Goal: Task Accomplishment & Management: Manage account settings

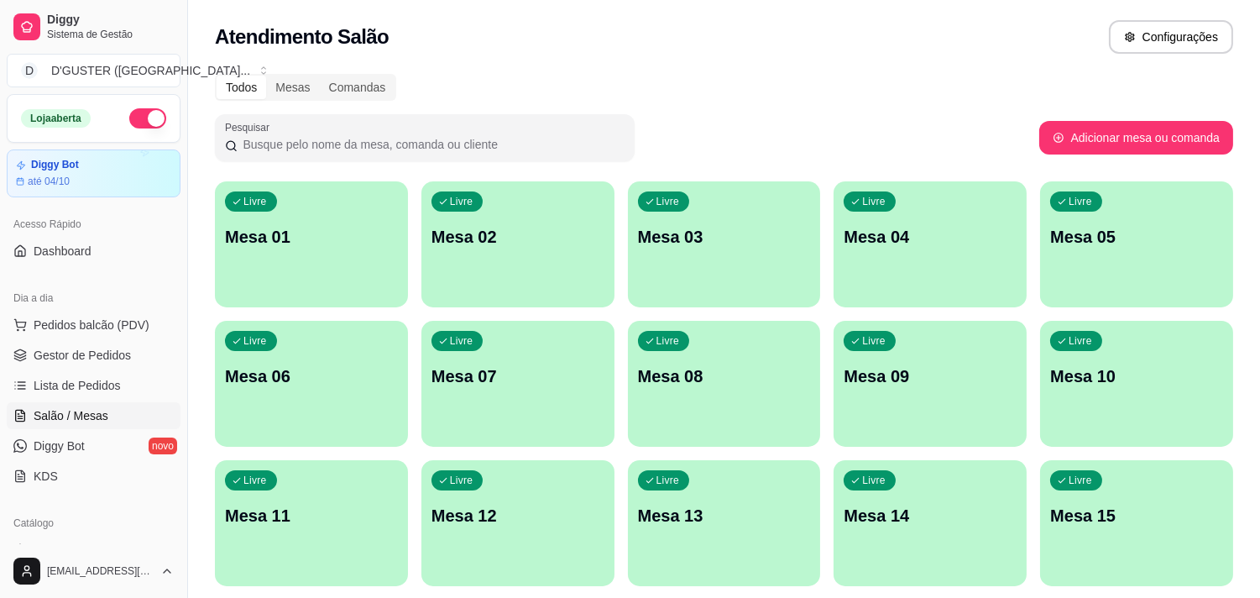
click at [722, 253] on div "Livre Mesa 03" at bounding box center [724, 234] width 193 height 106
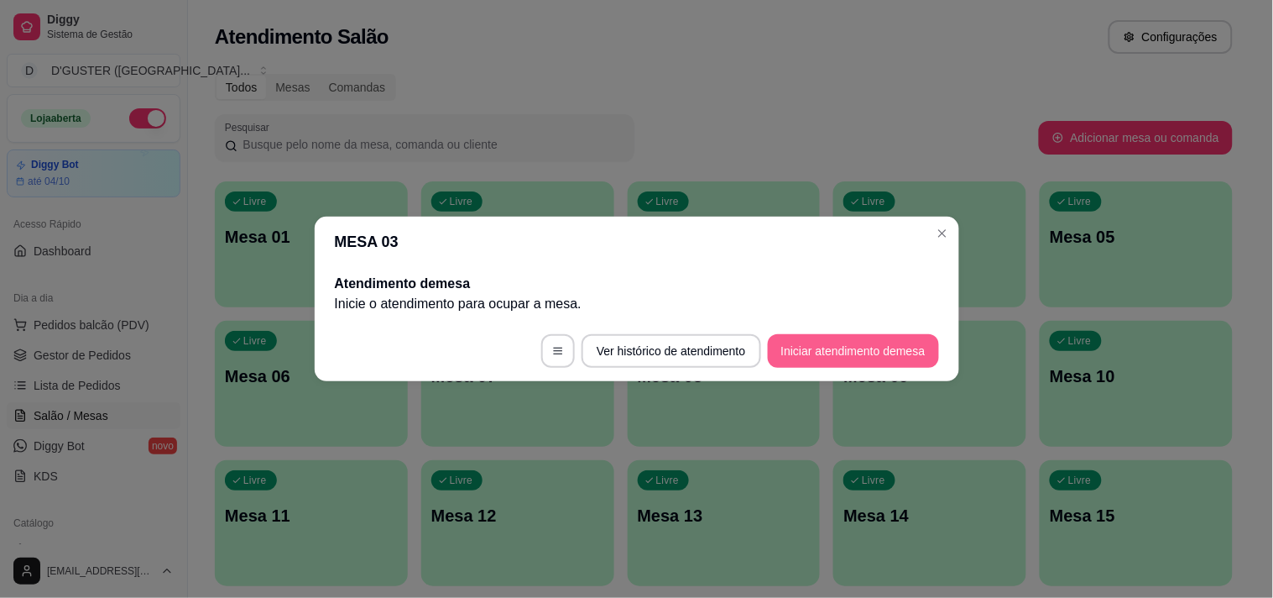
click at [874, 351] on button "Iniciar atendimento de mesa" at bounding box center [853, 351] width 171 height 34
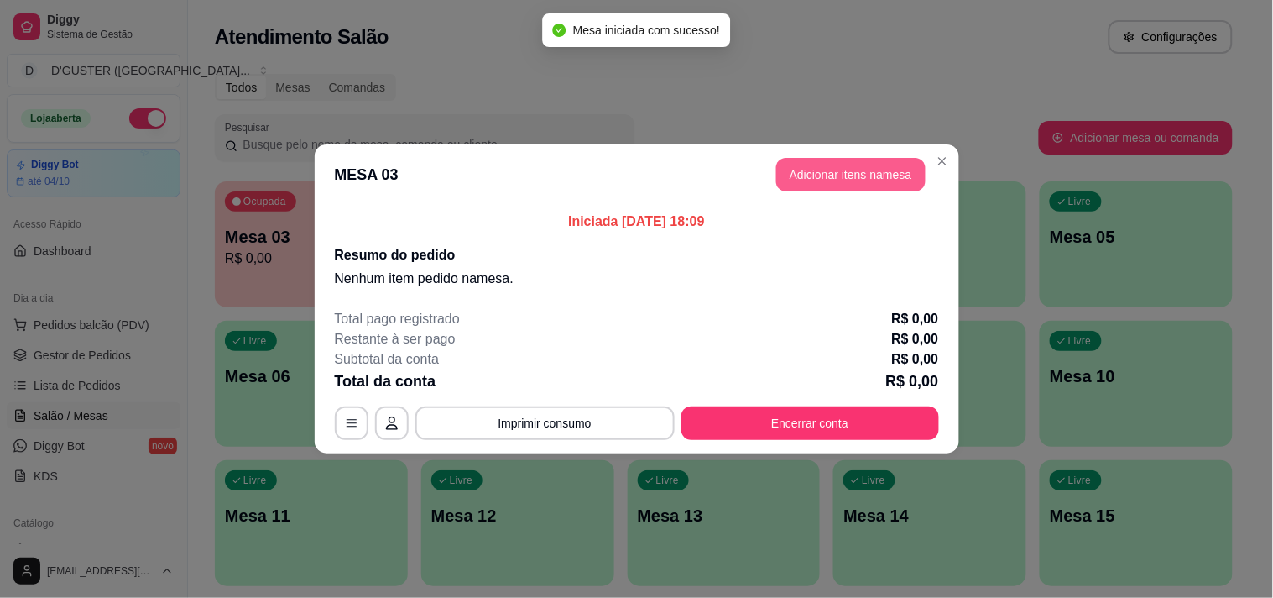
click at [869, 187] on button "Adicionar itens na mesa" at bounding box center [850, 175] width 149 height 34
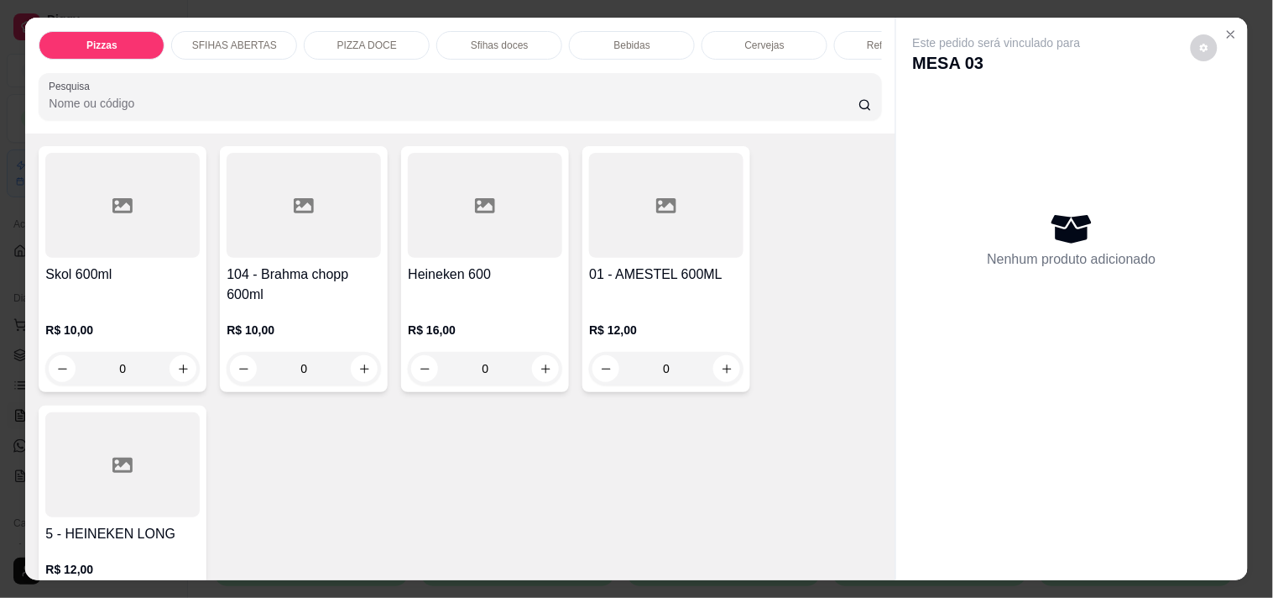
scroll to position [3916, 0]
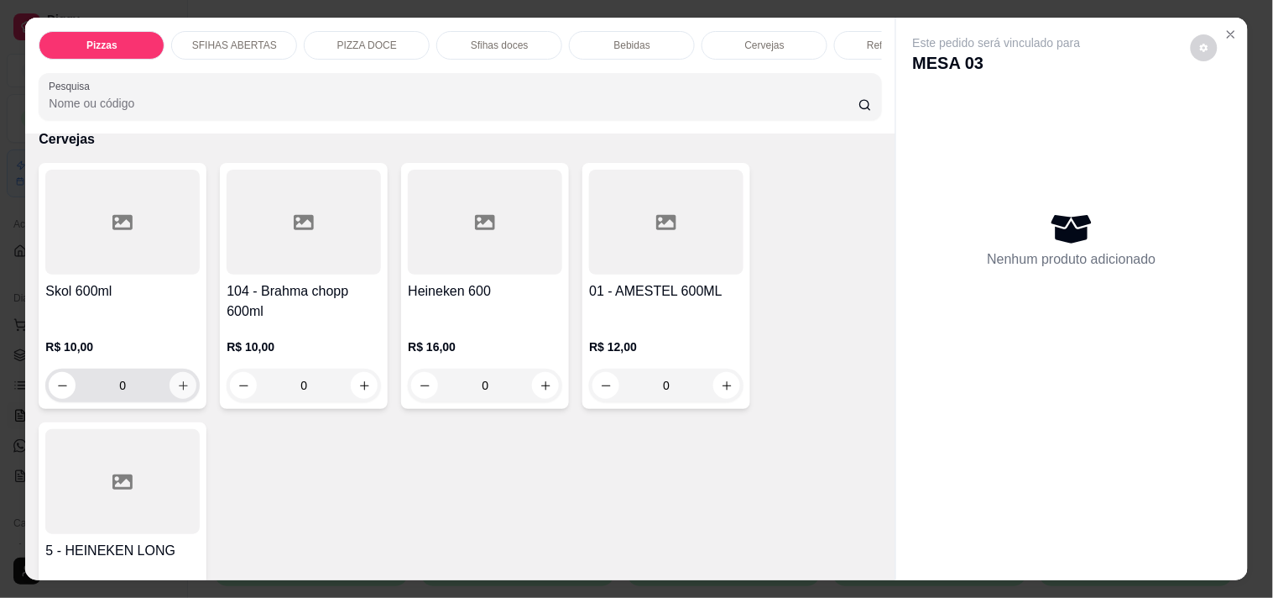
click at [179, 379] on icon "increase-product-quantity" at bounding box center [183, 385] width 13 height 13
type input "1"
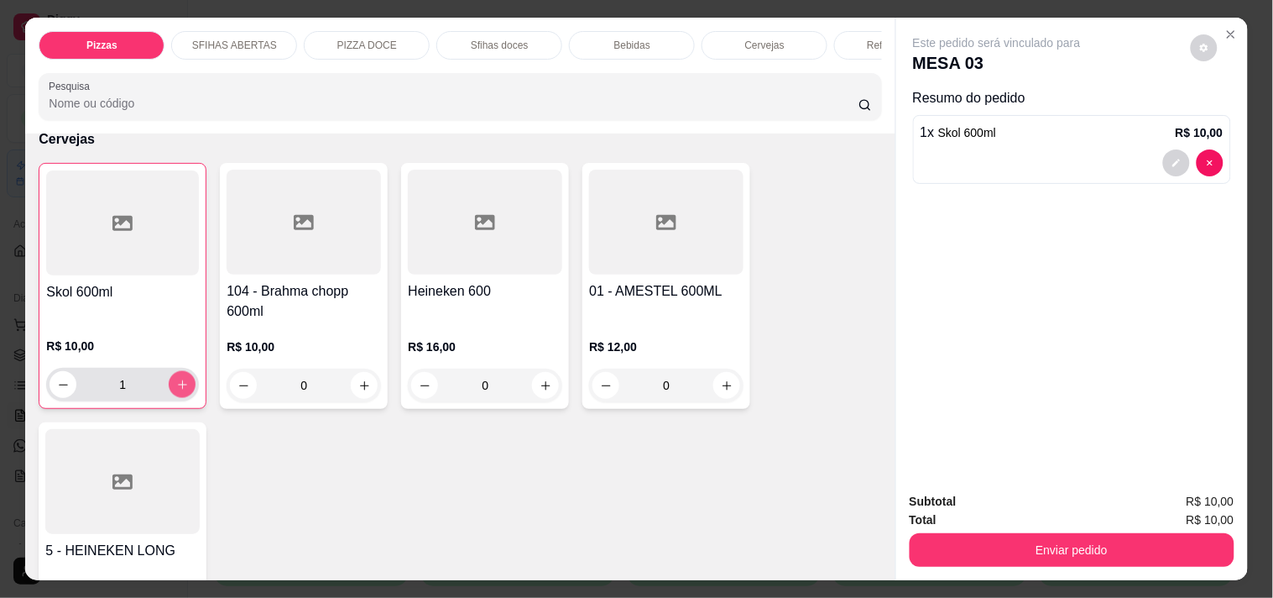
scroll to position [3917, 0]
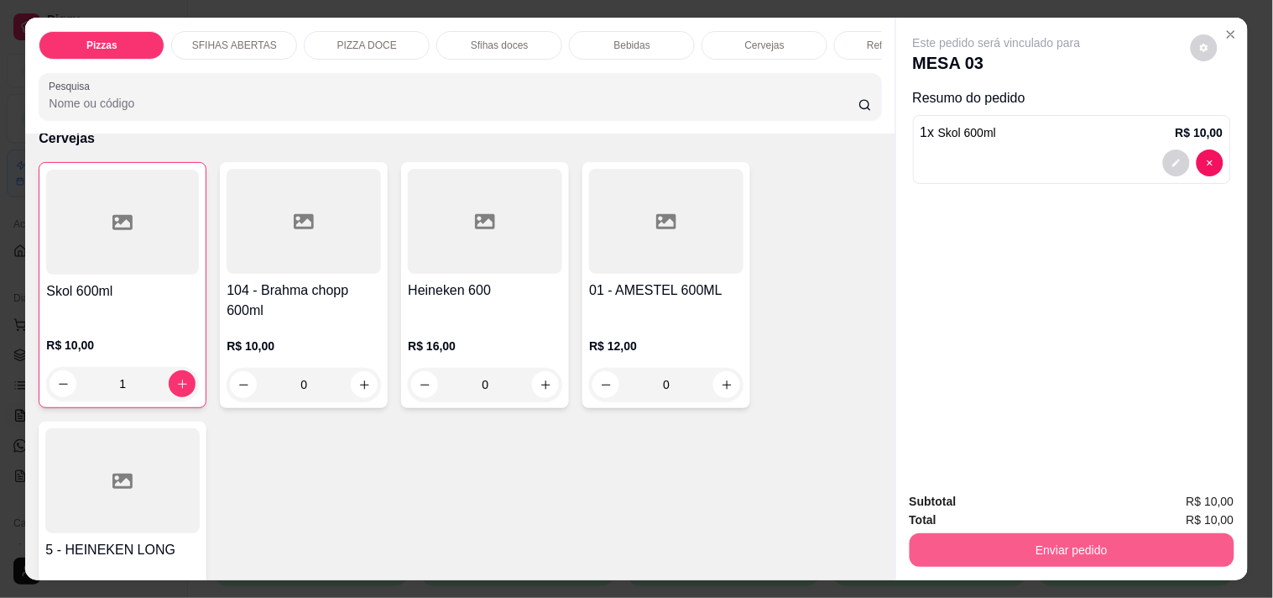
click at [1004, 533] on button "Enviar pedido" at bounding box center [1072, 550] width 325 height 34
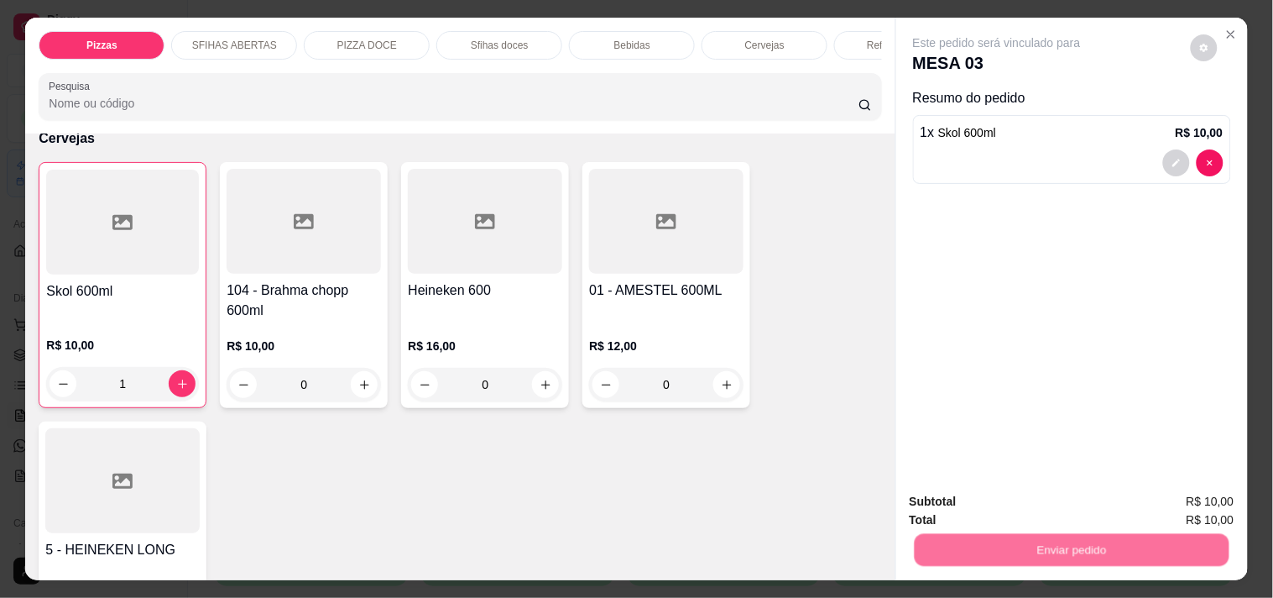
click at [986, 508] on button "Não registrar e enviar pedido" at bounding box center [1017, 501] width 170 height 31
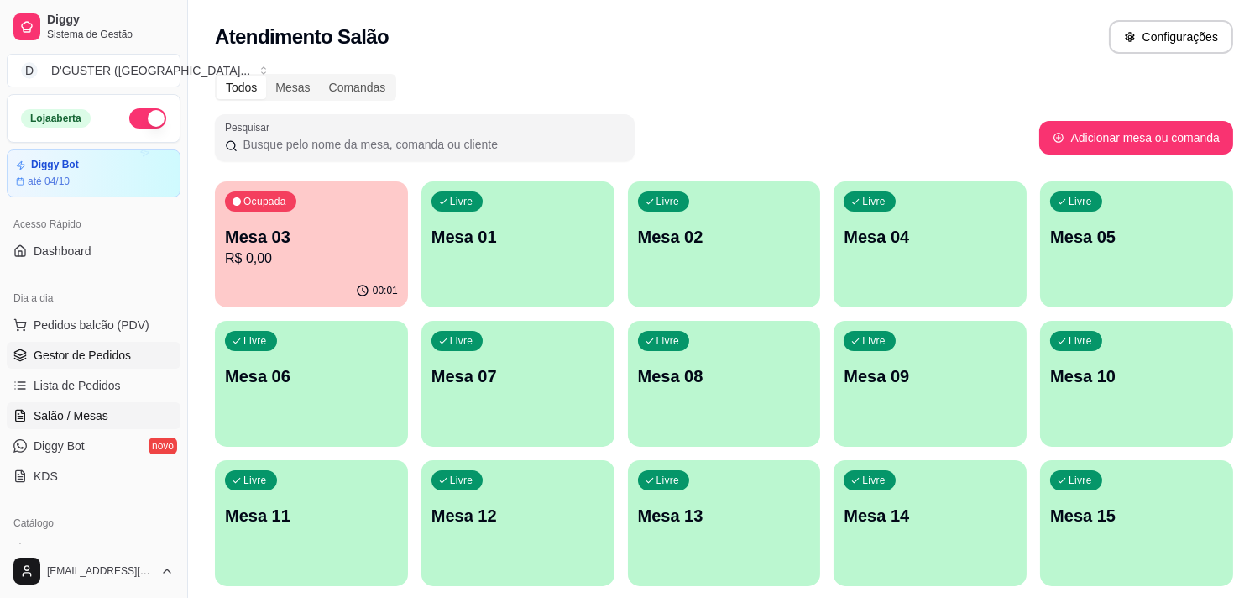
click at [99, 350] on span "Gestor de Pedidos" at bounding box center [82, 355] width 97 height 17
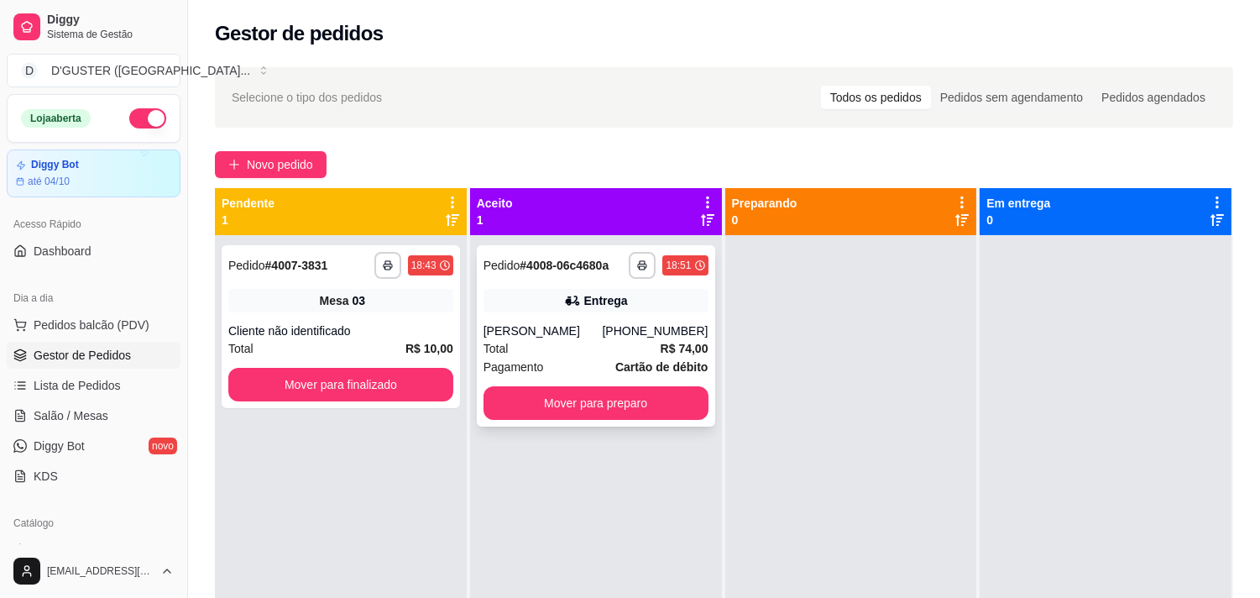
click at [619, 423] on div "**********" at bounding box center [596, 335] width 238 height 181
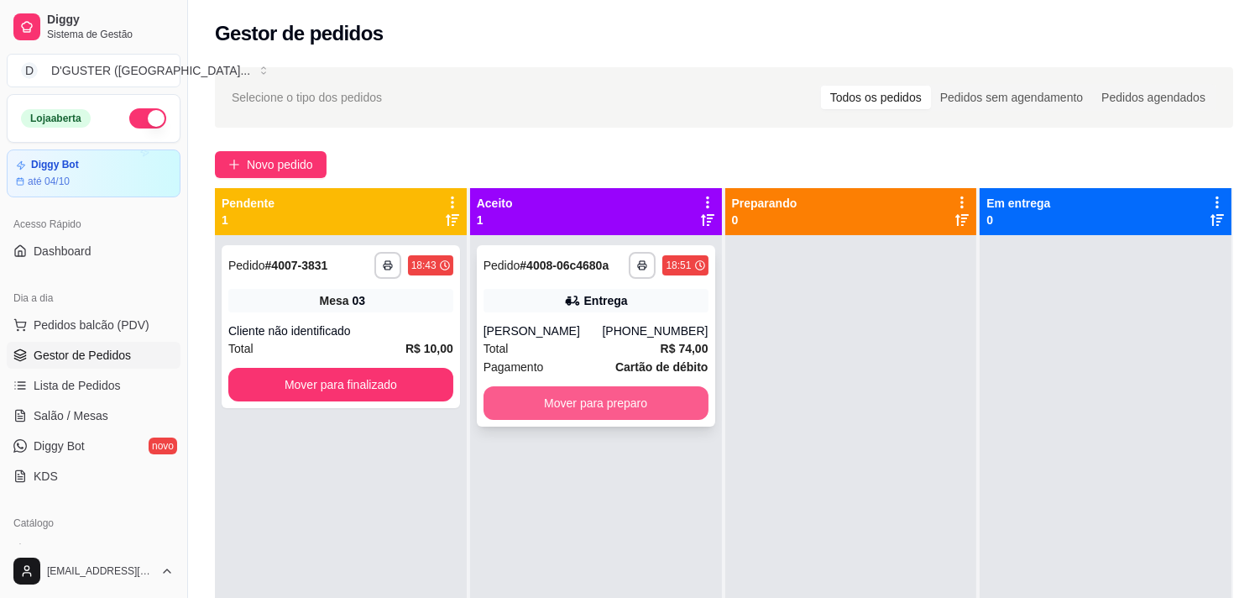
click at [580, 394] on button "Mover para preparo" at bounding box center [595, 403] width 225 height 34
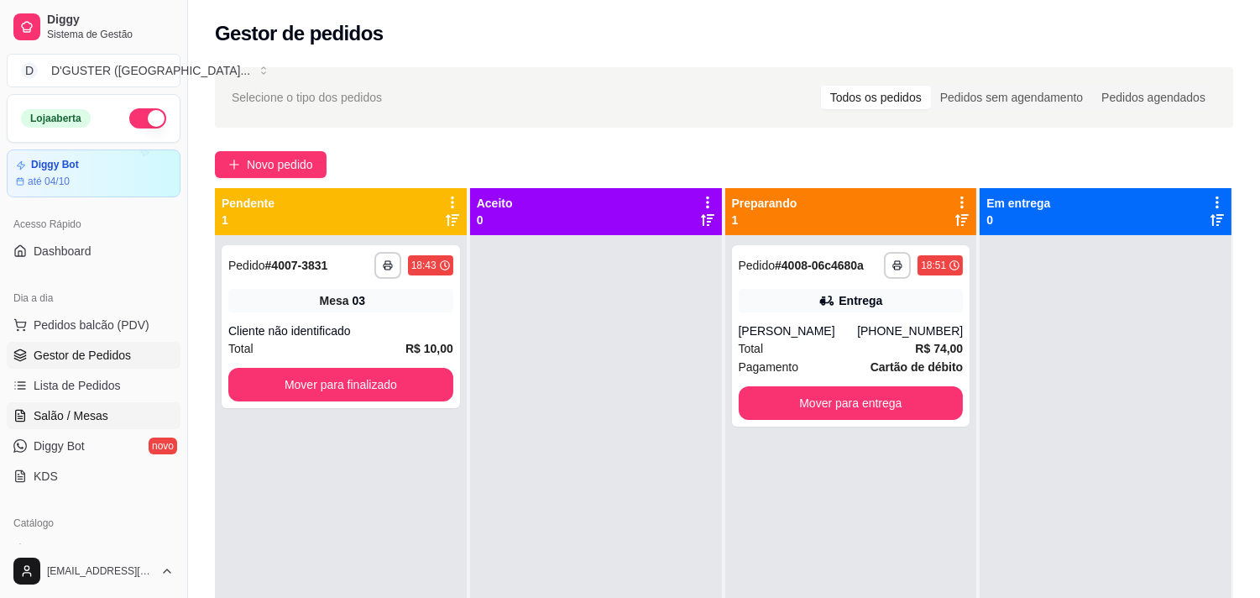
click at [103, 405] on link "Salão / Mesas" at bounding box center [94, 415] width 174 height 27
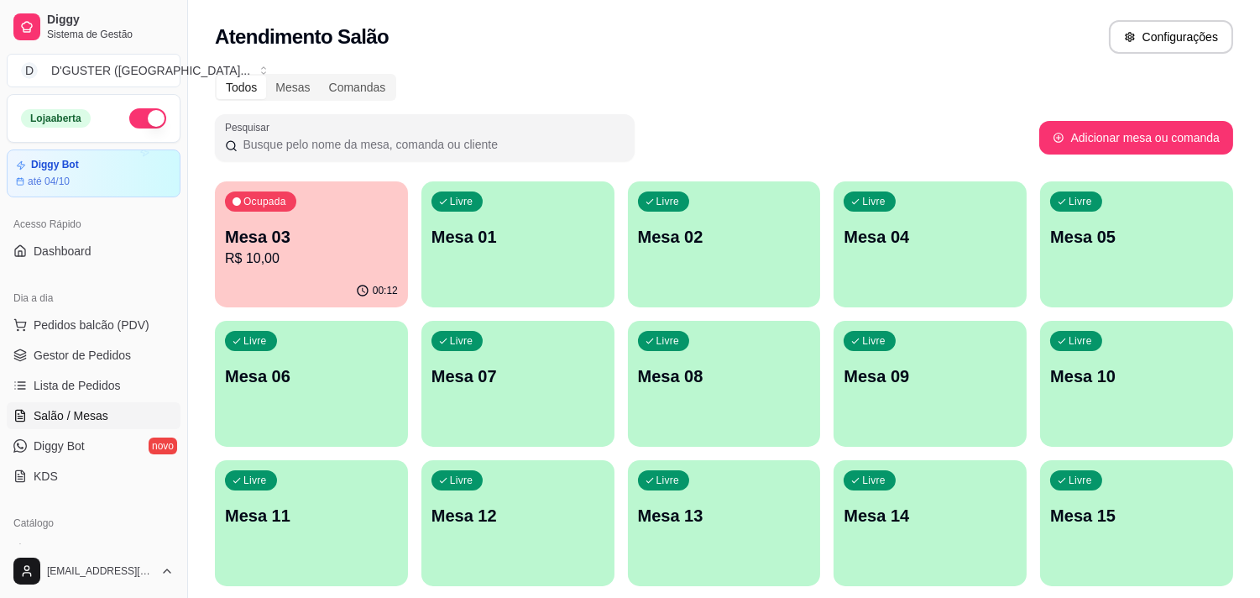
click at [333, 222] on div "Ocupada Mesa 03 R$ 10,00" at bounding box center [311, 227] width 193 height 93
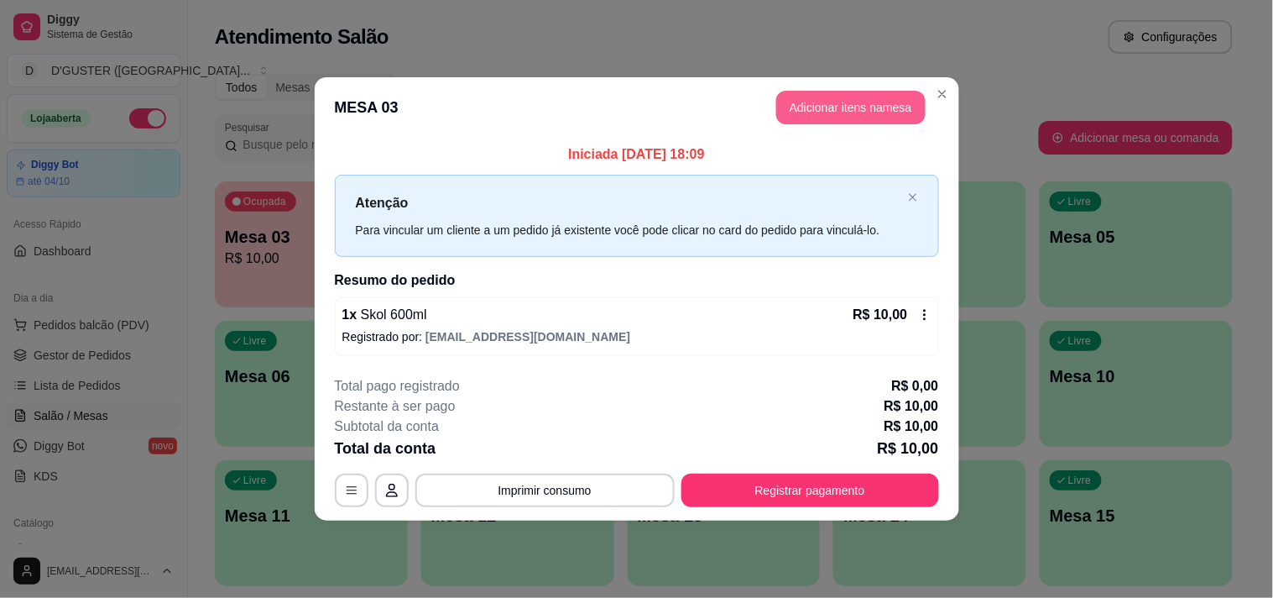
click at [854, 102] on button "Adicionar itens na mesa" at bounding box center [850, 108] width 149 height 34
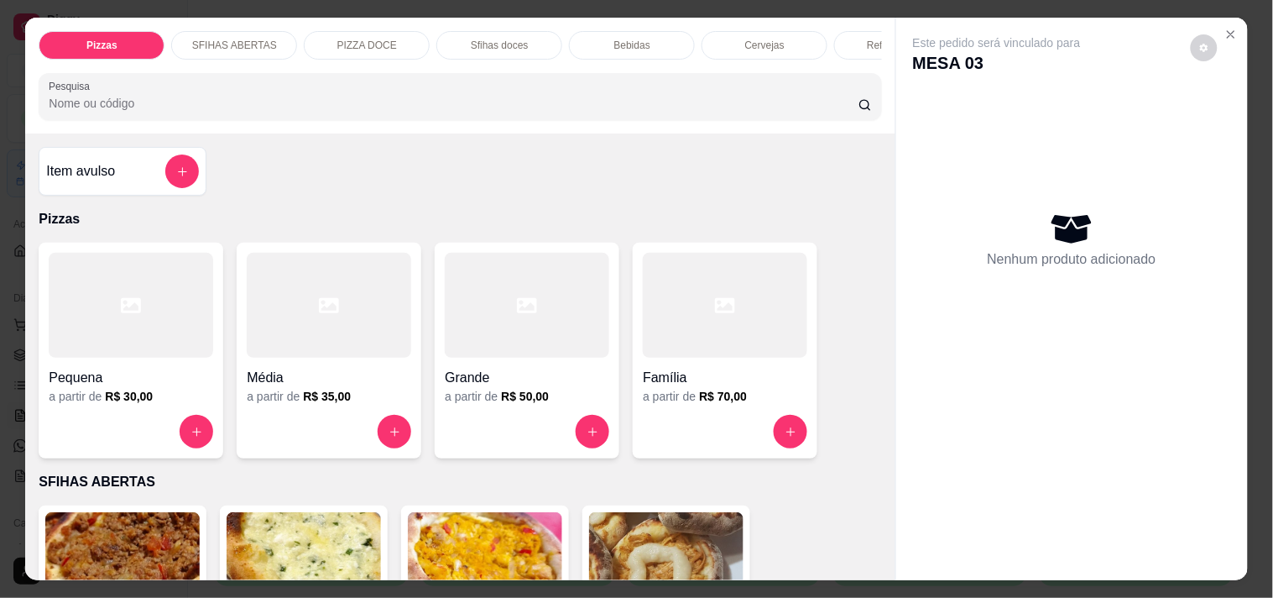
click at [689, 307] on div at bounding box center [725, 305] width 164 height 105
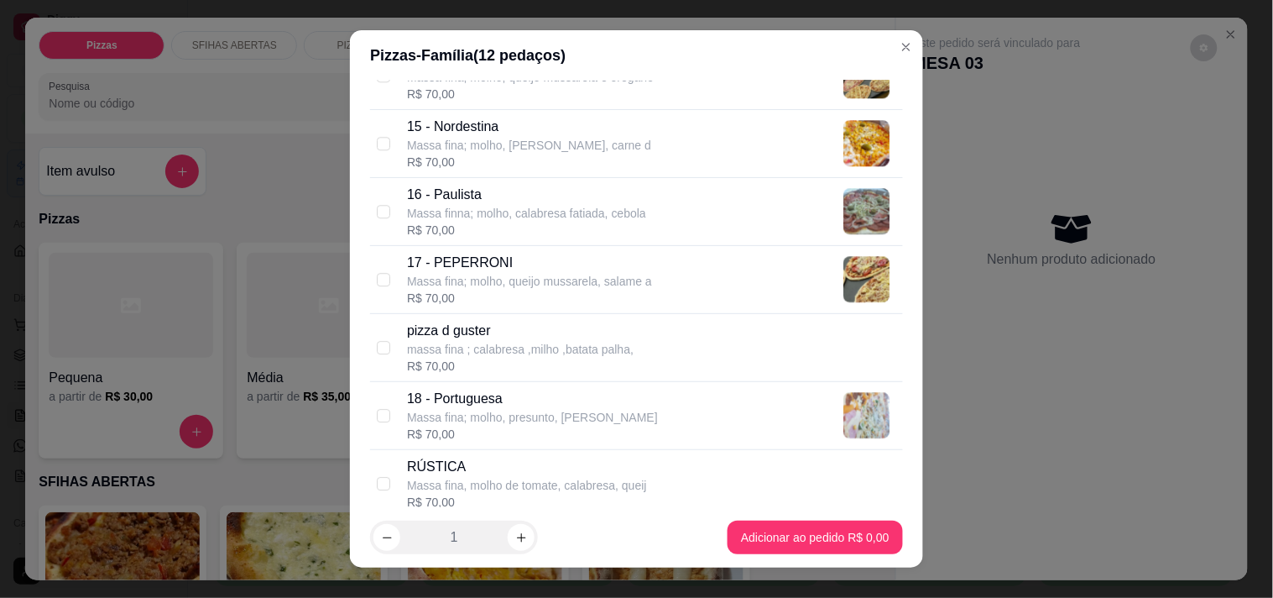
scroll to position [1491, 0]
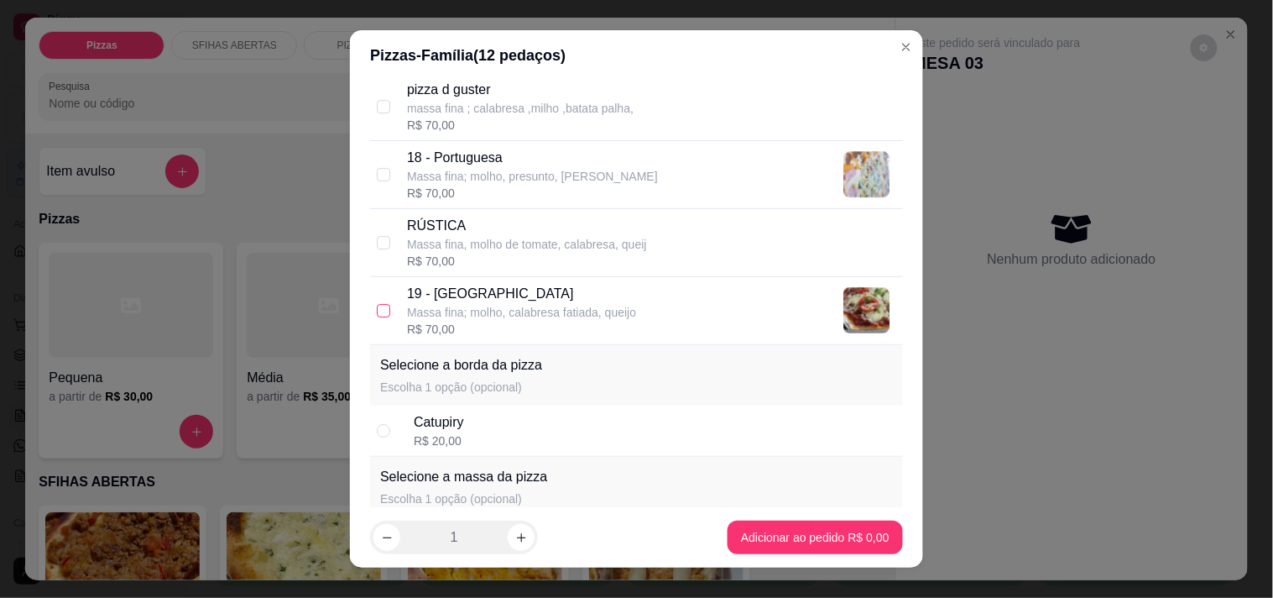
click at [377, 316] on input "checkbox" at bounding box center [383, 310] width 13 height 13
checkbox input "true"
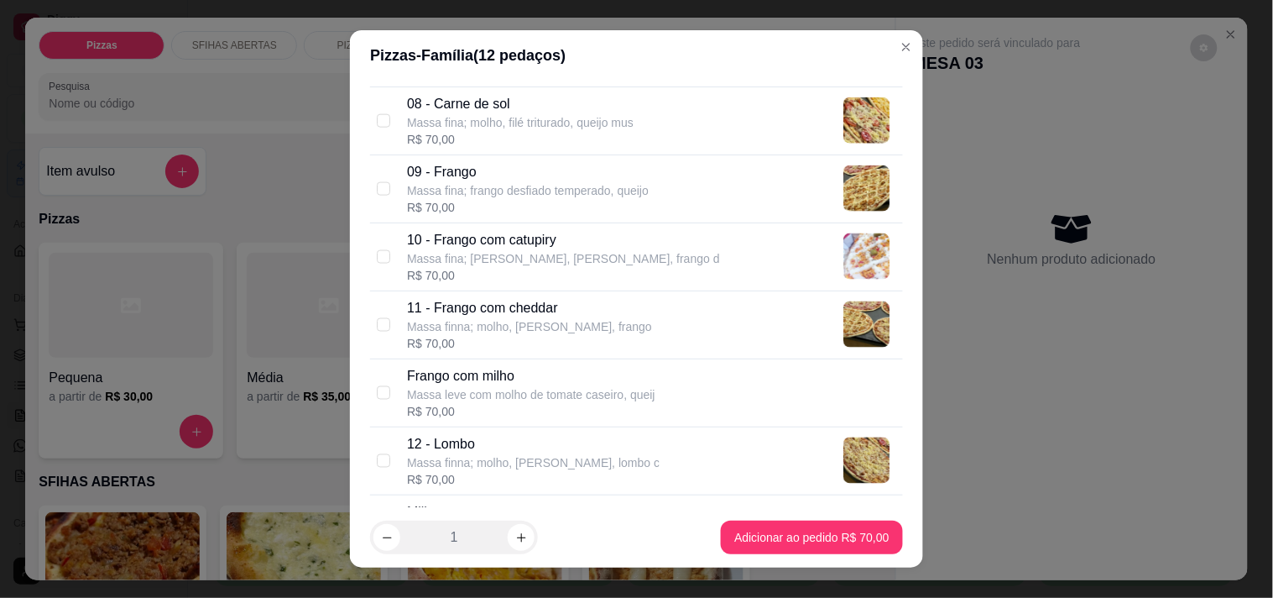
scroll to position [652, 0]
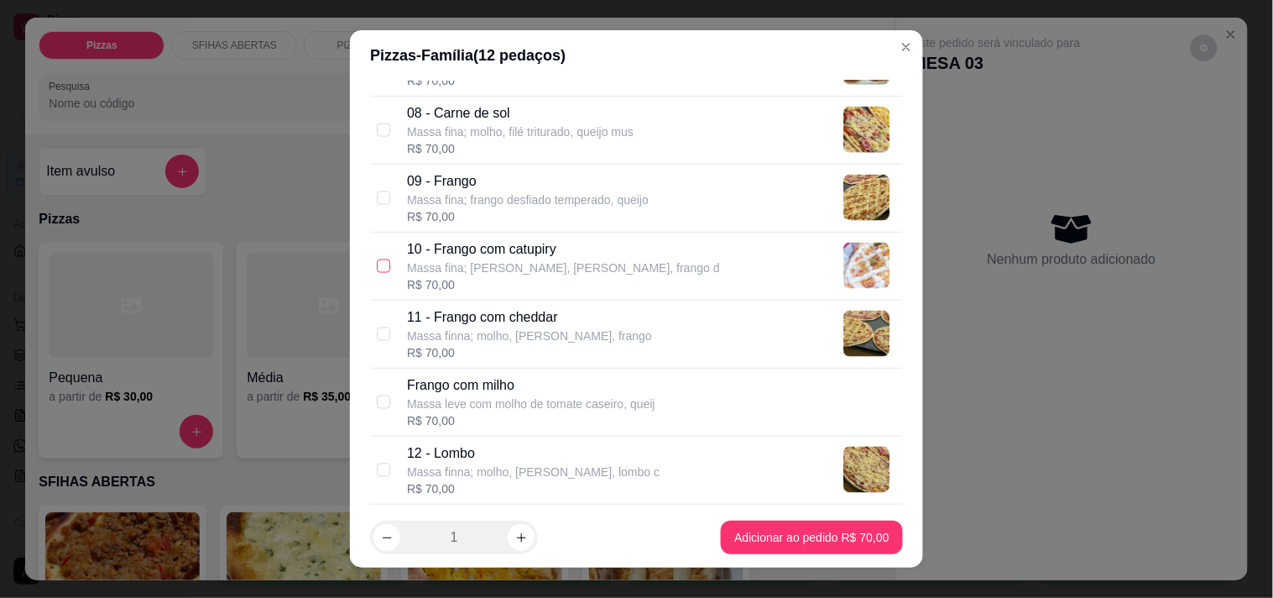
click at [377, 259] on input "checkbox" at bounding box center [383, 265] width 13 height 13
checkbox input "true"
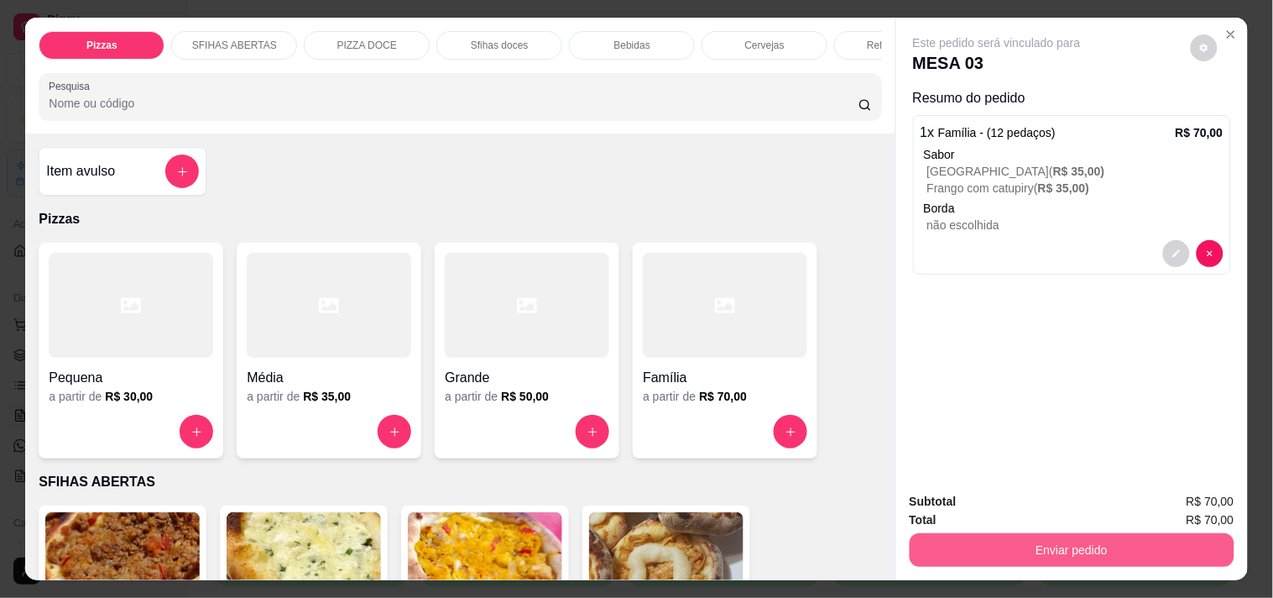
click at [1084, 542] on button "Enviar pedido" at bounding box center [1072, 550] width 325 height 34
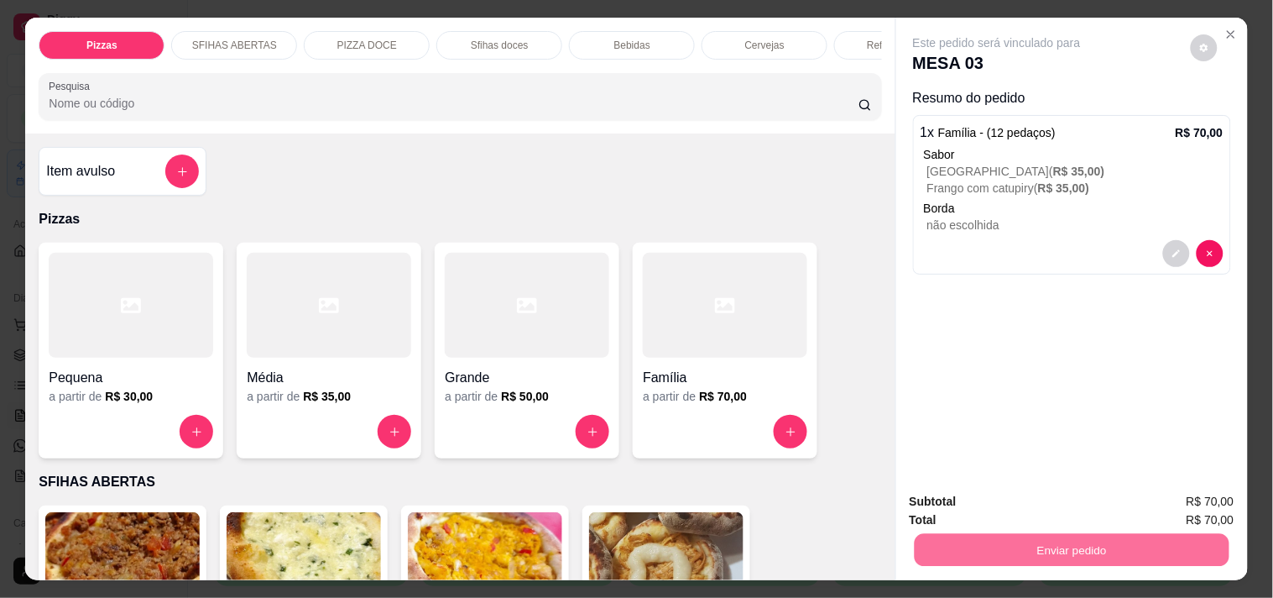
click at [1043, 509] on button "Não registrar e enviar pedido" at bounding box center [1017, 501] width 170 height 31
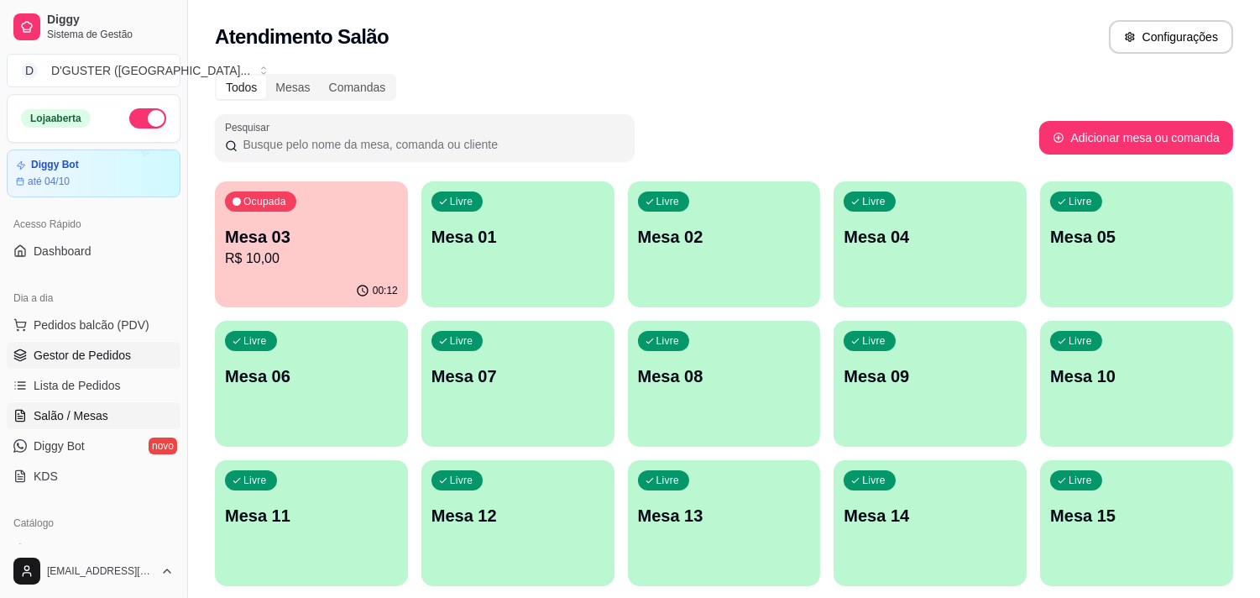
click at [38, 350] on span "Gestor de Pedidos" at bounding box center [82, 355] width 97 height 17
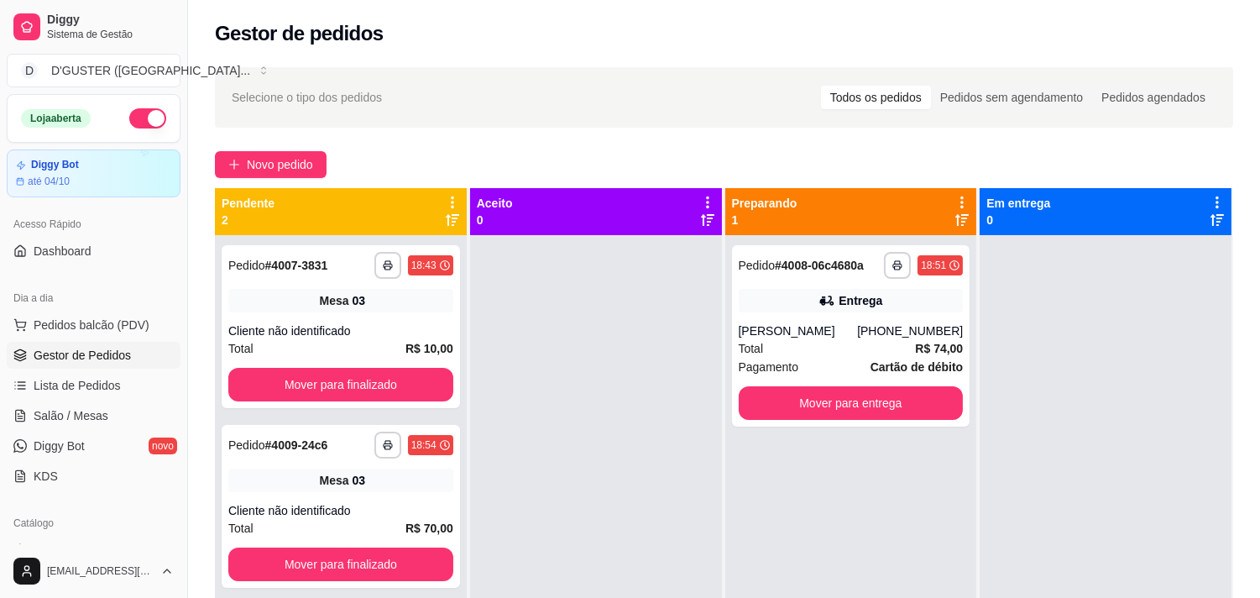
click at [550, 429] on div at bounding box center [596, 534] width 252 height 598
click at [896, 358] on span "Cartão de débito" at bounding box center [916, 367] width 92 height 18
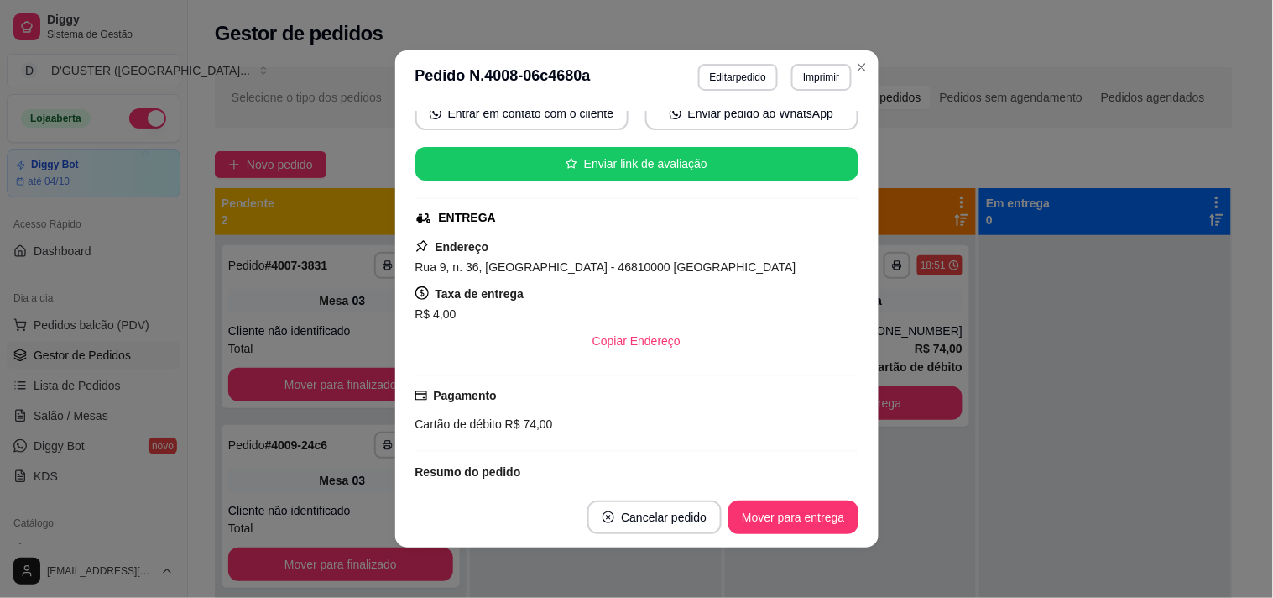
scroll to position [186, 0]
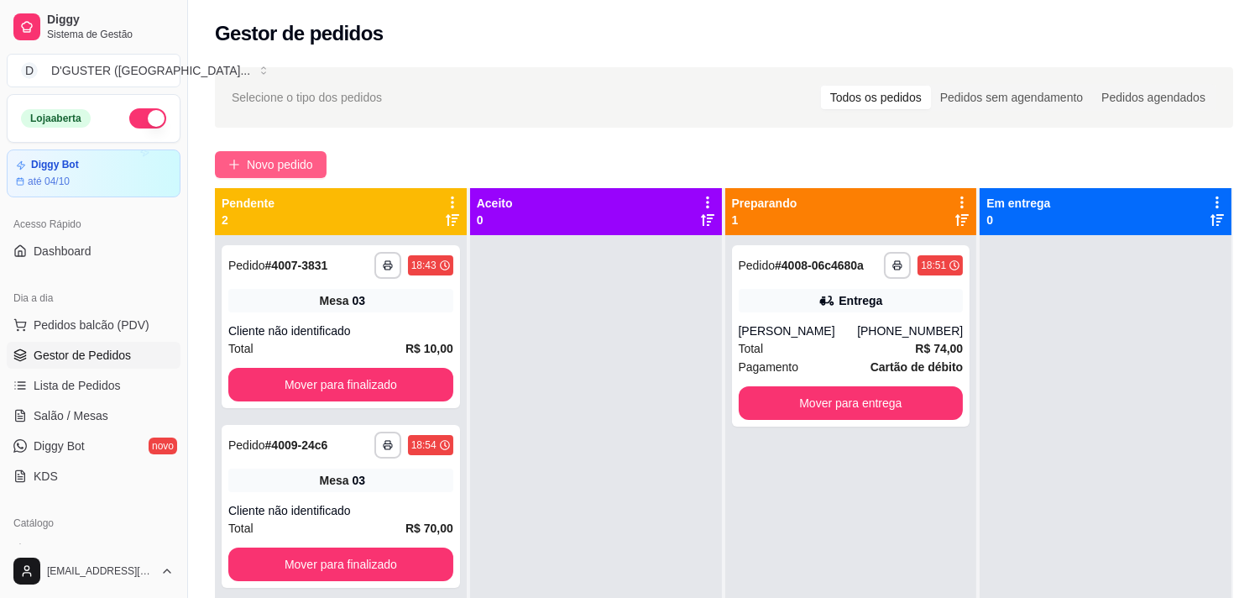
click at [313, 158] on span "Novo pedido" at bounding box center [280, 164] width 66 height 18
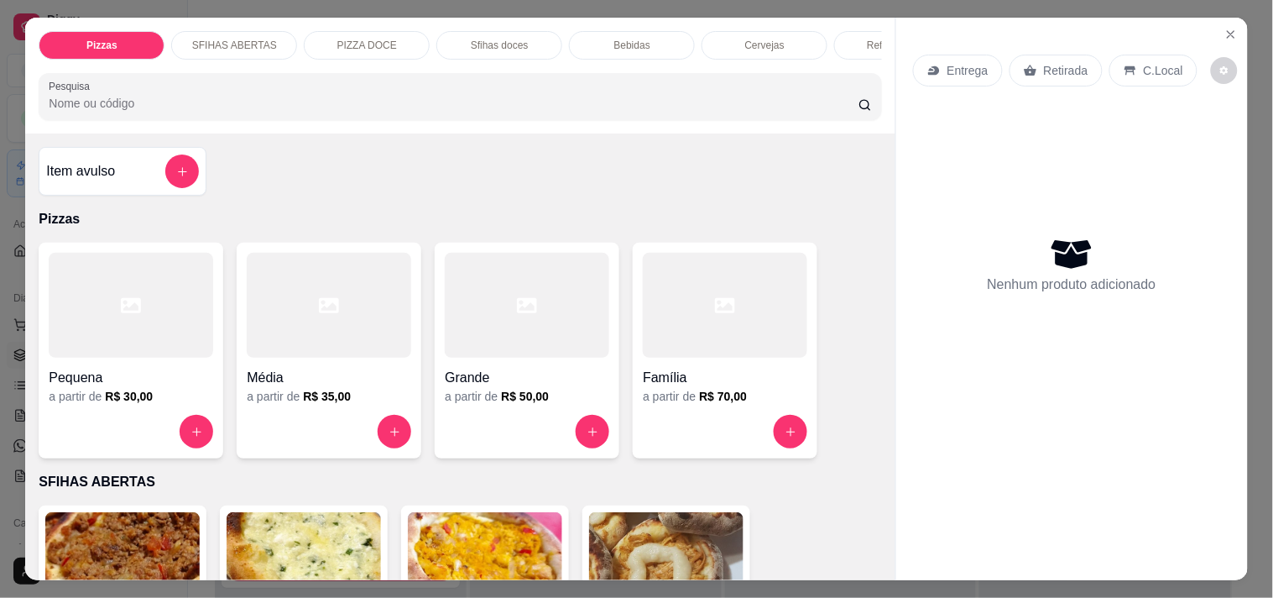
click at [1056, 65] on p "Retirada" at bounding box center [1066, 70] width 44 height 17
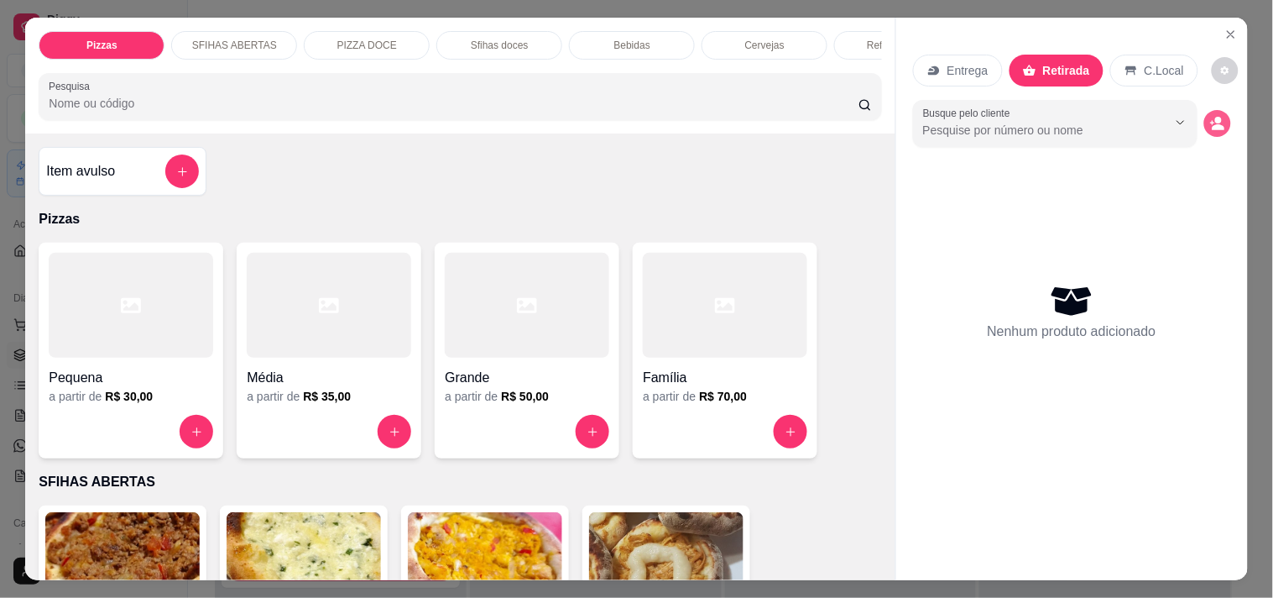
click at [1212, 125] on icon "decrease-product-quantity" at bounding box center [1218, 128] width 13 height 6
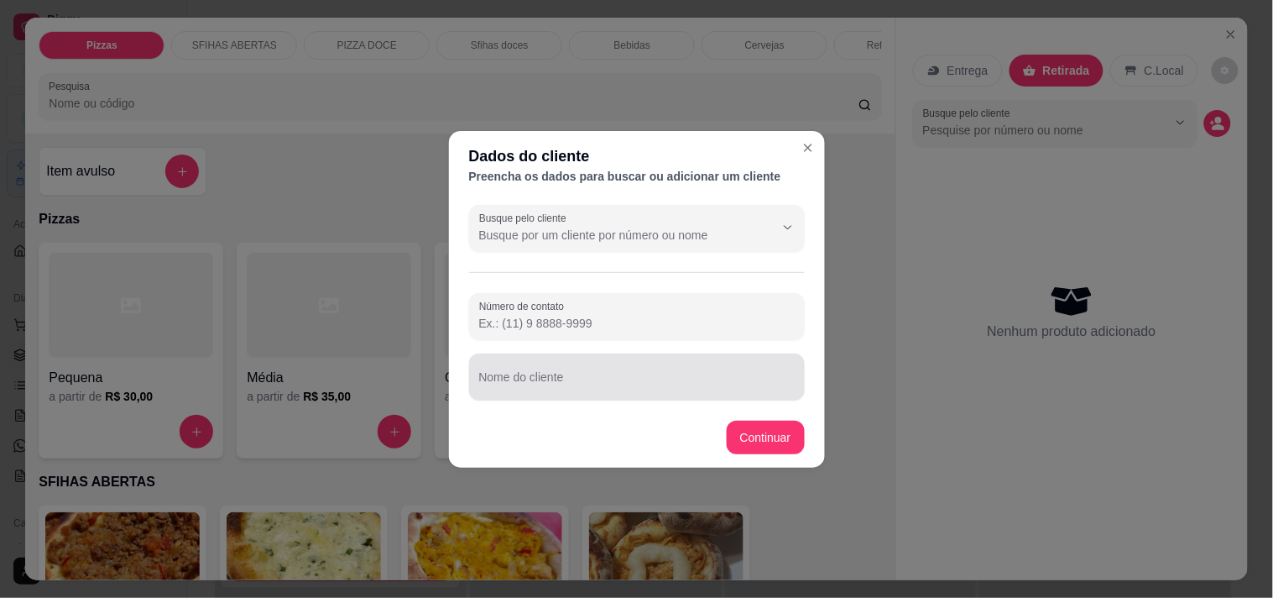
click at [661, 382] on input "Nome do cliente" at bounding box center [637, 383] width 316 height 17
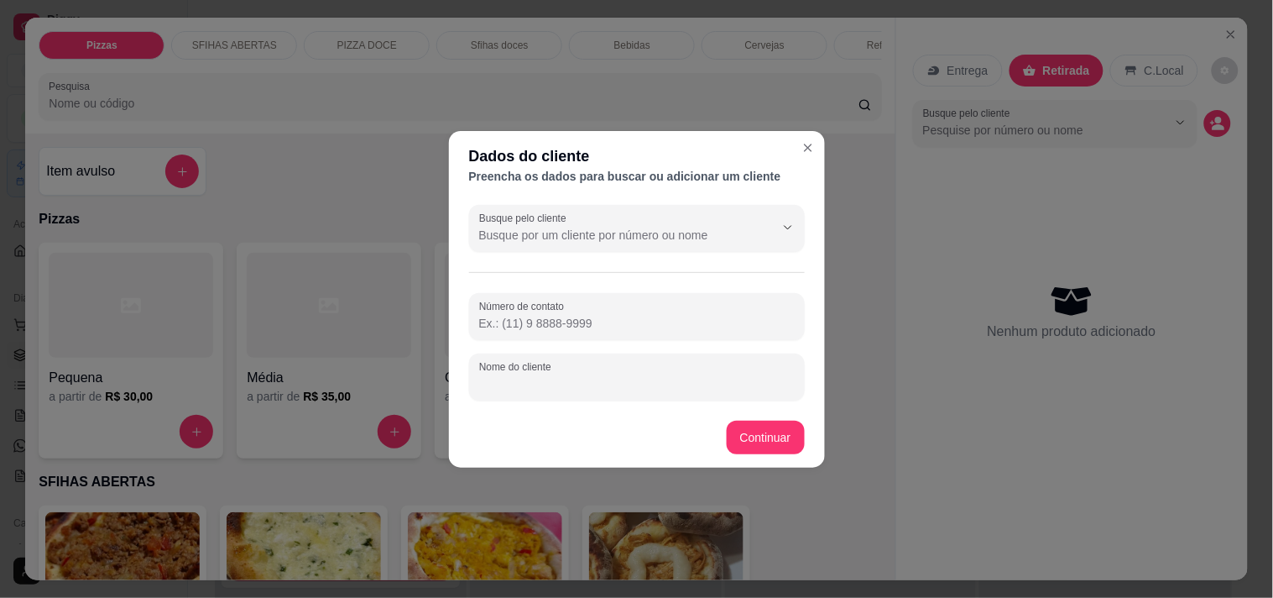
type input "s"
type input "[PERSON_NAME]"
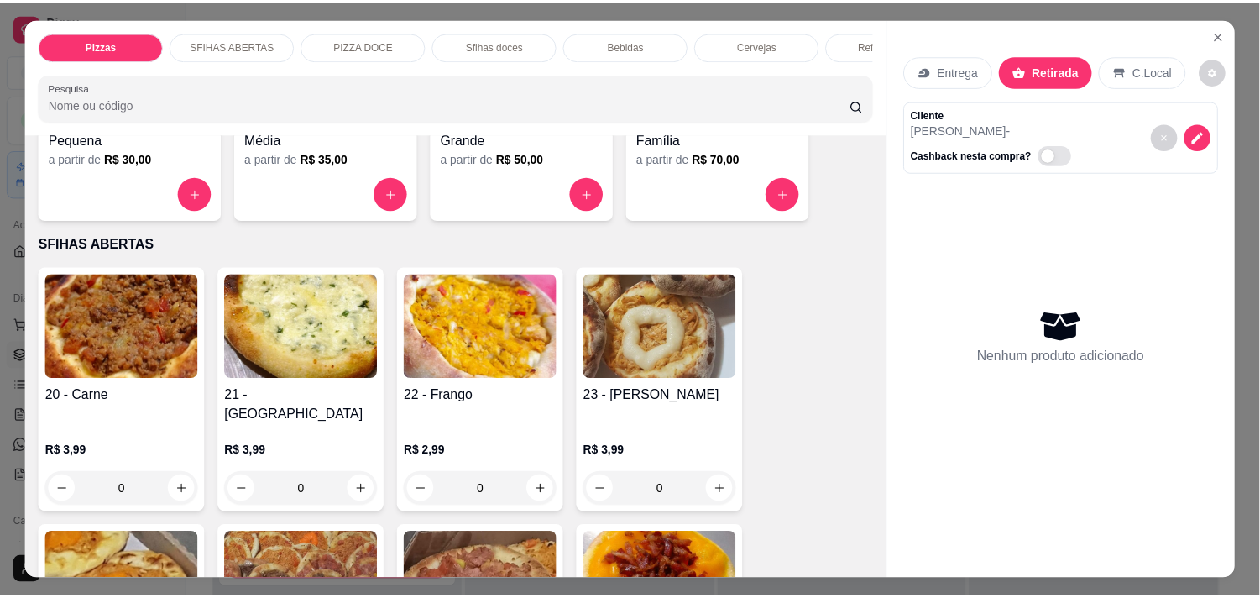
scroll to position [279, 0]
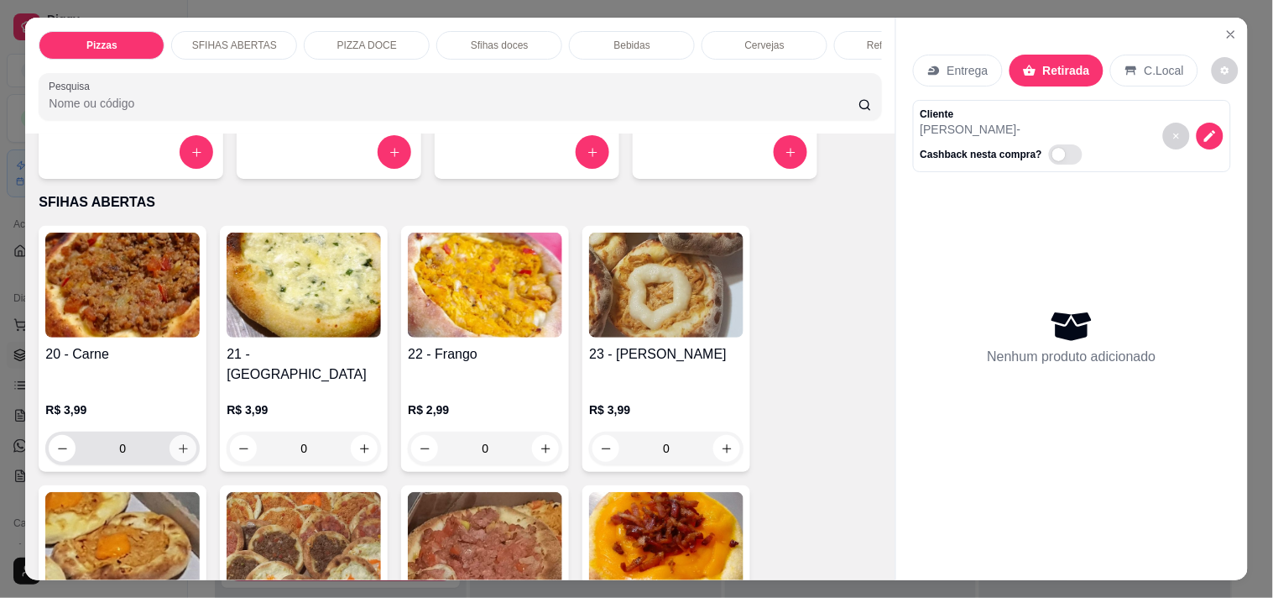
click at [177, 442] on icon "increase-product-quantity" at bounding box center [183, 448] width 13 height 13
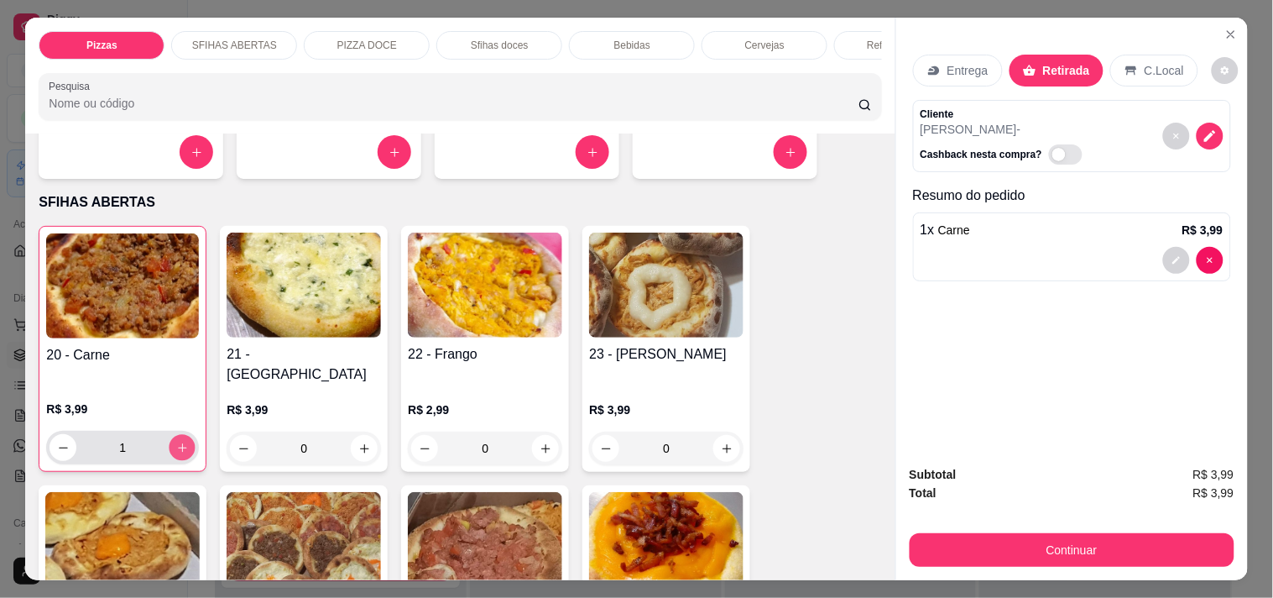
click at [176, 441] on icon "increase-product-quantity" at bounding box center [182, 447] width 13 height 13
type input "4"
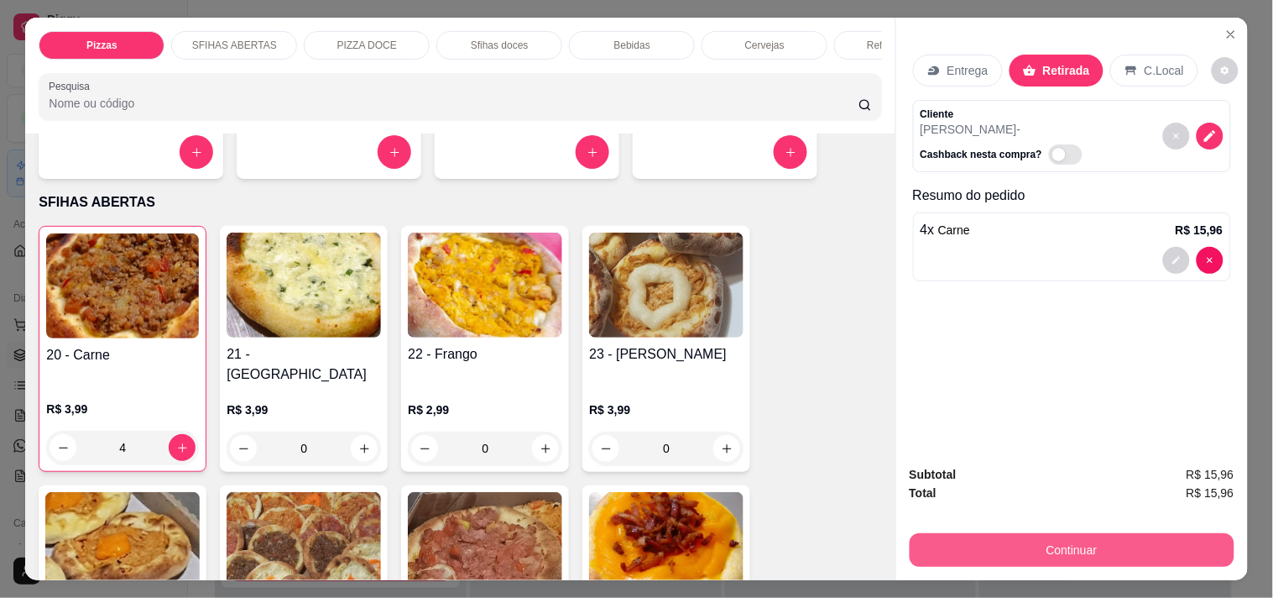
click at [997, 534] on button "Continuar" at bounding box center [1072, 550] width 325 height 34
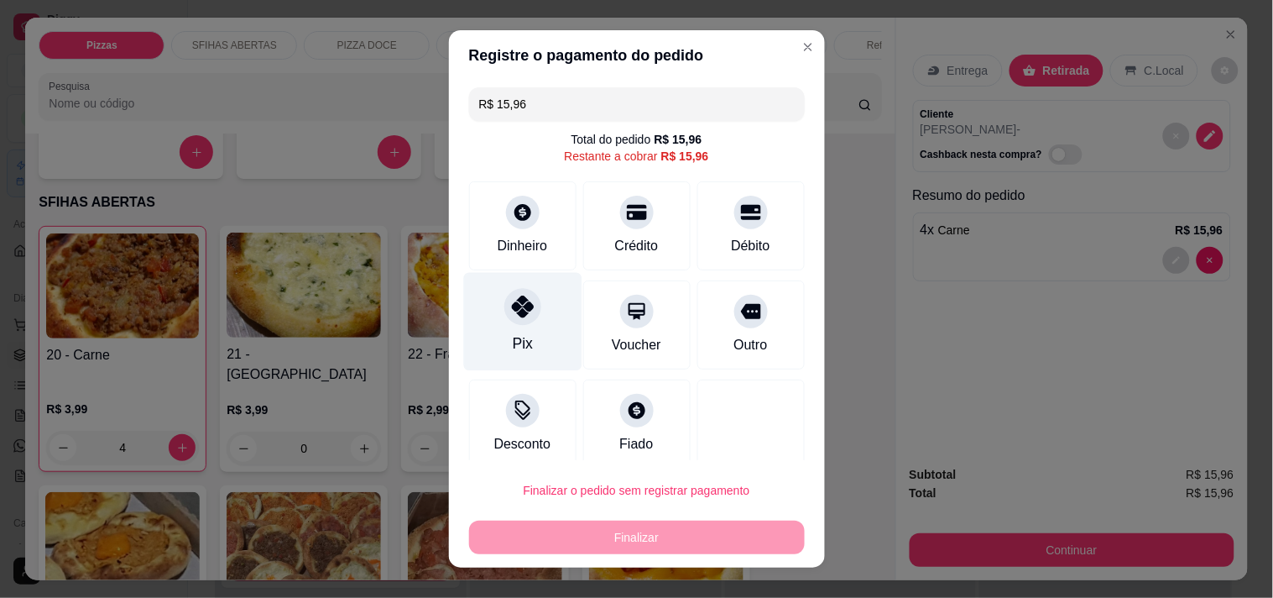
click at [509, 328] on div "Pix" at bounding box center [522, 321] width 118 height 98
type input "R$ 0,00"
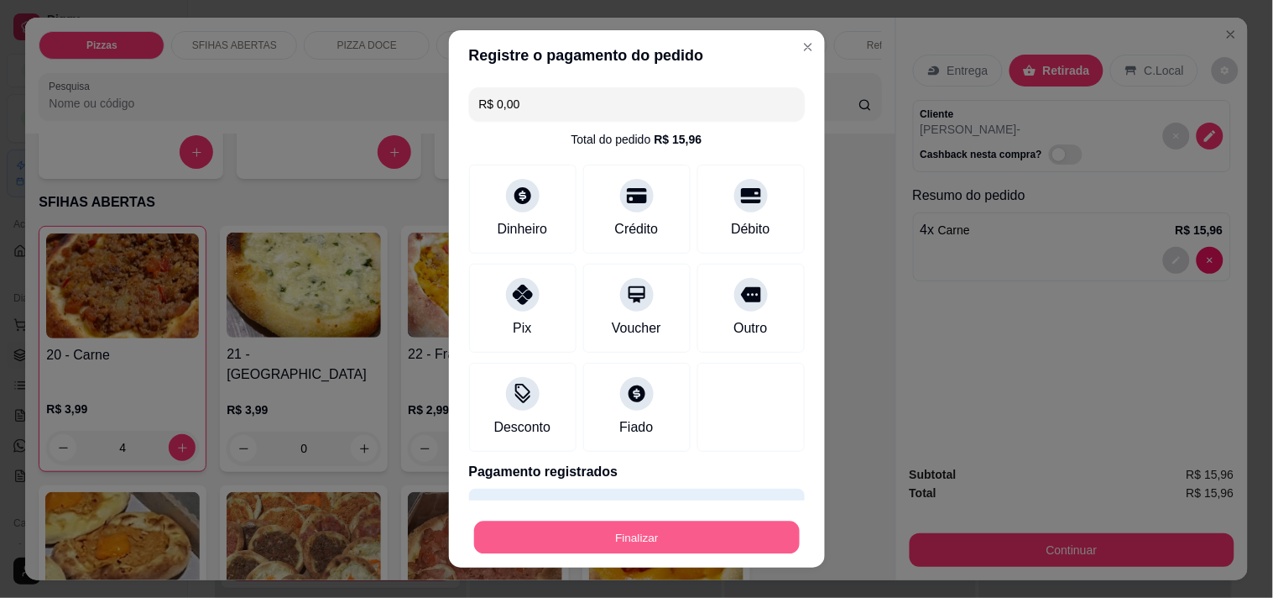
click at [659, 535] on button "Finalizar" at bounding box center [637, 537] width 326 height 33
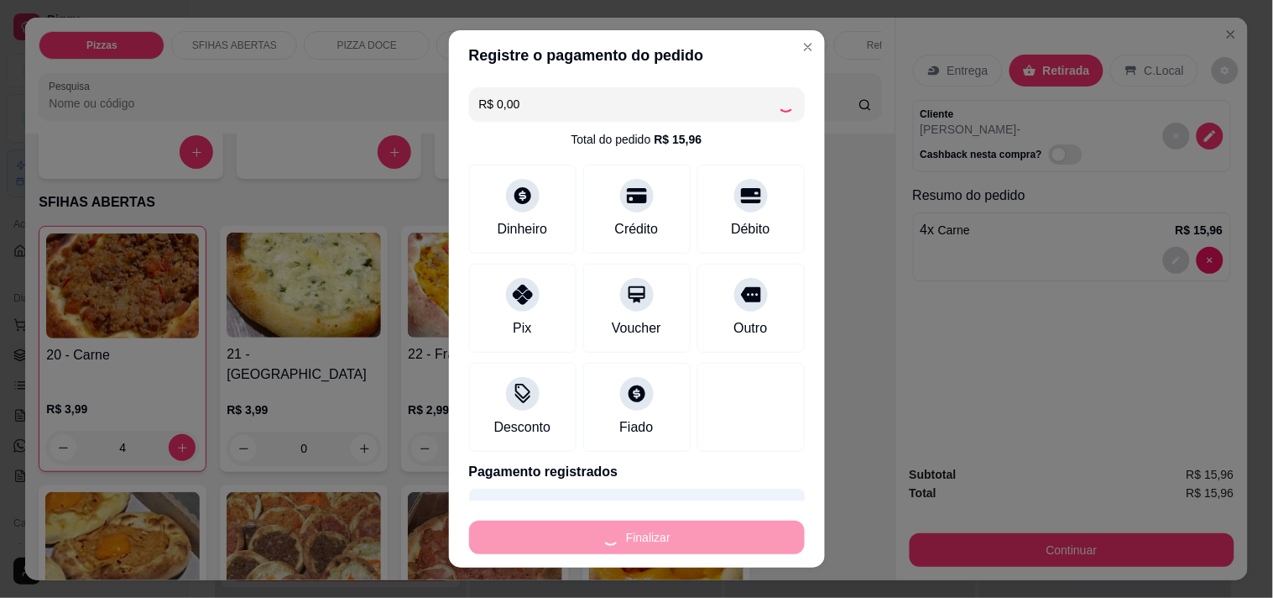
type input "0"
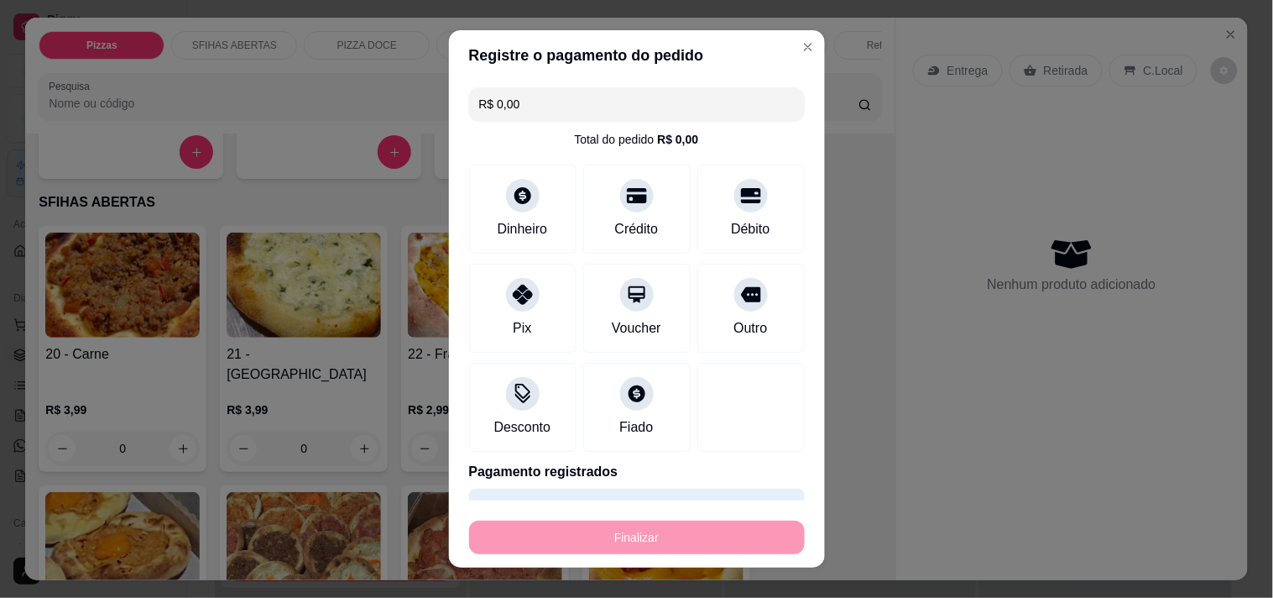
type input "-R$ 15,96"
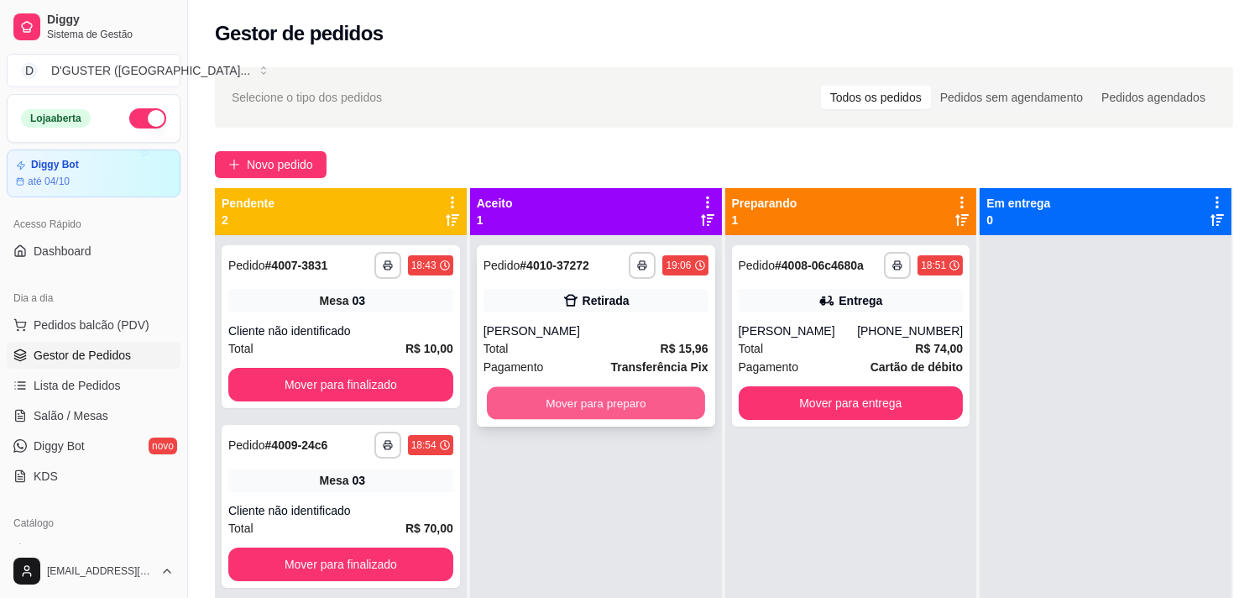
click at [624, 407] on button "Mover para preparo" at bounding box center [596, 403] width 218 height 33
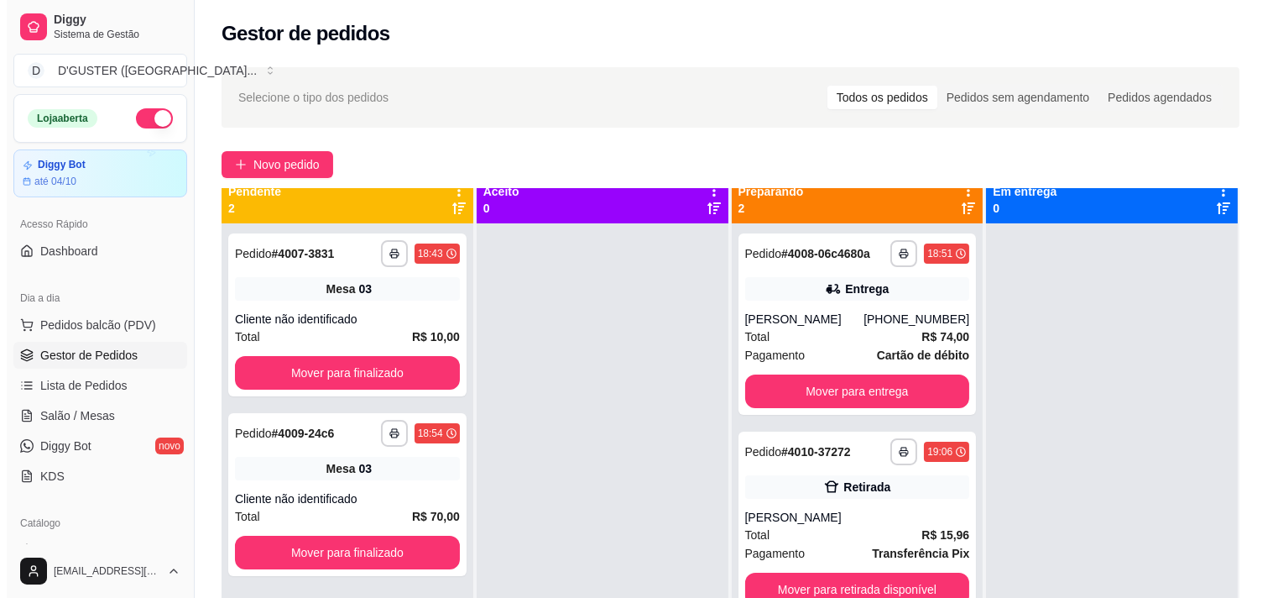
scroll to position [46, 0]
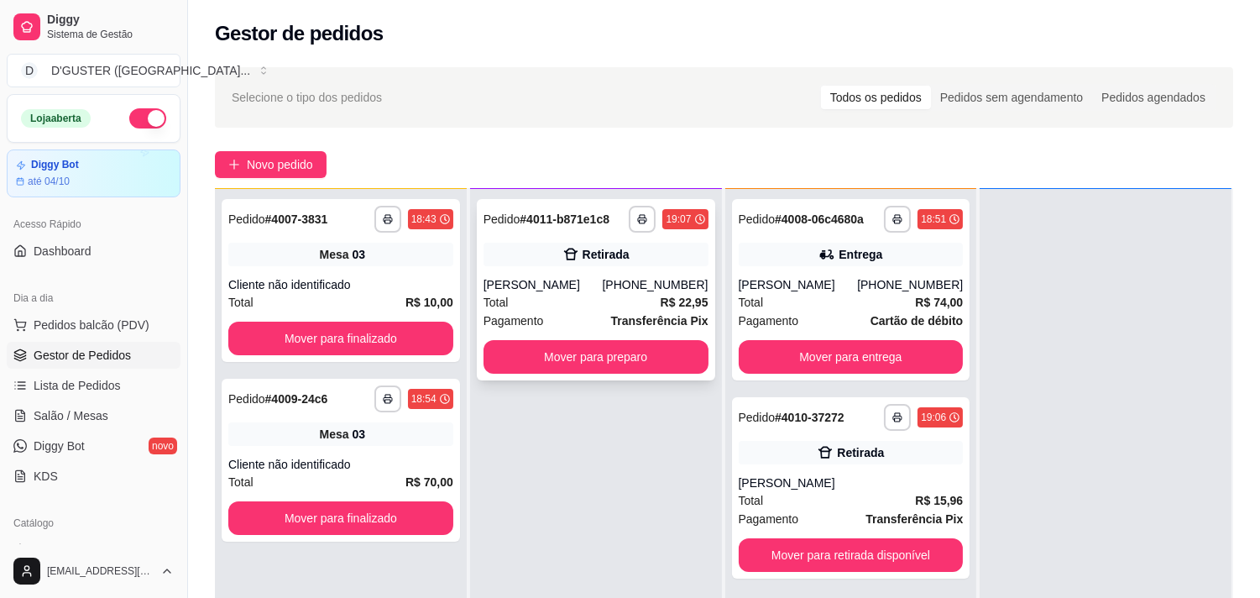
click at [526, 267] on div "**********" at bounding box center [596, 289] width 238 height 181
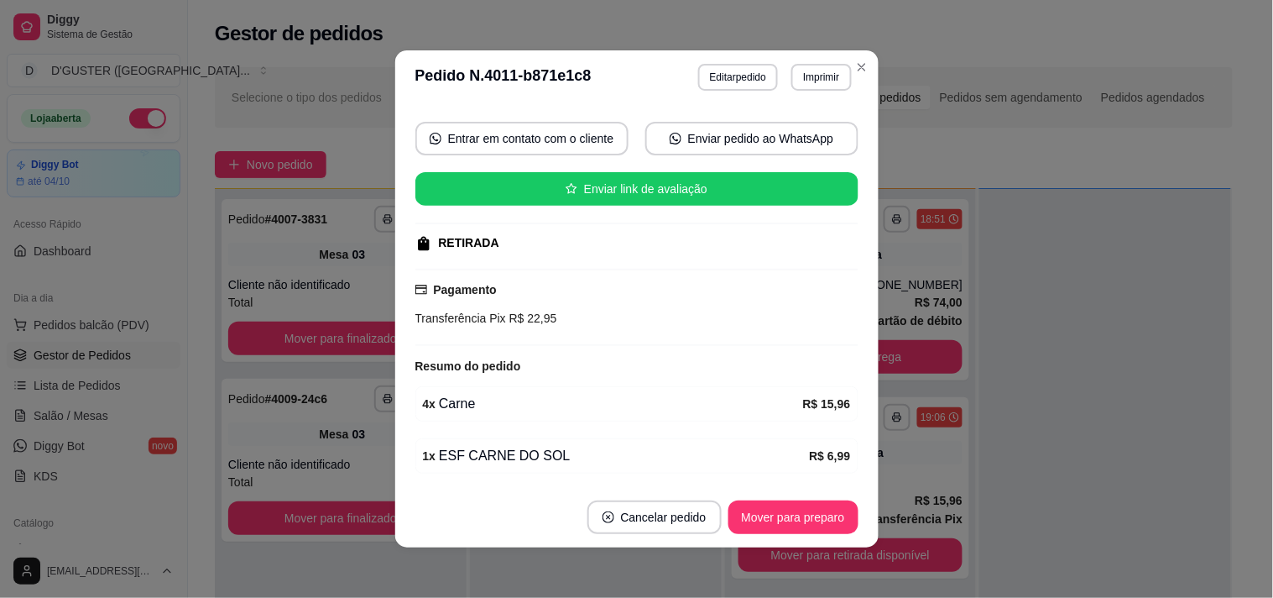
scroll to position [112, 0]
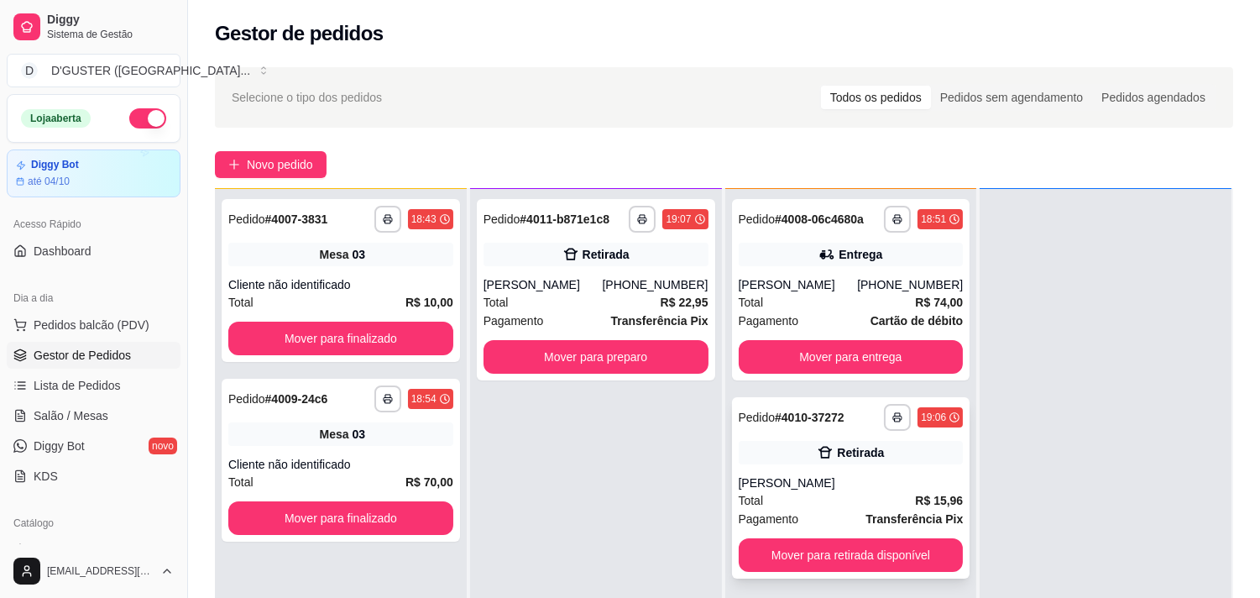
click at [844, 436] on div "**********" at bounding box center [851, 487] width 238 height 181
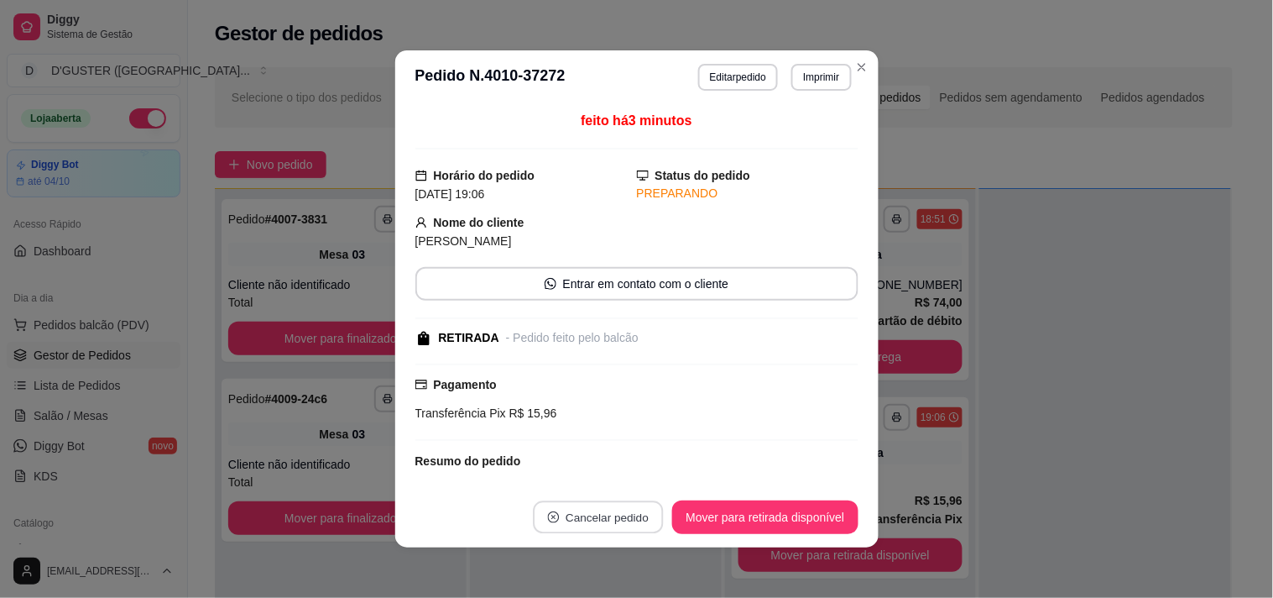
click at [616, 515] on button "Cancelar pedido" at bounding box center [599, 517] width 130 height 33
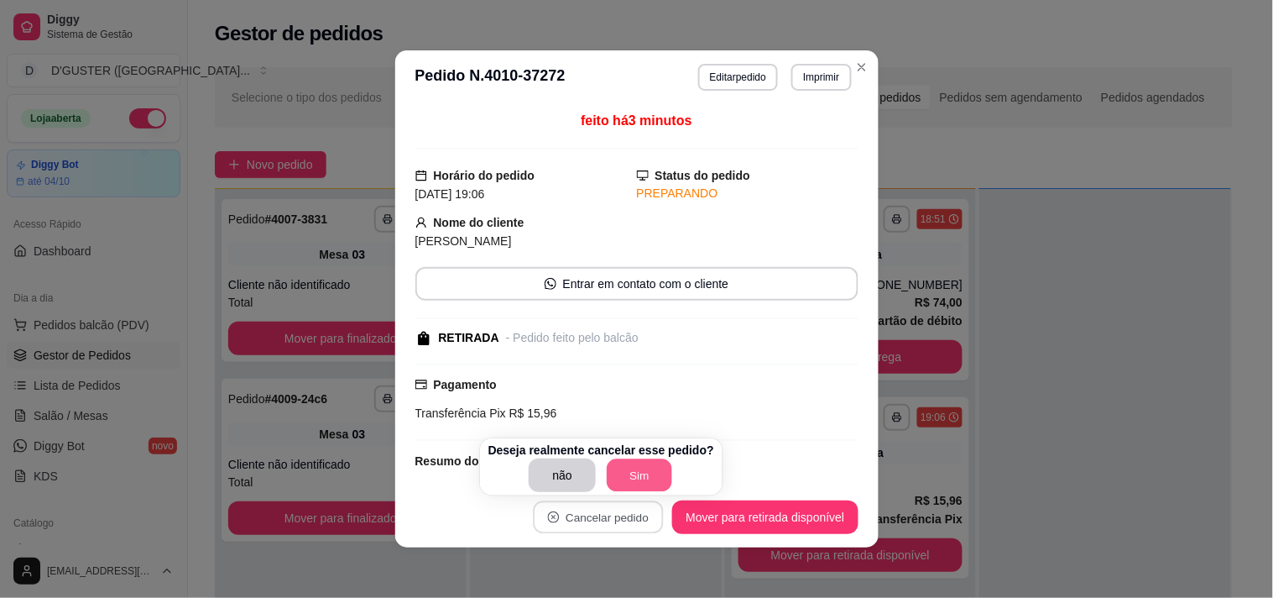
click at [636, 473] on button "Sim" at bounding box center [640, 475] width 65 height 33
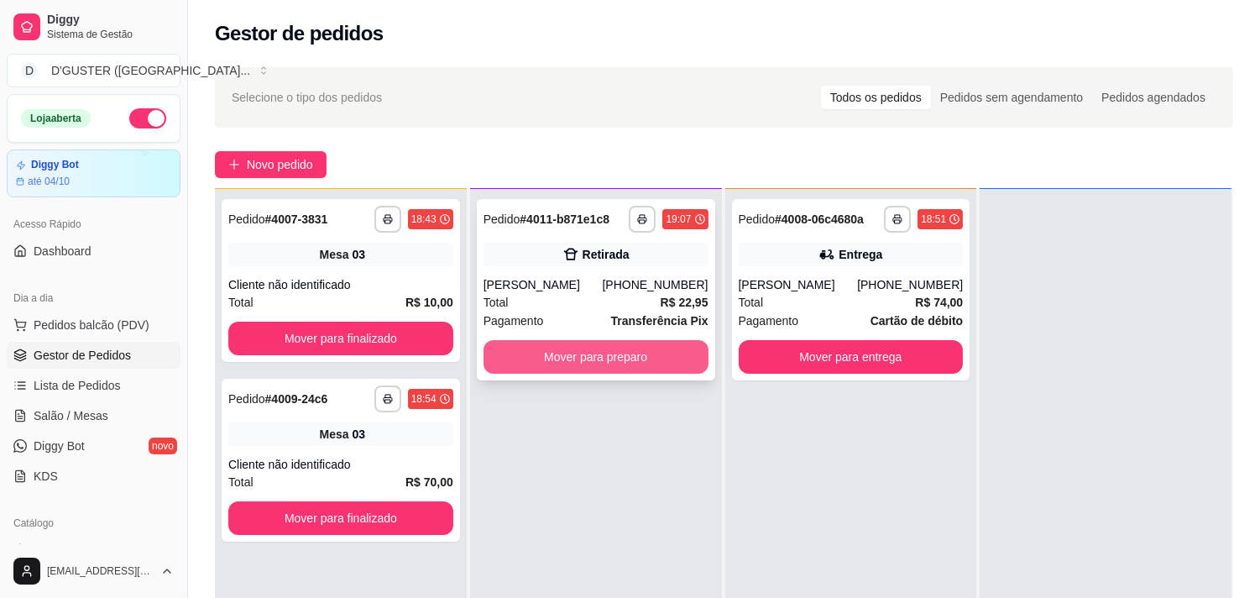
click at [580, 354] on button "Mover para preparo" at bounding box center [595, 357] width 225 height 34
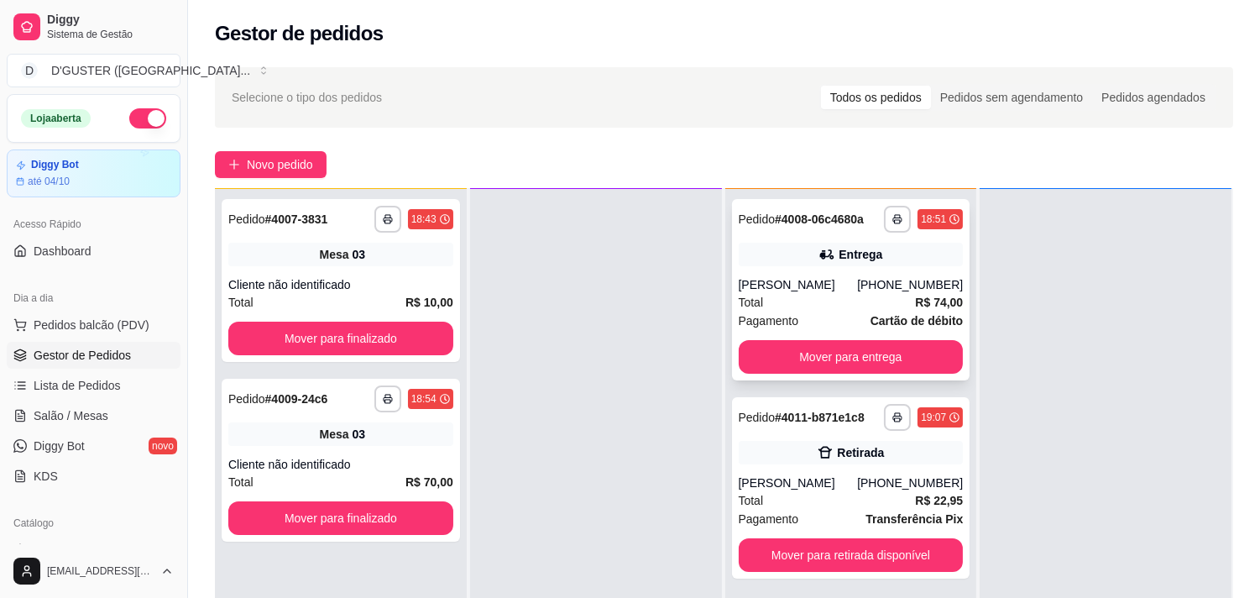
click at [852, 283] on div "[PERSON_NAME]" at bounding box center [798, 284] width 119 height 17
click at [811, 290] on div "[PERSON_NAME]" at bounding box center [798, 284] width 119 height 17
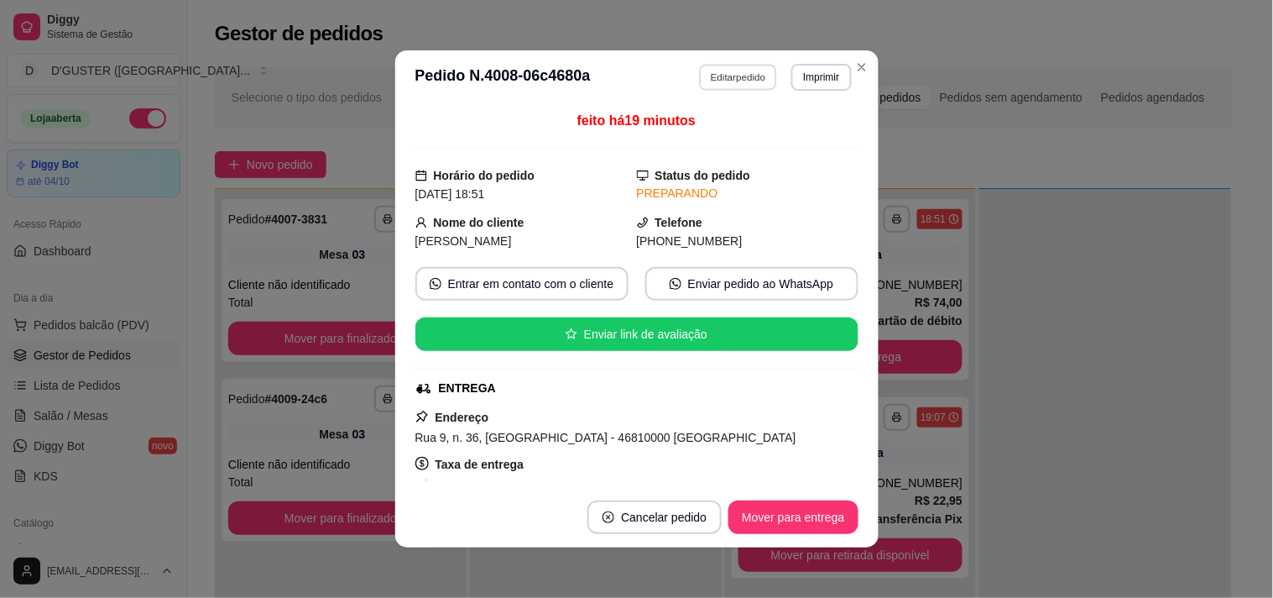
click at [715, 72] on button "Editar pedido" at bounding box center [738, 77] width 78 height 26
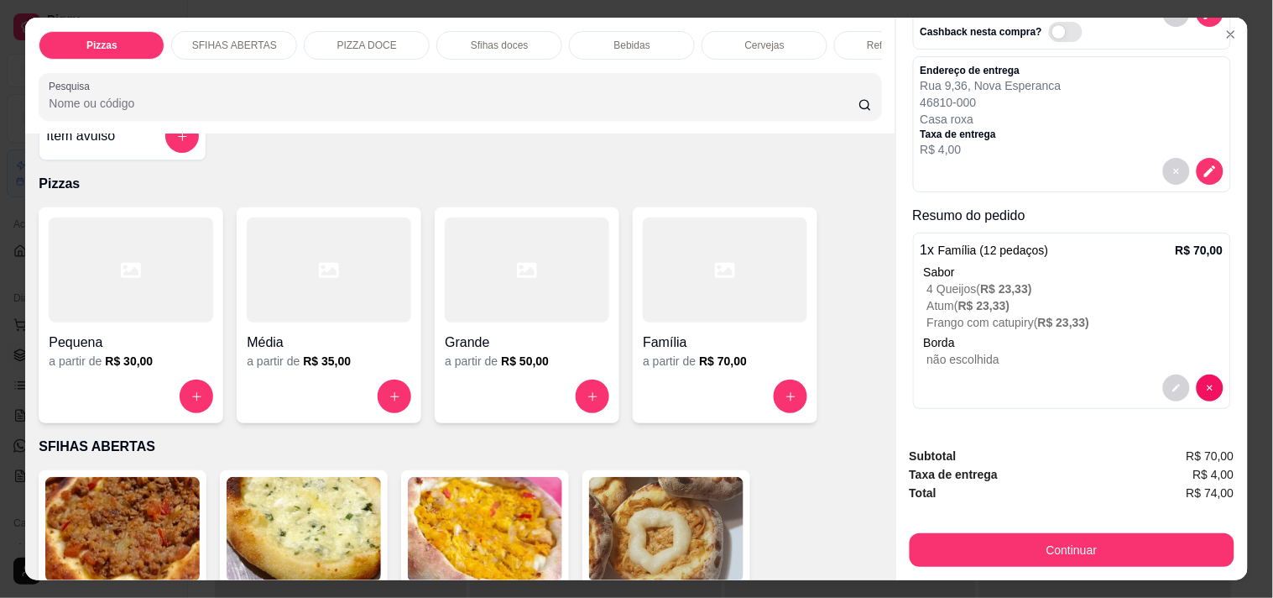
scroll to position [0, 0]
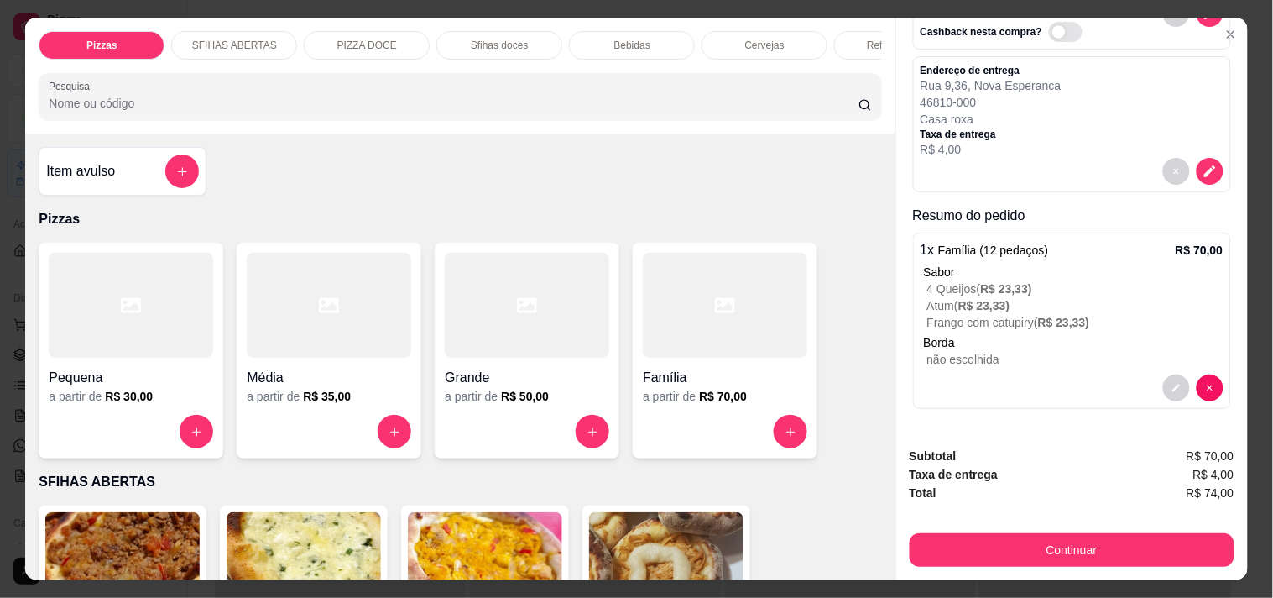
click at [86, 180] on h4 "Item avulso" at bounding box center [80, 171] width 69 height 20
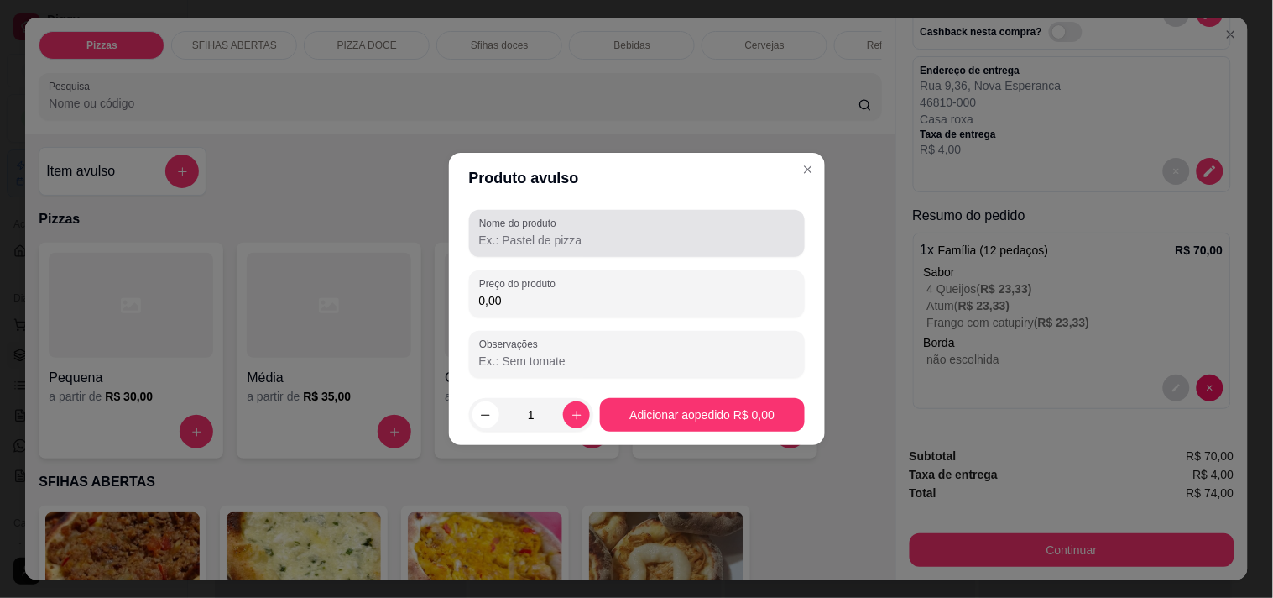
click at [633, 239] on input "Nome do produto" at bounding box center [637, 240] width 316 height 17
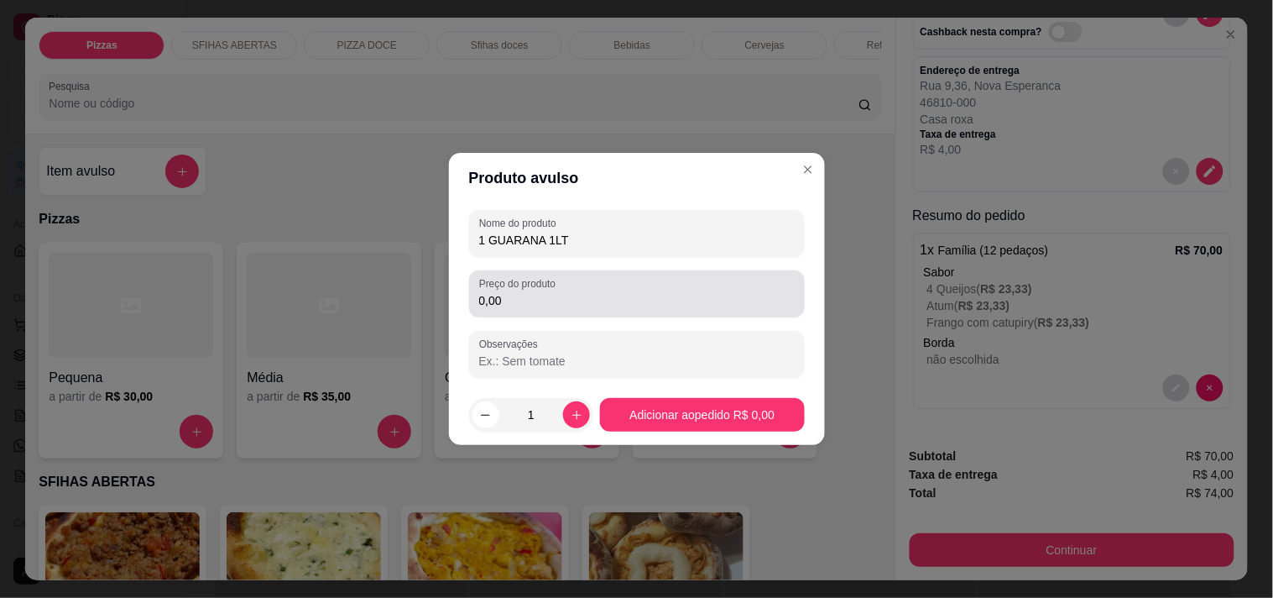
type input "1 GUARANA 1LT"
click at [673, 287] on div "0,00" at bounding box center [637, 294] width 316 height 34
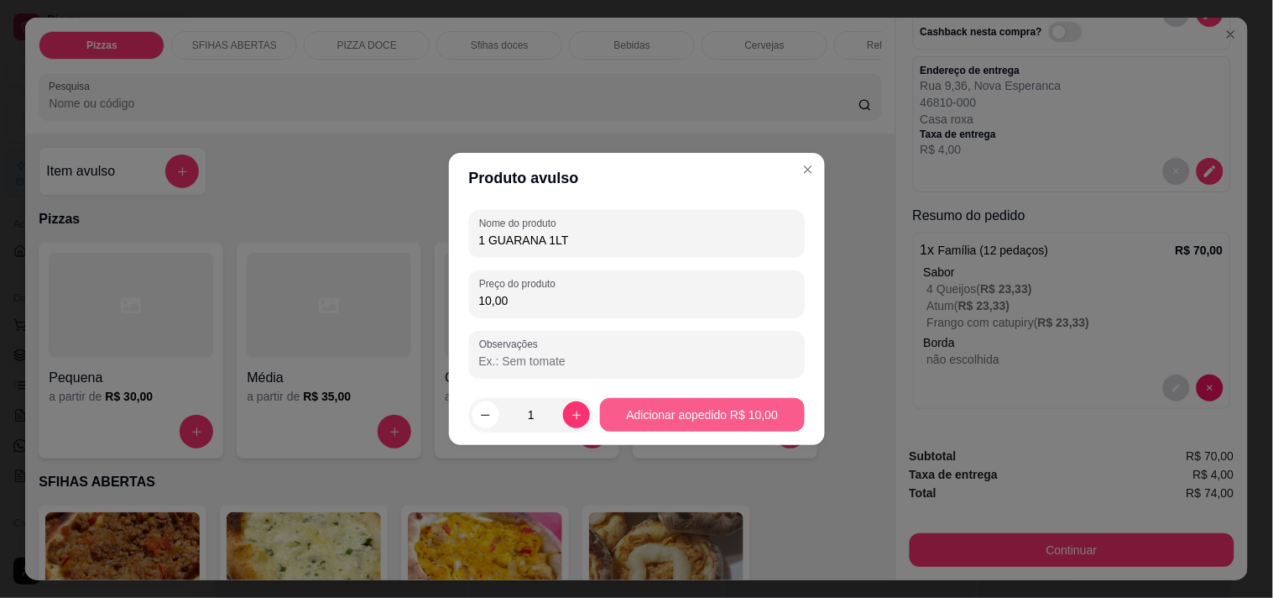
type input "10,00"
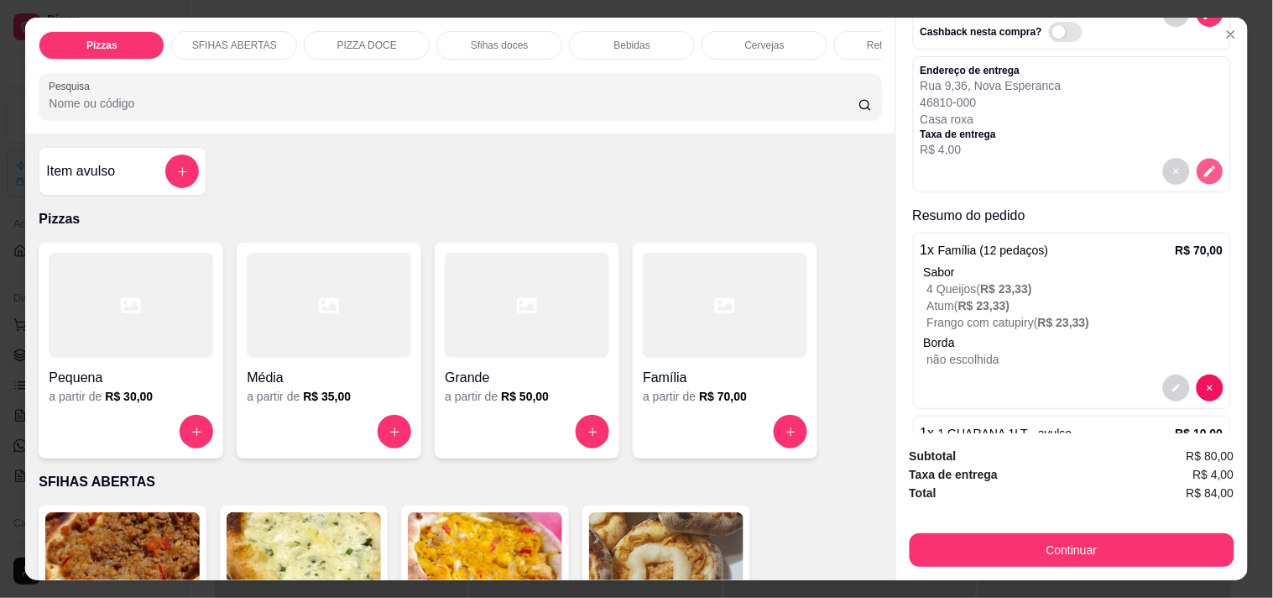
click at [1204, 166] on icon "decrease-product-quantity" at bounding box center [1209, 171] width 11 height 11
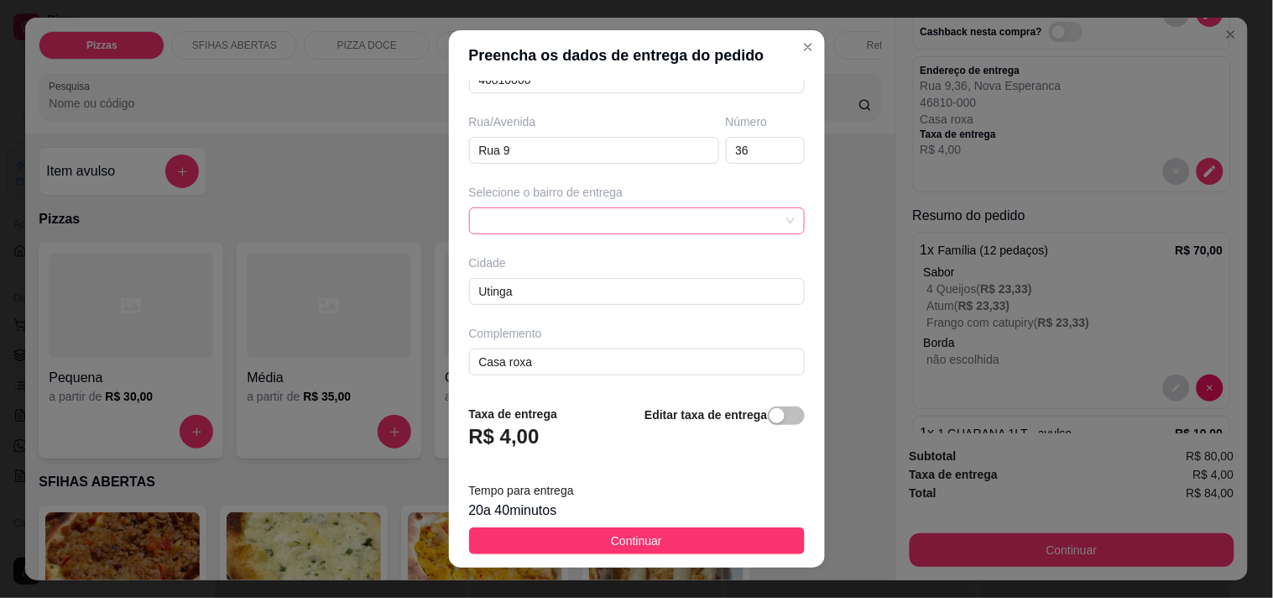
click at [697, 218] on div at bounding box center [637, 220] width 336 height 27
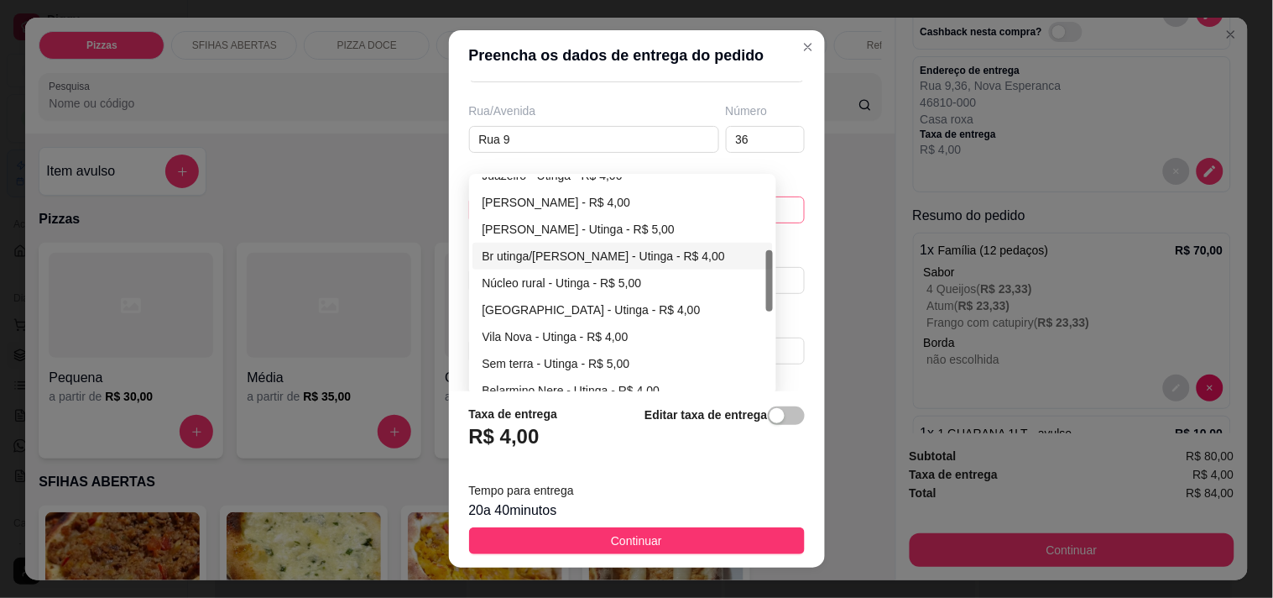
scroll to position [164, 0]
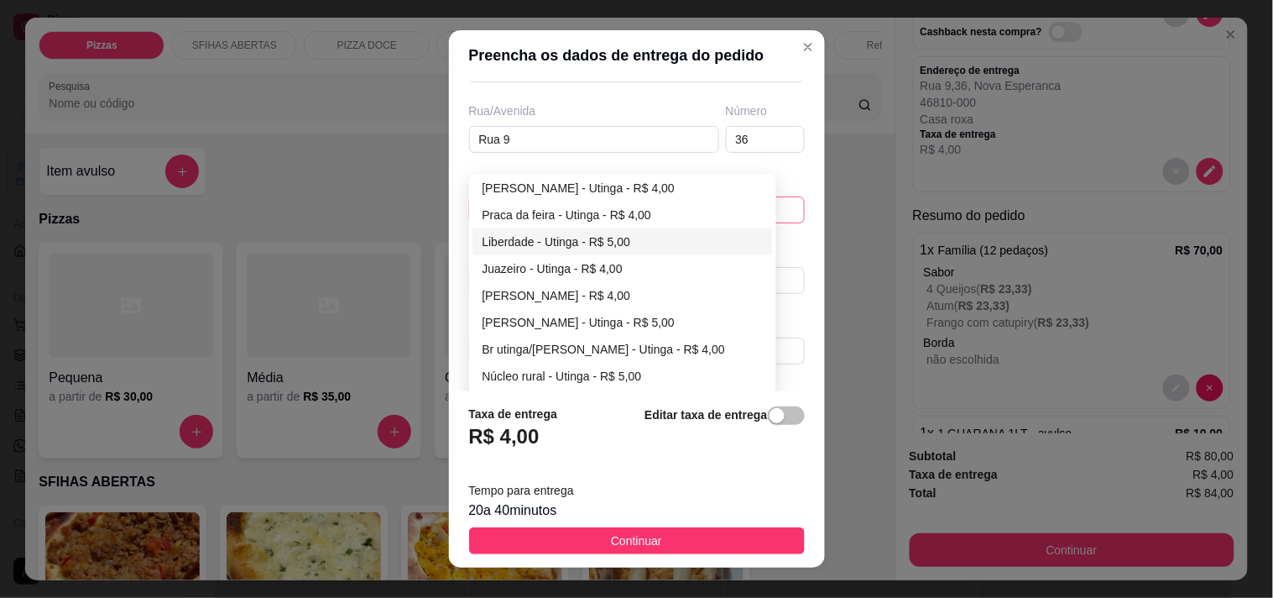
click at [577, 239] on div "Liberdade - Utinga - R$ 5,00" at bounding box center [623, 241] width 281 height 18
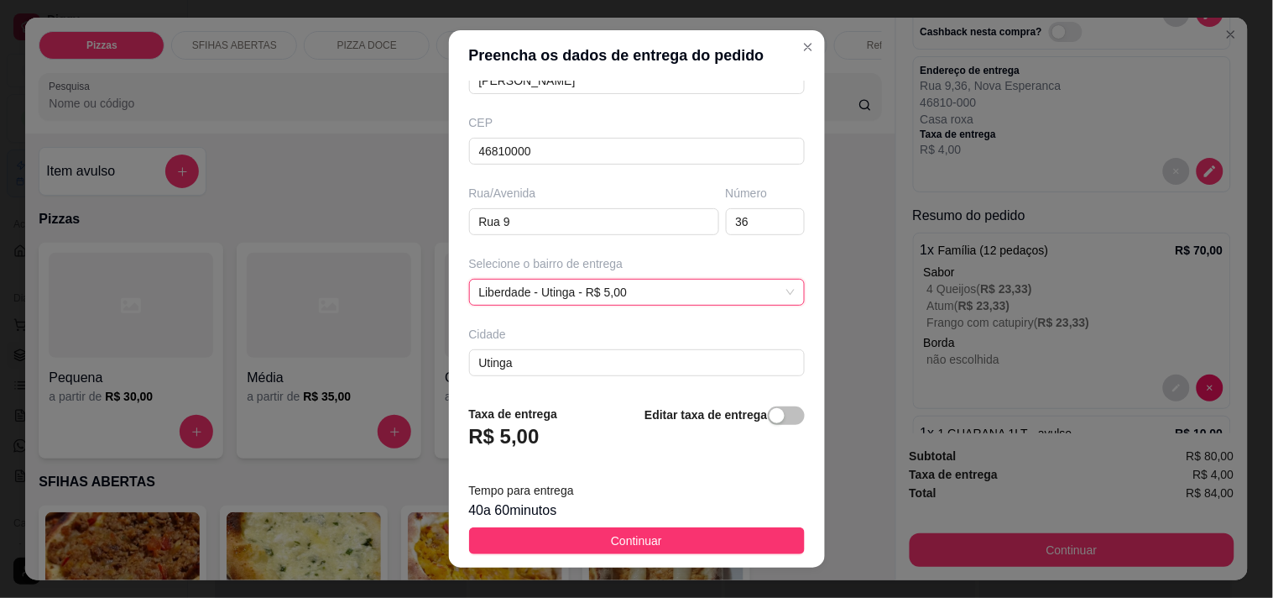
scroll to position [255, 0]
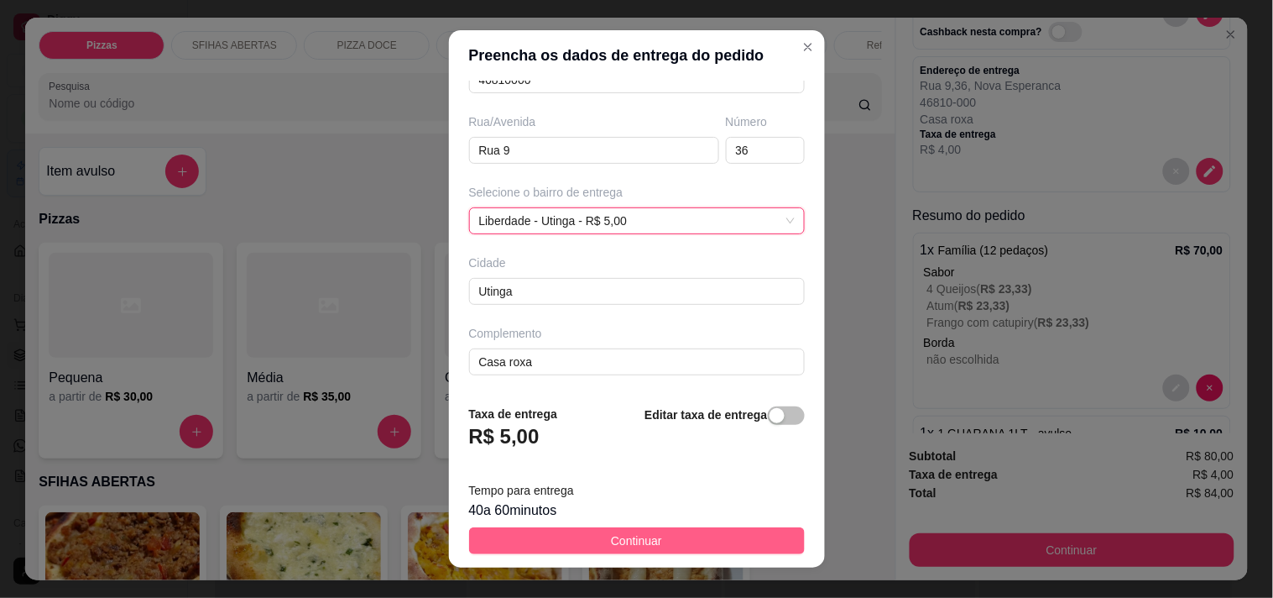
click at [633, 538] on span "Continuar" at bounding box center [636, 540] width 51 height 18
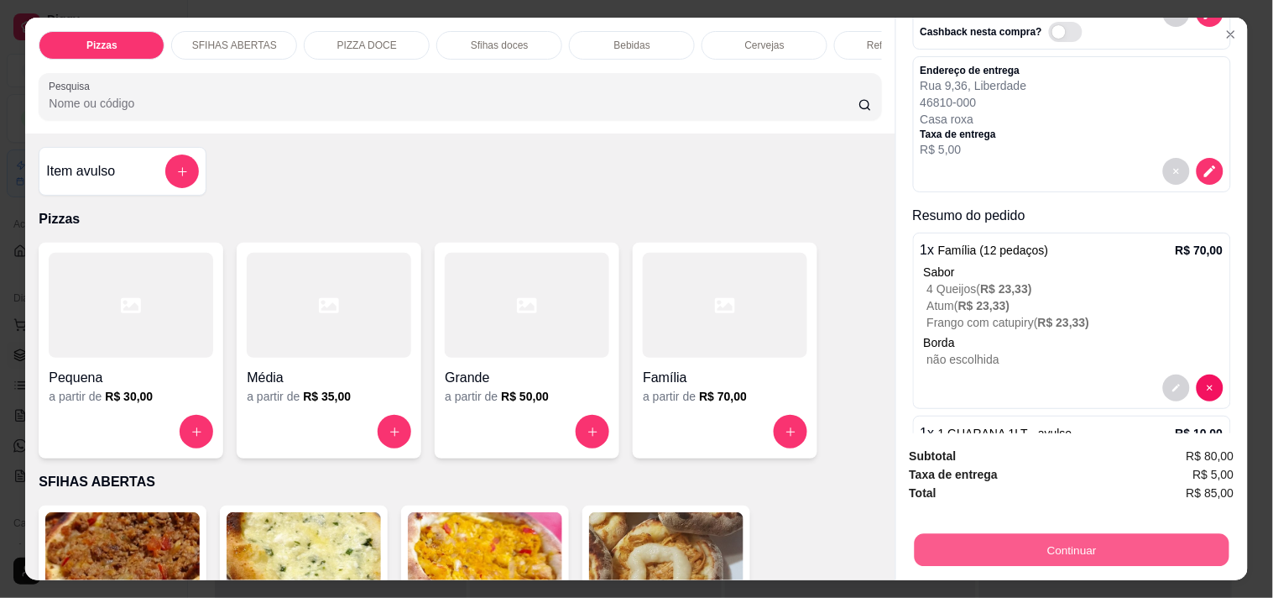
click at [1066, 533] on button "Continuar" at bounding box center [1071, 549] width 315 height 33
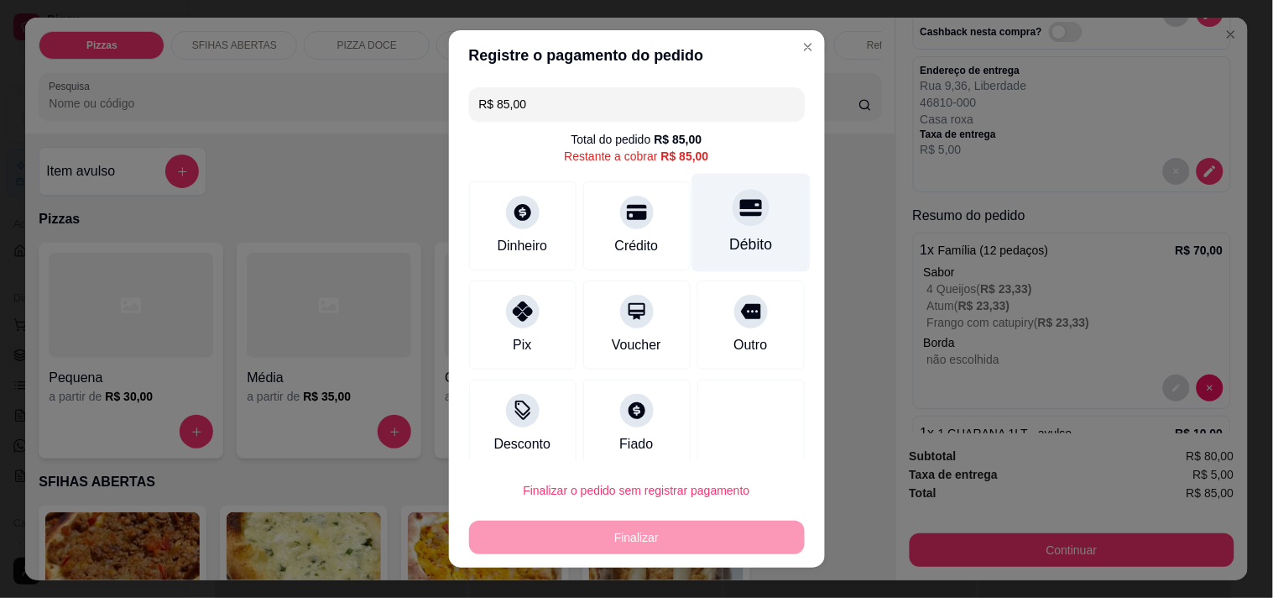
click at [739, 201] on icon at bounding box center [750, 207] width 22 height 17
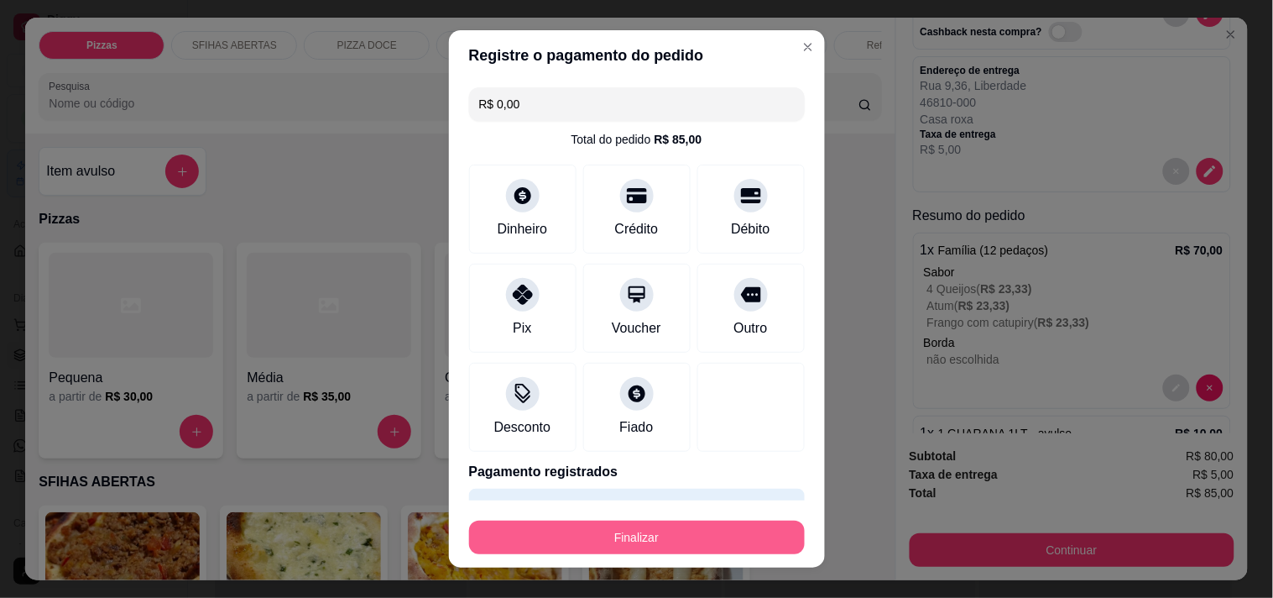
click at [656, 535] on button "Finalizar" at bounding box center [637, 537] width 336 height 34
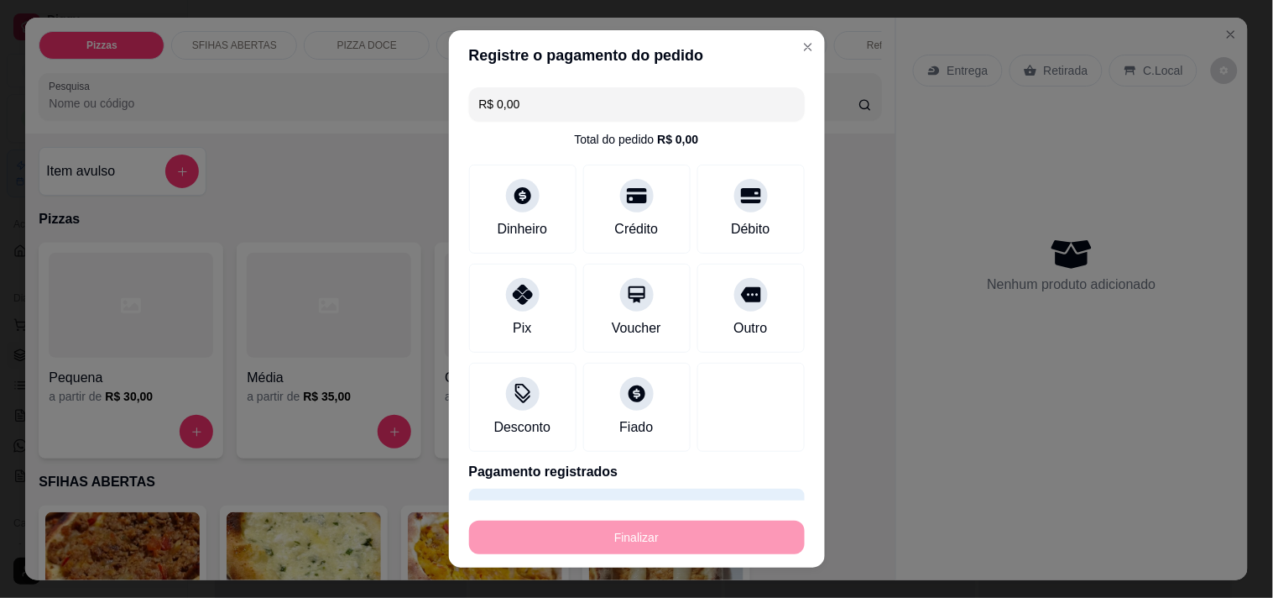
type input "-R$ 85,00"
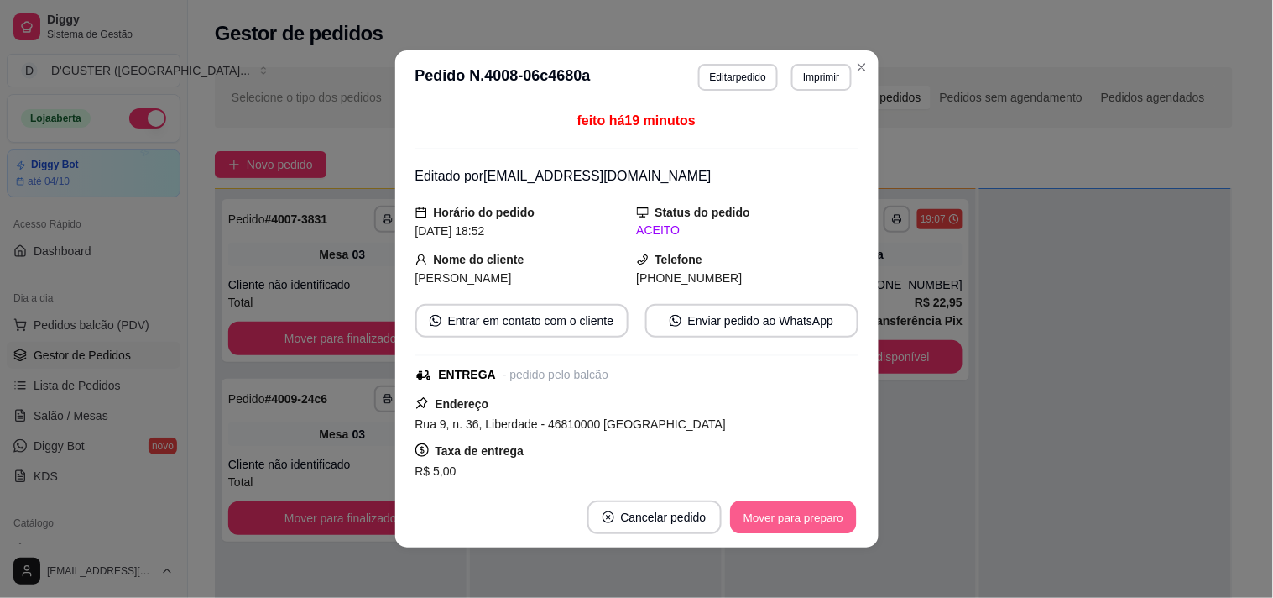
click at [789, 517] on button "Mover para preparo" at bounding box center [793, 517] width 126 height 33
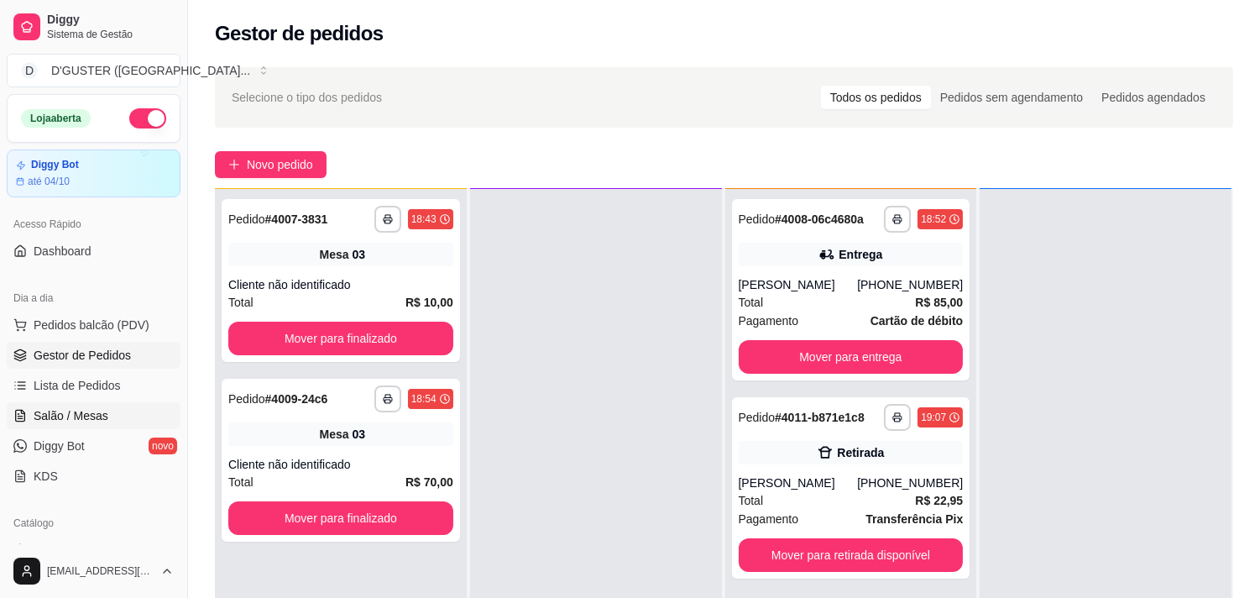
click at [97, 415] on span "Salão / Mesas" at bounding box center [71, 415] width 75 height 17
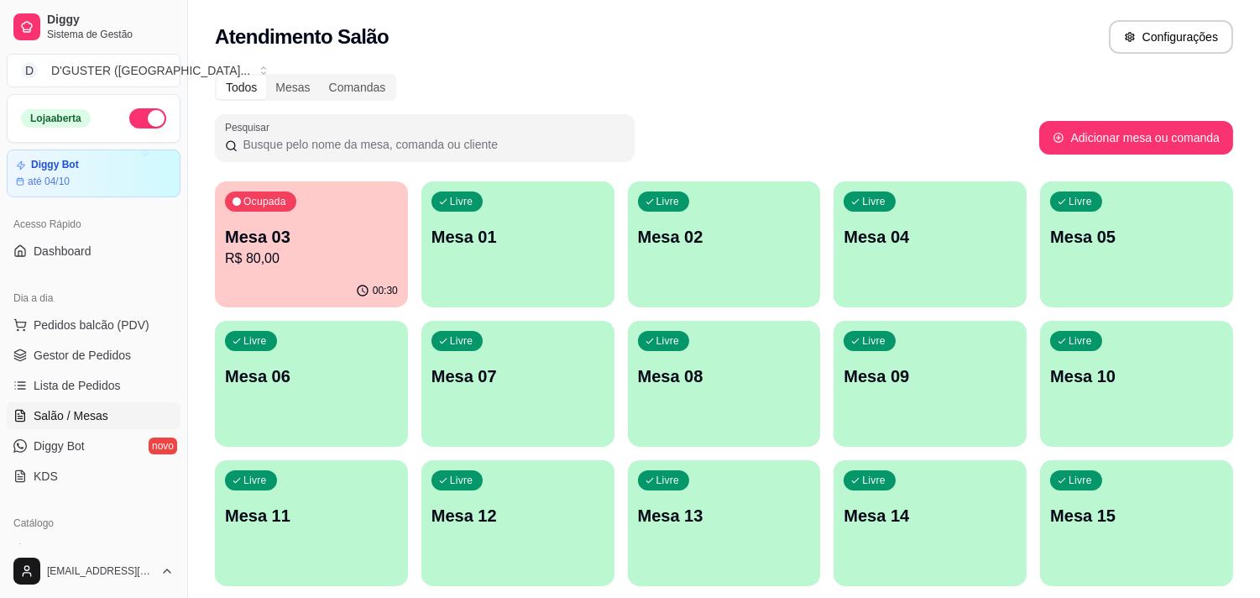
click at [219, 266] on div "Ocupada Mesa 03 R$ 80,00" at bounding box center [311, 227] width 193 height 93
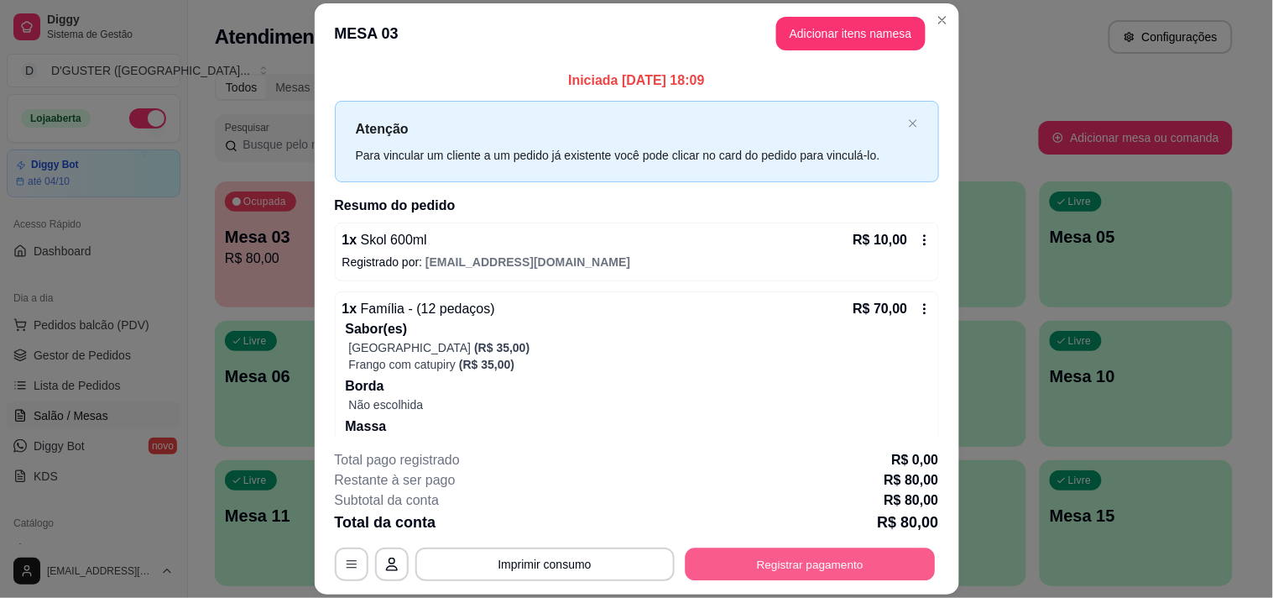
click at [836, 555] on button "Registrar pagamento" at bounding box center [810, 564] width 250 height 33
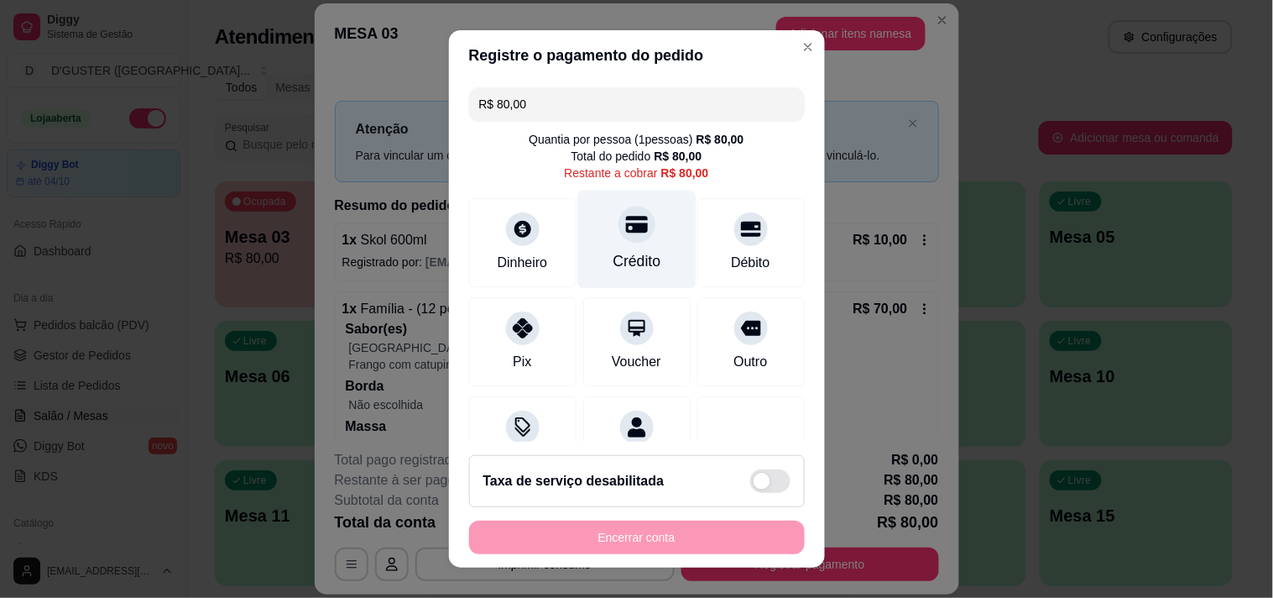
click at [634, 250] on div "Crédito" at bounding box center [637, 261] width 48 height 22
type input "R$ 0,00"
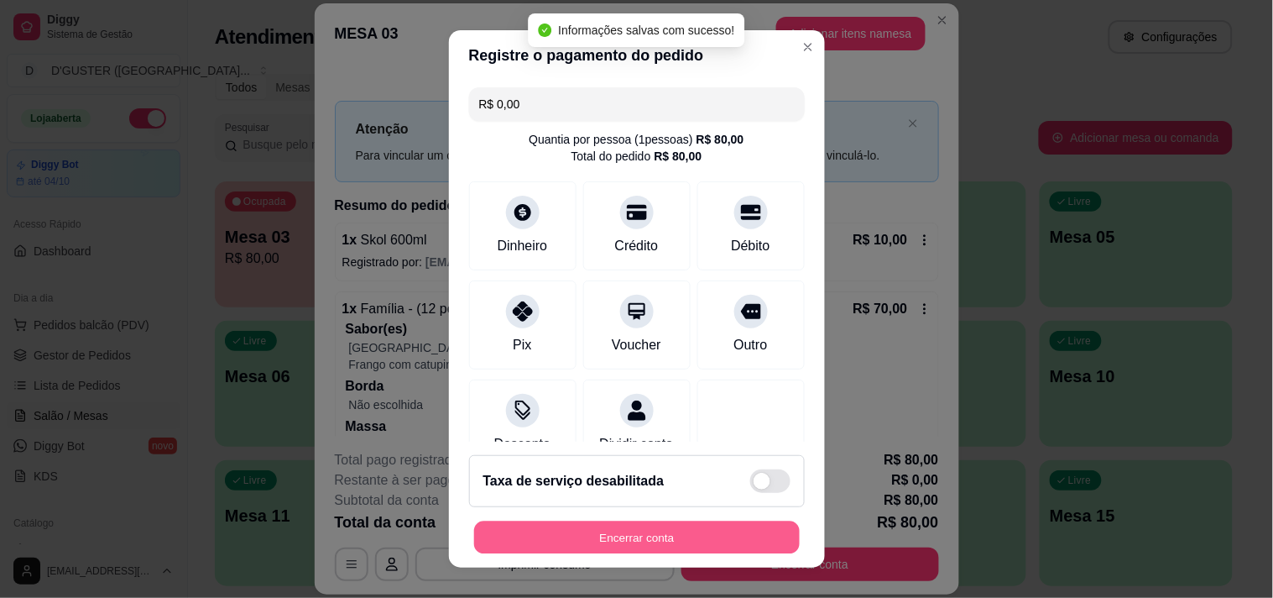
click at [723, 530] on button "Encerrar conta" at bounding box center [637, 537] width 326 height 33
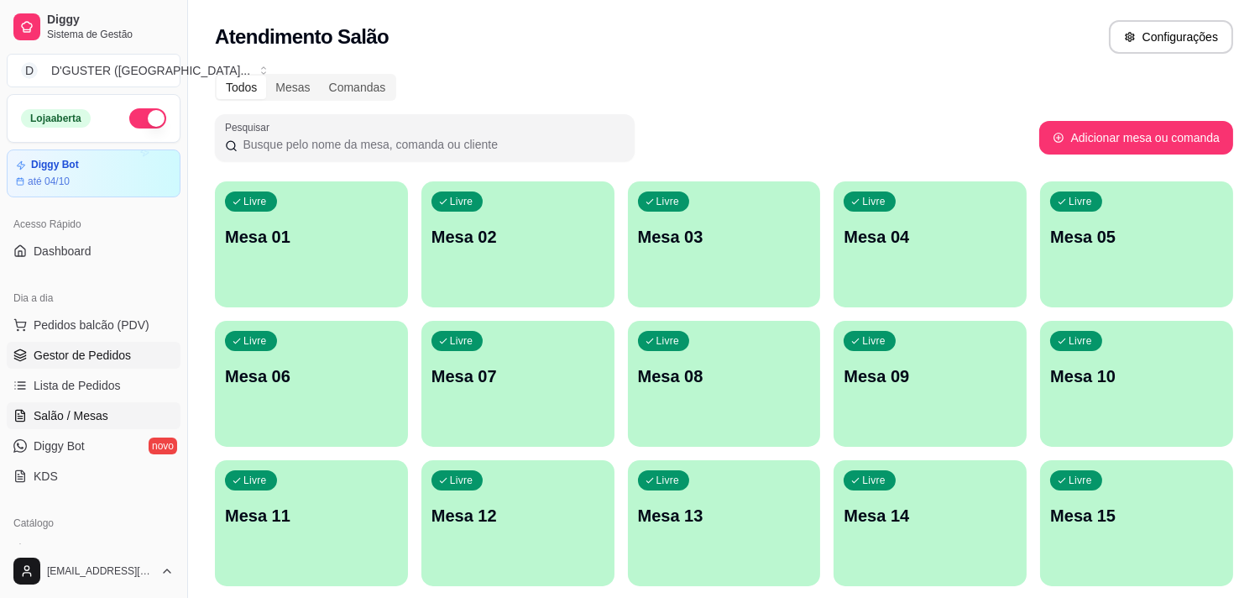
click at [85, 363] on link "Gestor de Pedidos" at bounding box center [94, 355] width 174 height 27
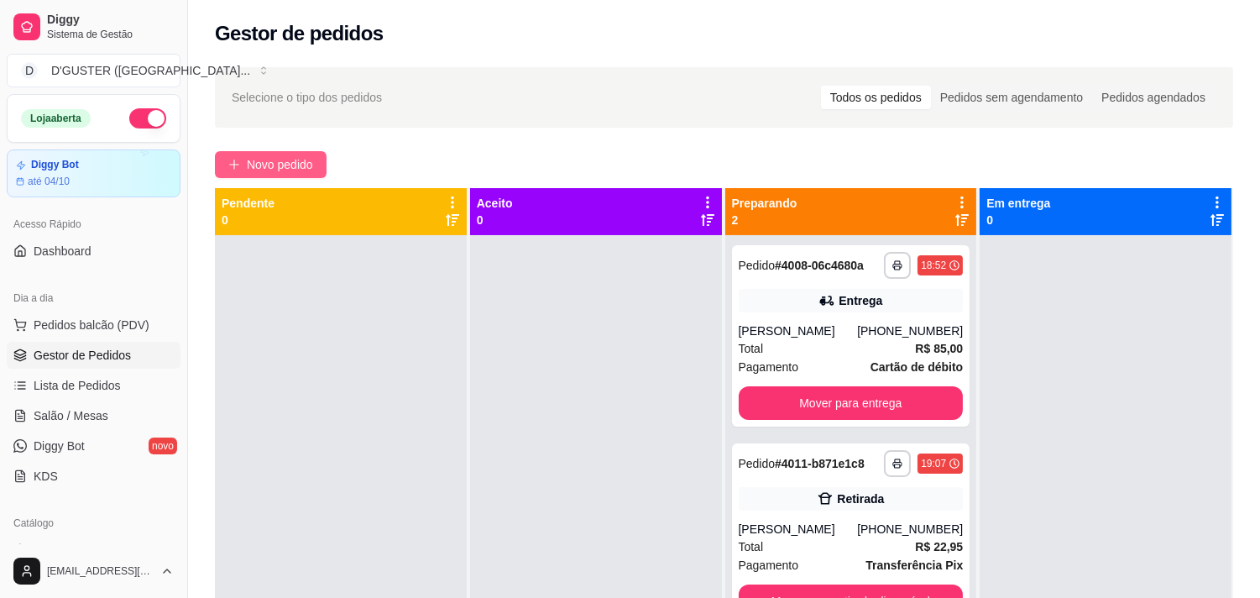
click at [253, 159] on span "Novo pedido" at bounding box center [280, 164] width 66 height 18
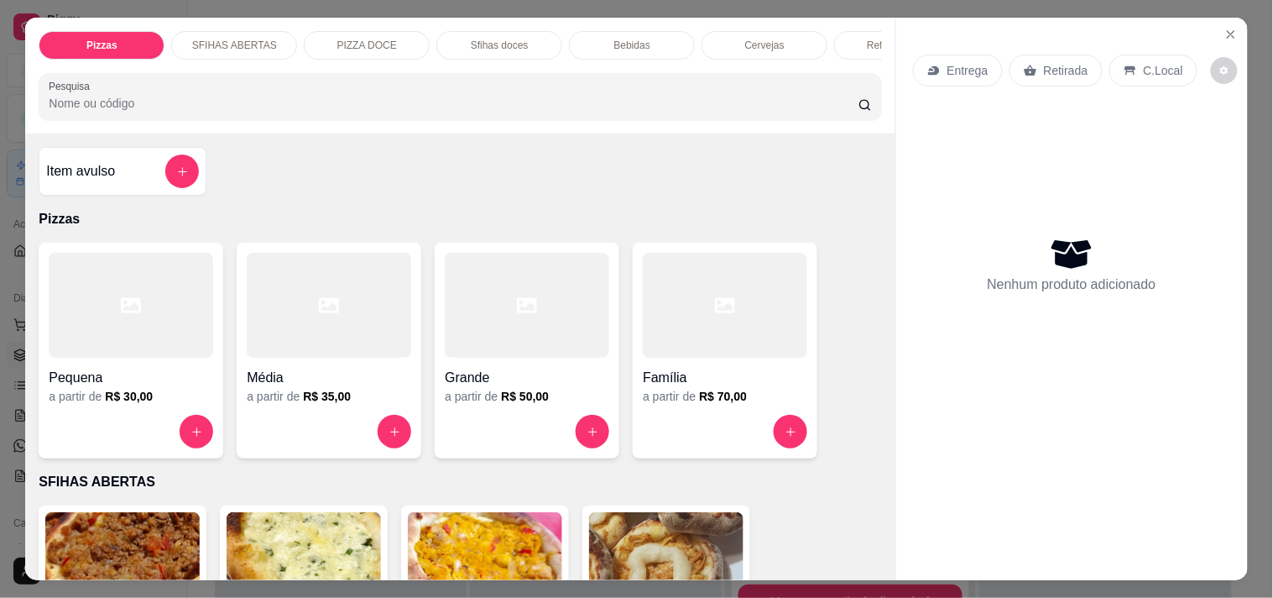
click at [987, 60] on div "Entrega" at bounding box center [958, 71] width 90 height 32
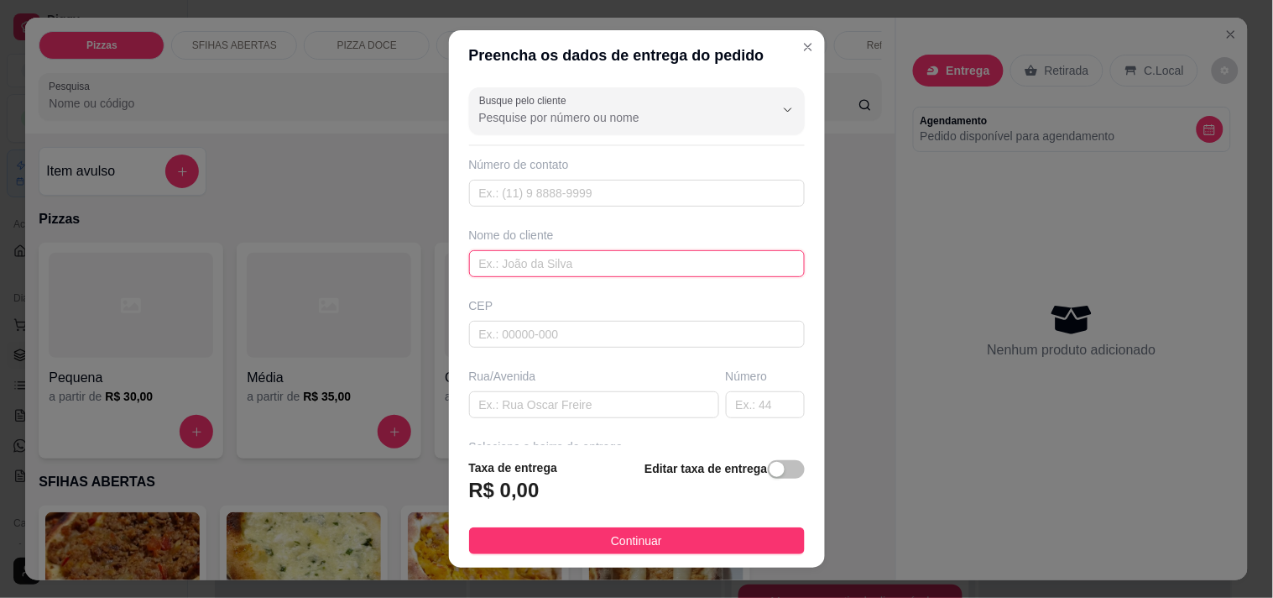
click at [615, 270] on input "text" at bounding box center [637, 263] width 336 height 27
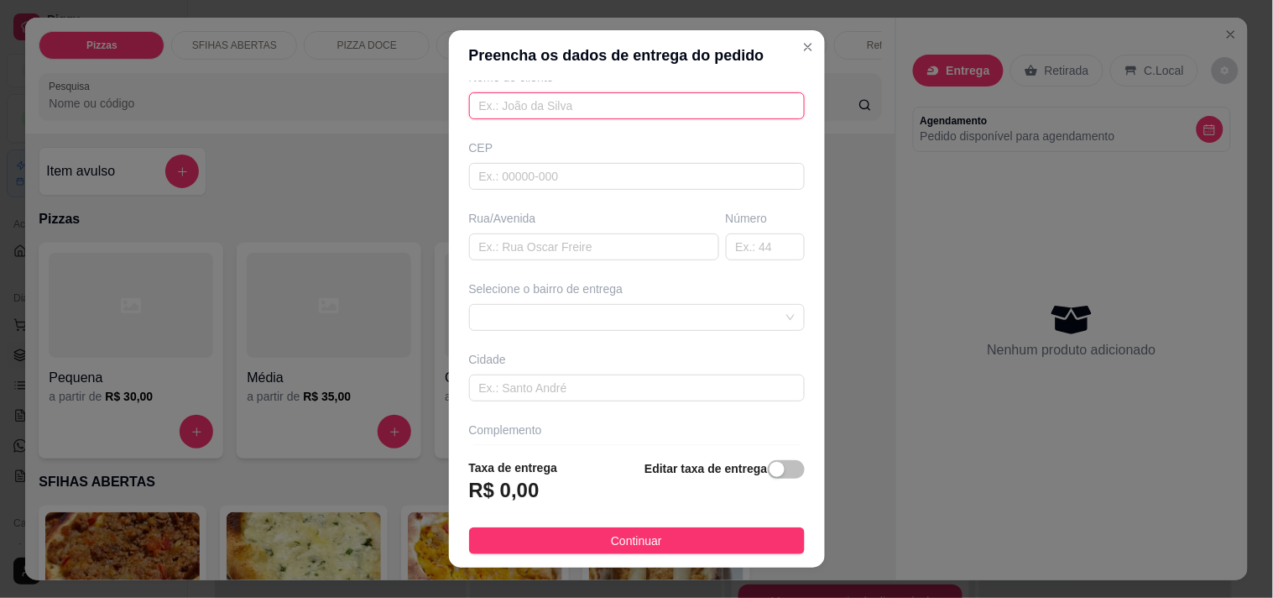
scroll to position [186, 0]
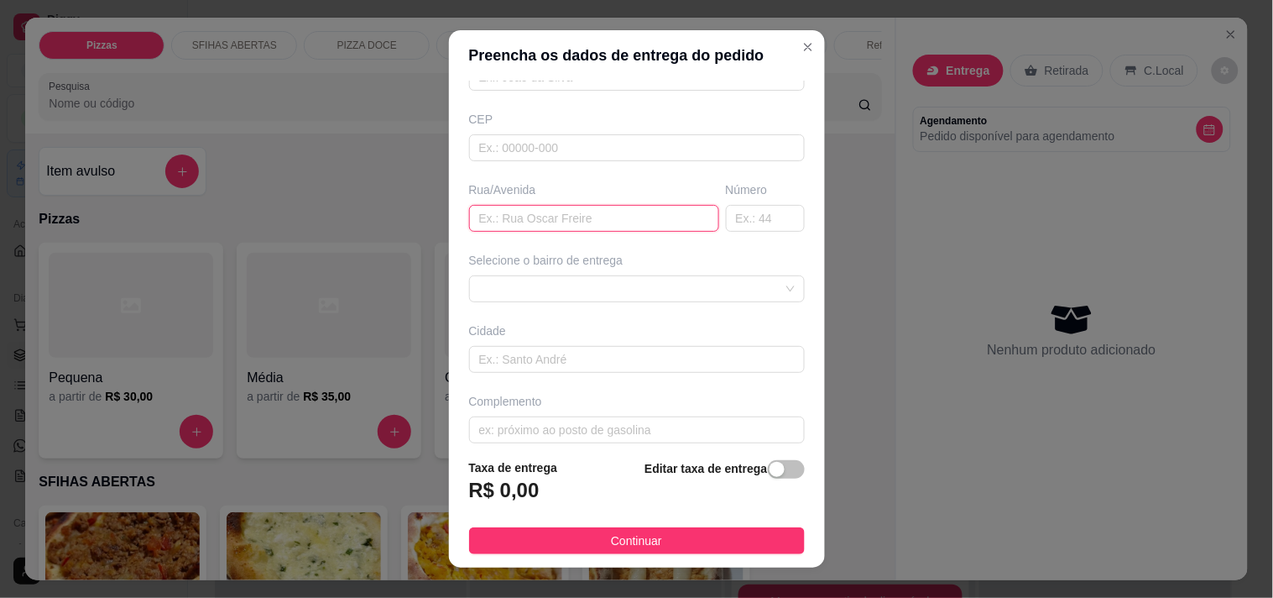
click at [591, 220] on input "text" at bounding box center [594, 218] width 250 height 27
click at [583, 292] on div at bounding box center [637, 288] width 336 height 27
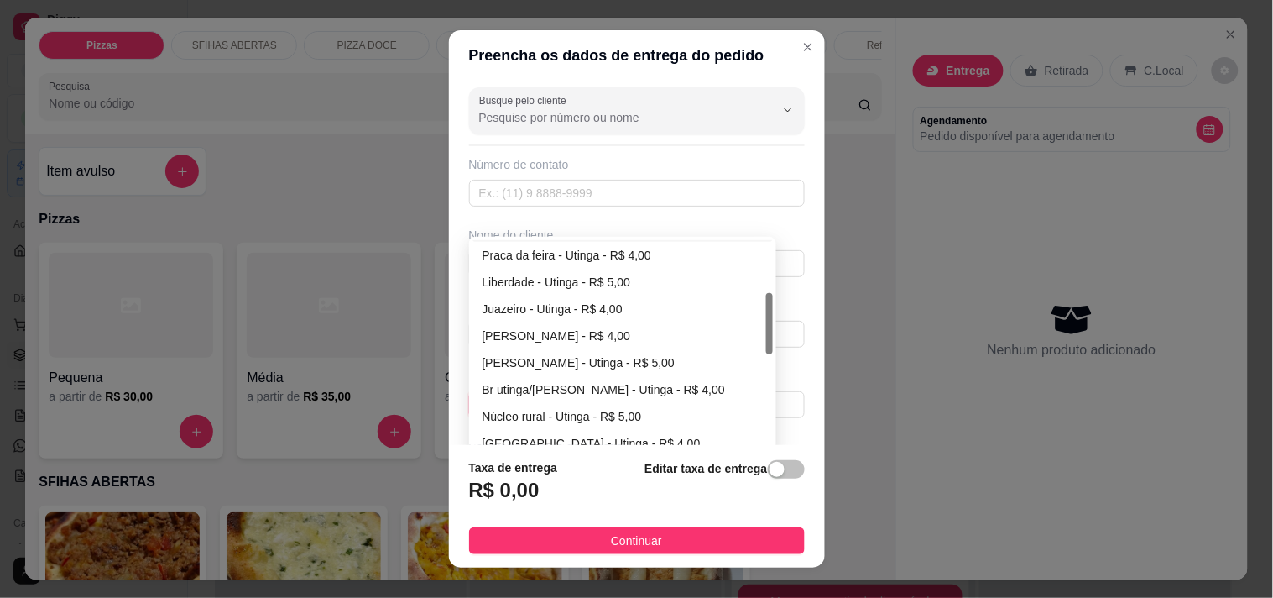
scroll to position [279, 0]
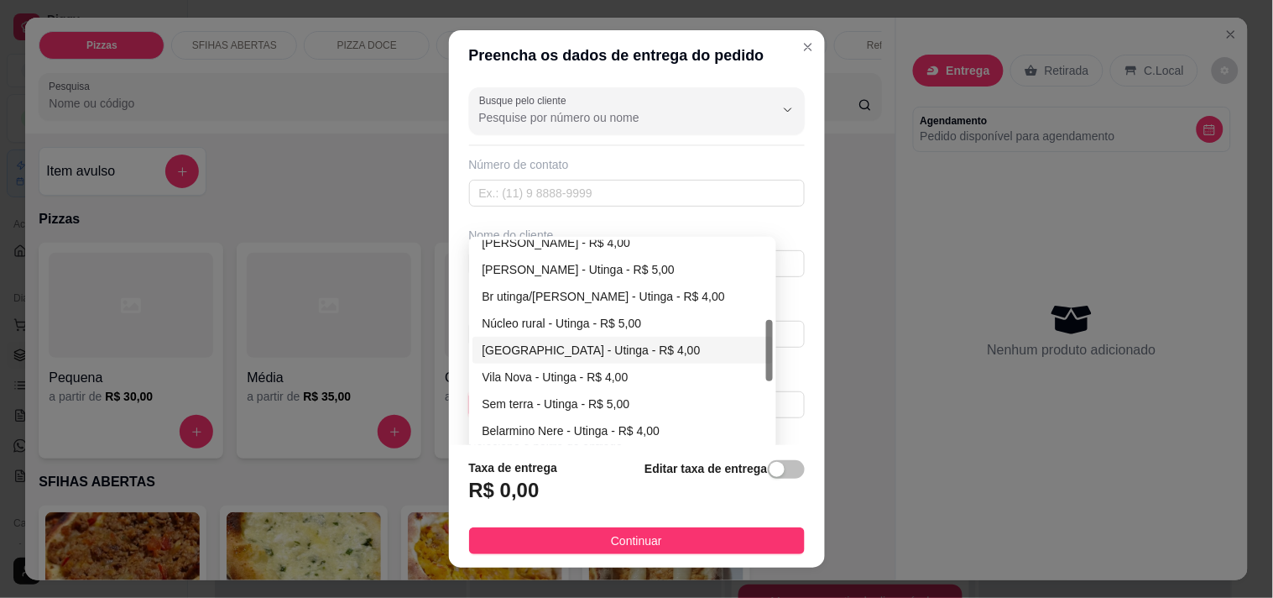
type input "[GEOGRAPHIC_DATA]"
click at [564, 353] on div "Busque pelo cliente Número de contato Nome do cliente CEP Rua/[GEOGRAPHIC_DATA]…" at bounding box center [637, 263] width 376 height 365
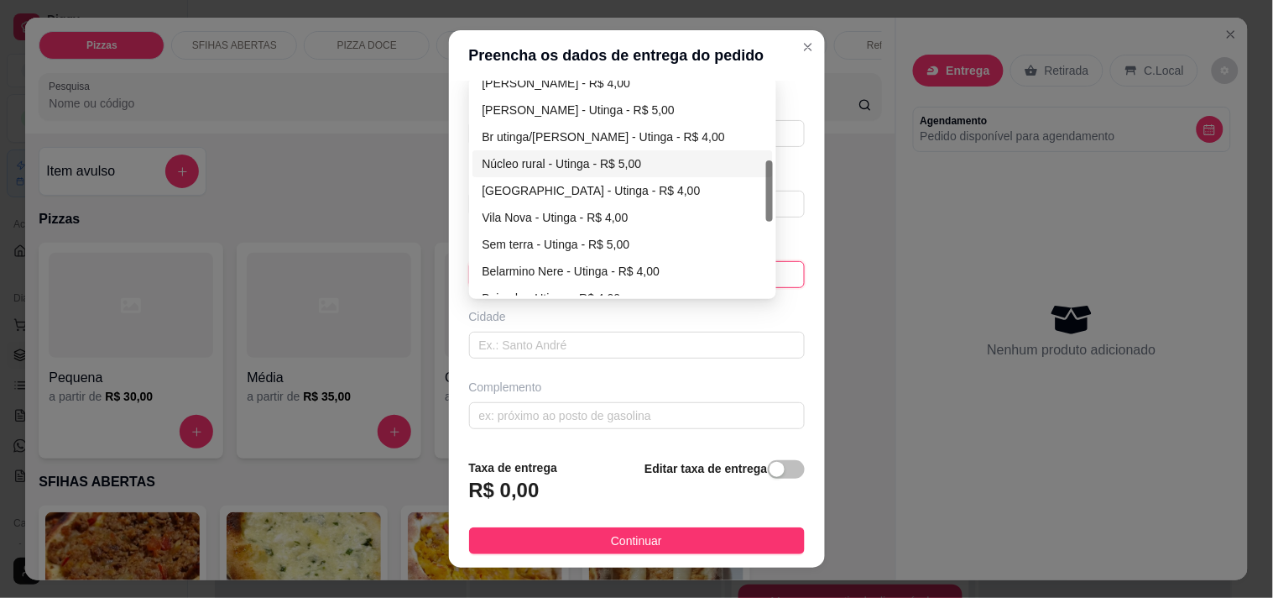
click at [534, 175] on div "Núcleo rural - Utinga - R$ 5,00" at bounding box center [622, 163] width 301 height 27
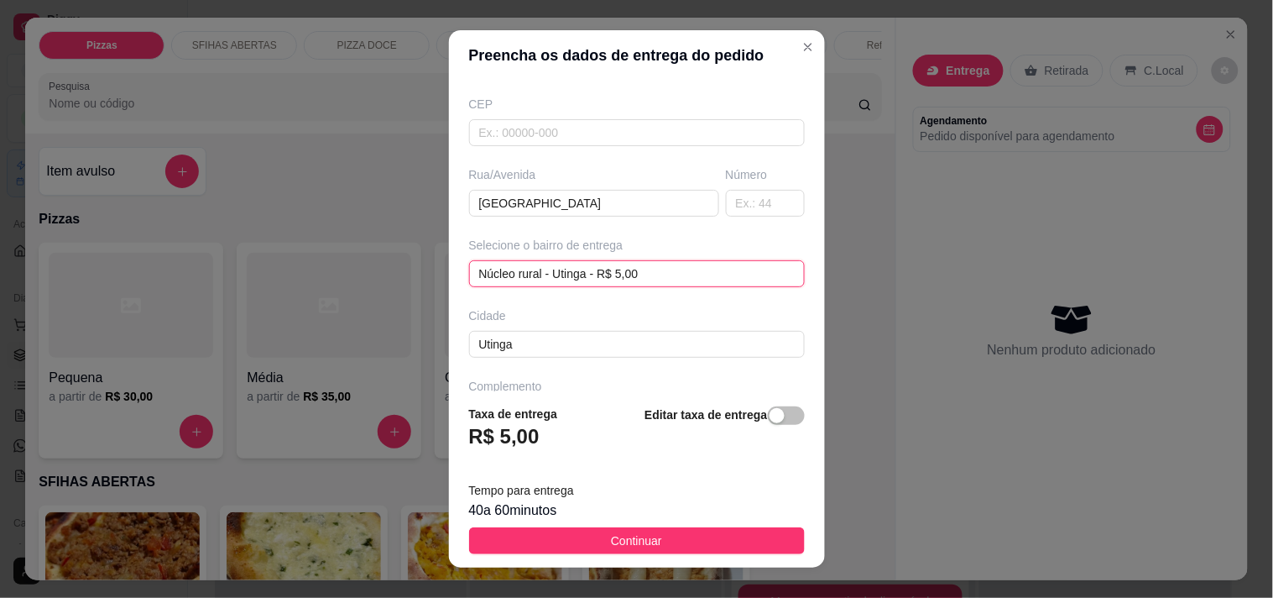
click at [650, 279] on div "Núcleo rural - Utinga - R$ 5,00 Núcleo rural - Utinga - R$ 5,00 63b8282e749ec83…" at bounding box center [637, 273] width 336 height 27
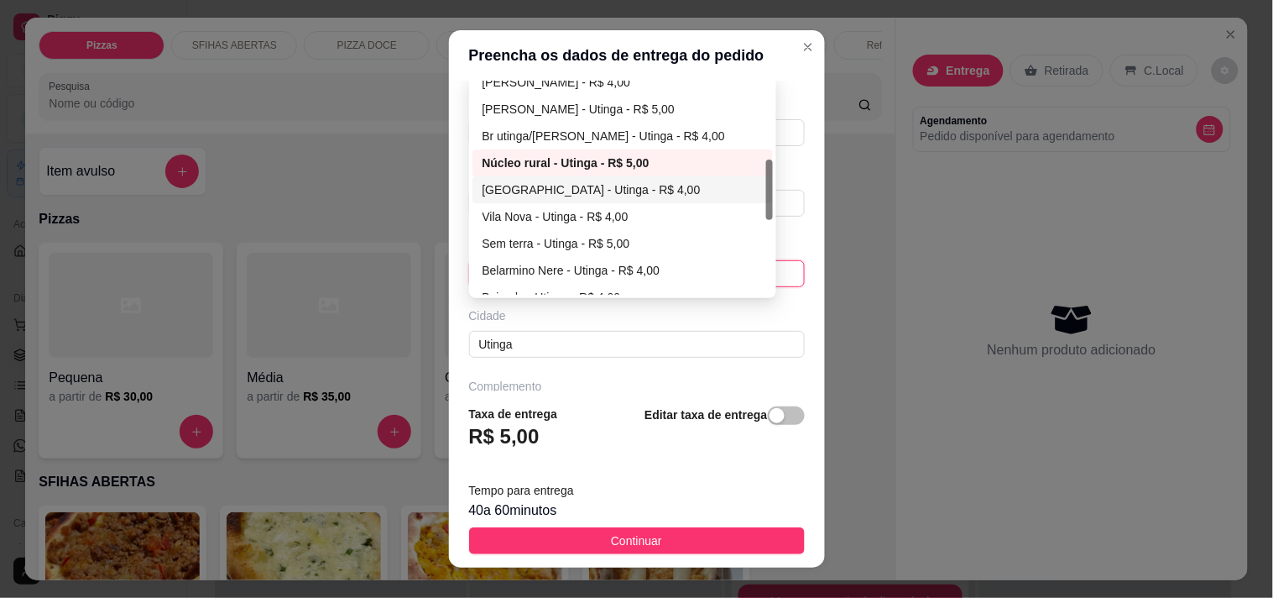
click at [532, 186] on div "[GEOGRAPHIC_DATA] - Utinga - R$ 4,00" at bounding box center [623, 189] width 281 height 18
type input "Utinga"
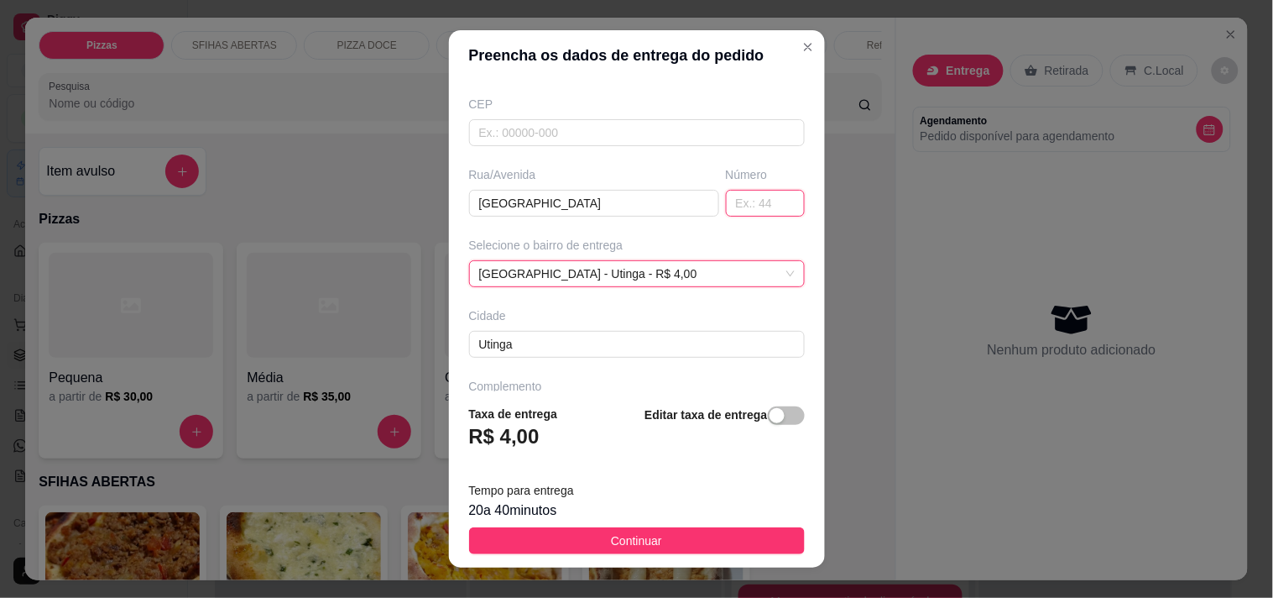
click at [739, 207] on input "text" at bounding box center [765, 203] width 79 height 27
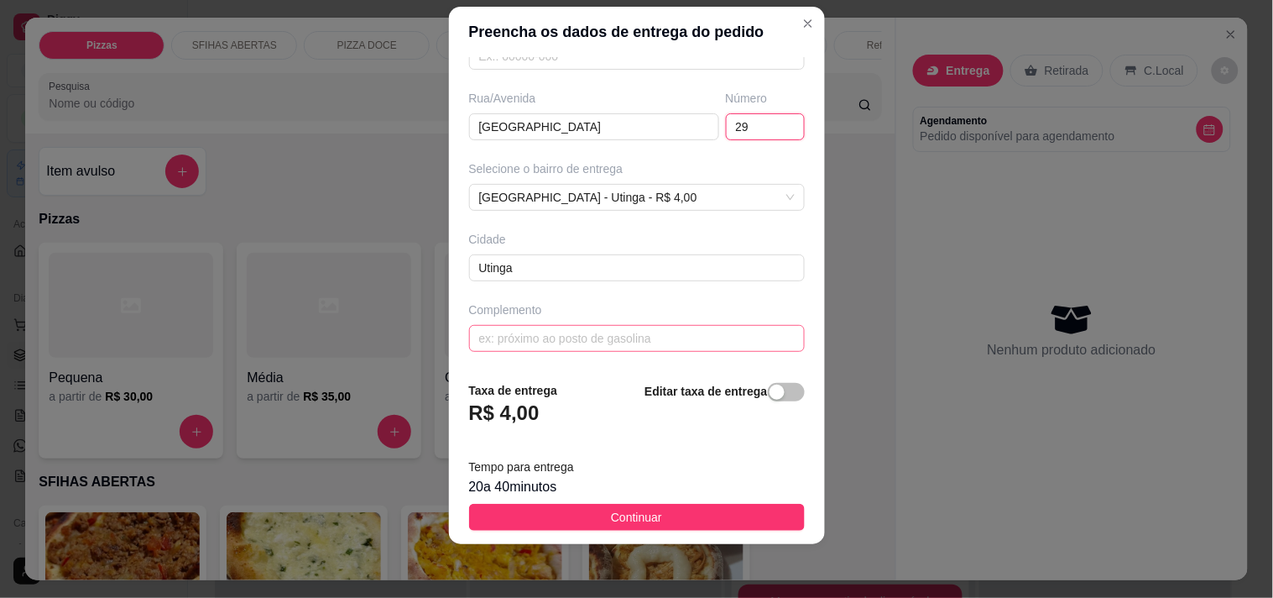
scroll to position [255, 0]
type input "29"
click at [622, 334] on input "text" at bounding box center [637, 338] width 336 height 27
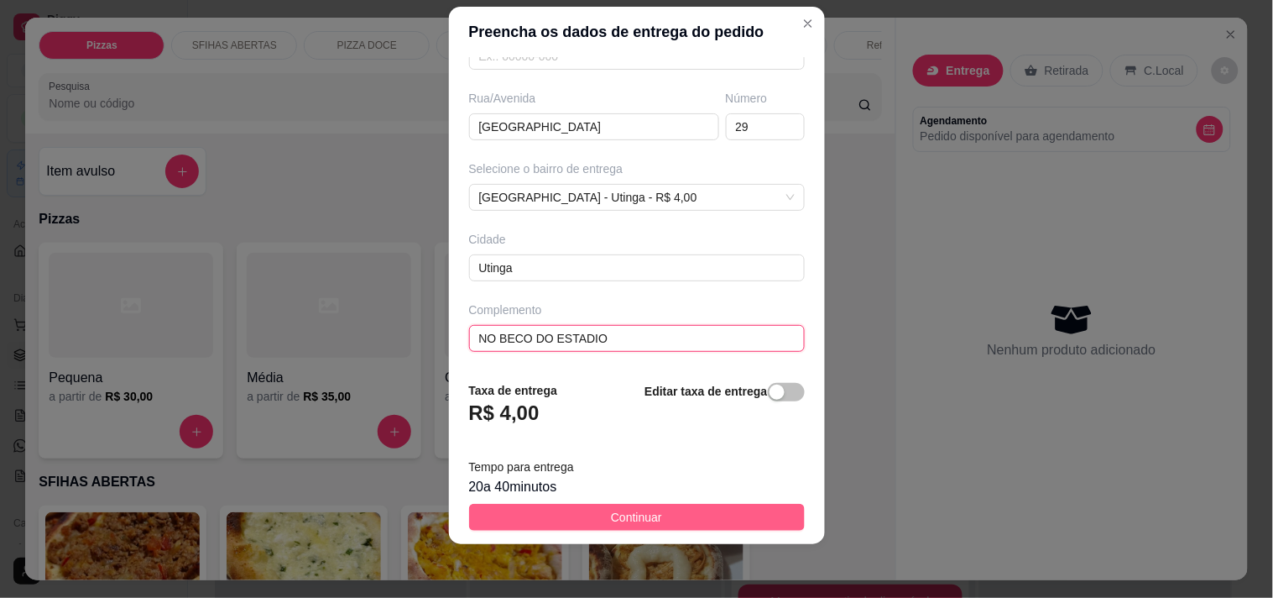
type input "NO BECO DO ESTADIO"
click at [633, 513] on span "Continuar" at bounding box center [636, 517] width 51 height 18
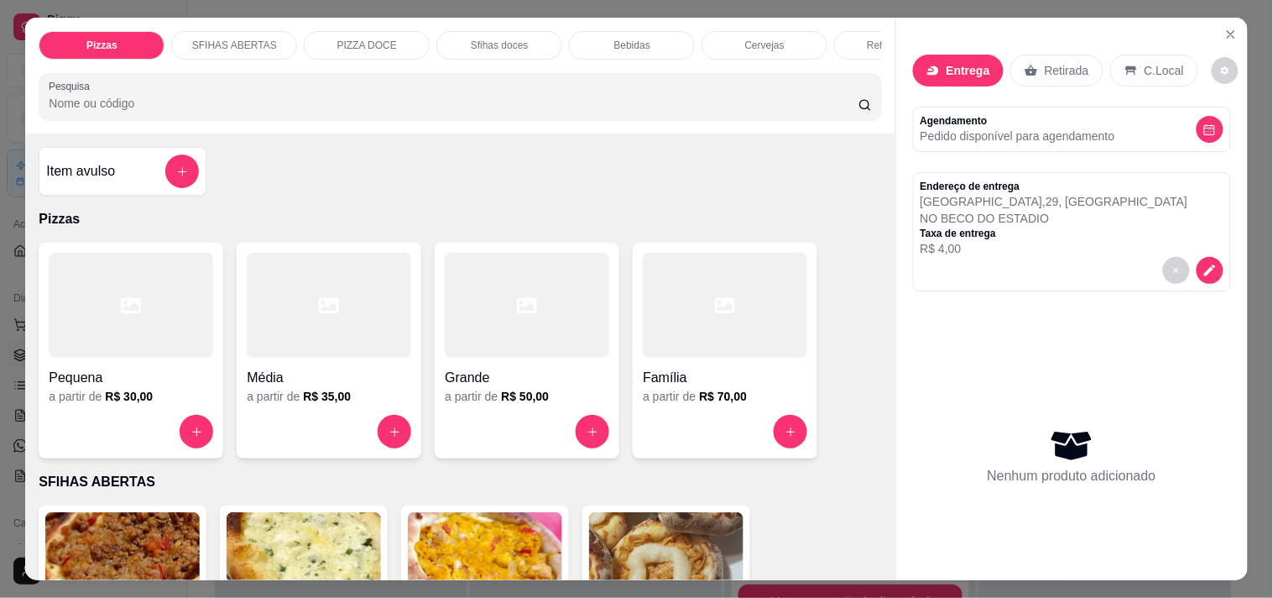
click at [648, 374] on h4 "Família" at bounding box center [725, 378] width 164 height 20
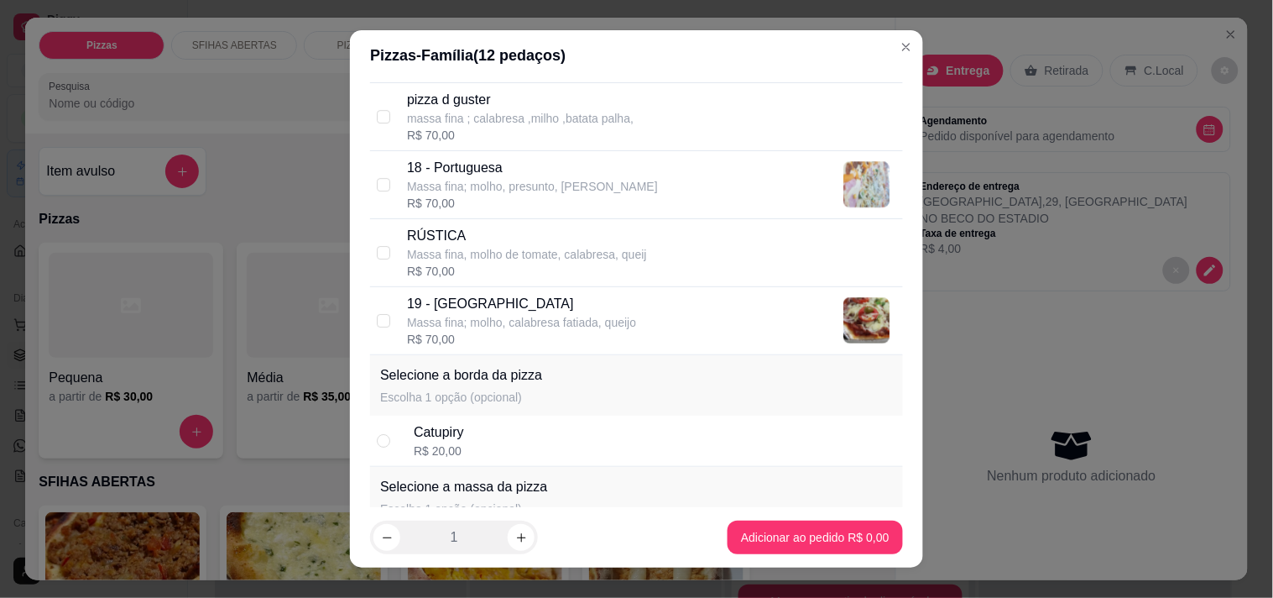
scroll to position [1491, 0]
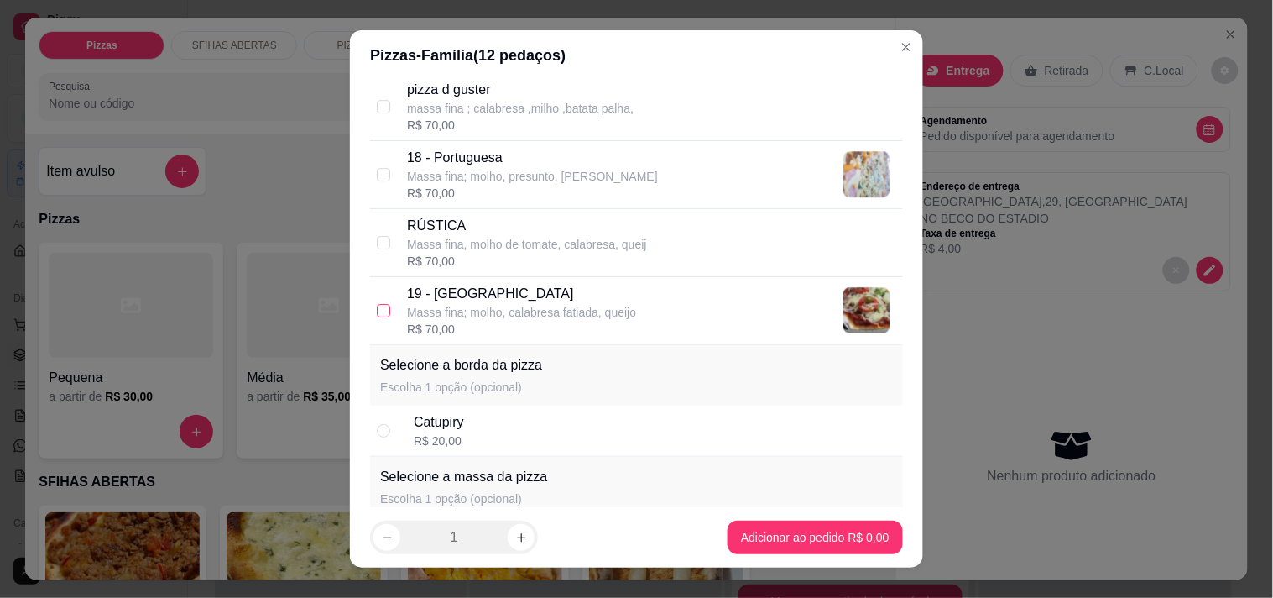
click at [377, 307] on input "checkbox" at bounding box center [383, 310] width 13 height 13
checkbox input "true"
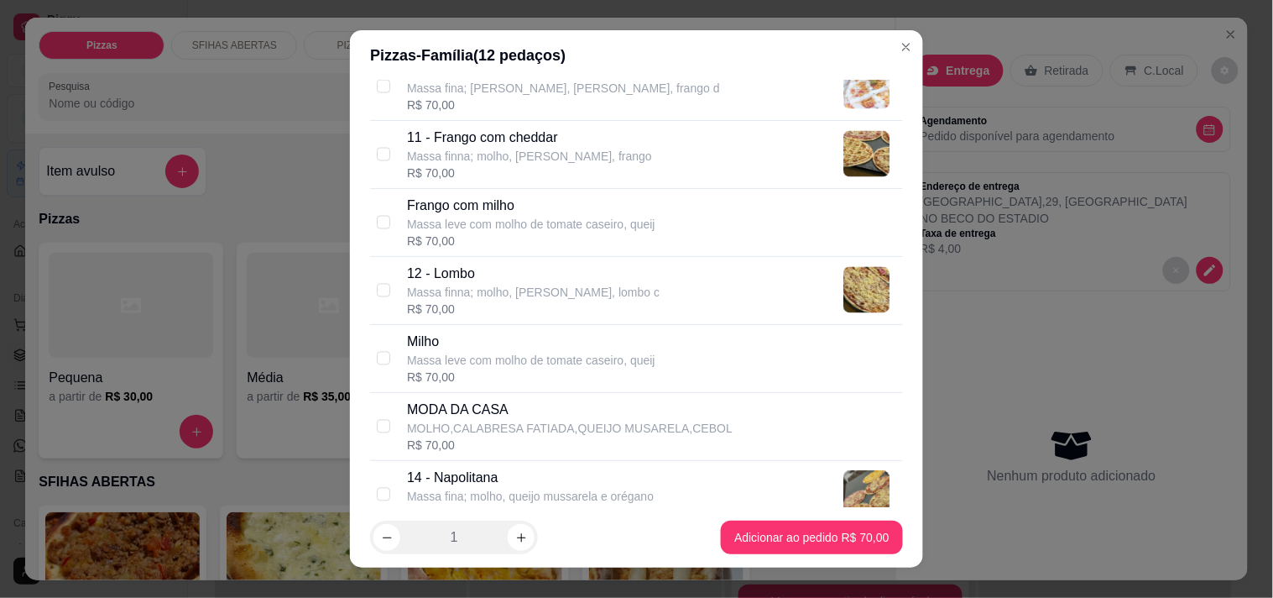
scroll to position [745, 0]
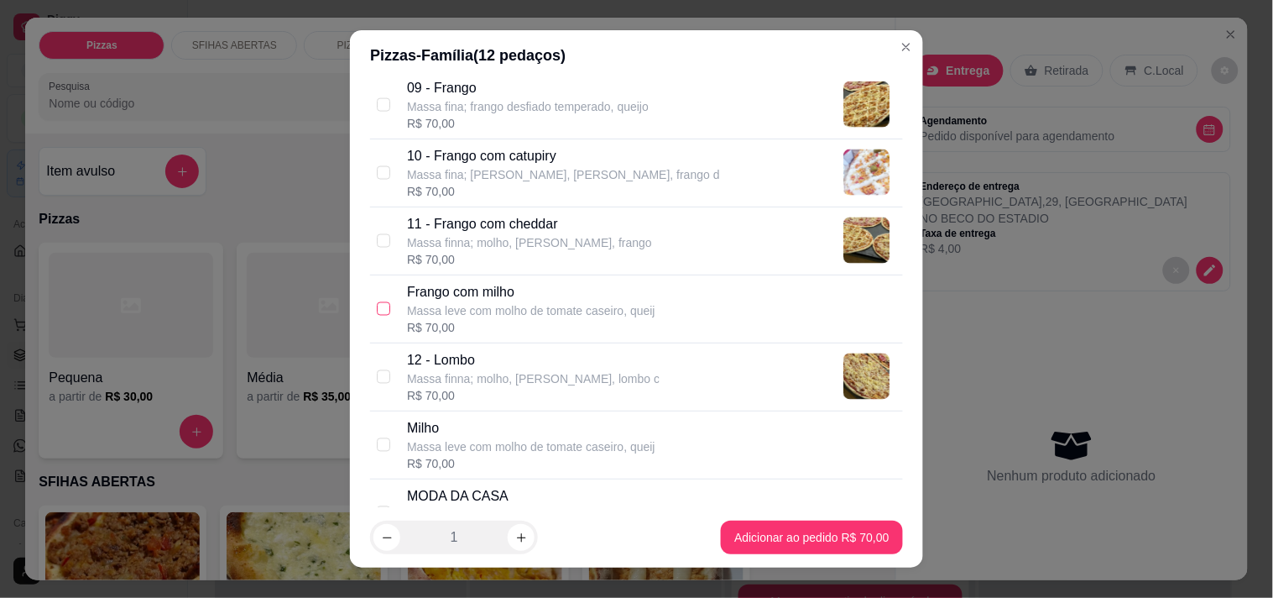
click at [380, 307] on input "checkbox" at bounding box center [383, 308] width 13 height 13
checkbox input "true"
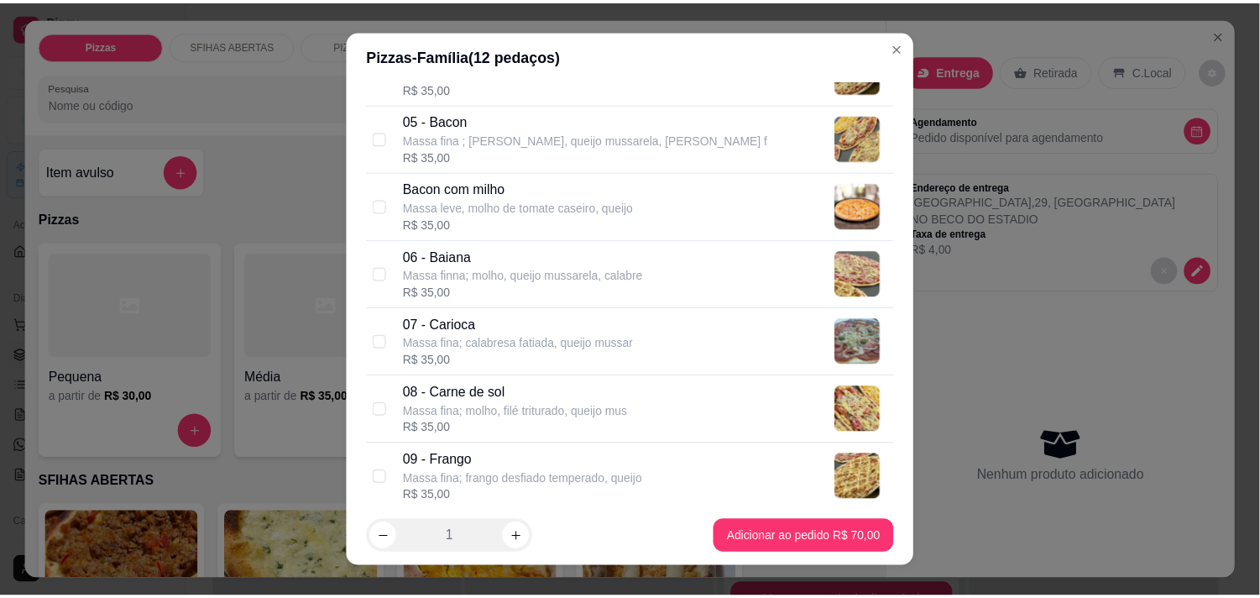
scroll to position [279, 0]
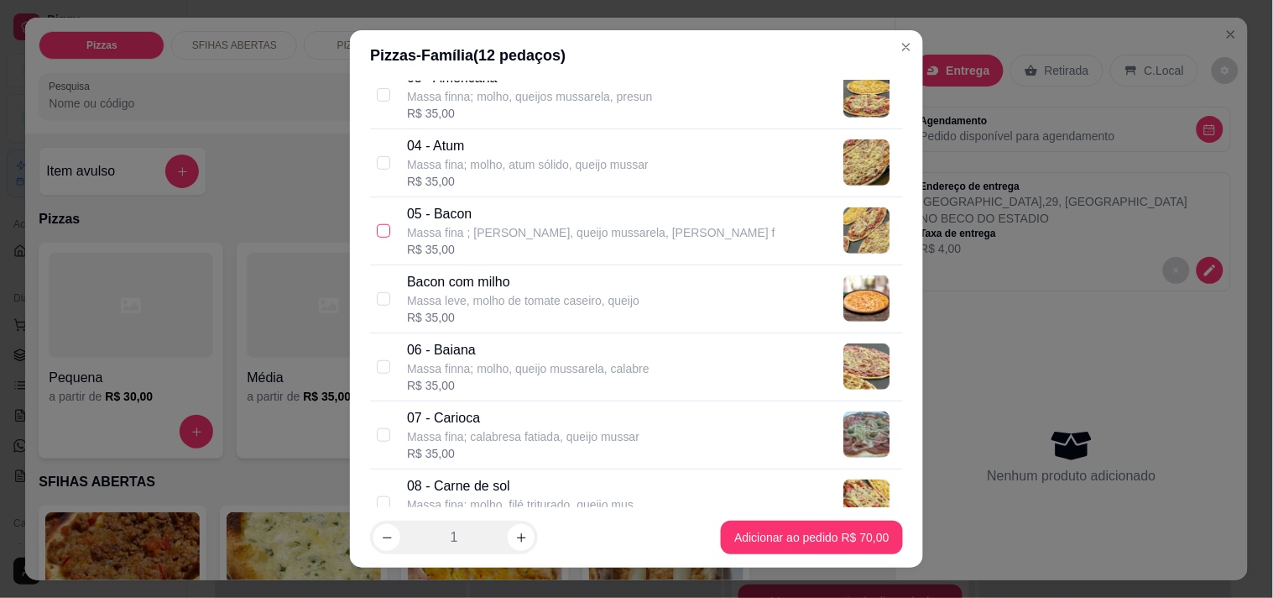
click at [377, 229] on input "checkbox" at bounding box center [383, 230] width 13 height 13
checkbox input "true"
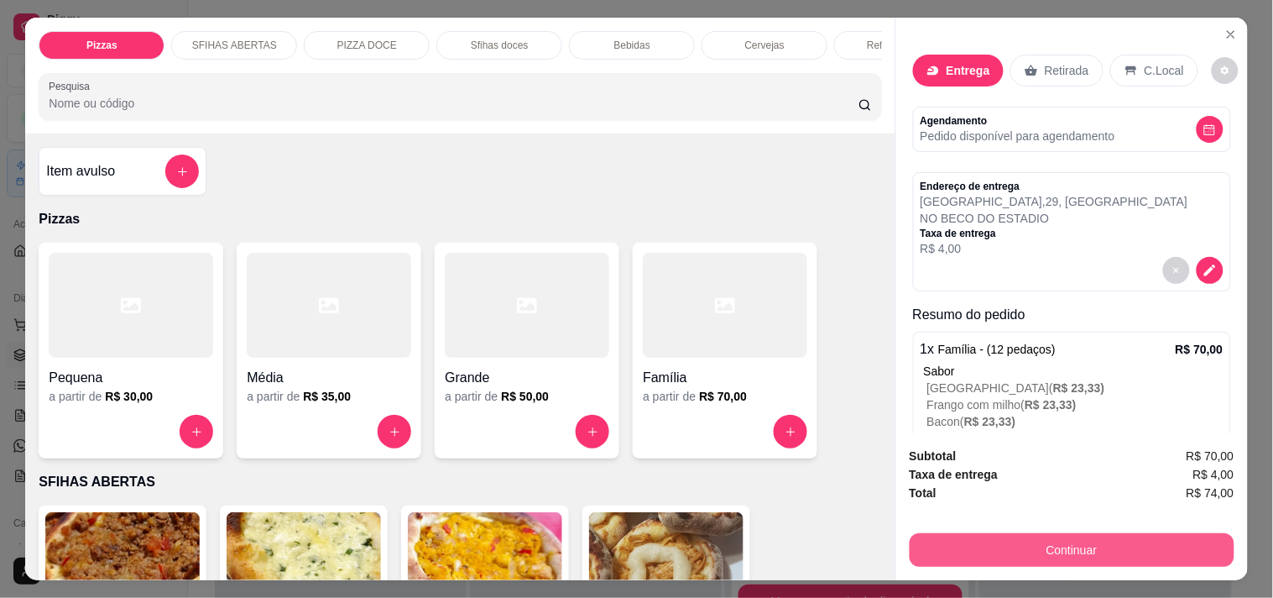
click at [1034, 541] on button "Continuar" at bounding box center [1072, 550] width 325 height 34
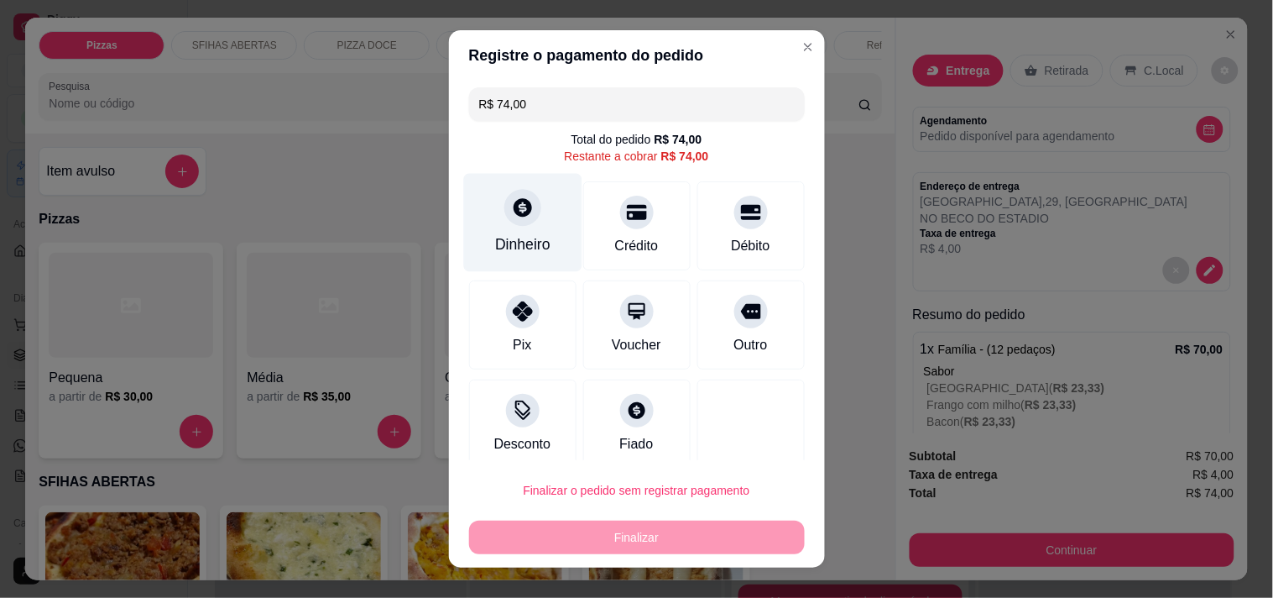
click at [504, 242] on div "Dinheiro" at bounding box center [522, 244] width 55 height 22
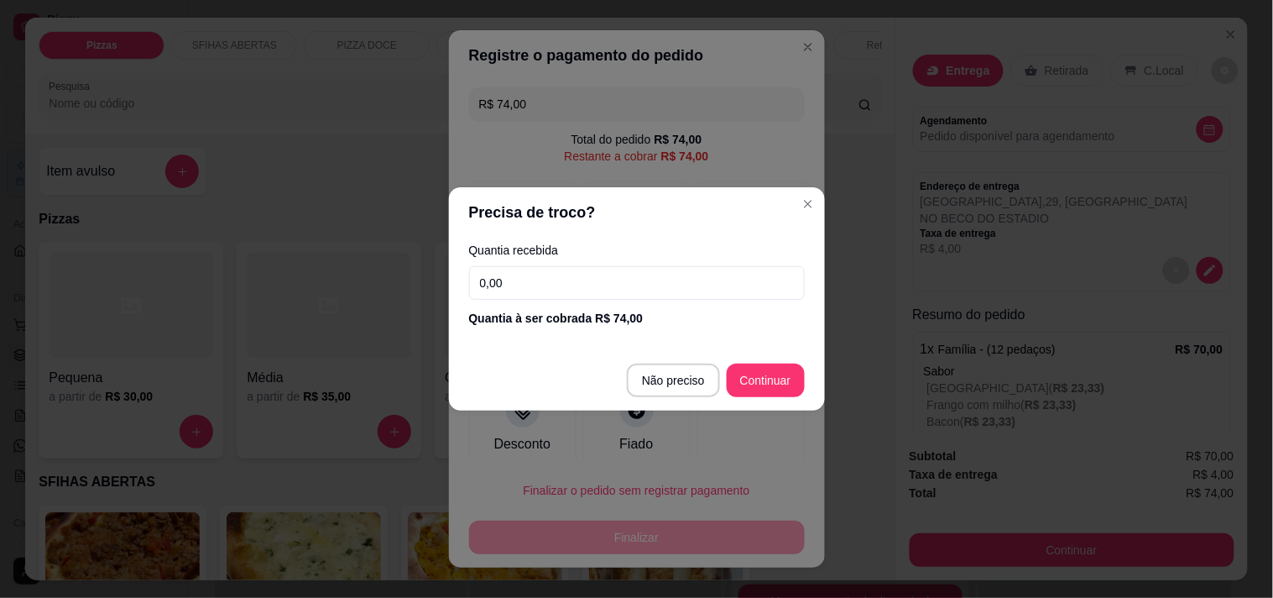
click at [605, 271] on input "0,00" at bounding box center [637, 283] width 336 height 34
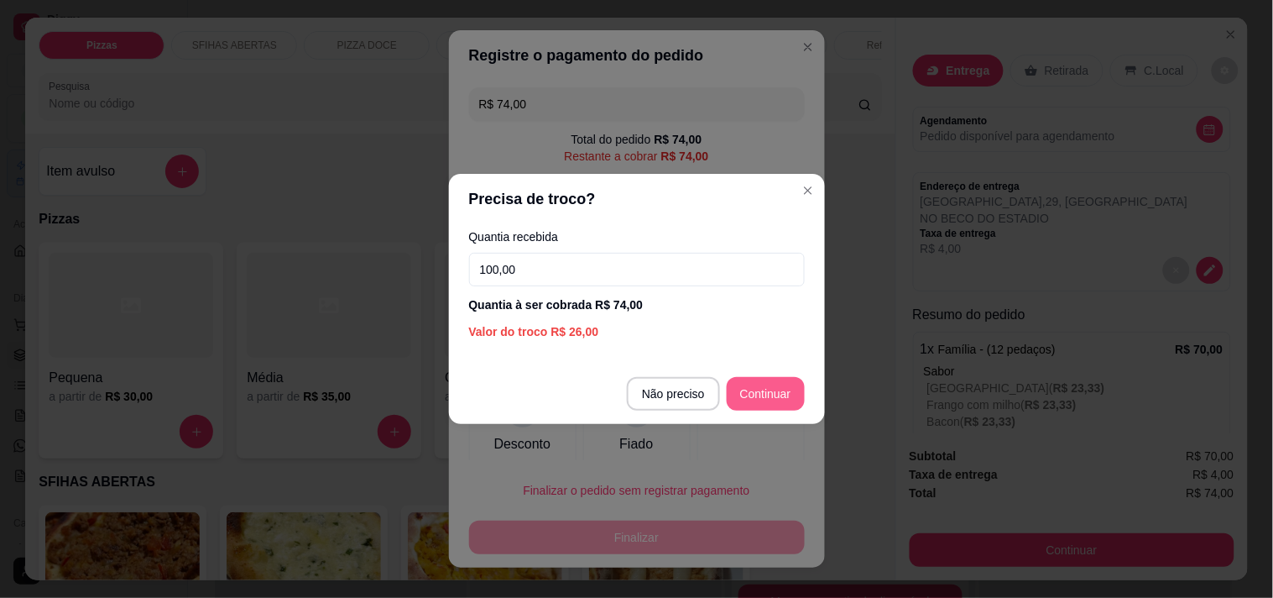
type input "100,00"
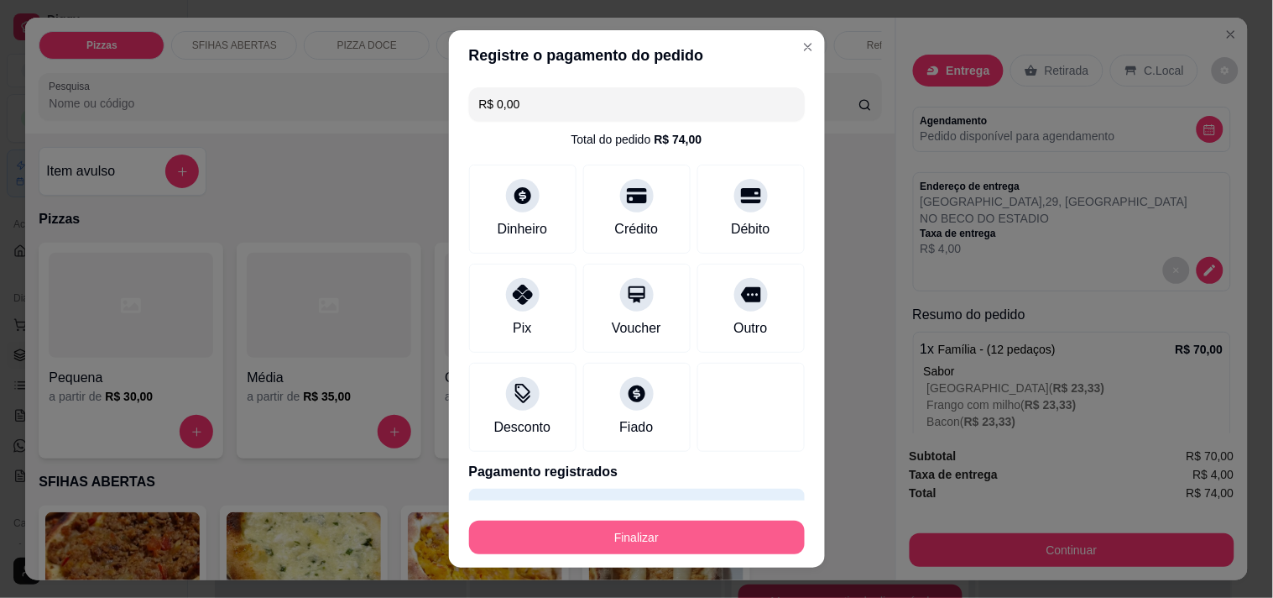
click at [705, 535] on button "Finalizar" at bounding box center [637, 537] width 336 height 34
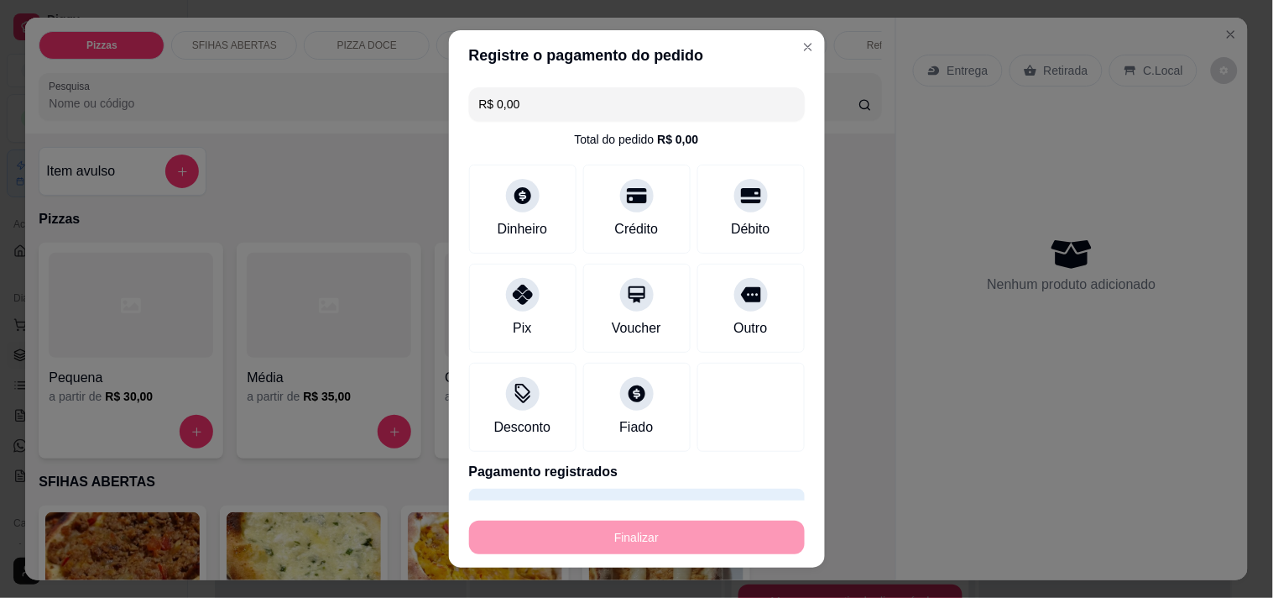
type input "-R$ 74,00"
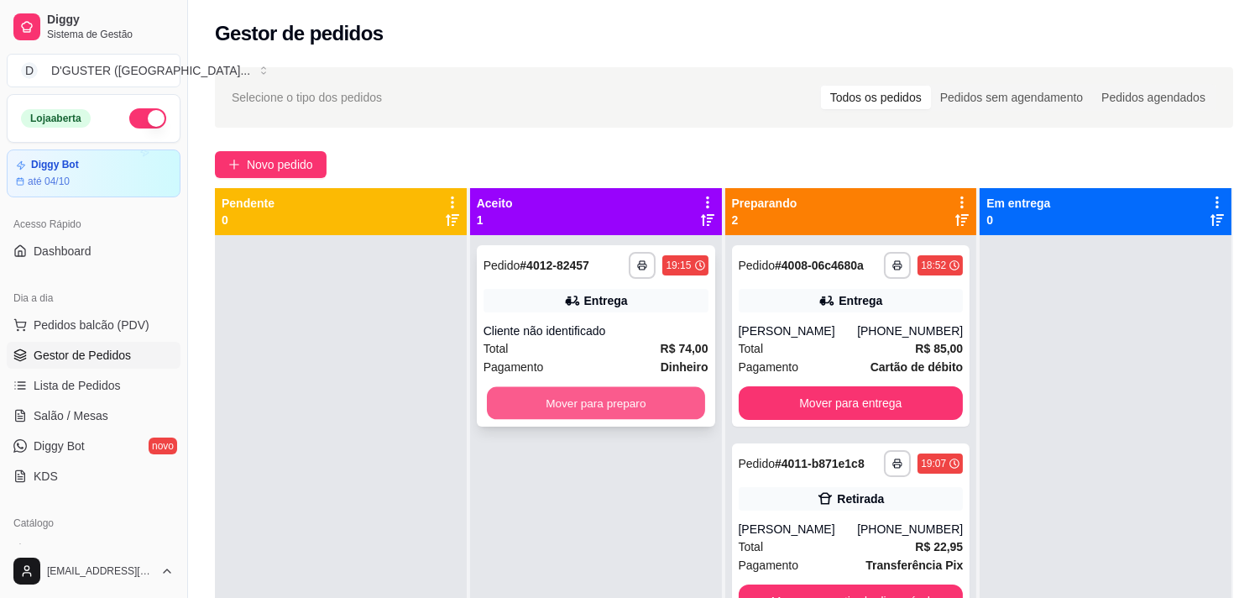
click at [633, 400] on button "Mover para preparo" at bounding box center [596, 403] width 218 height 33
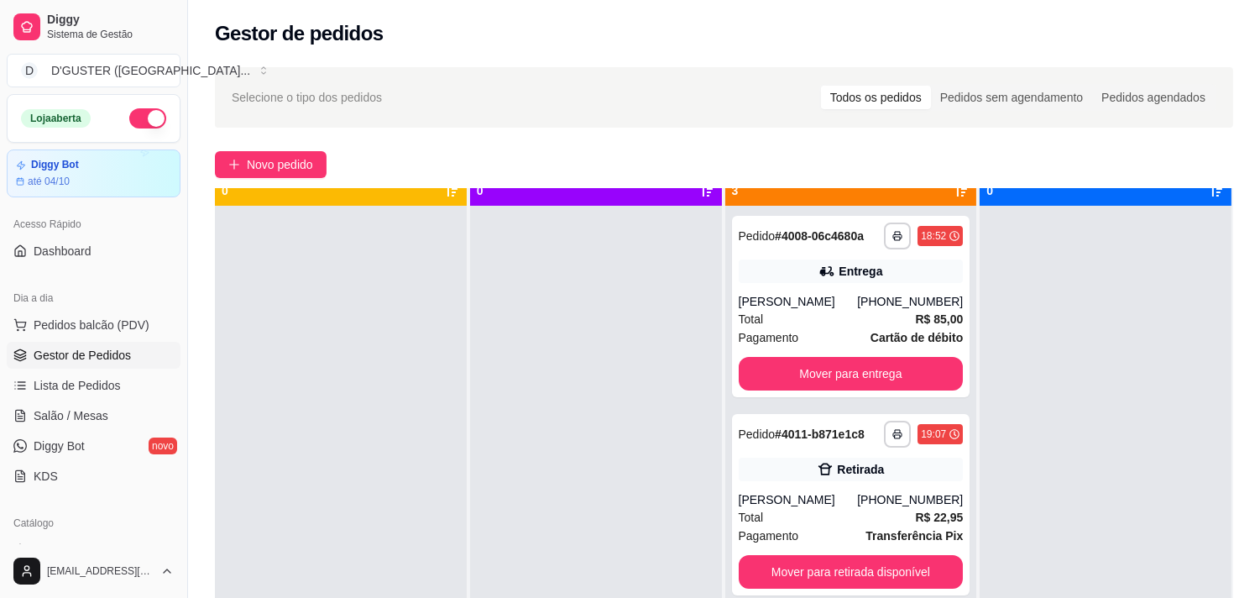
scroll to position [46, 0]
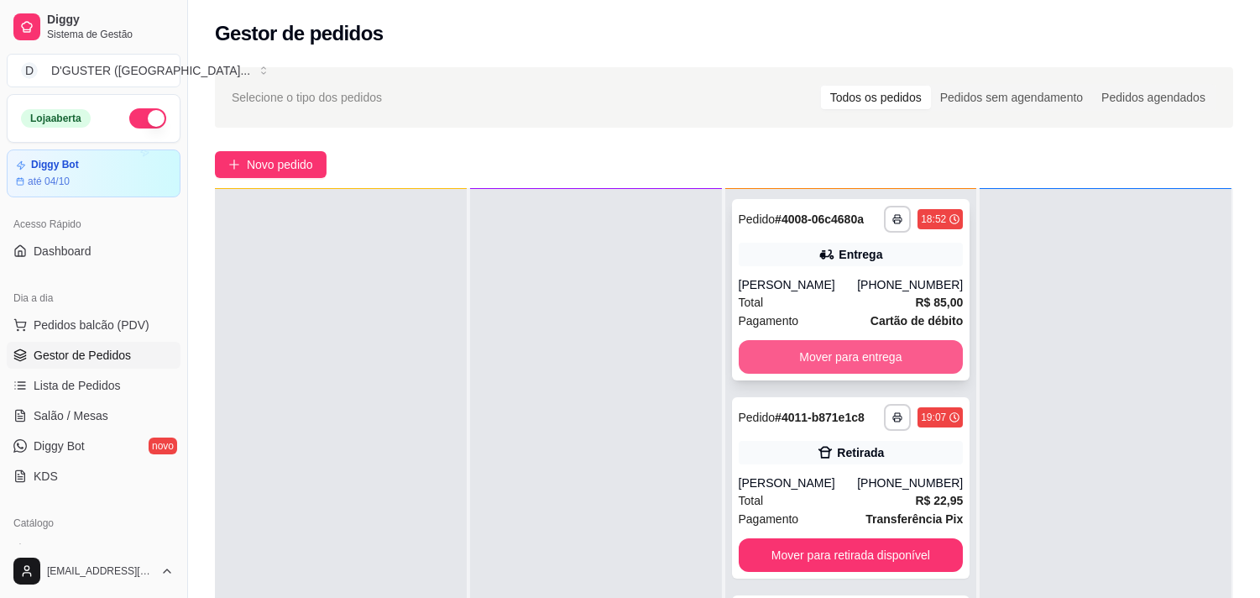
click at [840, 354] on button "Mover para entrega" at bounding box center [851, 357] width 225 height 34
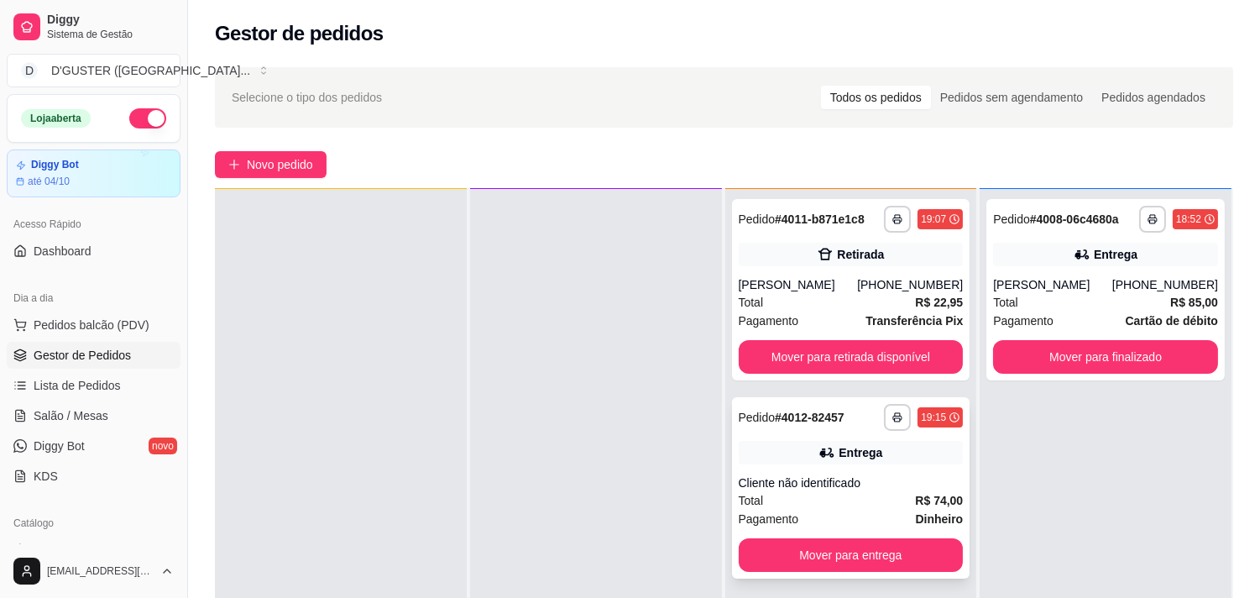
click at [925, 470] on div "**********" at bounding box center [851, 487] width 238 height 181
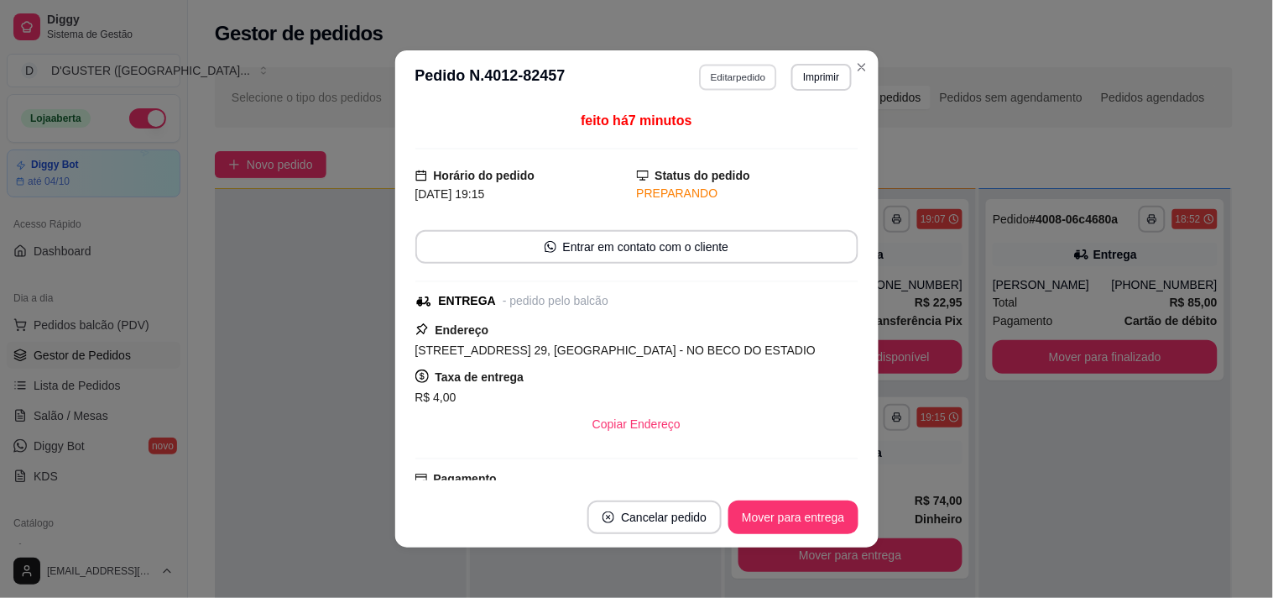
click at [734, 76] on button "Editar pedido" at bounding box center [738, 77] width 78 height 26
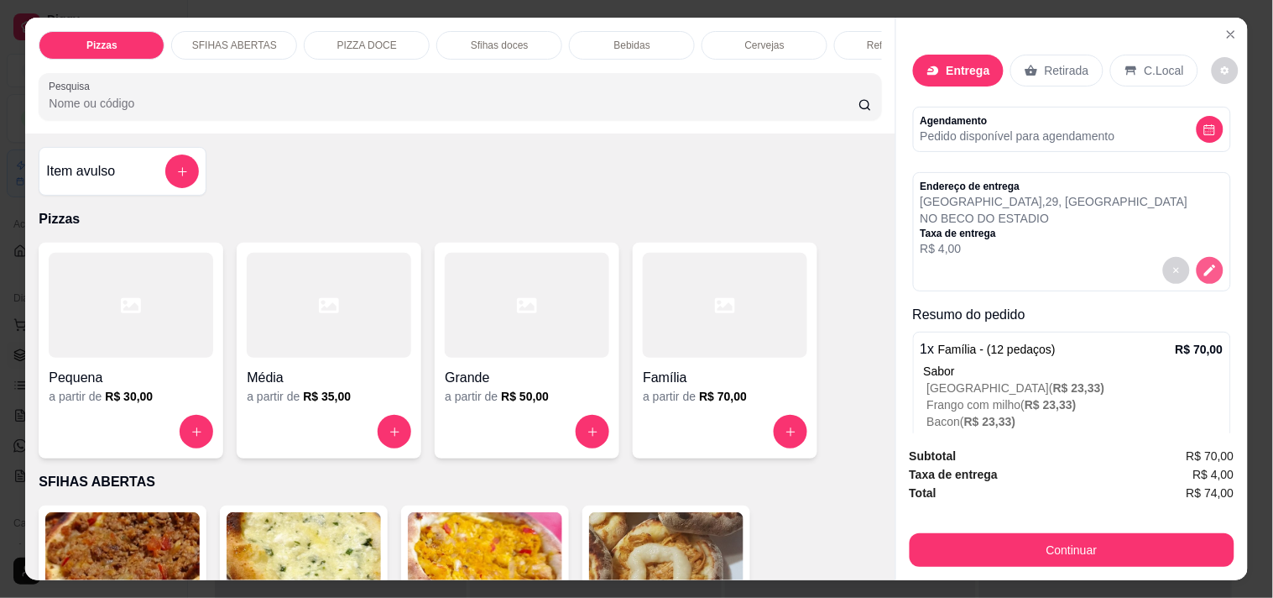
click at [1203, 263] on icon "decrease-product-quantity" at bounding box center [1210, 270] width 15 height 15
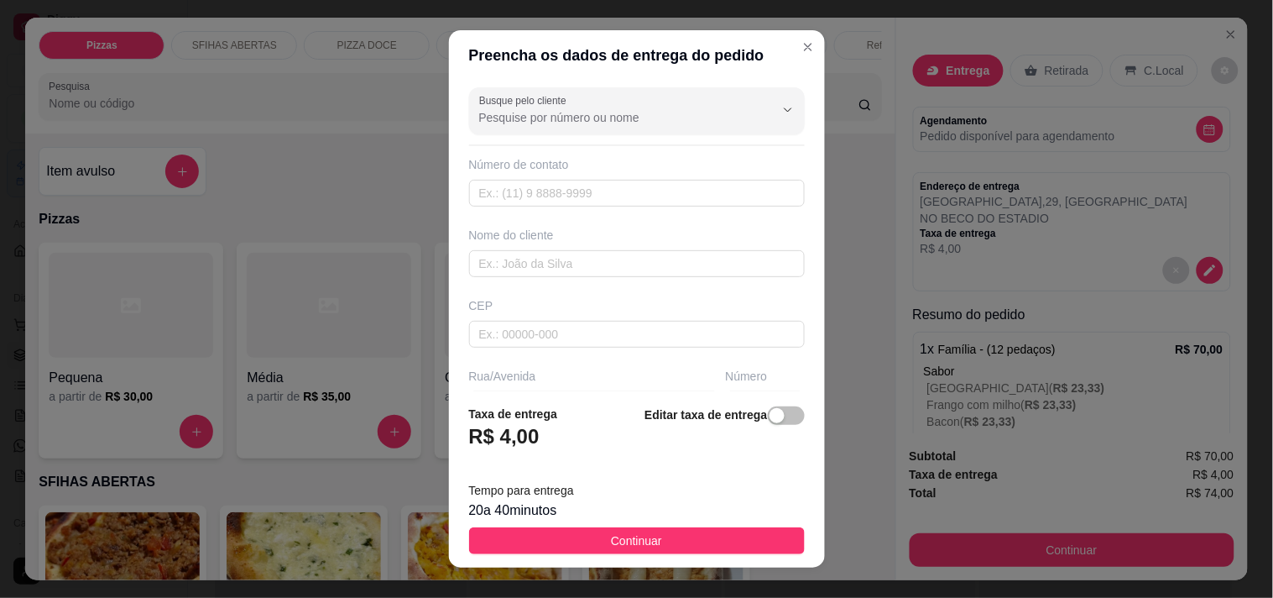
scroll to position [255, 0]
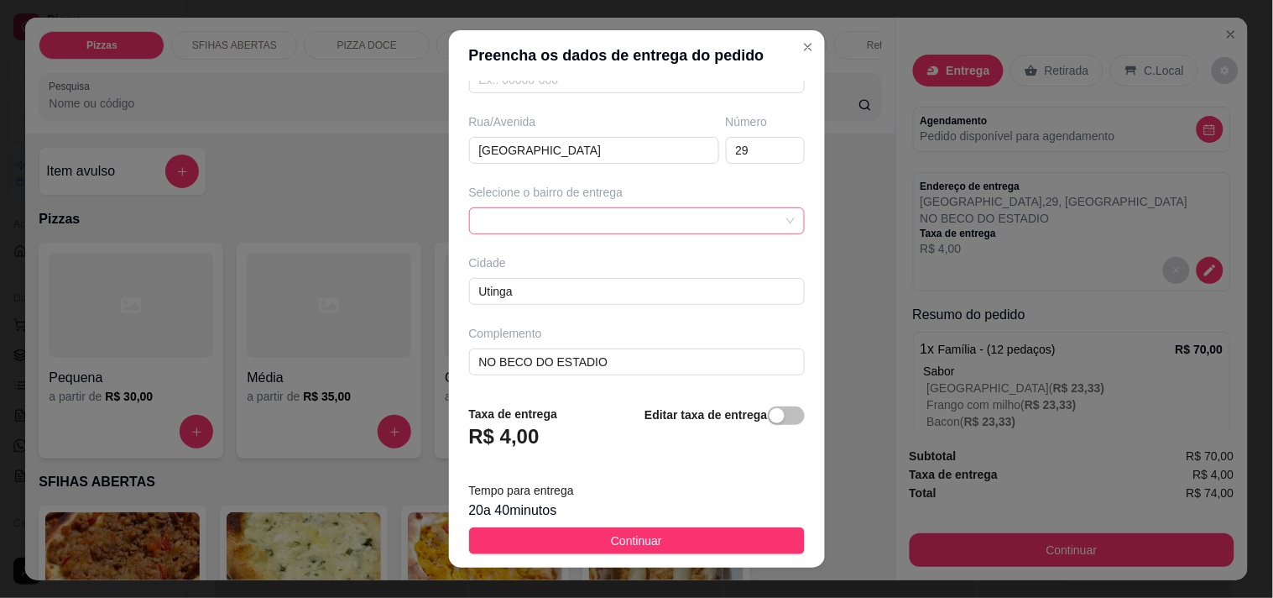
click at [676, 222] on div at bounding box center [637, 220] width 336 height 27
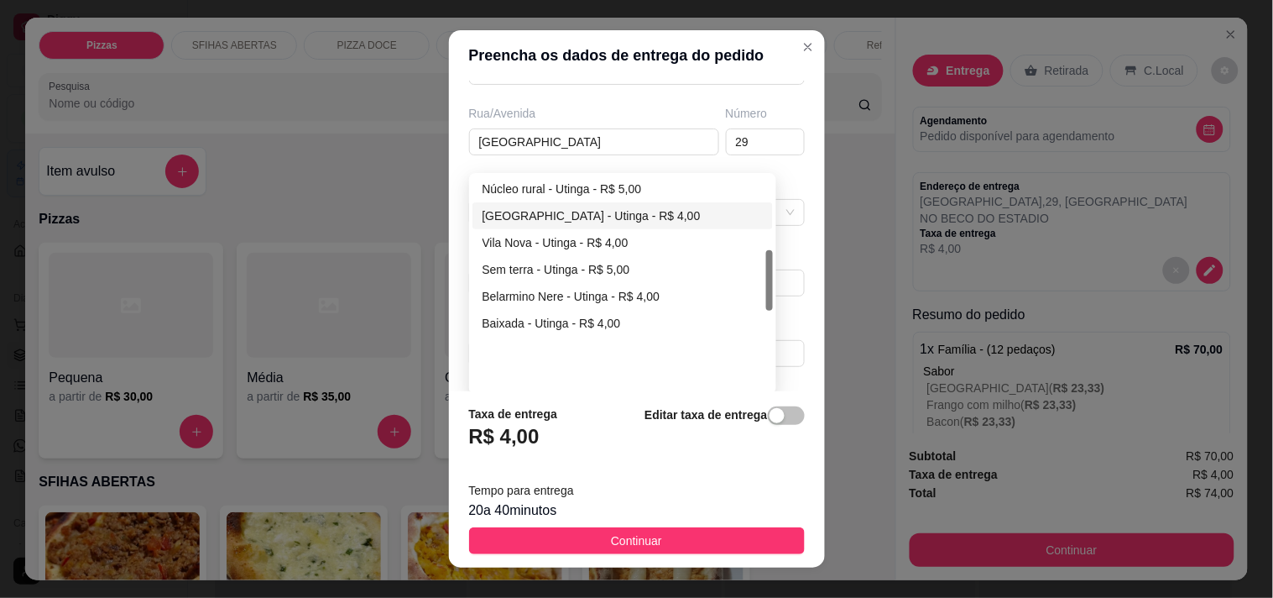
scroll to position [257, 0]
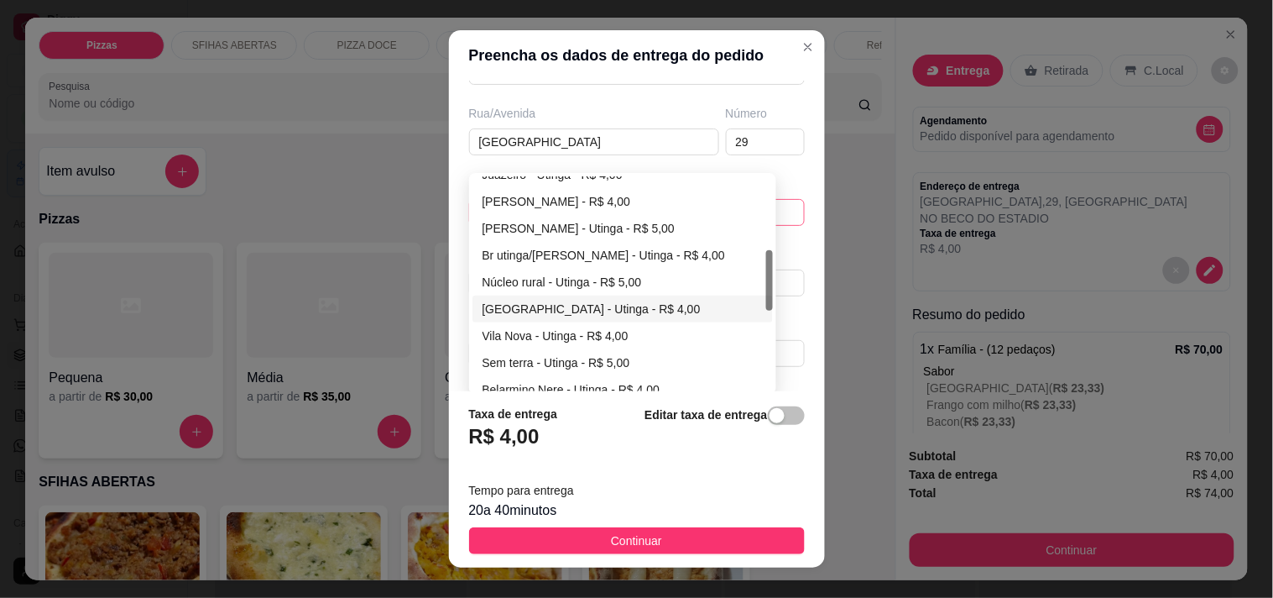
click at [547, 311] on div "[GEOGRAPHIC_DATA] - Utinga - R$ 4,00" at bounding box center [623, 309] width 281 height 18
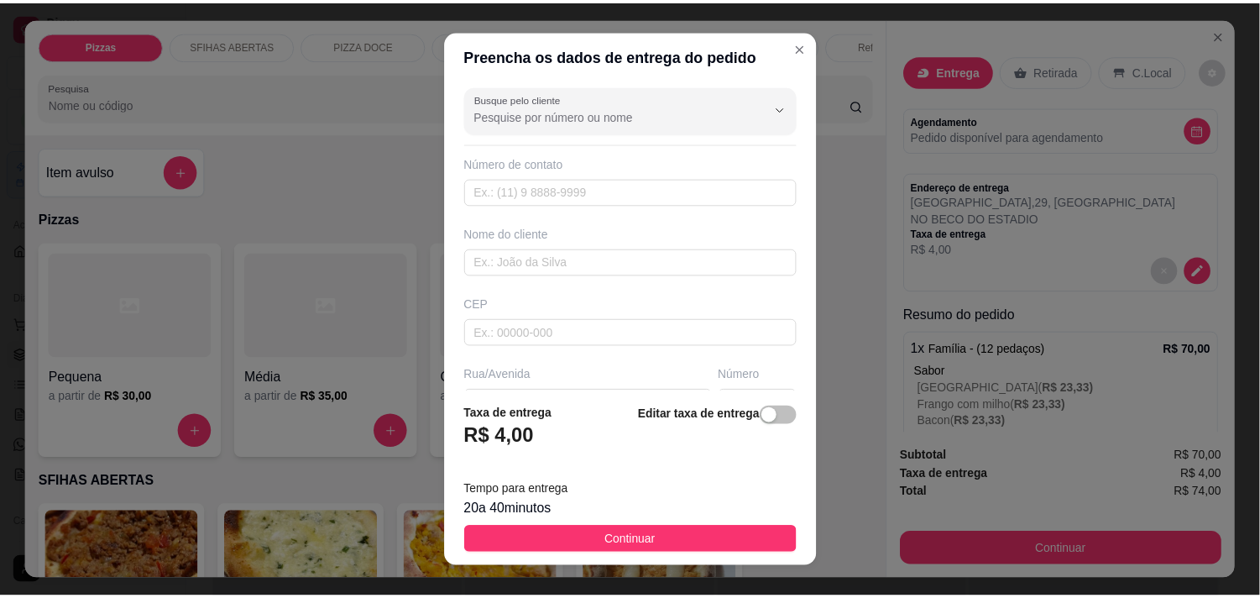
scroll to position [0, 0]
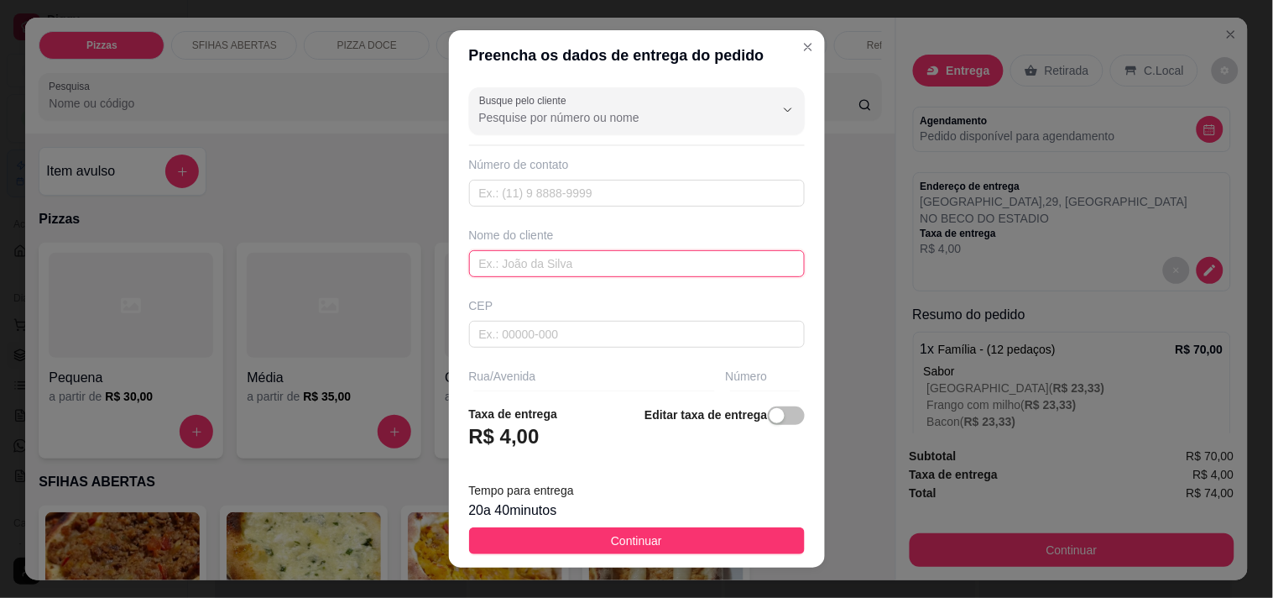
click at [613, 273] on input "text" at bounding box center [637, 263] width 336 height 27
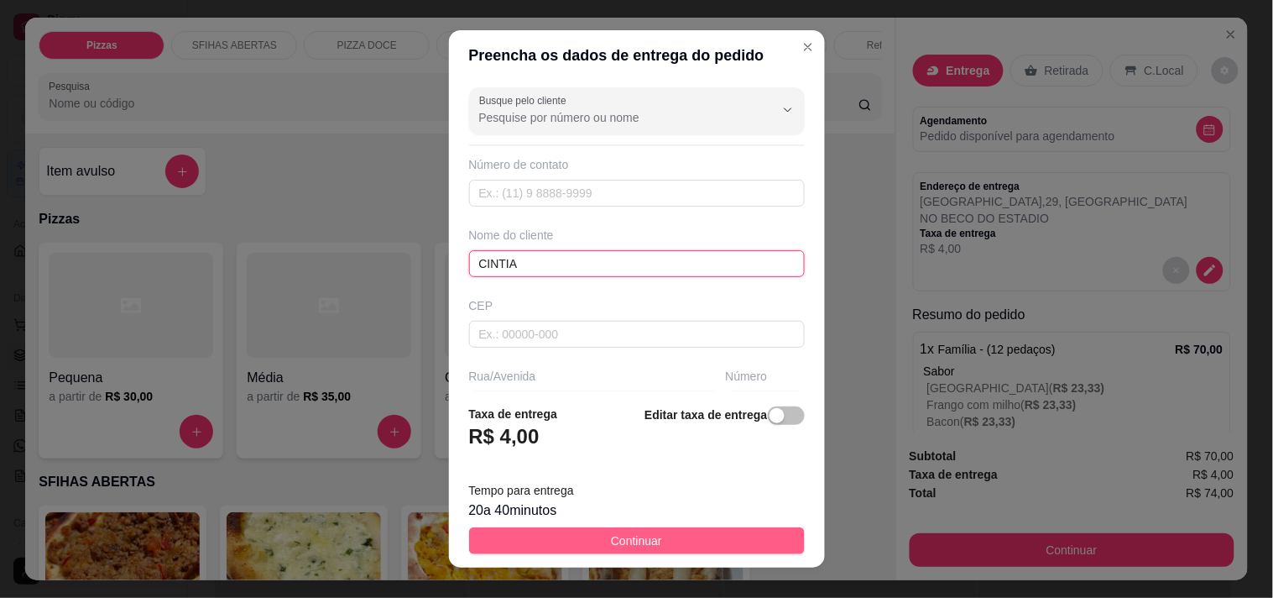
type input "CINTIA"
click at [652, 535] on button "Continuar" at bounding box center [637, 540] width 336 height 27
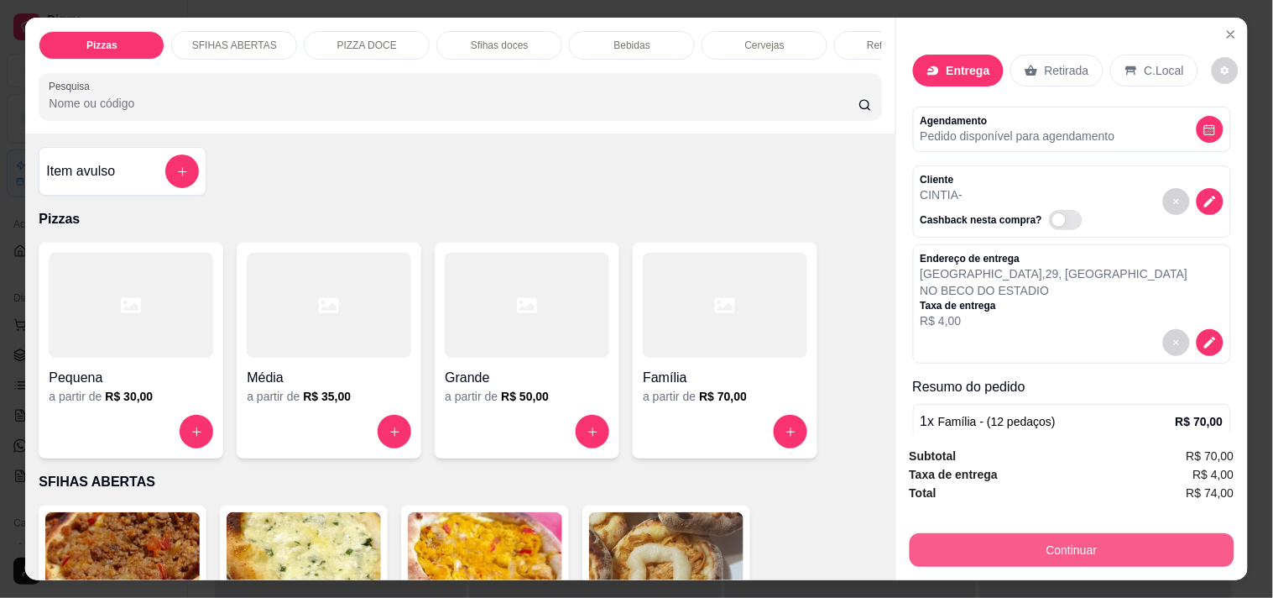
click at [987, 539] on button "Continuar" at bounding box center [1072, 550] width 325 height 34
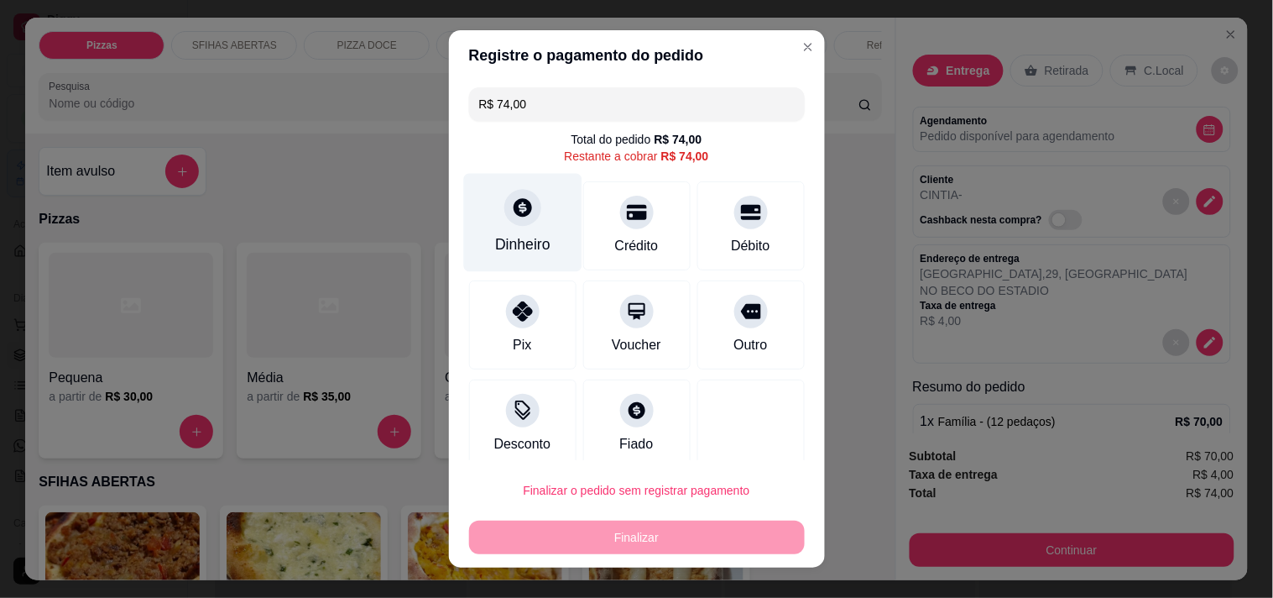
click at [510, 229] on div "Dinheiro" at bounding box center [522, 222] width 118 height 98
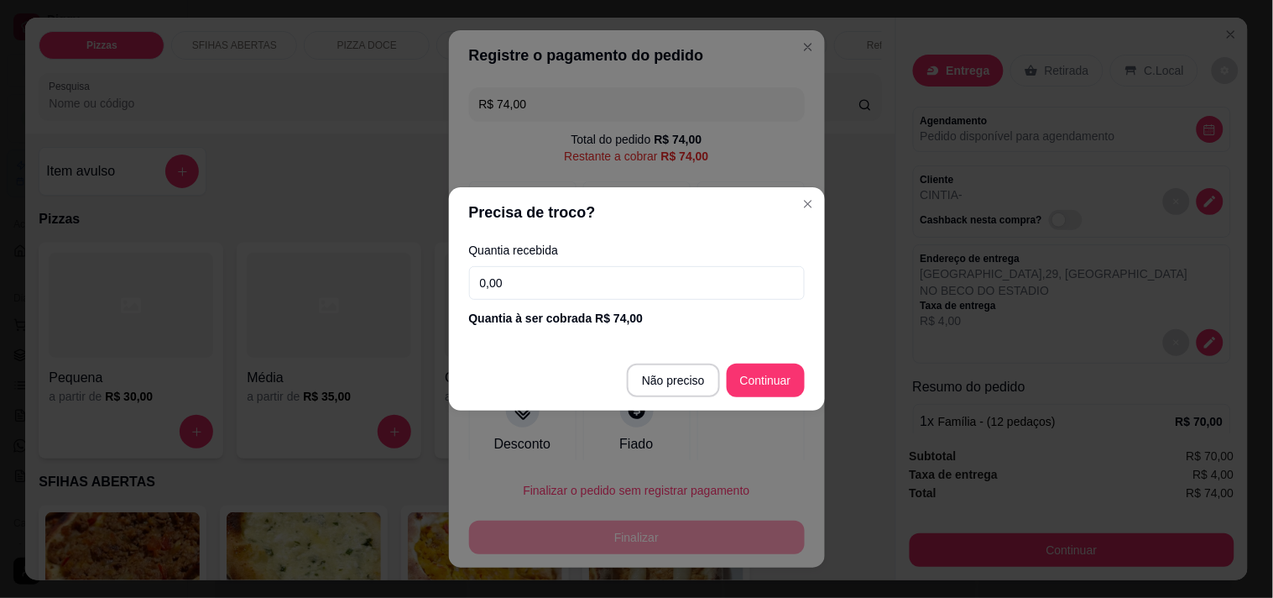
click at [582, 290] on input "0,00" at bounding box center [637, 283] width 336 height 34
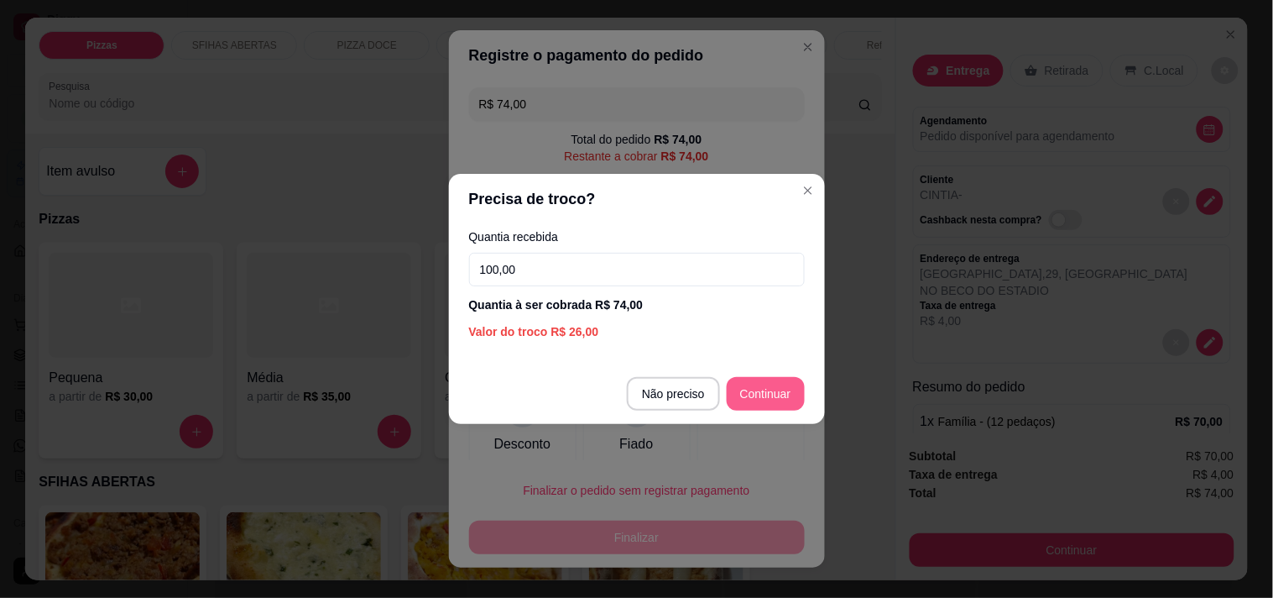
type input "100,00"
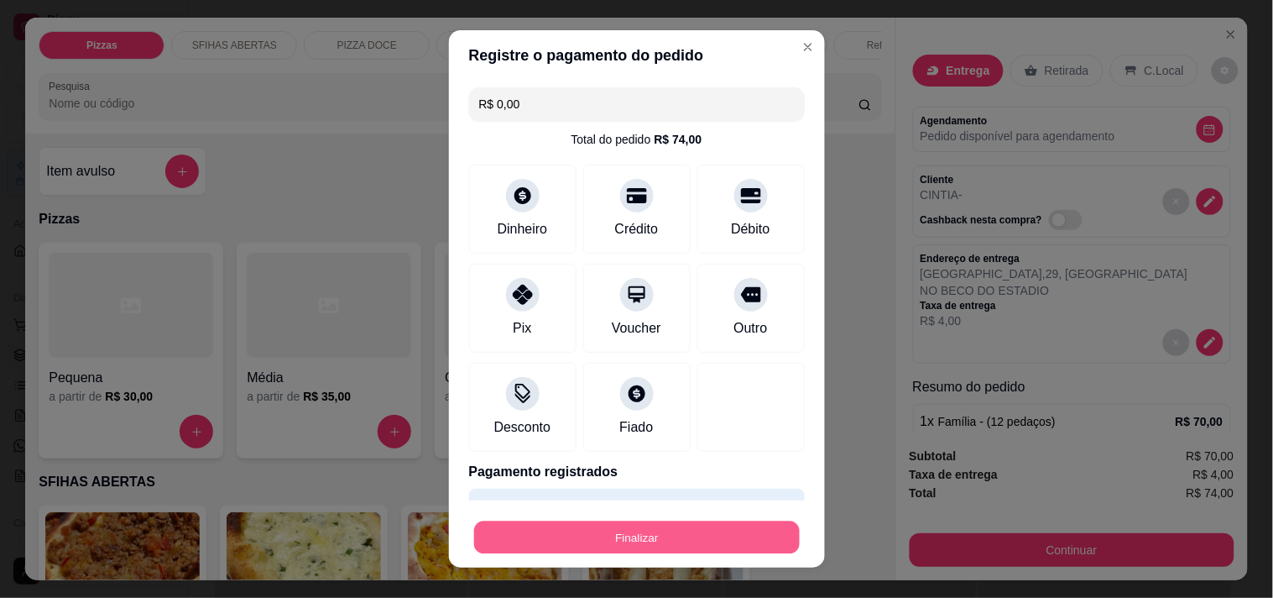
click at [695, 530] on button "Finalizar" at bounding box center [637, 537] width 326 height 33
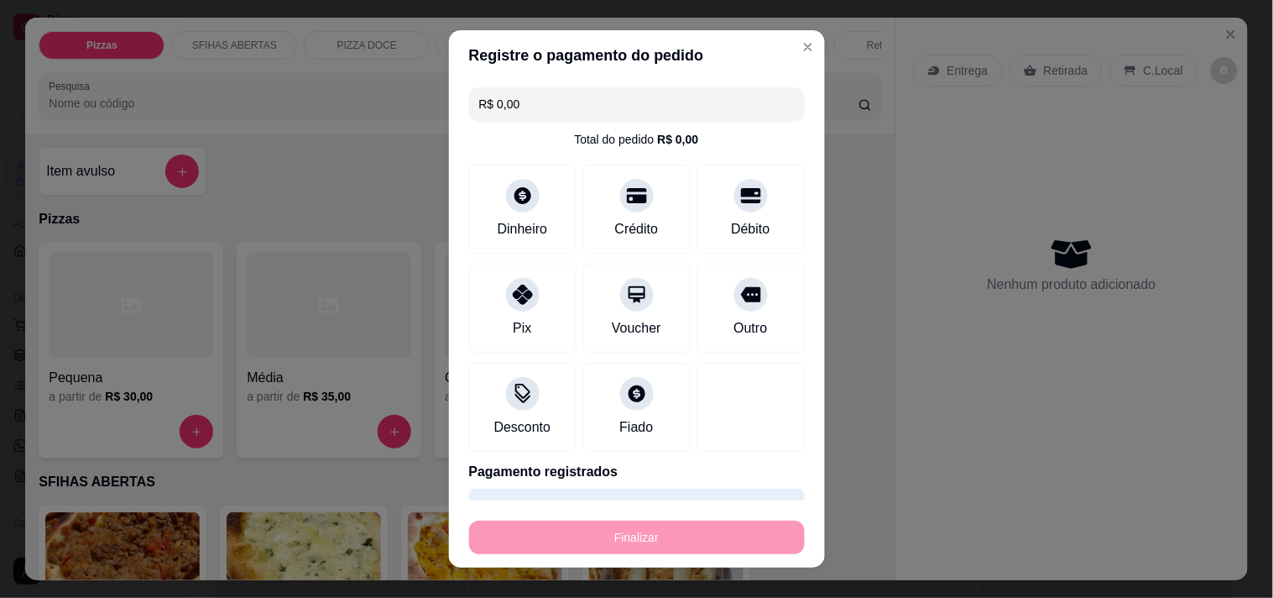
type input "-R$ 74,00"
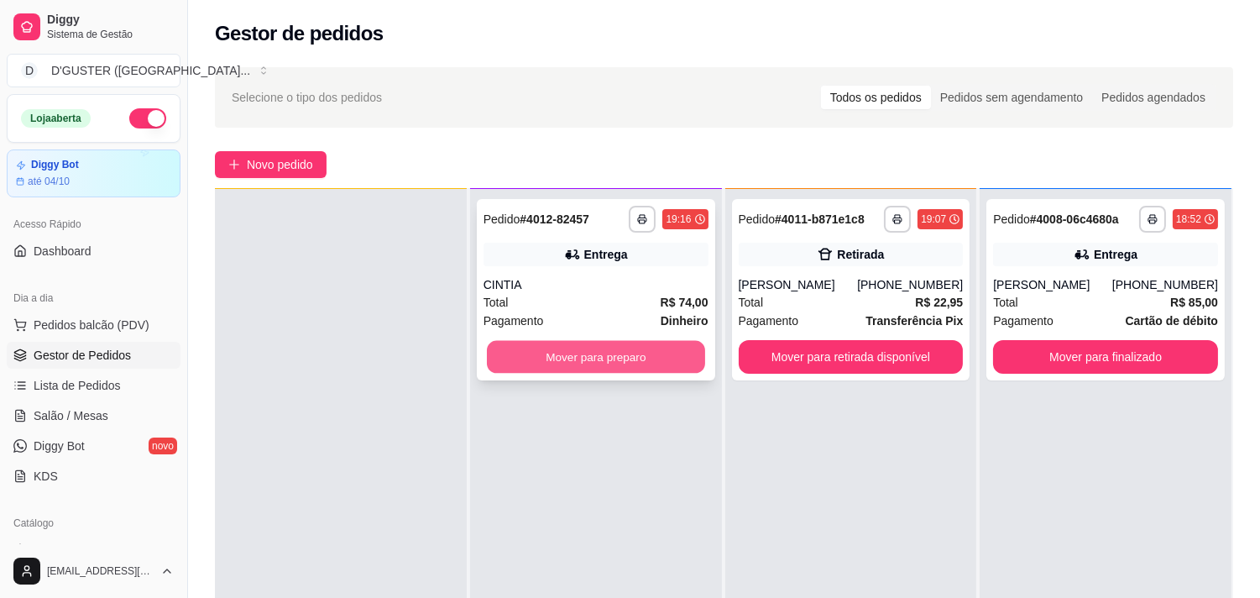
click at [621, 352] on button "Mover para preparo" at bounding box center [596, 357] width 218 height 33
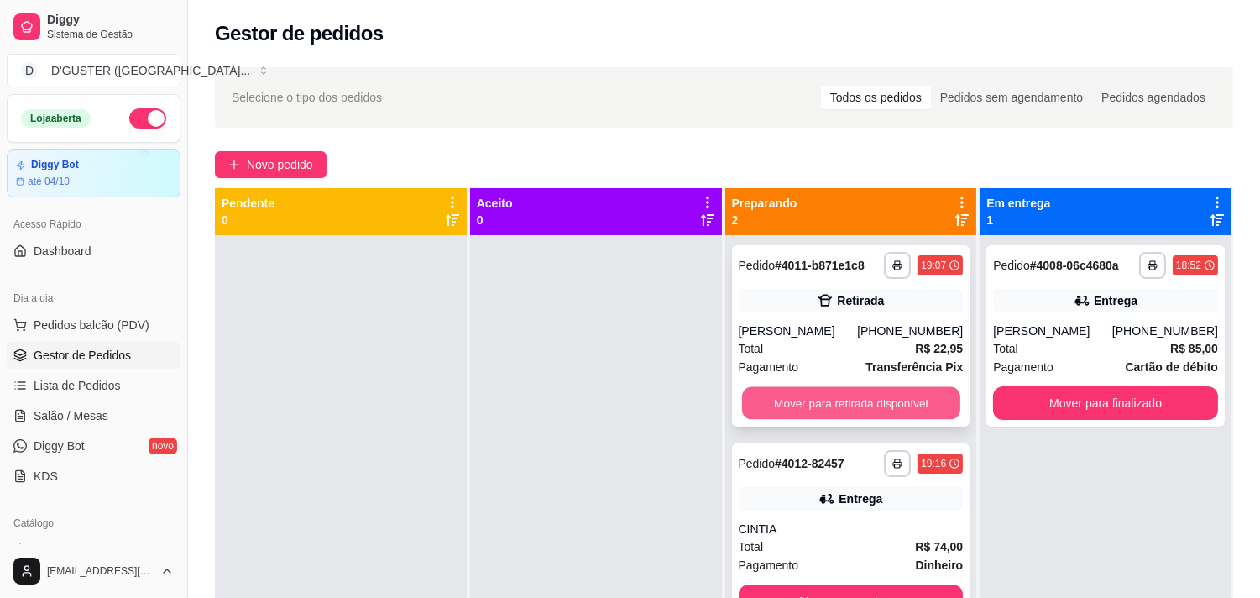
click at [764, 400] on button "Mover para retirada disponível" at bounding box center [851, 403] width 218 height 33
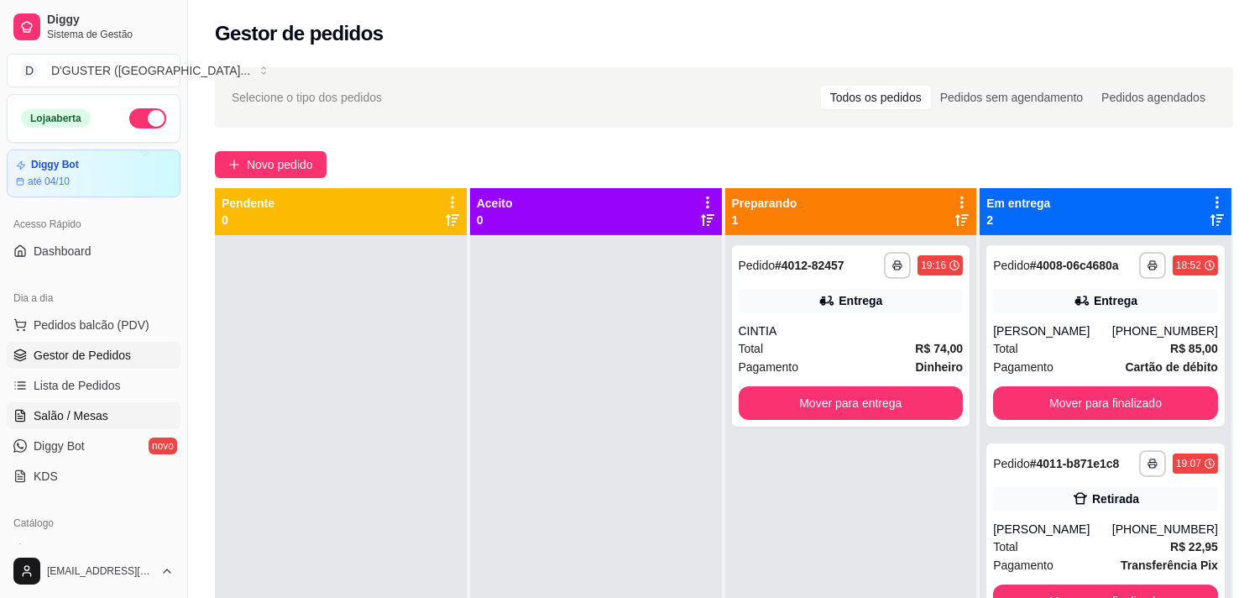
click at [96, 413] on span "Salão / Mesas" at bounding box center [71, 415] width 75 height 17
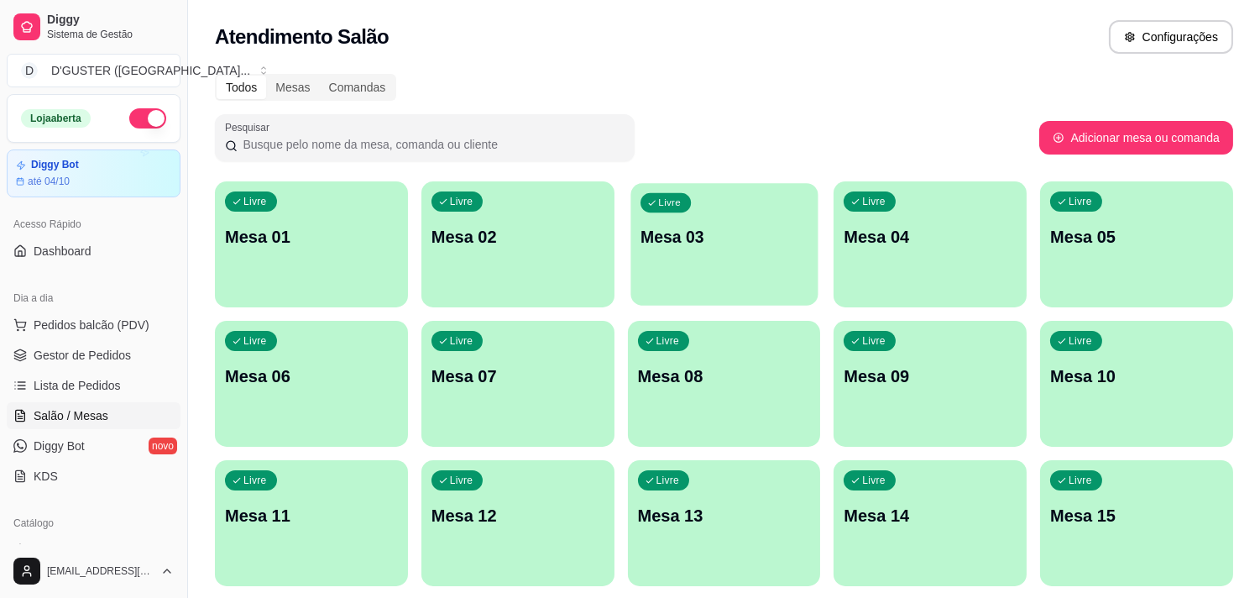
click at [687, 255] on div "Livre Mesa 03" at bounding box center [723, 234] width 187 height 102
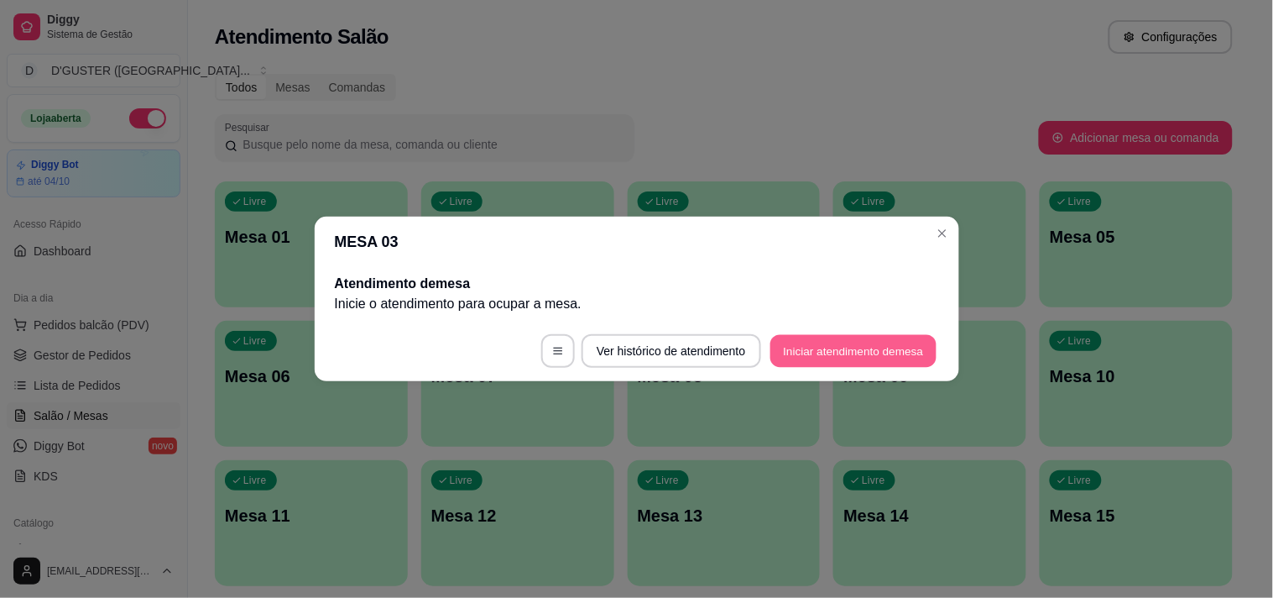
click at [832, 352] on button "Iniciar atendimento de mesa" at bounding box center [853, 351] width 166 height 33
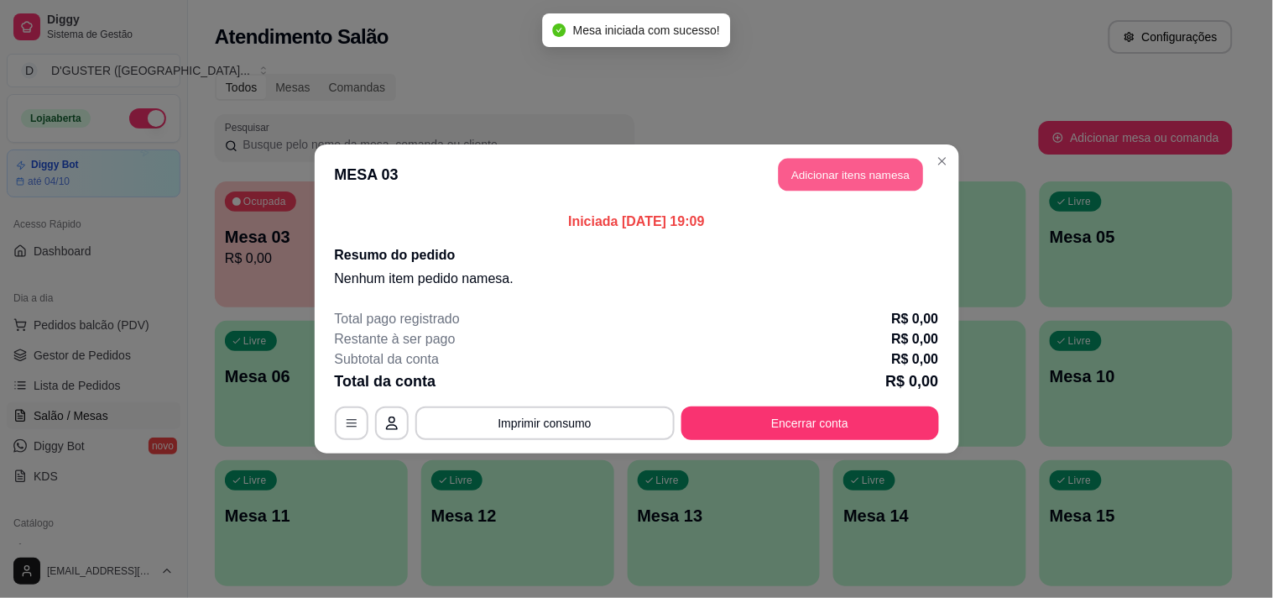
click at [807, 164] on button "Adicionar itens na mesa" at bounding box center [851, 175] width 144 height 33
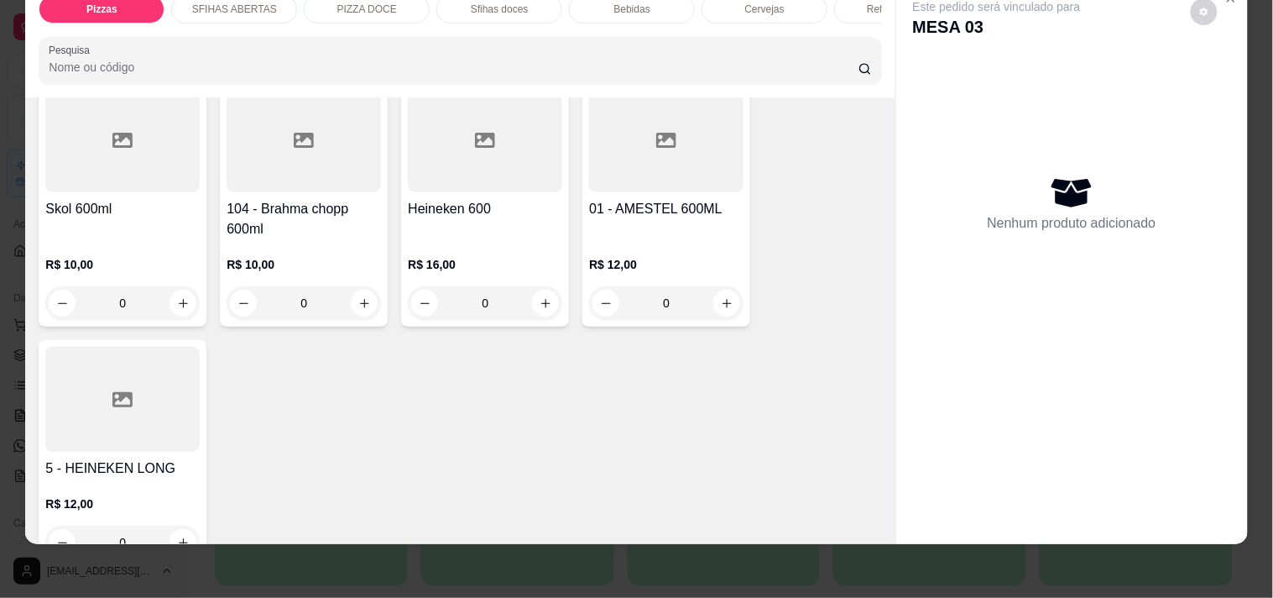
scroll to position [3916, 0]
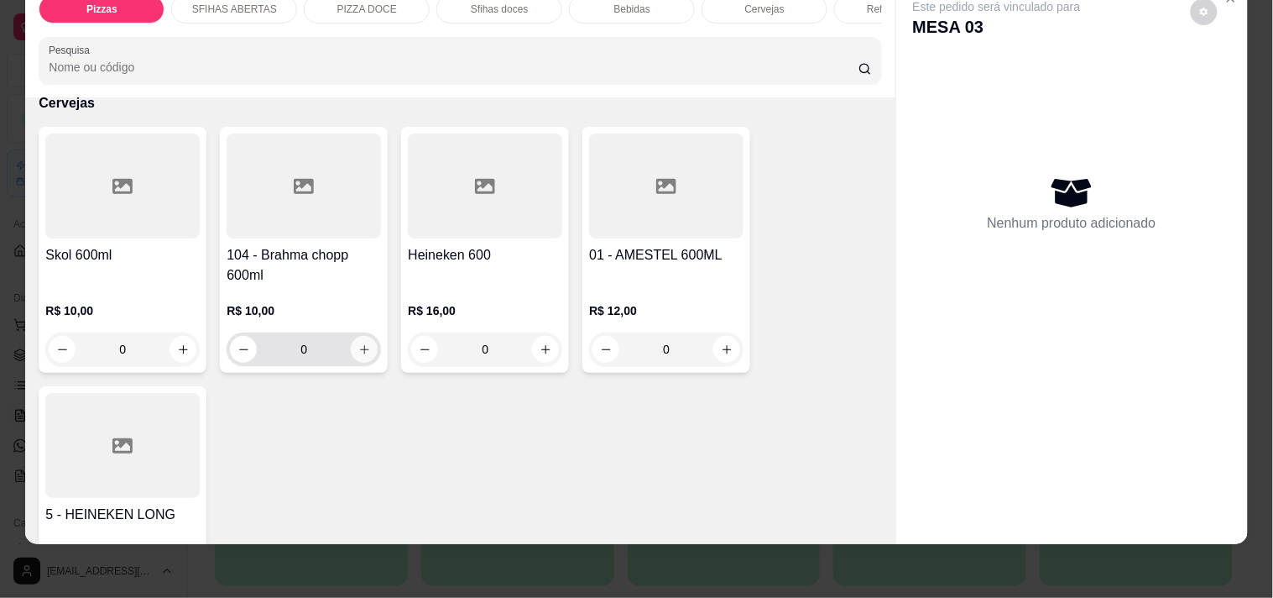
click at [351, 336] on button "increase-product-quantity" at bounding box center [364, 349] width 27 height 27
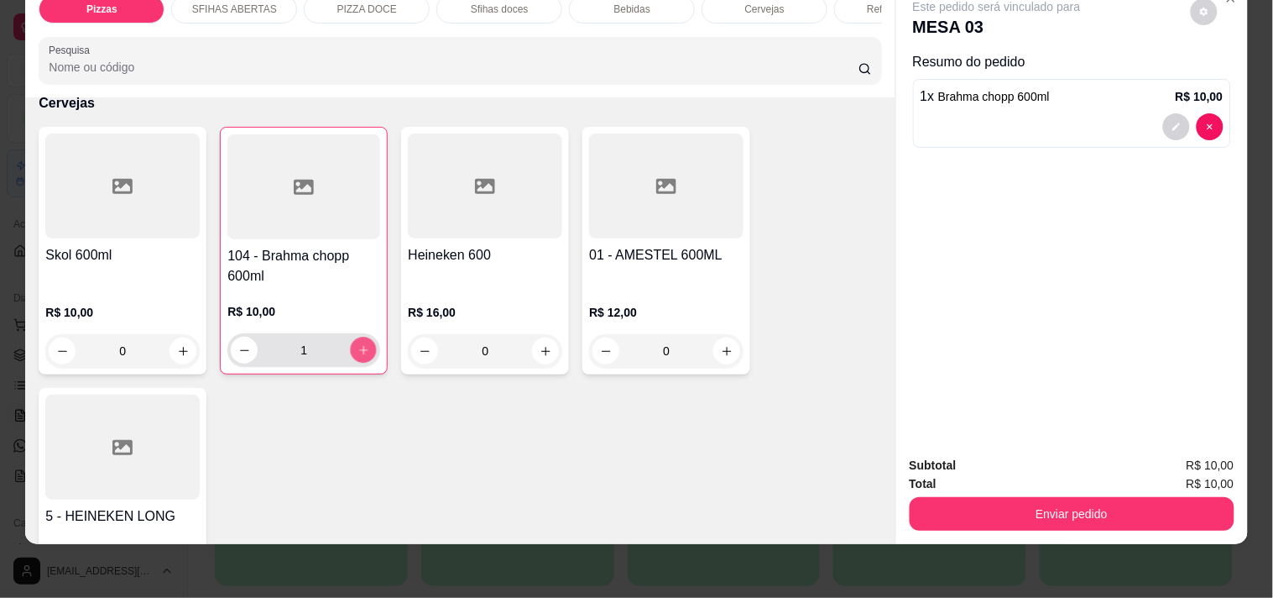
click at [351, 337] on button "increase-product-quantity" at bounding box center [364, 350] width 26 height 26
type input "2"
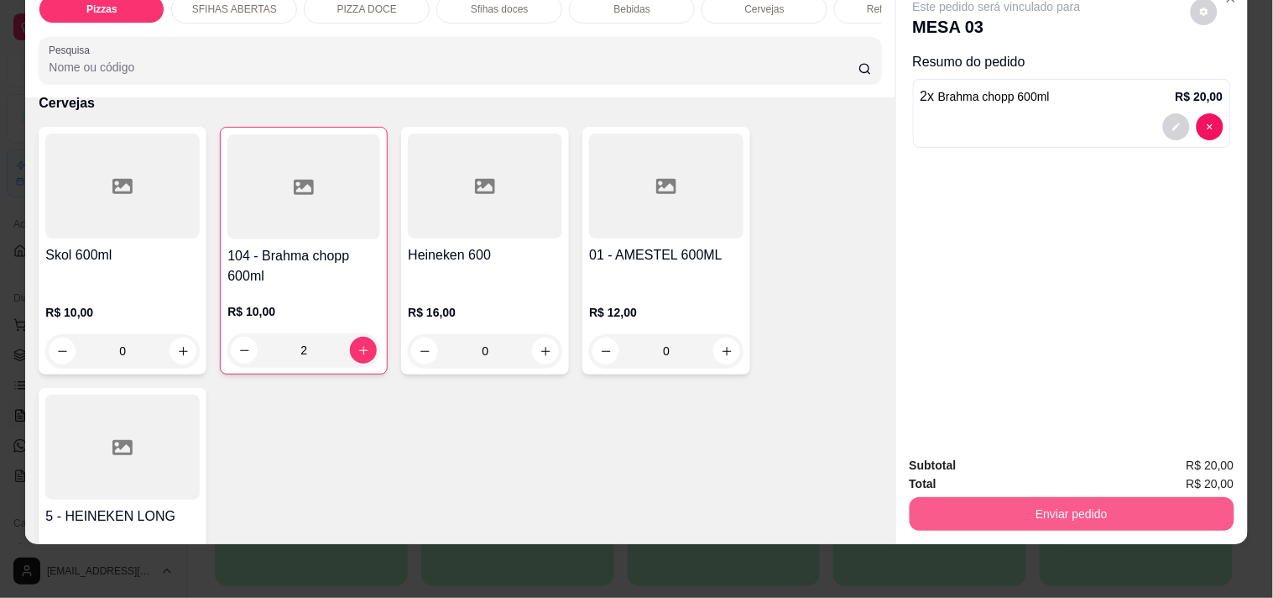
click at [1163, 497] on button "Enviar pedido" at bounding box center [1072, 514] width 325 height 34
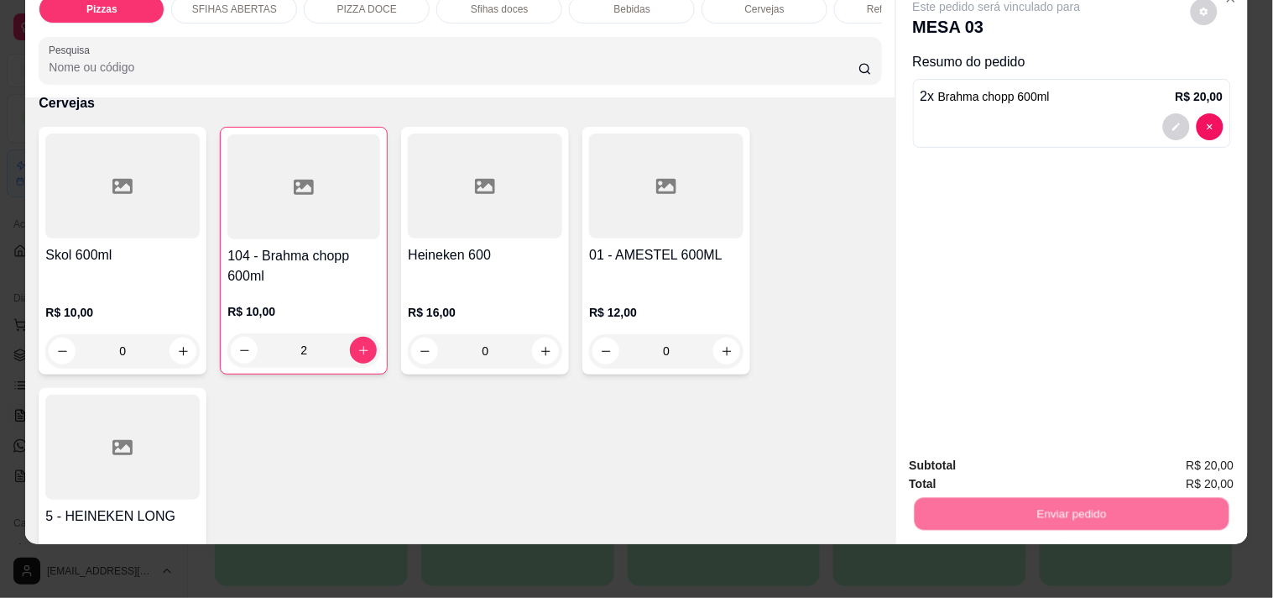
click at [1039, 455] on button "Não registrar e enviar pedido" at bounding box center [1016, 458] width 175 height 32
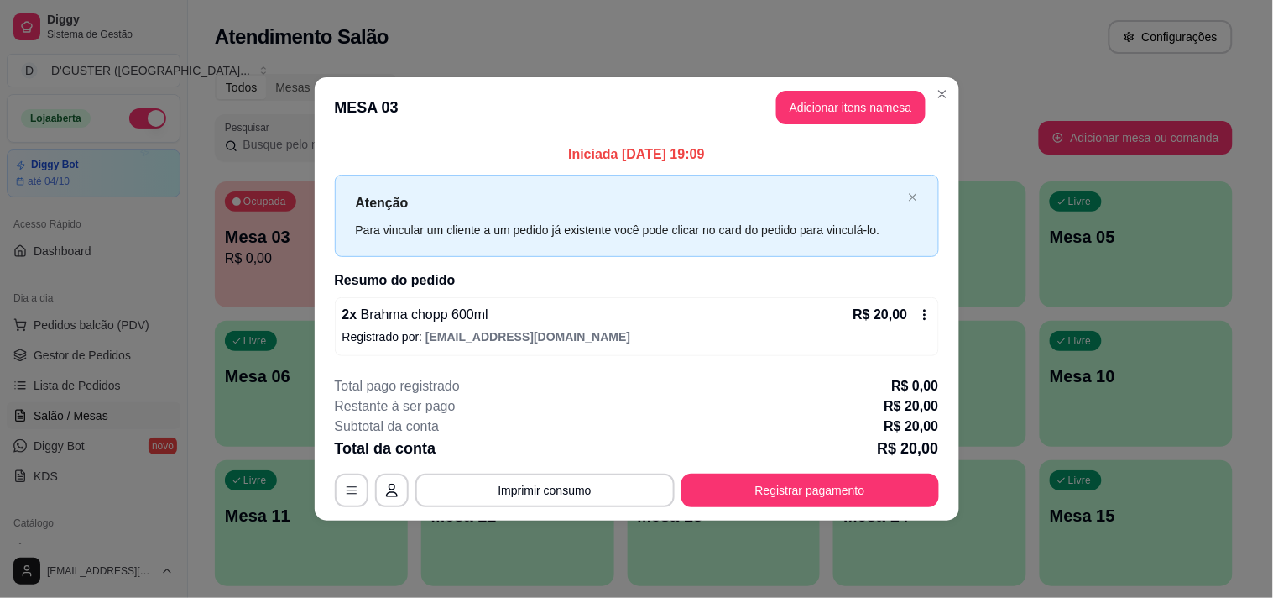
click at [918, 311] on icon at bounding box center [924, 314] width 13 height 13
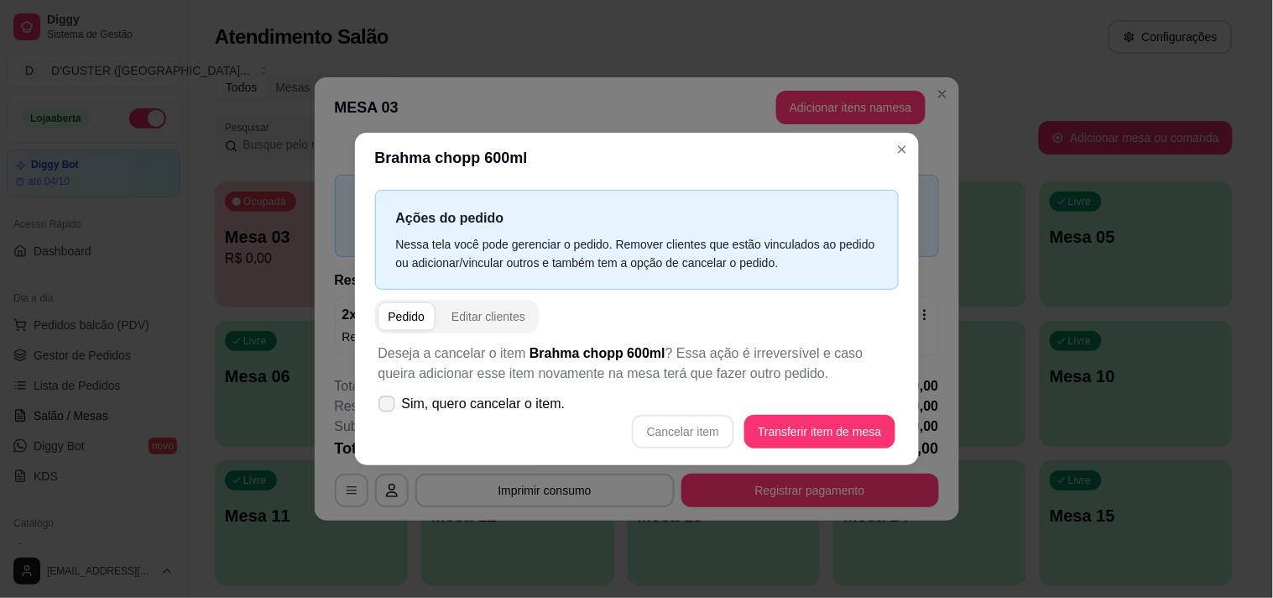
click at [373, 396] on label "Sim, quero cancelar o item." at bounding box center [472, 404] width 201 height 34
click at [378, 407] on input "Sim, quero cancelar o item." at bounding box center [383, 412] width 11 height 11
checkbox input "true"
click at [697, 429] on button "Cancelar item" at bounding box center [683, 432] width 102 height 34
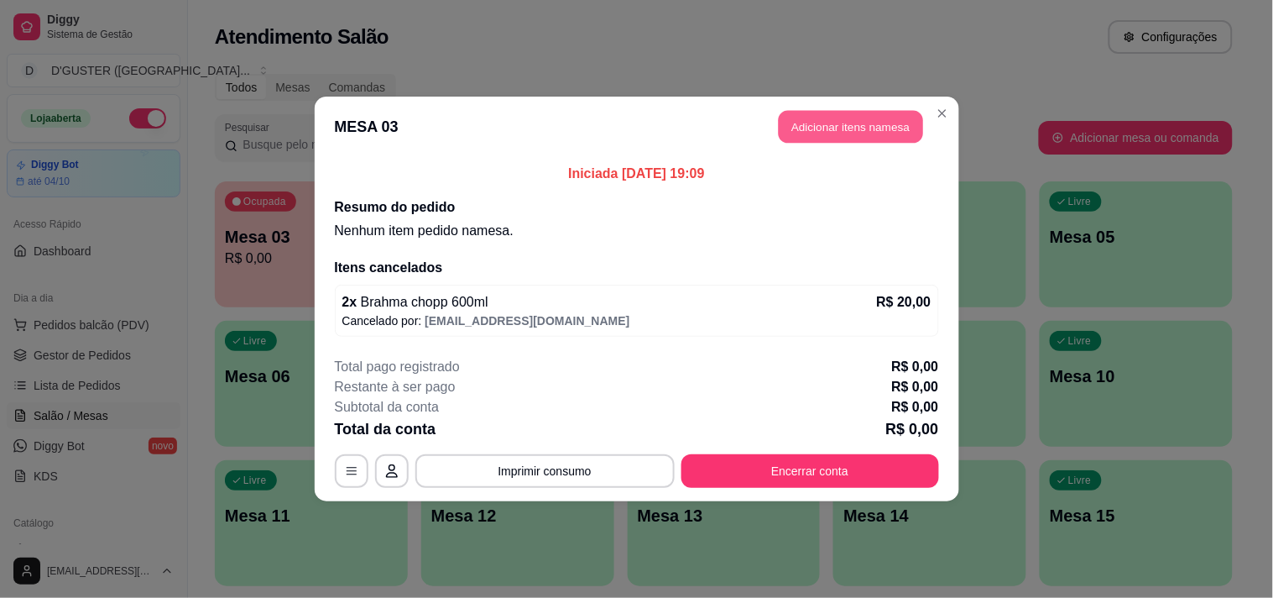
click at [817, 127] on button "Adicionar itens na mesa" at bounding box center [851, 127] width 144 height 33
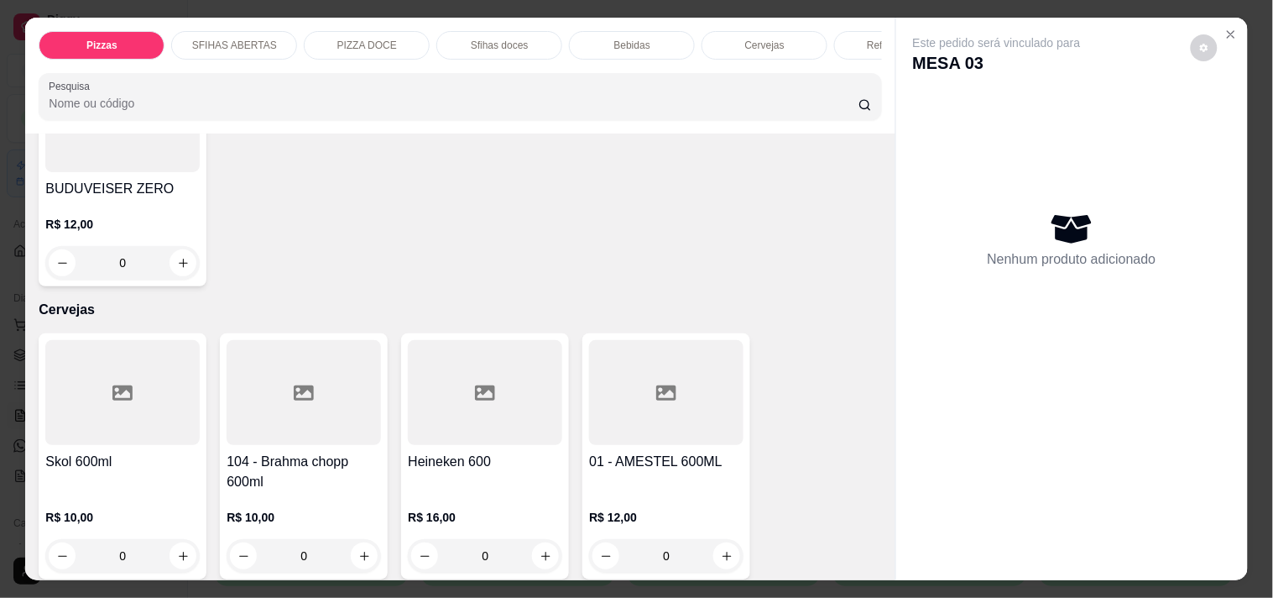
scroll to position [3762, 0]
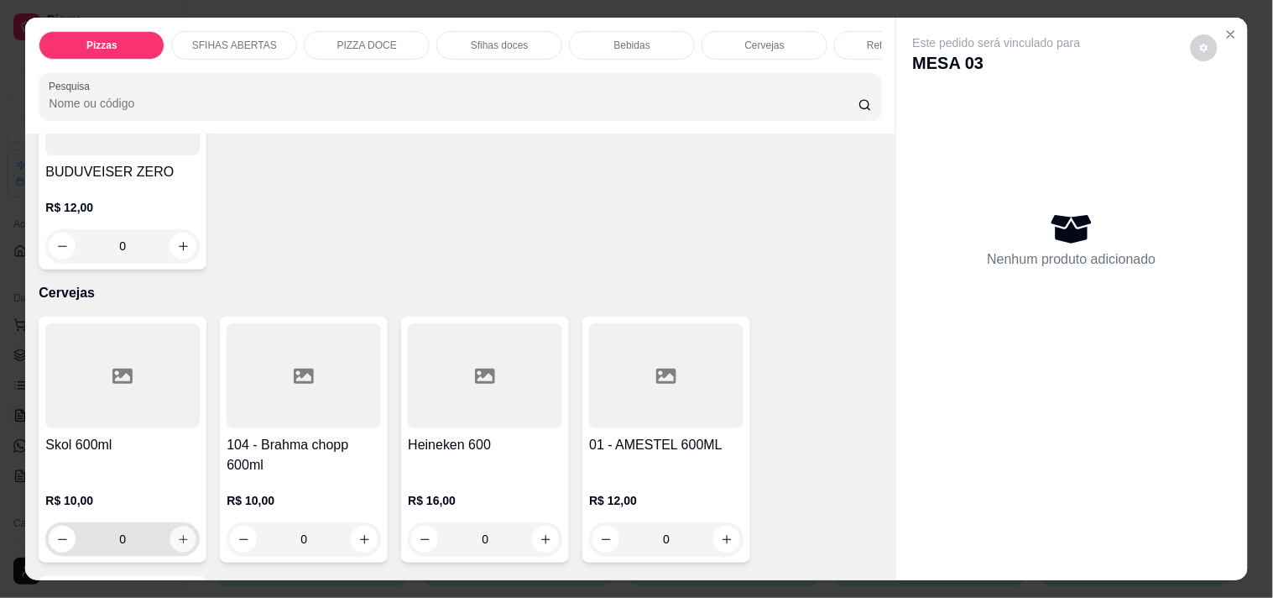
click at [182, 526] on button "increase-product-quantity" at bounding box center [183, 539] width 26 height 26
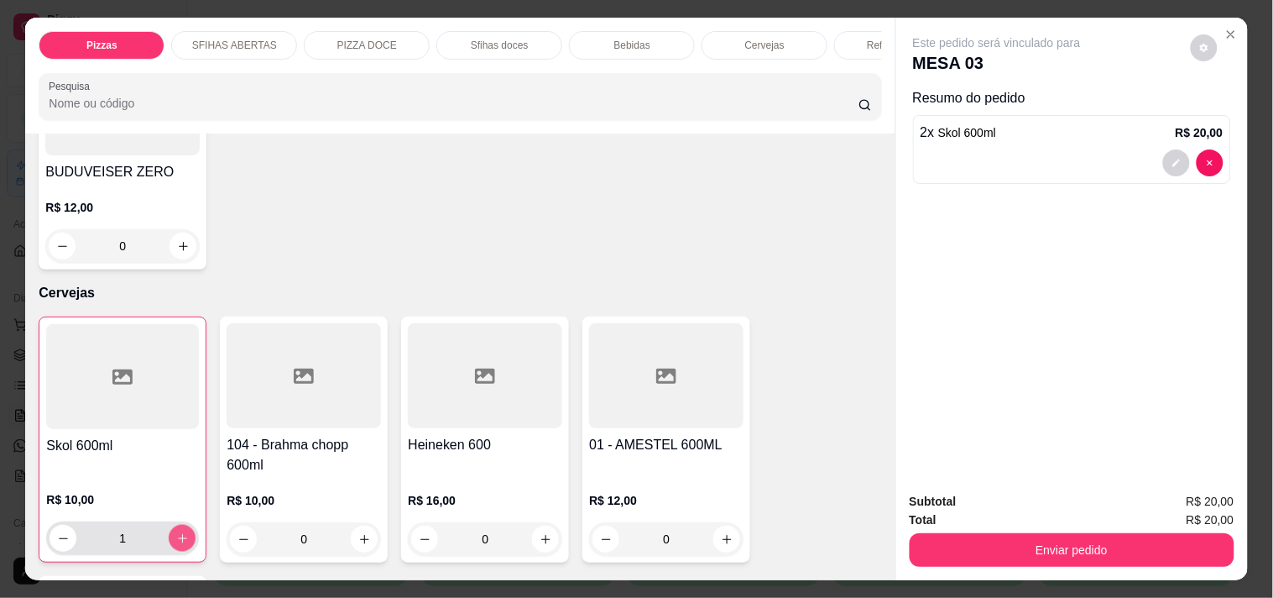
type input "2"
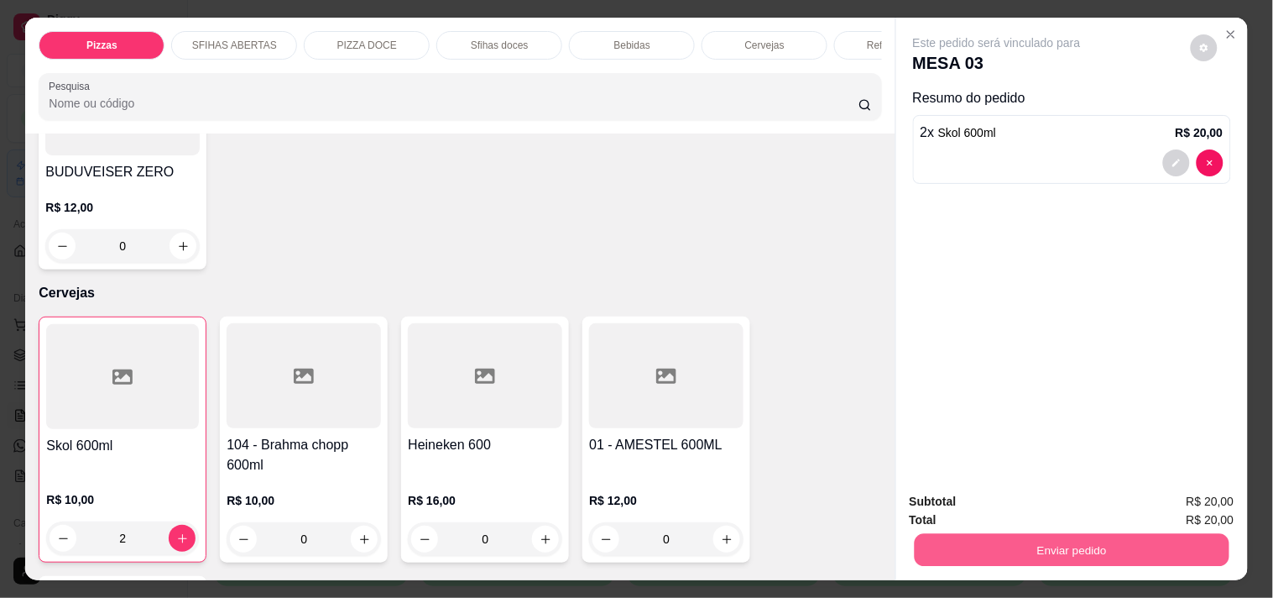
click at [1085, 538] on button "Enviar pedido" at bounding box center [1071, 549] width 315 height 33
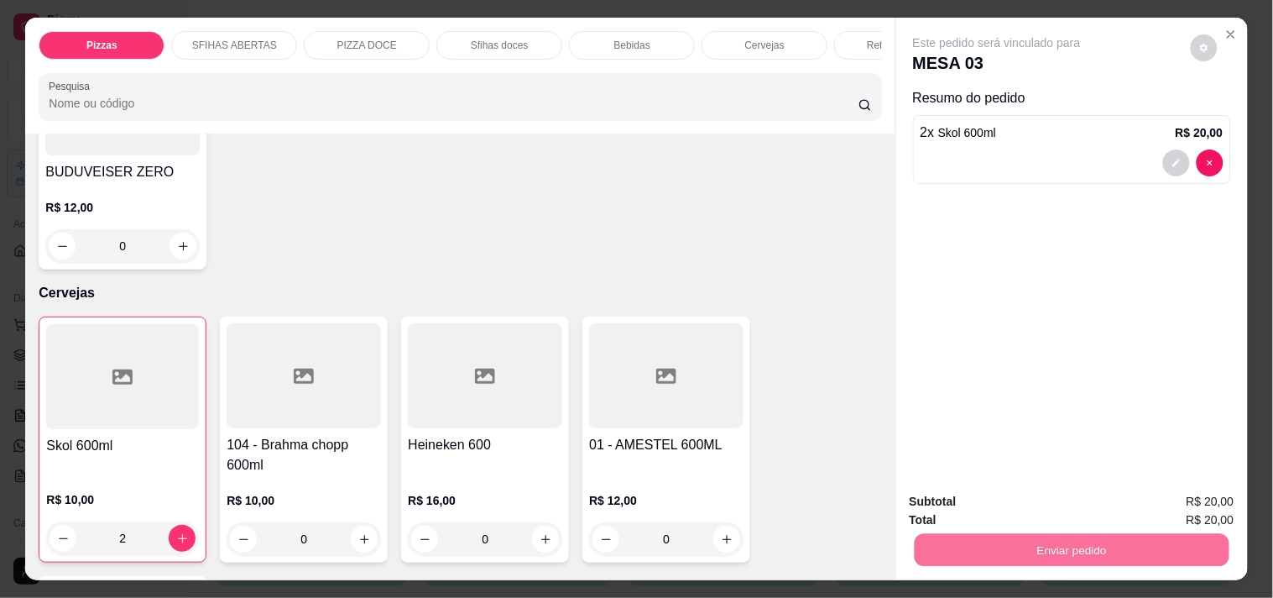
click at [983, 501] on button "Não registrar e enviar pedido" at bounding box center [1016, 502] width 175 height 32
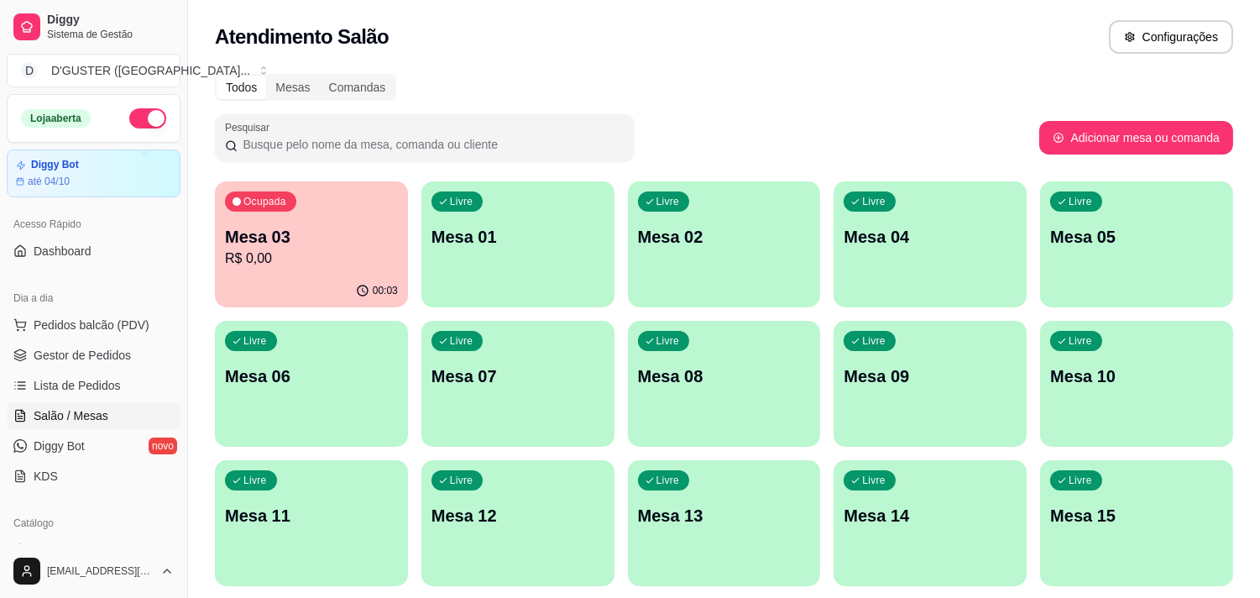
click at [294, 238] on p "Mesa 03" at bounding box center [311, 236] width 173 height 23
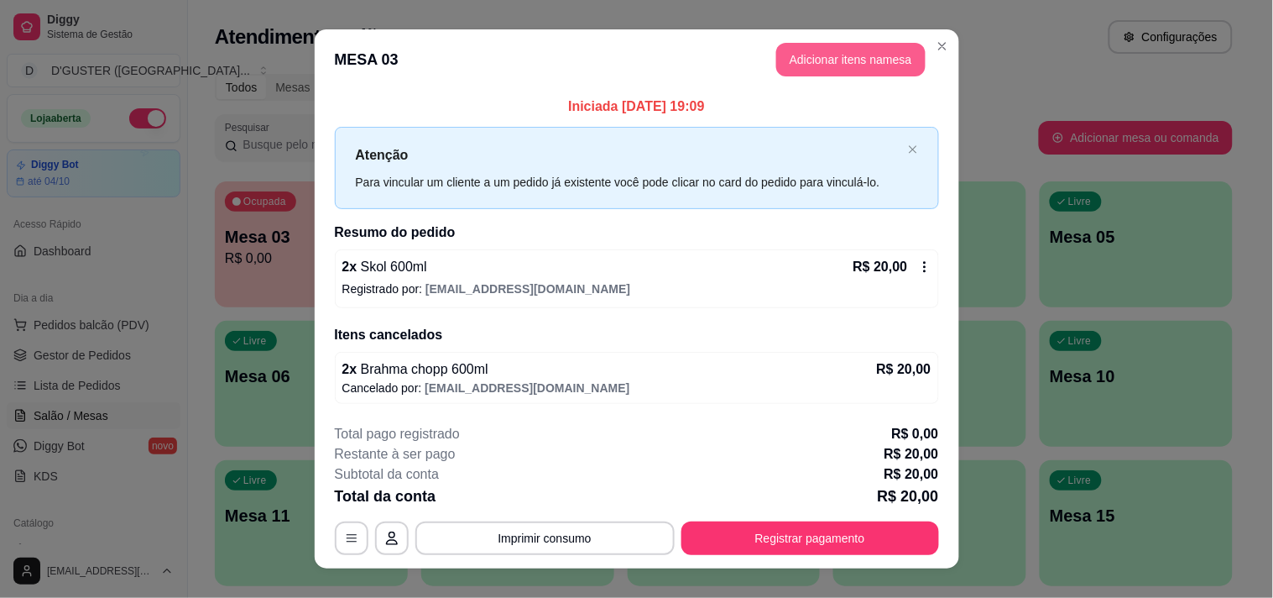
click at [845, 59] on button "Adicionar itens na mesa" at bounding box center [850, 60] width 149 height 34
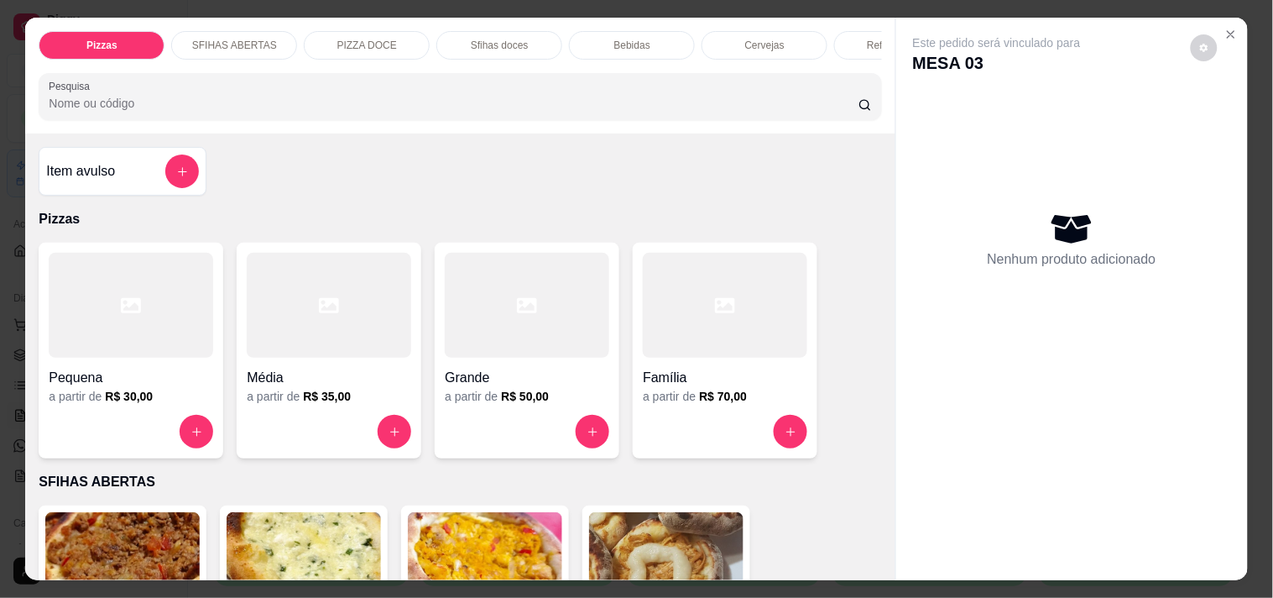
click at [669, 388] on h4 "Família" at bounding box center [725, 378] width 164 height 20
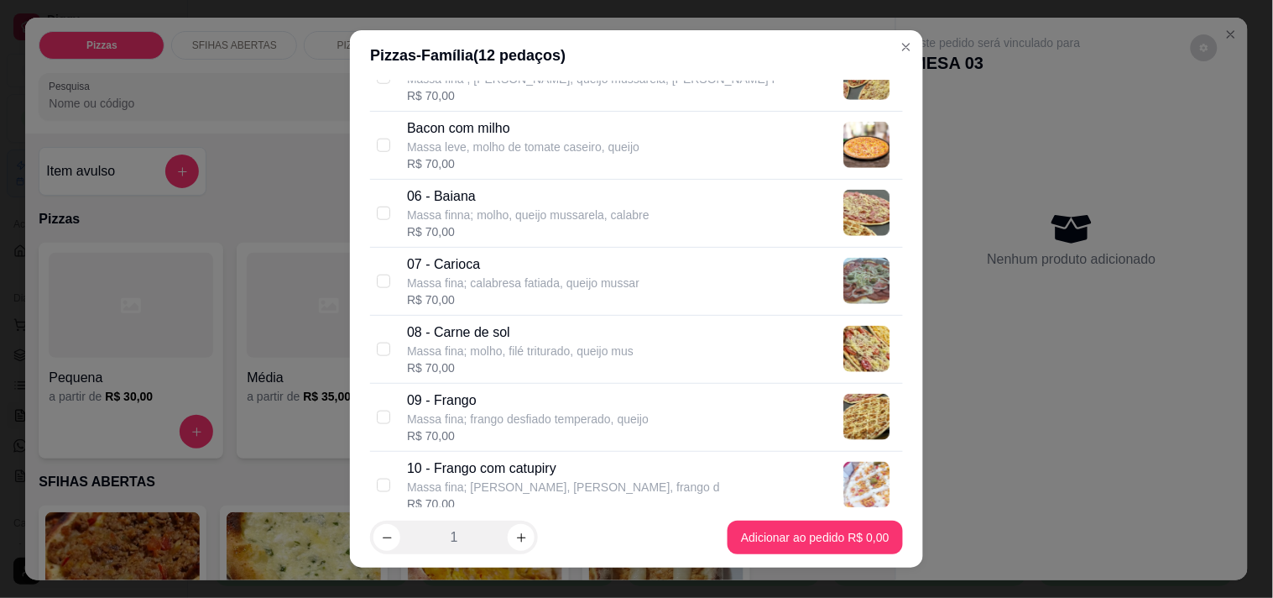
scroll to position [466, 0]
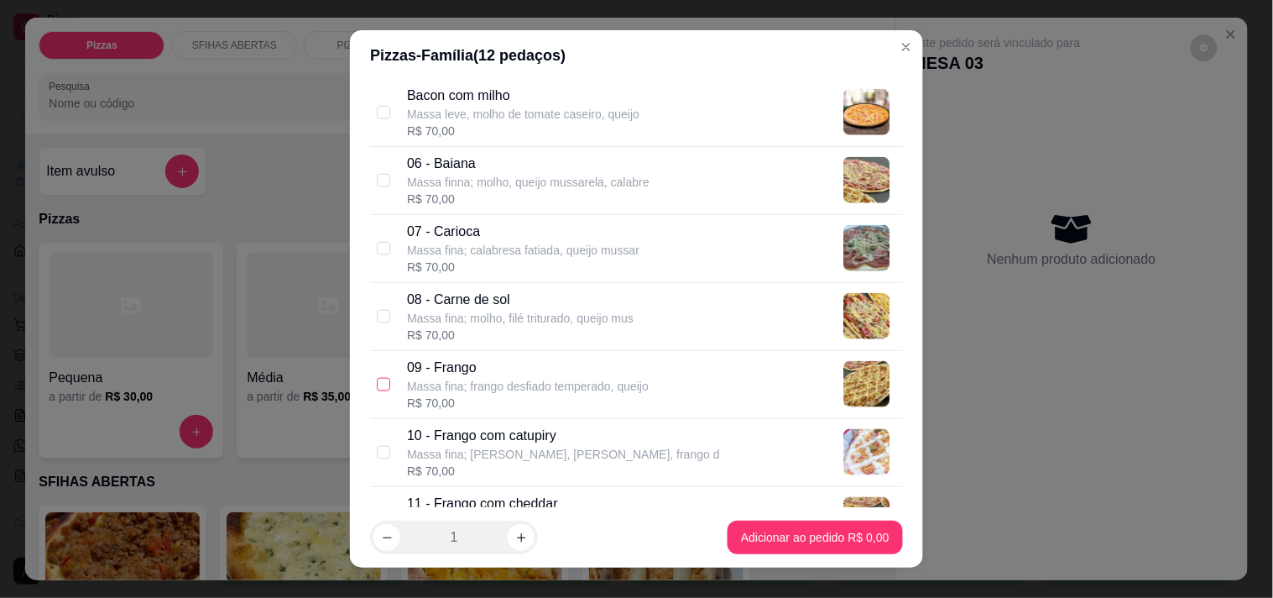
click at [377, 384] on input "checkbox" at bounding box center [383, 384] width 13 height 13
checkbox input "true"
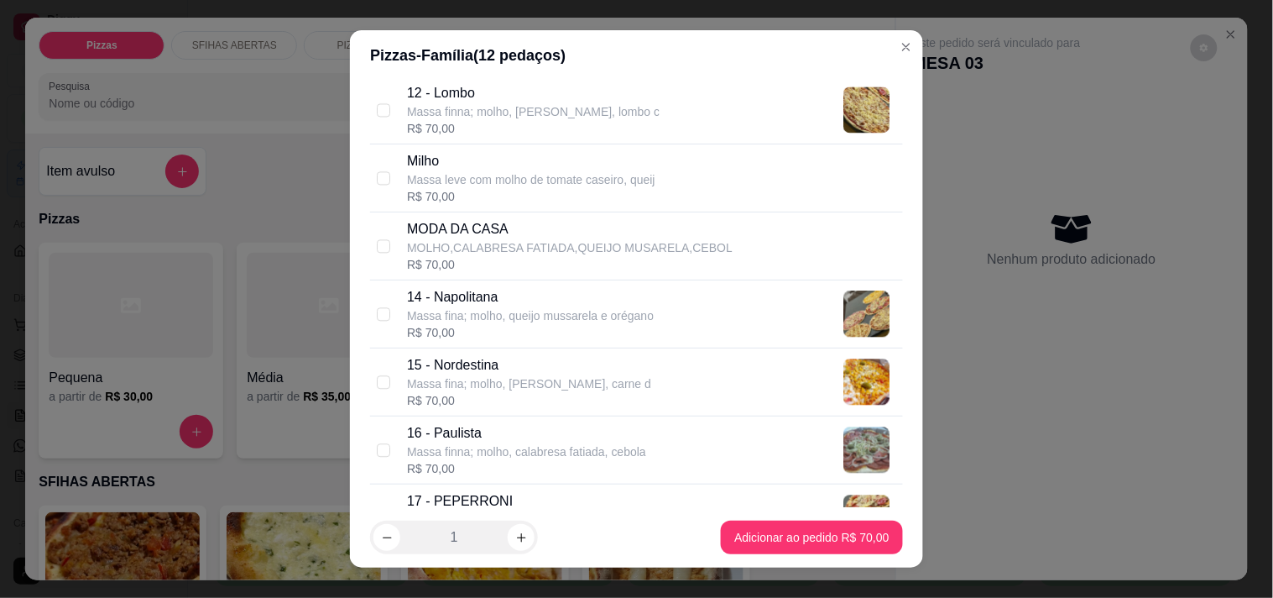
scroll to position [1026, 0]
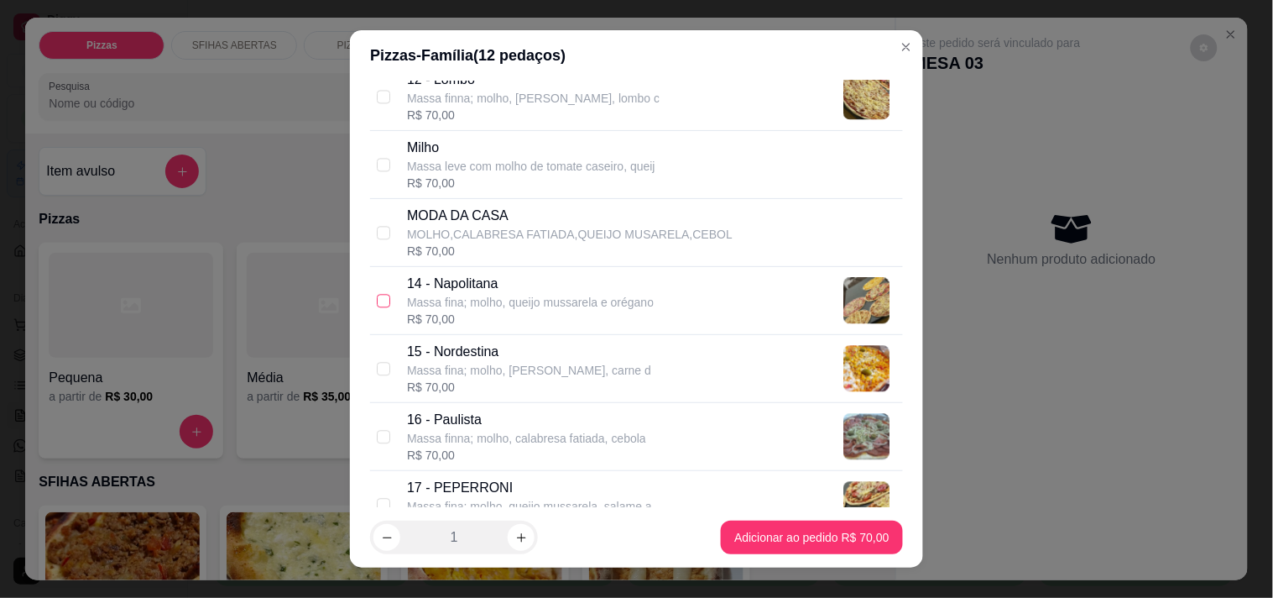
click at [377, 295] on input "checkbox" at bounding box center [383, 300] width 13 height 13
checkbox input "true"
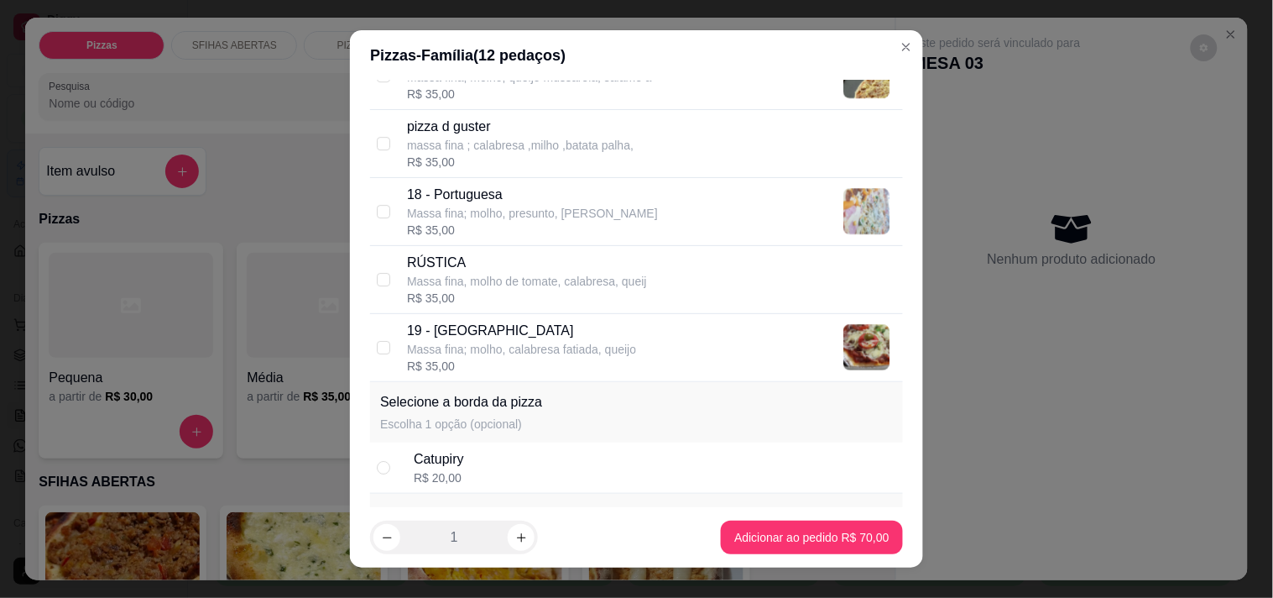
scroll to position [1491, 0]
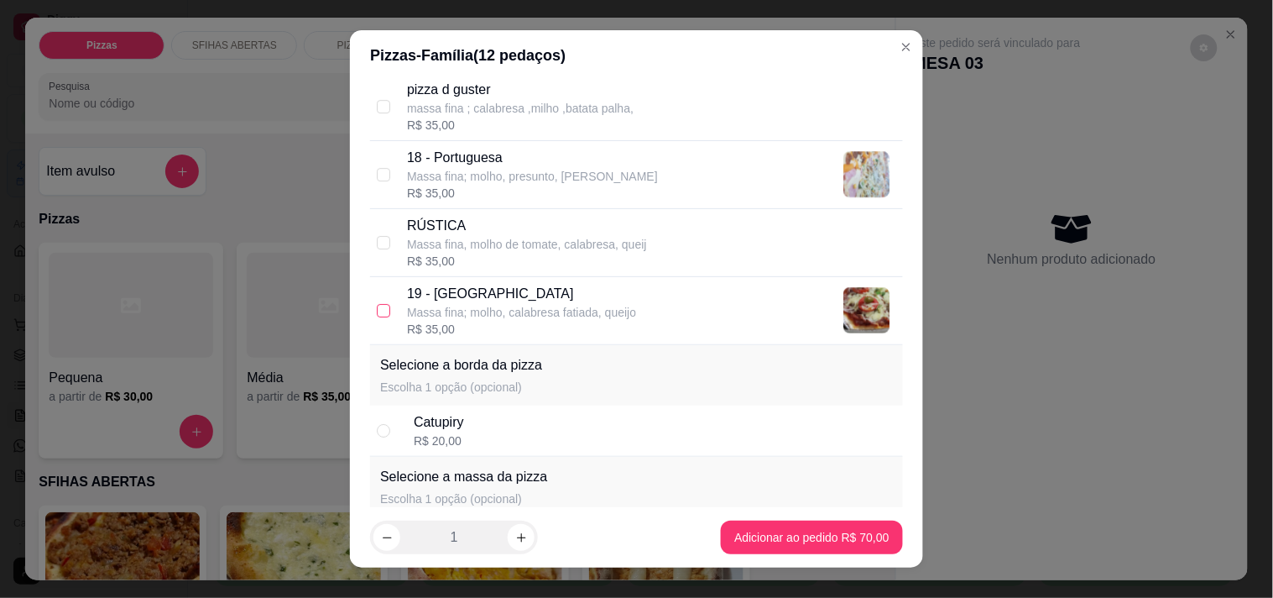
click at [377, 315] on input "checkbox" at bounding box center [383, 310] width 13 height 13
checkbox input "true"
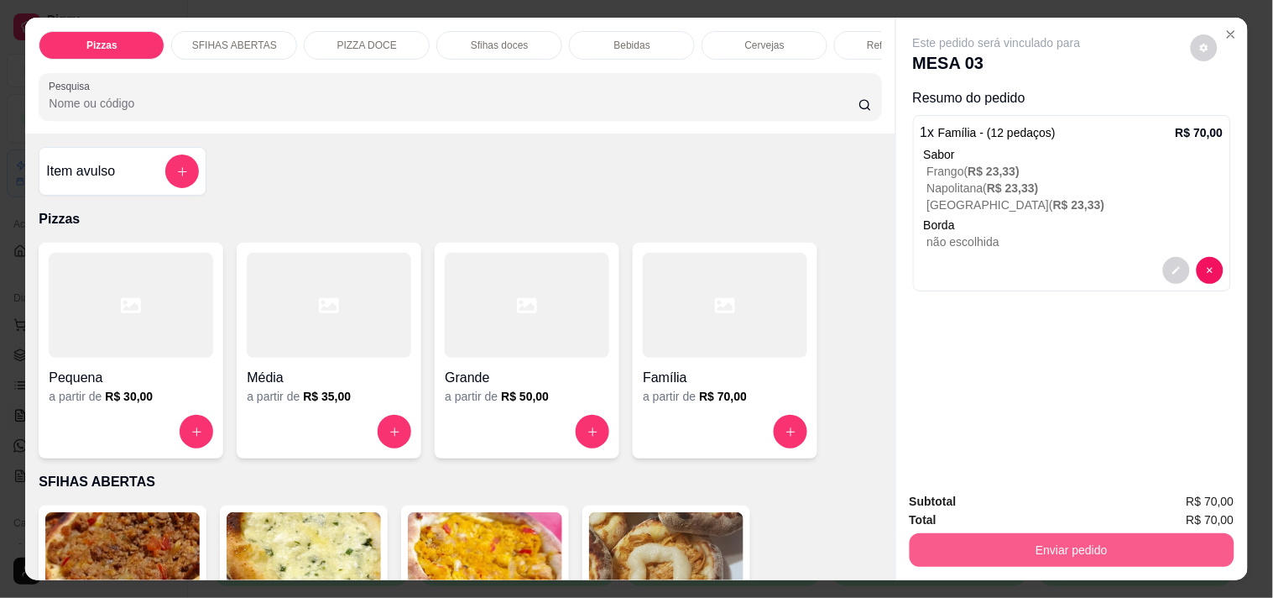
click at [1056, 546] on button "Enviar pedido" at bounding box center [1072, 550] width 325 height 34
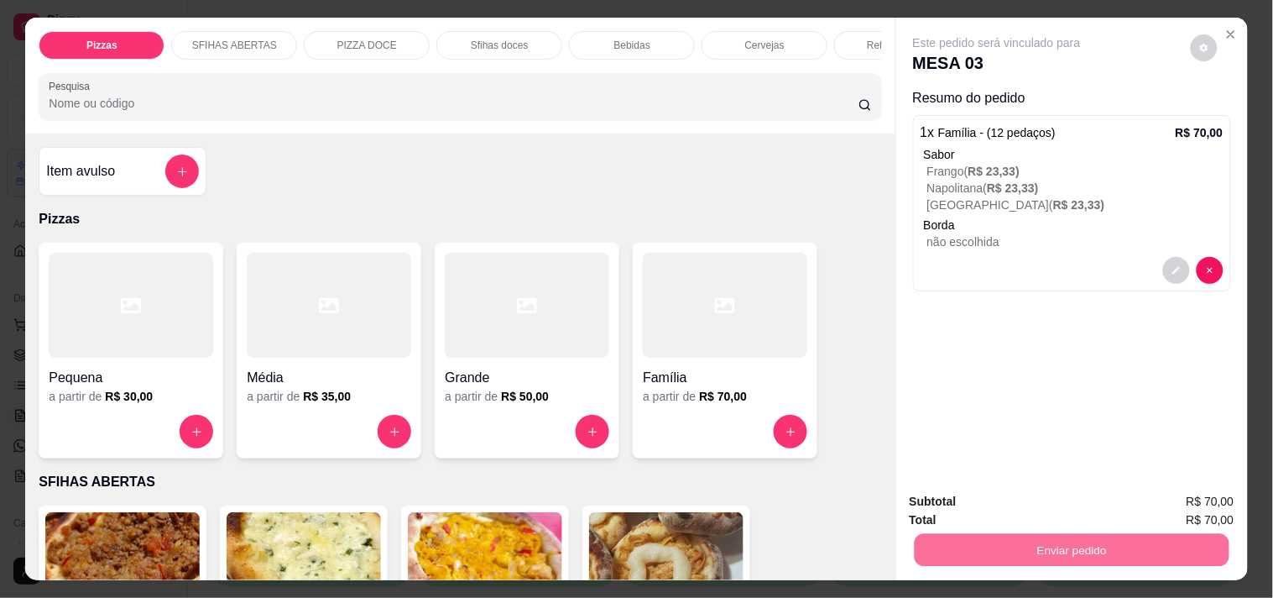
click at [994, 495] on button "Não registrar e enviar pedido" at bounding box center [1016, 501] width 175 height 32
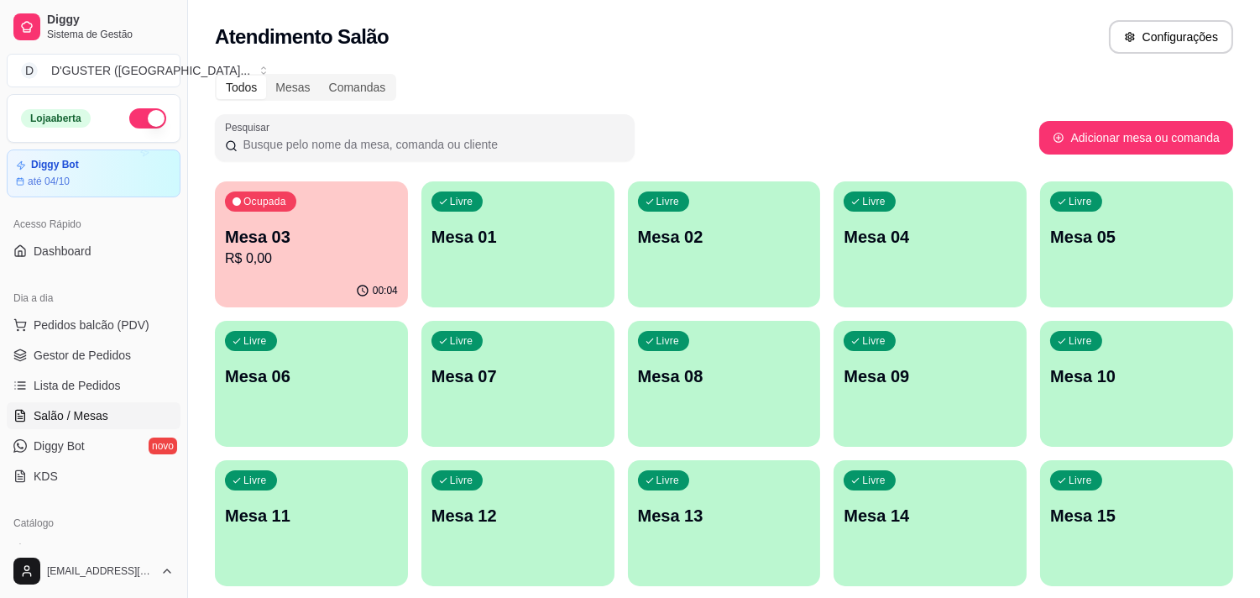
click at [522, 242] on p "Mesa 01" at bounding box center [517, 236] width 173 height 23
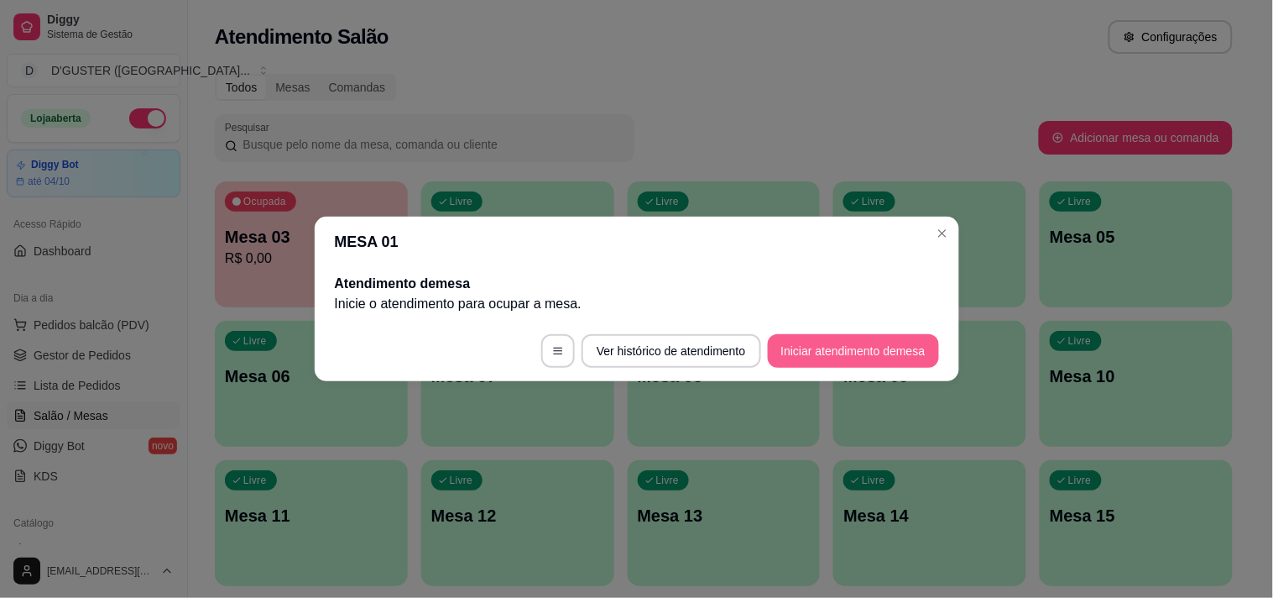
click at [841, 345] on button "Iniciar atendimento de mesa" at bounding box center [853, 351] width 171 height 34
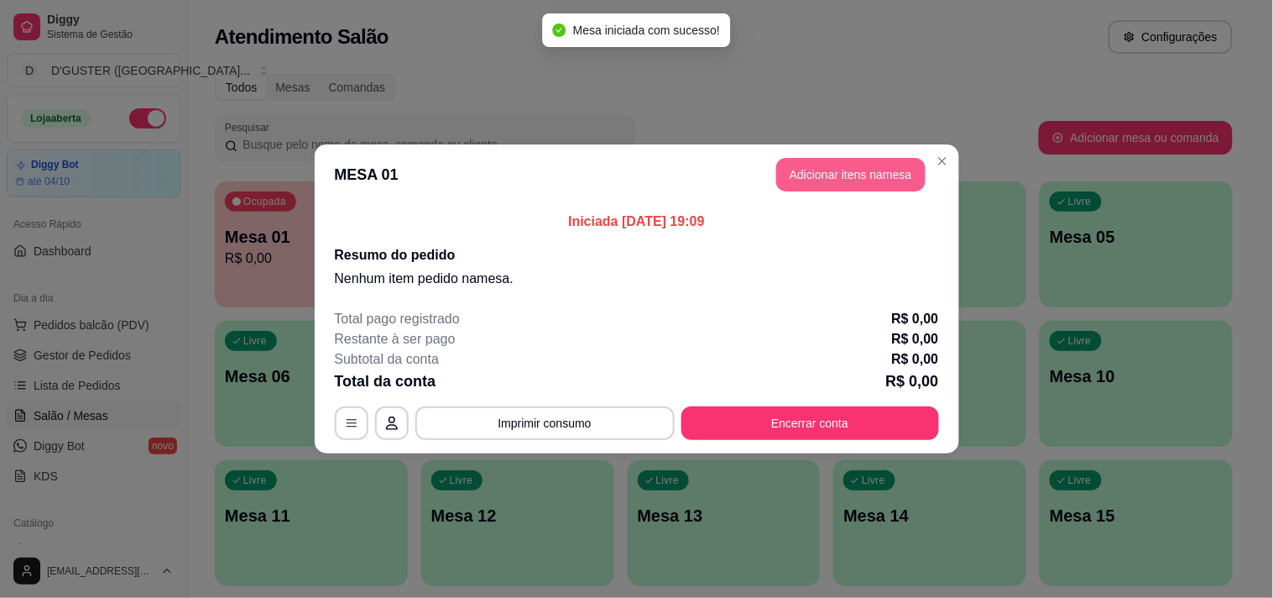
click at [854, 183] on button "Adicionar itens na mesa" at bounding box center [850, 175] width 149 height 34
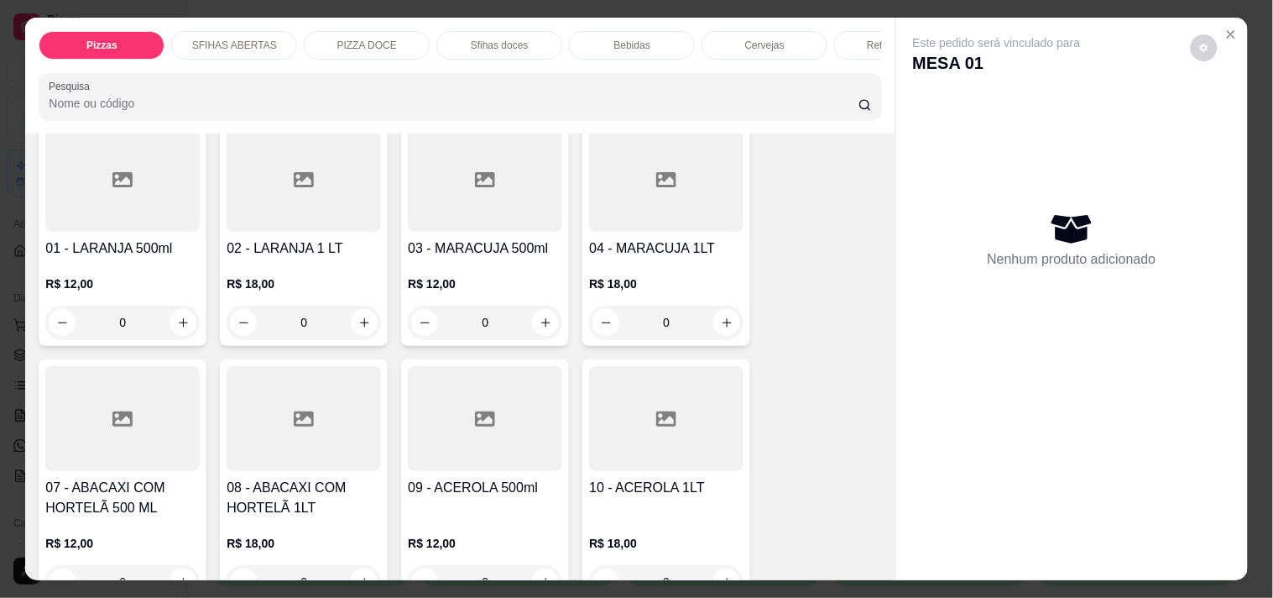
scroll to position [2797, 0]
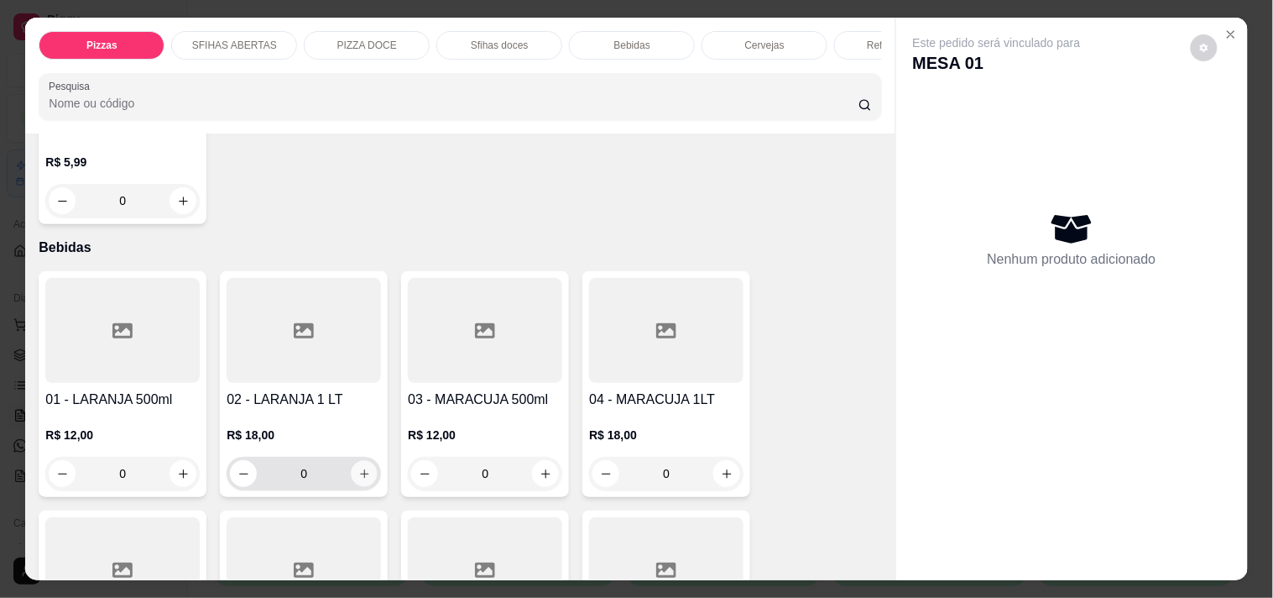
click at [358, 467] on icon "increase-product-quantity" at bounding box center [364, 473] width 13 height 13
type input "1"
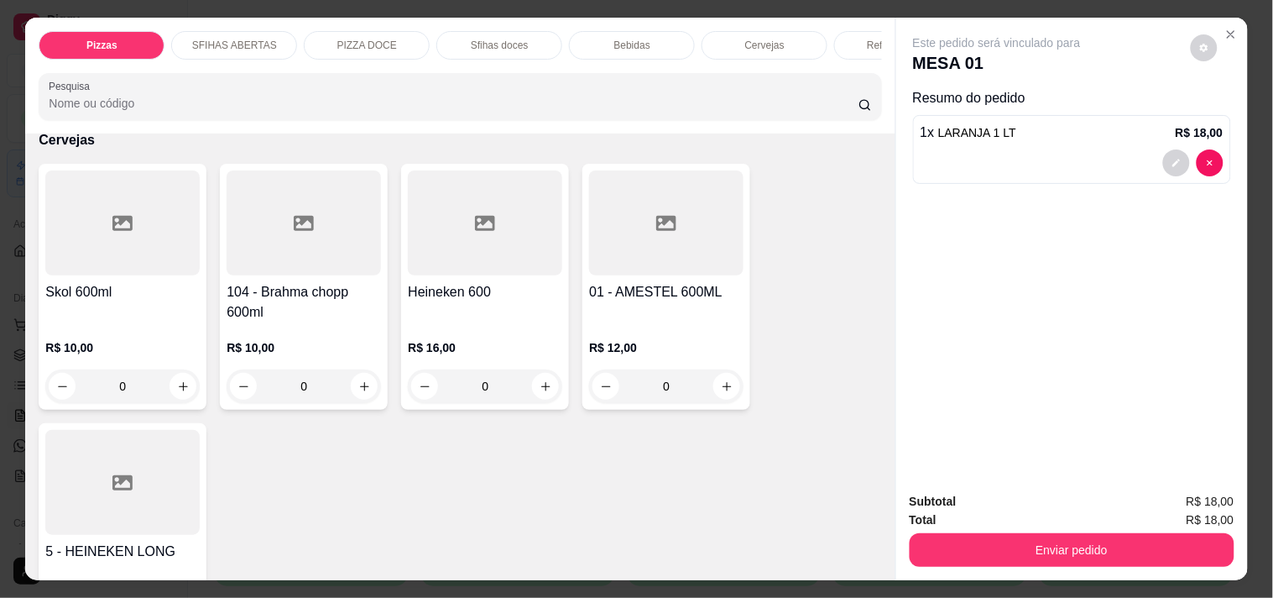
scroll to position [3916, 0]
click at [540, 381] on icon "increase-product-quantity" at bounding box center [546, 387] width 13 height 13
type input "1"
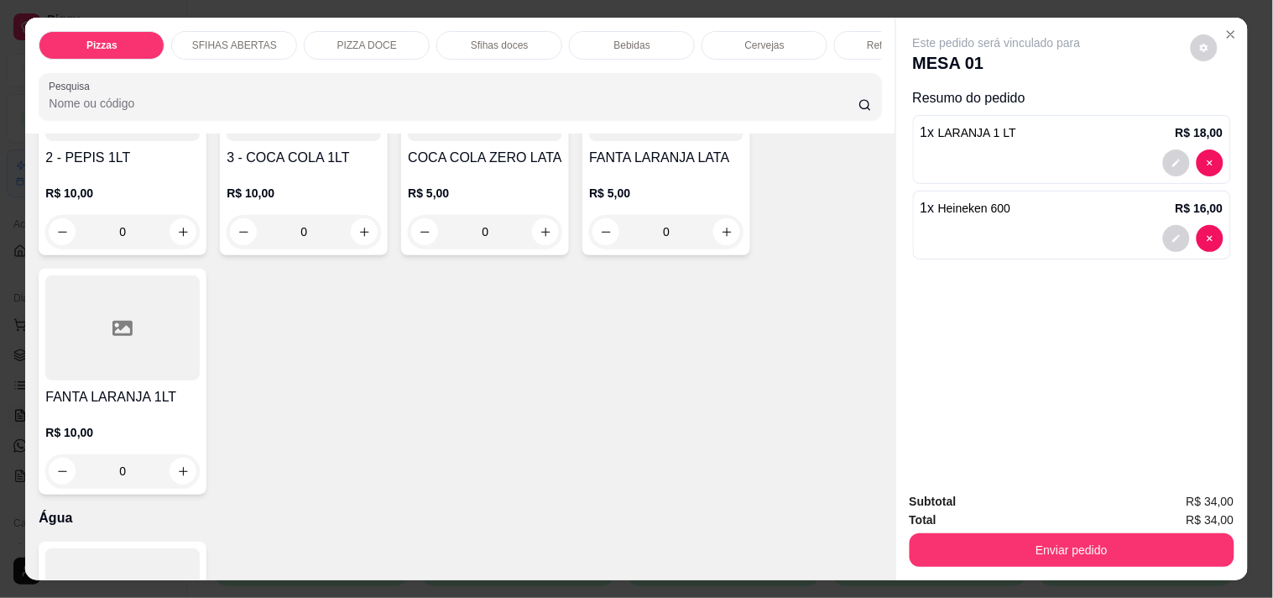
scroll to position [4848, 0]
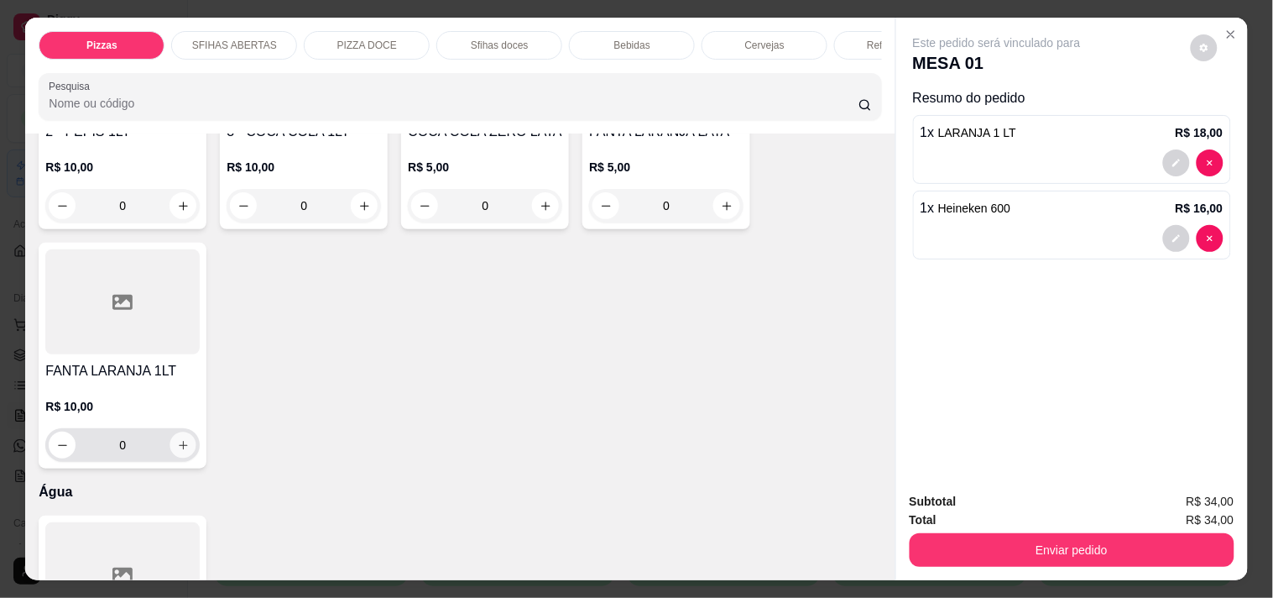
click at [177, 439] on icon "increase-product-quantity" at bounding box center [183, 445] width 13 height 13
type input "1"
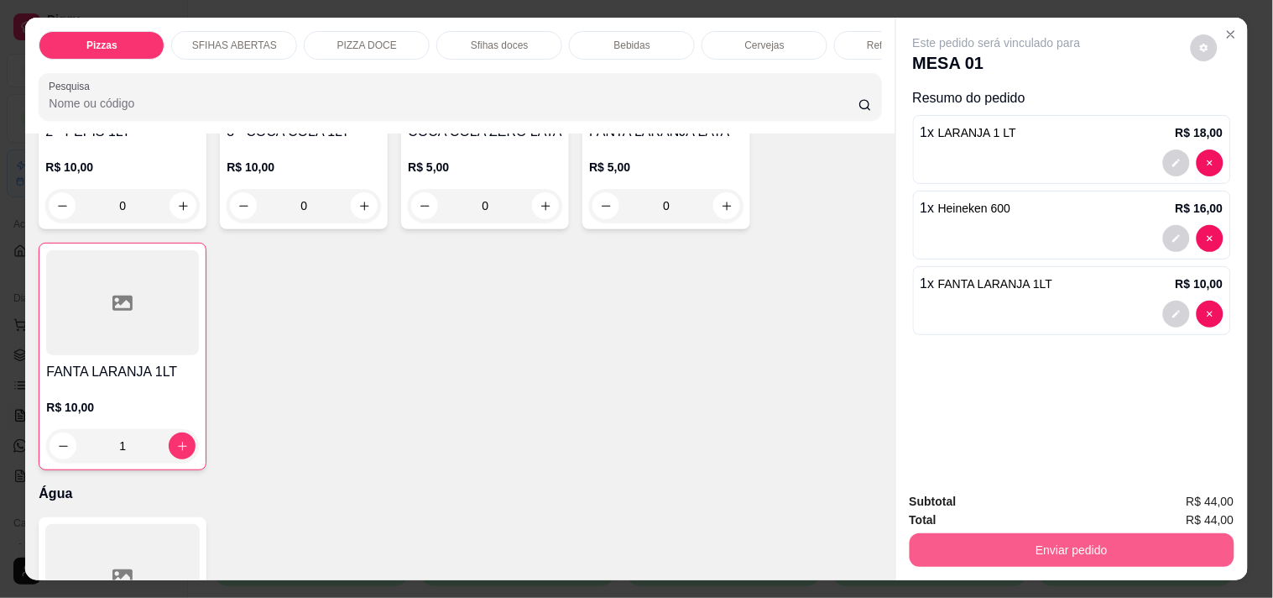
click at [1094, 542] on button "Enviar pedido" at bounding box center [1072, 550] width 325 height 34
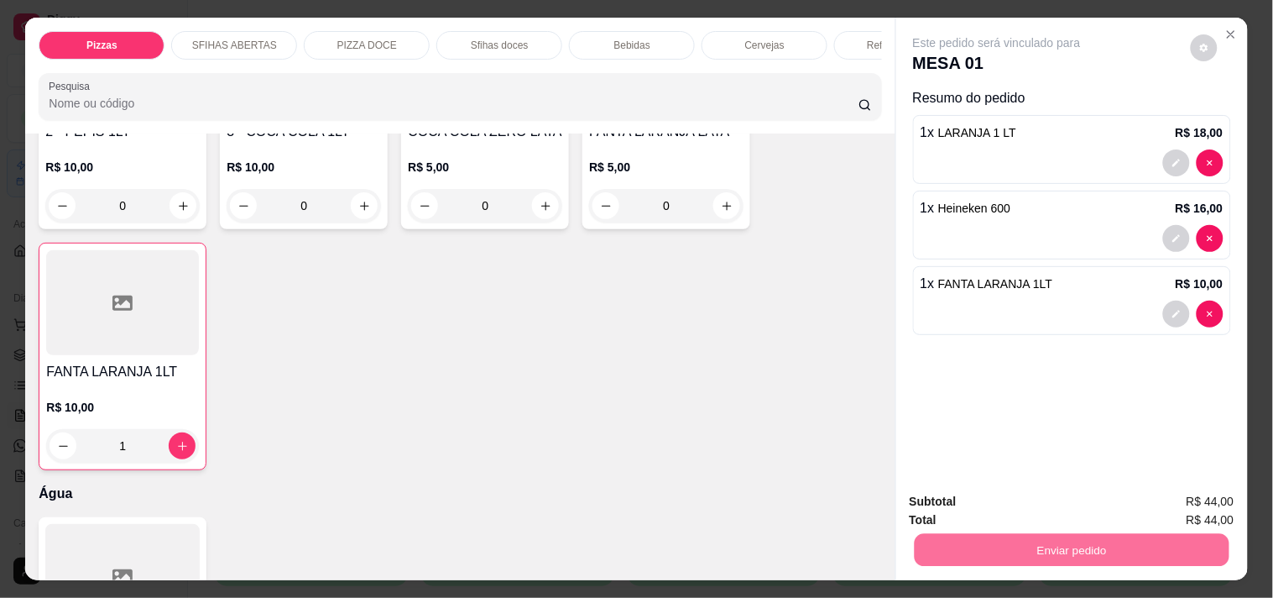
click at [1016, 501] on button "Não registrar e enviar pedido" at bounding box center [1017, 501] width 170 height 31
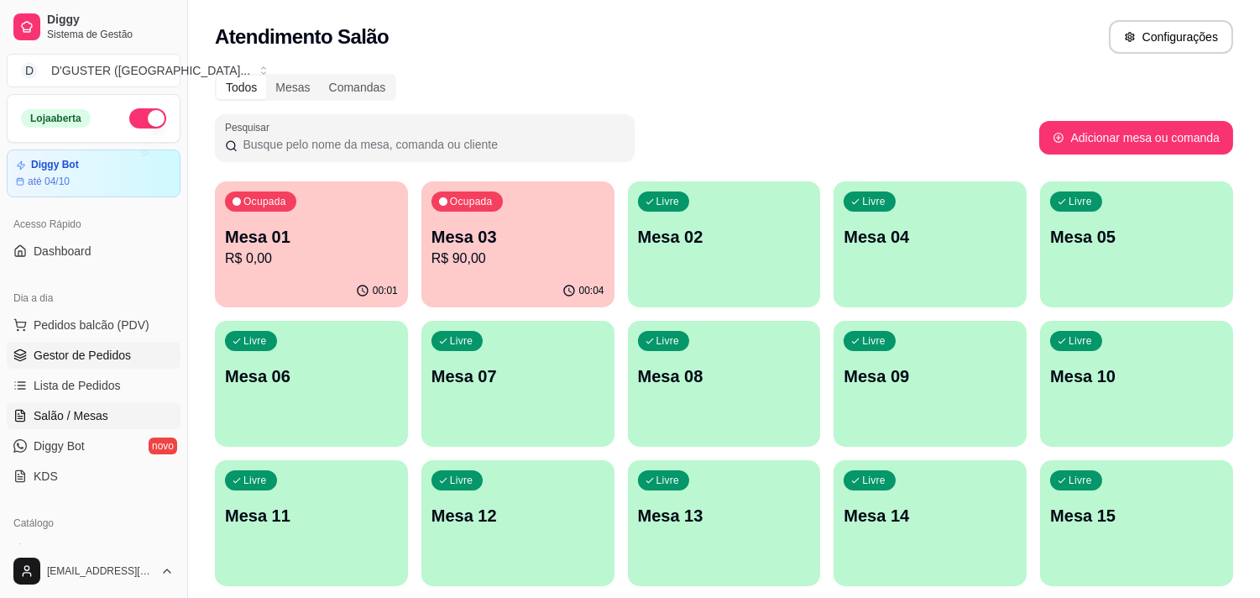
click at [105, 356] on span "Gestor de Pedidos" at bounding box center [82, 355] width 97 height 17
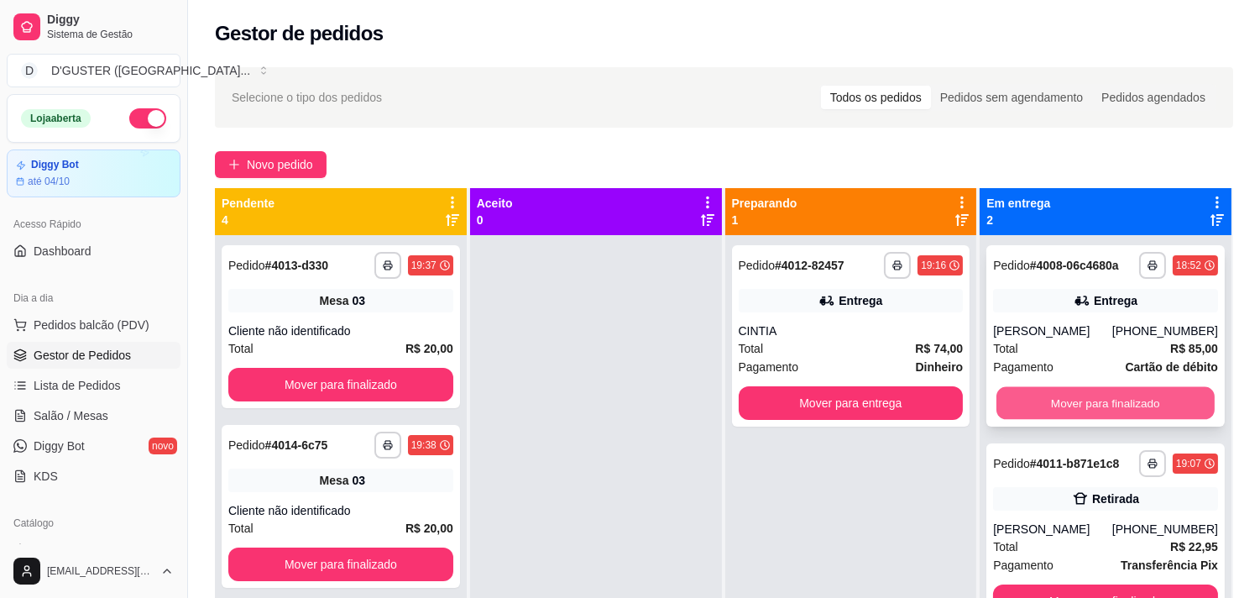
click at [1114, 394] on button "Mover para finalizado" at bounding box center [1105, 403] width 218 height 33
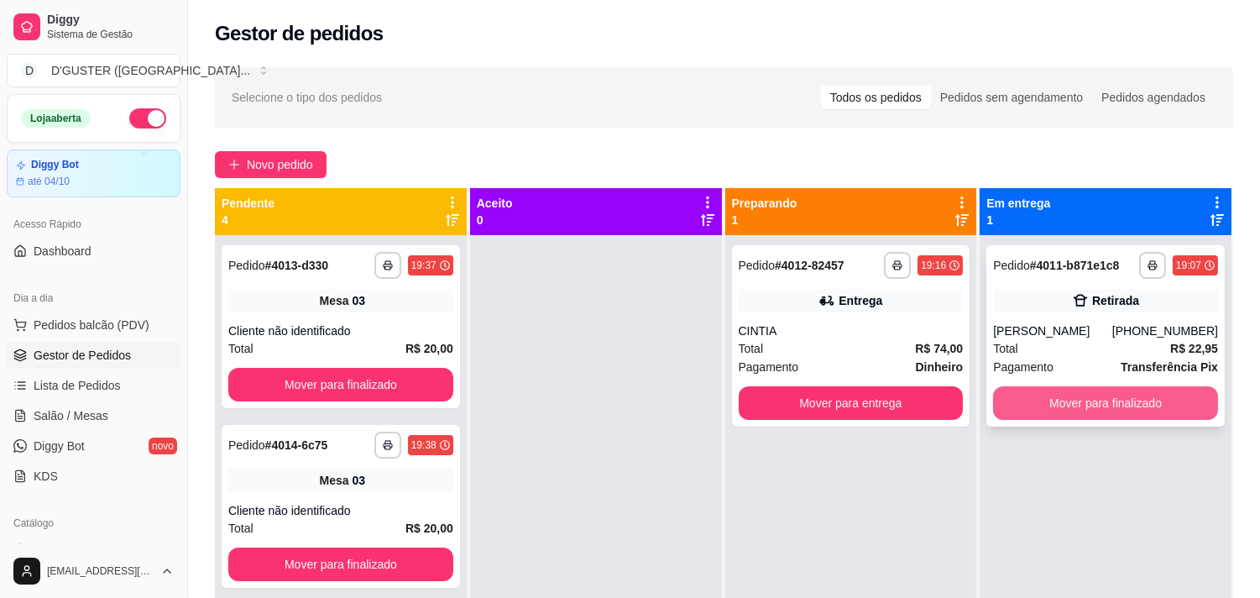
click at [1095, 397] on button "Mover para finalizado" at bounding box center [1105, 403] width 225 height 34
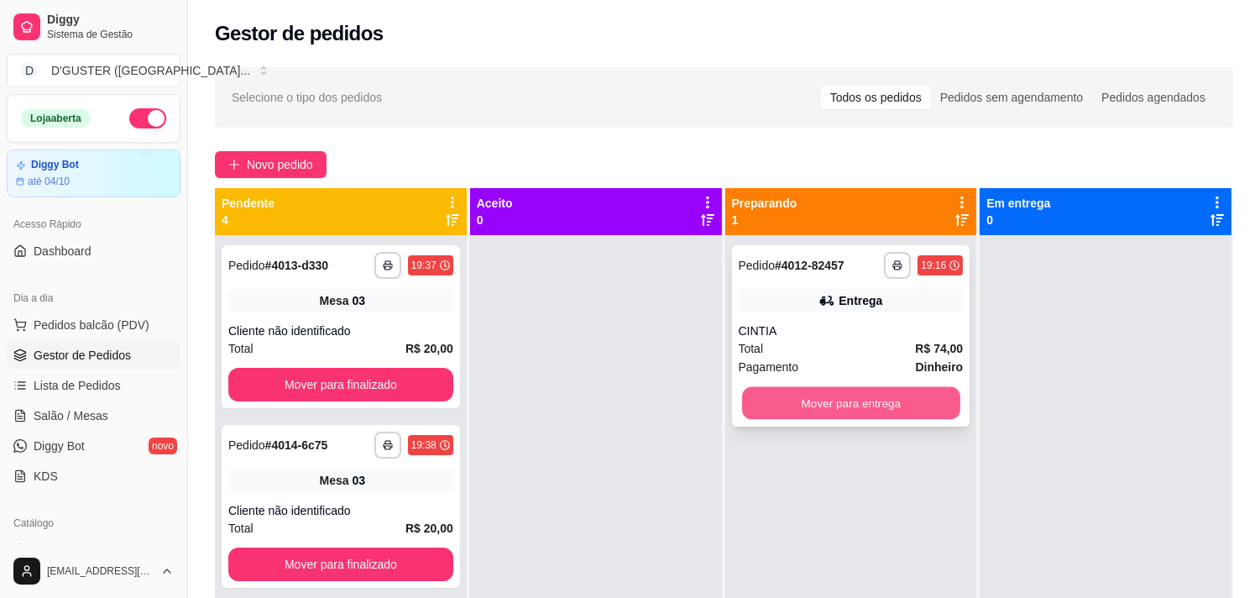
click at [887, 403] on button "Mover para entrega" at bounding box center [851, 403] width 218 height 33
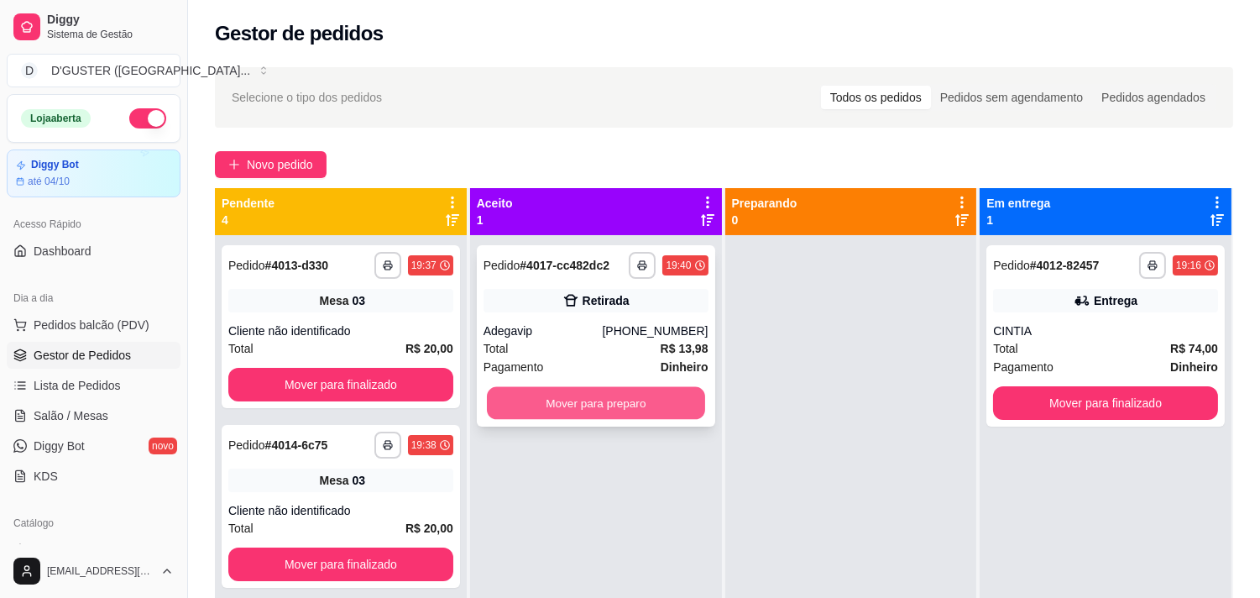
click at [594, 403] on button "Mover para preparo" at bounding box center [596, 403] width 218 height 33
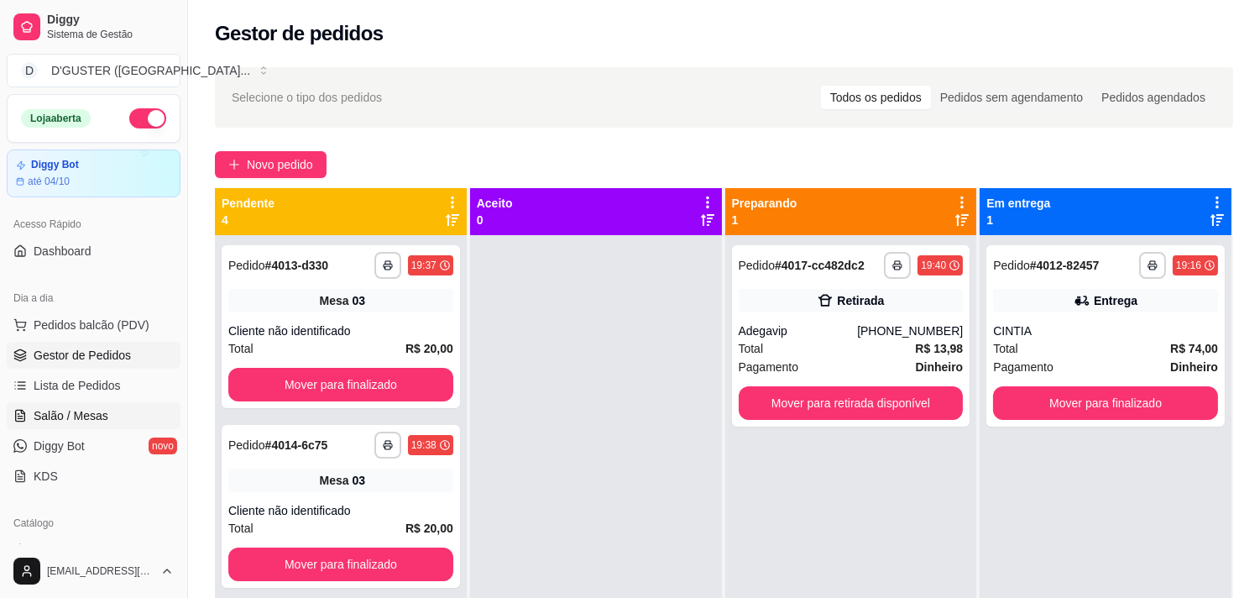
click at [112, 424] on link "Salão / Mesas" at bounding box center [94, 415] width 174 height 27
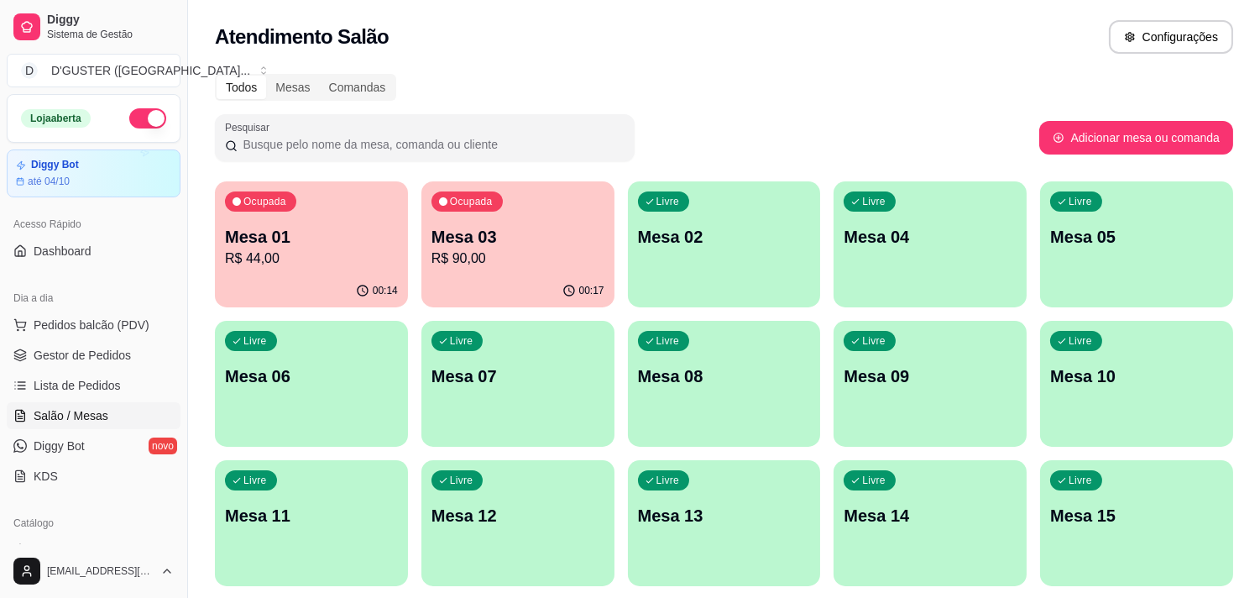
click at [496, 265] on p "R$ 90,00" at bounding box center [517, 258] width 173 height 20
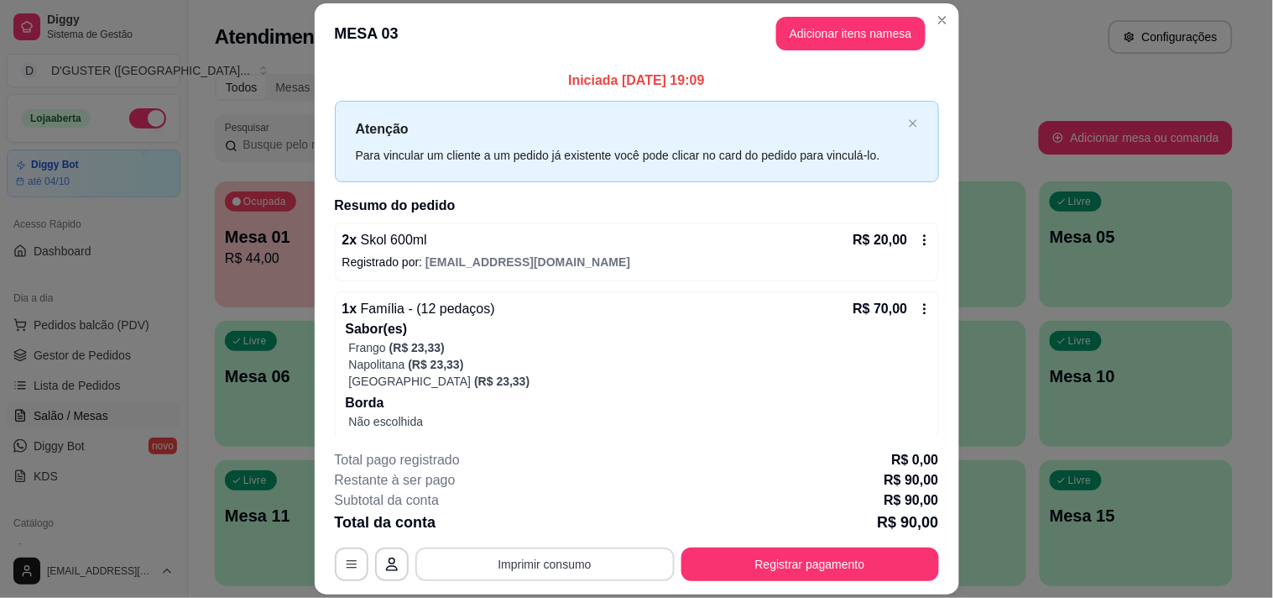
click at [513, 566] on button "Imprimir consumo" at bounding box center [544, 564] width 259 height 34
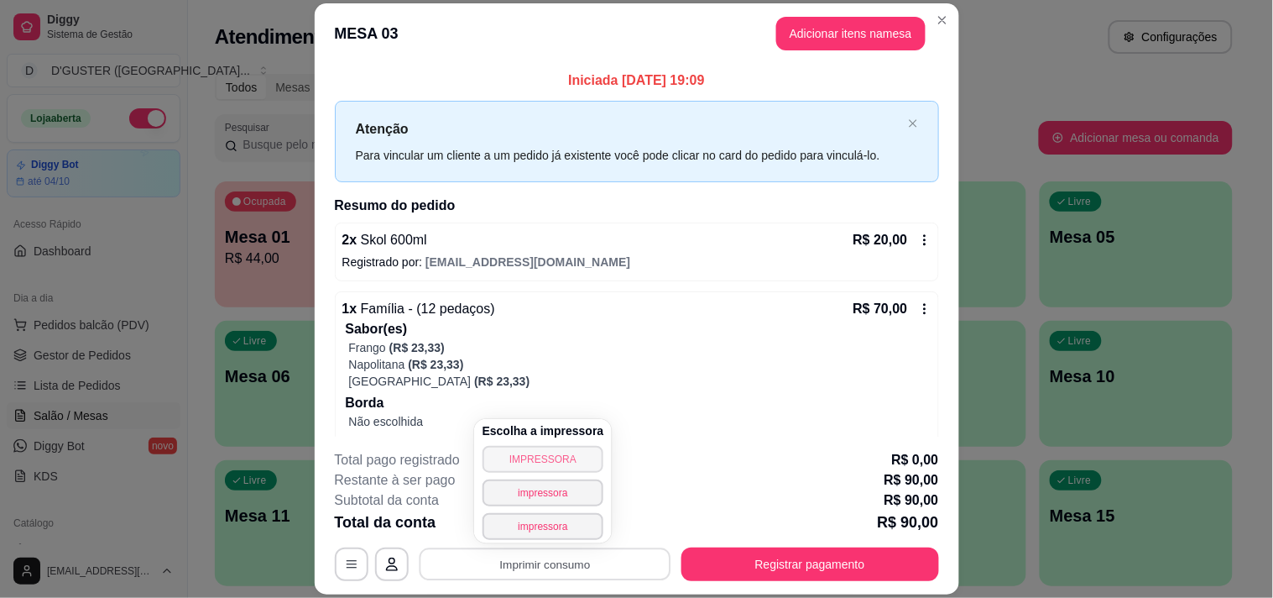
click at [537, 456] on button "IMPRESSORA" at bounding box center [544, 459] width 122 height 27
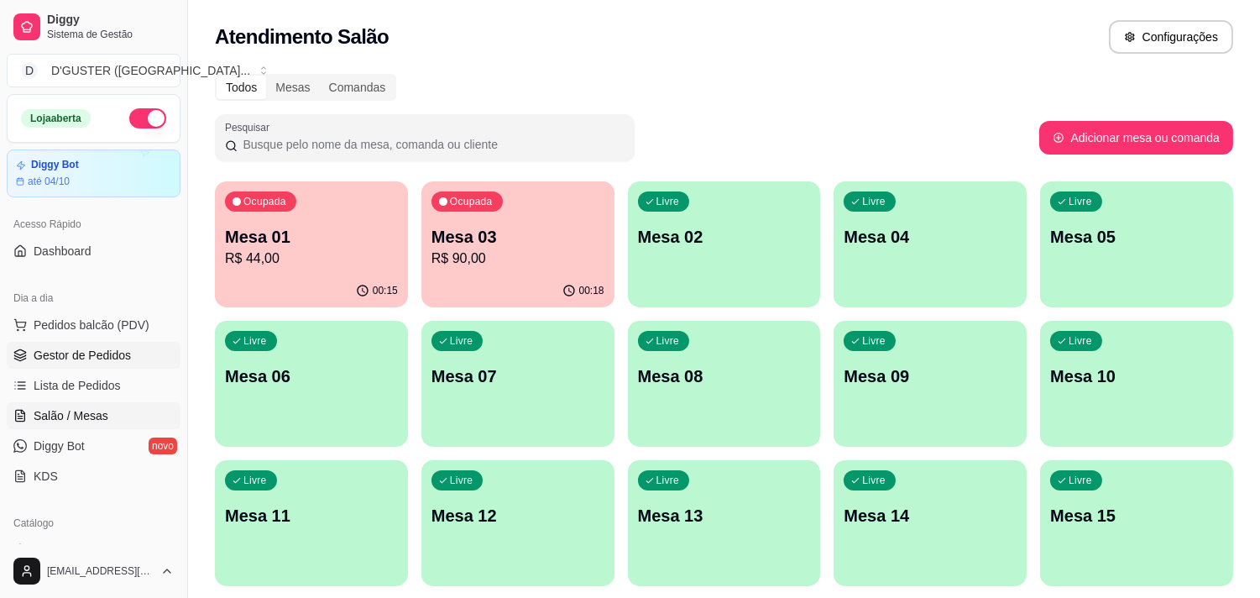
click at [86, 348] on span "Gestor de Pedidos" at bounding box center [82, 355] width 97 height 17
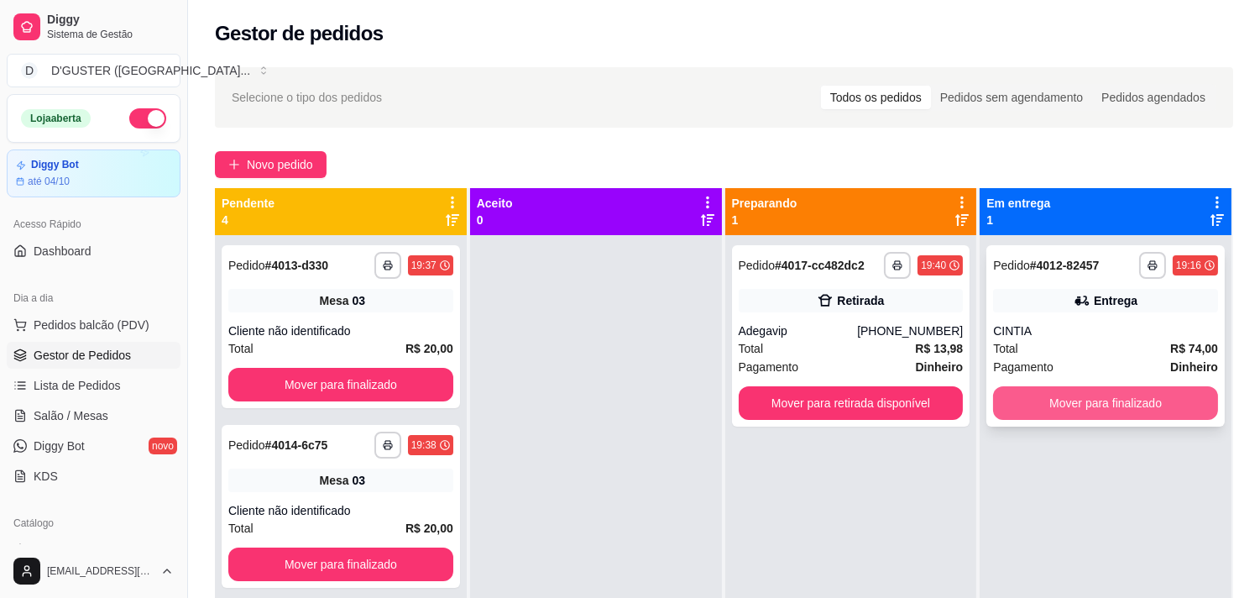
click at [1120, 399] on button "Mover para finalizado" at bounding box center [1105, 403] width 225 height 34
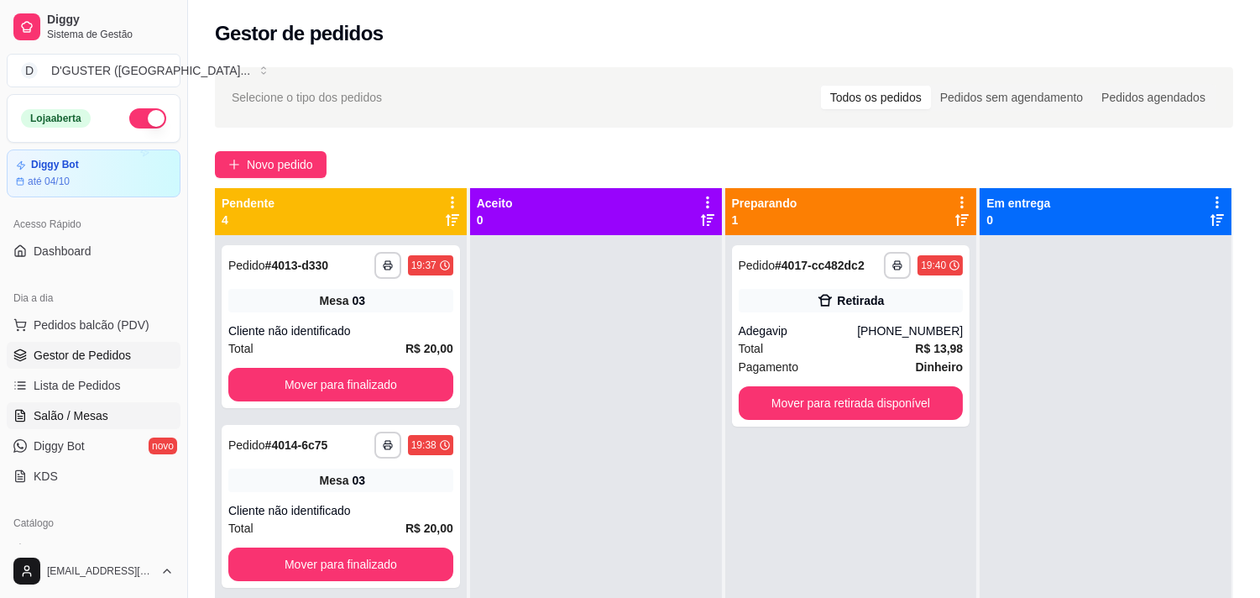
click at [123, 424] on link "Salão / Mesas" at bounding box center [94, 415] width 174 height 27
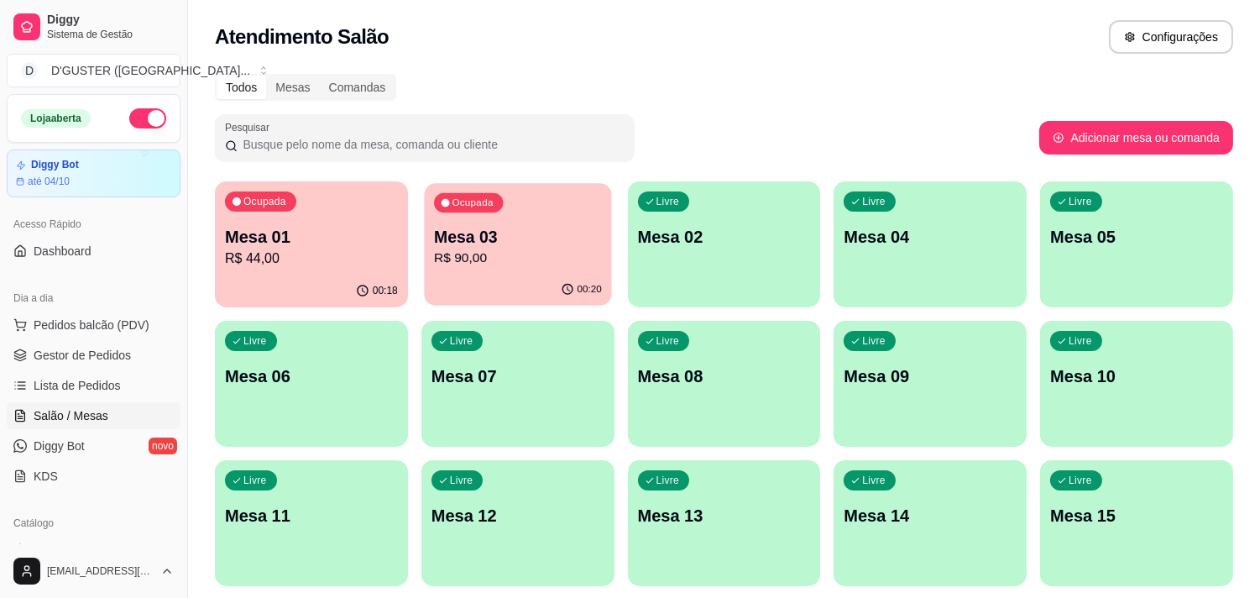
click at [483, 250] on p "R$ 90,00" at bounding box center [518, 257] width 168 height 19
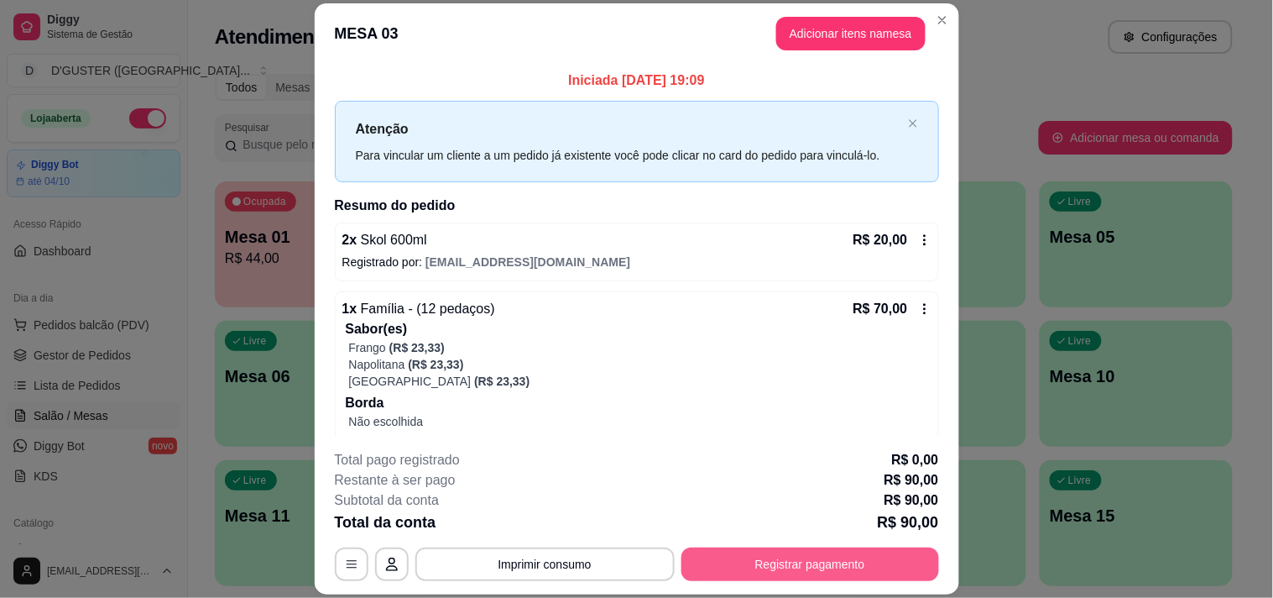
click at [775, 554] on button "Registrar pagamento" at bounding box center [810, 564] width 258 height 34
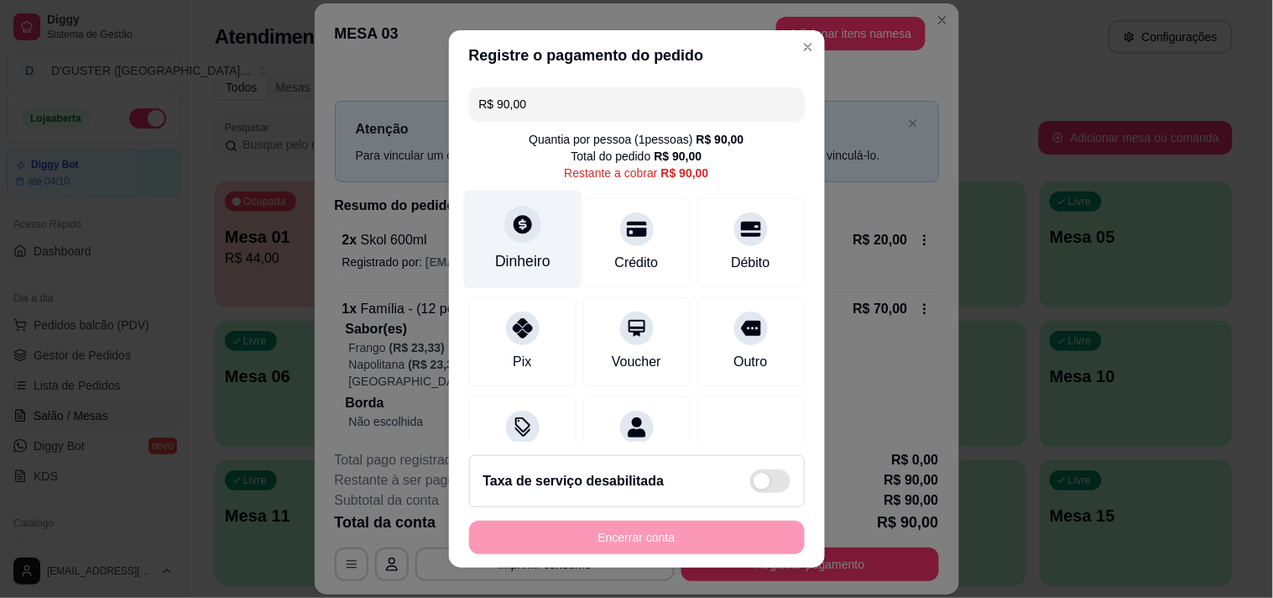
click at [518, 232] on icon at bounding box center [522, 224] width 22 height 22
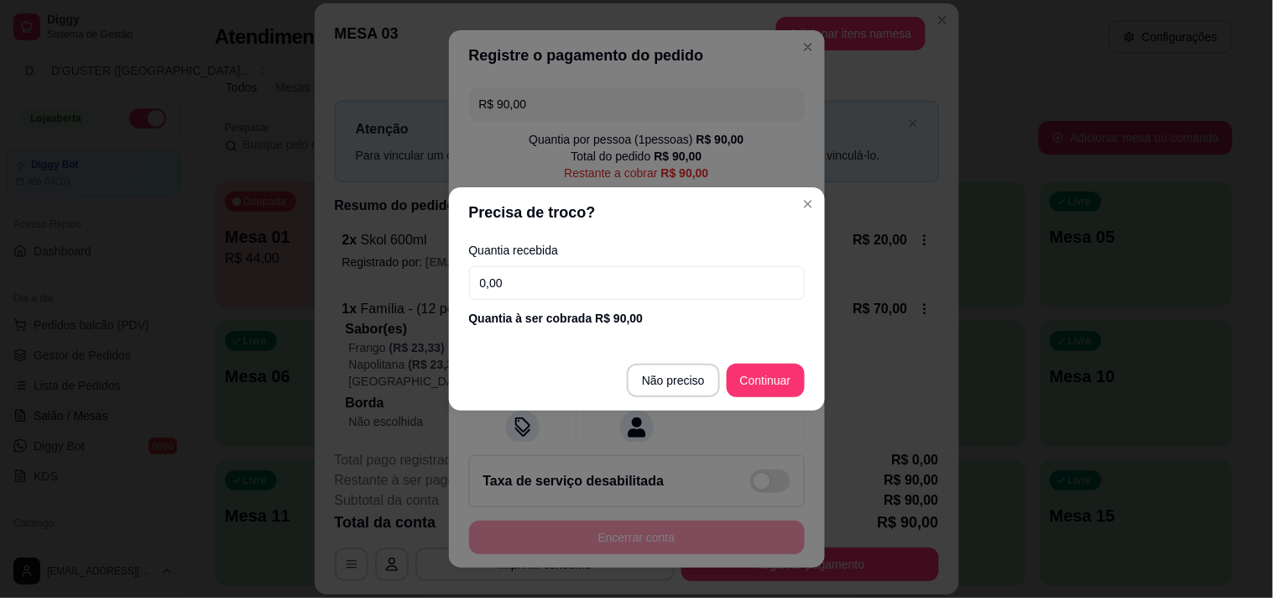
click at [615, 290] on input "0,00" at bounding box center [637, 283] width 336 height 34
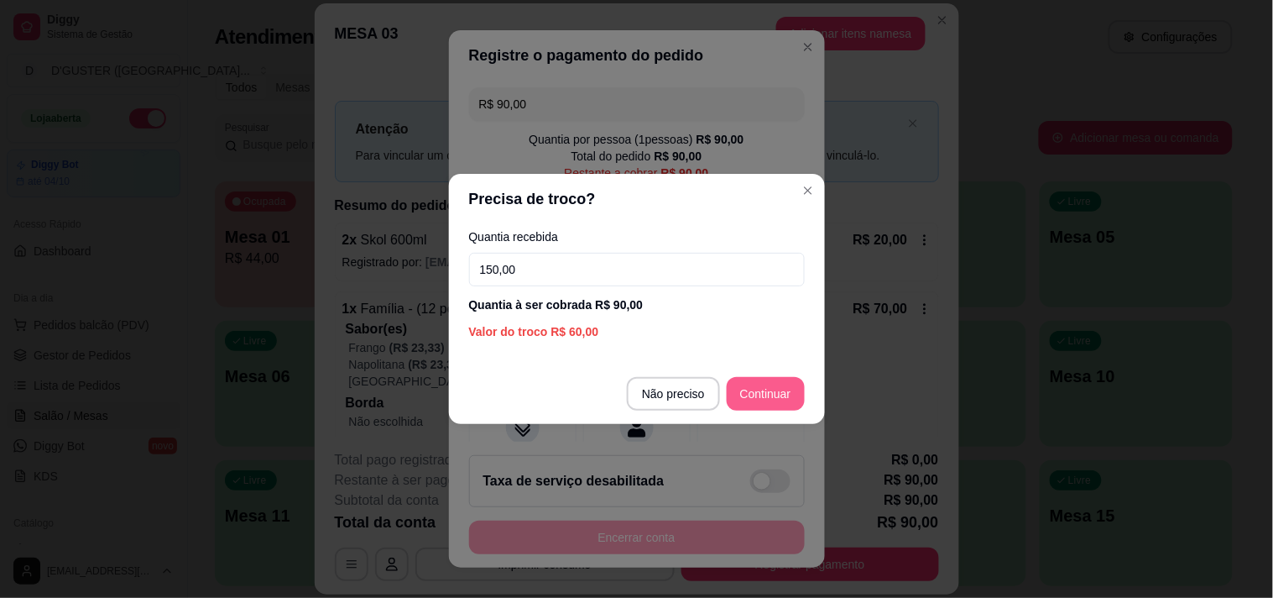
type input "150,00"
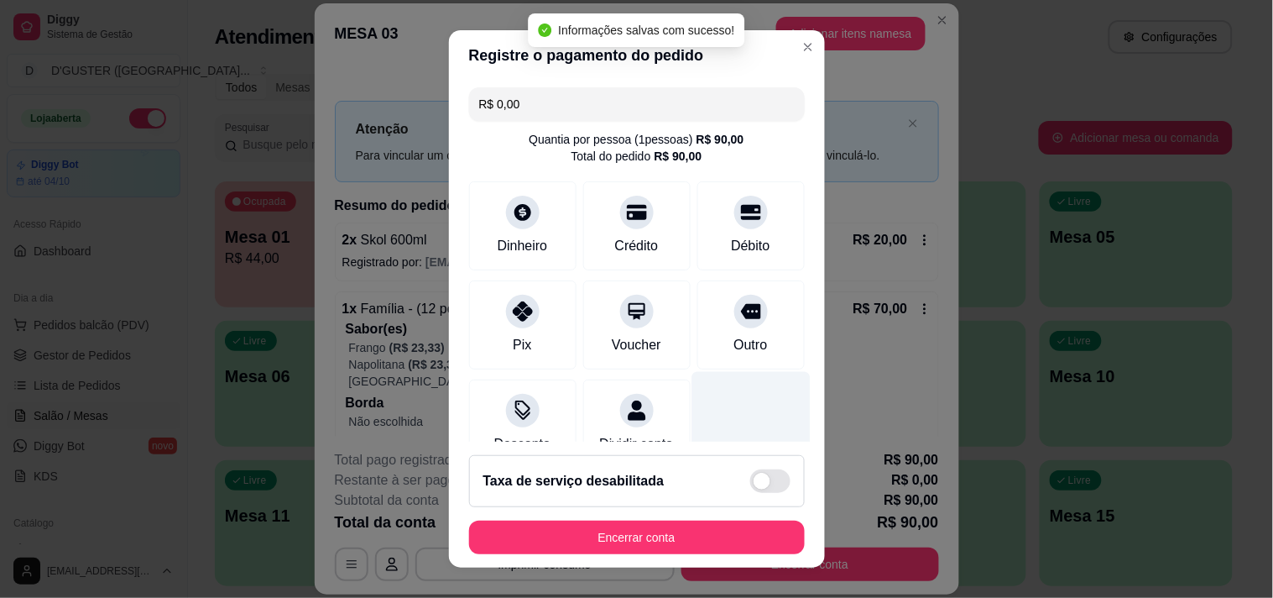
type input "R$ 0,00"
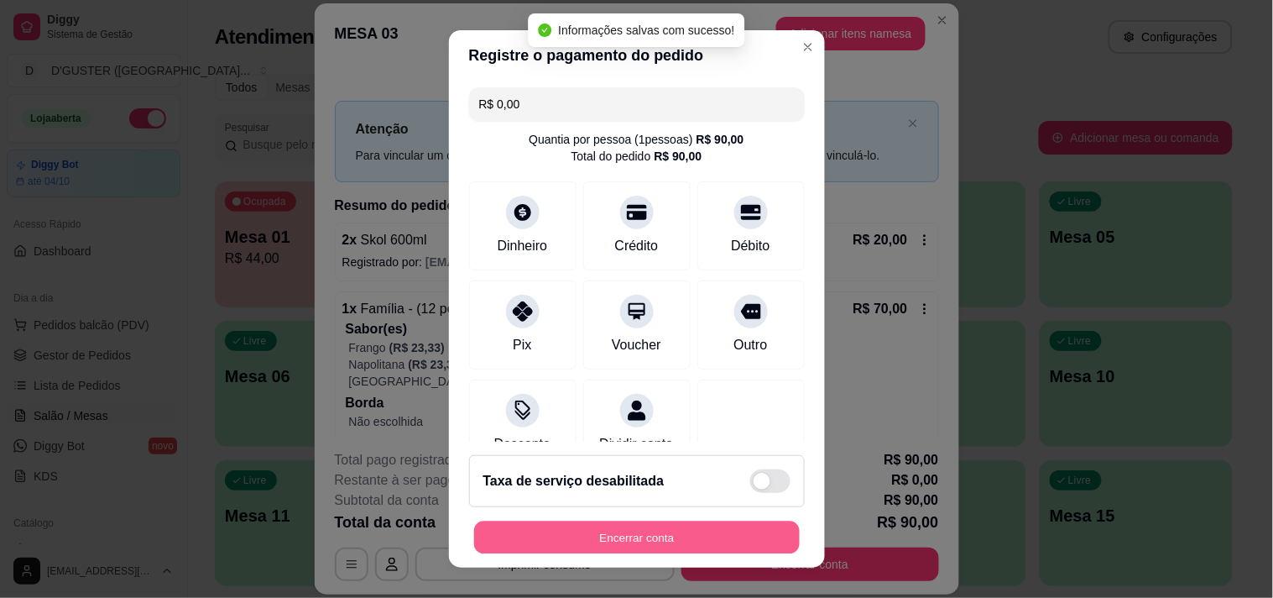
click at [677, 529] on button "Encerrar conta" at bounding box center [637, 537] width 326 height 33
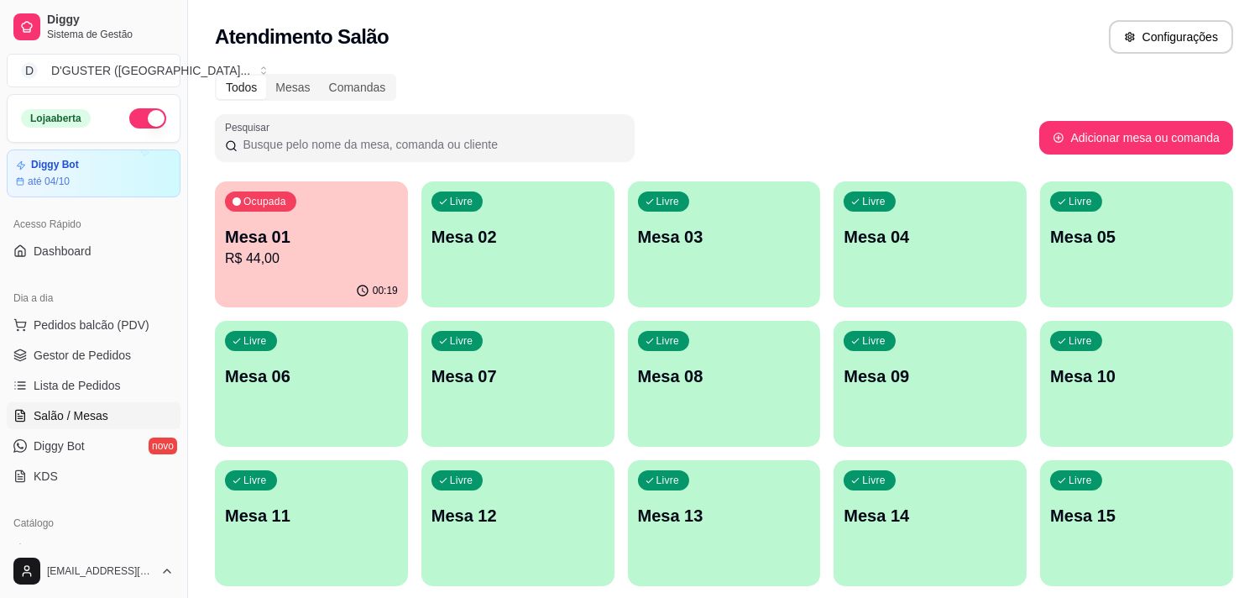
click at [315, 261] on p "R$ 44,00" at bounding box center [311, 258] width 173 height 20
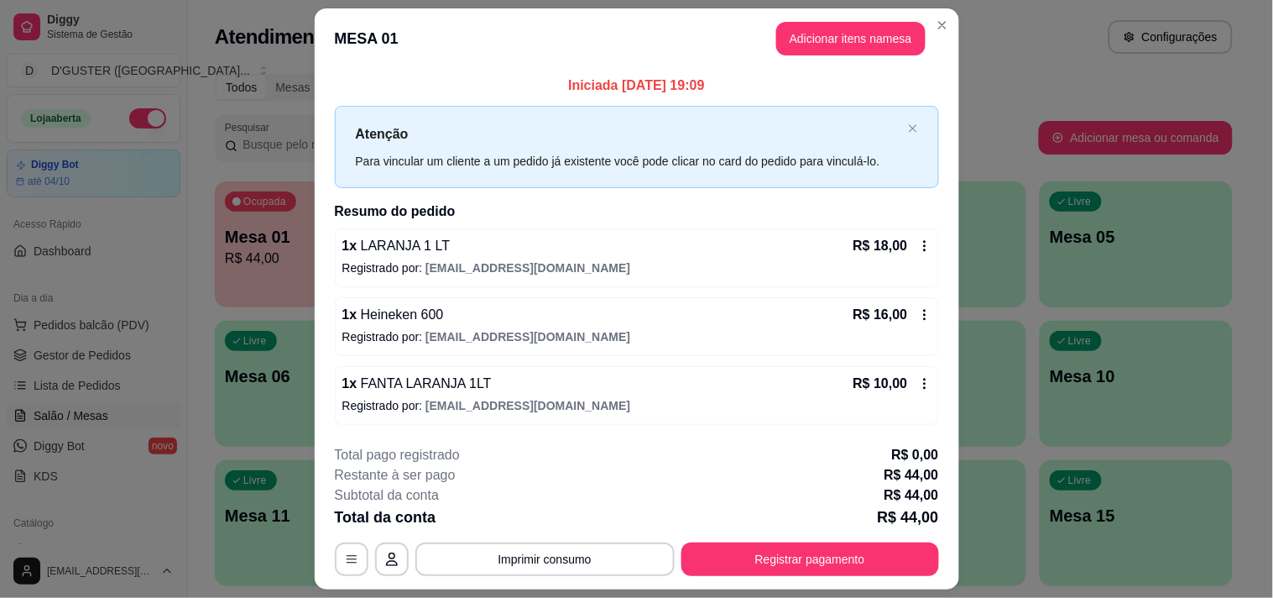
scroll to position [44, 0]
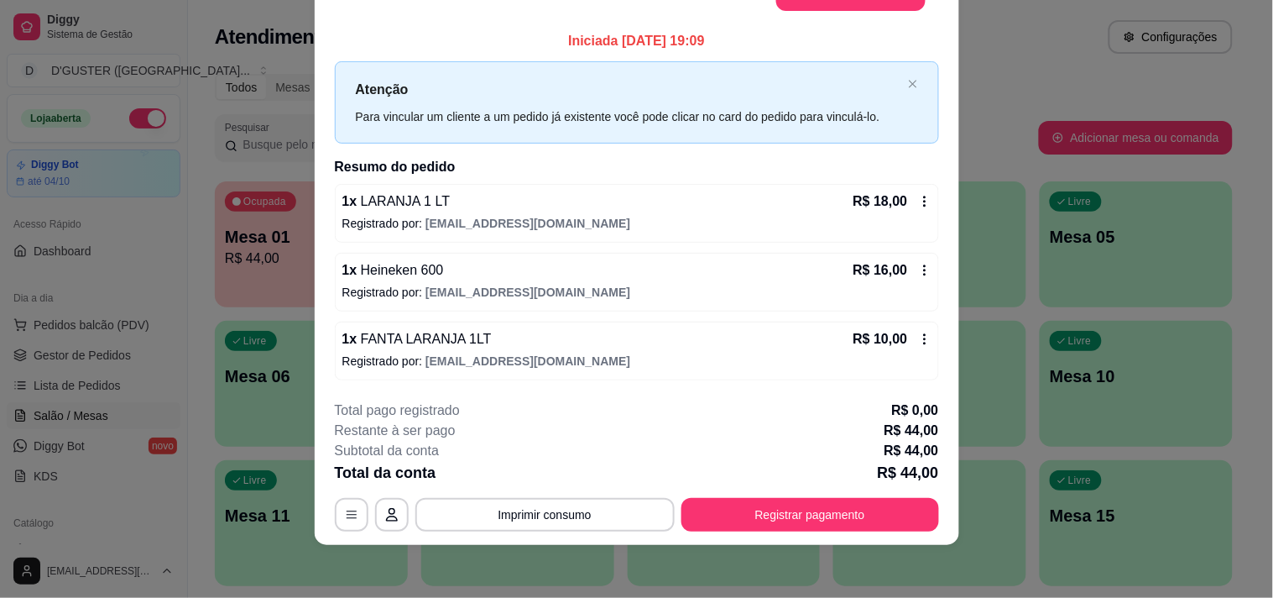
click at [904, 202] on div "R$ 18,00" at bounding box center [893, 201] width 78 height 20
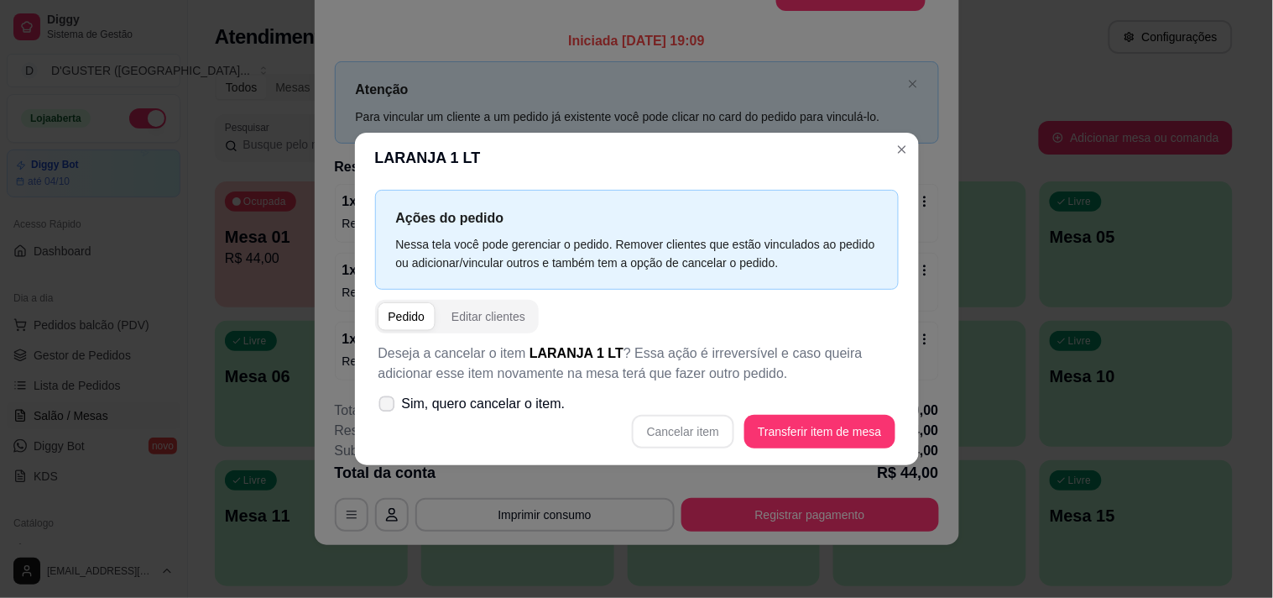
click at [391, 398] on span at bounding box center [387, 404] width 16 height 16
click at [389, 407] on input "Sim, quero cancelar o item." at bounding box center [383, 412] width 11 height 11
checkbox input "true"
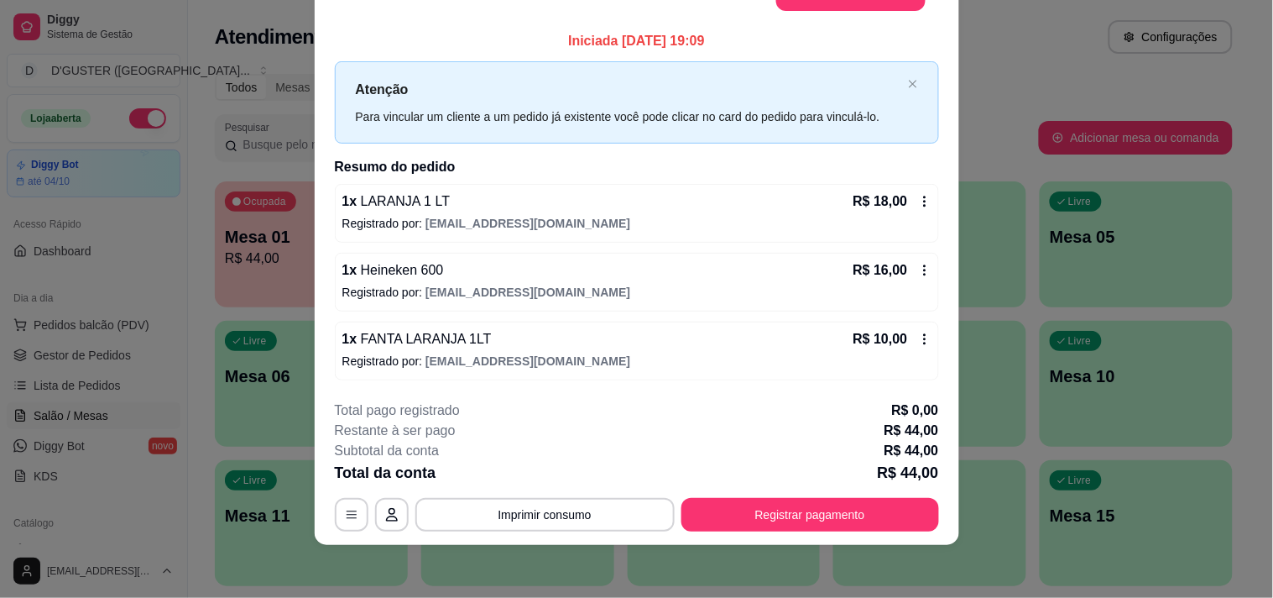
click at [918, 200] on icon at bounding box center [924, 201] width 13 height 13
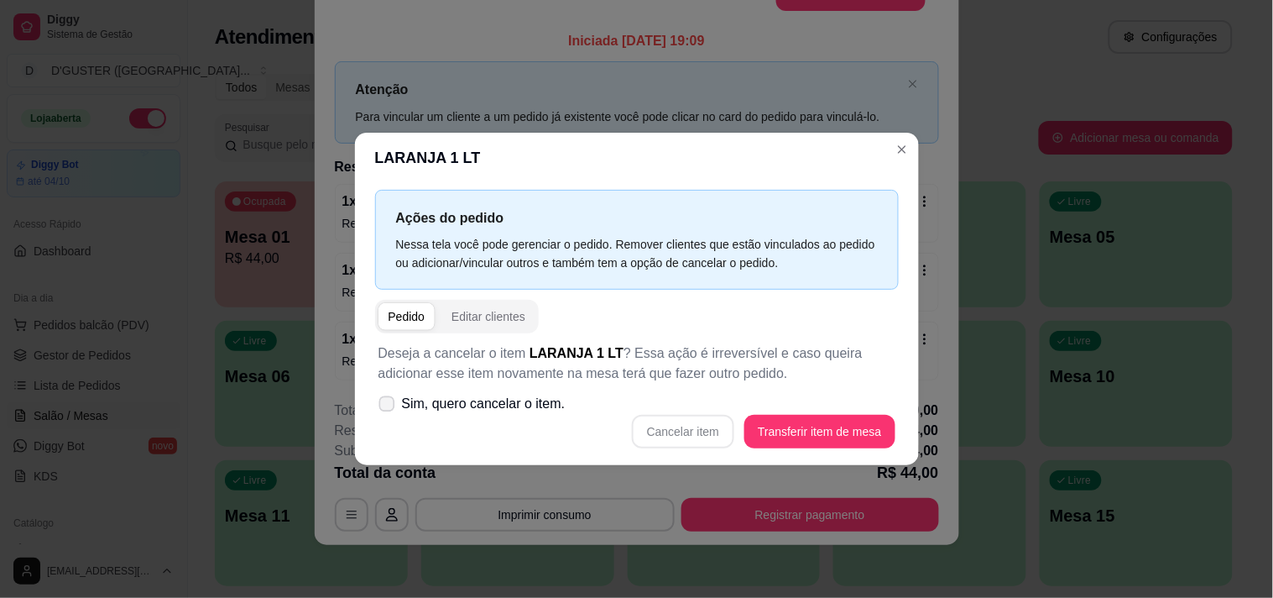
click at [381, 405] on icon at bounding box center [386, 403] width 13 height 9
click at [381, 407] on input "Sim, quero cancelar o item." at bounding box center [383, 412] width 11 height 11
checkbox input "true"
click at [690, 435] on button "Cancelar item" at bounding box center [684, 431] width 100 height 33
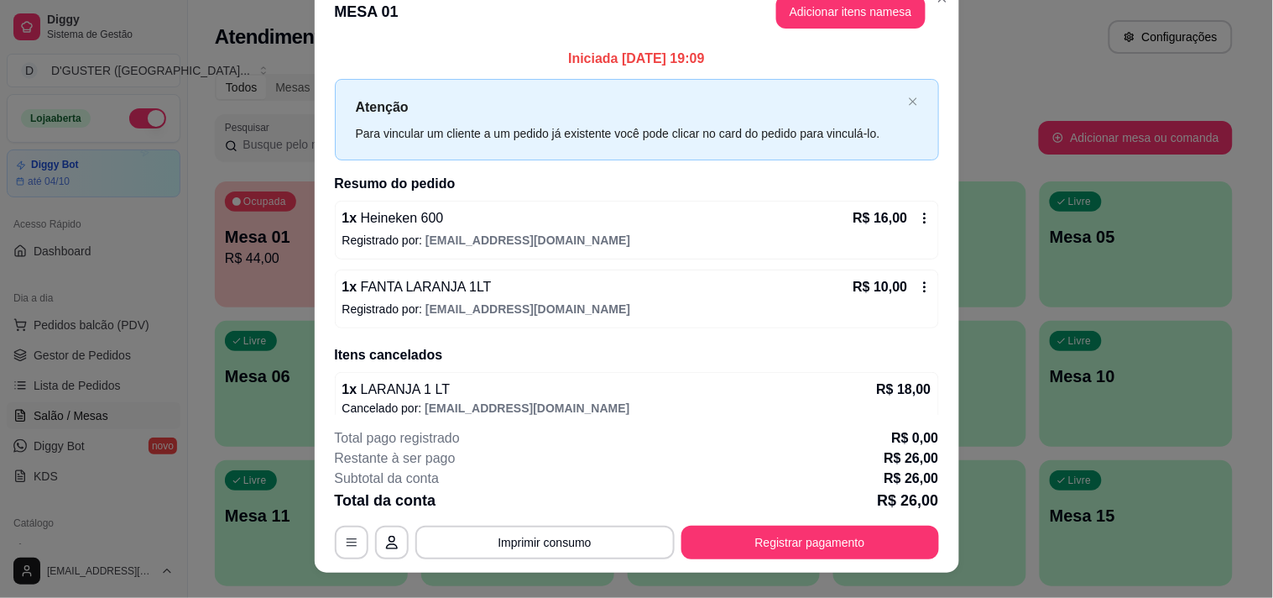
scroll to position [0, 0]
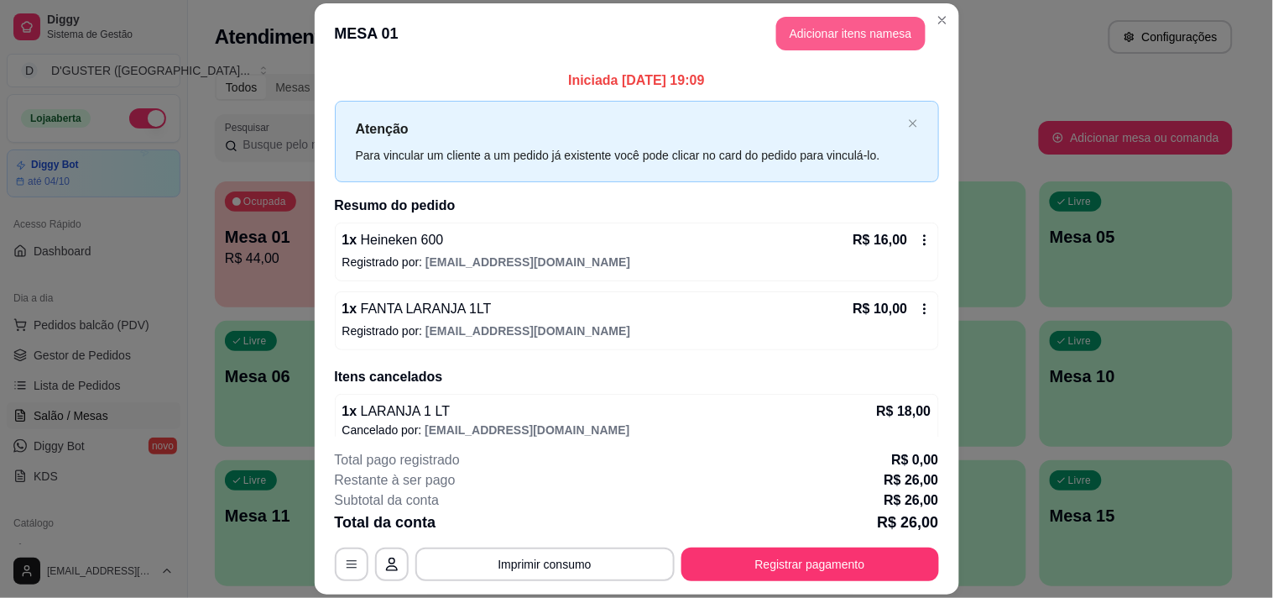
click at [836, 28] on button "Adicionar itens na mesa" at bounding box center [850, 34] width 149 height 34
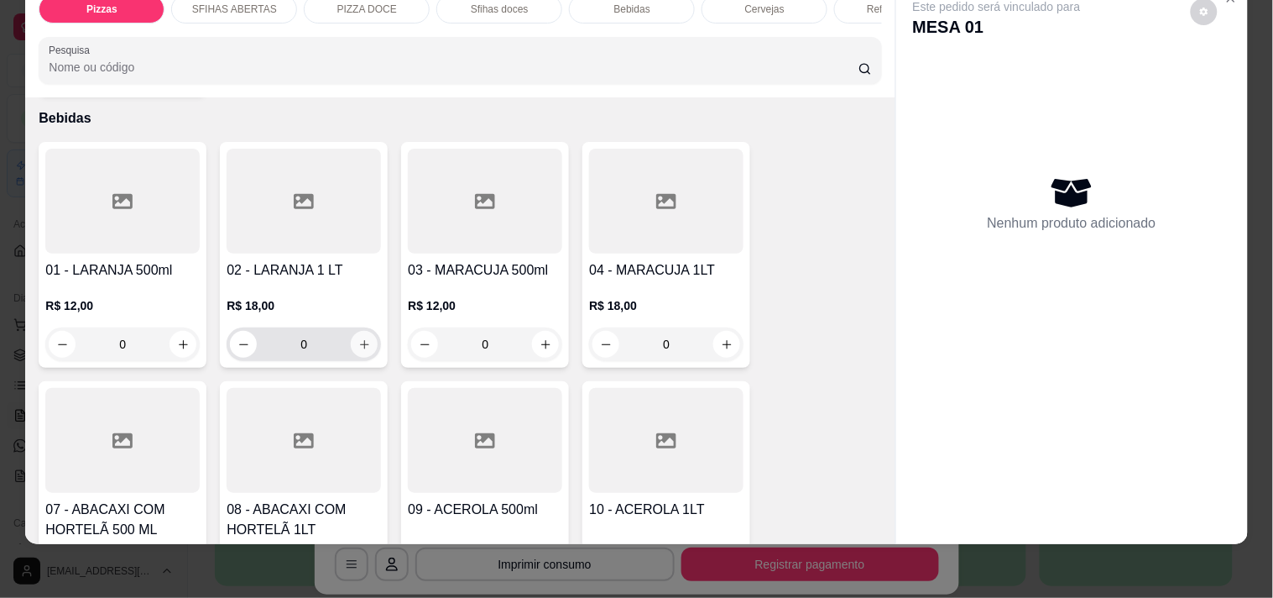
scroll to position [2797, 0]
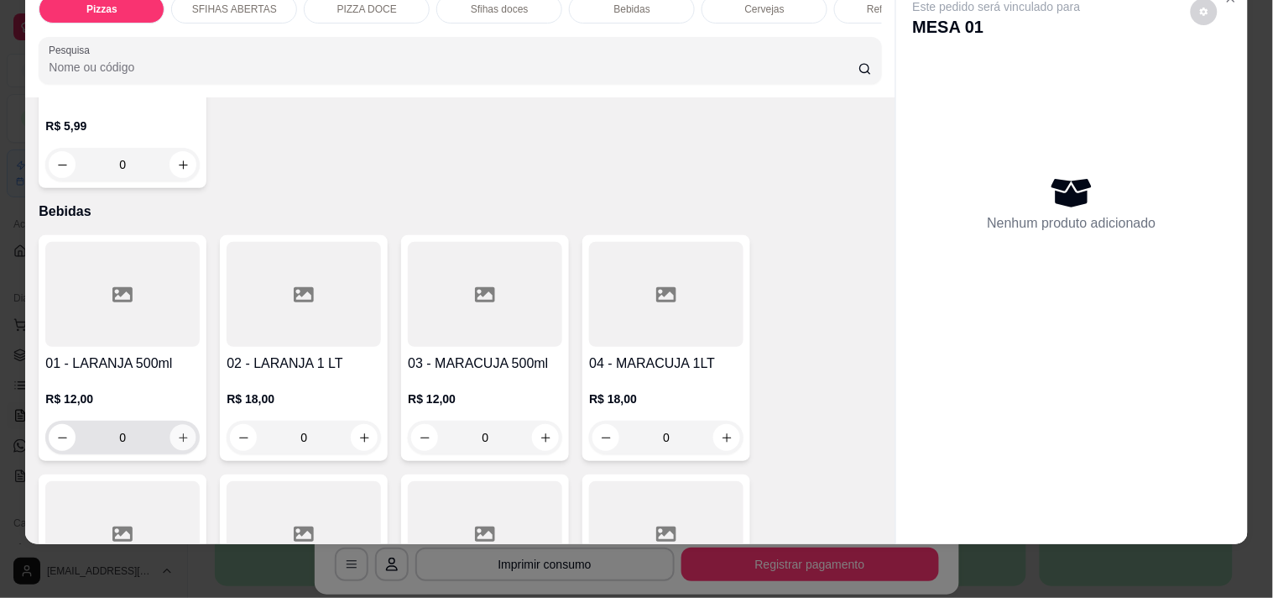
click at [185, 425] on button "increase-product-quantity" at bounding box center [183, 438] width 26 height 26
type input "1"
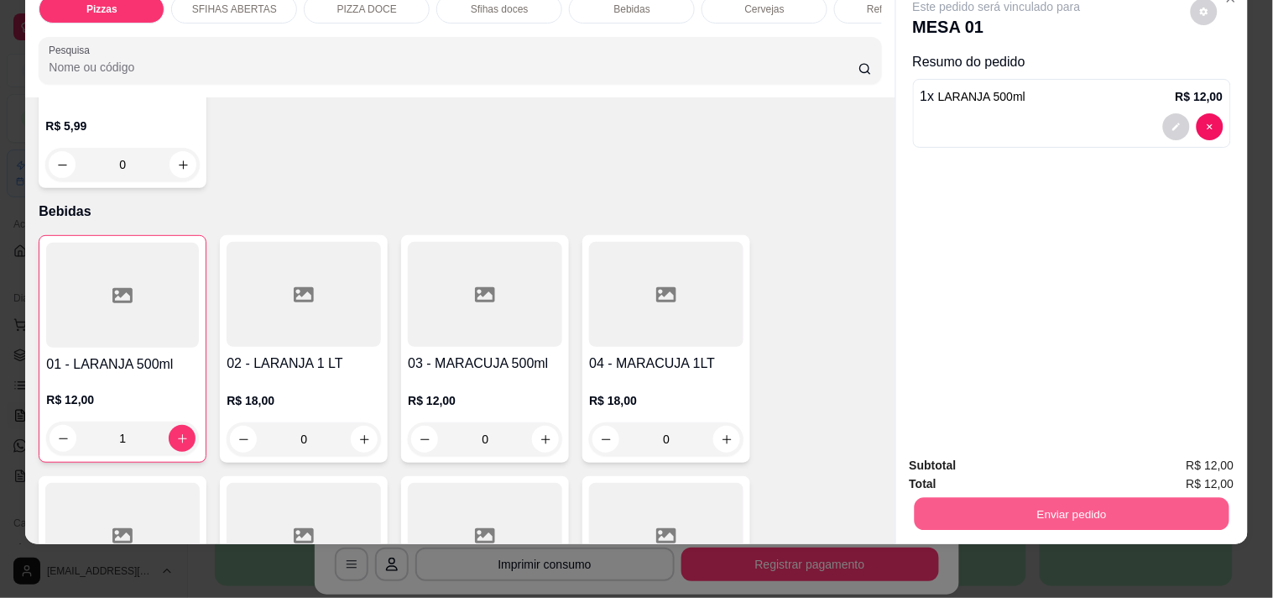
click at [990, 504] on button "Enviar pedido" at bounding box center [1071, 513] width 315 height 33
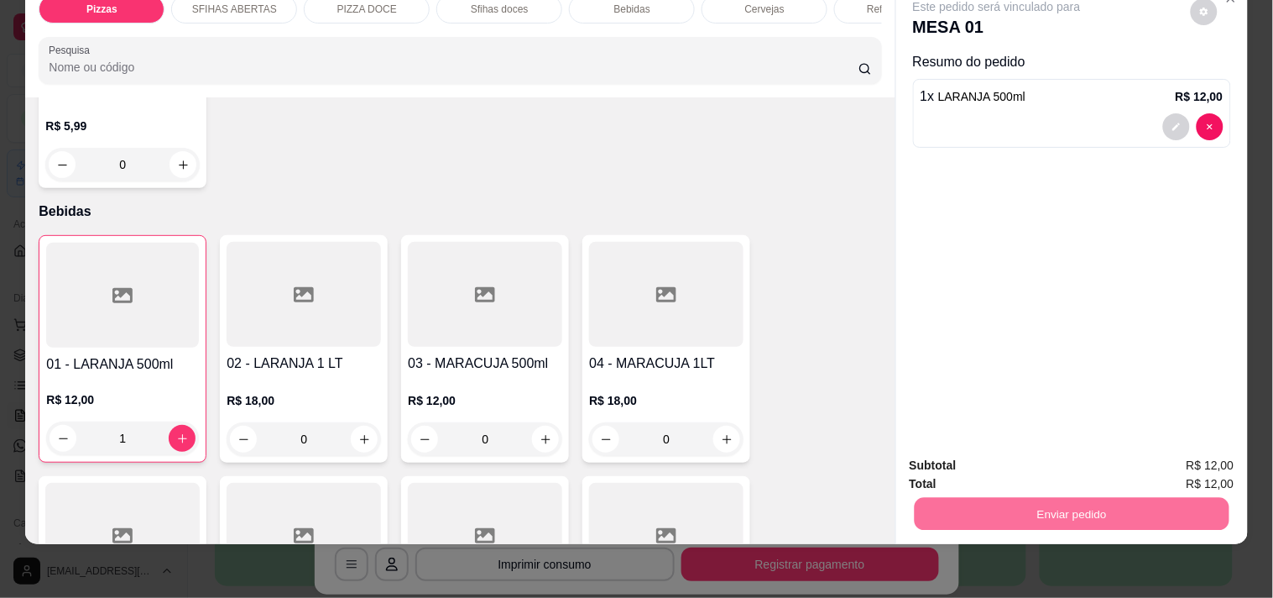
click at [955, 463] on button "Não registrar e enviar pedido" at bounding box center [1017, 457] width 170 height 31
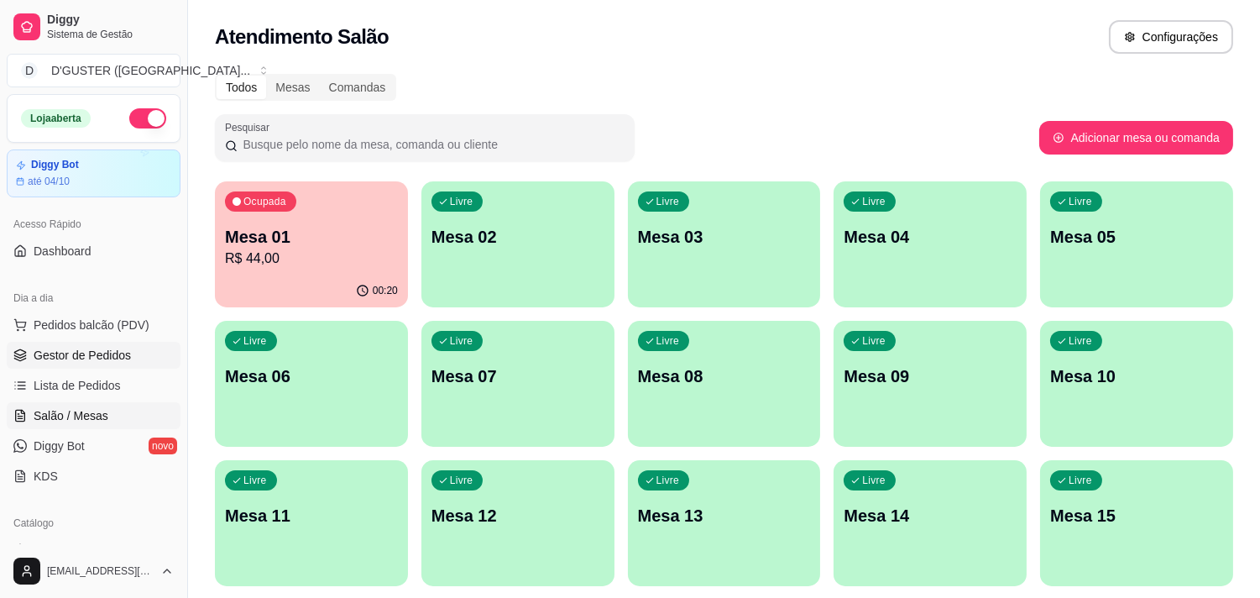
click at [128, 345] on link "Gestor de Pedidos" at bounding box center [94, 355] width 174 height 27
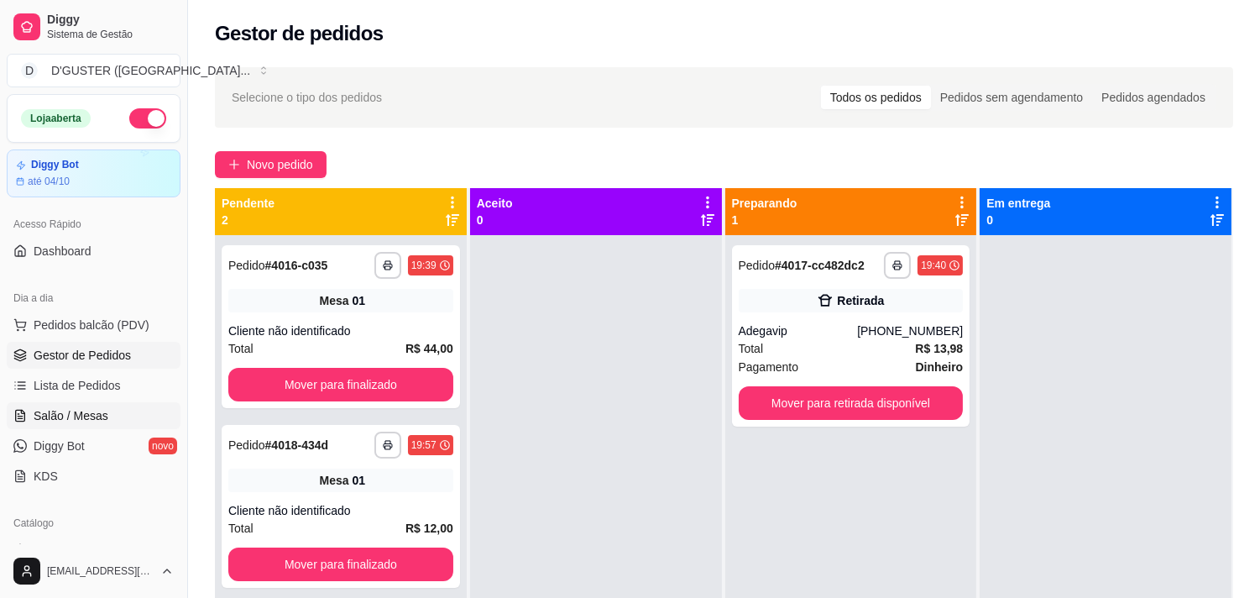
click at [71, 415] on span "Salão / Mesas" at bounding box center [71, 415] width 75 height 17
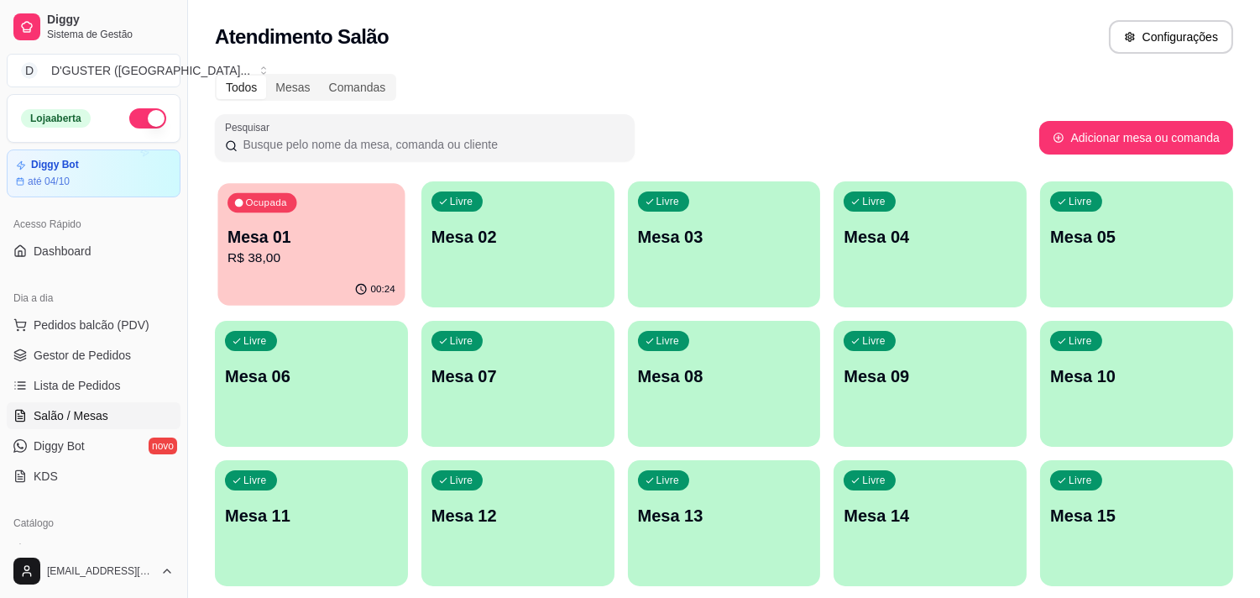
click at [373, 258] on p "R$ 38,00" at bounding box center [311, 257] width 168 height 19
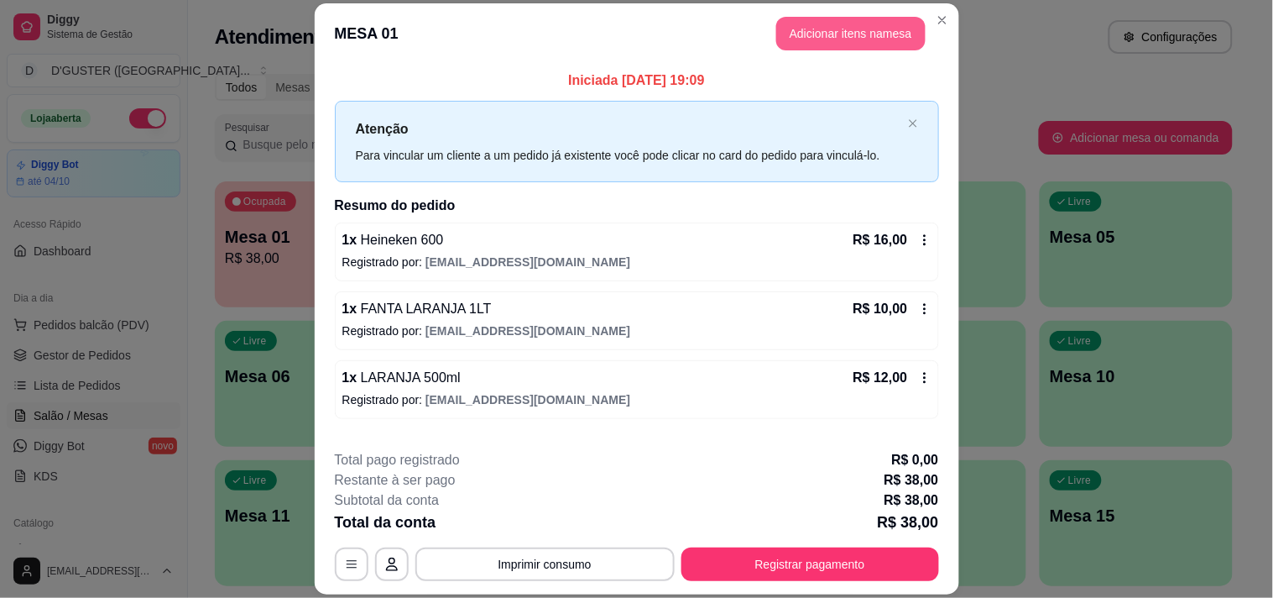
click at [818, 31] on button "Adicionar itens na mesa" at bounding box center [850, 34] width 149 height 34
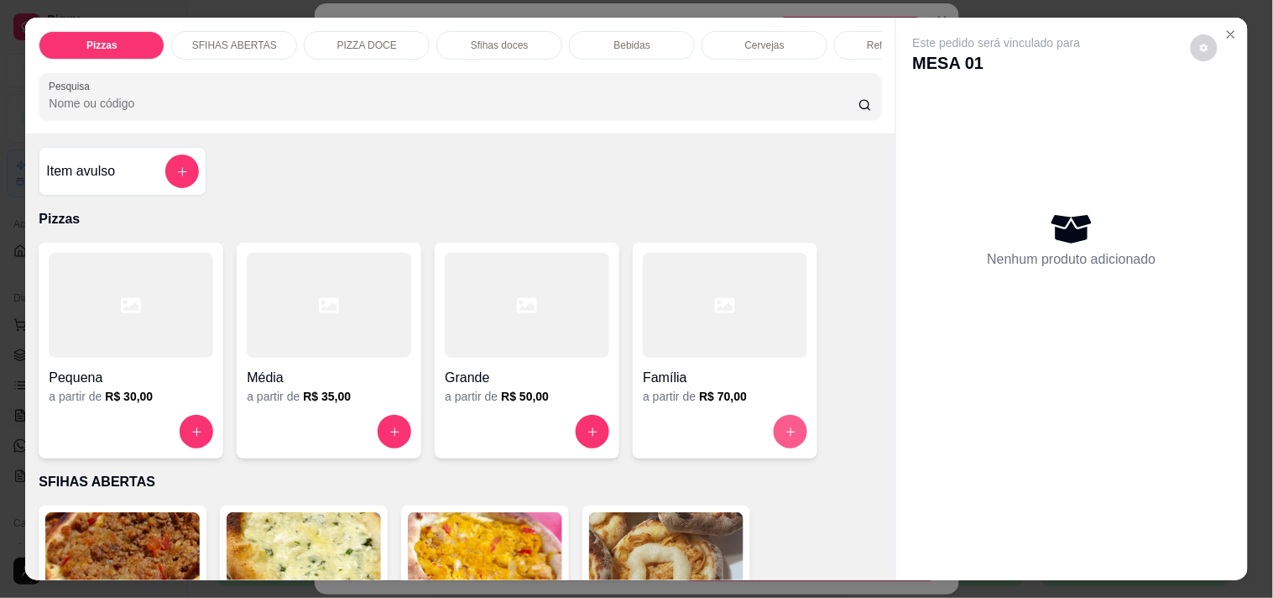
click at [776, 438] on button "increase-product-quantity" at bounding box center [791, 432] width 34 height 34
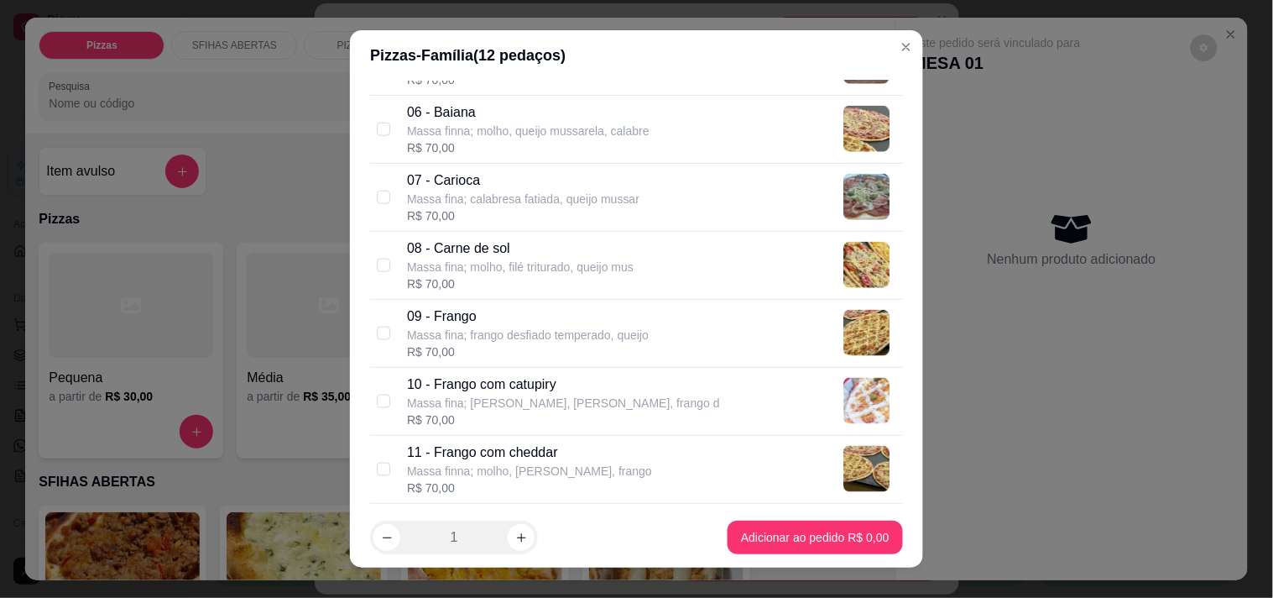
scroll to position [559, 0]
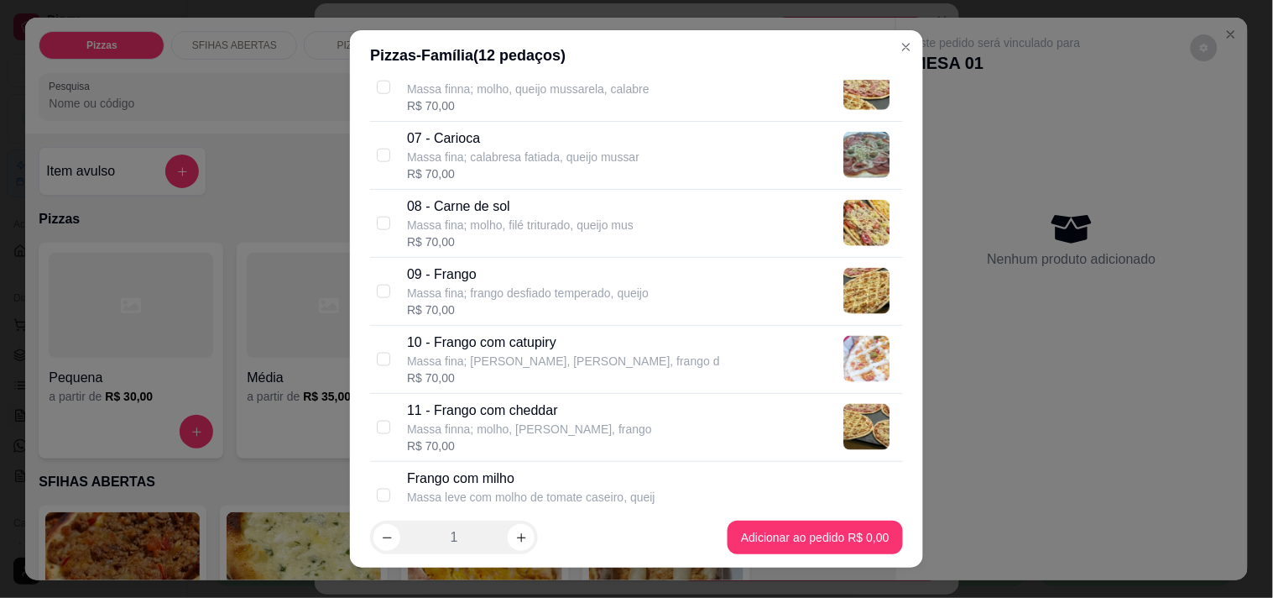
click at [491, 171] on div "R$ 70,00" at bounding box center [523, 173] width 232 height 17
checkbox input "true"
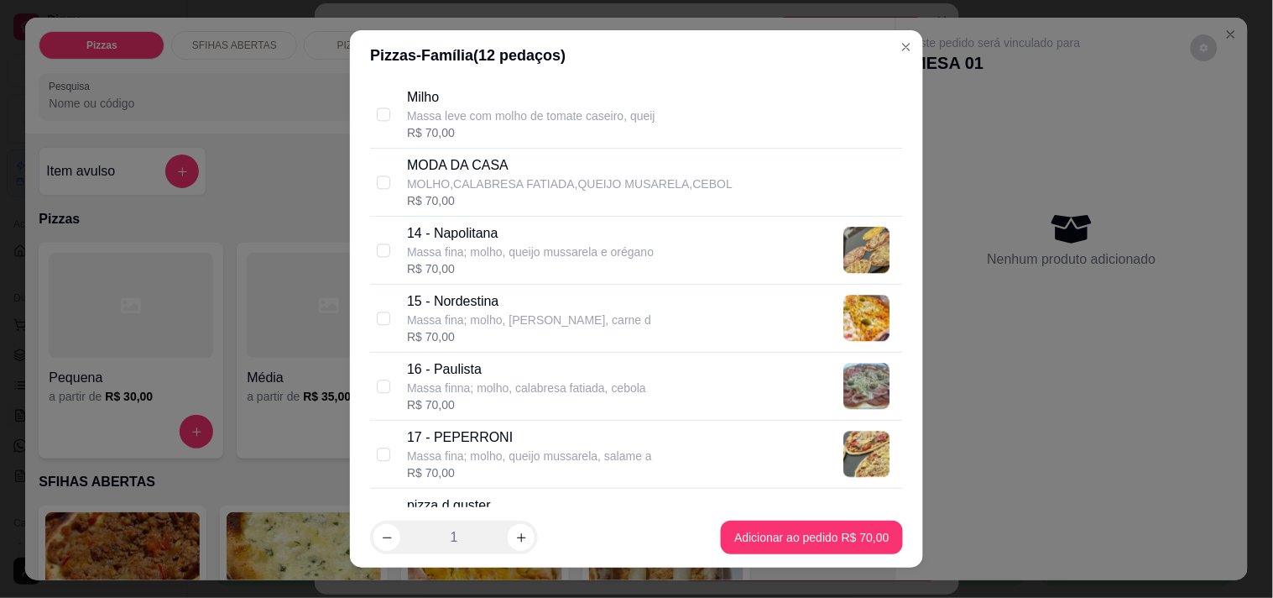
scroll to position [1119, 0]
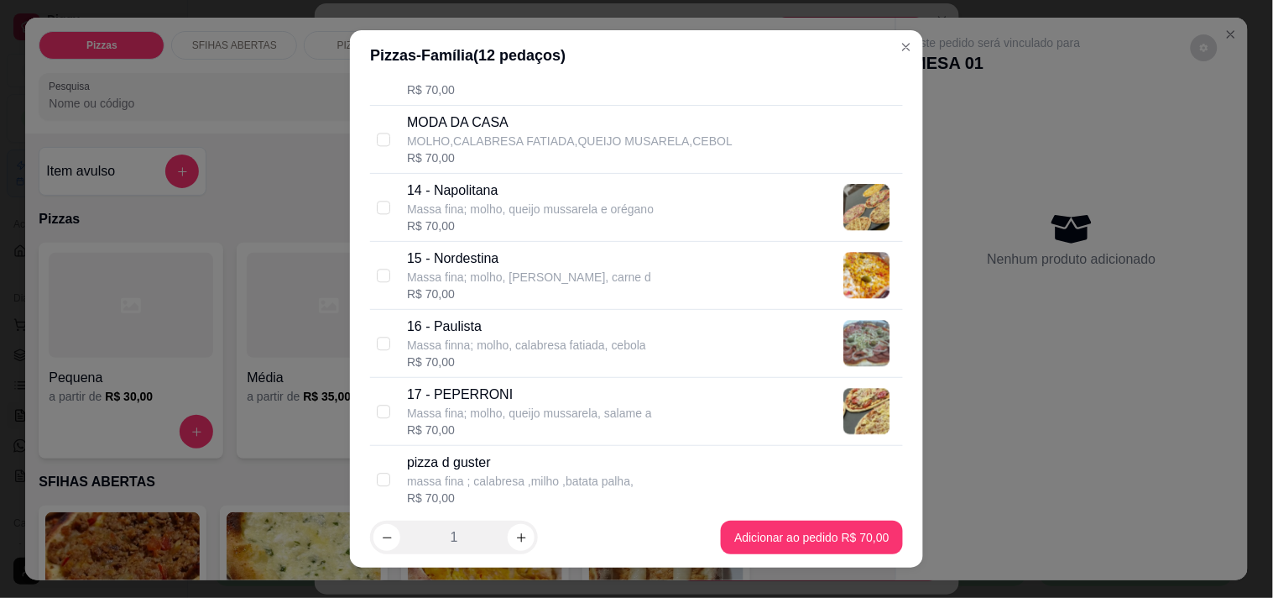
click at [487, 410] on p "Massa fina; molho, queijo mussarela, salame a" at bounding box center [529, 413] width 245 height 17
checkbox input "true"
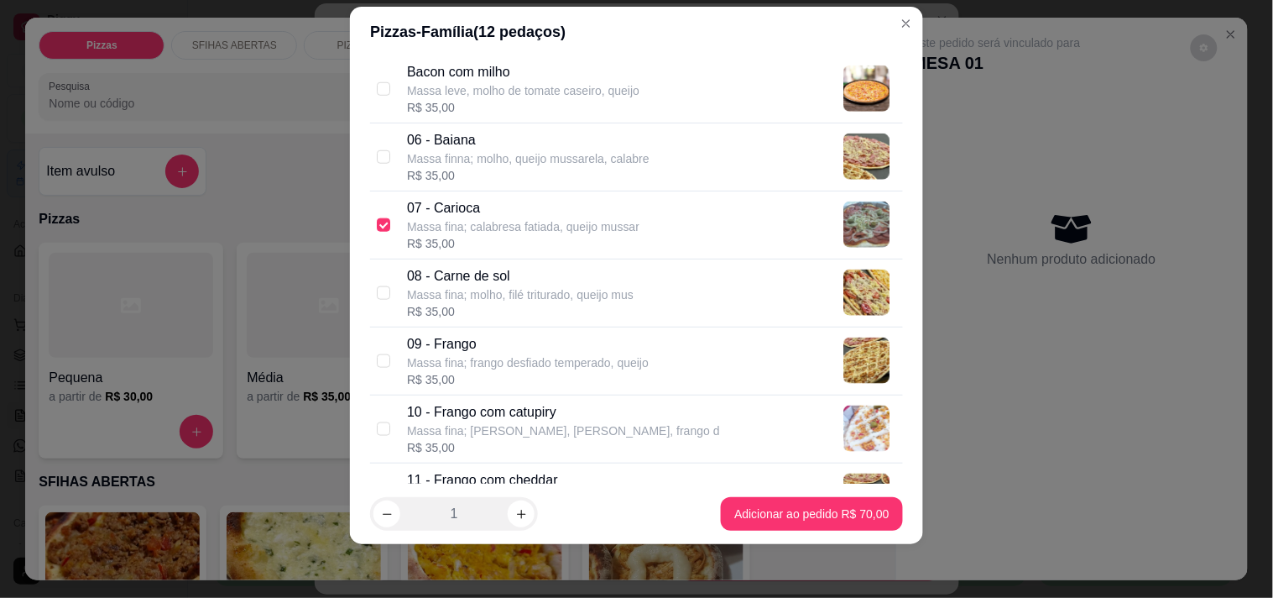
scroll to position [559, 0]
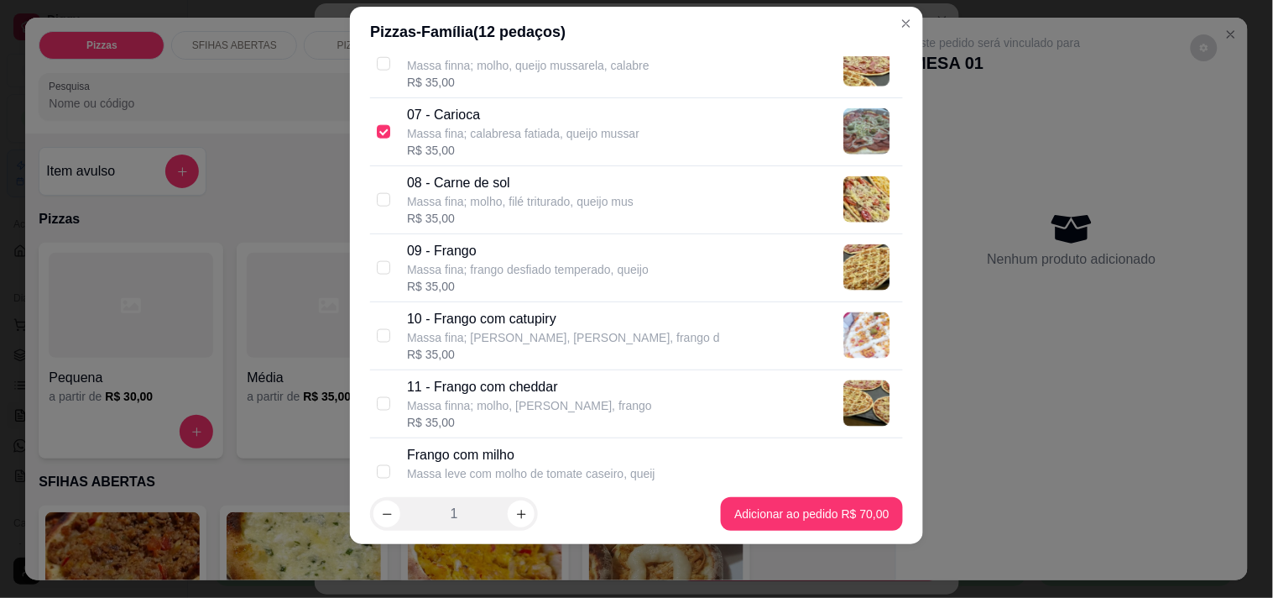
click at [472, 182] on p "08 - Carne de sol" at bounding box center [520, 183] width 227 height 20
checkbox input "true"
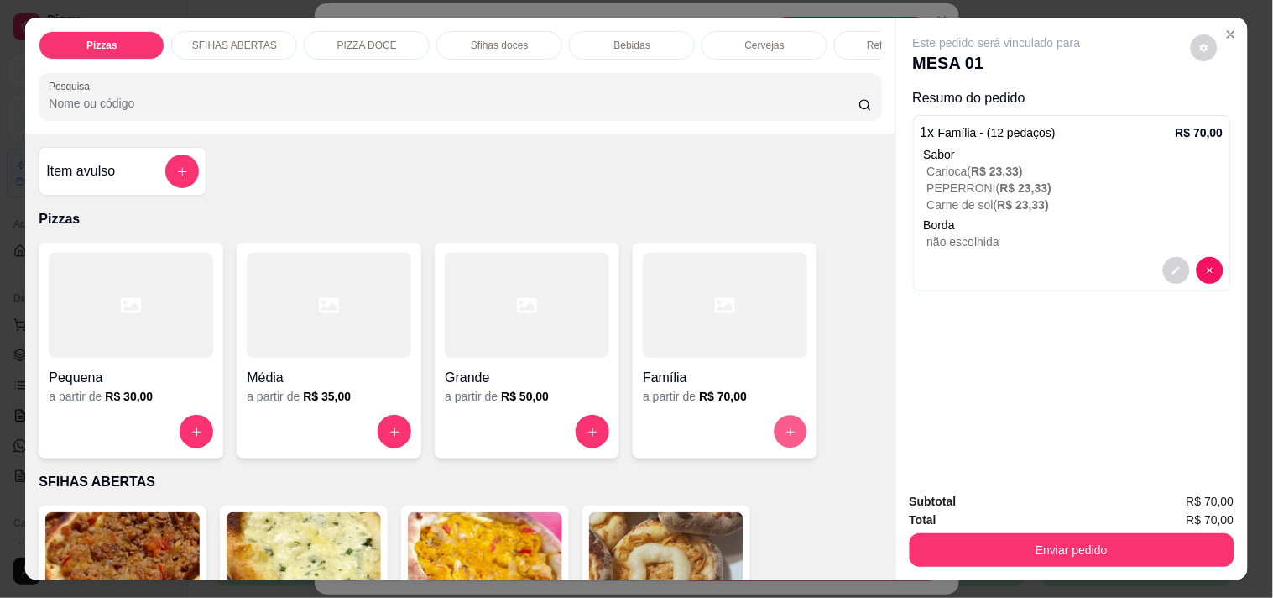
click at [786, 448] on button "increase-product-quantity" at bounding box center [791, 431] width 33 height 33
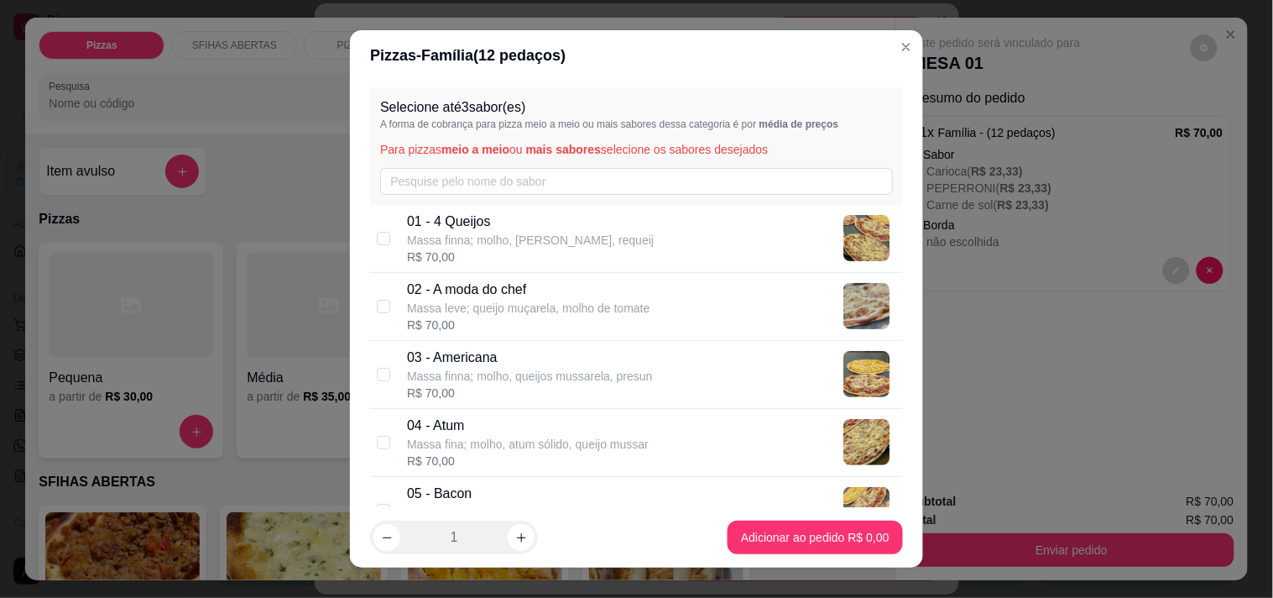
click at [629, 233] on p "Massa finna; molho, [PERSON_NAME], requeij" at bounding box center [530, 240] width 247 height 17
checkbox input "true"
click at [582, 309] on p "Massa leve; queijo muçarela, molho de tomate" at bounding box center [528, 308] width 243 height 17
checkbox input "true"
click at [558, 380] on p "Massa finna; molho, queijos mussarela, presun" at bounding box center [530, 376] width 246 height 17
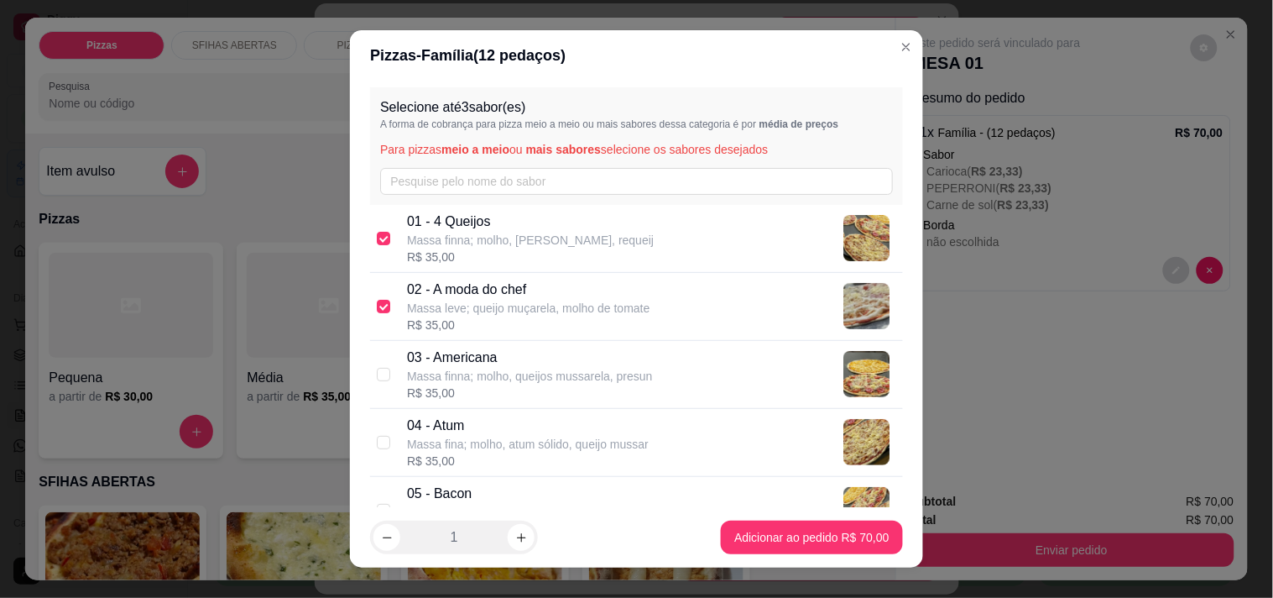
checkbox input "true"
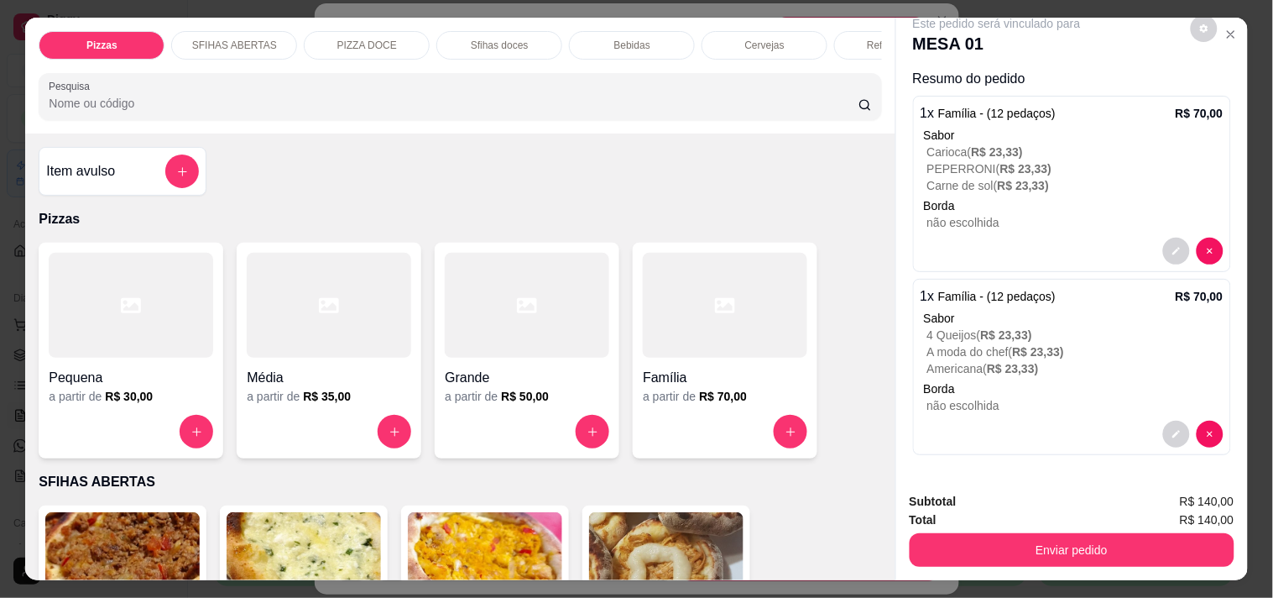
scroll to position [0, 0]
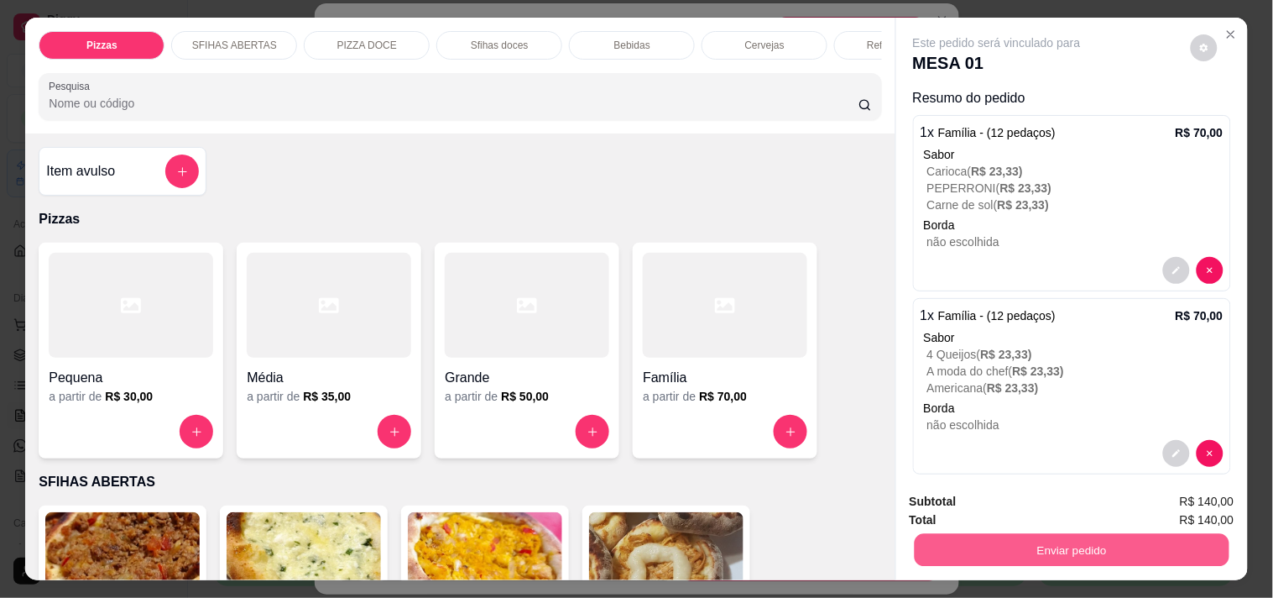
click at [952, 535] on button "Enviar pedido" at bounding box center [1071, 549] width 315 height 33
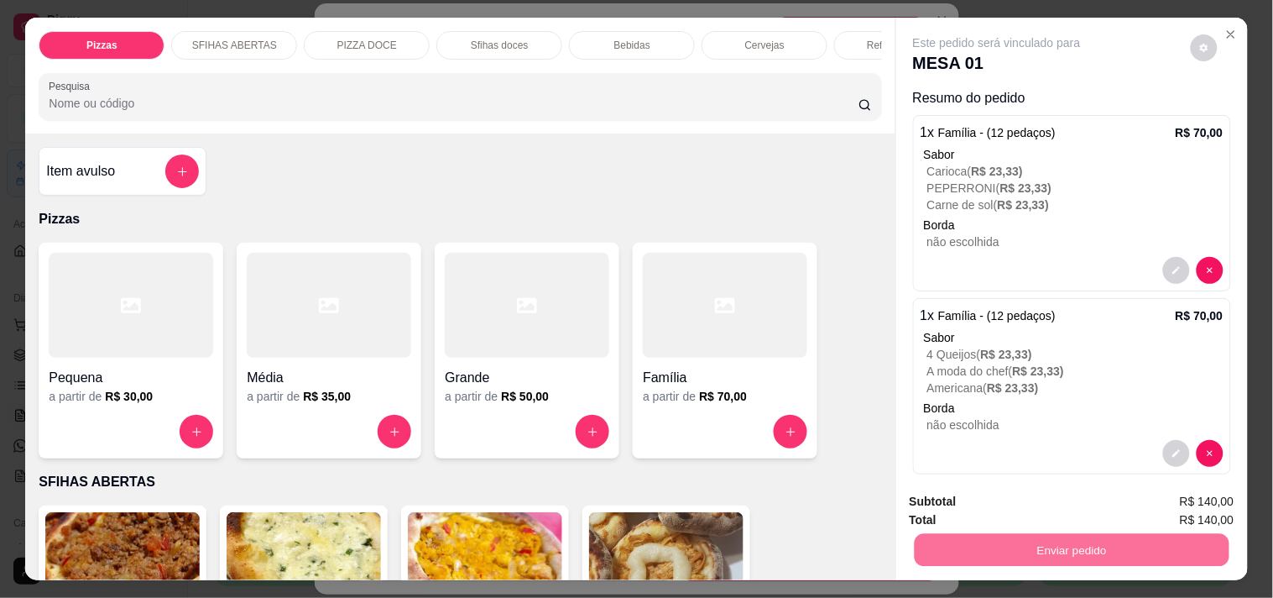
click at [974, 489] on button "Não registrar e enviar pedido" at bounding box center [1017, 501] width 170 height 31
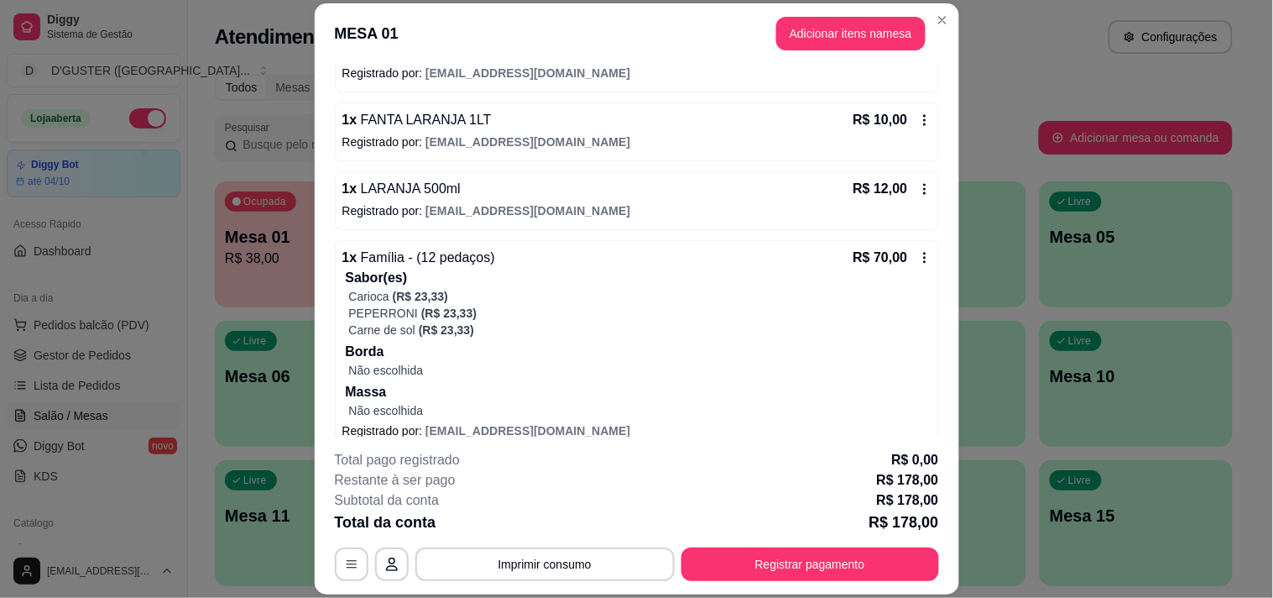
scroll to position [151, 0]
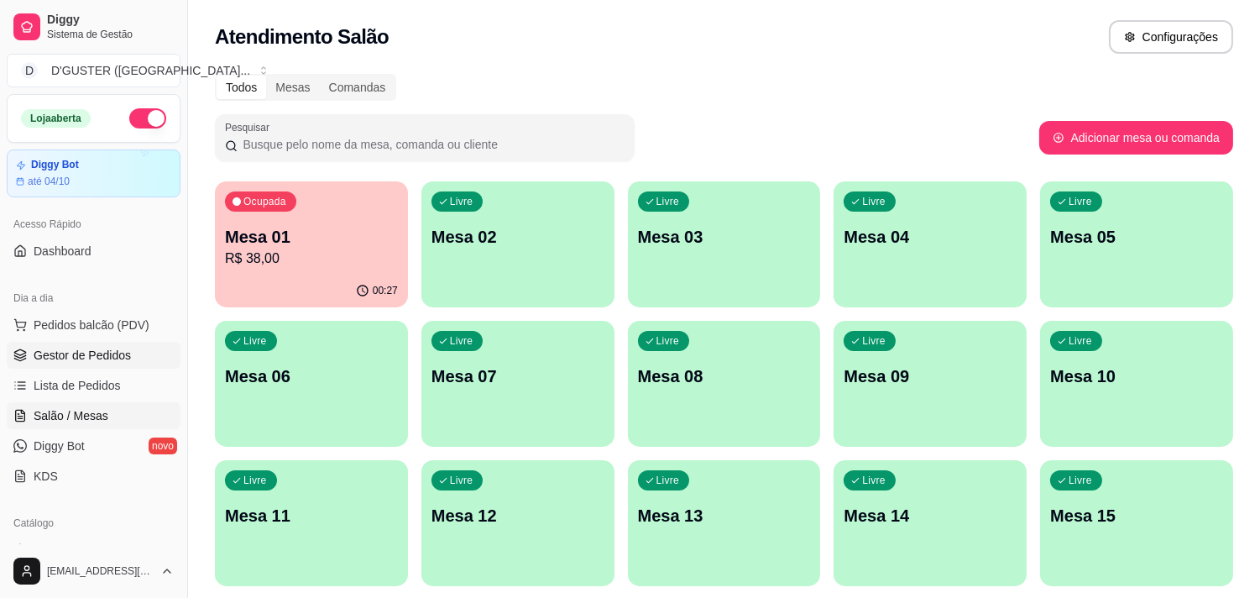
click at [82, 358] on span "Gestor de Pedidos" at bounding box center [82, 355] width 97 height 17
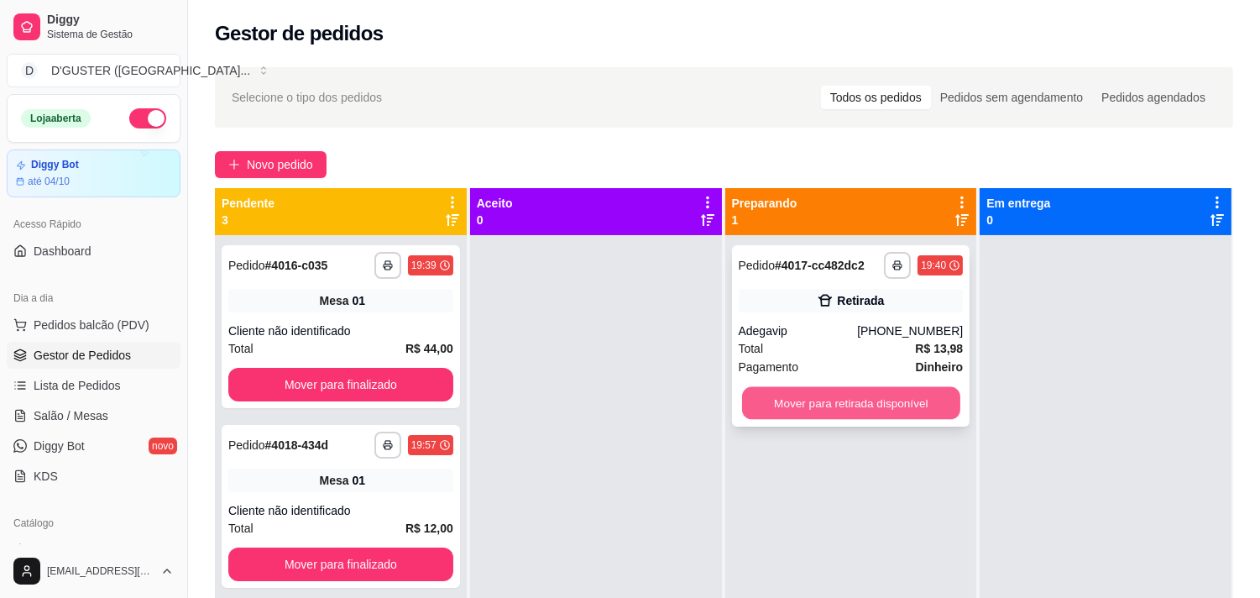
click at [795, 407] on button "Mover para retirada disponível" at bounding box center [851, 403] width 218 height 33
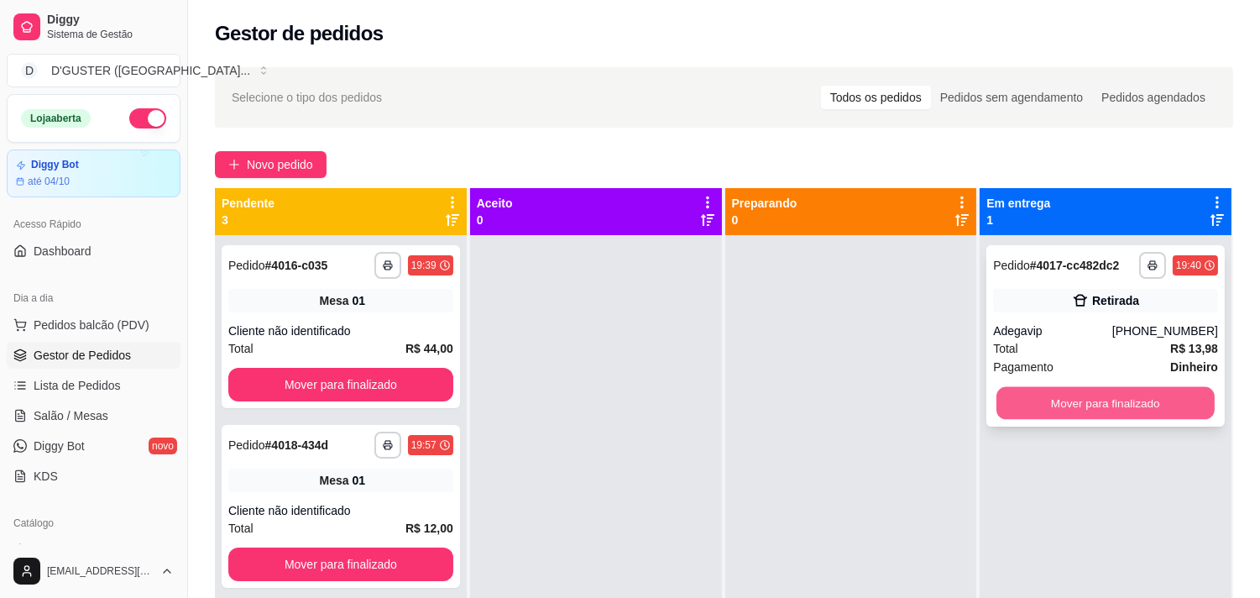
click at [1102, 395] on button "Mover para finalizado" at bounding box center [1105, 403] width 218 height 33
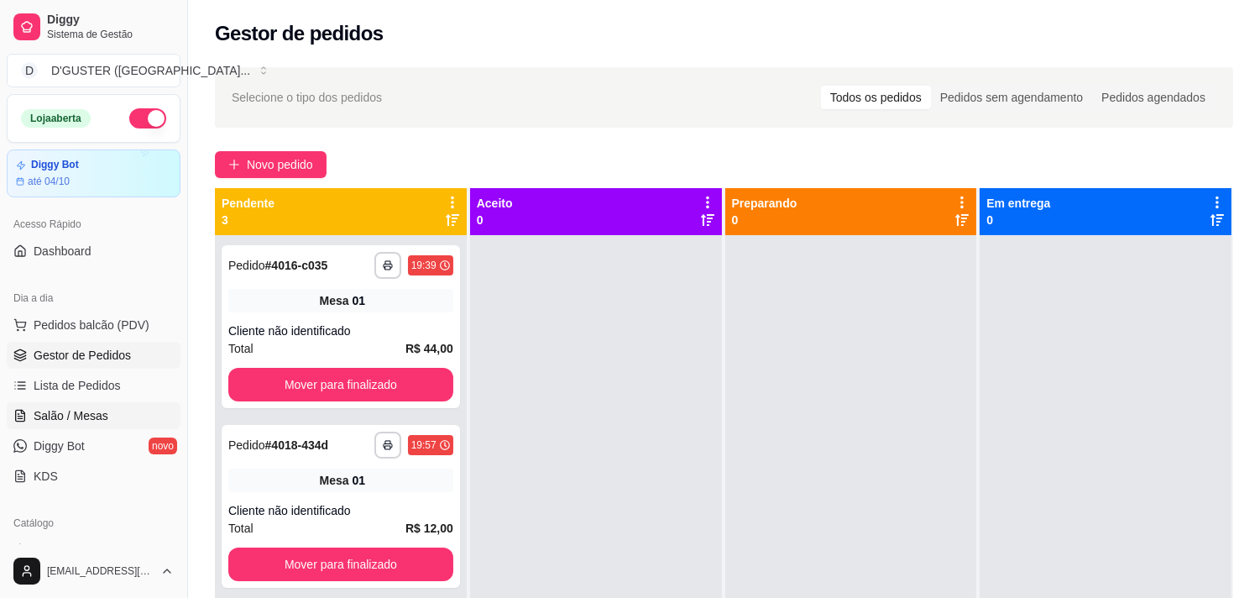
click at [55, 405] on link "Salão / Mesas" at bounding box center [94, 415] width 174 height 27
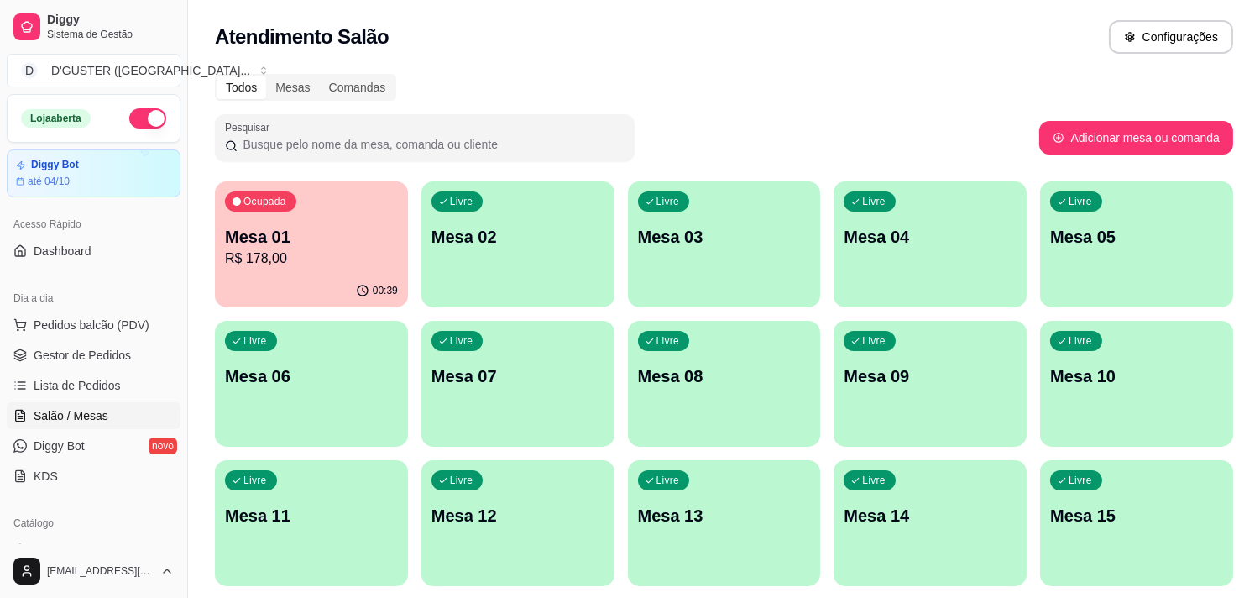
click at [369, 284] on div "00:39" at bounding box center [377, 290] width 42 height 13
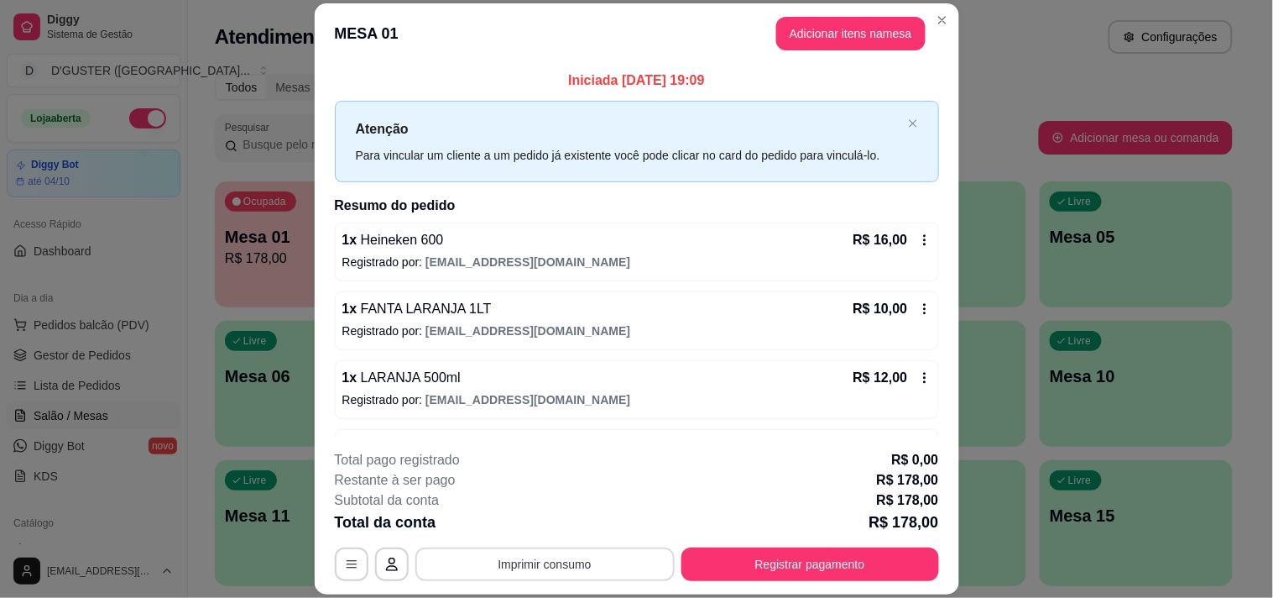
click at [604, 564] on button "Imprimir consumo" at bounding box center [544, 564] width 259 height 34
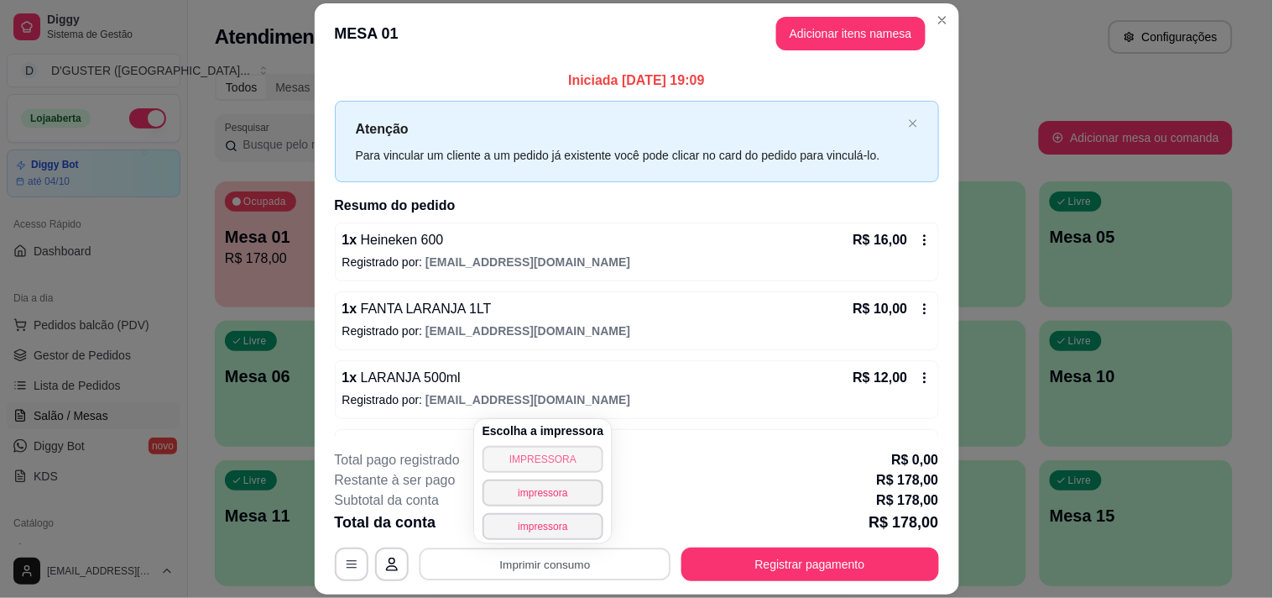
click at [563, 456] on button "IMPRESSORA" at bounding box center [544, 459] width 122 height 27
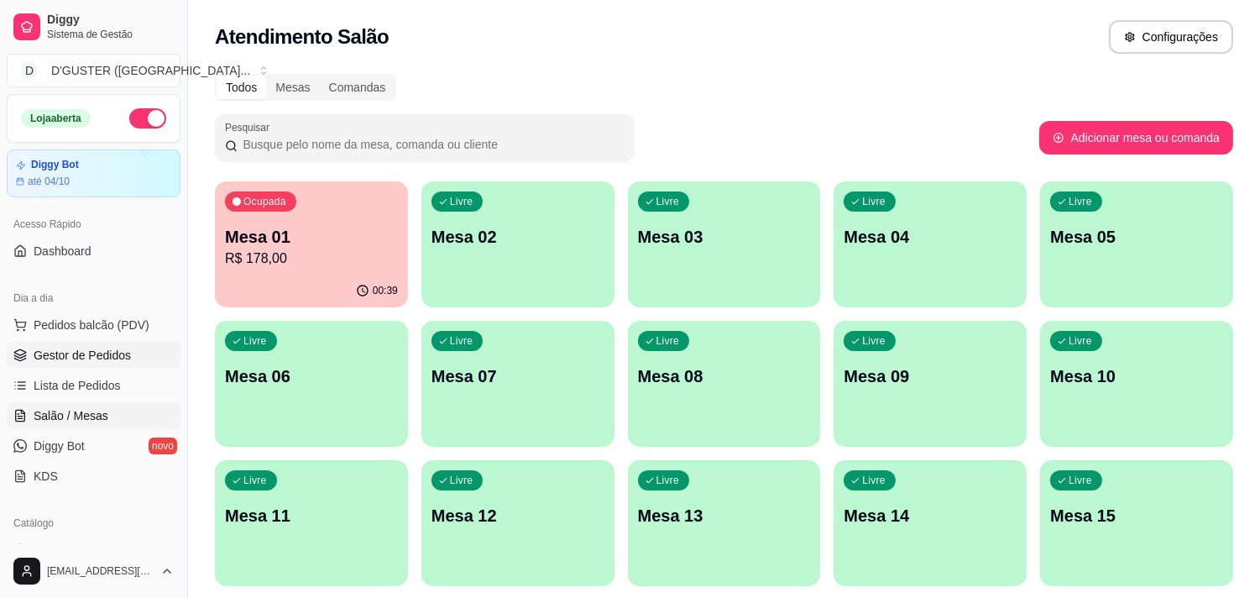
click at [126, 349] on span "Gestor de Pedidos" at bounding box center [82, 355] width 97 height 17
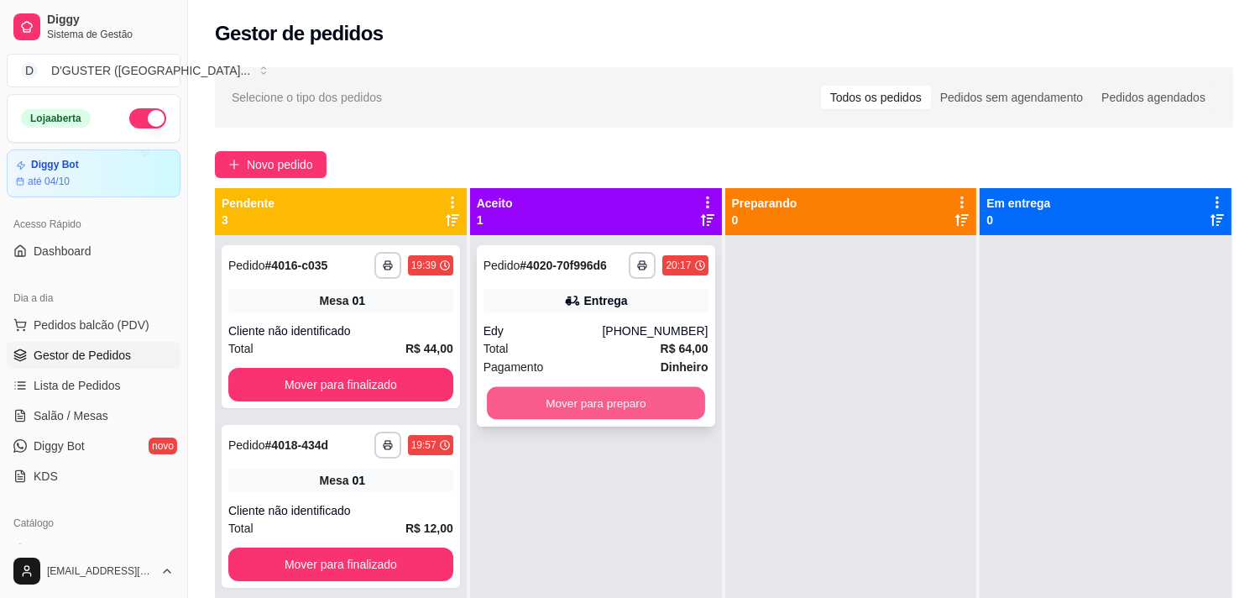
click at [650, 406] on button "Mover para preparo" at bounding box center [596, 403] width 218 height 33
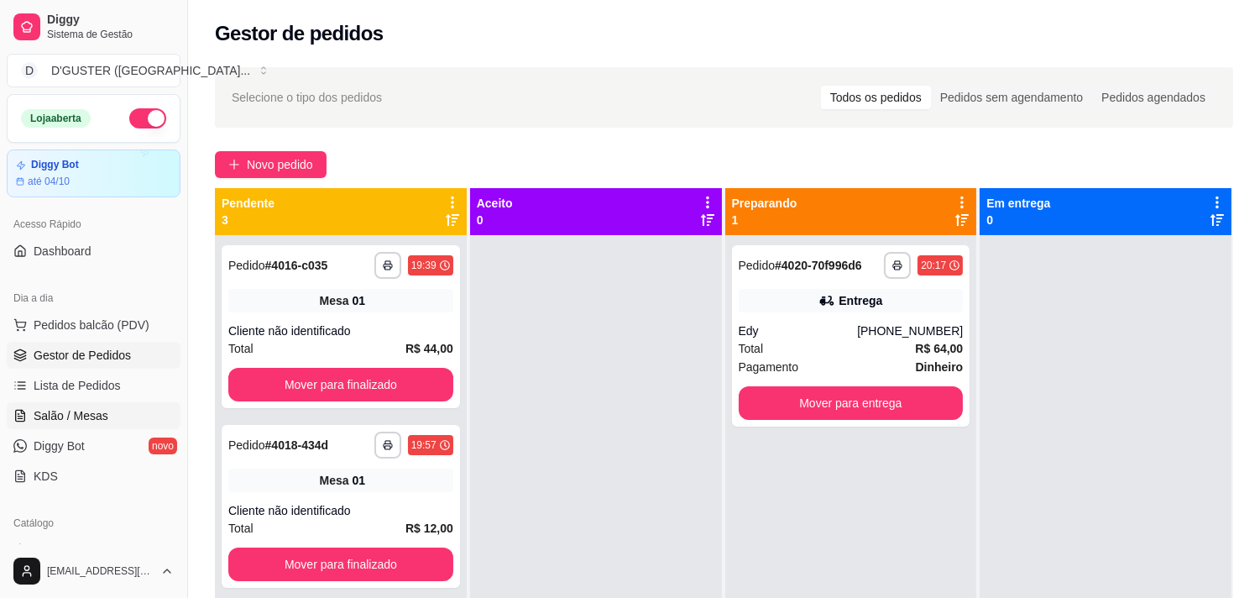
click at [54, 411] on span "Salão / Mesas" at bounding box center [71, 415] width 75 height 17
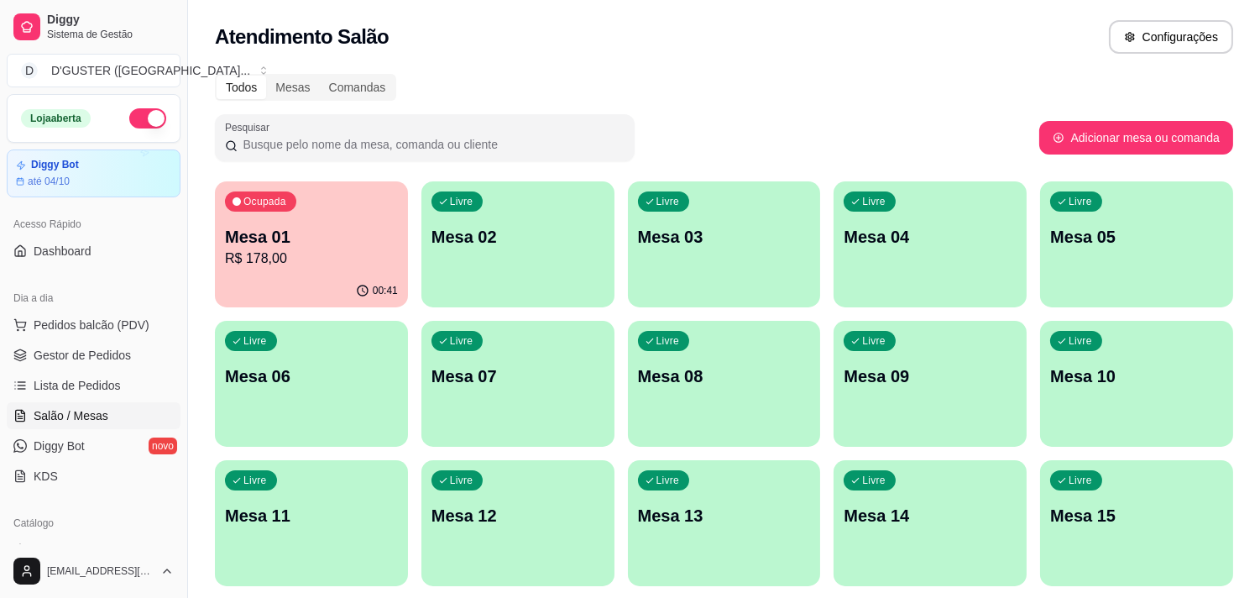
click at [294, 225] on p "Mesa 01" at bounding box center [311, 236] width 173 height 23
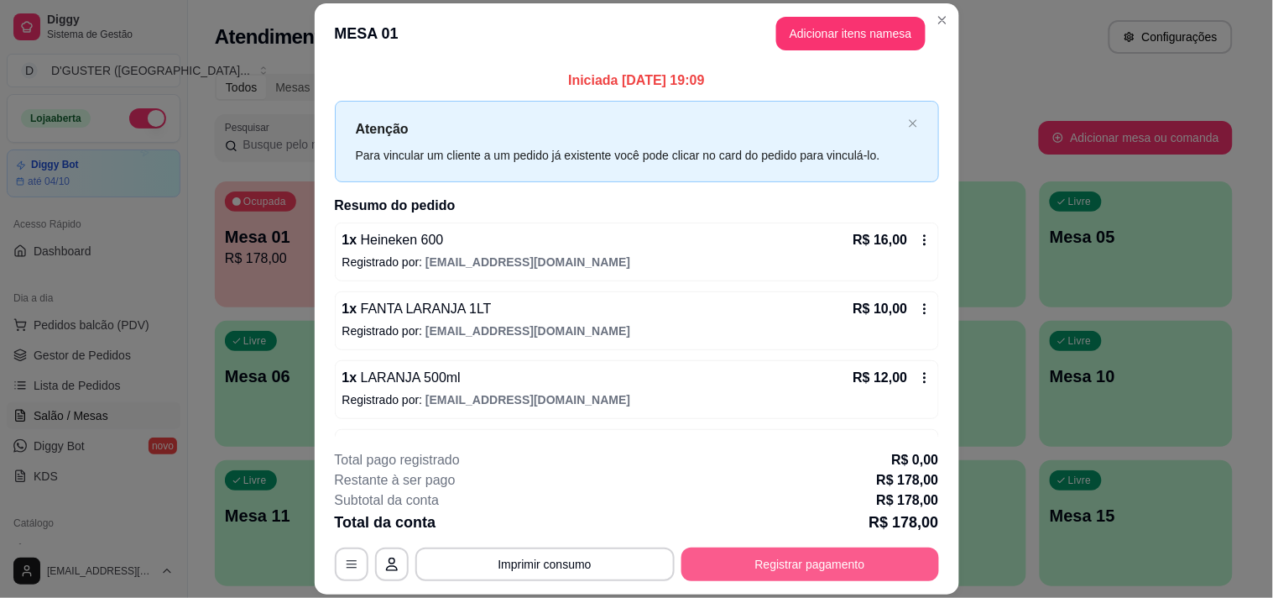
click at [758, 566] on button "Registrar pagamento" at bounding box center [810, 564] width 258 height 34
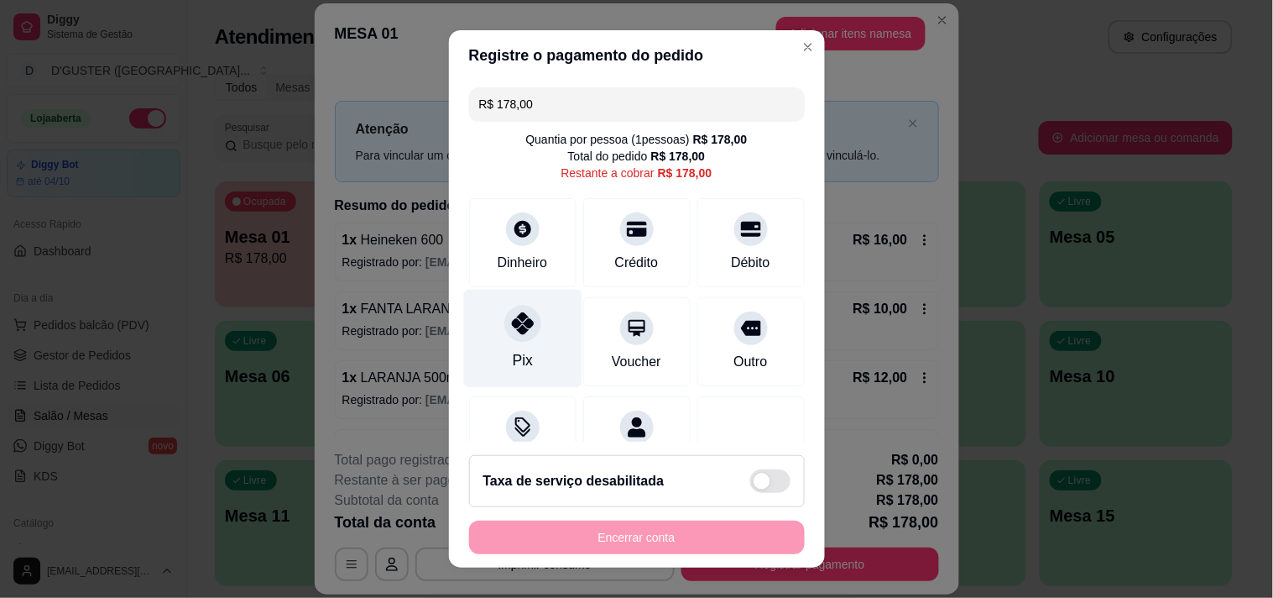
click at [508, 337] on div at bounding box center [522, 323] width 37 height 37
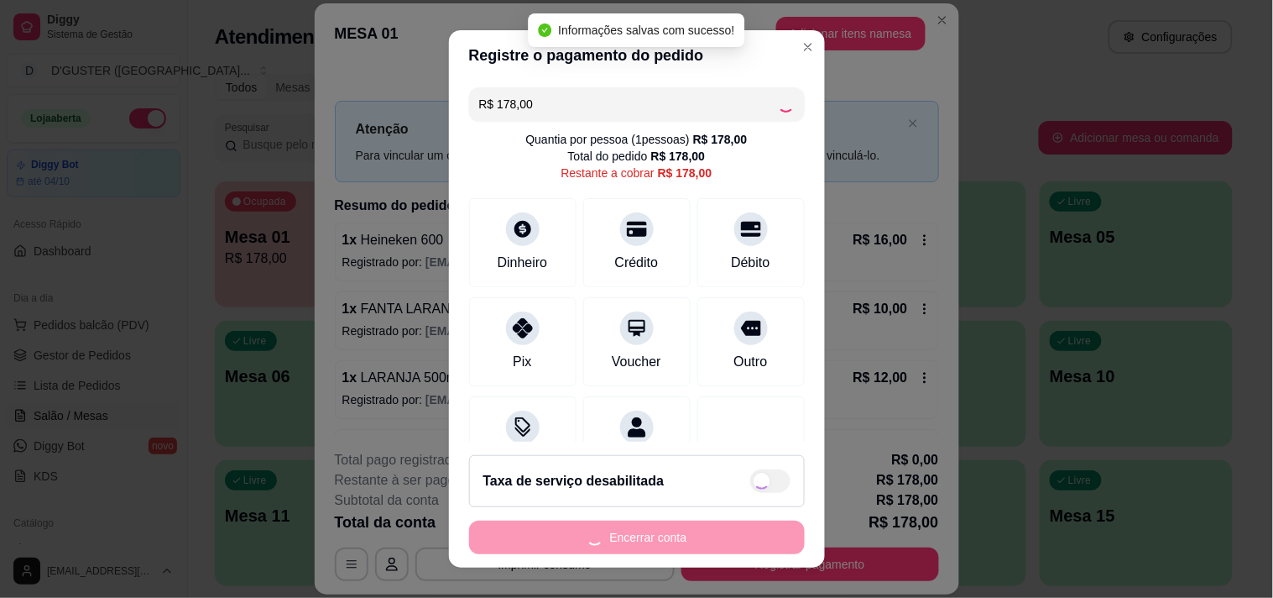
type input "R$ 0,00"
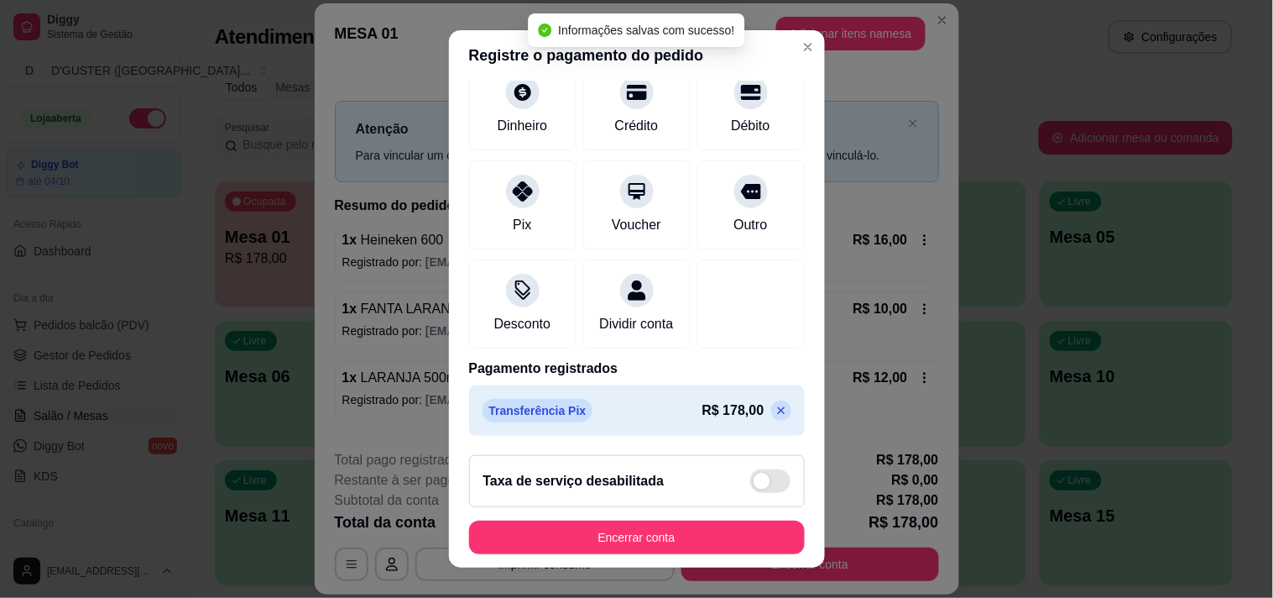
scroll to position [140, 0]
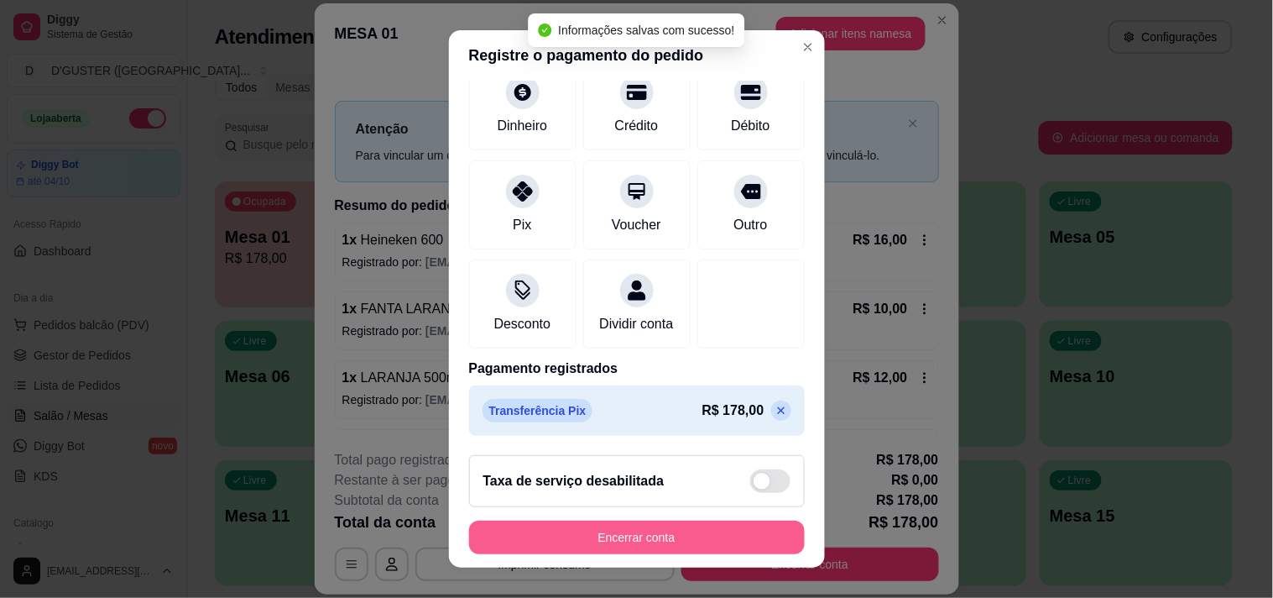
click at [714, 534] on button "Encerrar conta" at bounding box center [637, 537] width 336 height 34
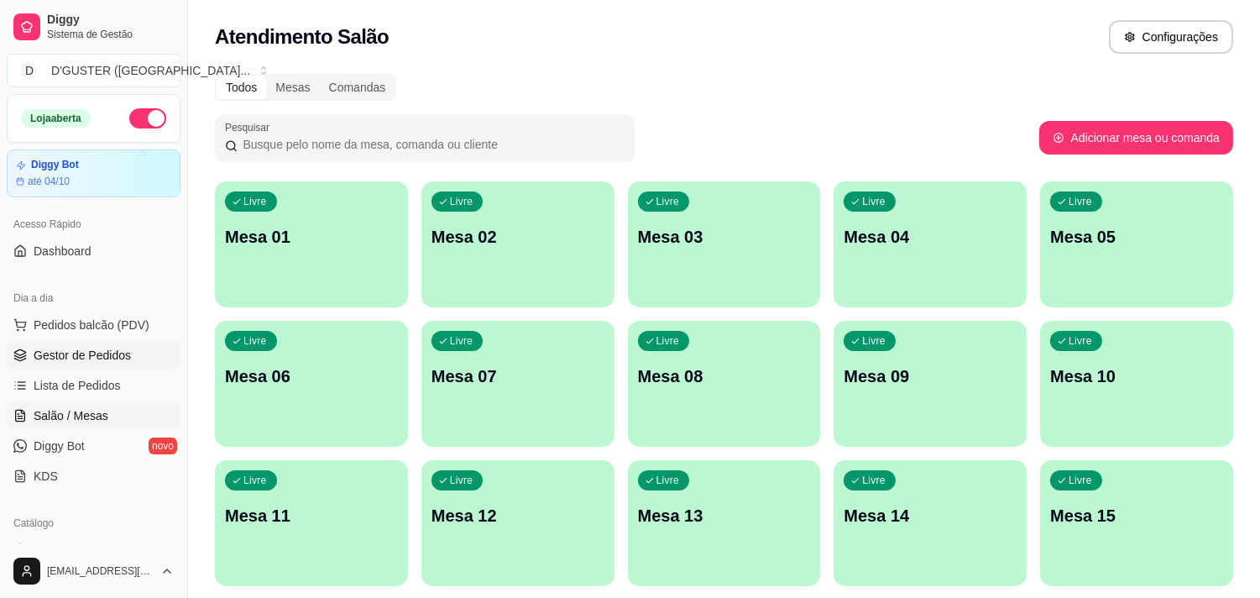
click at [144, 353] on link "Gestor de Pedidos" at bounding box center [94, 355] width 174 height 27
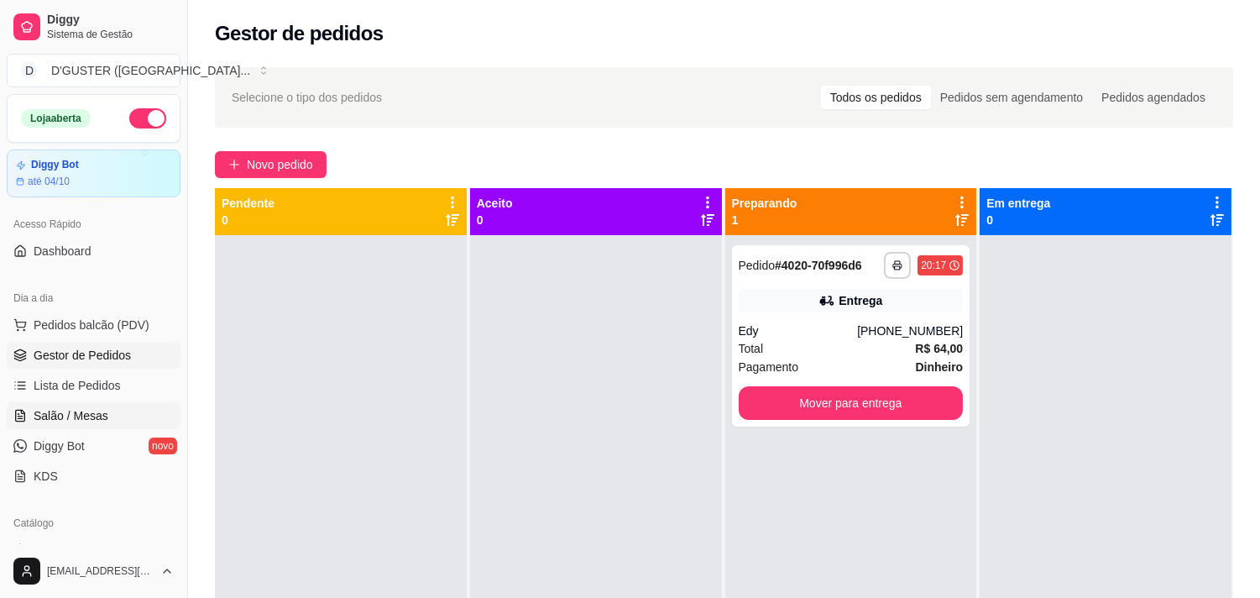
click at [84, 413] on span "Salão / Mesas" at bounding box center [71, 415] width 75 height 17
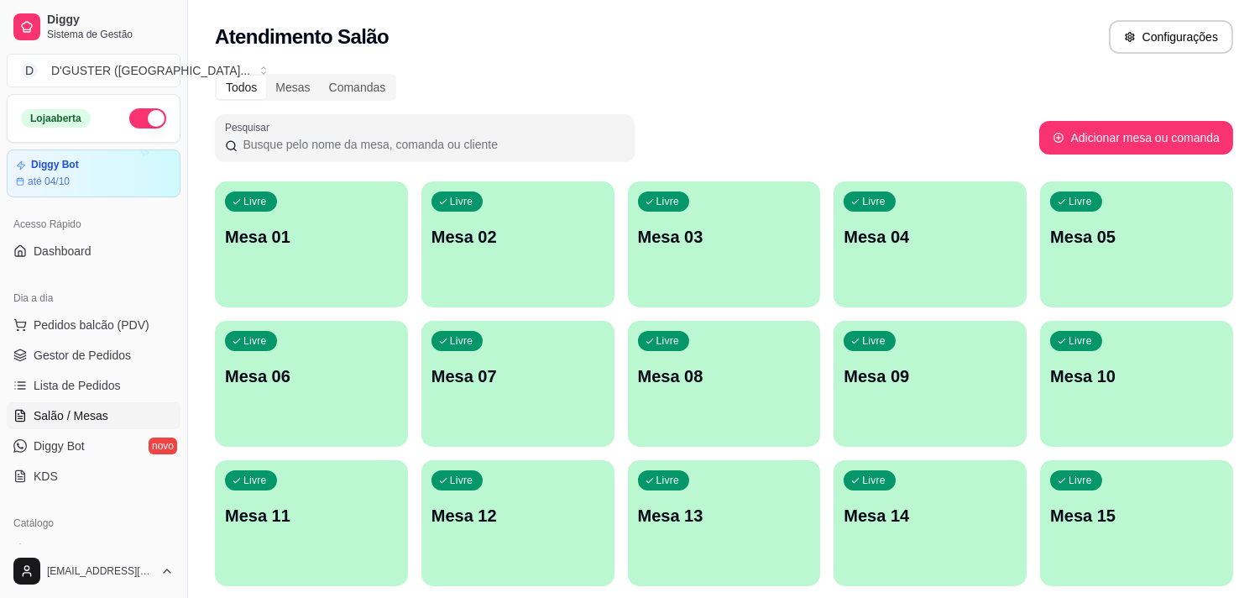
click at [331, 279] on div "Livre Mesa 01" at bounding box center [311, 234] width 193 height 106
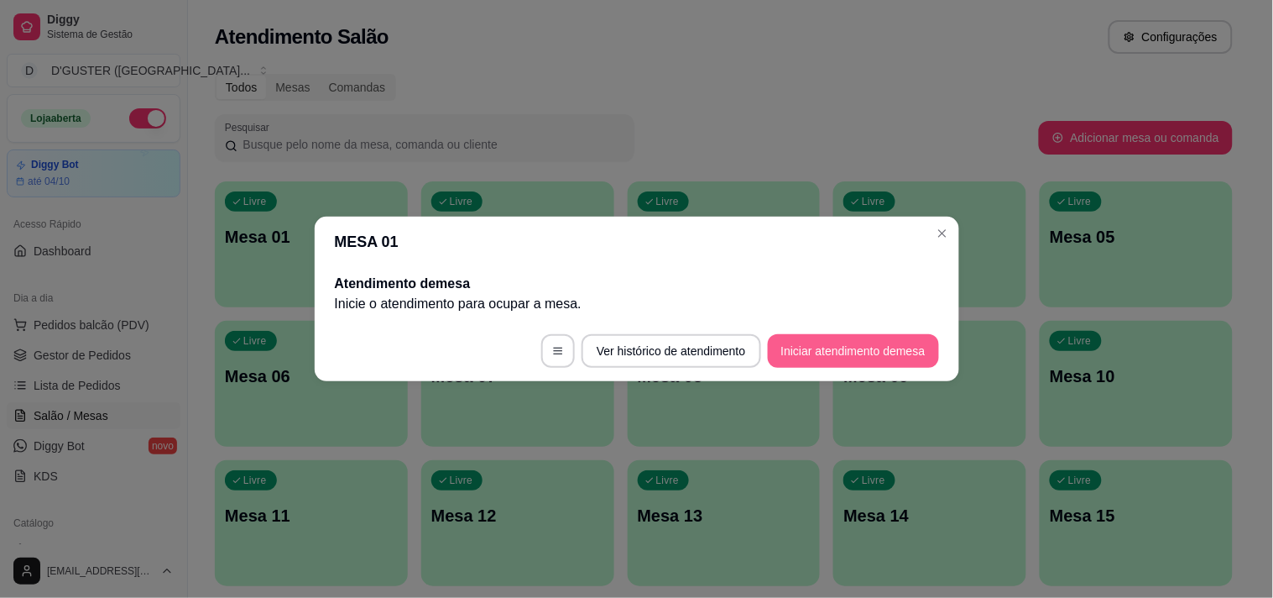
click at [859, 347] on button "Iniciar atendimento de mesa" at bounding box center [853, 351] width 171 height 34
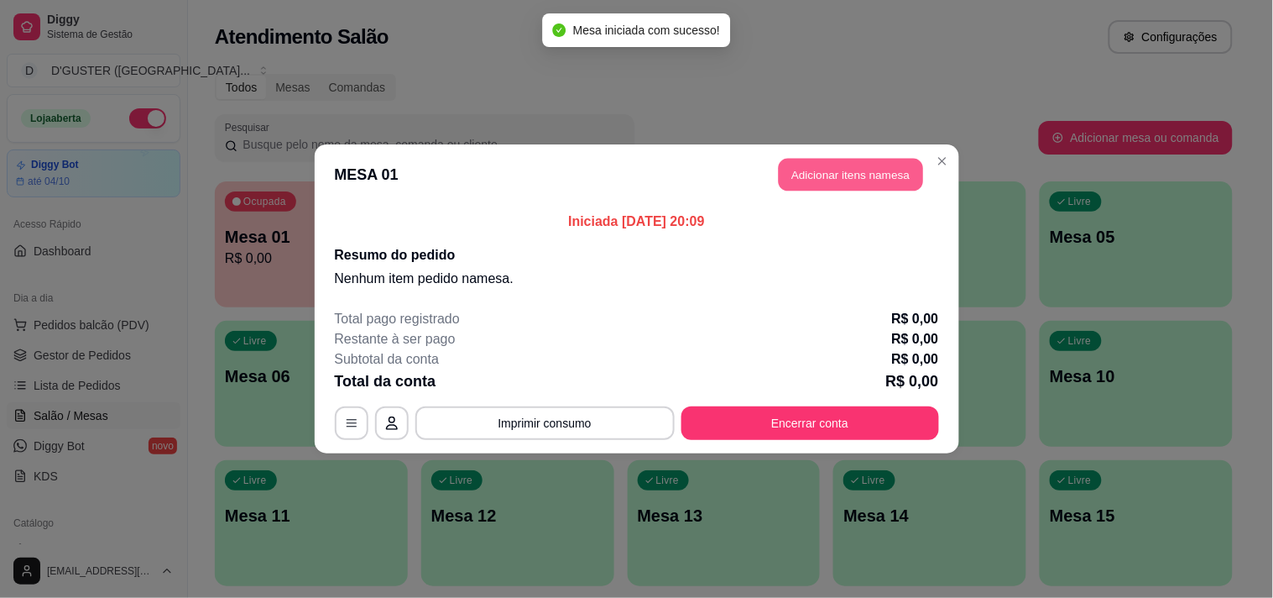
click at [856, 176] on button "Adicionar itens na mesa" at bounding box center [851, 175] width 144 height 33
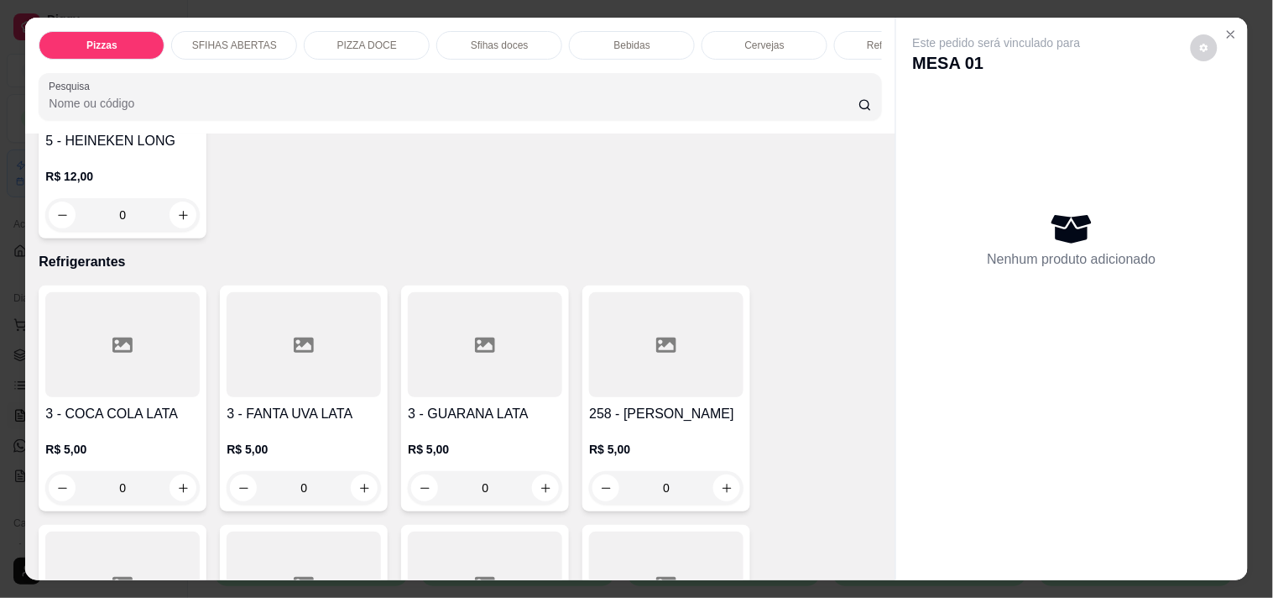
scroll to position [4476, 0]
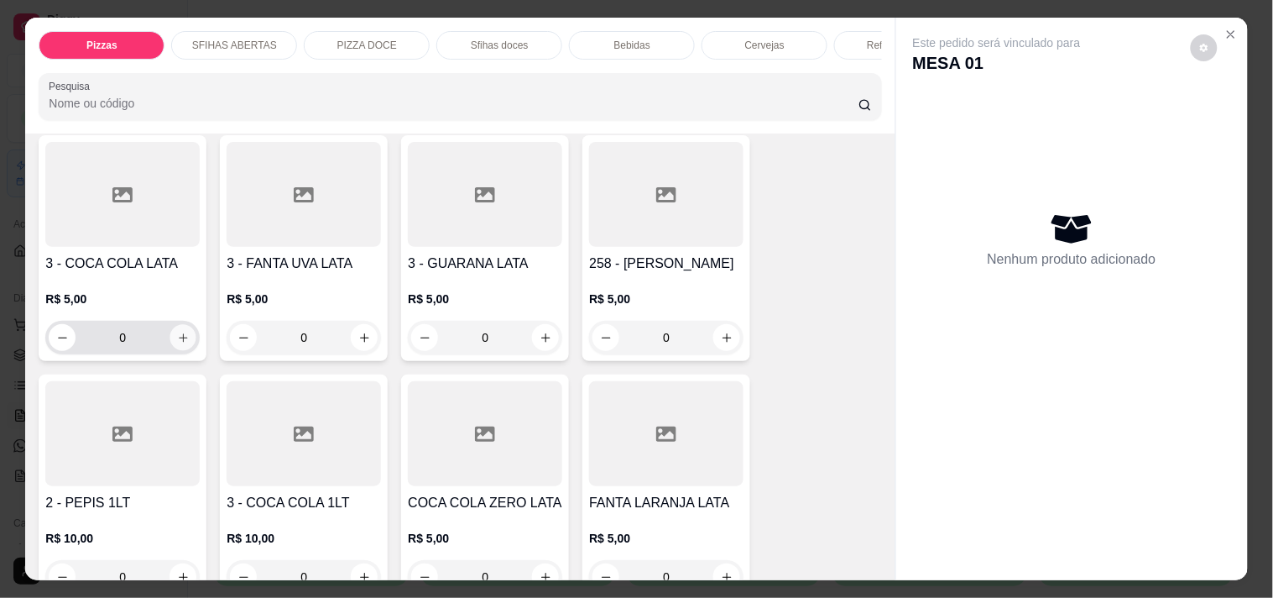
click at [188, 325] on button "increase-product-quantity" at bounding box center [183, 338] width 26 height 26
type input "1"
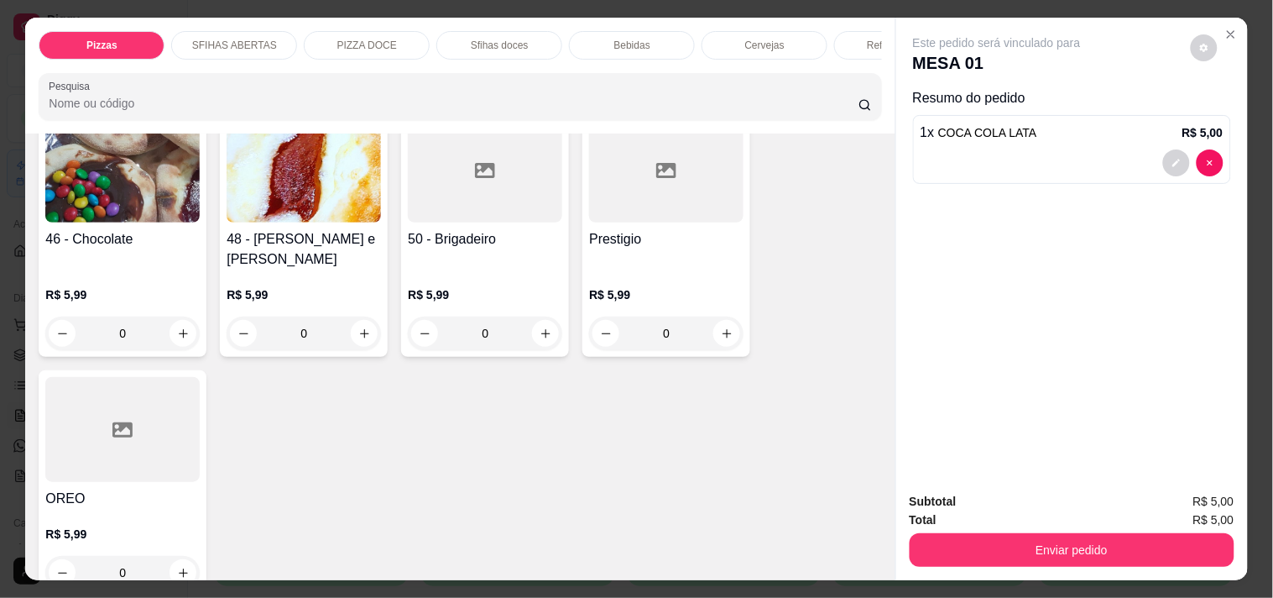
scroll to position [2331, 0]
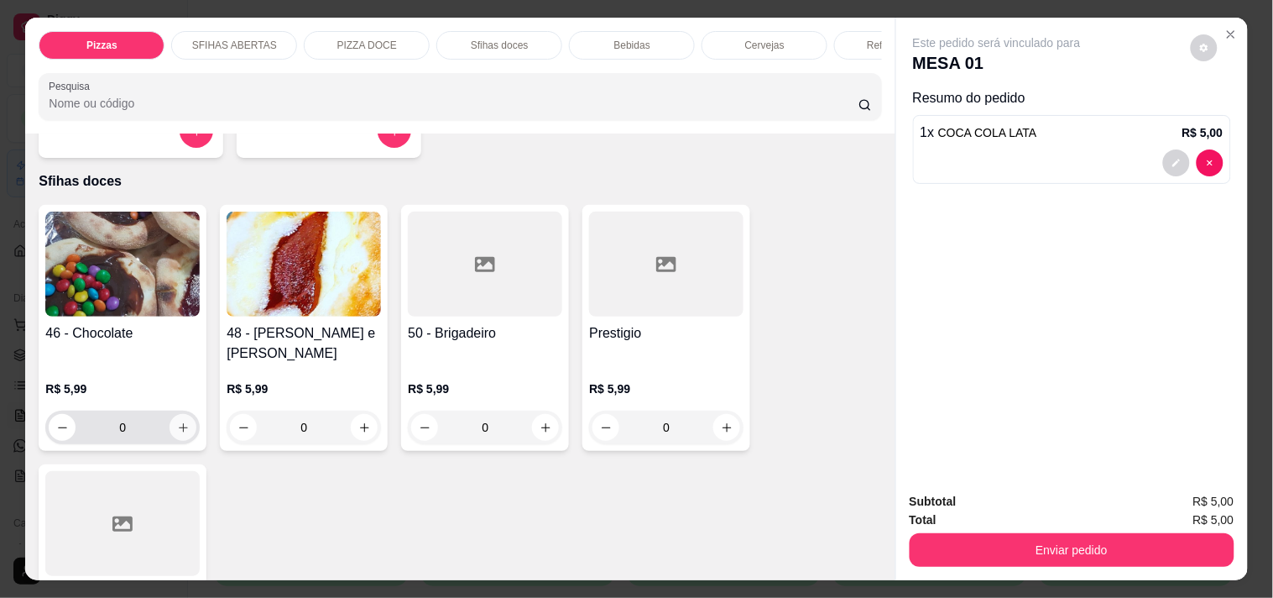
click at [180, 421] on icon "increase-product-quantity" at bounding box center [183, 427] width 13 height 13
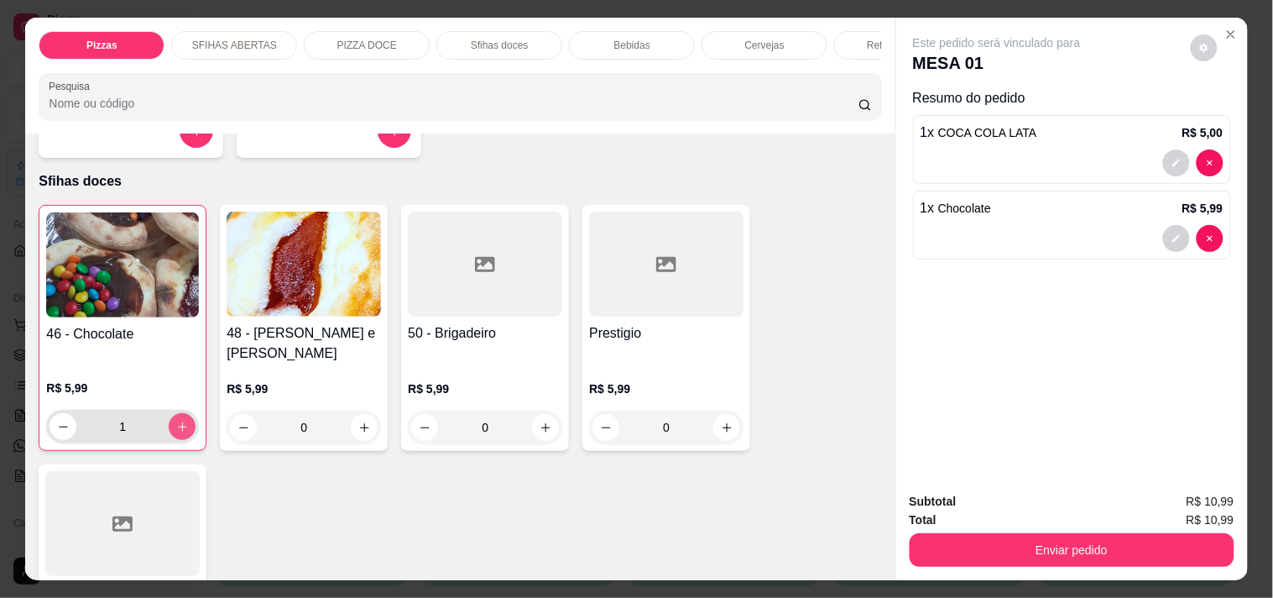
type input "1"
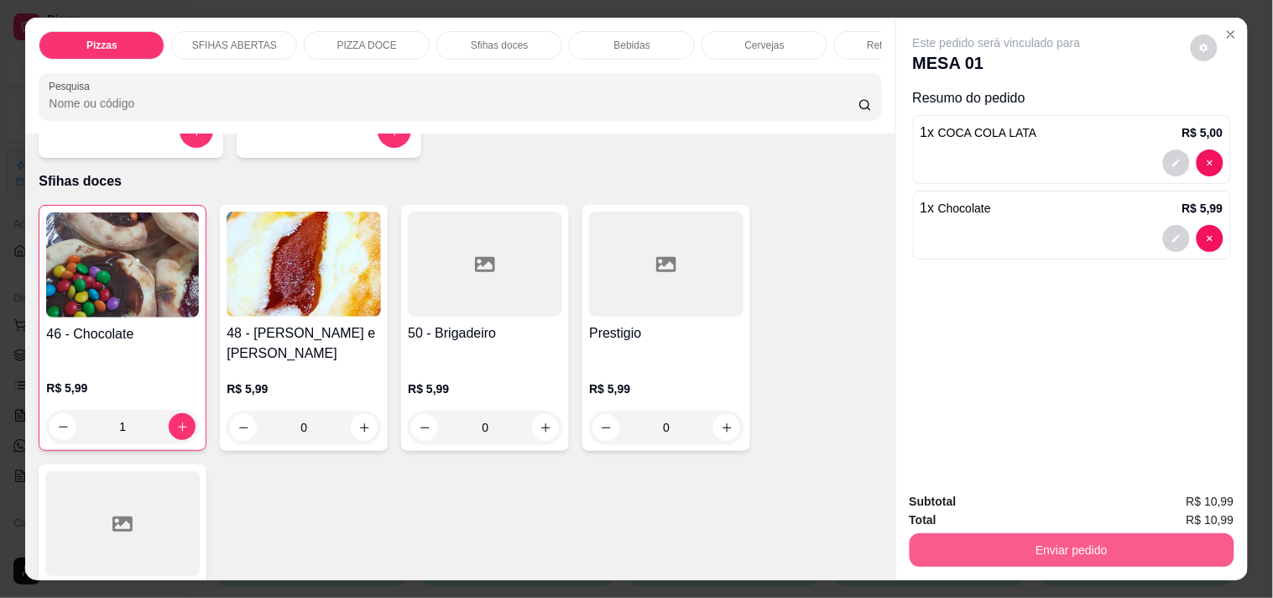
click at [1057, 542] on button "Enviar pedido" at bounding box center [1072, 550] width 325 height 34
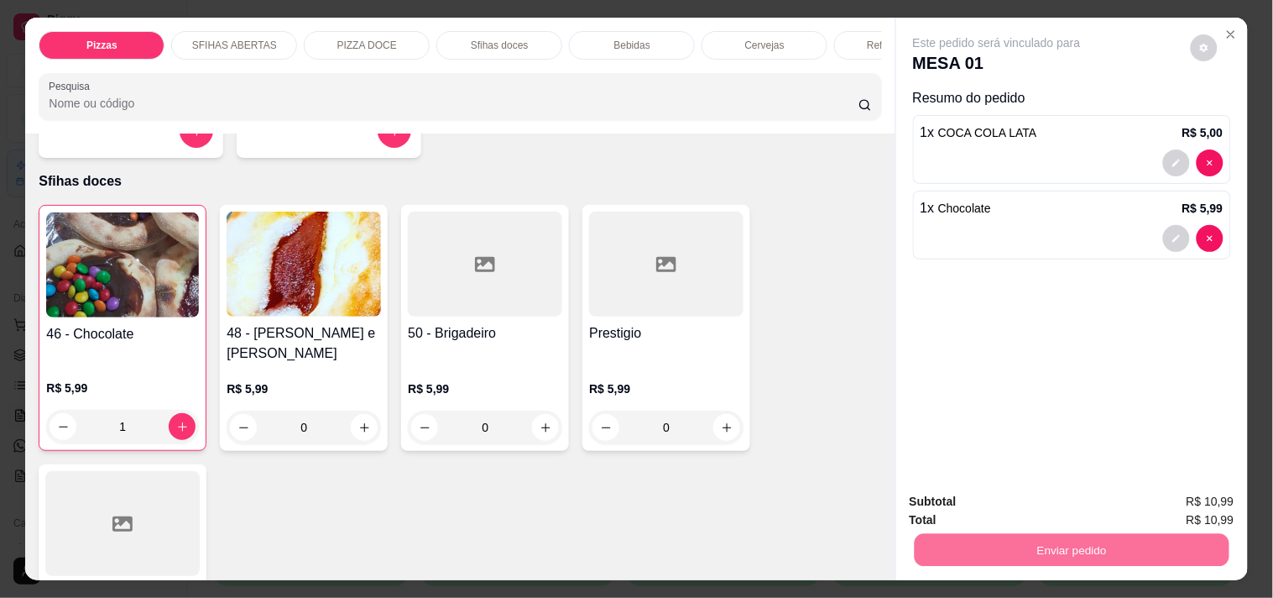
click at [1020, 509] on button "Não registrar e enviar pedido" at bounding box center [1017, 501] width 170 height 31
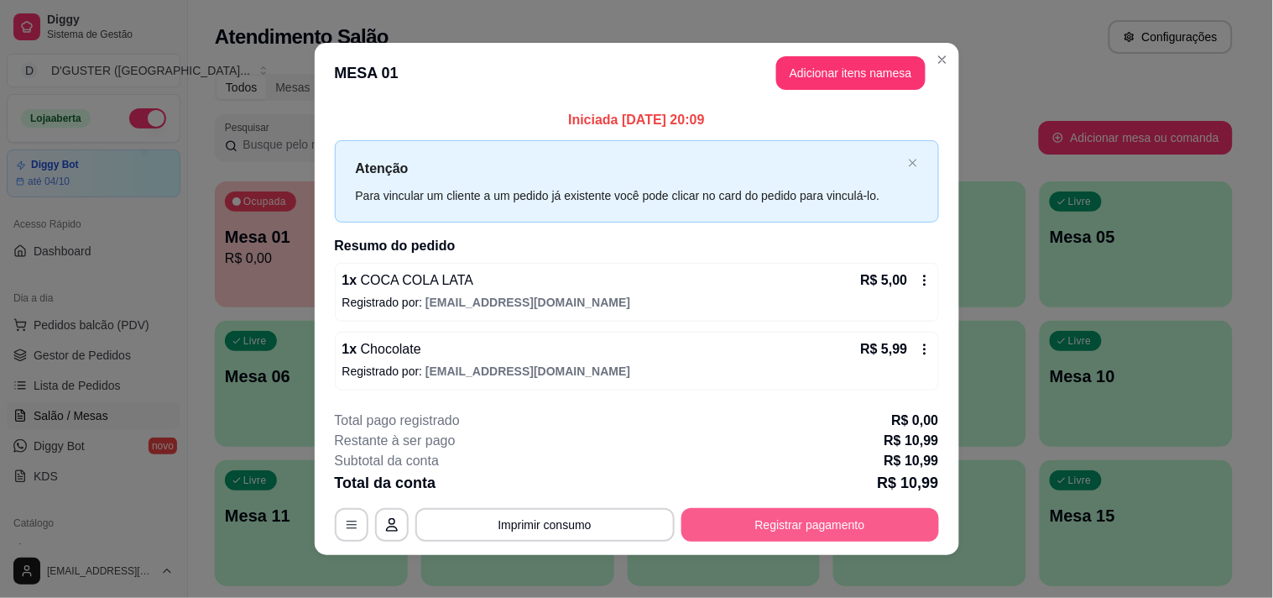
click at [803, 526] on button "Registrar pagamento" at bounding box center [810, 525] width 258 height 34
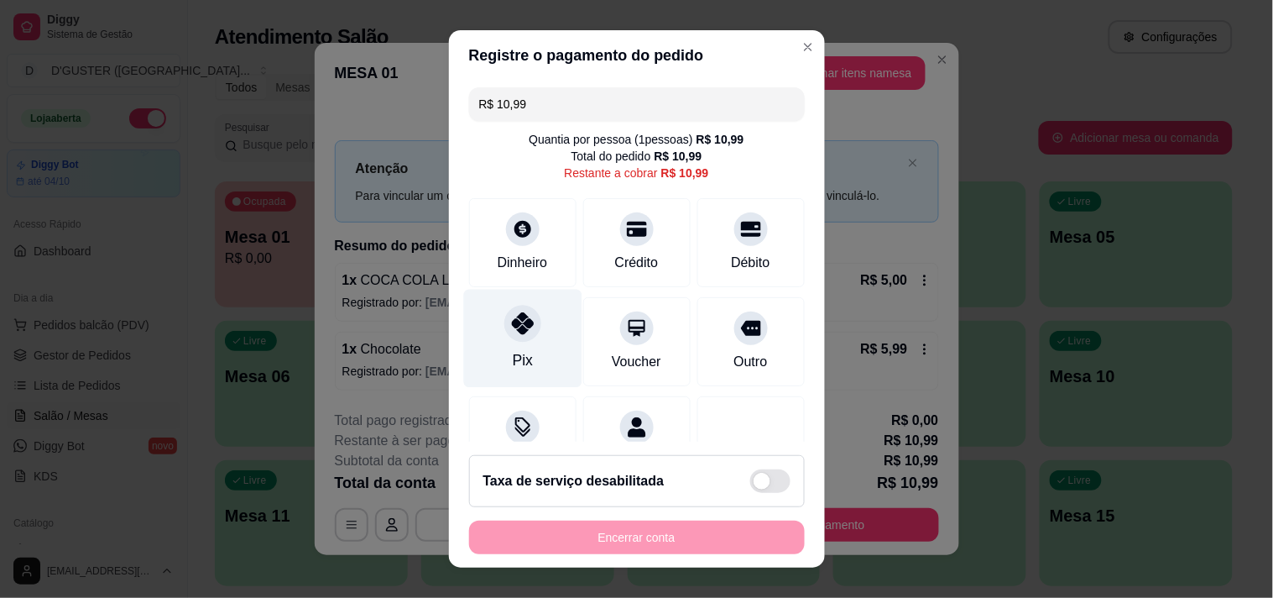
click at [527, 356] on div "Pix" at bounding box center [522, 338] width 118 height 98
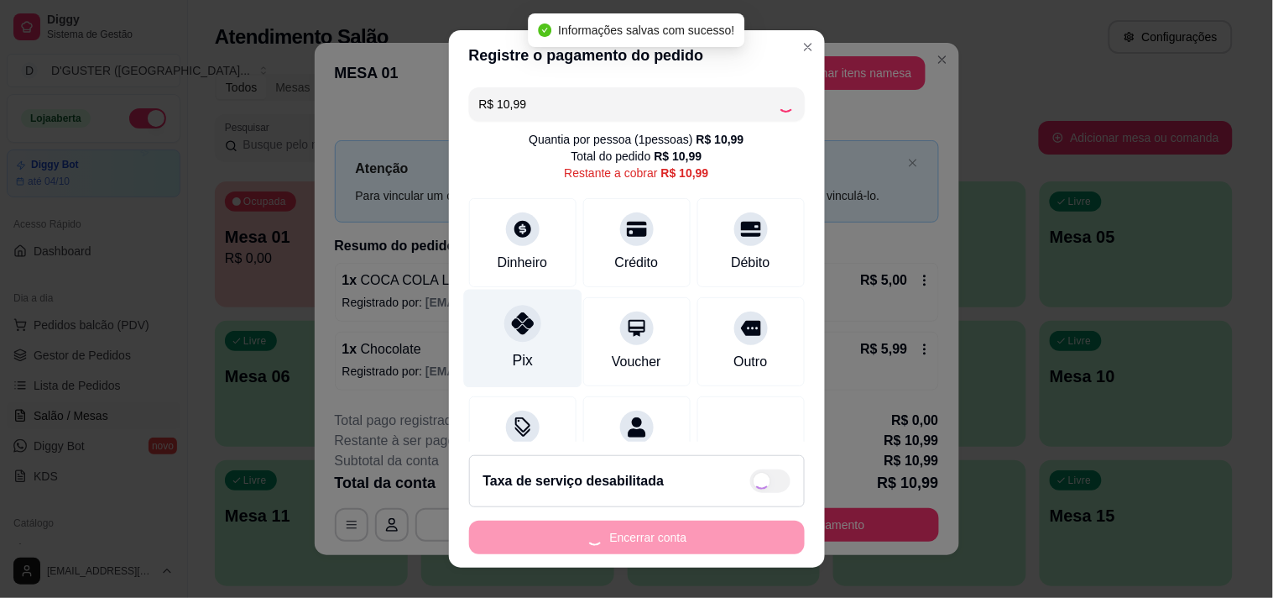
type input "R$ 0,00"
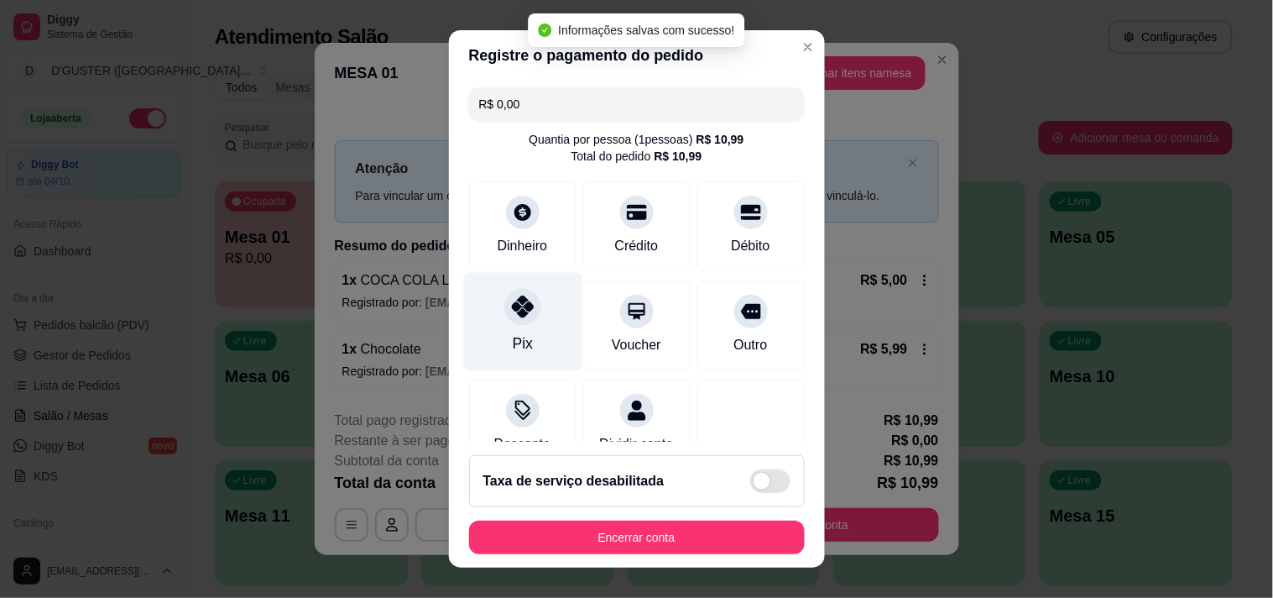
click at [509, 329] on div "Pix" at bounding box center [522, 321] width 118 height 98
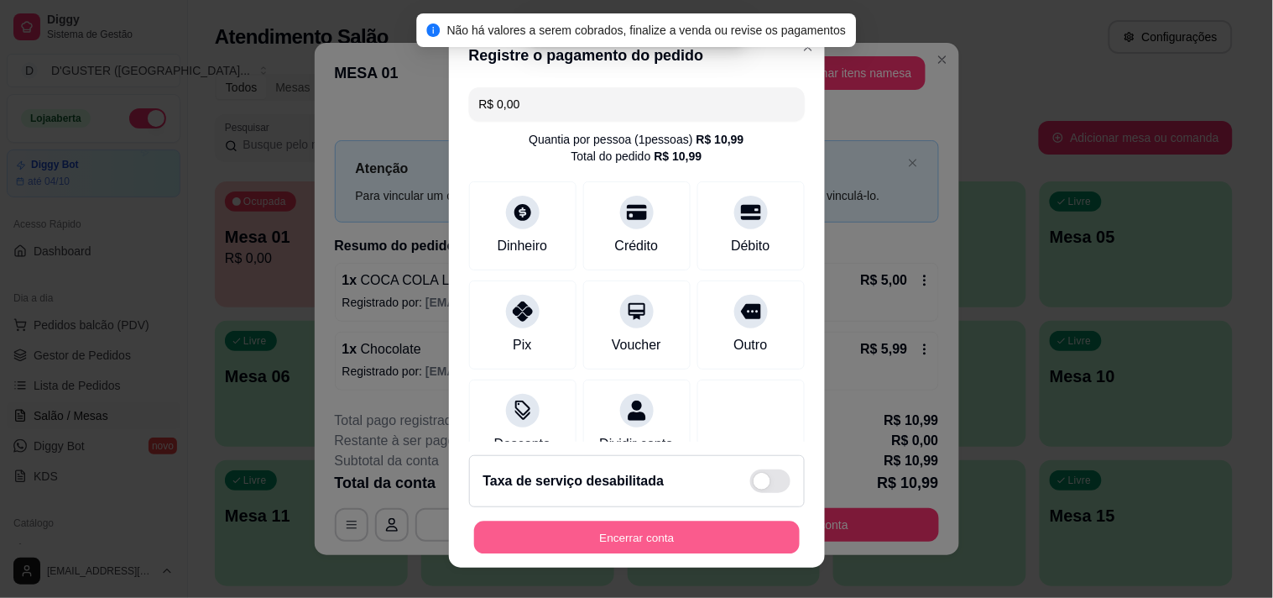
click at [695, 530] on button "Encerrar conta" at bounding box center [637, 537] width 326 height 33
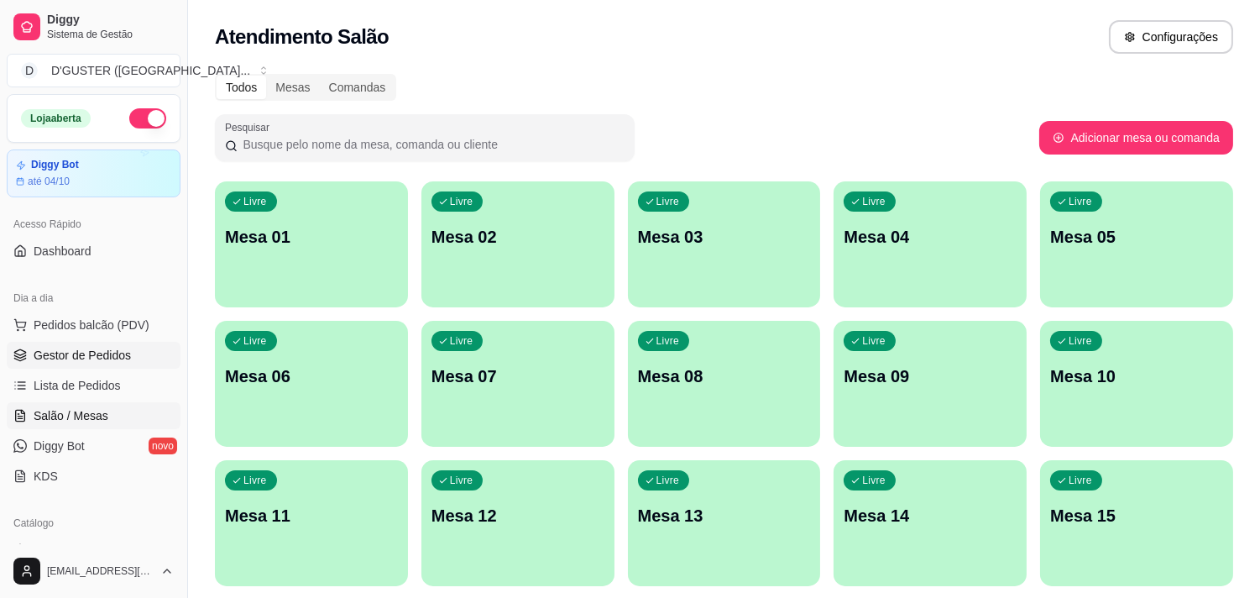
click at [111, 355] on span "Gestor de Pedidos" at bounding box center [82, 355] width 97 height 17
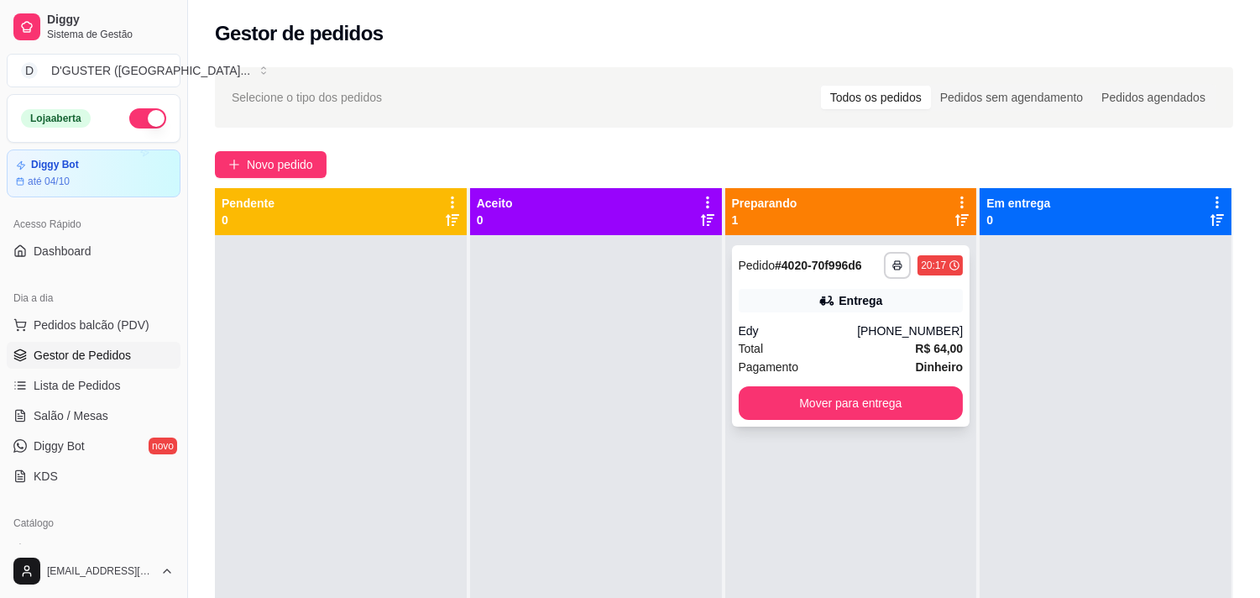
click at [920, 315] on div "**********" at bounding box center [851, 335] width 238 height 181
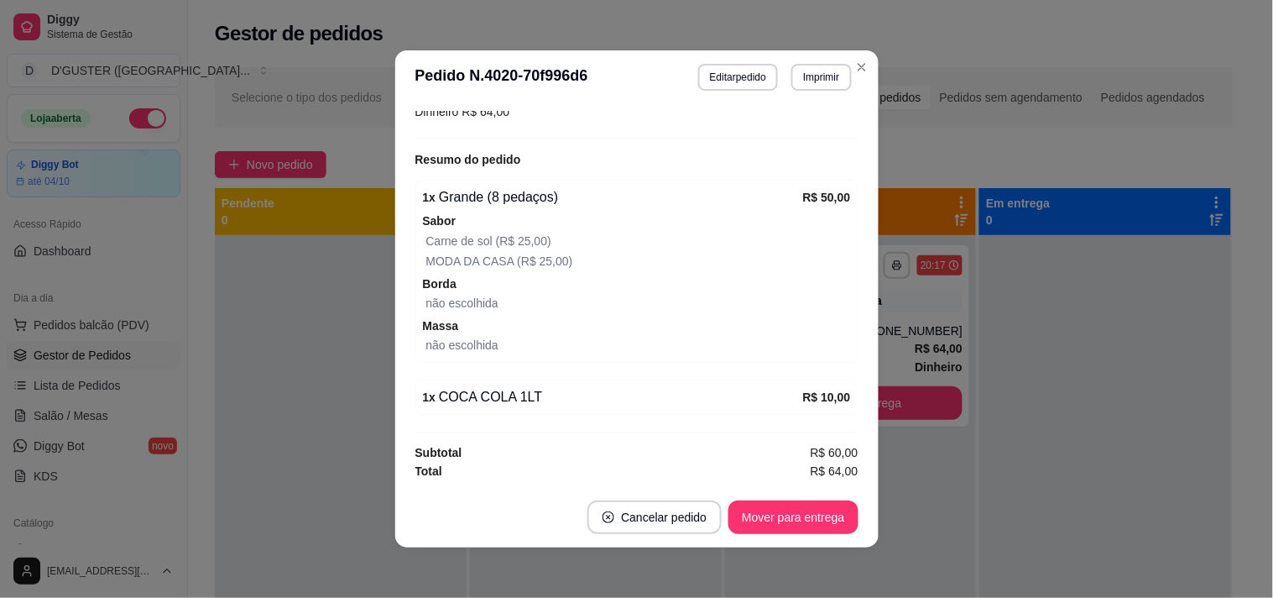
scroll to position [3, 0]
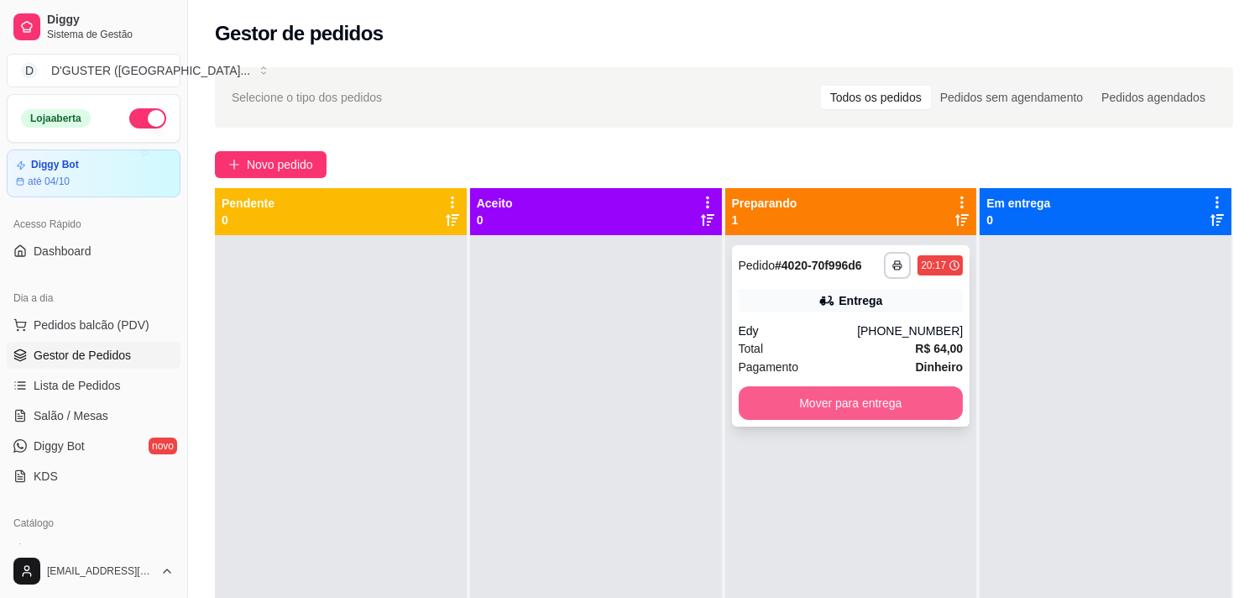
click at [858, 399] on button "Mover para entrega" at bounding box center [851, 403] width 225 height 34
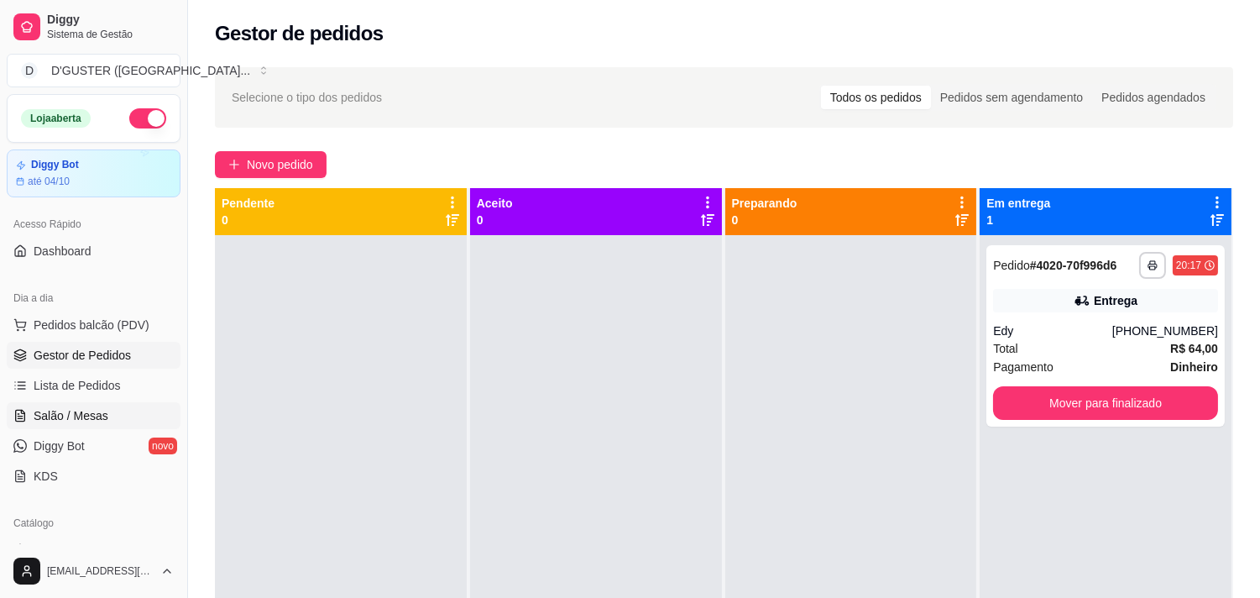
click at [67, 418] on span "Salão / Mesas" at bounding box center [71, 415] width 75 height 17
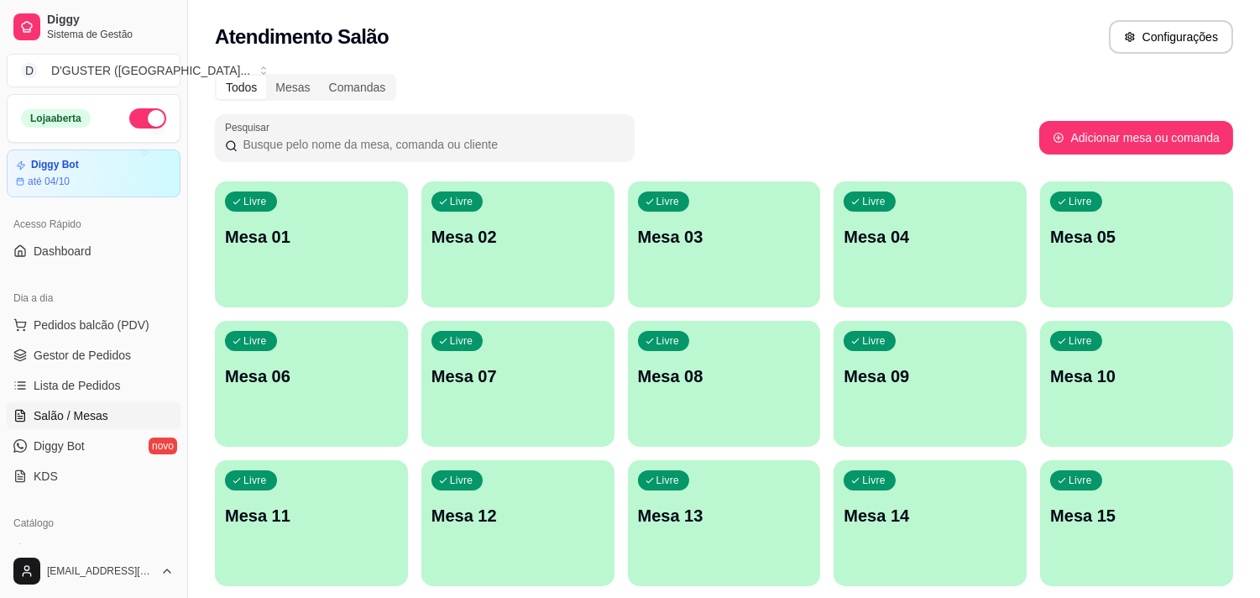
click at [717, 238] on p "Mesa 03" at bounding box center [724, 236] width 173 height 23
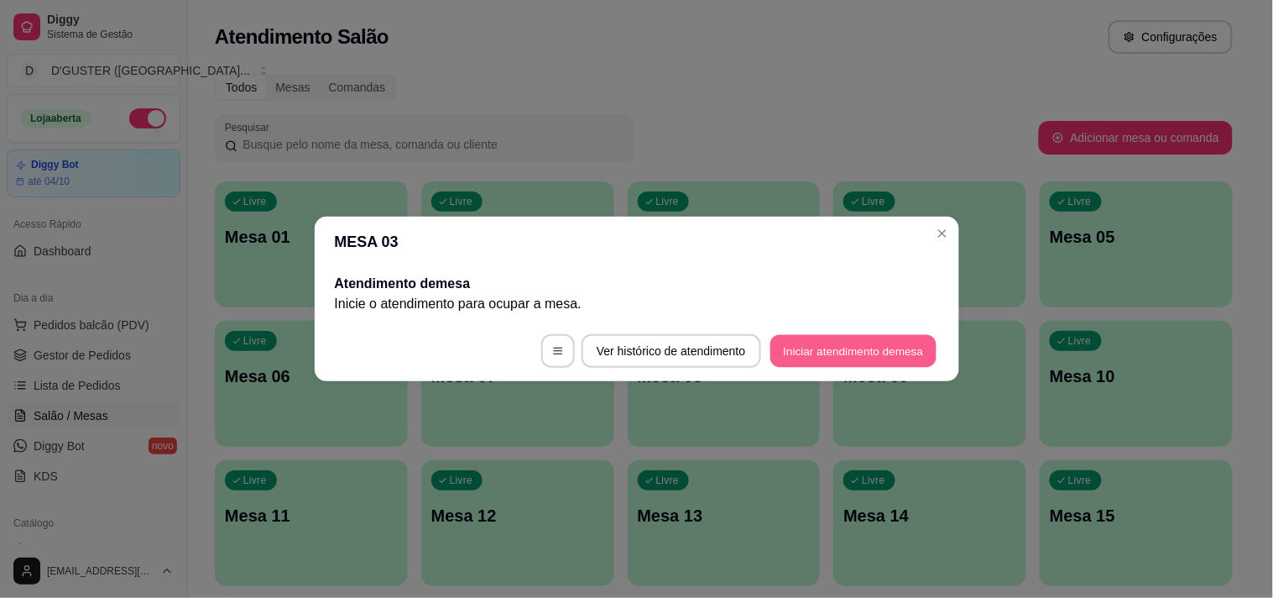
click at [791, 354] on button "Iniciar atendimento de mesa" at bounding box center [853, 351] width 166 height 33
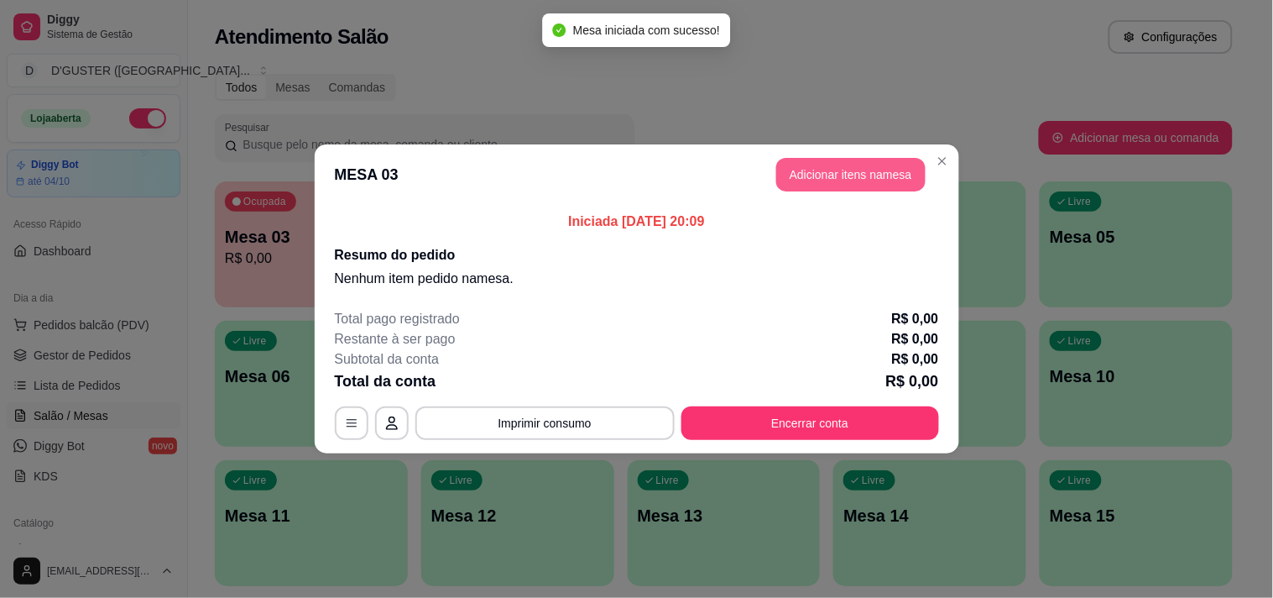
click at [833, 163] on button "Adicionar itens na mesa" at bounding box center [850, 175] width 149 height 34
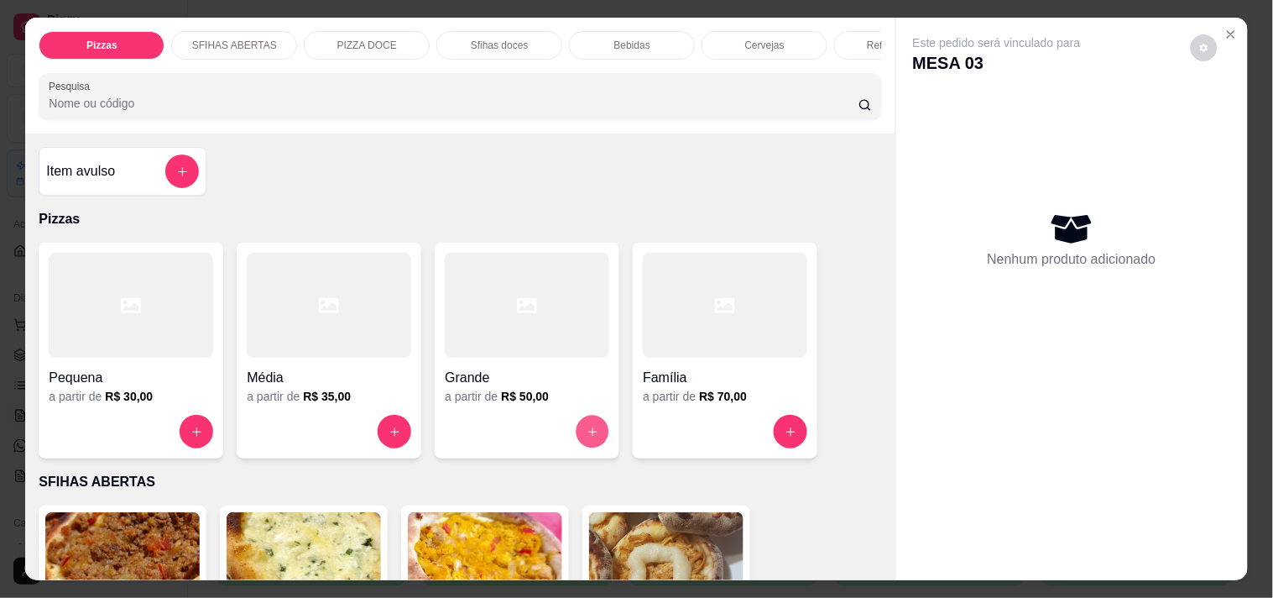
click at [587, 435] on icon "increase-product-quantity" at bounding box center [593, 431] width 13 height 13
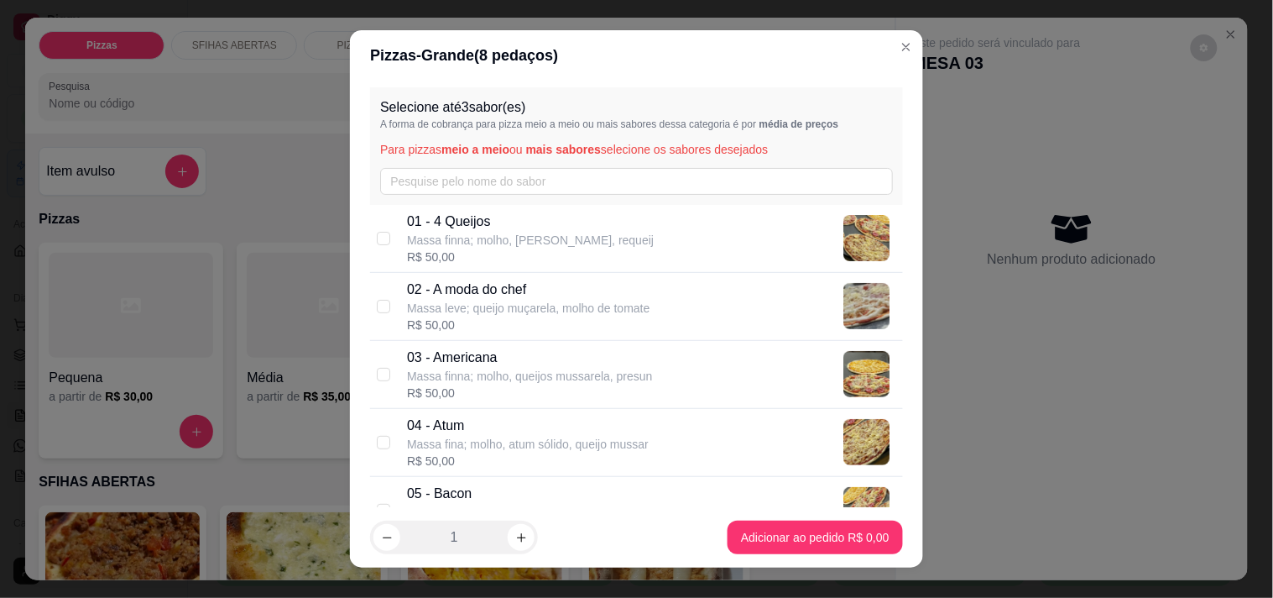
click at [579, 221] on p "01 - 4 Queijos" at bounding box center [530, 221] width 247 height 20
checkbox input "true"
click at [589, 309] on p "Massa leve; queijo muçarela, molho de tomate" at bounding box center [528, 308] width 243 height 17
checkbox input "true"
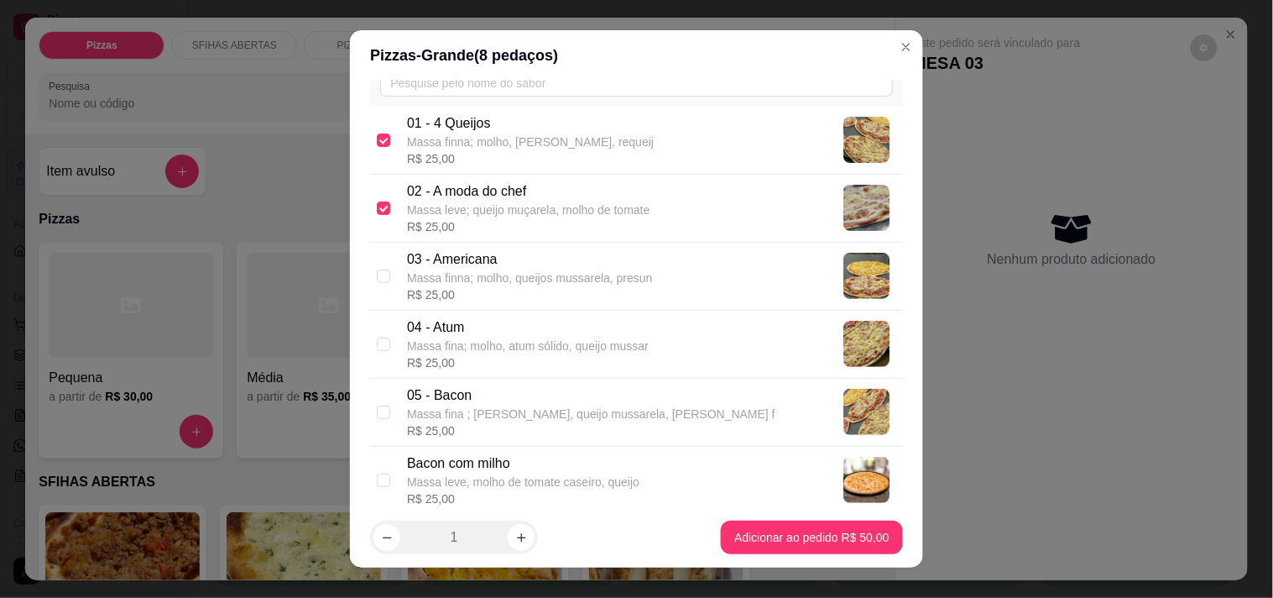
scroll to position [186, 0]
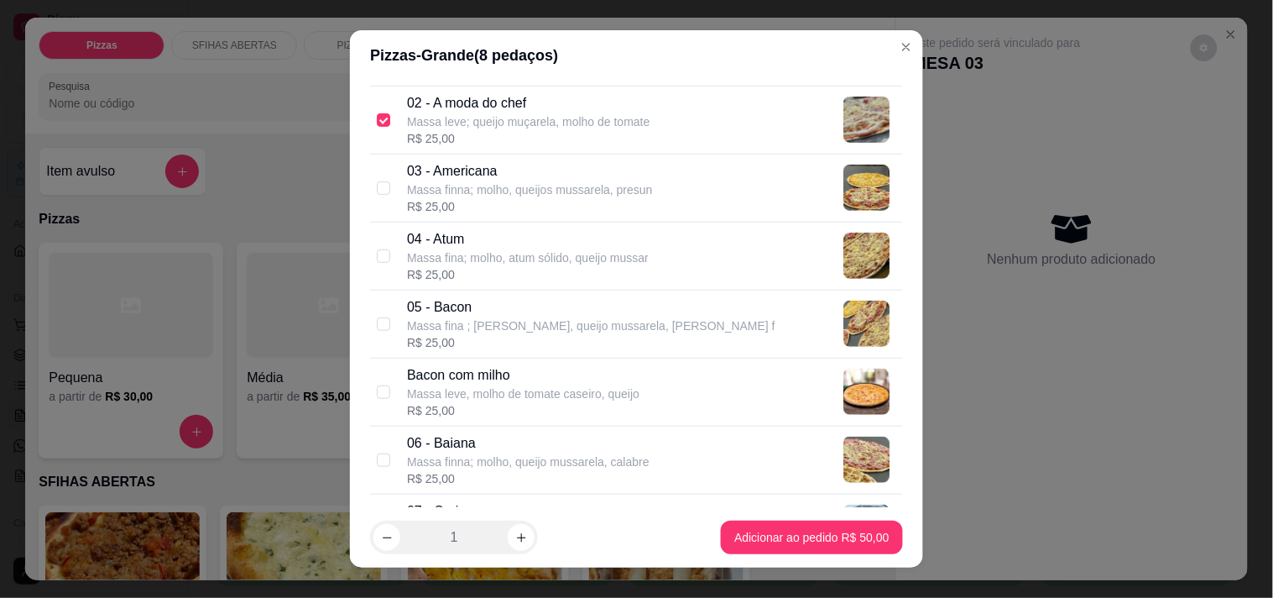
click at [597, 437] on p "06 - Baiana" at bounding box center [528, 443] width 243 height 20
checkbox input "true"
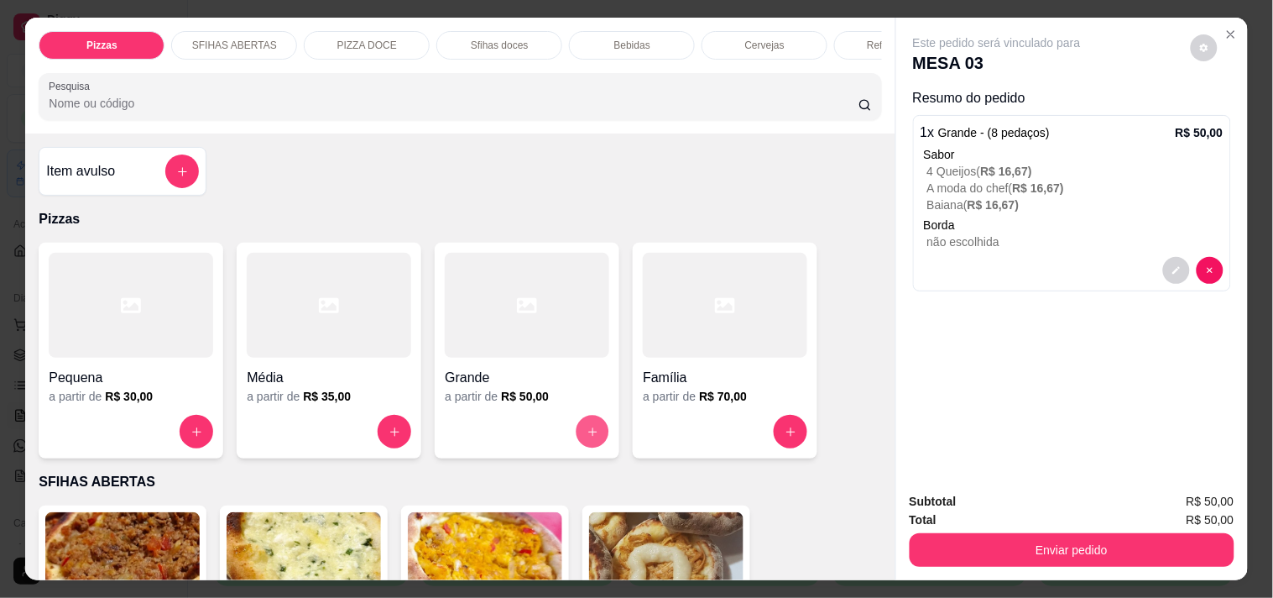
click at [587, 435] on icon "increase-product-quantity" at bounding box center [593, 431] width 13 height 13
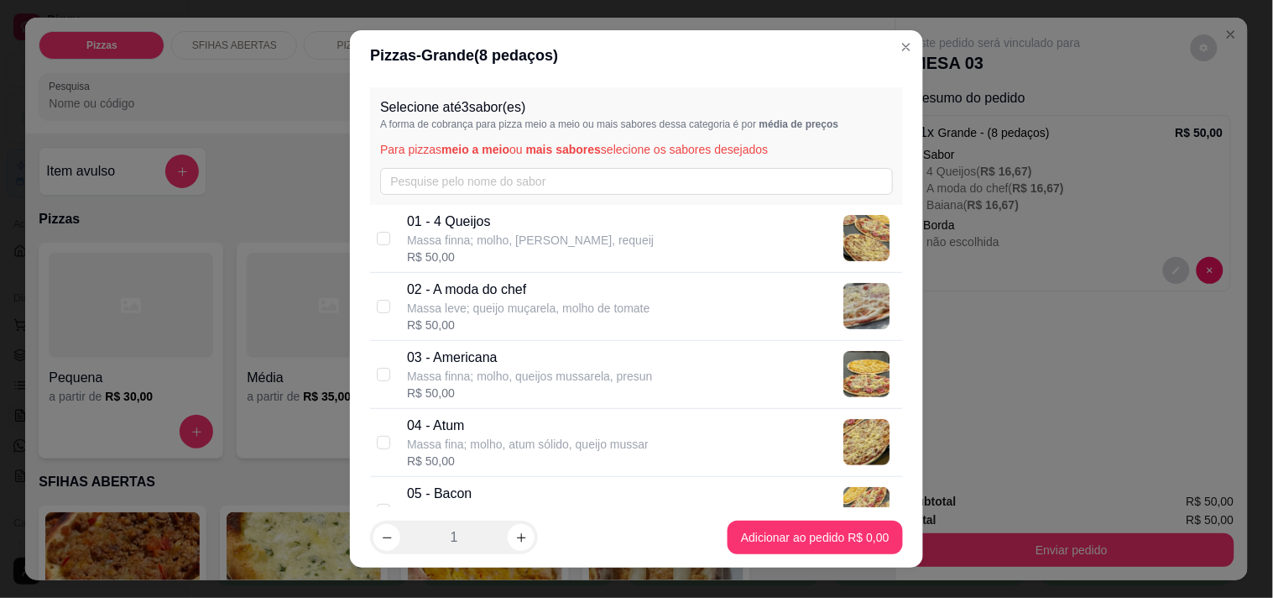
click at [580, 232] on p "Massa finna; molho, [PERSON_NAME], requeij" at bounding box center [530, 240] width 247 height 17
checkbox input "true"
click at [585, 306] on p "Massa leve; queijo muçarela, molho de tomate" at bounding box center [528, 308] width 243 height 17
checkbox input "true"
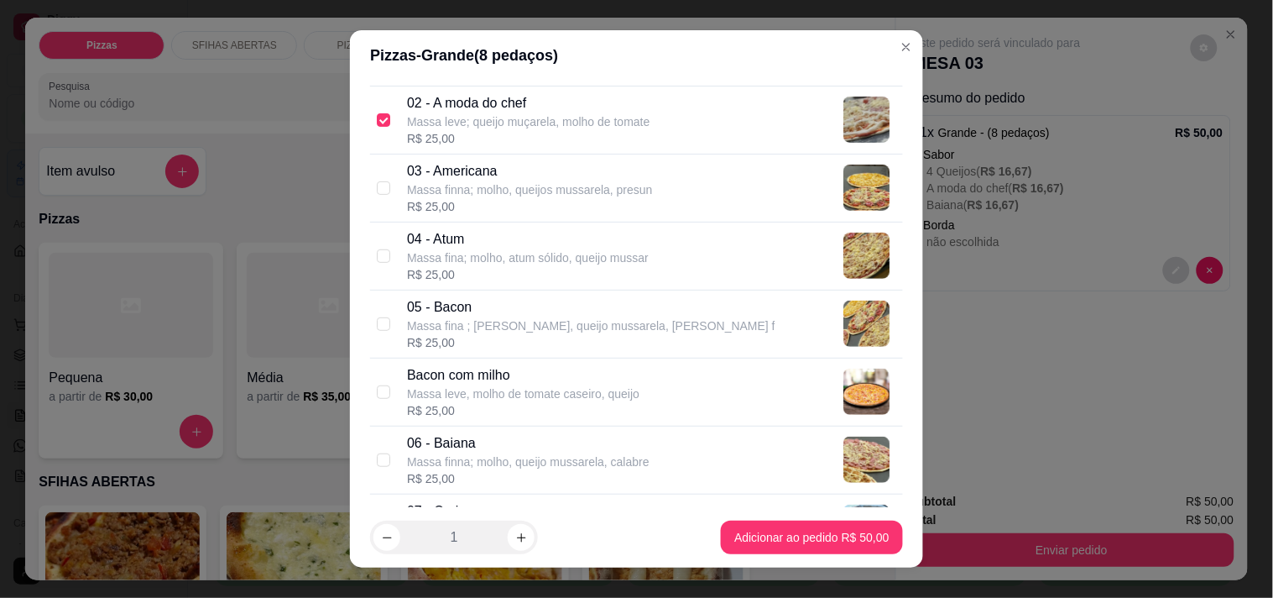
click at [592, 453] on p "Massa finna; molho, queijo mussarela, calabre" at bounding box center [528, 461] width 243 height 17
checkbox input "true"
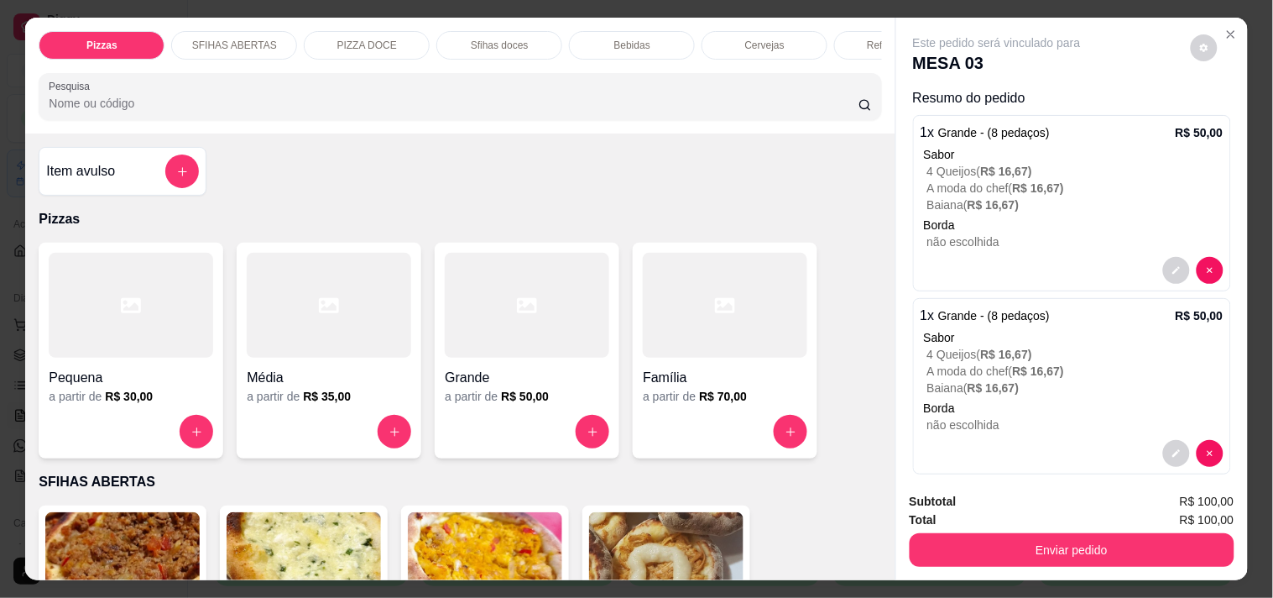
click at [657, 36] on div "Bebidas" at bounding box center [632, 45] width 126 height 29
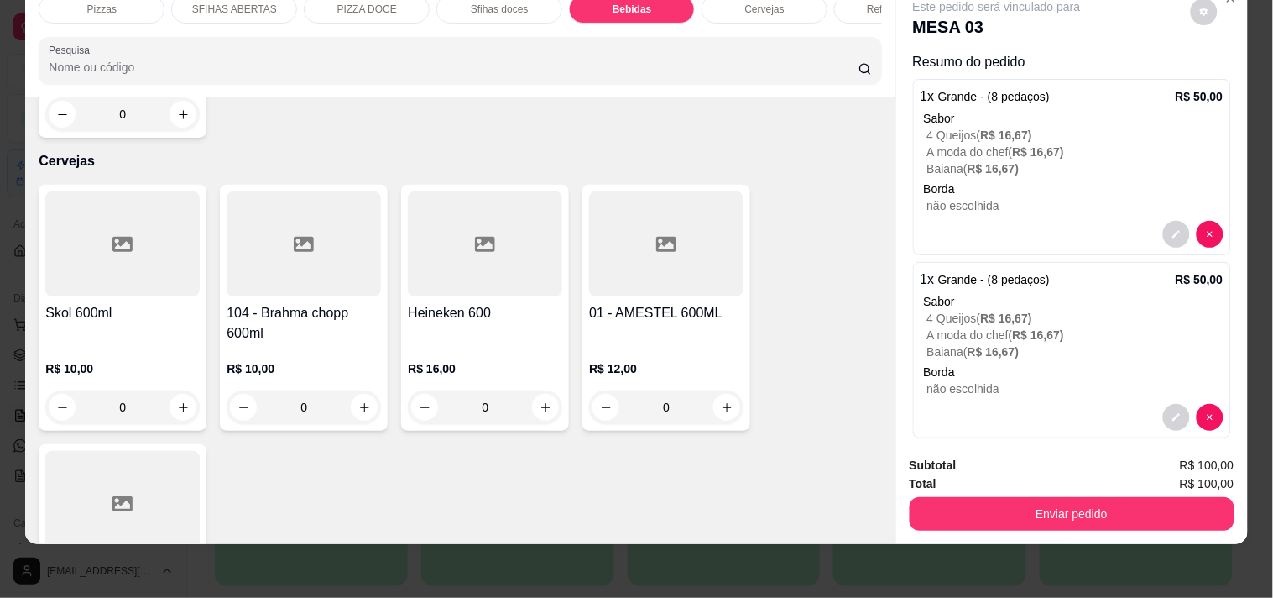
scroll to position [3866, 0]
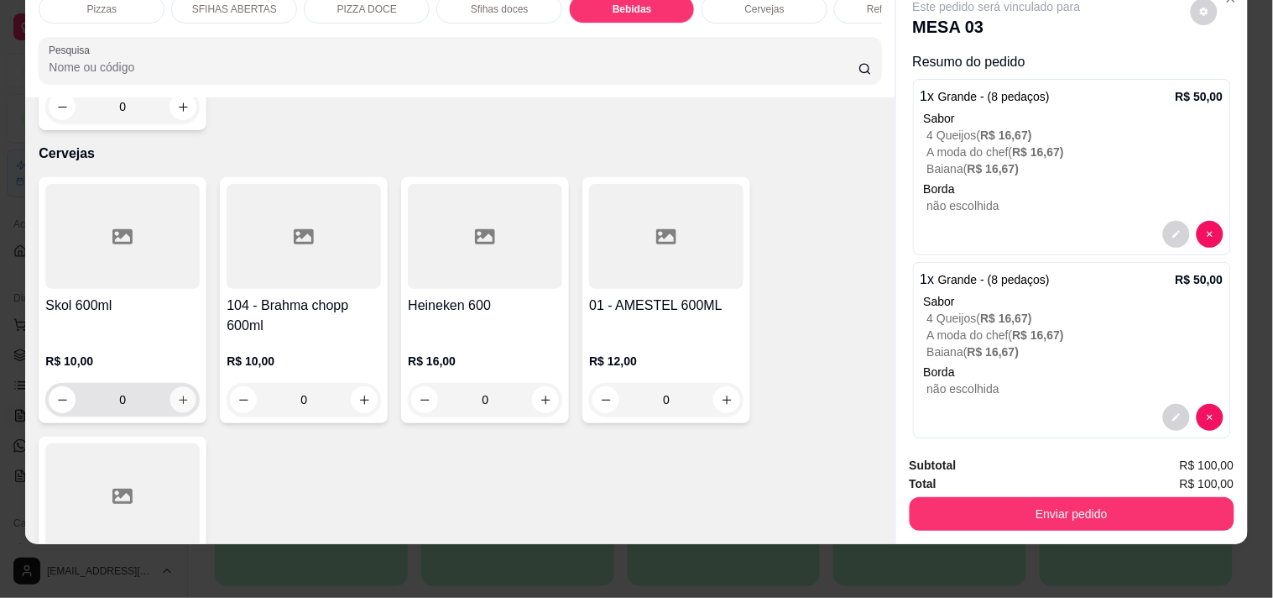
click at [179, 395] on icon "increase-product-quantity" at bounding box center [183, 399] width 8 height 8
click at [176, 393] on icon "increase-product-quantity" at bounding box center [182, 399] width 13 height 13
click at [59, 393] on icon "decrease-product-quantity" at bounding box center [63, 399] width 13 height 13
type input "0"
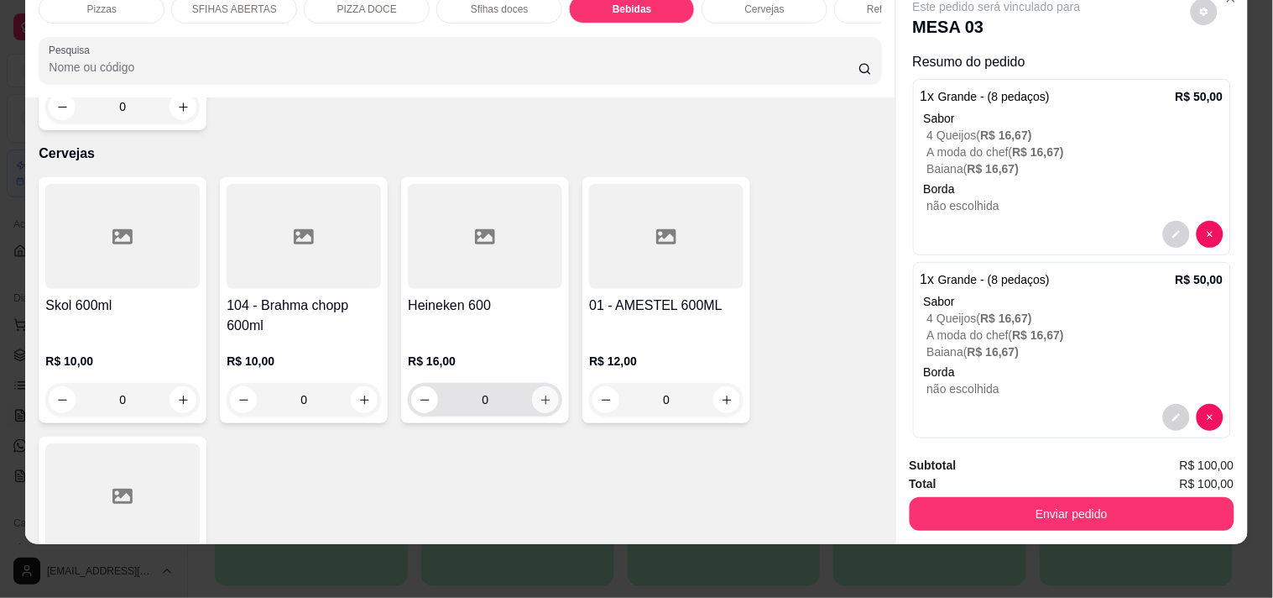
click at [541, 394] on icon "increase-product-quantity" at bounding box center [546, 400] width 13 height 13
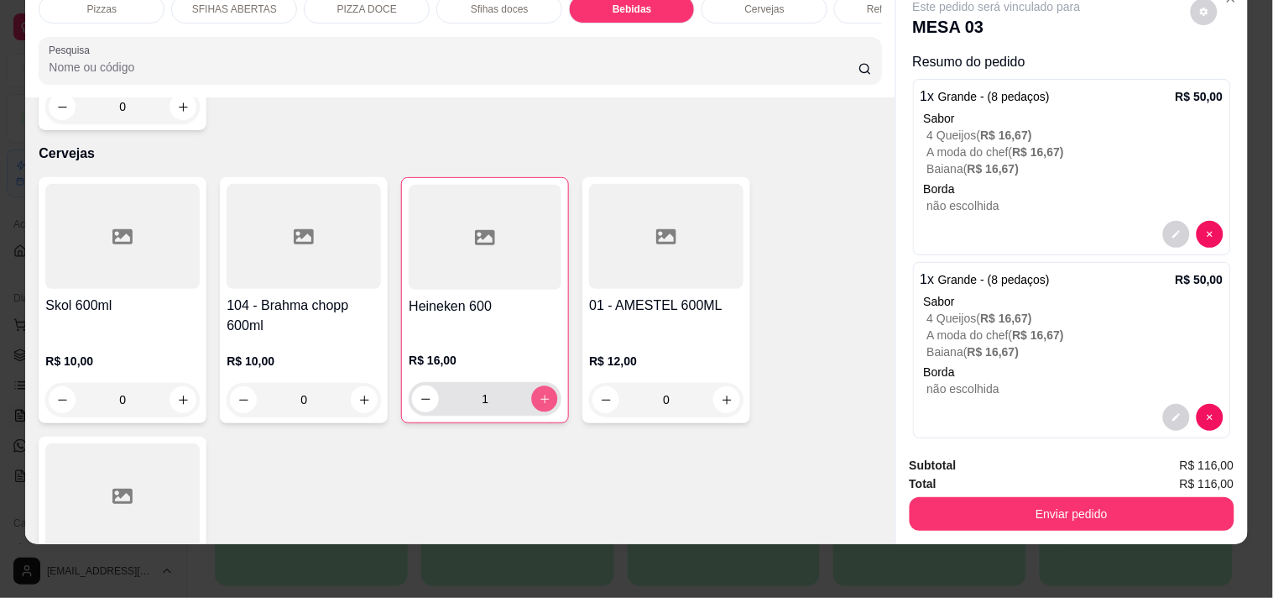
click at [541, 393] on icon "increase-product-quantity" at bounding box center [545, 399] width 13 height 13
type input "2"
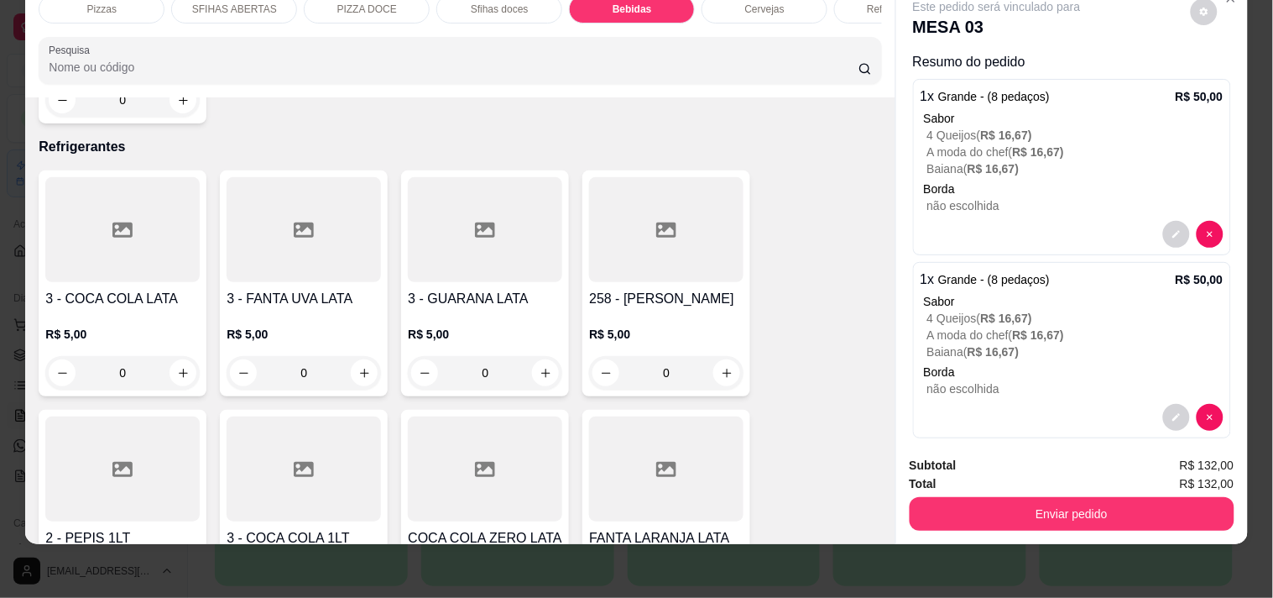
scroll to position [4519, 0]
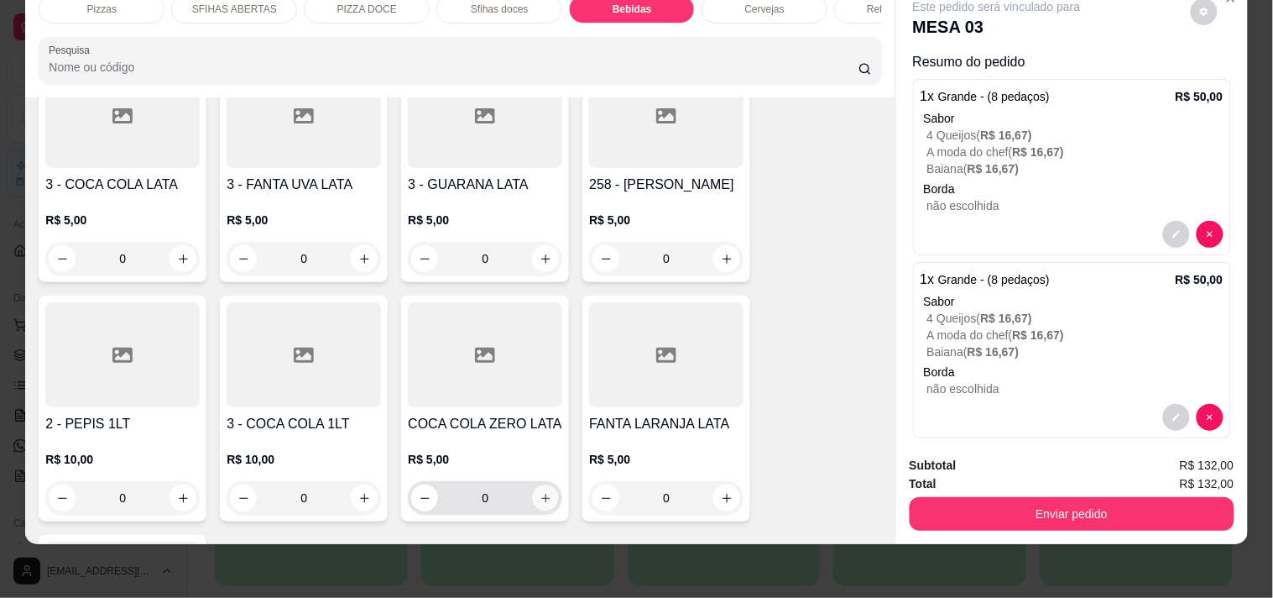
click at [540, 492] on icon "increase-product-quantity" at bounding box center [546, 498] width 13 height 13
type input "1"
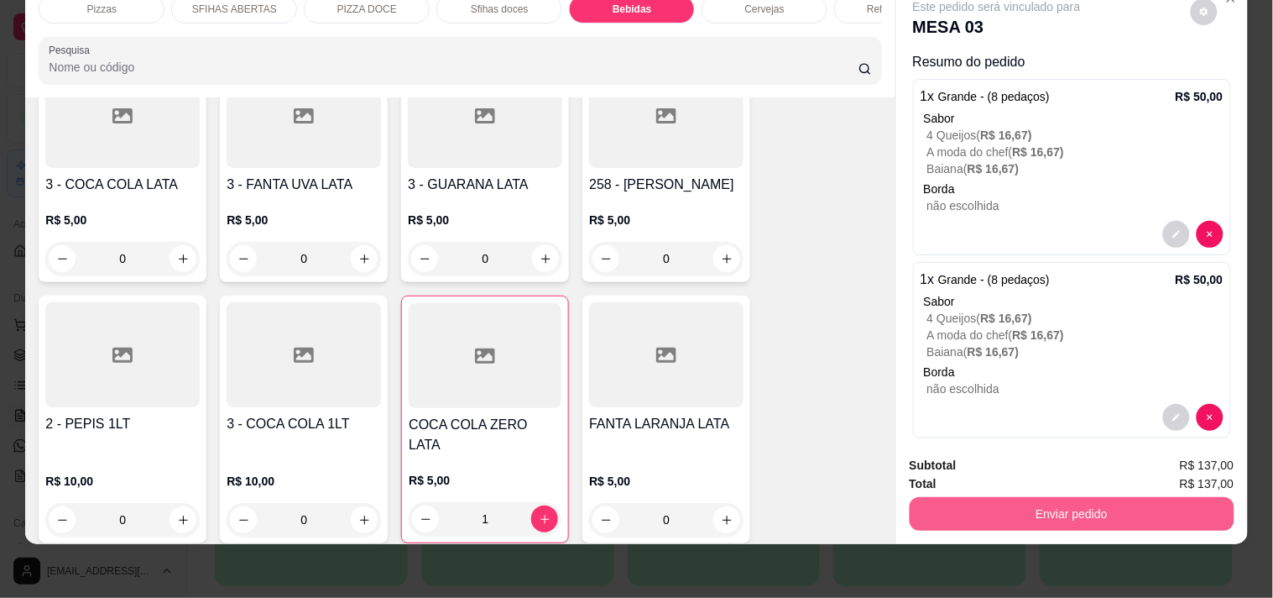
click at [948, 504] on button "Enviar pedido" at bounding box center [1072, 514] width 325 height 34
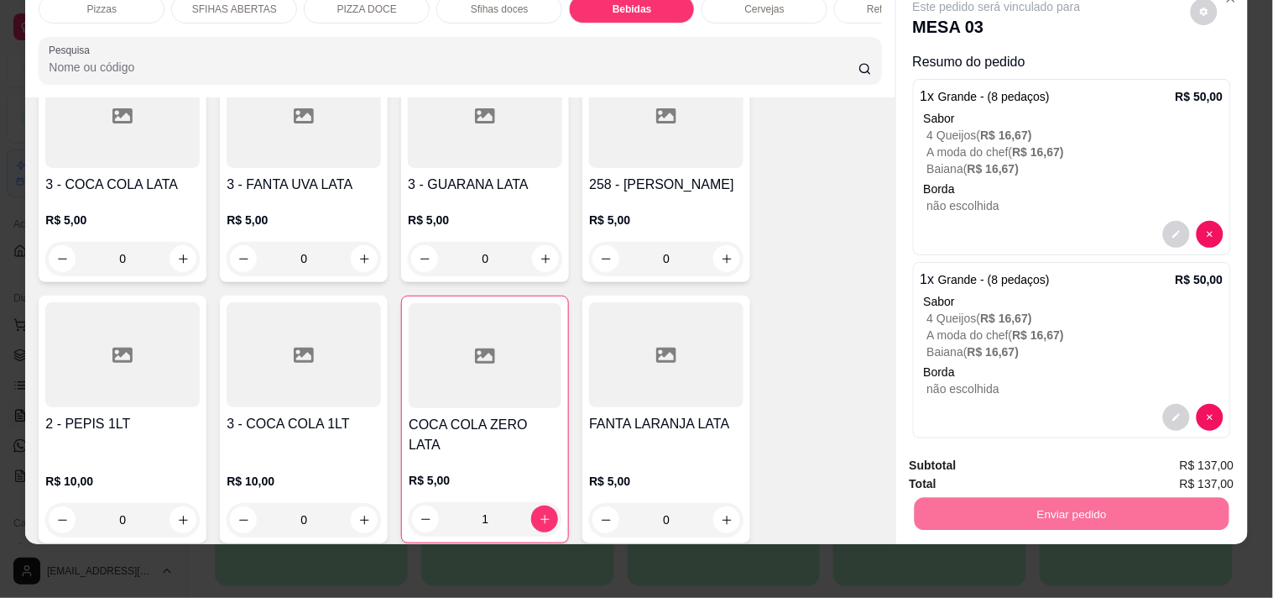
click at [951, 460] on button "Não registrar e enviar pedido" at bounding box center [1017, 458] width 170 height 31
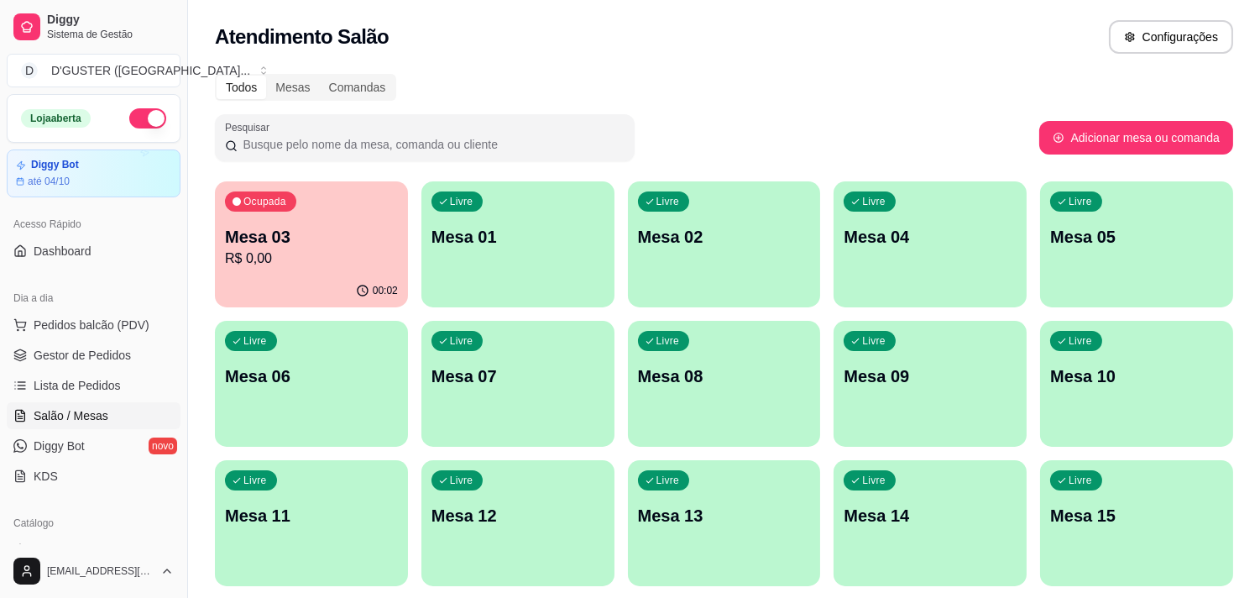
click at [329, 258] on p "R$ 0,00" at bounding box center [311, 258] width 173 height 20
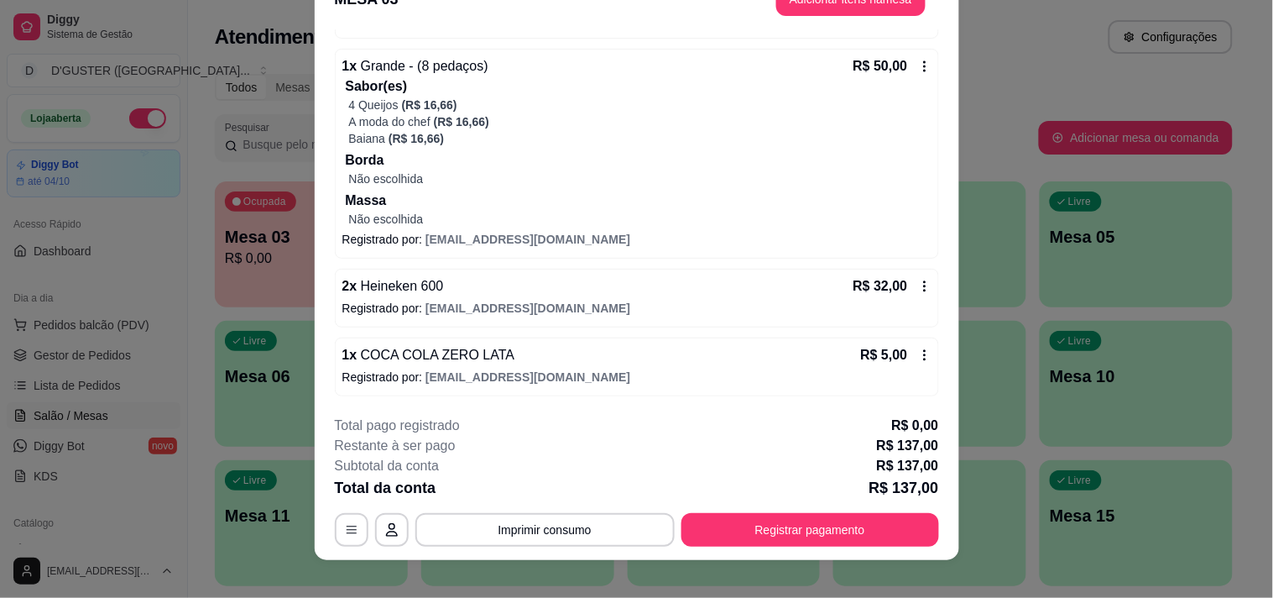
scroll to position [50, 0]
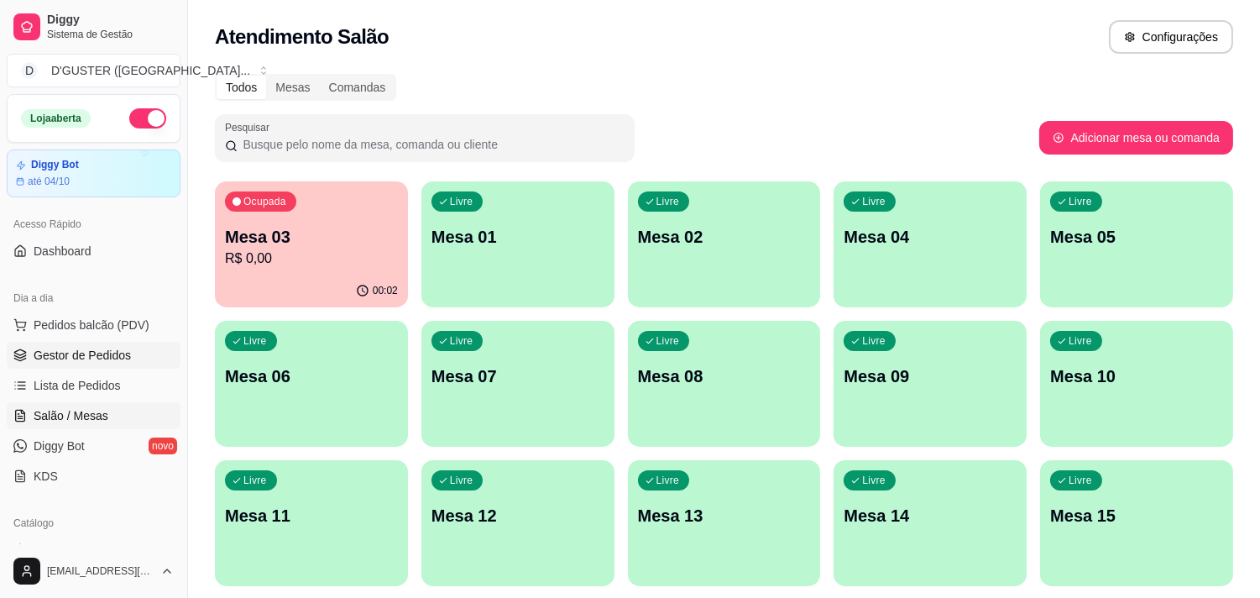
click at [67, 359] on span "Gestor de Pedidos" at bounding box center [82, 355] width 97 height 17
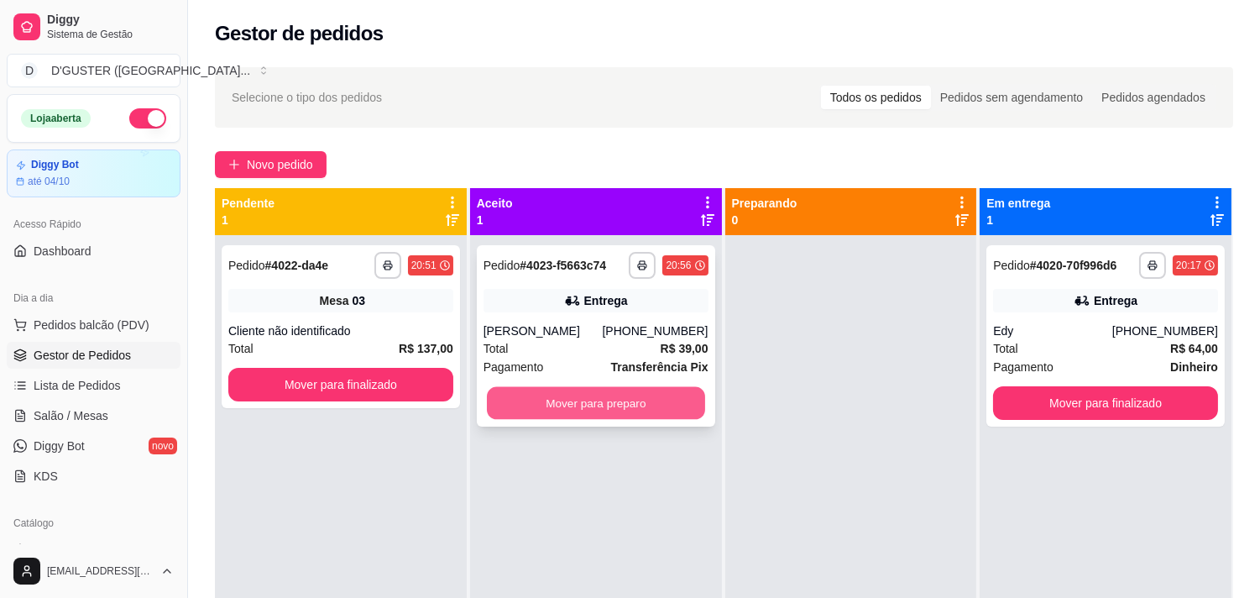
click at [653, 404] on button "Mover para preparo" at bounding box center [596, 403] width 218 height 33
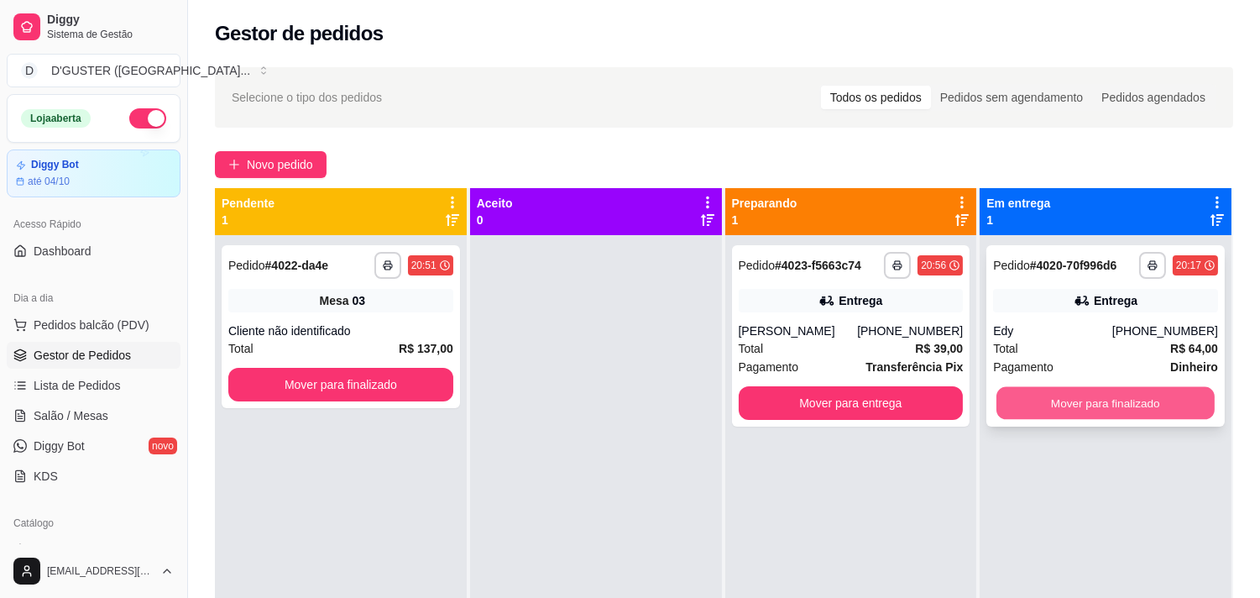
click at [1133, 390] on button "Mover para finalizado" at bounding box center [1105, 403] width 218 height 33
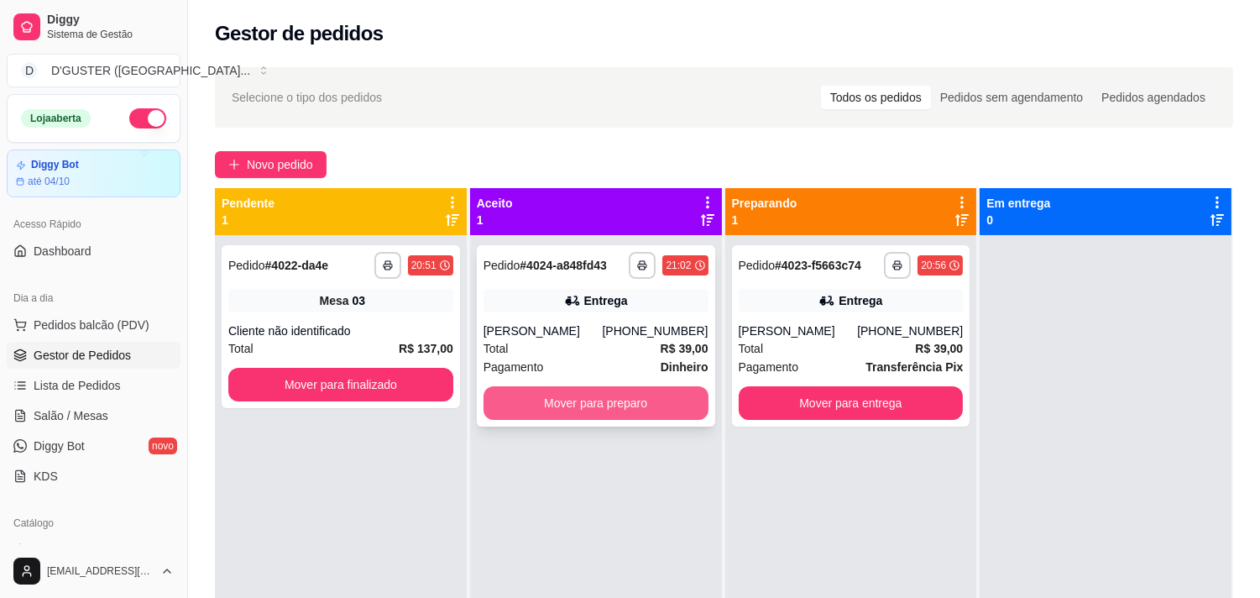
click at [567, 396] on button "Mover para preparo" at bounding box center [595, 403] width 225 height 34
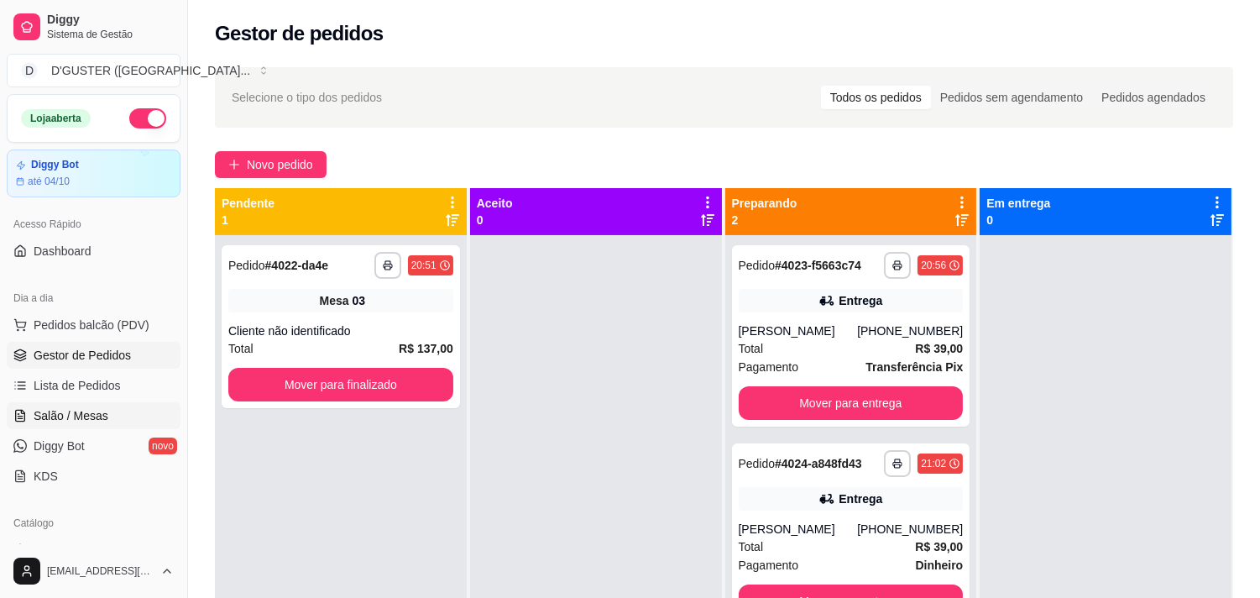
click at [118, 407] on link "Salão / Mesas" at bounding box center [94, 415] width 174 height 27
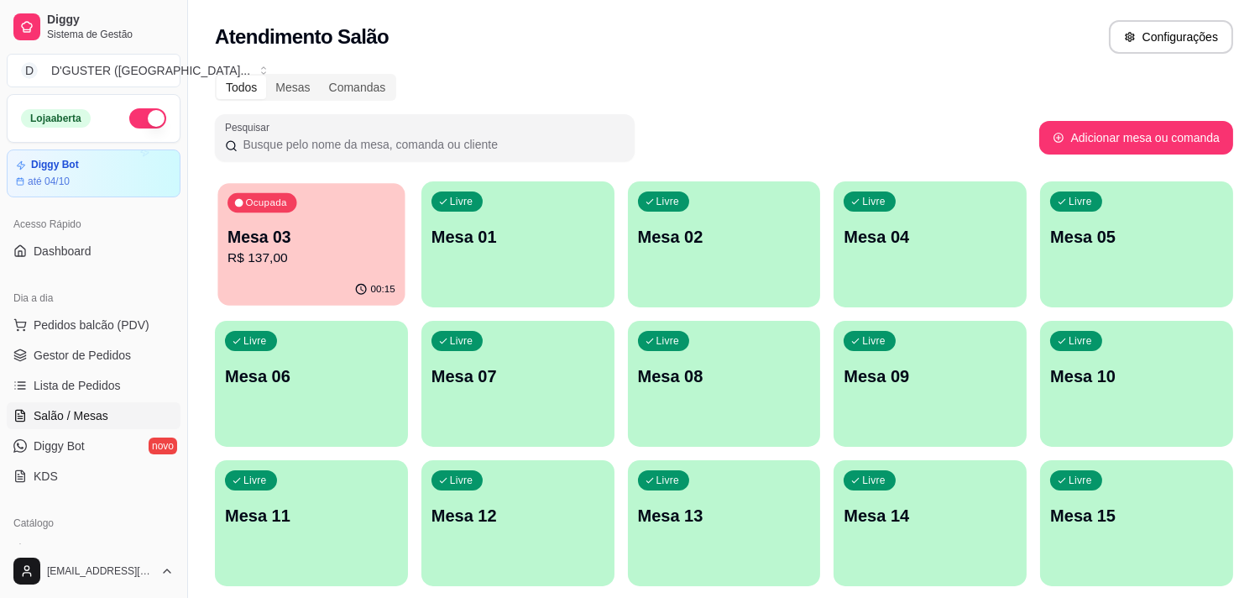
click at [312, 260] on p "R$ 137,00" at bounding box center [311, 257] width 168 height 19
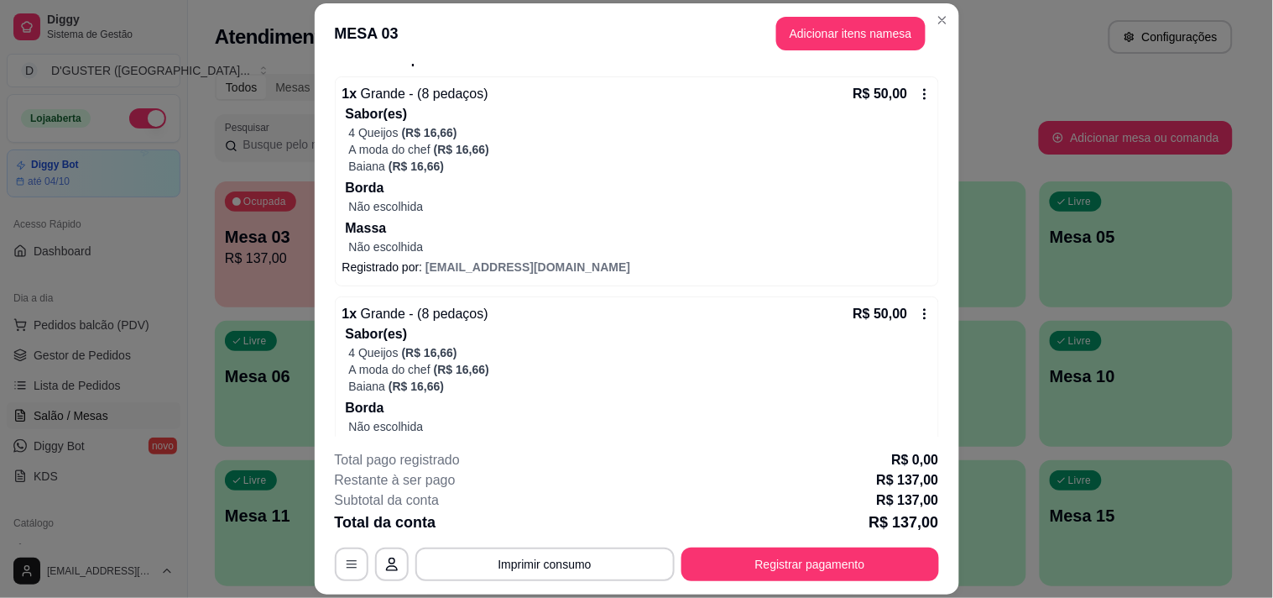
scroll to position [359, 0]
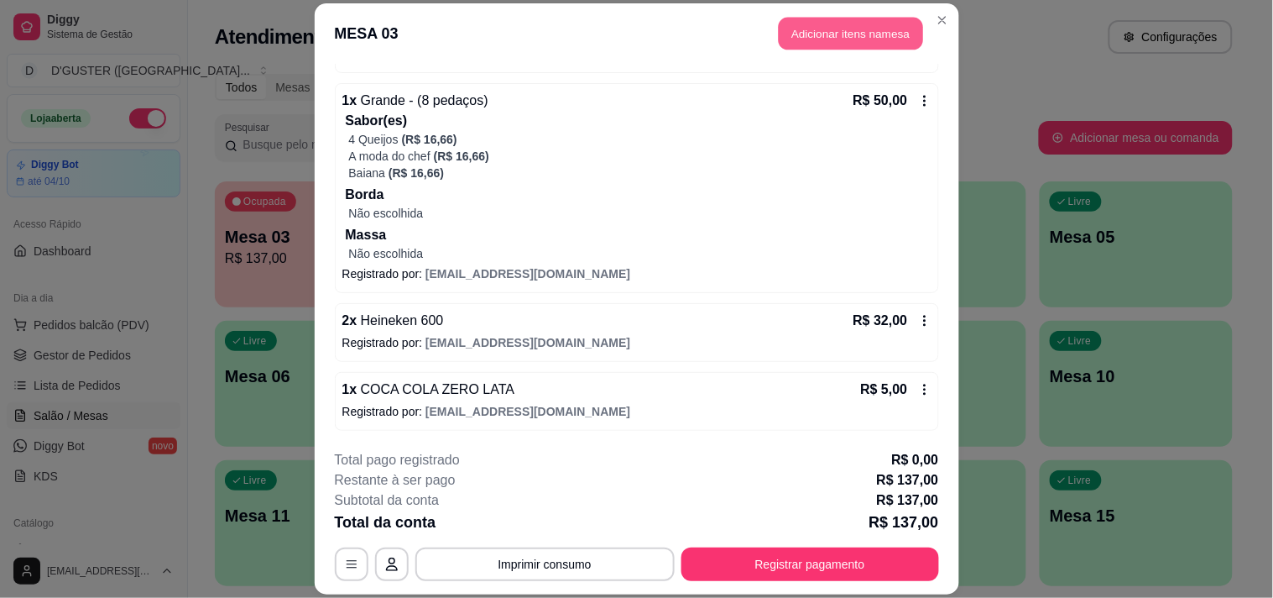
click at [848, 36] on button "Adicionar itens na mesa" at bounding box center [851, 33] width 144 height 33
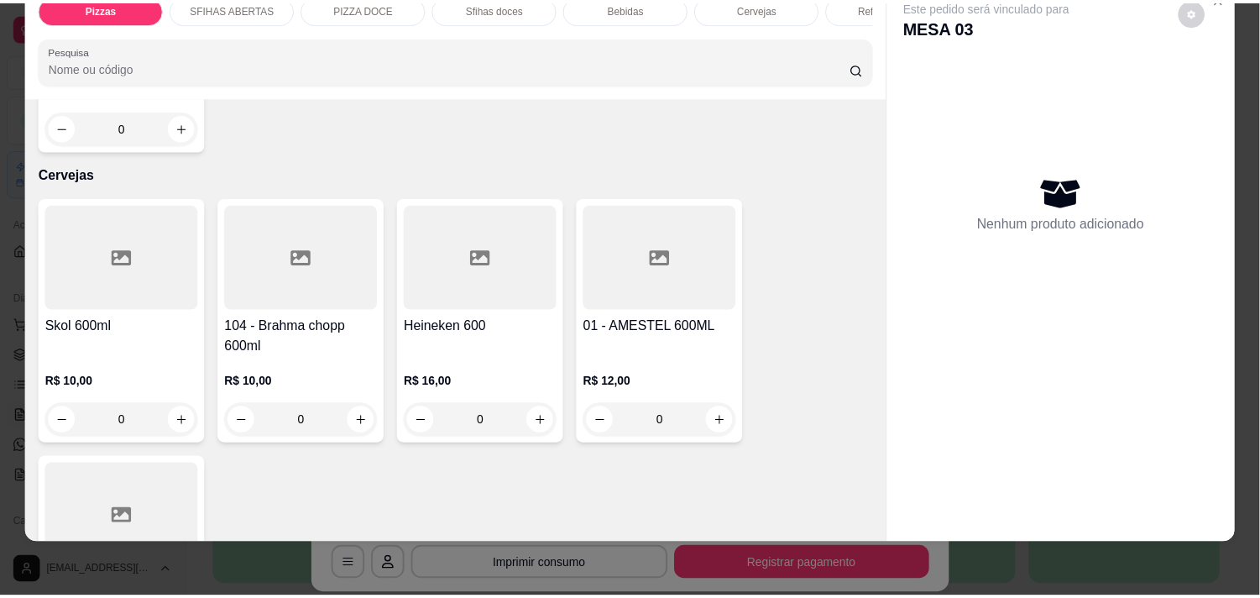
scroll to position [3916, 0]
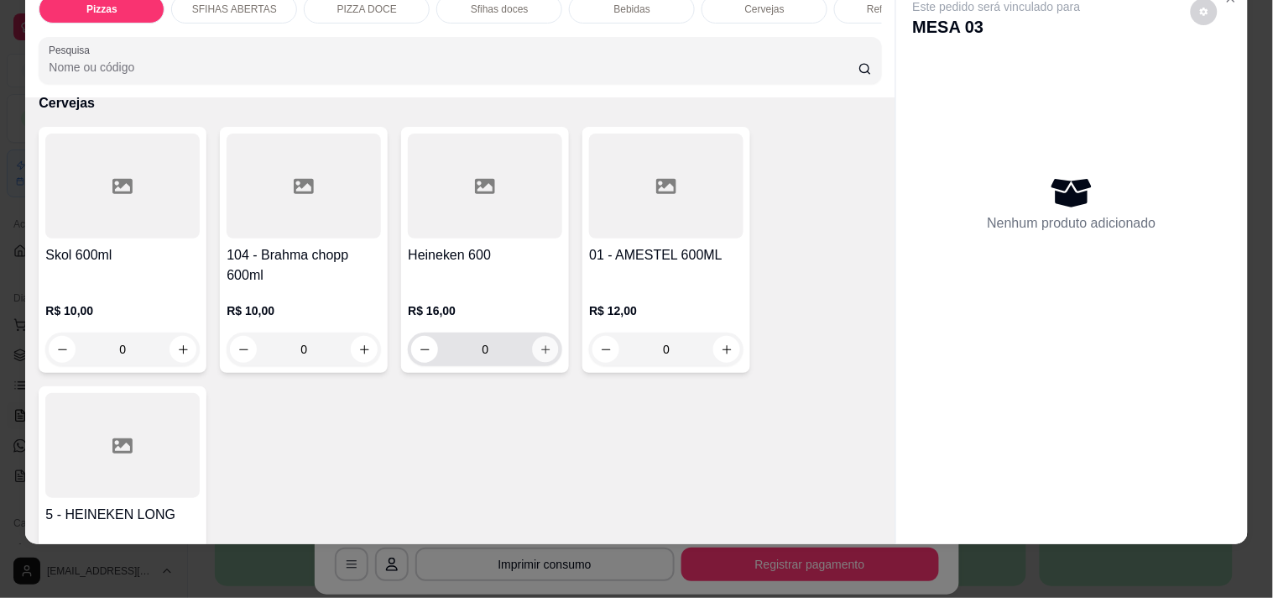
click at [540, 343] on icon "increase-product-quantity" at bounding box center [546, 349] width 13 height 13
type input "1"
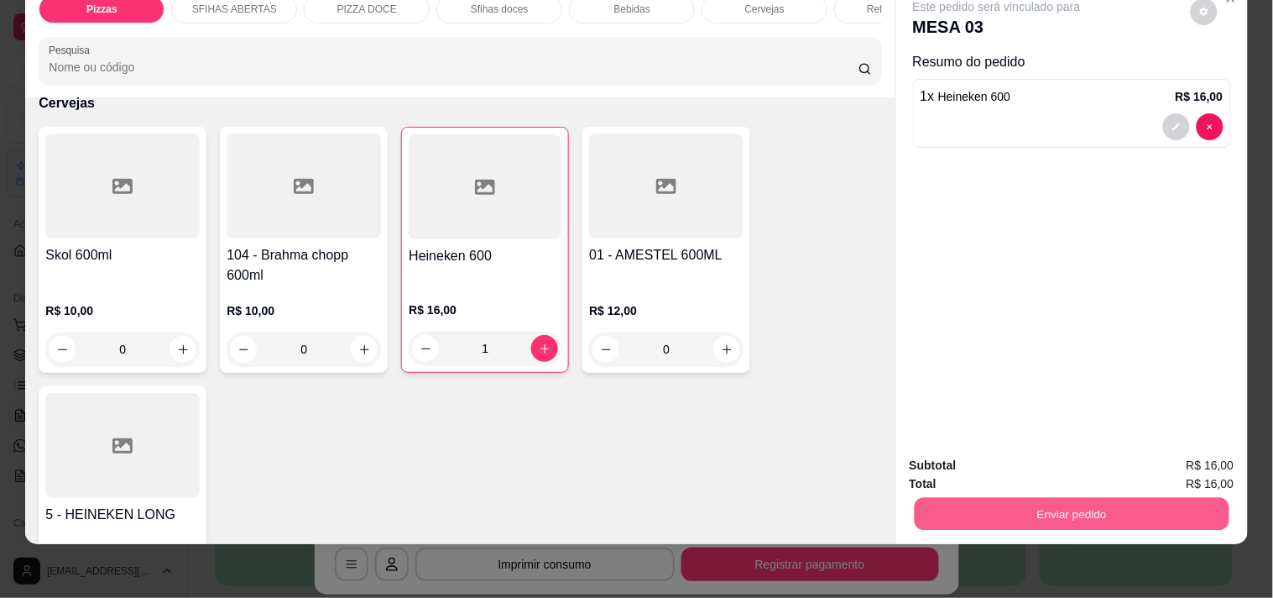
click at [1033, 498] on button "Enviar pedido" at bounding box center [1071, 513] width 315 height 33
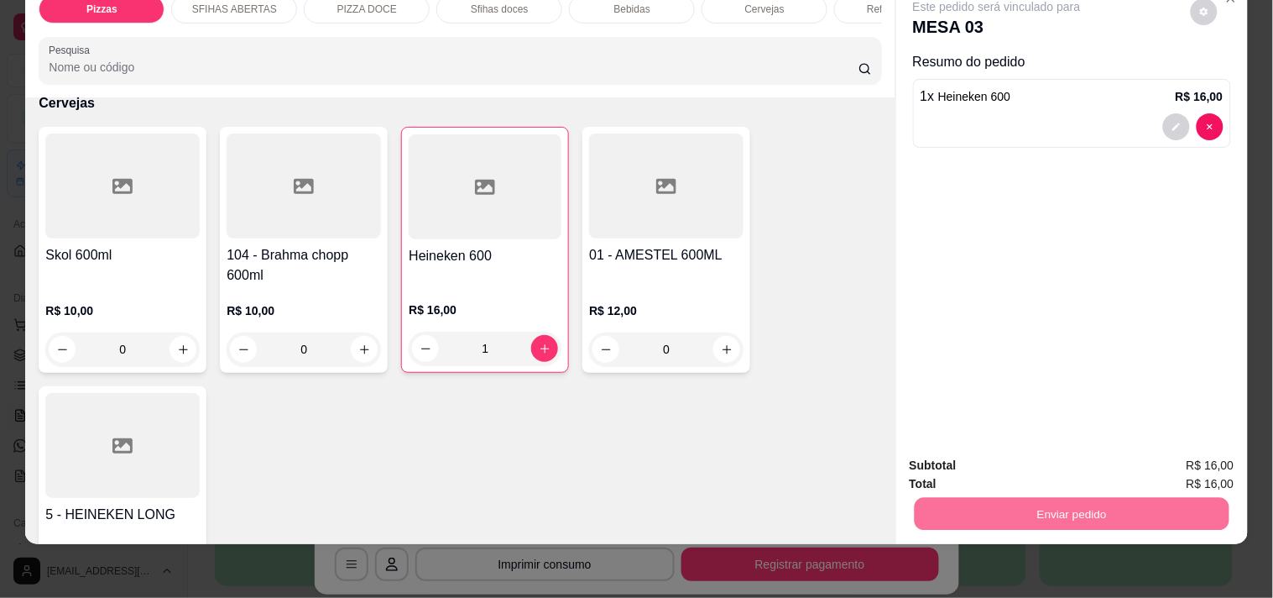
click at [995, 460] on button "Não registrar e enviar pedido" at bounding box center [1017, 457] width 170 height 31
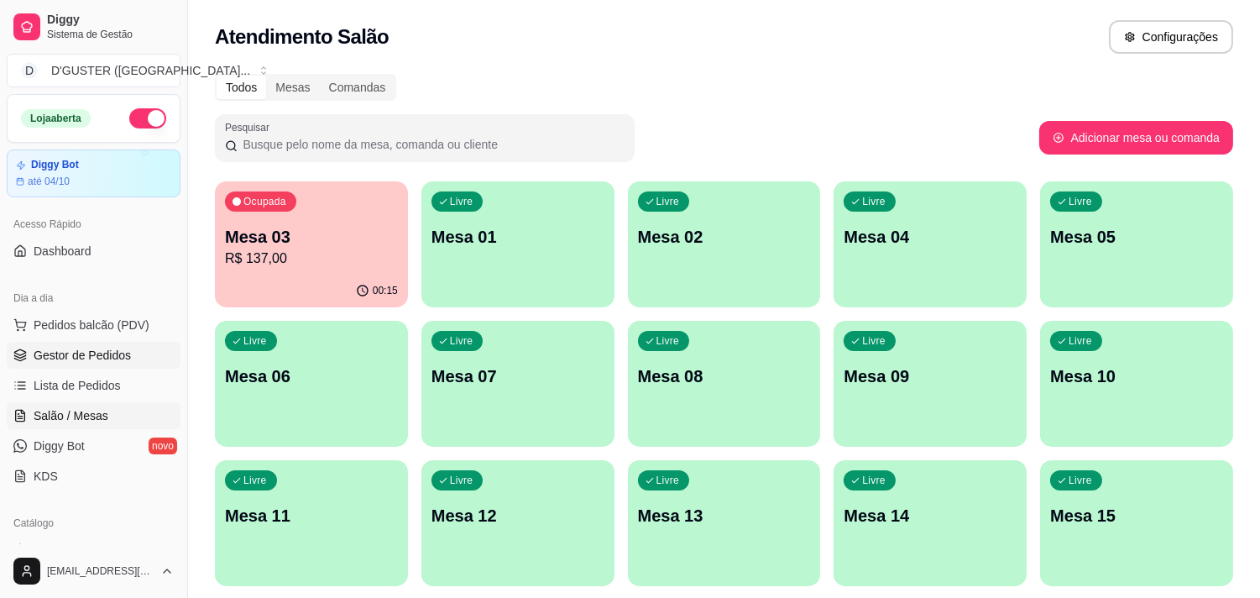
click at [130, 357] on link "Gestor de Pedidos" at bounding box center [94, 355] width 174 height 27
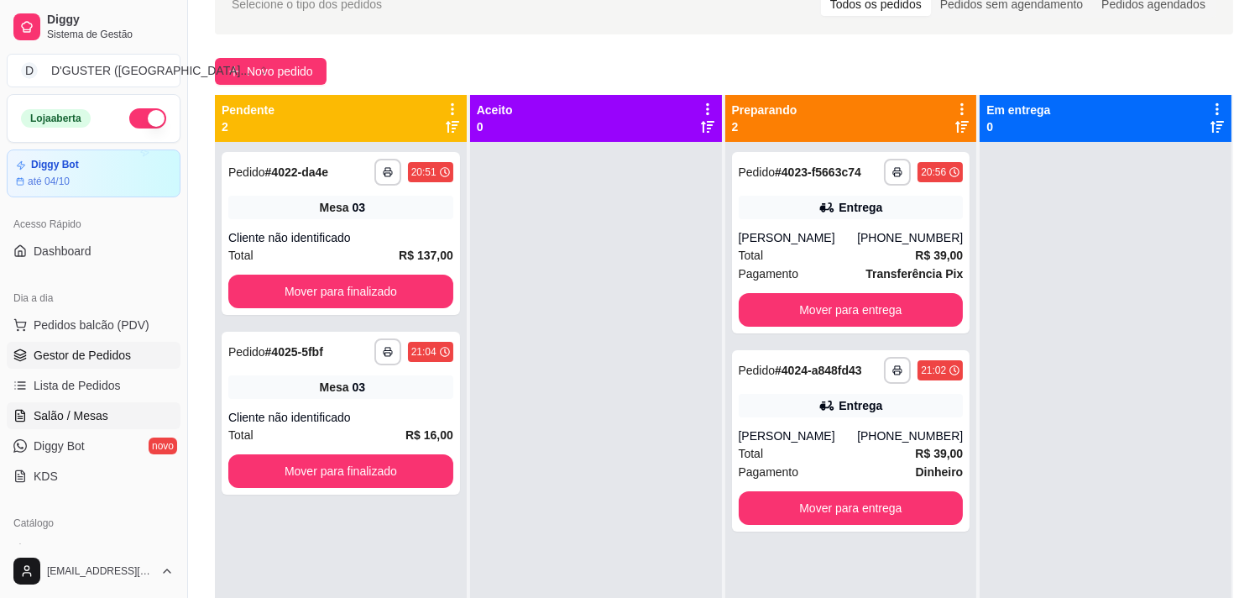
click at [69, 410] on span "Salão / Mesas" at bounding box center [71, 415] width 75 height 17
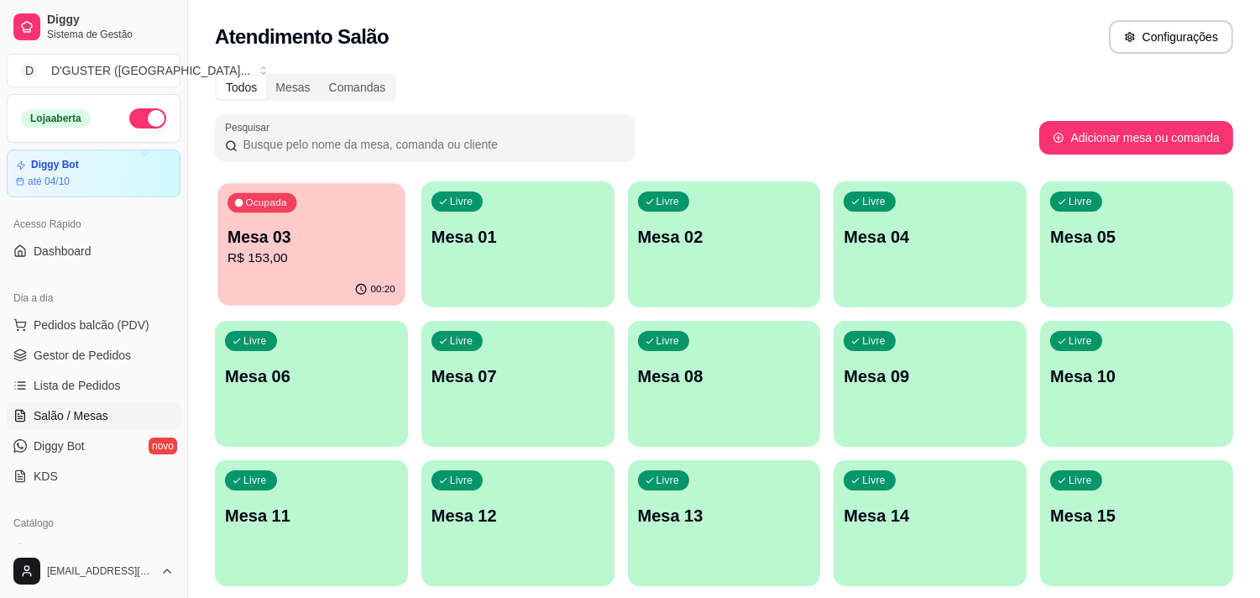
click at [272, 243] on p "Mesa 03" at bounding box center [311, 237] width 168 height 23
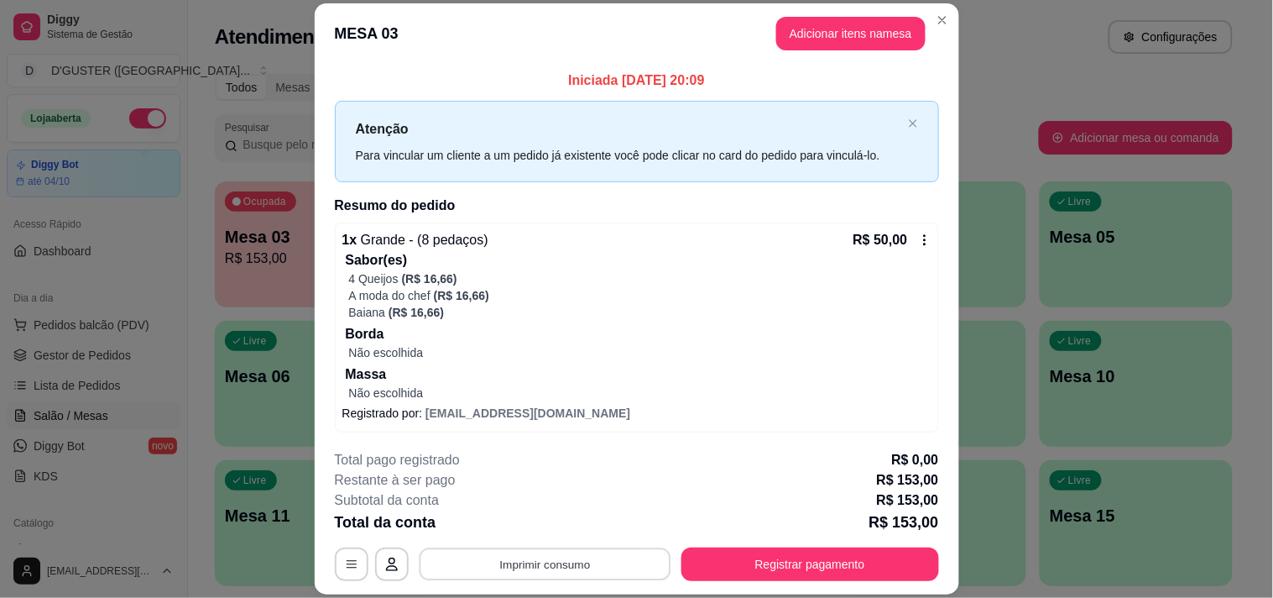
click at [495, 552] on button "Imprimir consumo" at bounding box center [545, 564] width 252 height 33
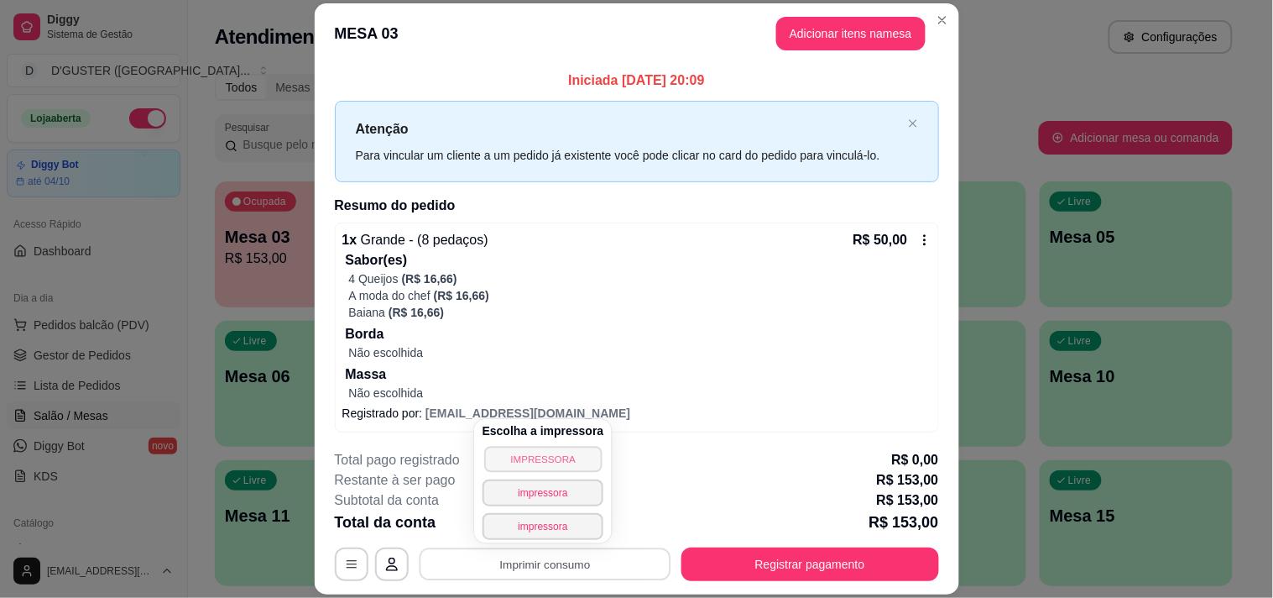
click at [551, 448] on button "IMPRESSORA" at bounding box center [542, 459] width 117 height 26
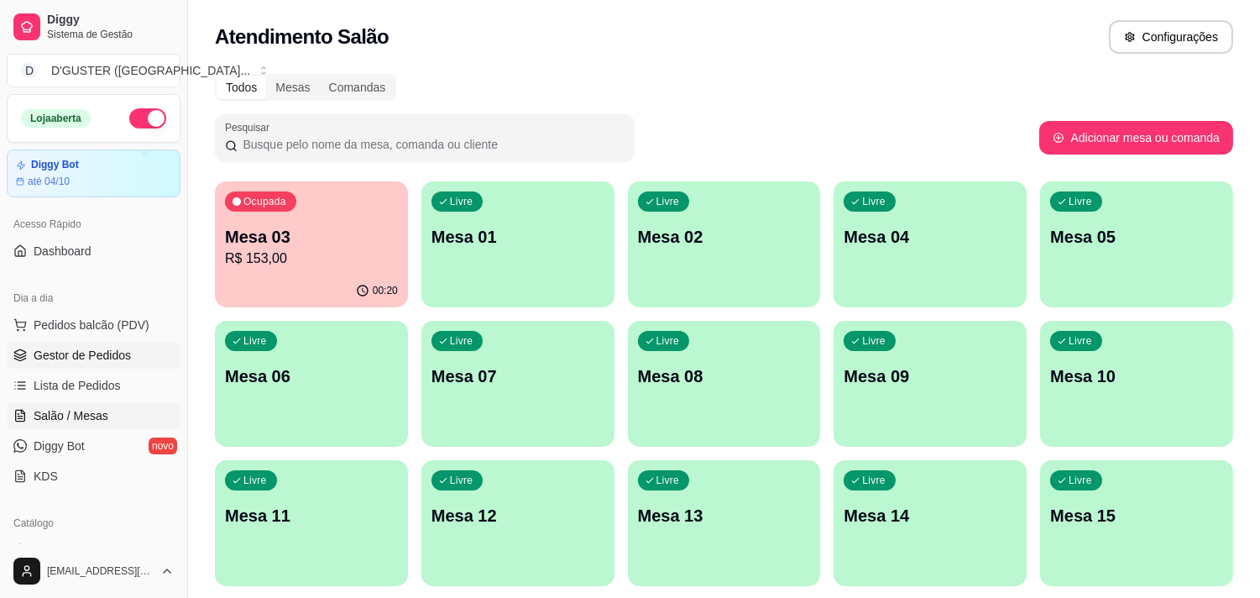
click at [86, 353] on span "Gestor de Pedidos" at bounding box center [82, 355] width 97 height 17
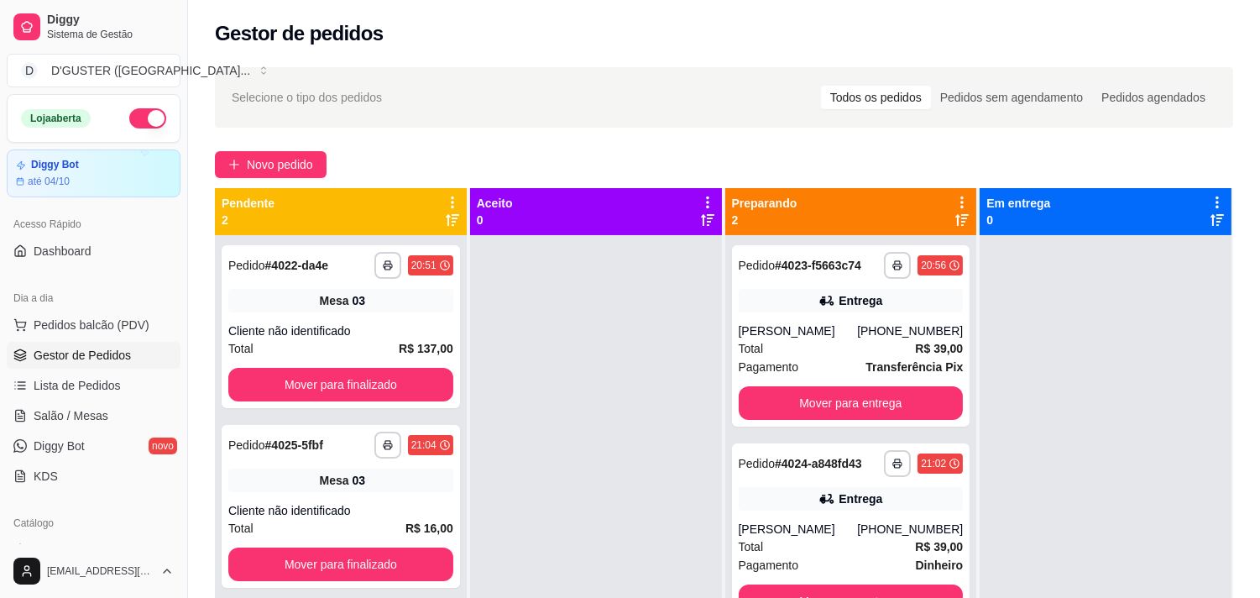
click at [76, 400] on ul "Pedidos balcão (PDV) Gestor de Pedidos Lista de Pedidos Salão / Mesas Diggy Bot…" at bounding box center [94, 400] width 174 height 178
click at [94, 414] on span "Salão / Mesas" at bounding box center [71, 415] width 75 height 17
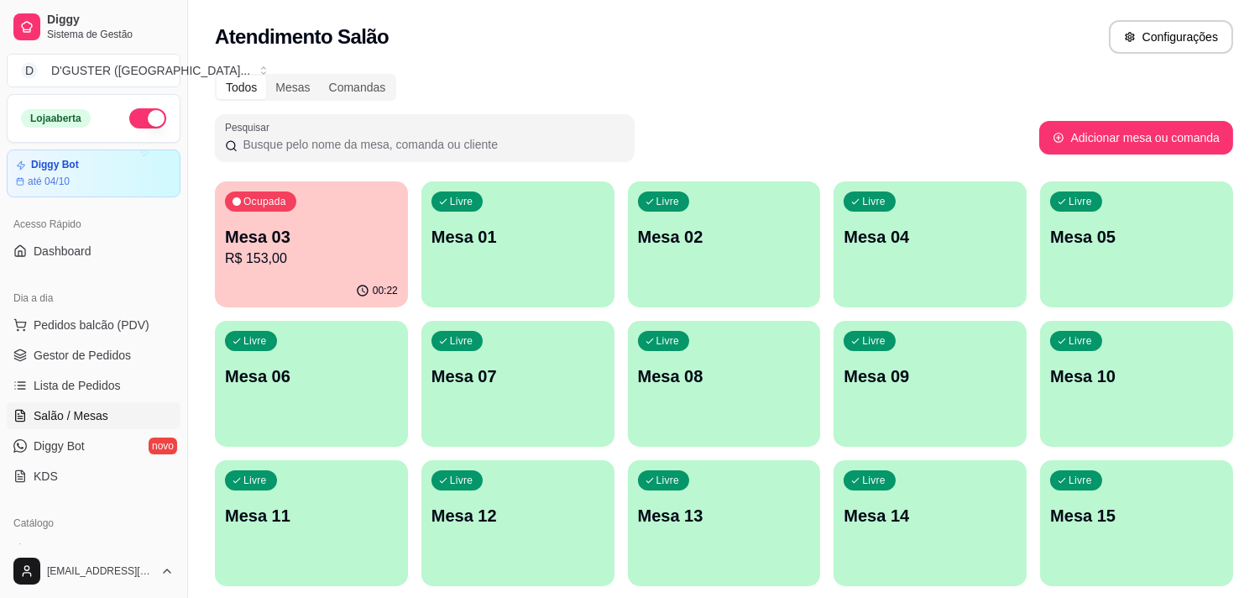
click at [345, 228] on p "Mesa 03" at bounding box center [311, 236] width 173 height 23
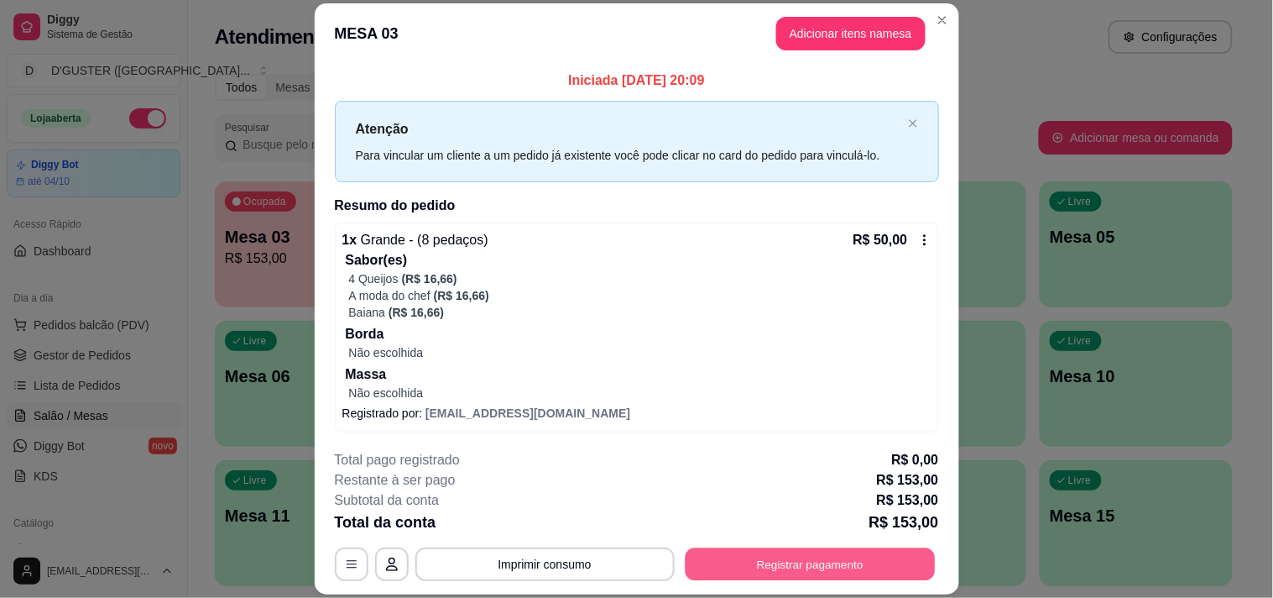
click at [810, 565] on button "Registrar pagamento" at bounding box center [810, 564] width 250 height 33
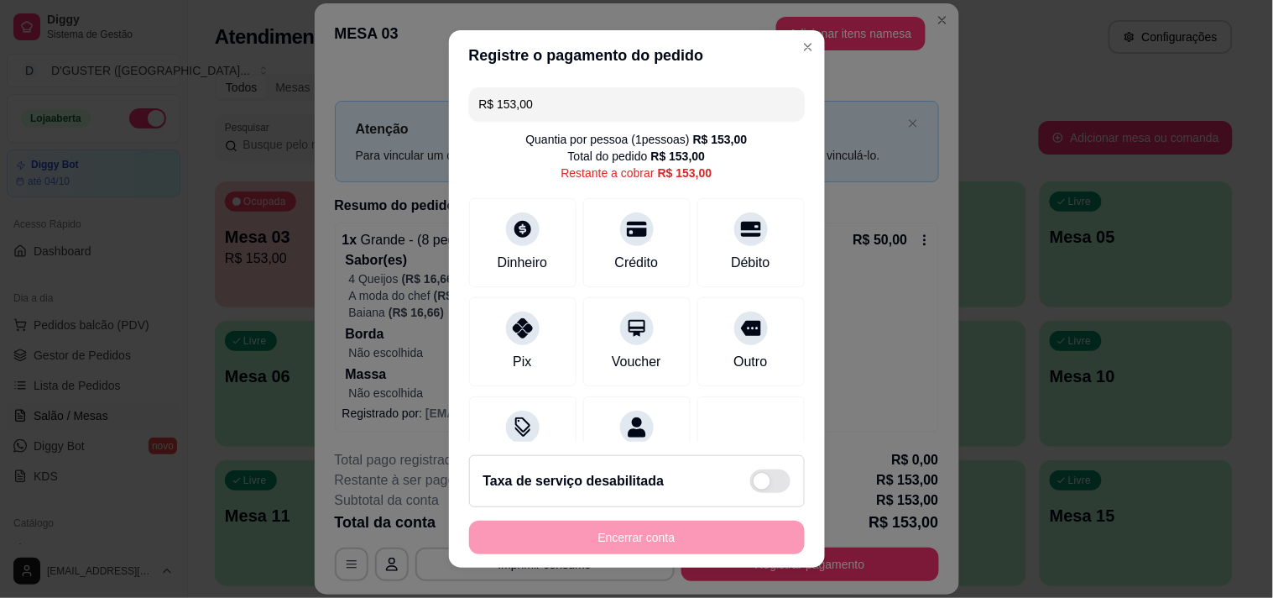
drag, startPoint x: 723, startPoint y: 252, endPoint x: 730, endPoint y: 289, distance: 37.5
click at [731, 253] on div "Débito" at bounding box center [750, 263] width 39 height 20
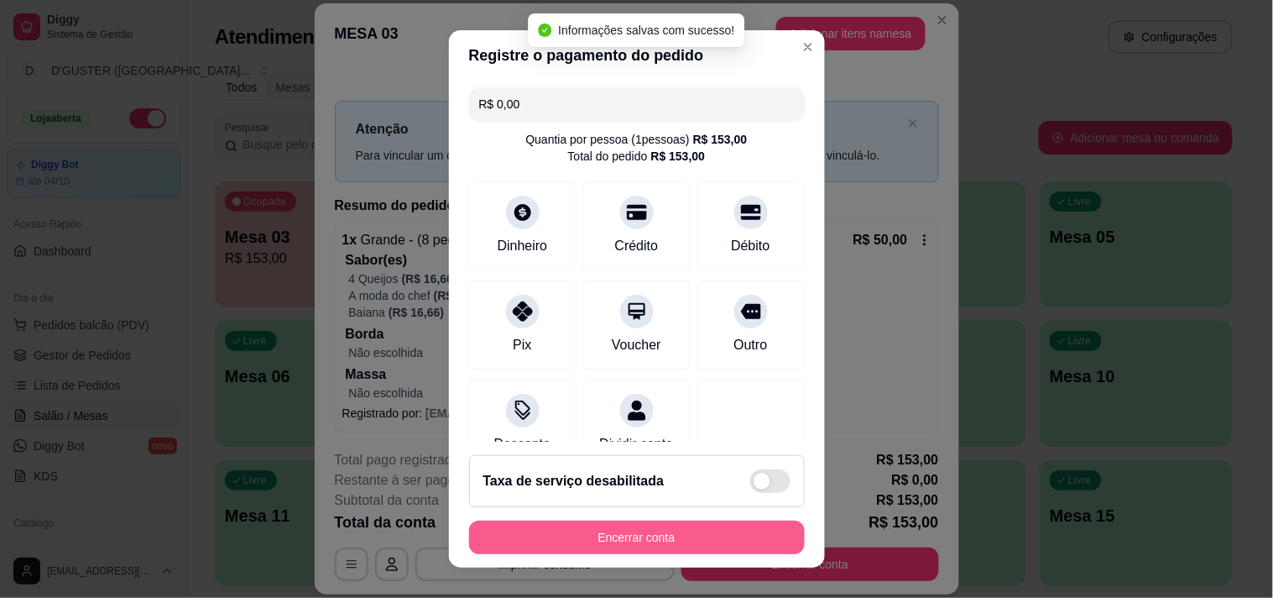
type input "R$ 0,00"
click at [681, 540] on button "Encerrar conta" at bounding box center [637, 537] width 336 height 34
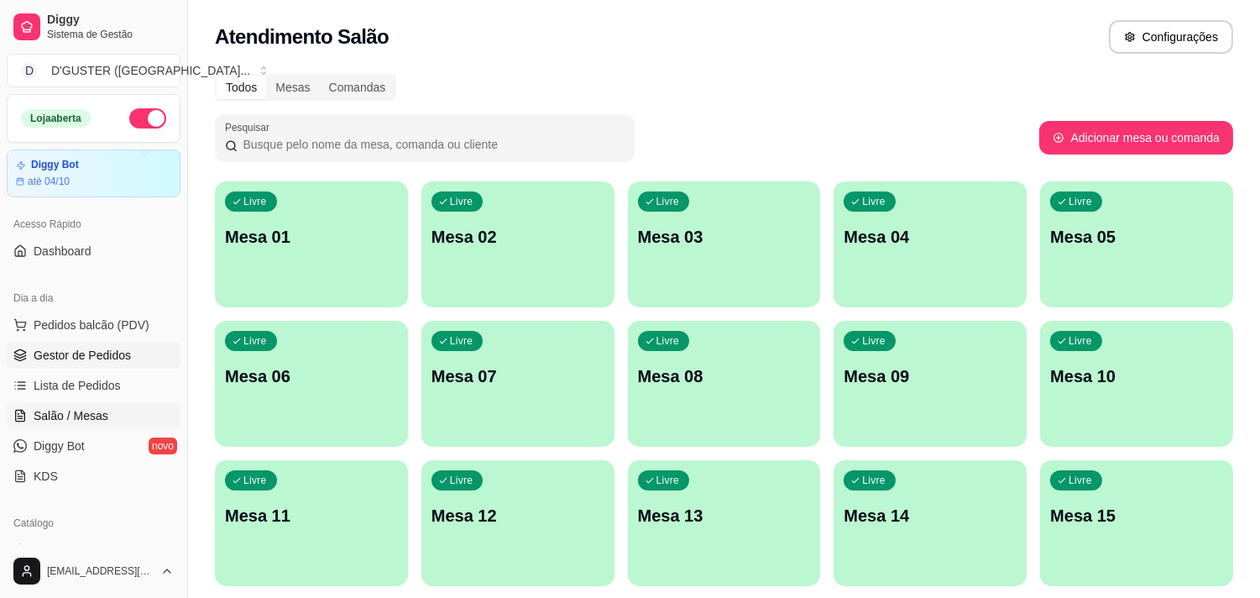
click at [86, 355] on span "Gestor de Pedidos" at bounding box center [82, 355] width 97 height 17
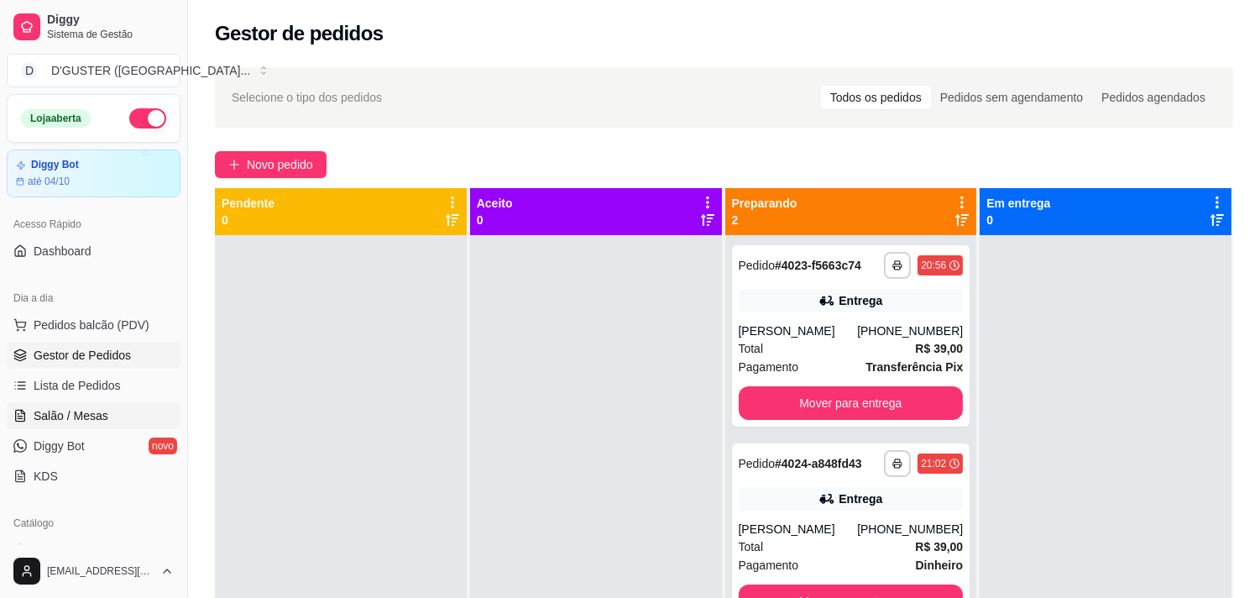
click at [88, 407] on span "Salão / Mesas" at bounding box center [71, 415] width 75 height 17
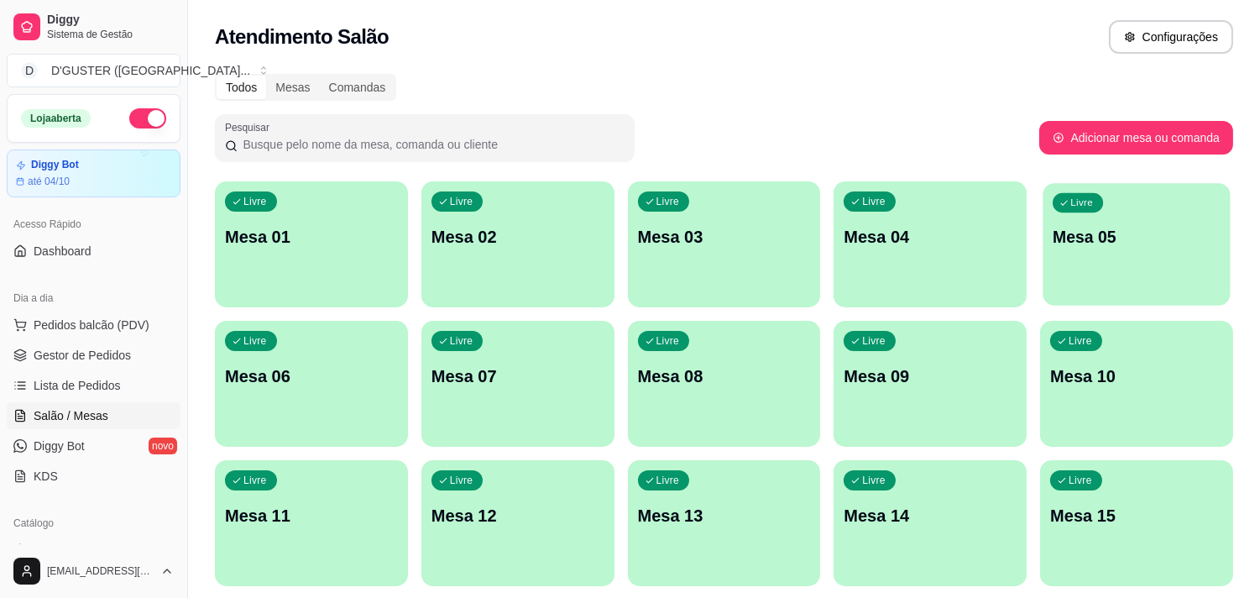
click at [1096, 246] on p "Mesa 05" at bounding box center [1136, 237] width 168 height 23
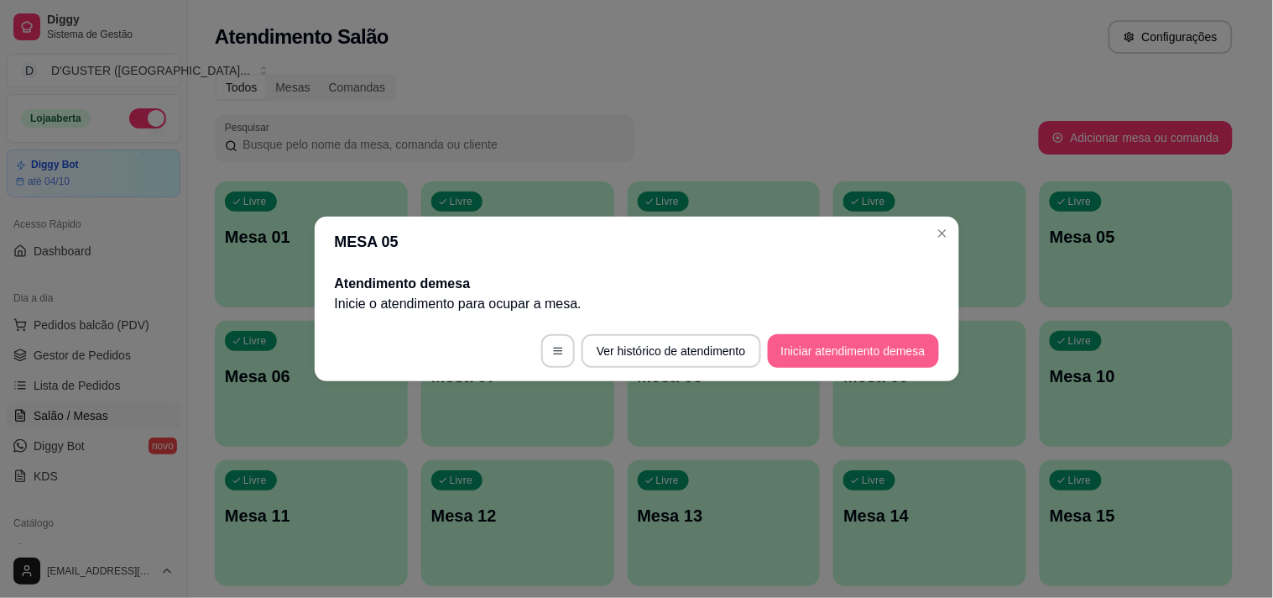
click at [865, 350] on button "Iniciar atendimento de mesa" at bounding box center [853, 351] width 171 height 34
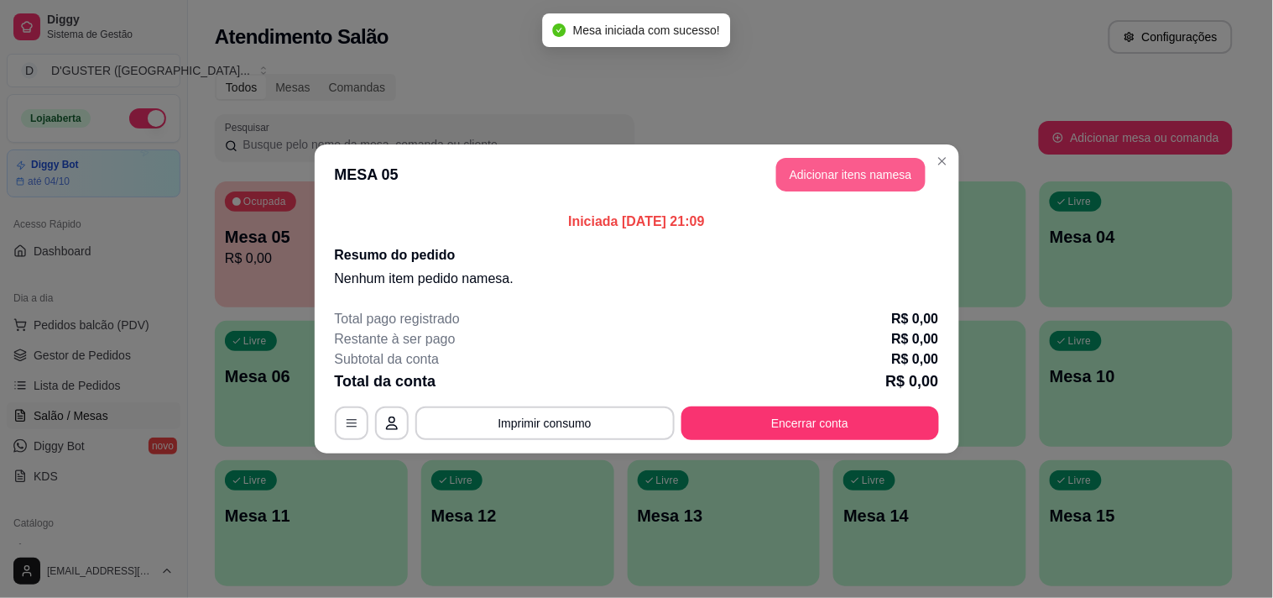
click at [874, 173] on button "Adicionar itens na mesa" at bounding box center [850, 175] width 149 height 34
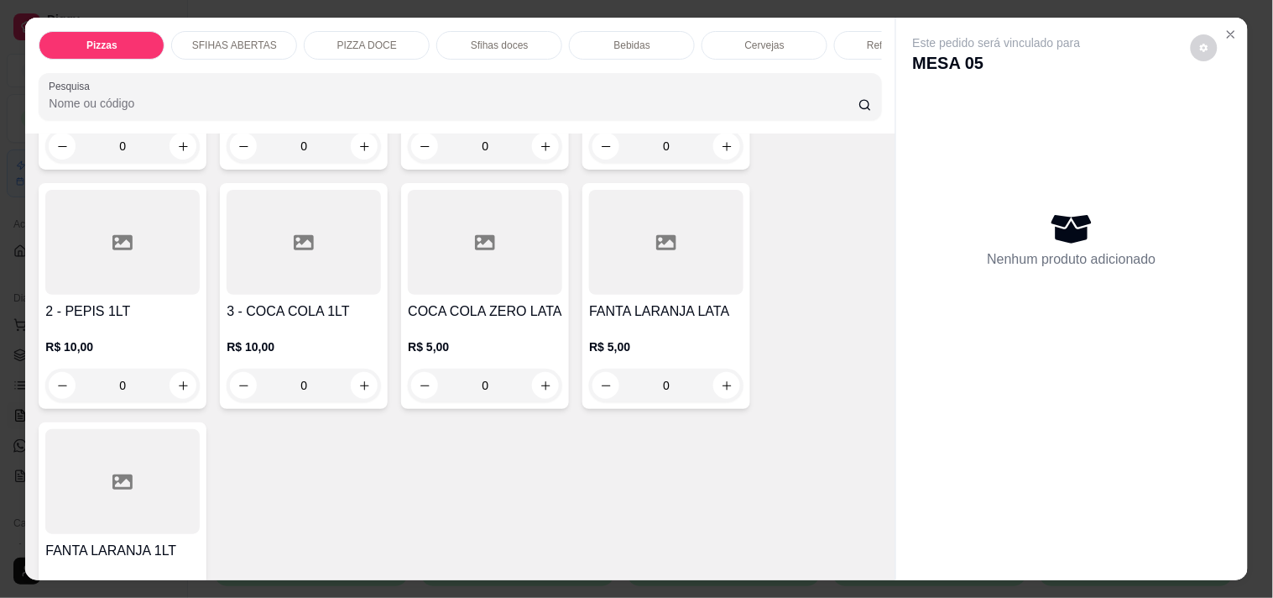
scroll to position [4662, 0]
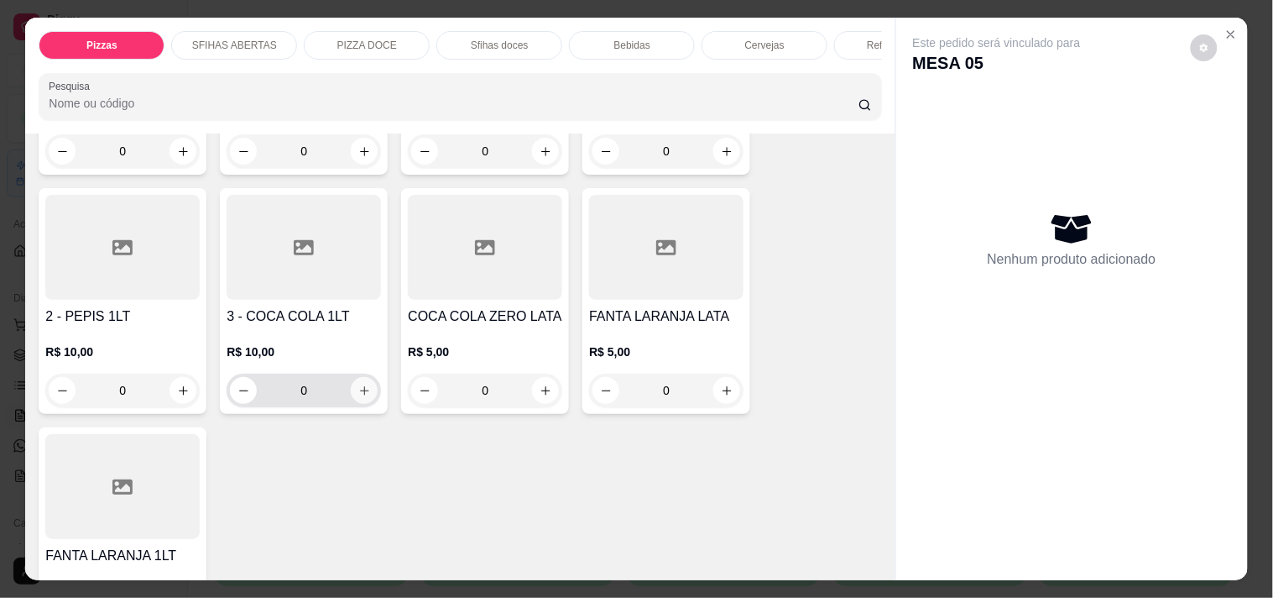
click at [360, 386] on icon "increase-product-quantity" at bounding box center [364, 390] width 9 height 9
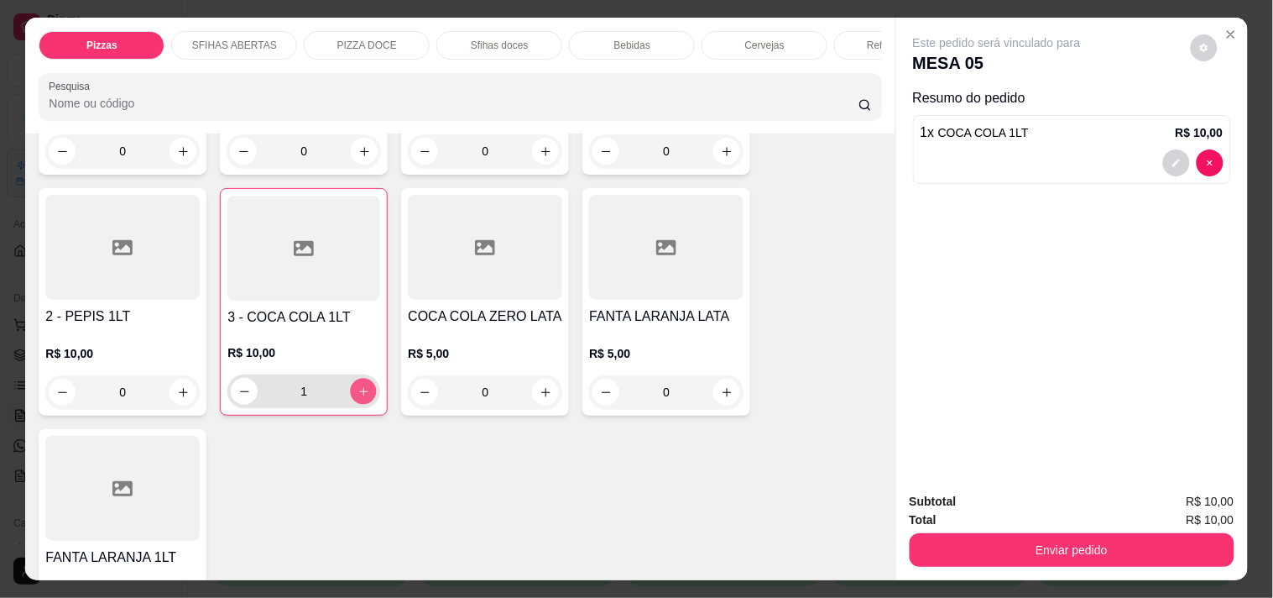
click at [358, 385] on icon "increase-product-quantity" at bounding box center [364, 391] width 13 height 13
type input "3"
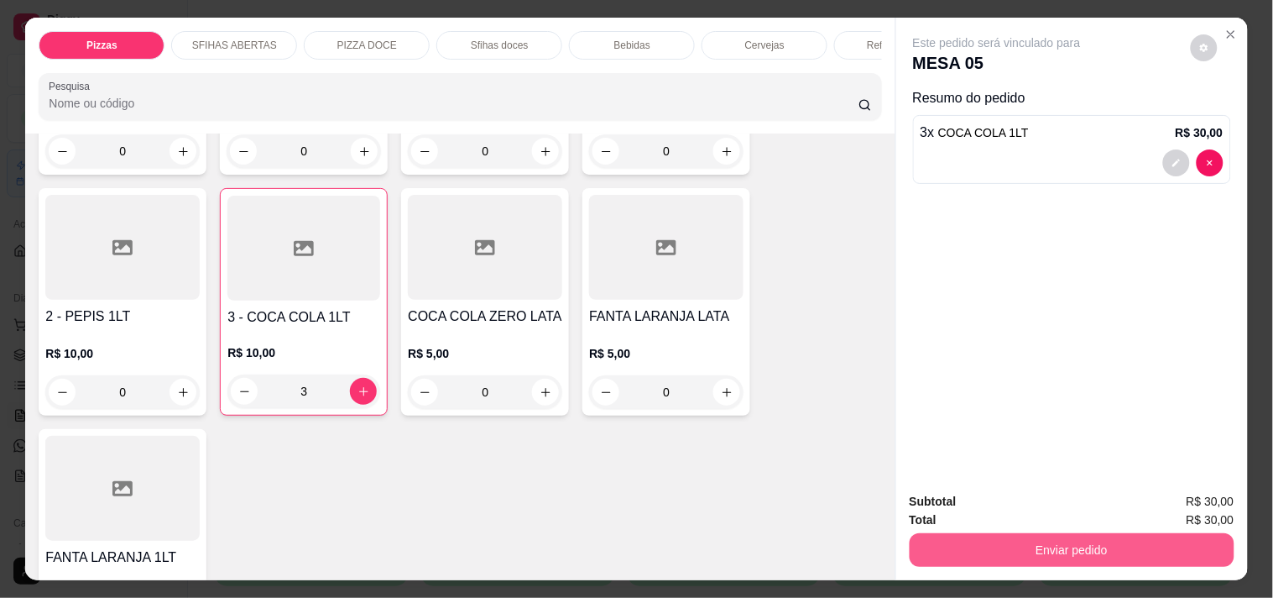
click at [1139, 539] on button "Enviar pedido" at bounding box center [1072, 550] width 325 height 34
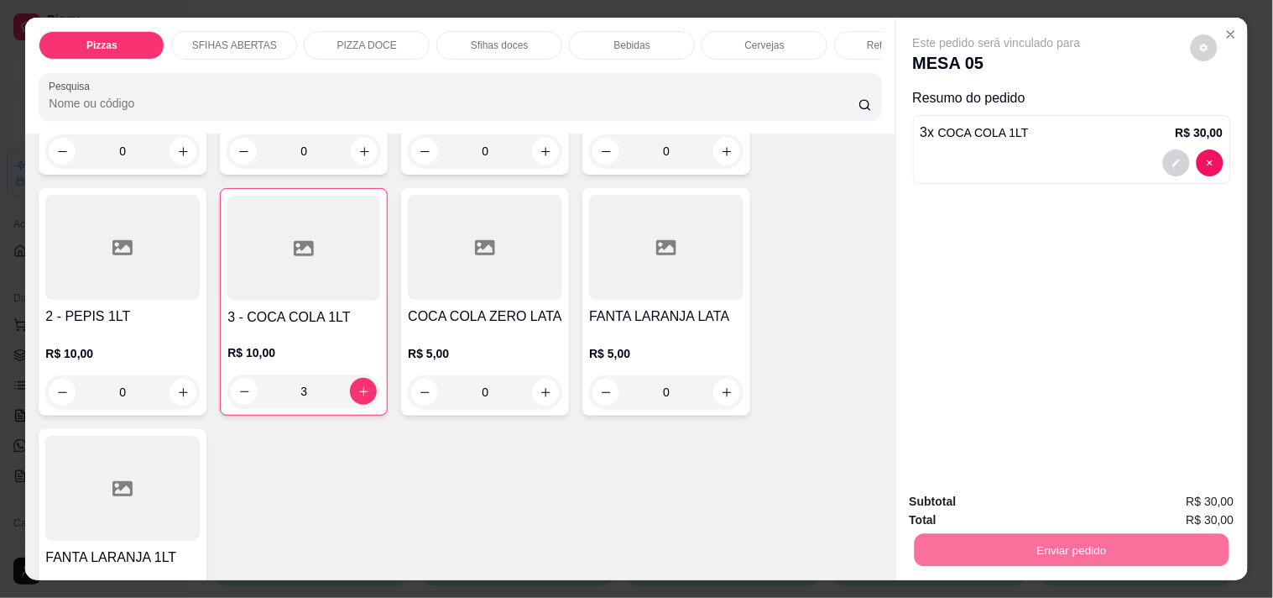
click at [975, 493] on button "Não registrar e enviar pedido" at bounding box center [1017, 501] width 170 height 31
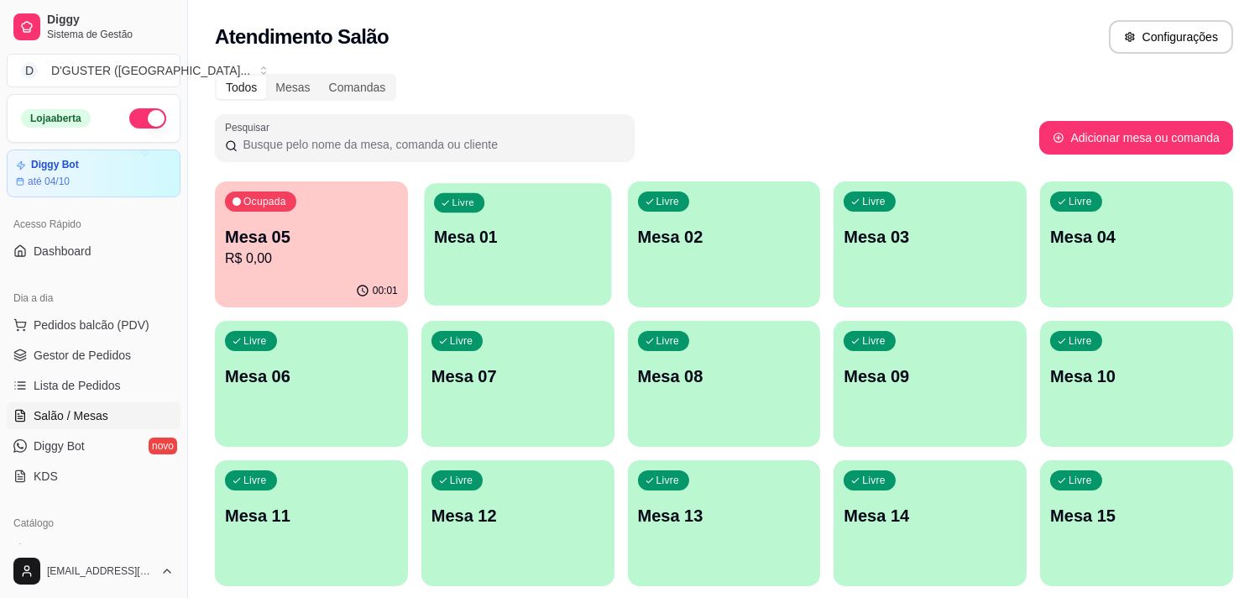
click at [491, 279] on div "Livre Mesa 01" at bounding box center [517, 234] width 187 height 102
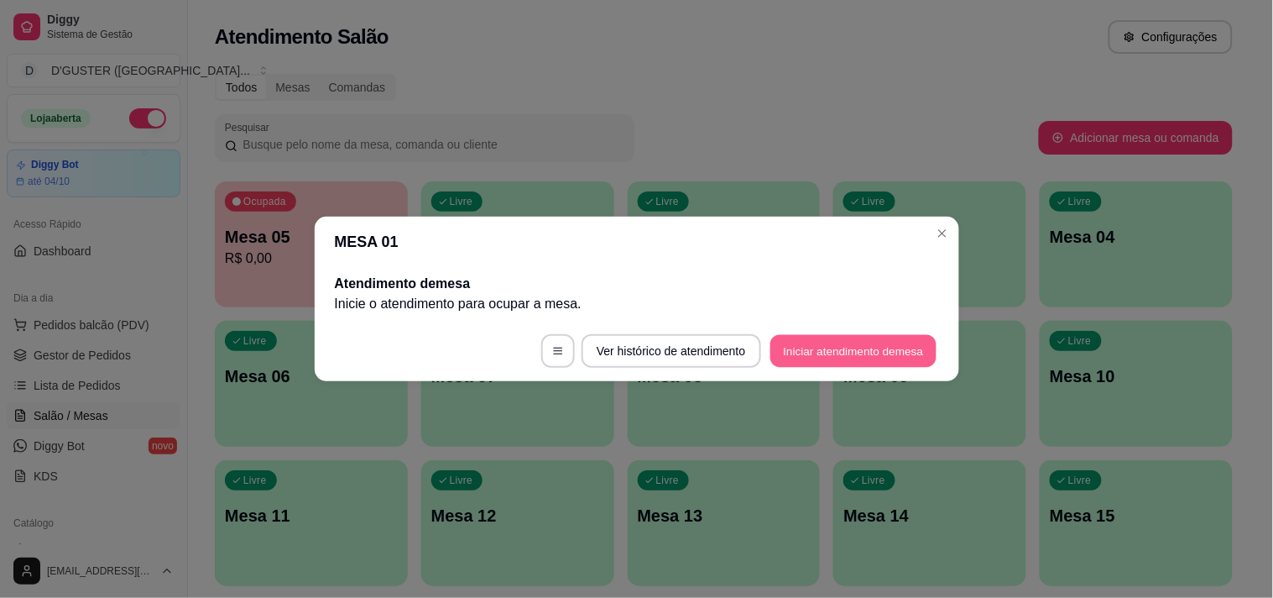
click at [911, 355] on button "Iniciar atendimento de mesa" at bounding box center [853, 351] width 166 height 33
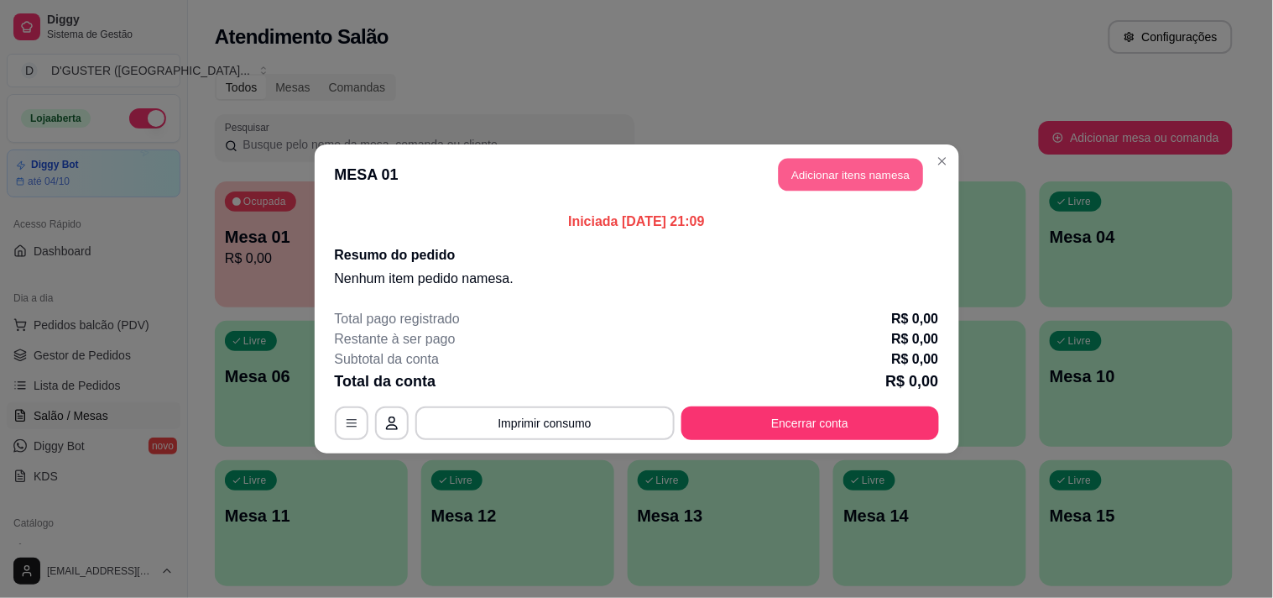
click at [862, 173] on button "Adicionar itens na mesa" at bounding box center [851, 175] width 144 height 33
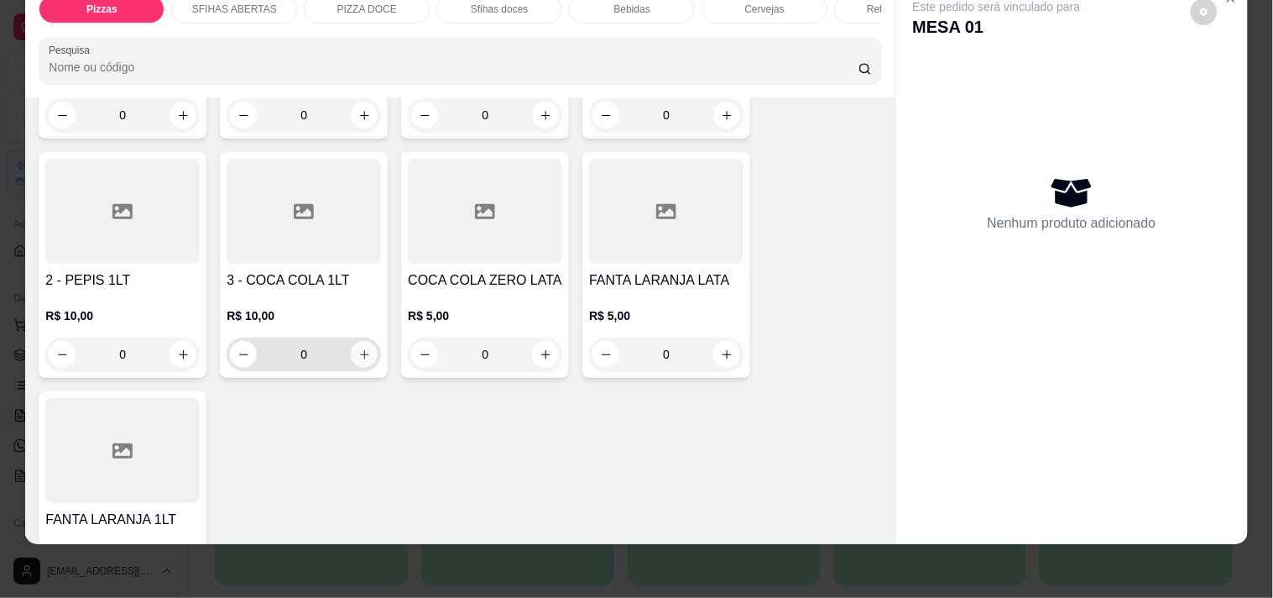
click at [358, 348] on icon "increase-product-quantity" at bounding box center [364, 354] width 13 height 13
type input "1"
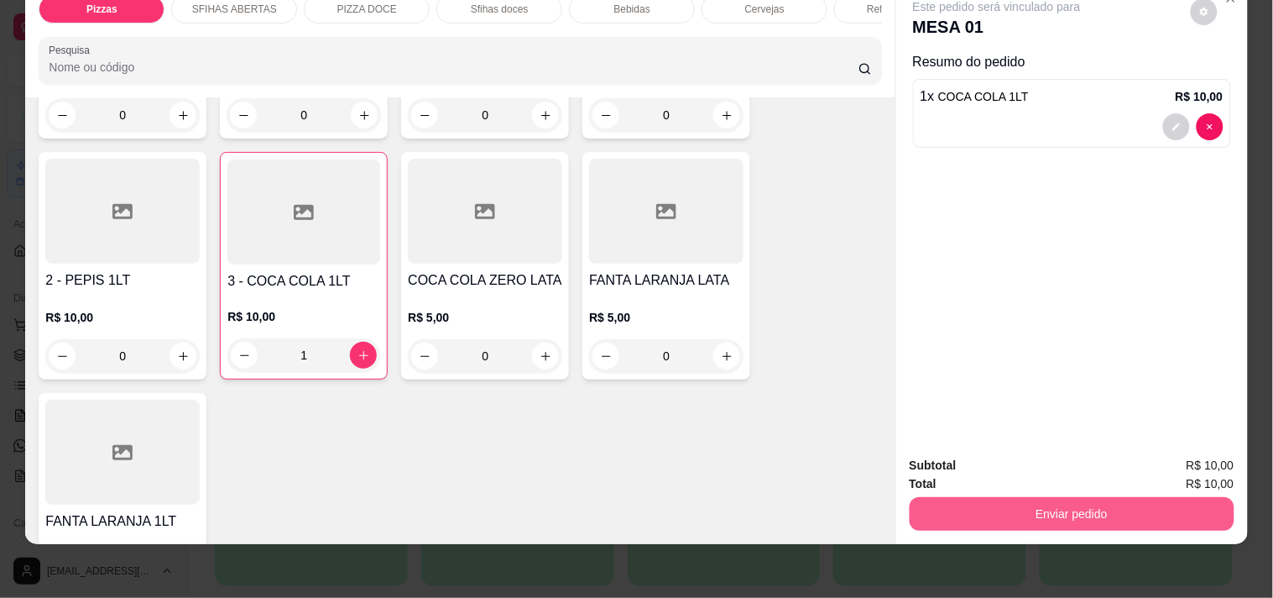
click at [1128, 497] on button "Enviar pedido" at bounding box center [1072, 514] width 325 height 34
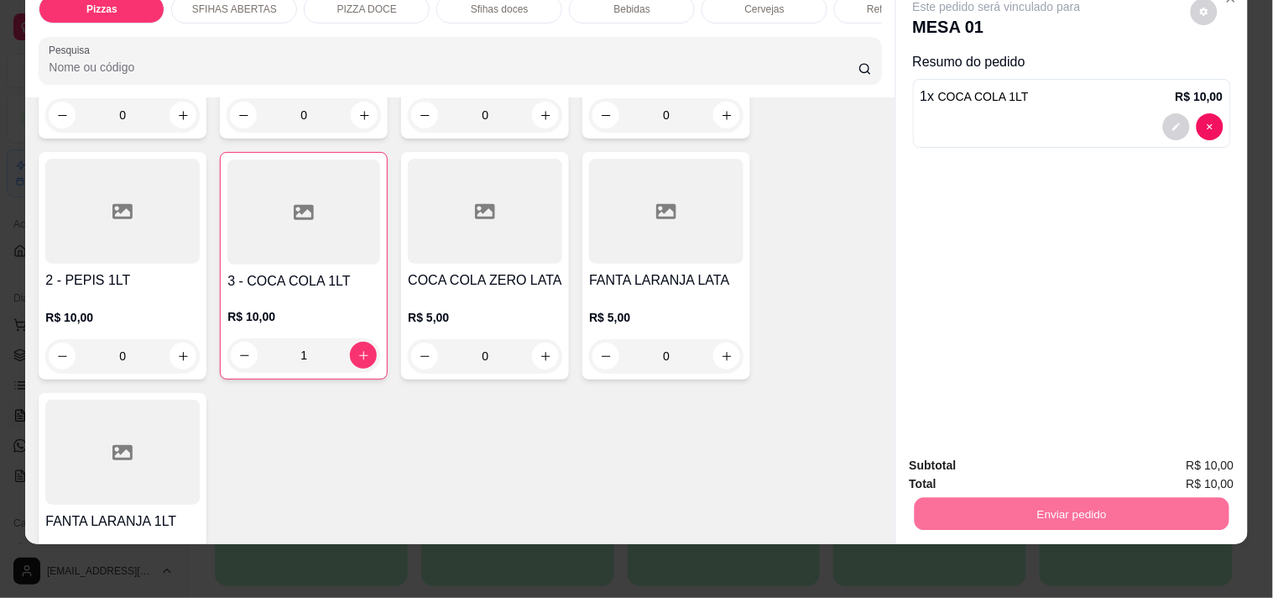
click at [1077, 458] on button "Não registrar e enviar pedido" at bounding box center [1016, 458] width 175 height 32
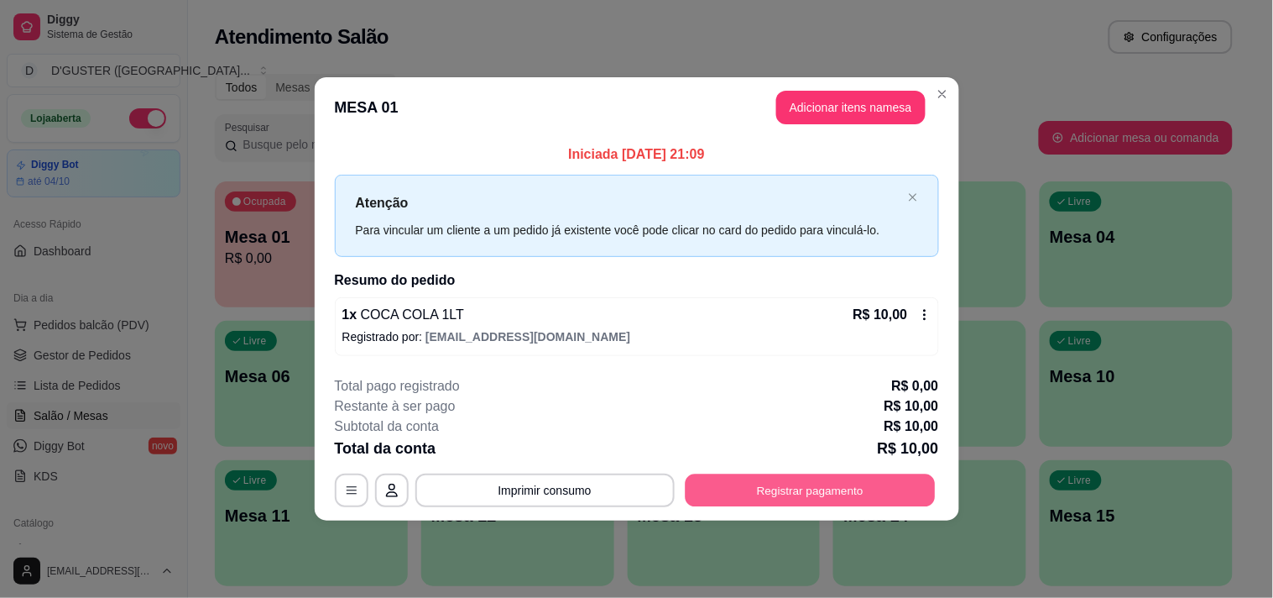
click at [885, 485] on button "Registrar pagamento" at bounding box center [810, 489] width 250 height 33
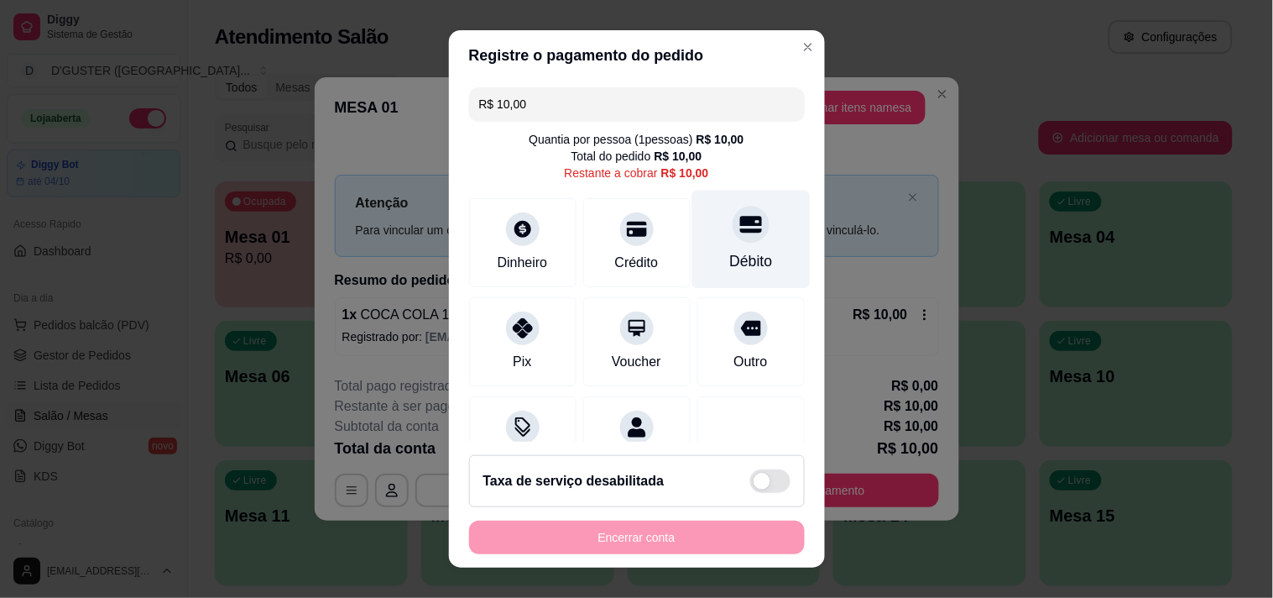
drag, startPoint x: 731, startPoint y: 230, endPoint x: 697, endPoint y: 341, distance: 116.0
click at [739, 231] on icon at bounding box center [750, 224] width 22 height 22
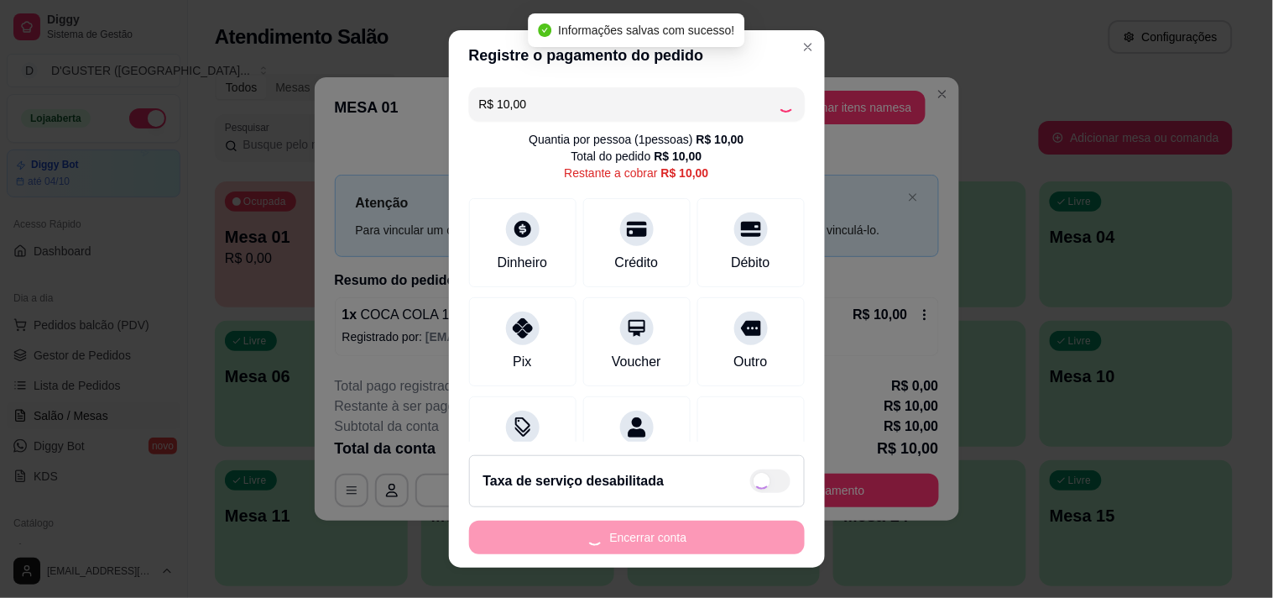
type input "R$ 0,00"
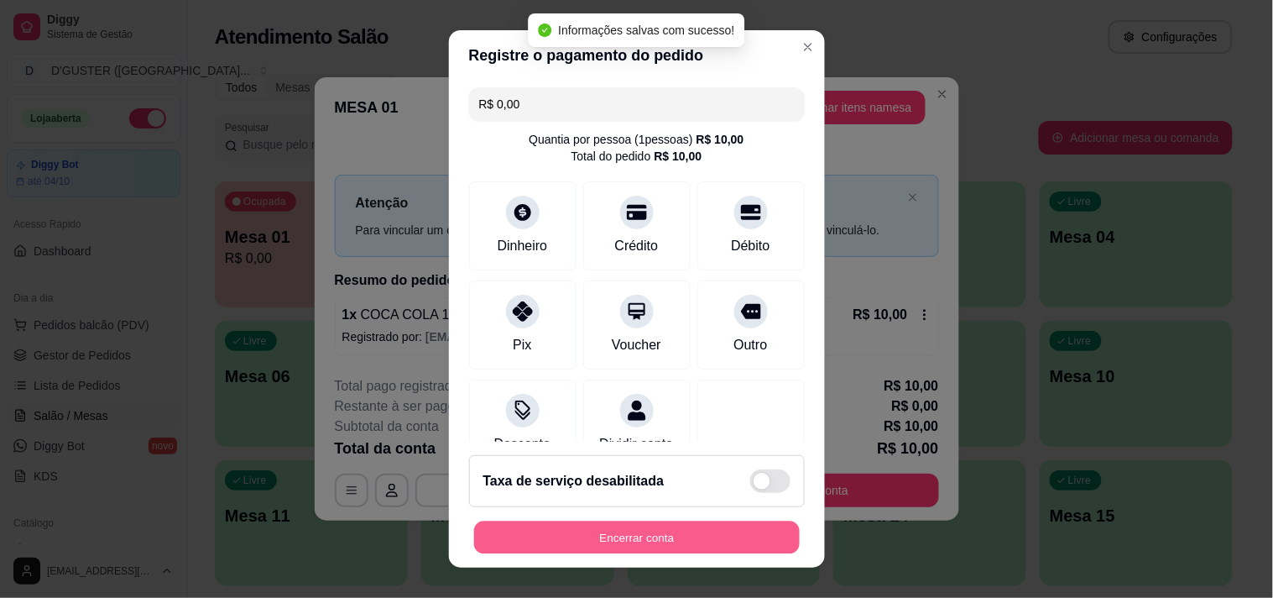
click at [700, 533] on button "Encerrar conta" at bounding box center [637, 537] width 326 height 33
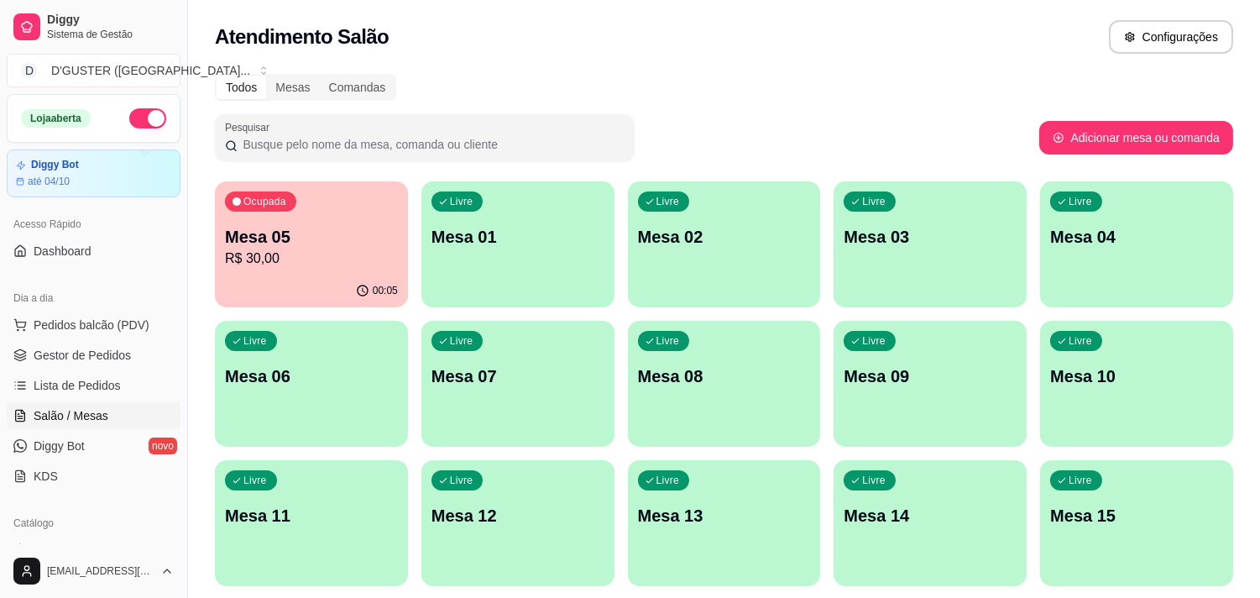
click at [506, 250] on div "Livre Mesa 01" at bounding box center [517, 234] width 193 height 106
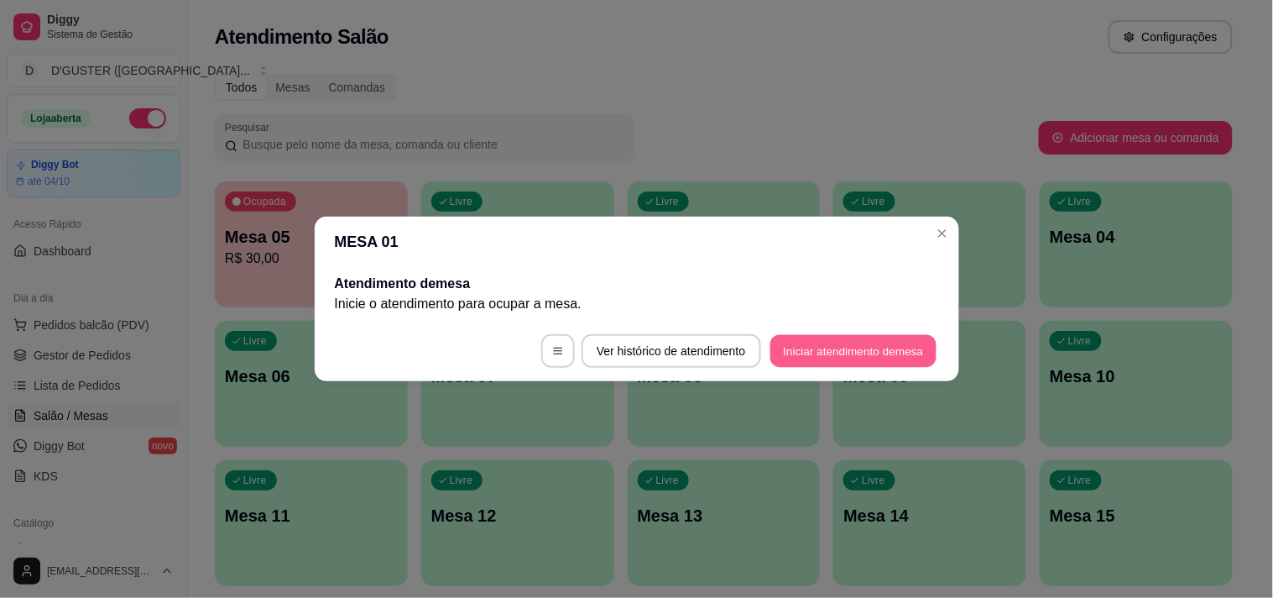
click at [880, 347] on button "Iniciar atendimento de mesa" at bounding box center [853, 351] width 166 height 33
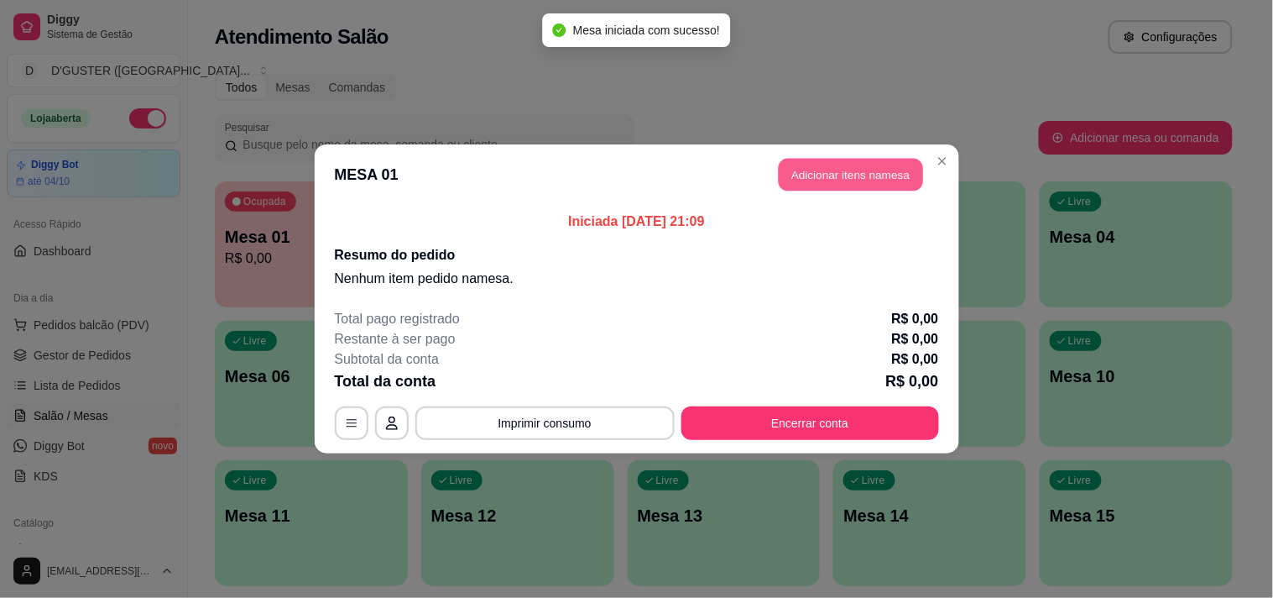
click at [859, 179] on button "Adicionar itens na mesa" at bounding box center [851, 175] width 144 height 33
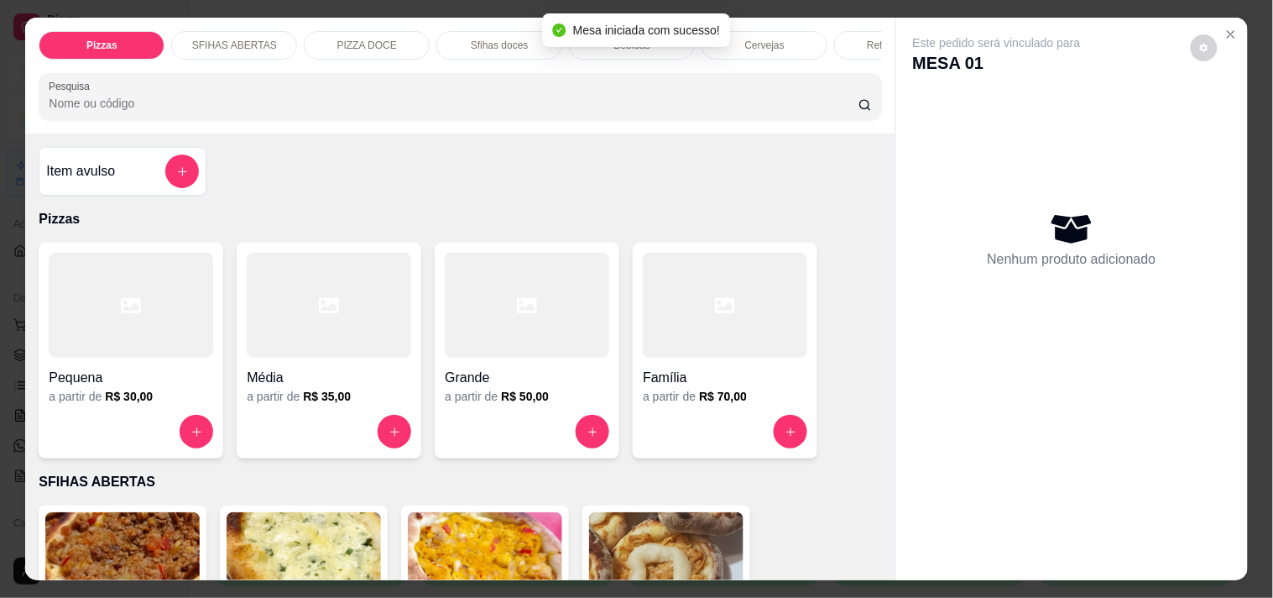
click at [112, 155] on div "Item avulso" at bounding box center [123, 171] width 168 height 49
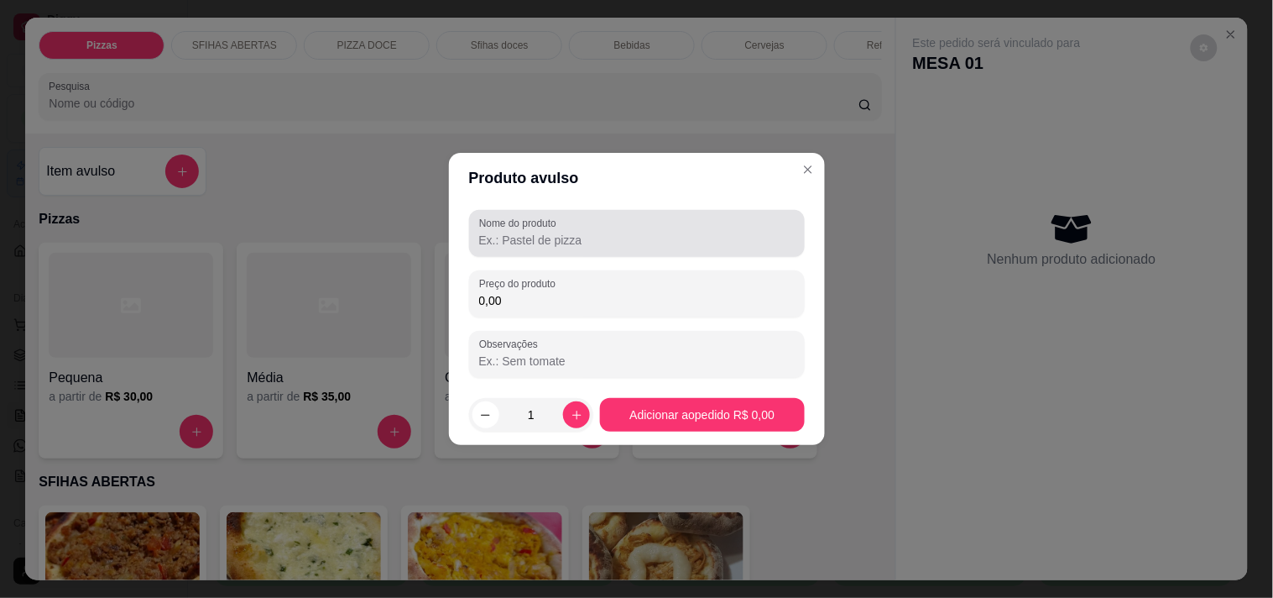
click at [525, 236] on input "Nome do produto" at bounding box center [637, 240] width 316 height 17
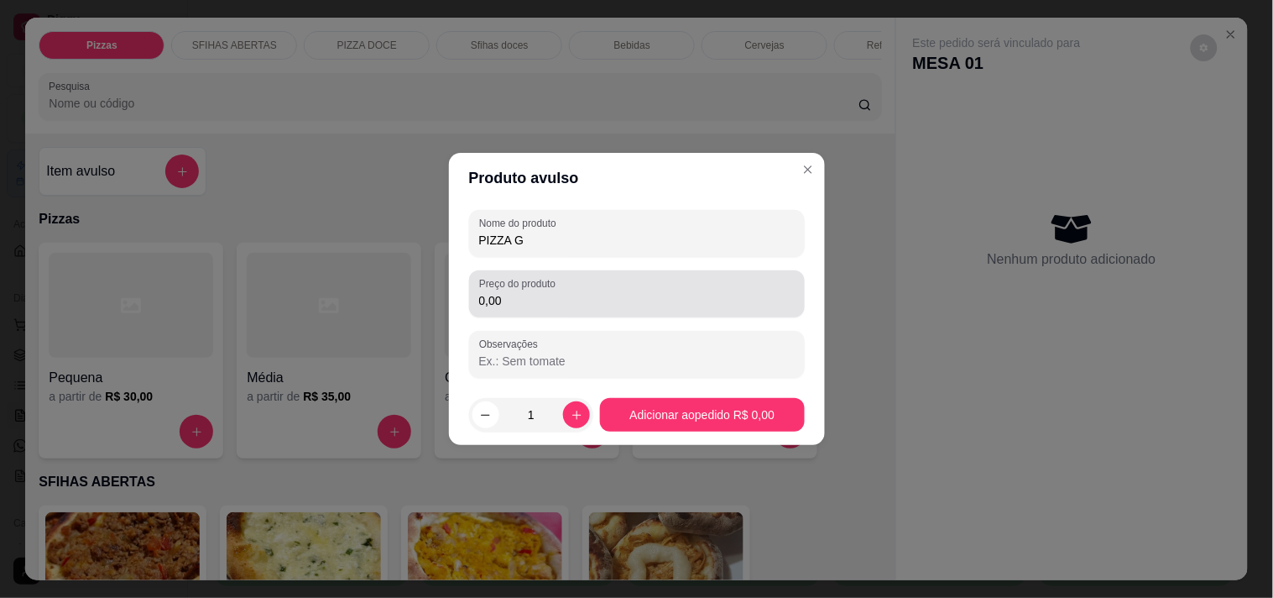
type input "PIZZA G"
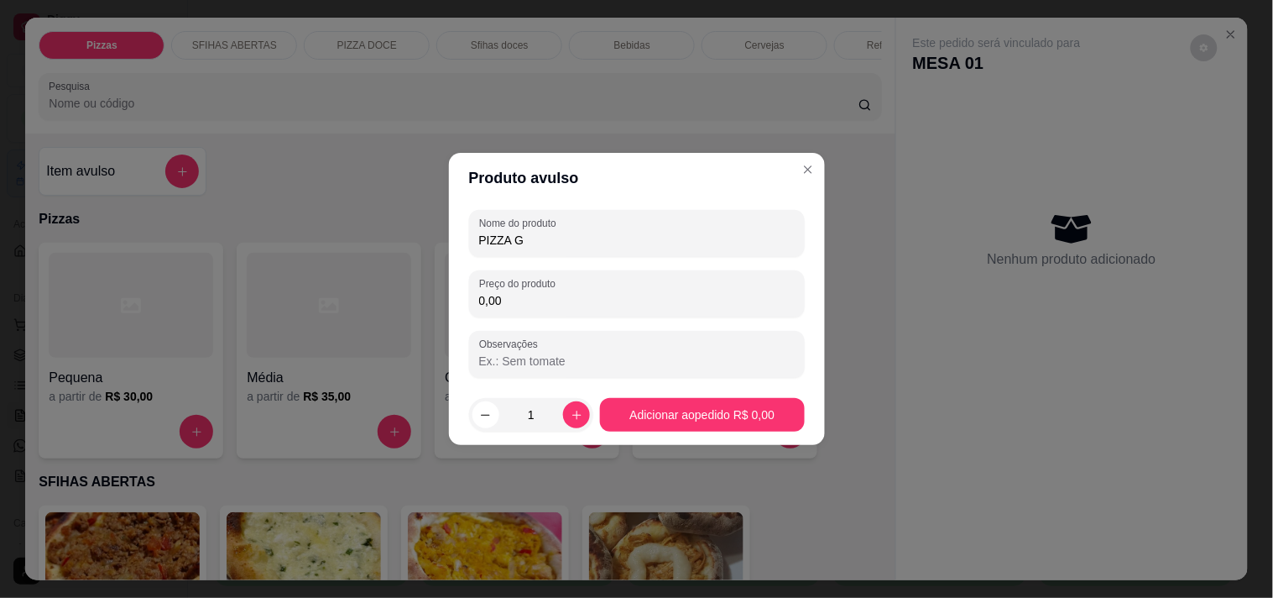
click at [670, 294] on input "0,00" at bounding box center [637, 300] width 316 height 17
type input "50,00"
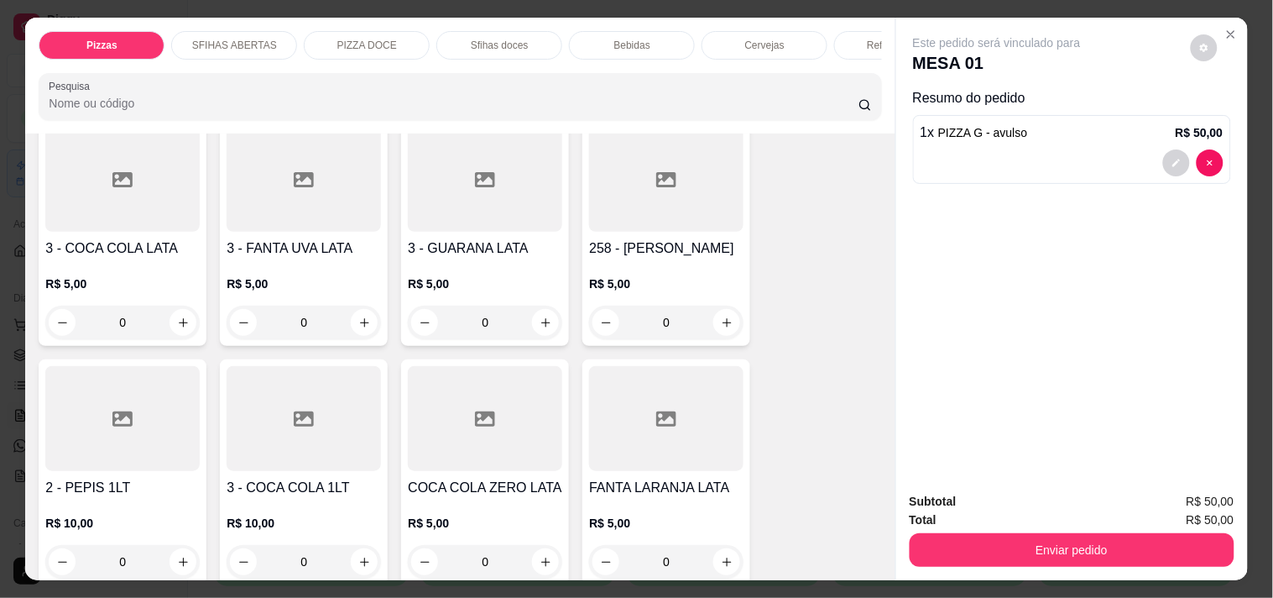
scroll to position [4569, 0]
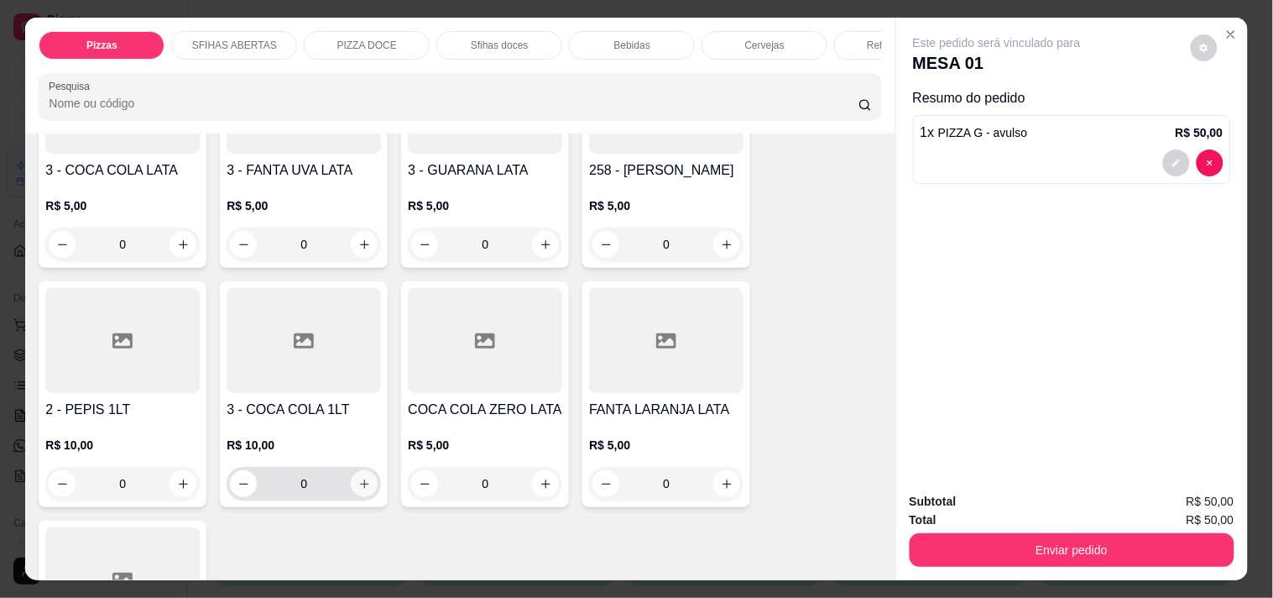
click at [358, 478] on icon "increase-product-quantity" at bounding box center [364, 484] width 13 height 13
type input "1"
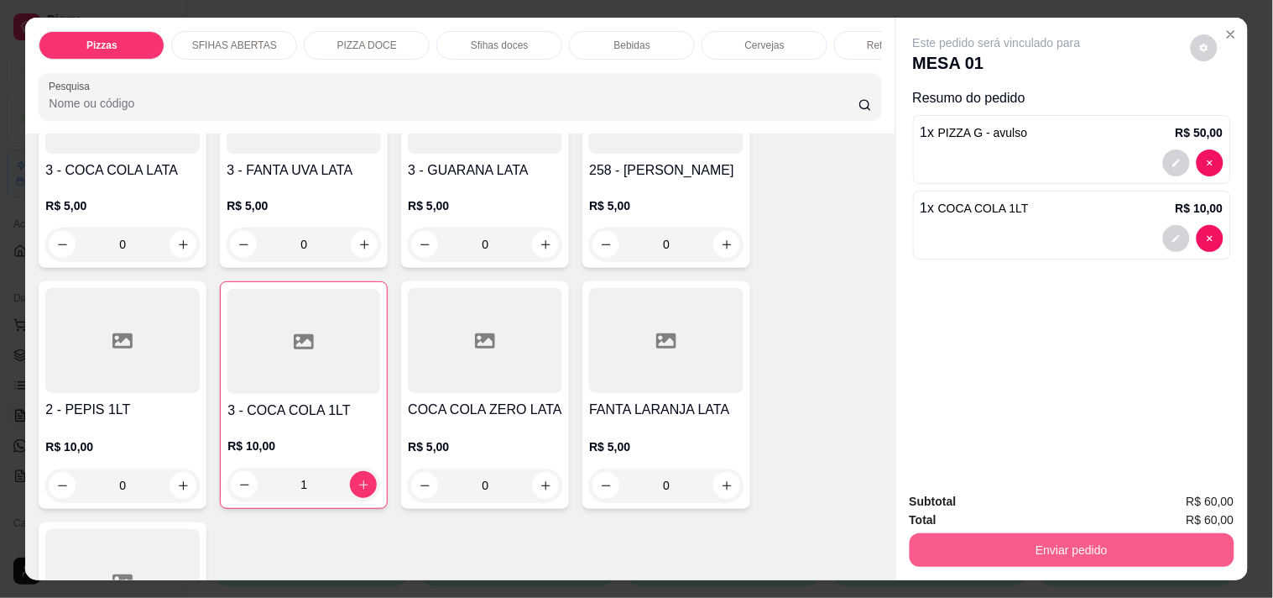
click at [1058, 543] on button "Enviar pedido" at bounding box center [1072, 550] width 325 height 34
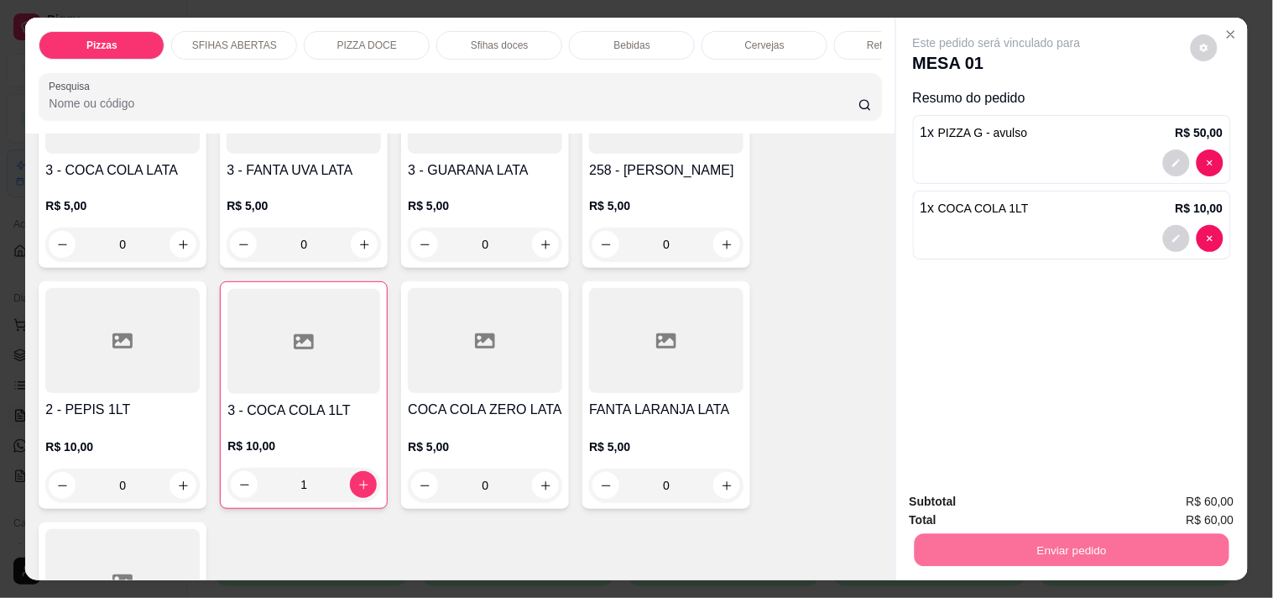
click at [991, 495] on button "Não registrar e enviar pedido" at bounding box center [1016, 501] width 175 height 32
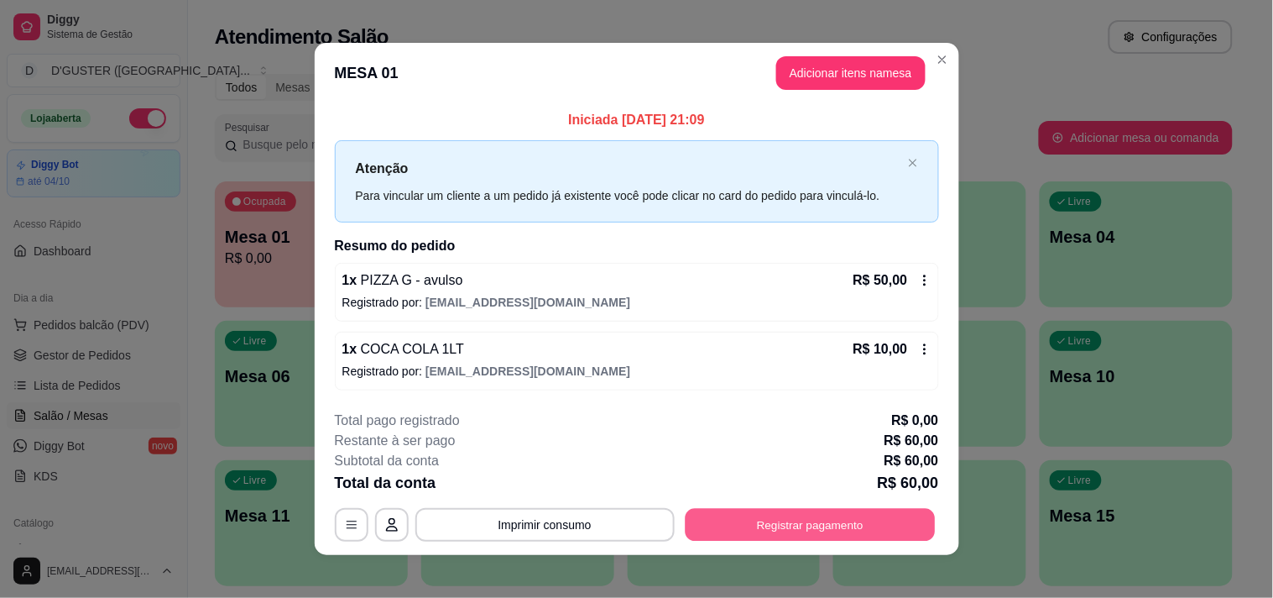
click at [833, 532] on button "Registrar pagamento" at bounding box center [810, 524] width 250 height 33
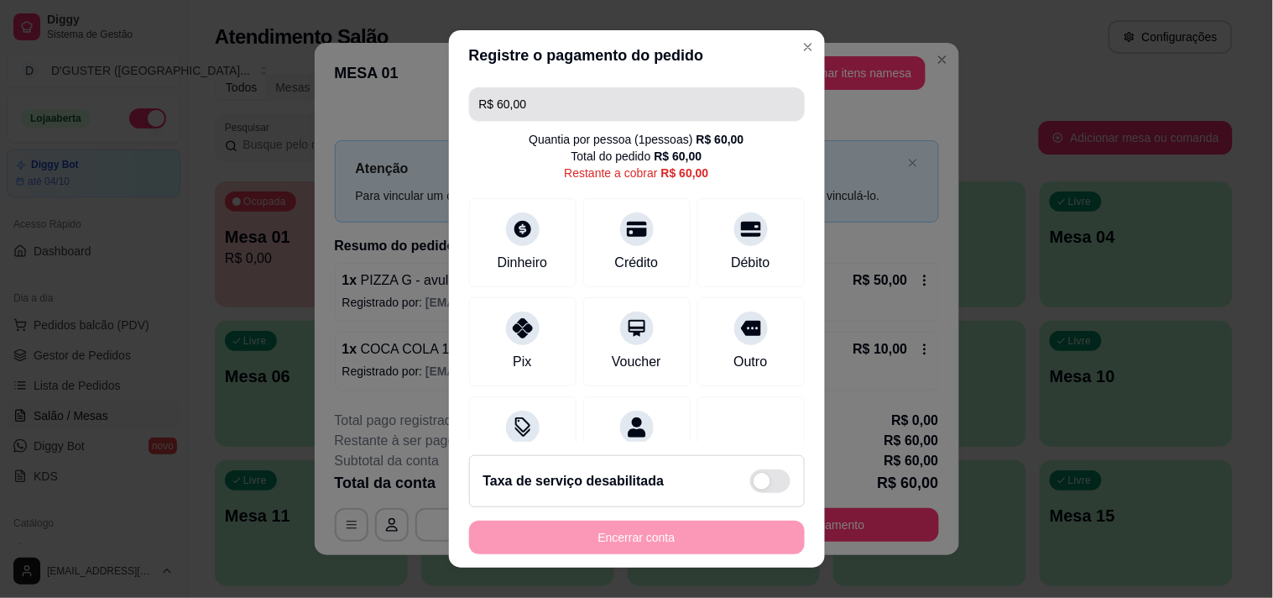
click at [645, 104] on input "R$ 60,00" at bounding box center [637, 104] width 316 height 34
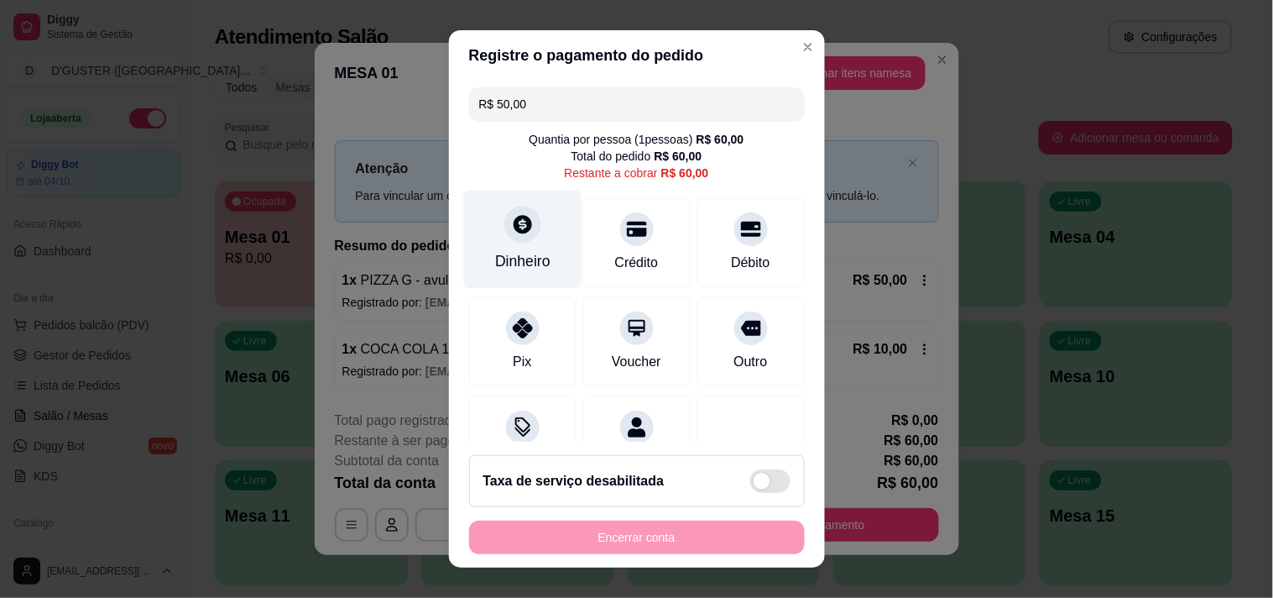
click at [521, 253] on div "Dinheiro" at bounding box center [522, 261] width 55 height 22
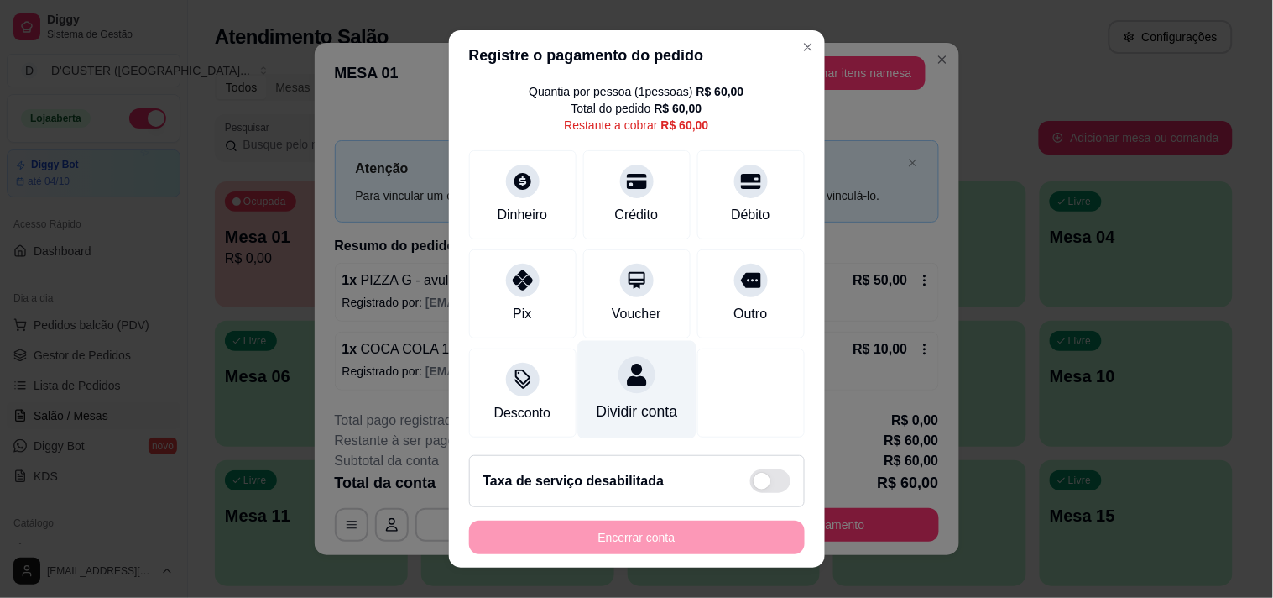
scroll to position [70, 0]
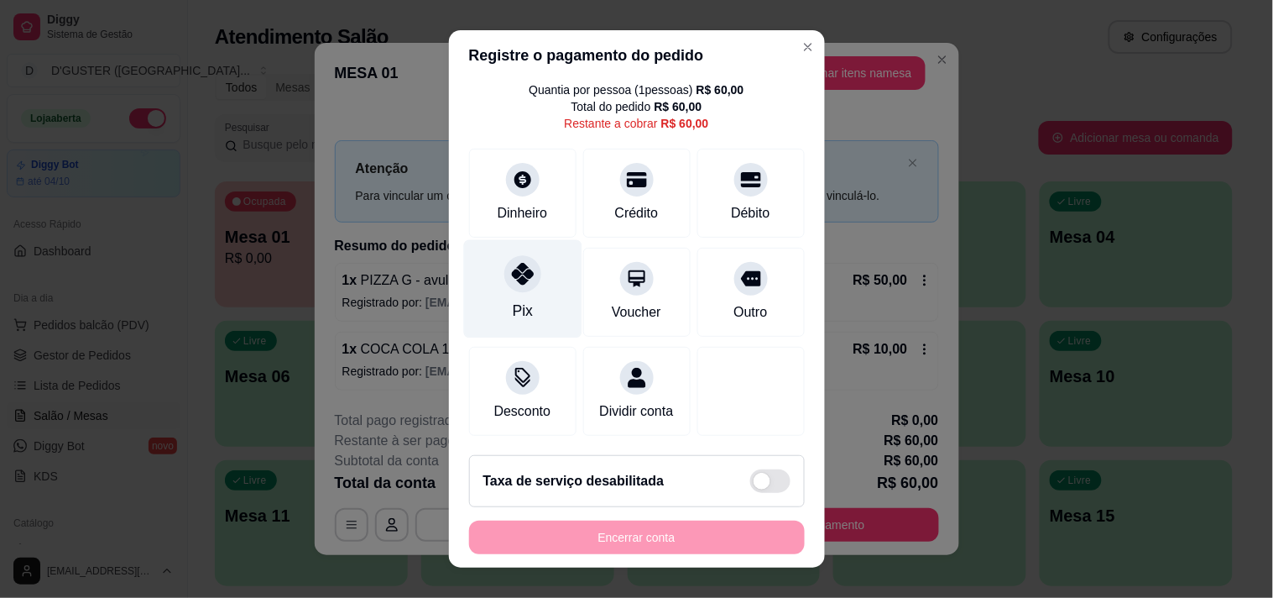
click at [514, 265] on div at bounding box center [522, 273] width 37 height 37
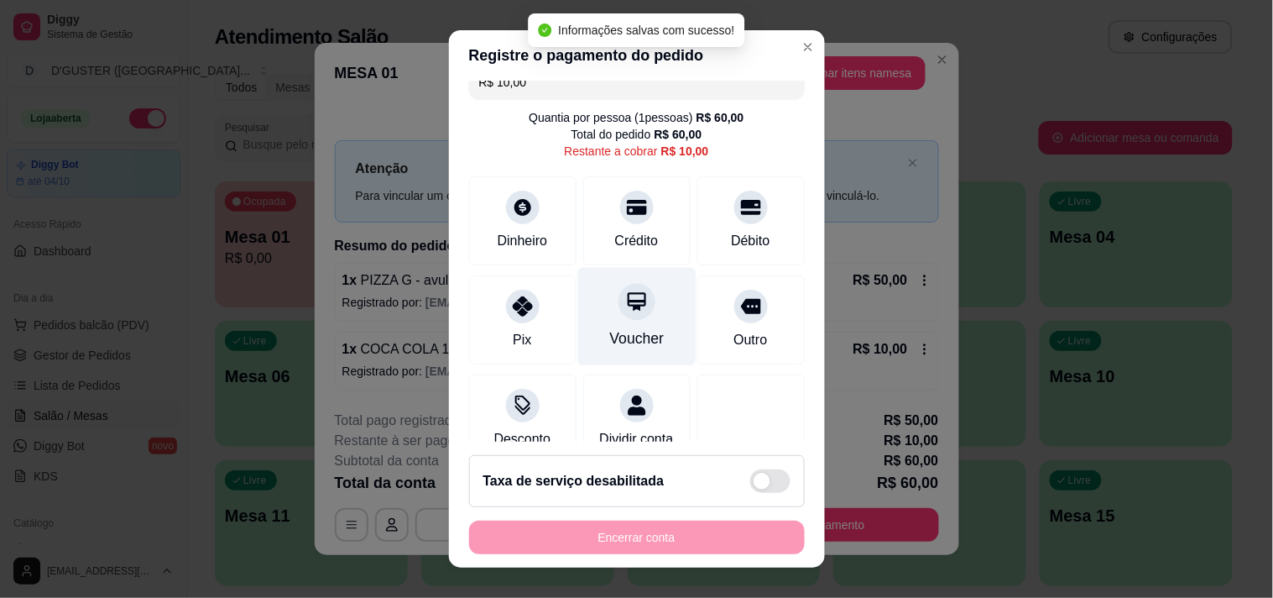
scroll to position [0, 0]
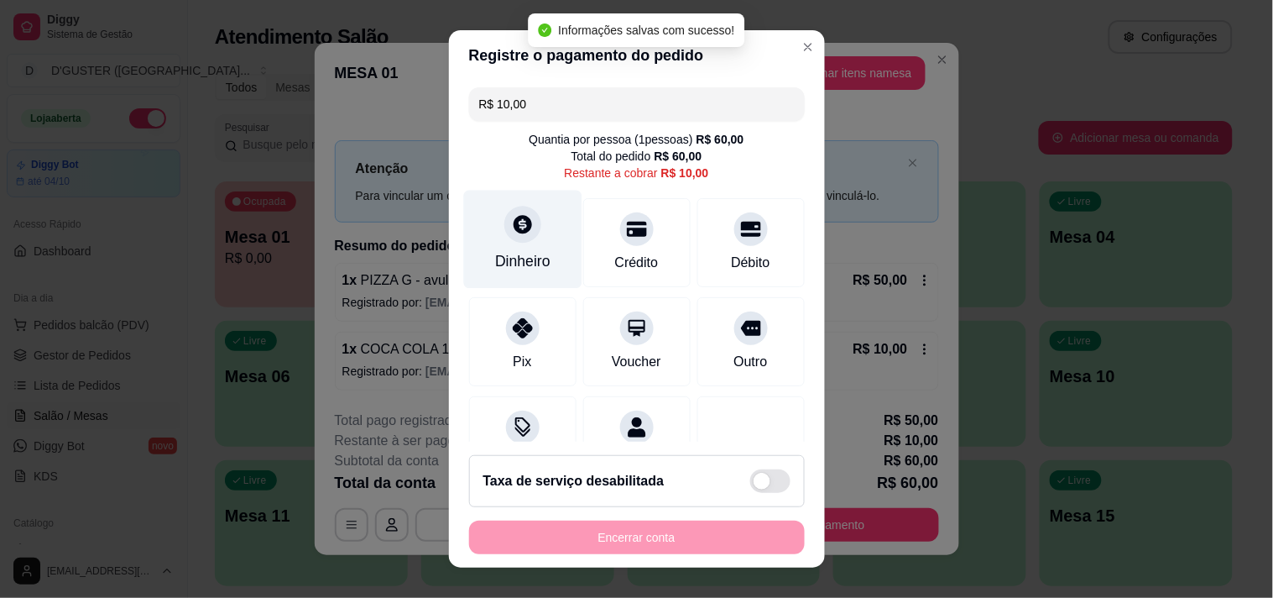
click at [518, 246] on div "Dinheiro" at bounding box center [522, 239] width 118 height 98
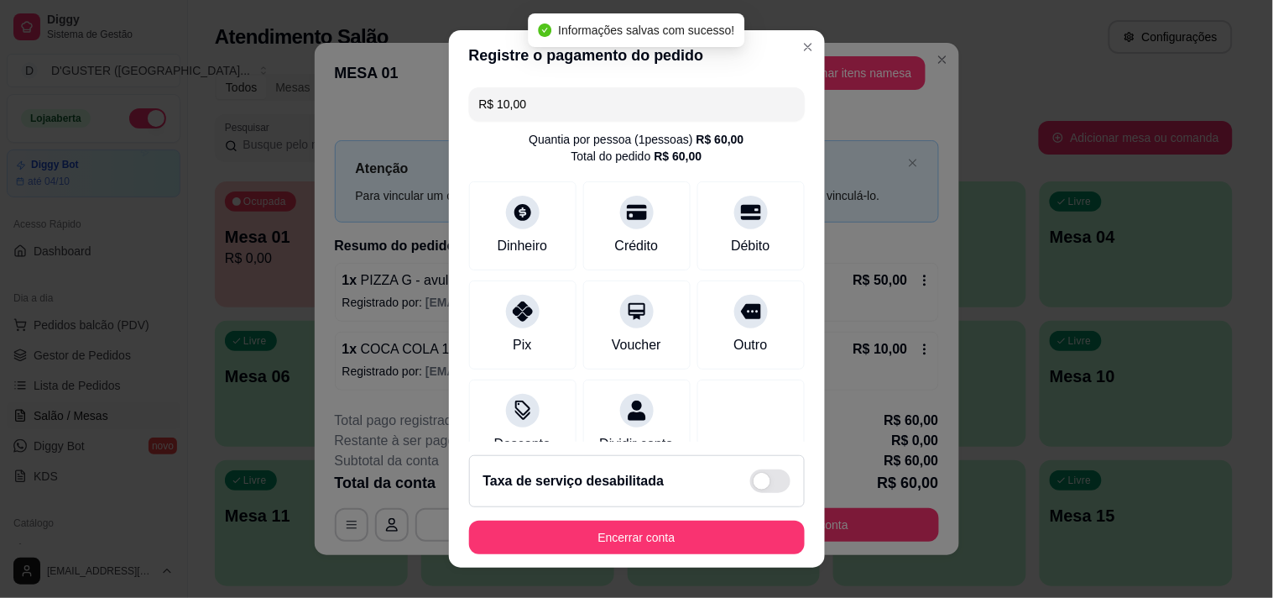
type input "R$ 0,00"
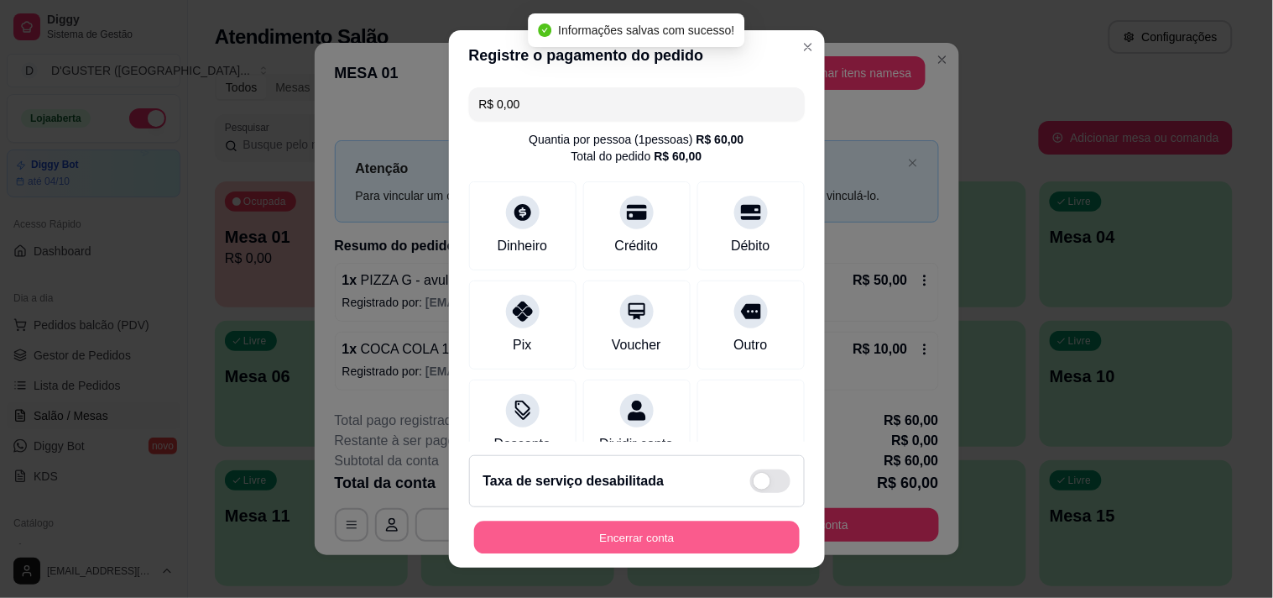
click at [698, 537] on button "Encerrar conta" at bounding box center [637, 537] width 326 height 33
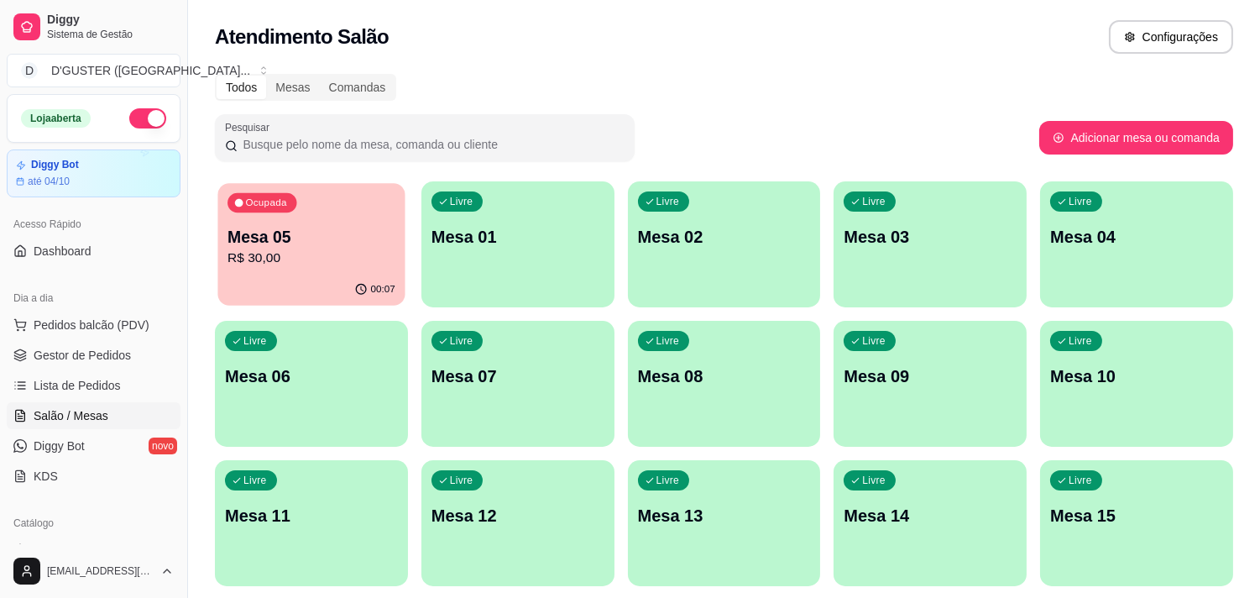
click at [361, 252] on p "R$ 30,00" at bounding box center [311, 257] width 168 height 19
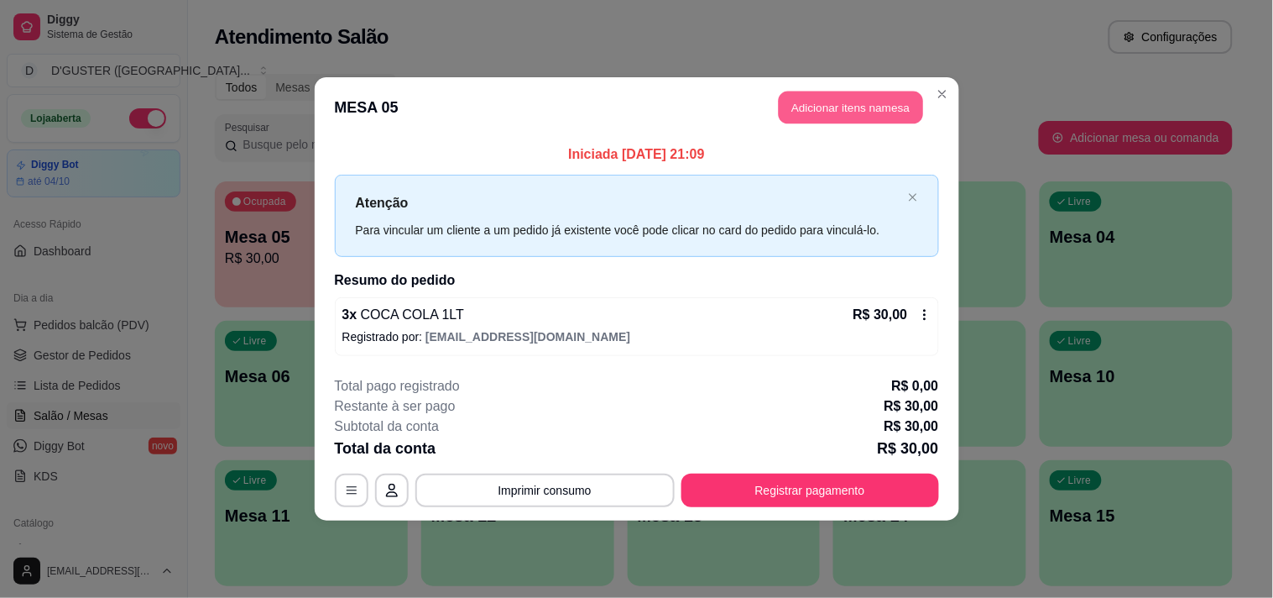
click at [846, 106] on button "Adicionar itens na mesa" at bounding box center [851, 107] width 144 height 33
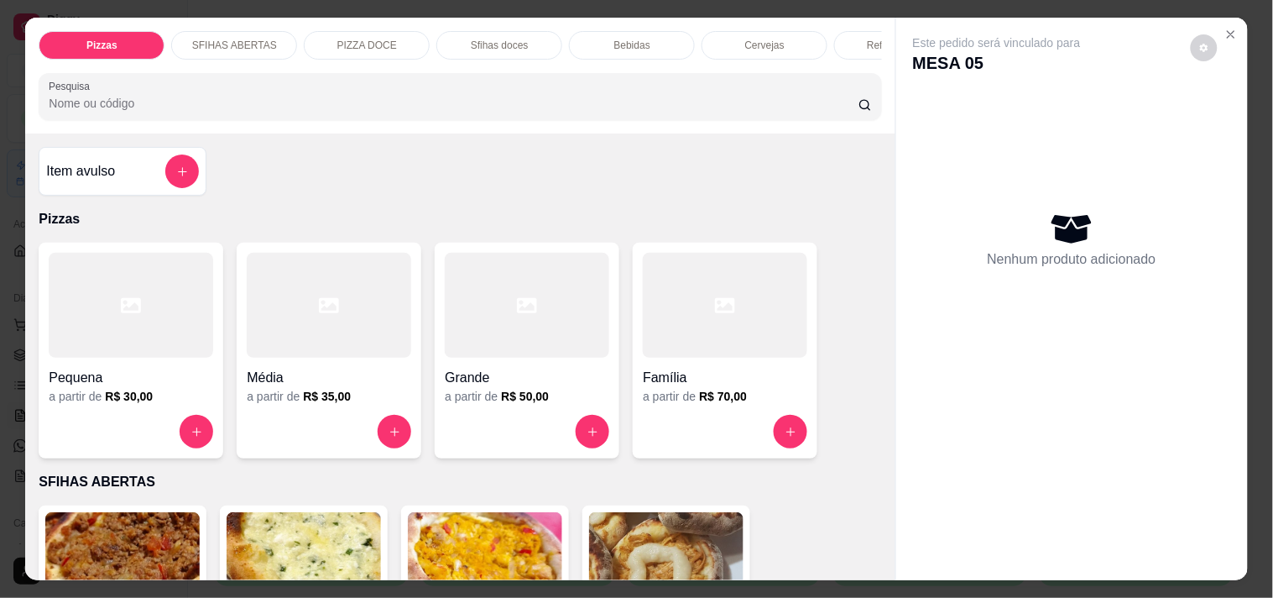
click at [682, 388] on h4 "Família" at bounding box center [725, 378] width 164 height 20
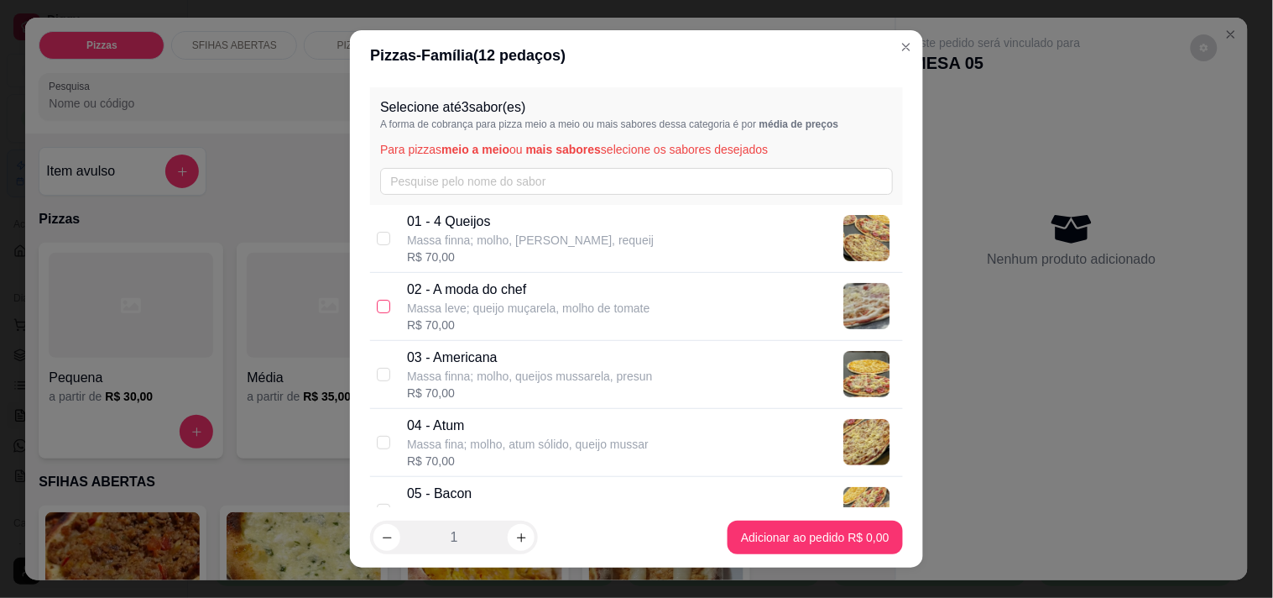
click at [379, 304] on input "checkbox" at bounding box center [383, 306] width 13 height 13
checkbox input "true"
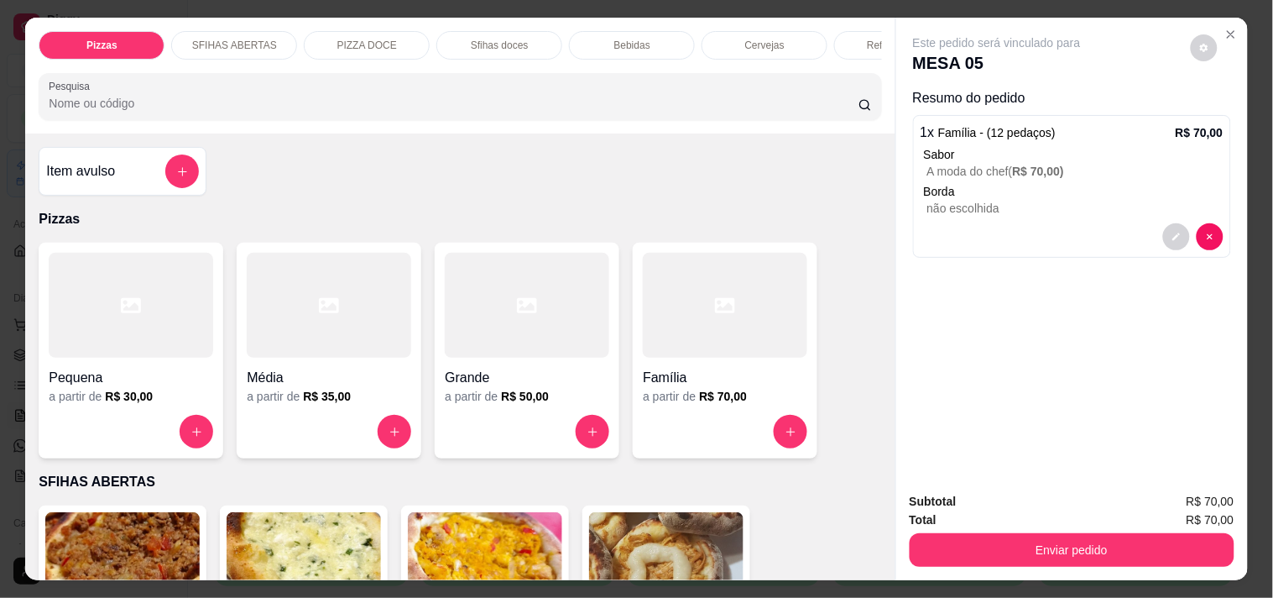
click at [693, 356] on div at bounding box center [725, 305] width 164 height 105
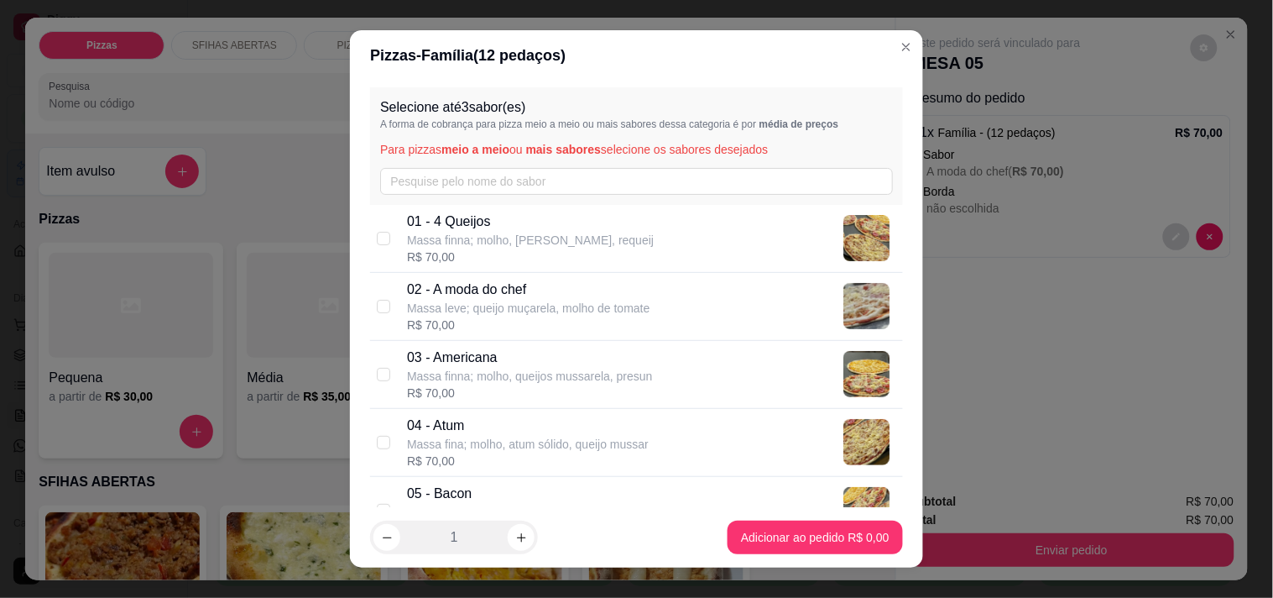
scroll to position [186, 0]
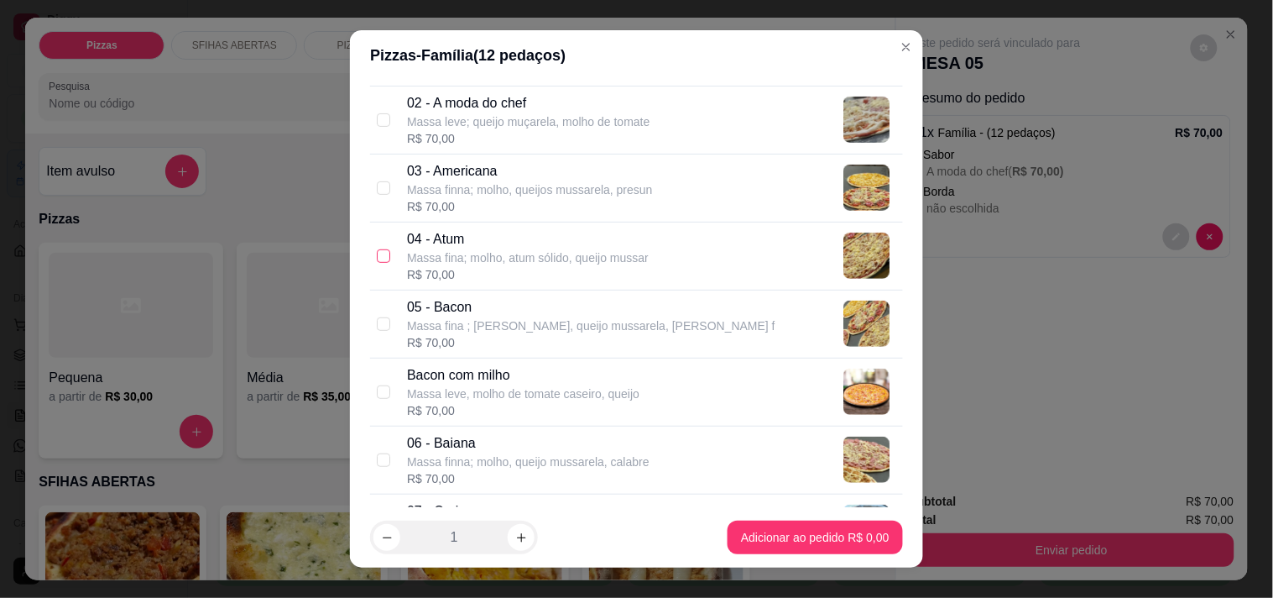
click at [377, 257] on input "checkbox" at bounding box center [383, 255] width 13 height 13
checkbox input "true"
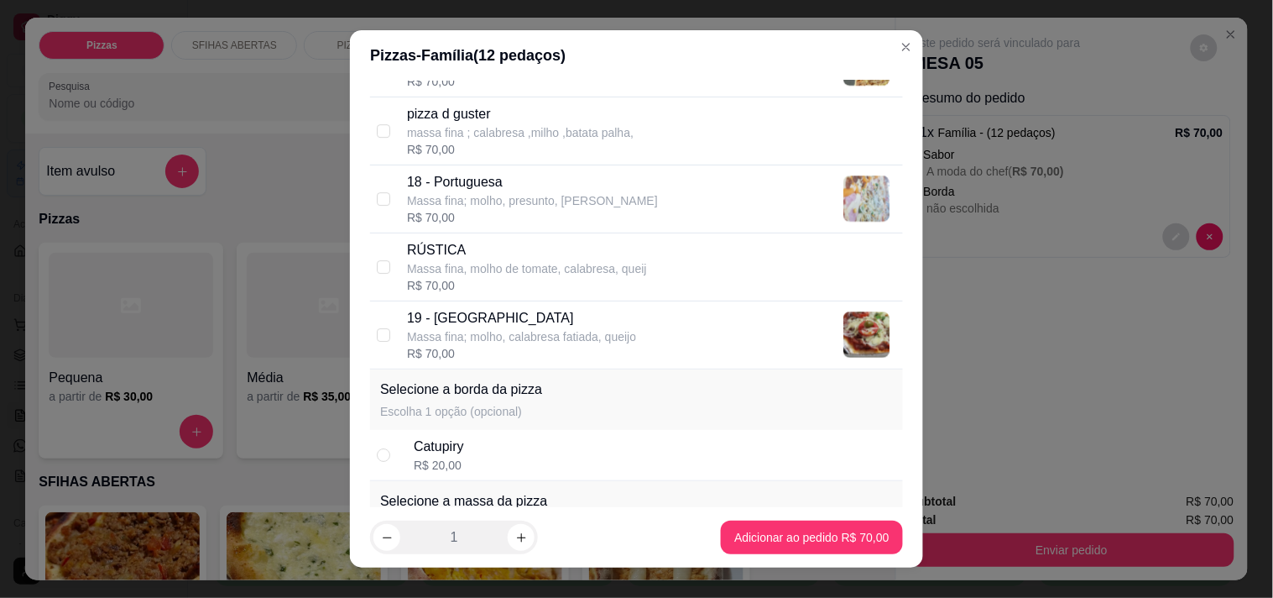
scroll to position [1491, 0]
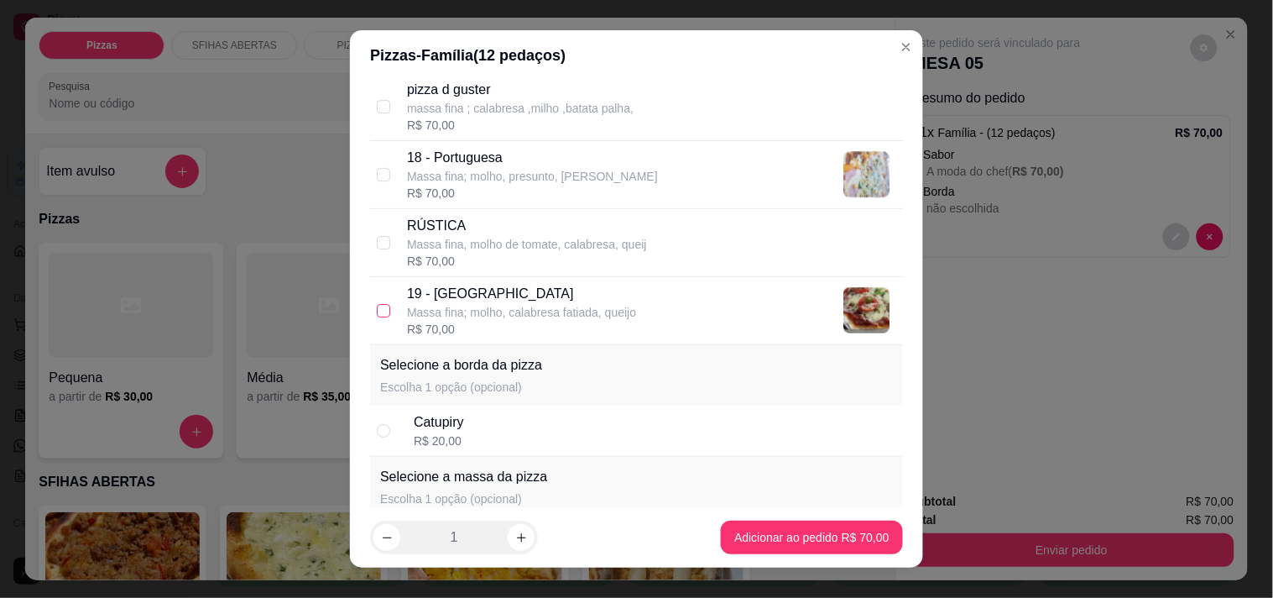
click at [379, 311] on input "checkbox" at bounding box center [383, 310] width 13 height 13
checkbox input "true"
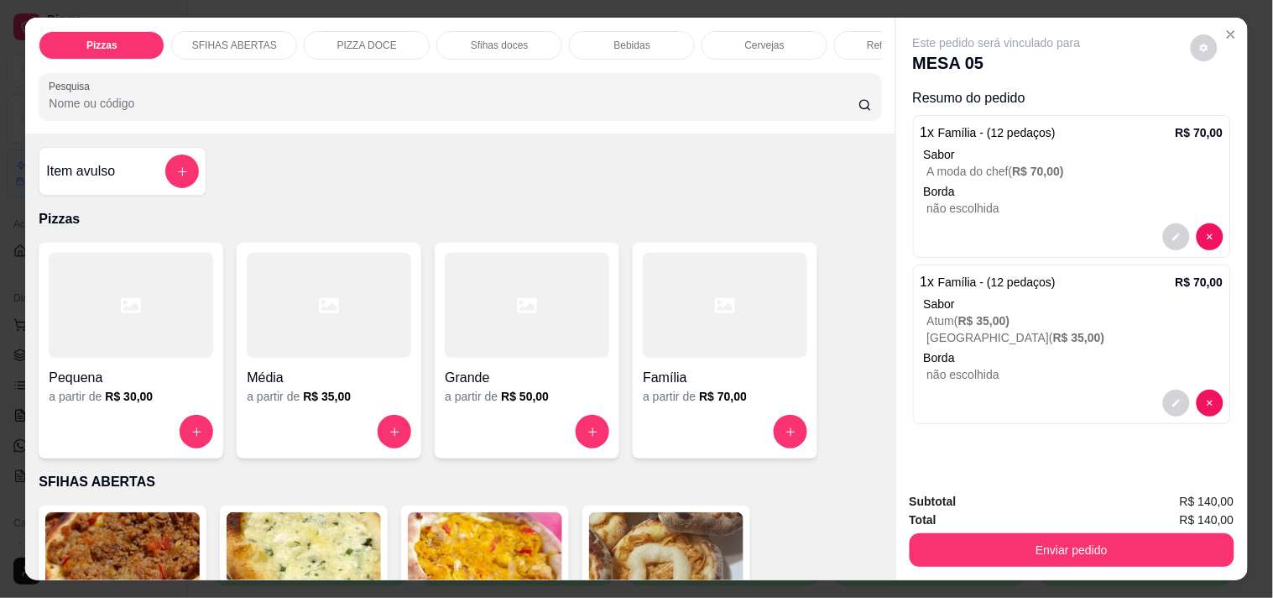
click at [675, 373] on div "Família" at bounding box center [725, 373] width 164 height 30
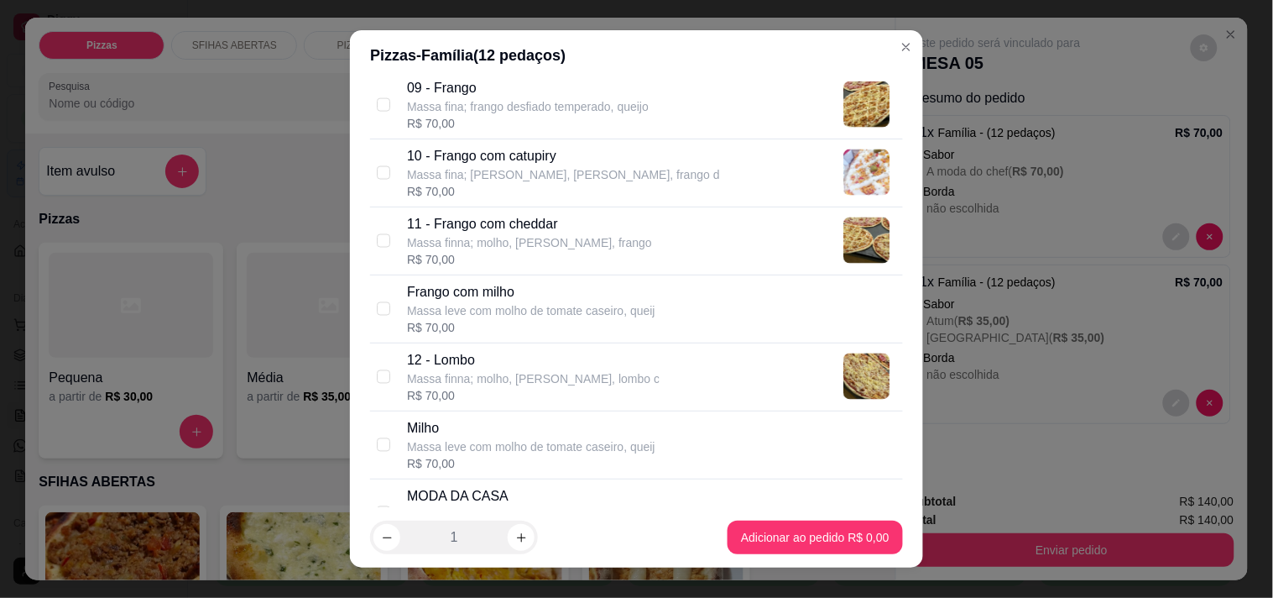
scroll to position [839, 0]
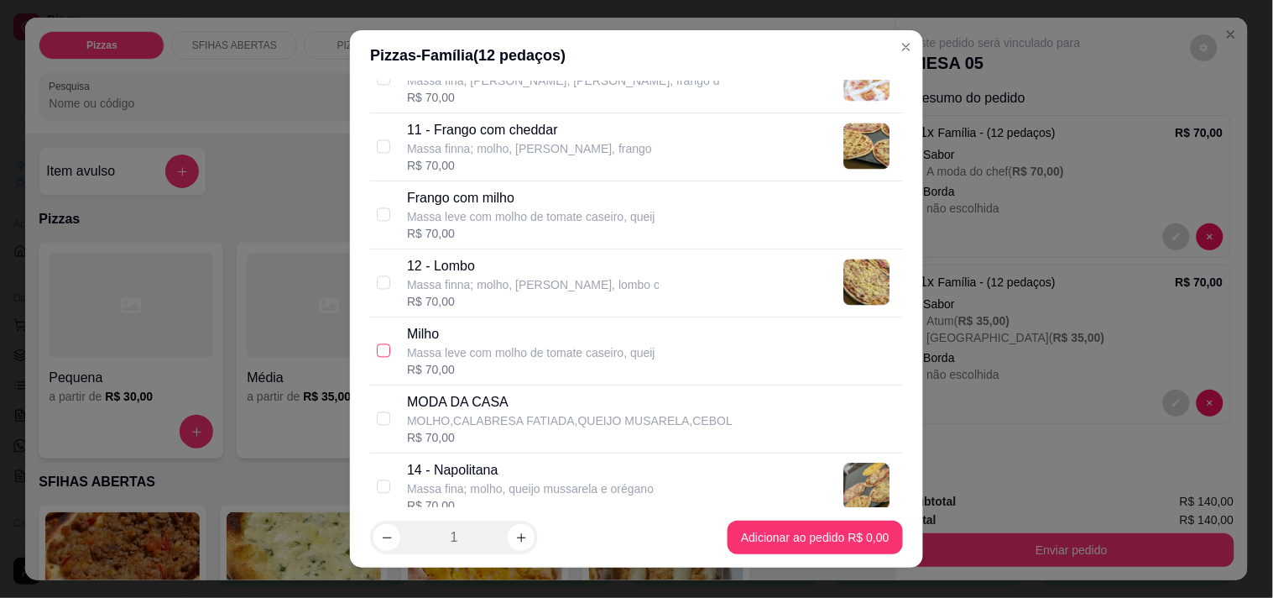
click at [377, 353] on input "checkbox" at bounding box center [383, 350] width 13 height 13
checkbox input "true"
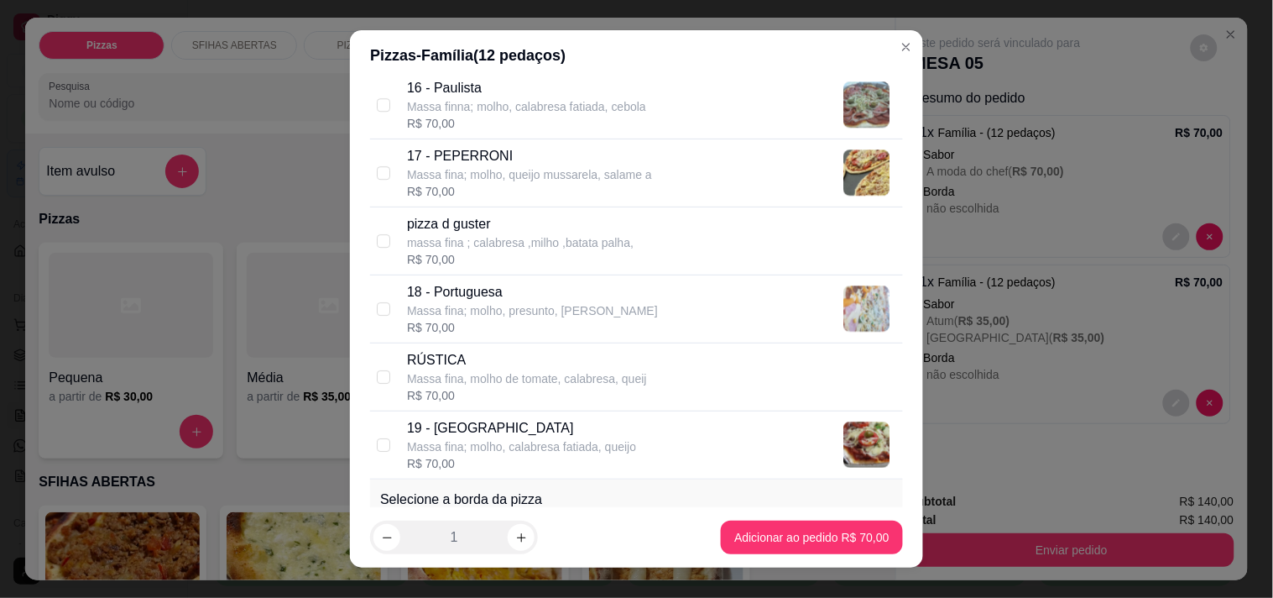
scroll to position [1398, 0]
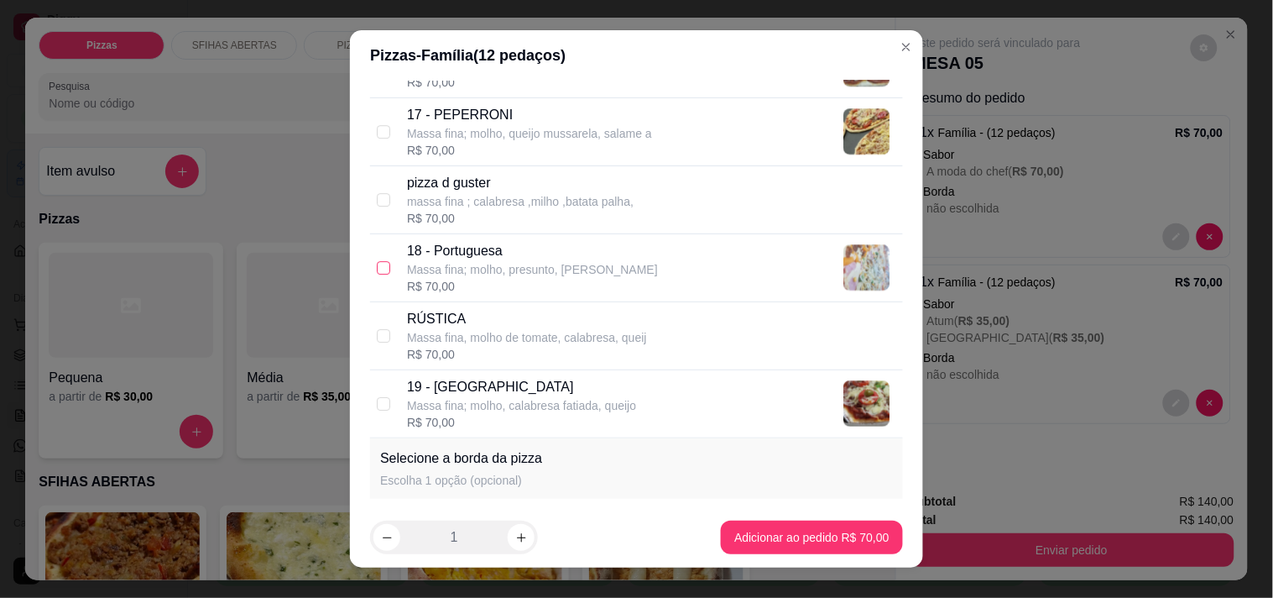
click at [377, 264] on input "checkbox" at bounding box center [383, 267] width 13 height 13
checkbox input "true"
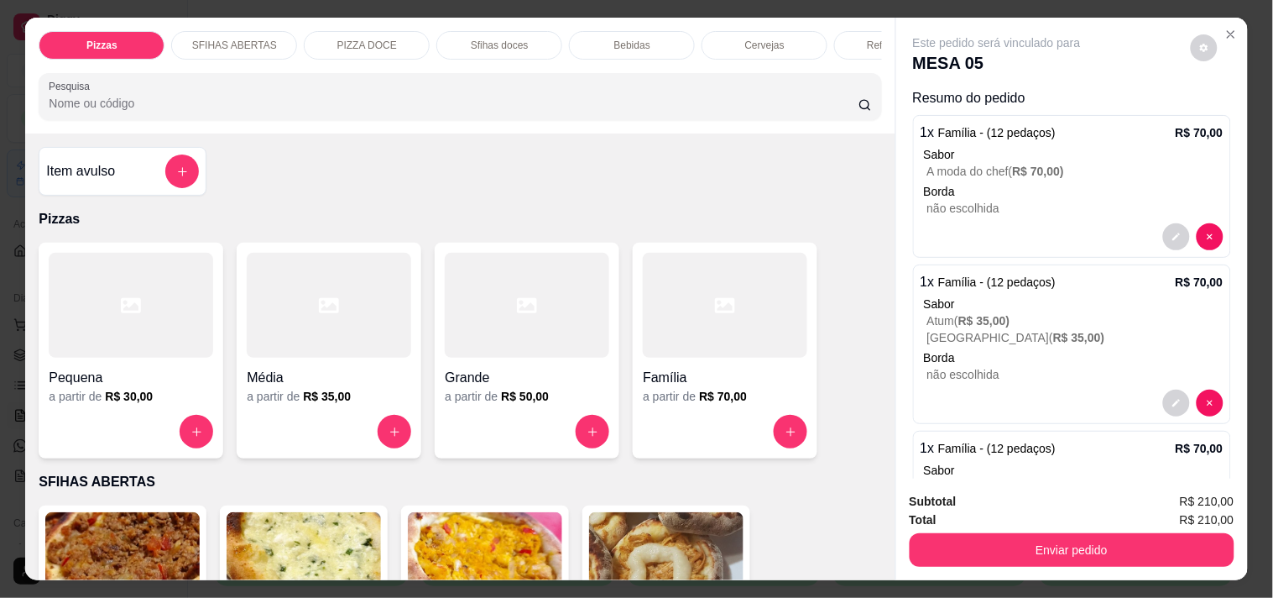
click at [744, 388] on h4 "Família" at bounding box center [725, 378] width 164 height 20
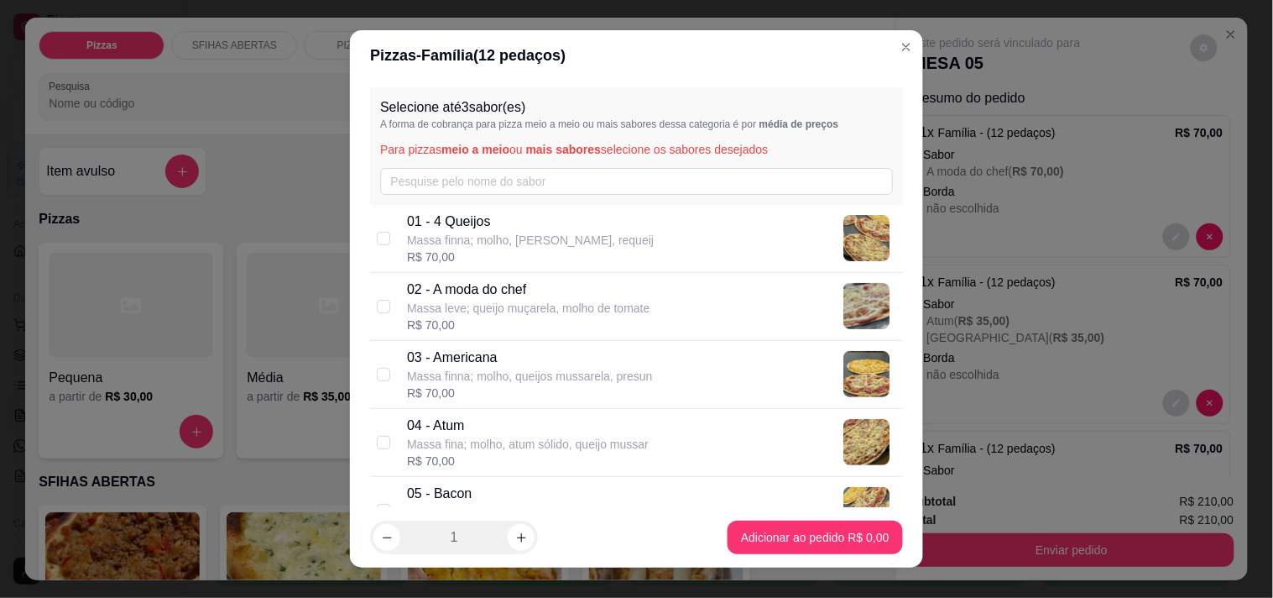
scroll to position [93, 0]
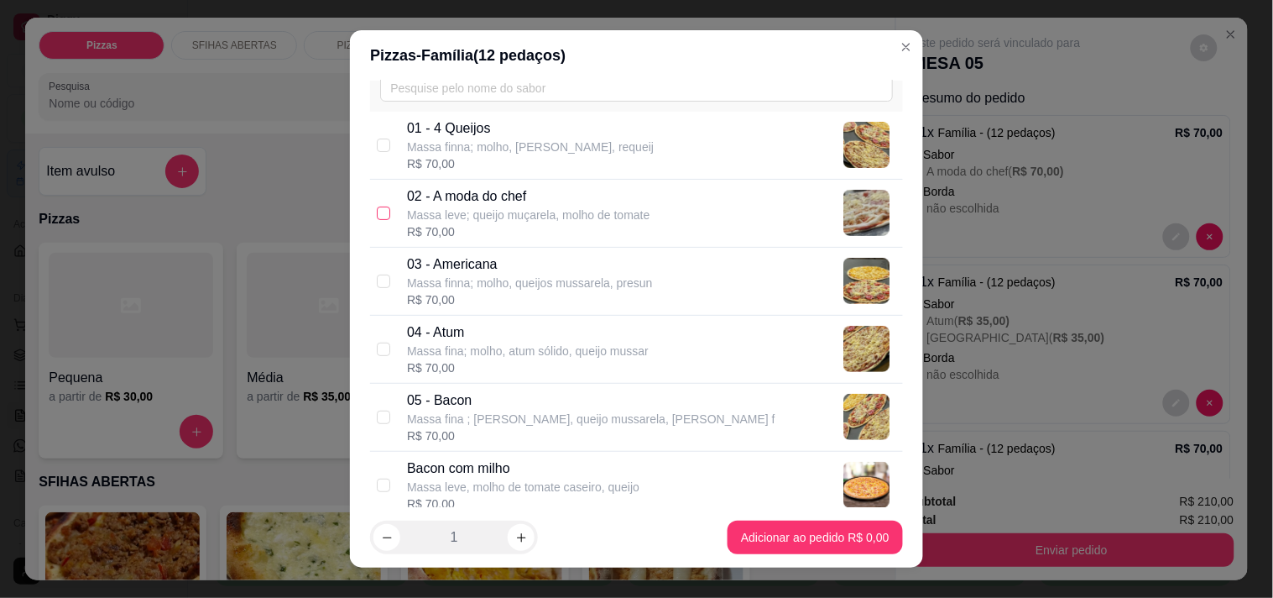
click at [379, 210] on input "checkbox" at bounding box center [383, 212] width 13 height 13
checkbox input "true"
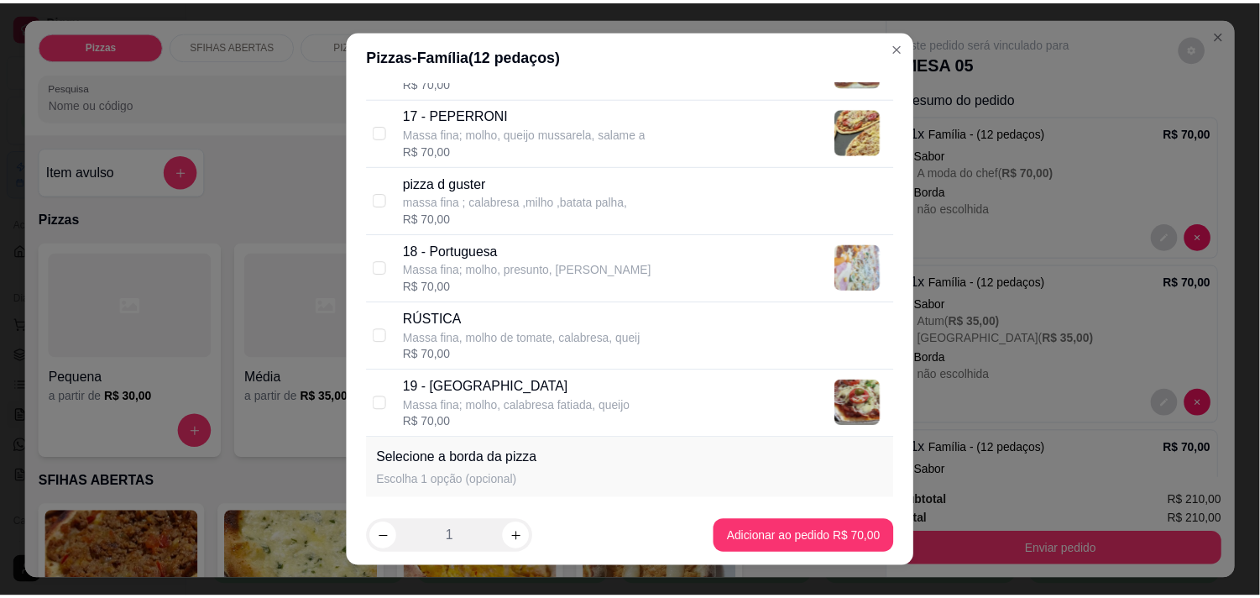
scroll to position [1491, 0]
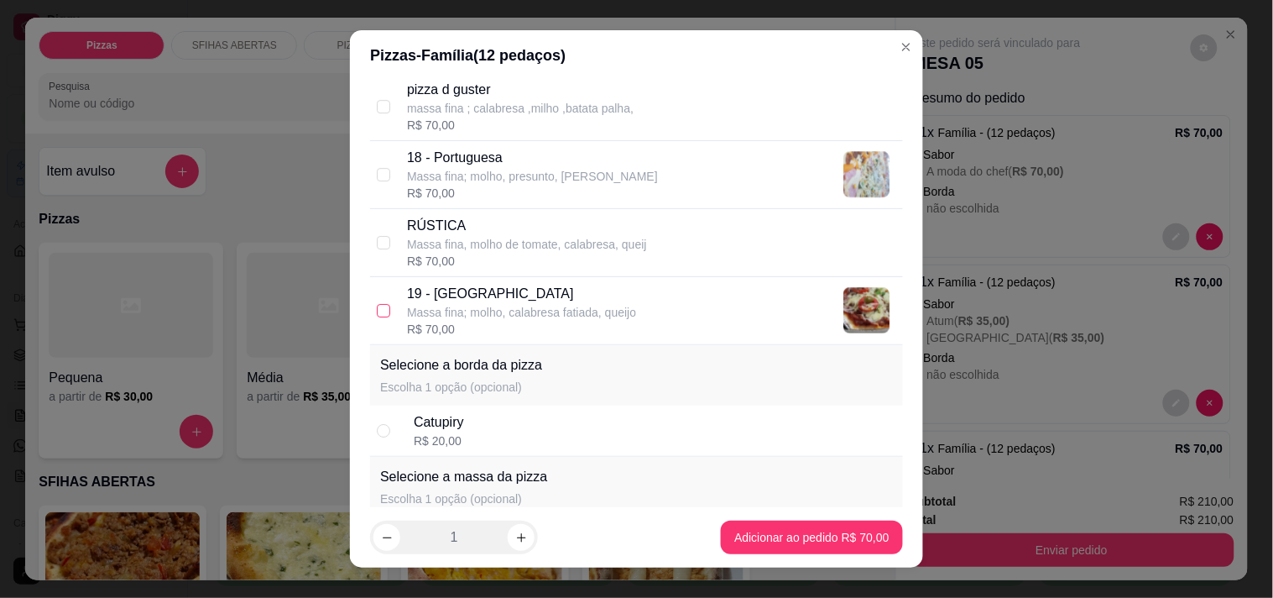
click at [380, 313] on input "checkbox" at bounding box center [383, 310] width 13 height 13
checkbox input "true"
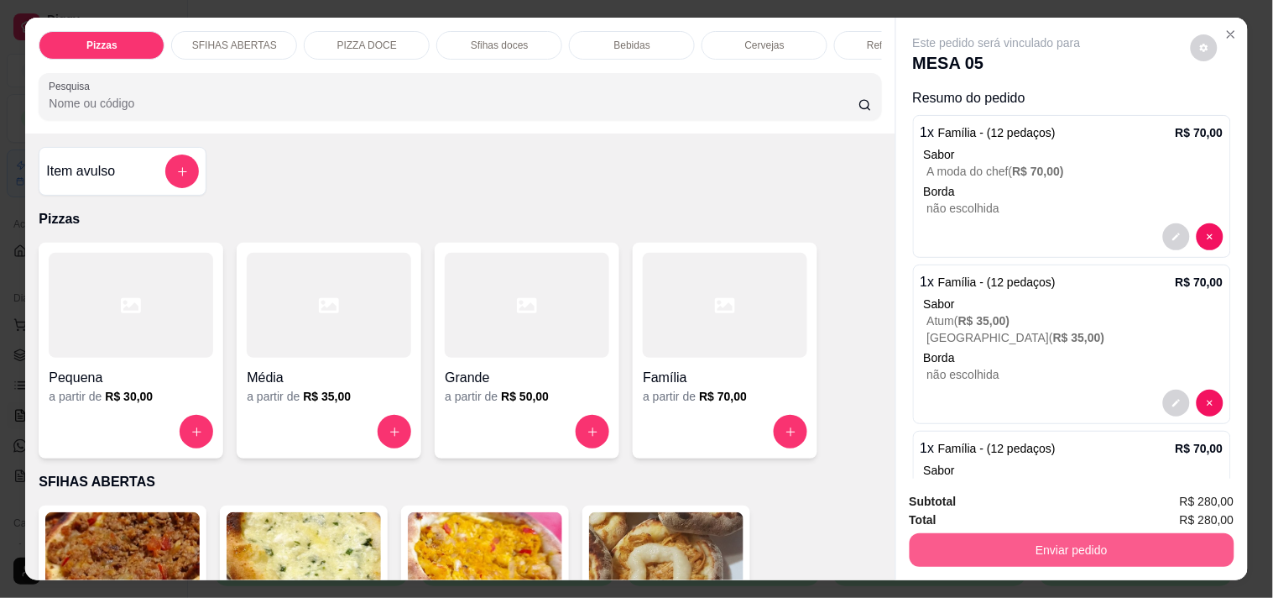
click at [1109, 537] on button "Enviar pedido" at bounding box center [1072, 550] width 325 height 34
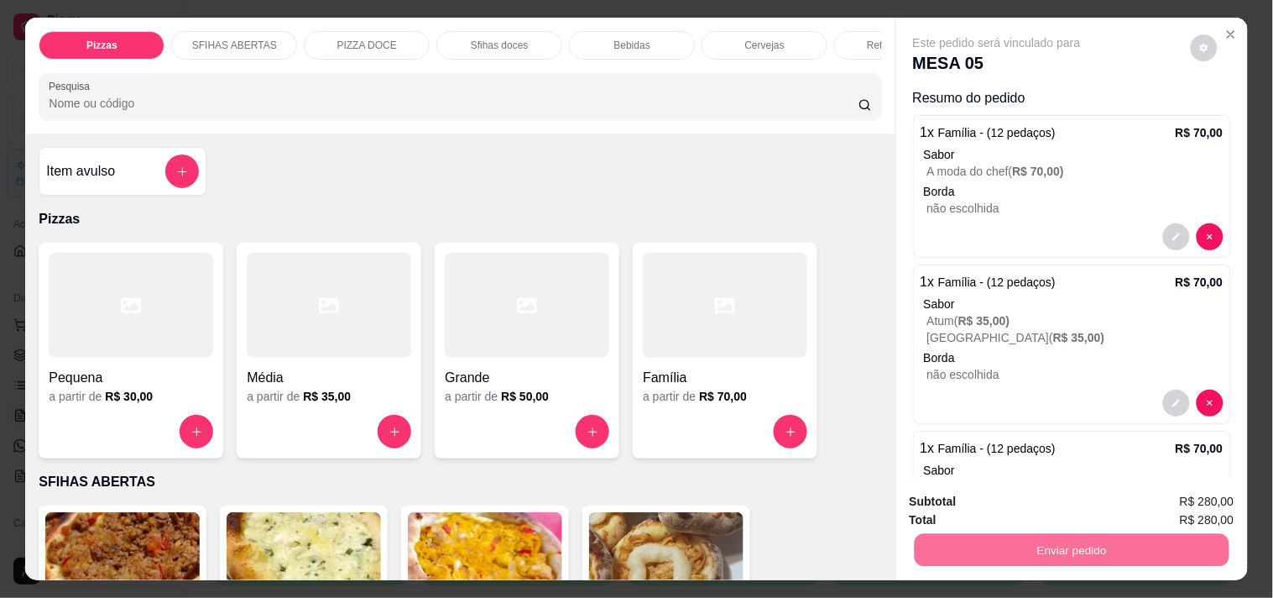
click at [1019, 498] on button "Não registrar e enviar pedido" at bounding box center [1017, 501] width 170 height 31
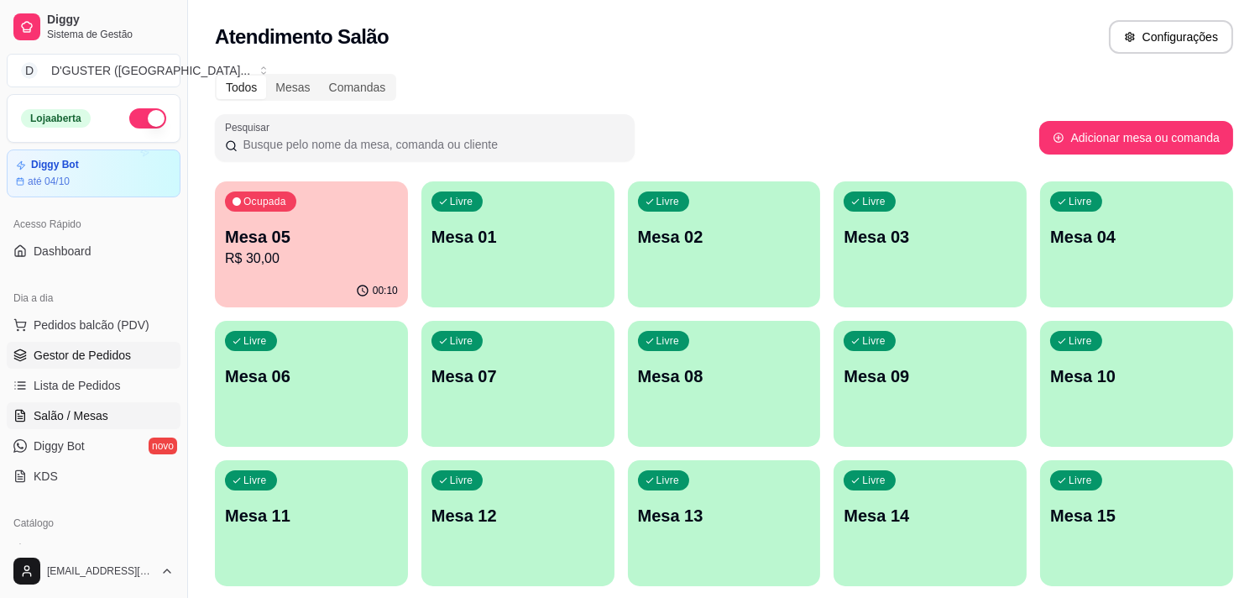
click at [105, 354] on span "Gestor de Pedidos" at bounding box center [82, 355] width 97 height 17
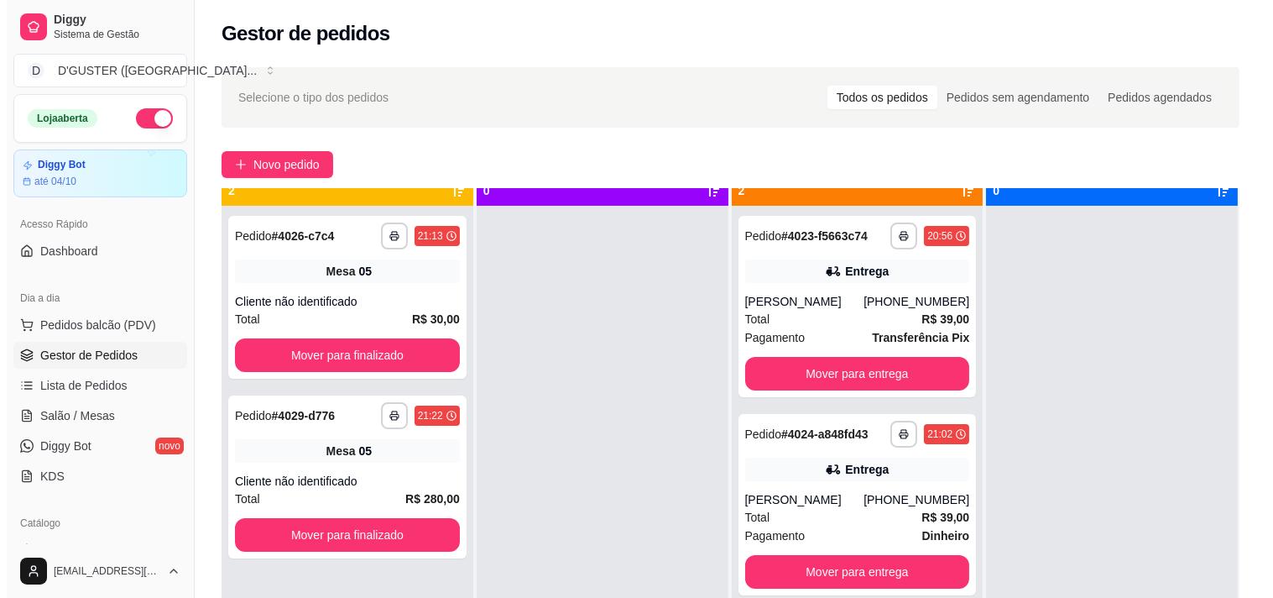
scroll to position [46, 0]
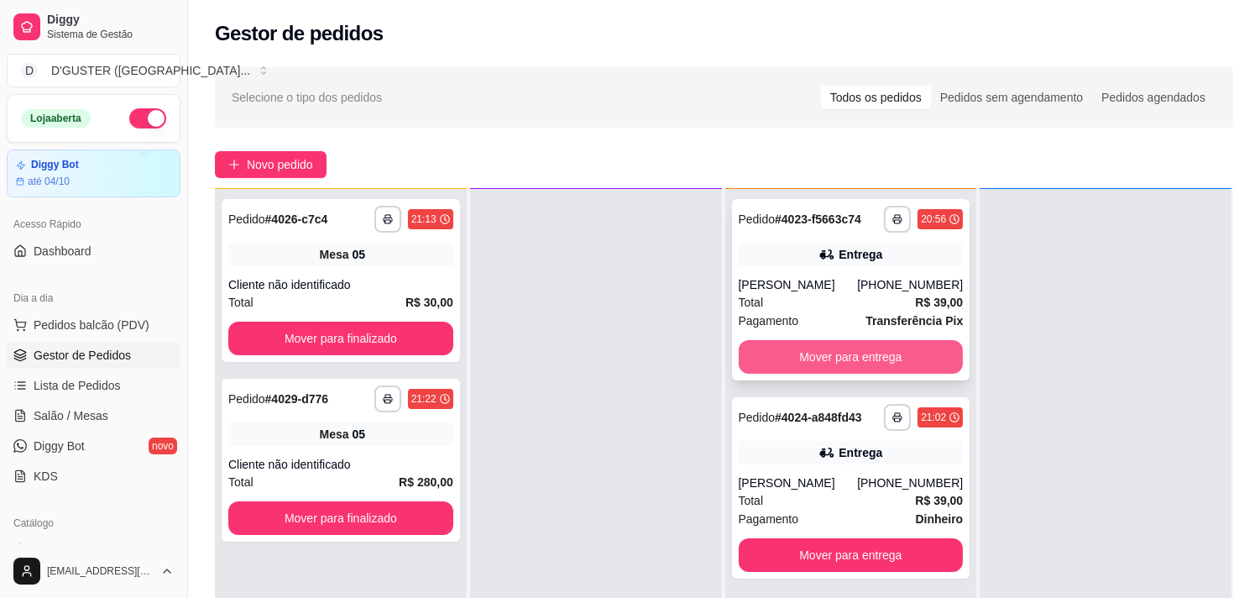
click at [882, 351] on button "Mover para entrega" at bounding box center [851, 357] width 225 height 34
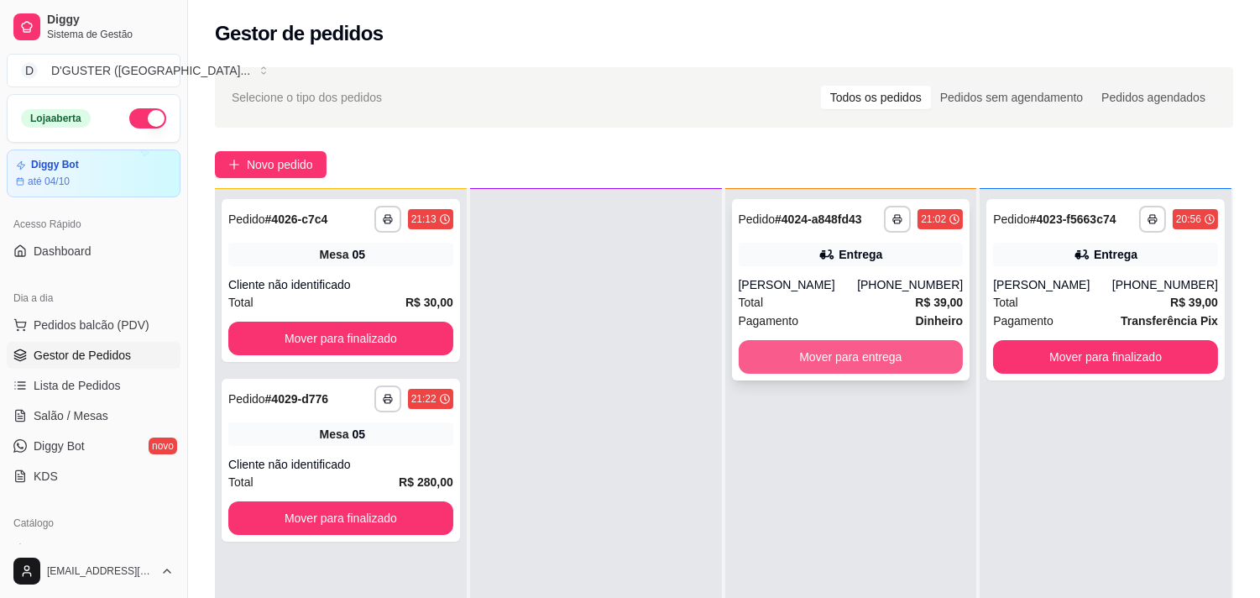
click at [903, 367] on button "Mover para entrega" at bounding box center [851, 357] width 225 height 34
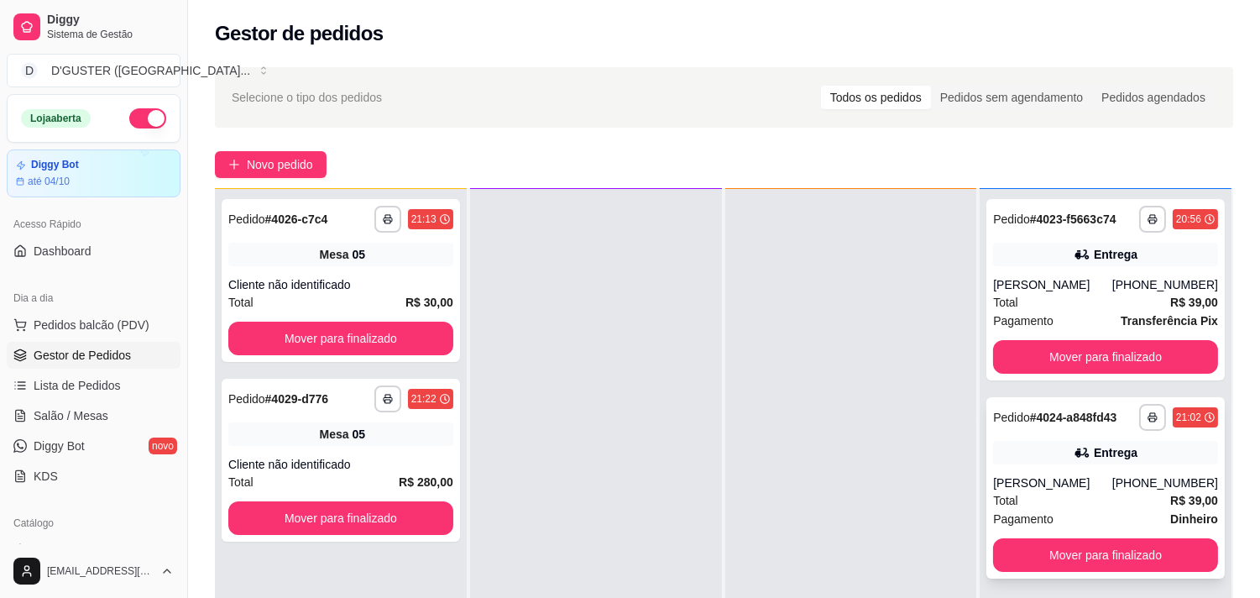
click at [1108, 483] on div "[PERSON_NAME]" at bounding box center [1052, 482] width 119 height 17
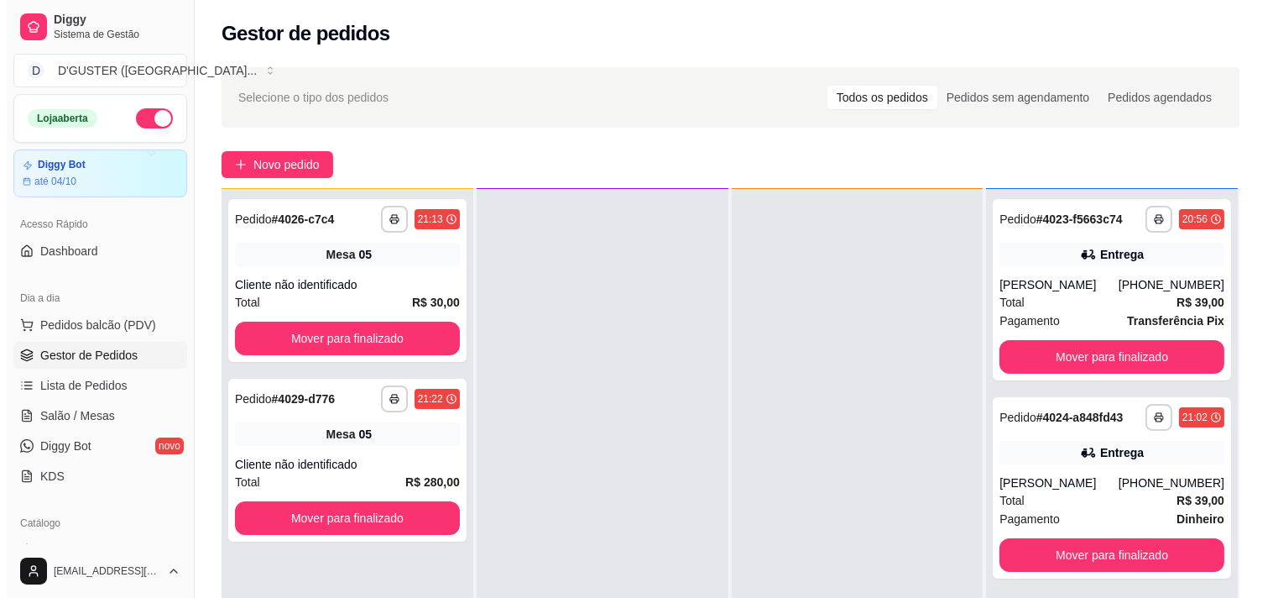
scroll to position [0, 0]
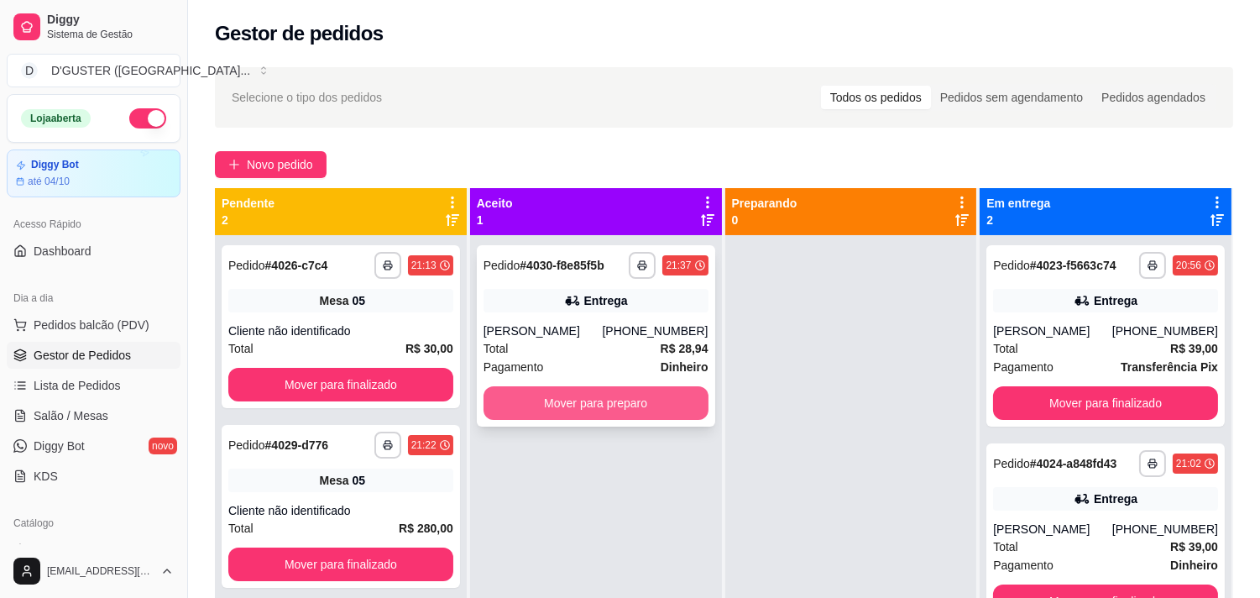
click at [621, 405] on button "Mover para preparo" at bounding box center [595, 403] width 225 height 34
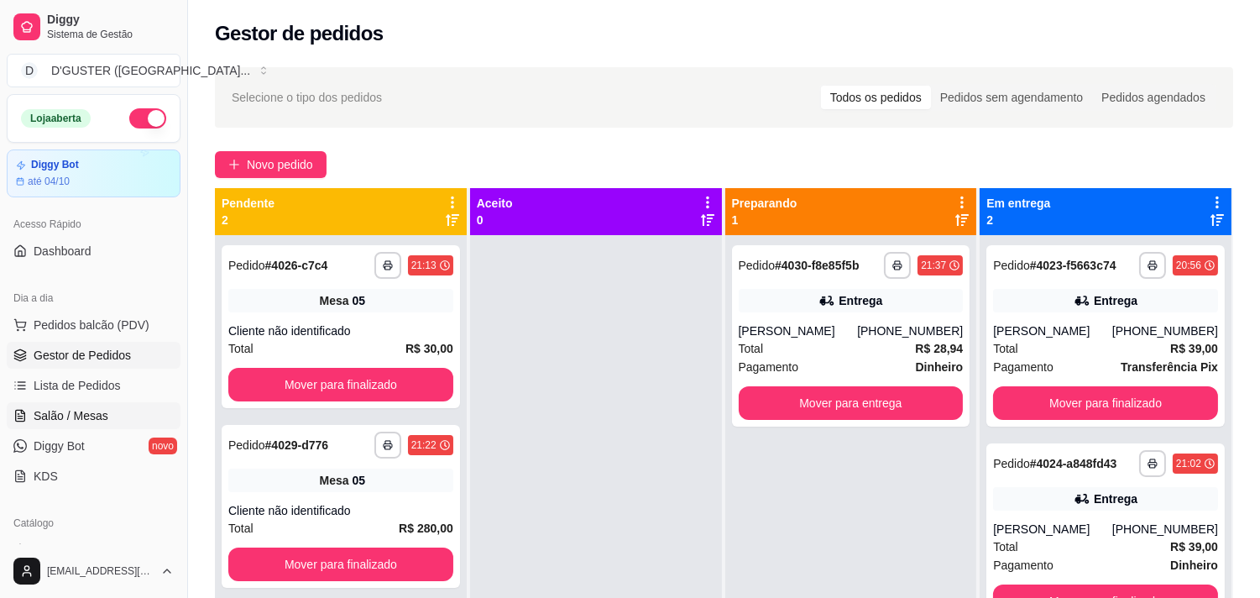
click at [76, 418] on span "Salão / Mesas" at bounding box center [71, 415] width 75 height 17
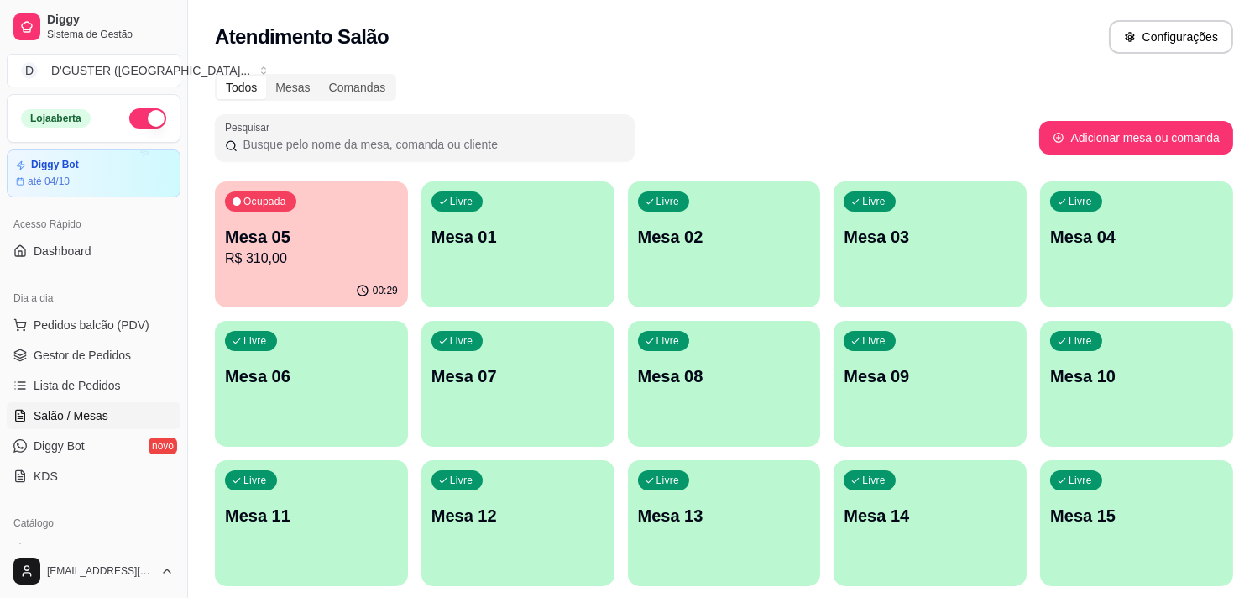
click at [277, 283] on div "00:29" at bounding box center [311, 290] width 193 height 33
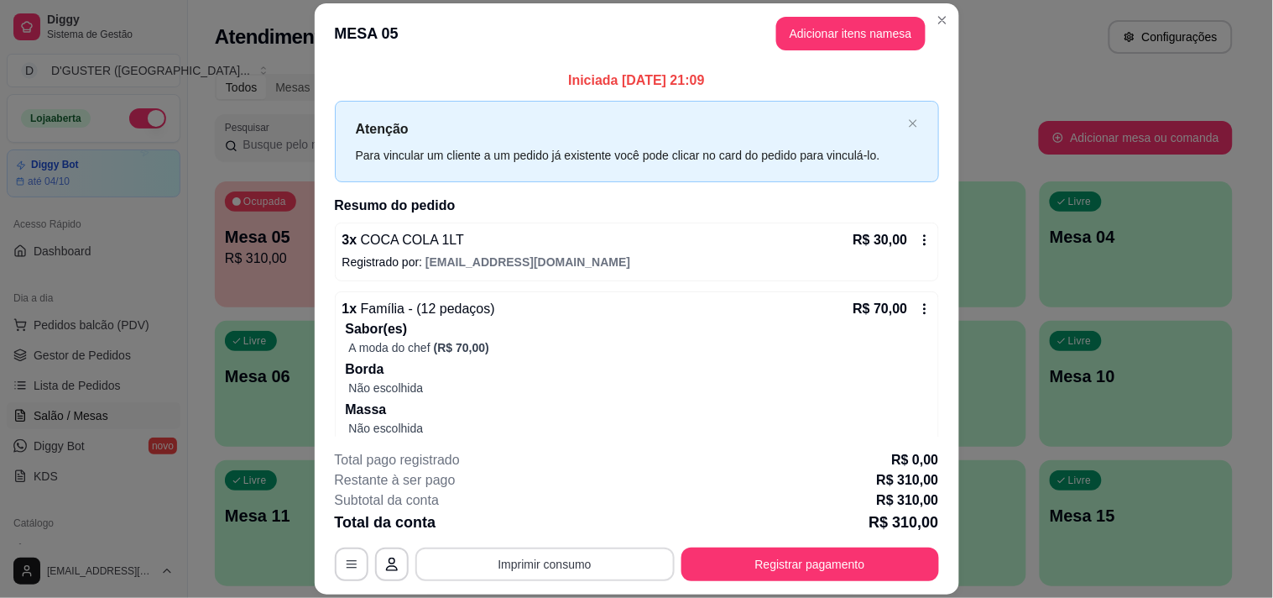
click at [505, 565] on button "Imprimir consumo" at bounding box center [544, 564] width 259 height 34
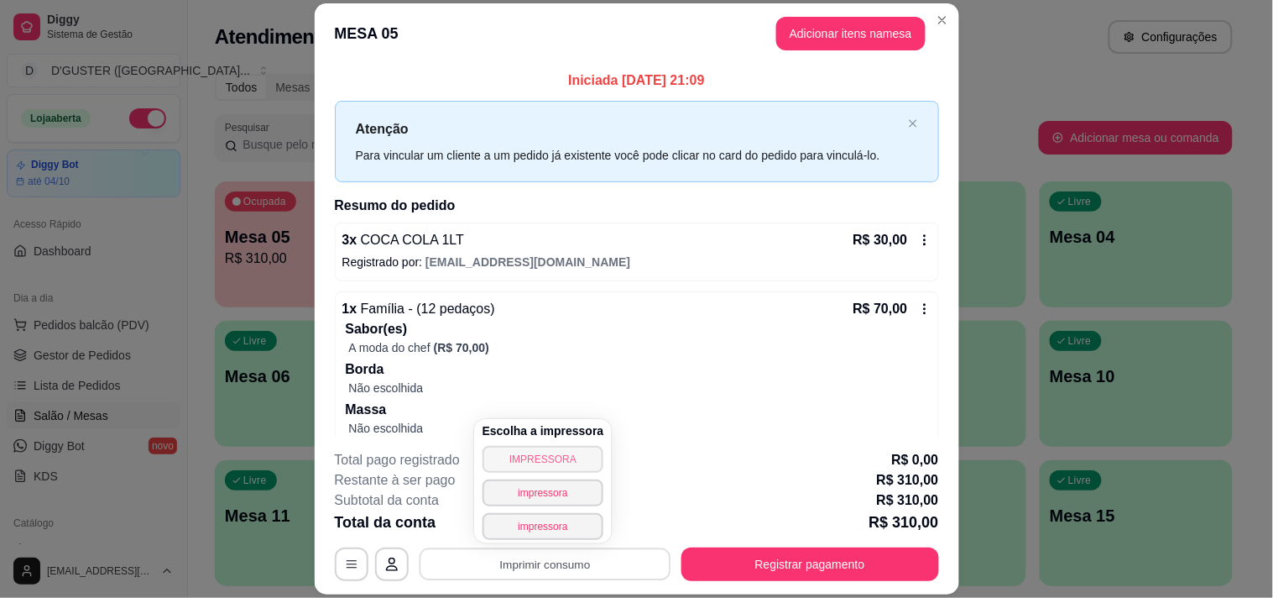
click at [535, 457] on button "IMPRESSORA" at bounding box center [544, 459] width 122 height 27
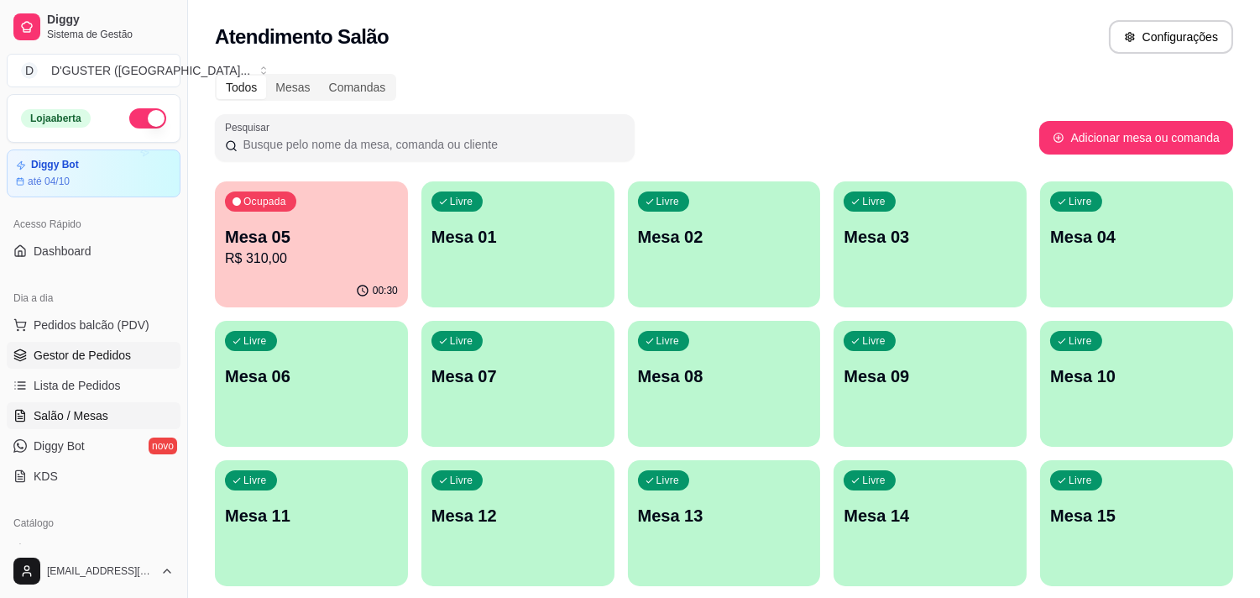
click at [113, 355] on span "Gestor de Pedidos" at bounding box center [82, 355] width 97 height 17
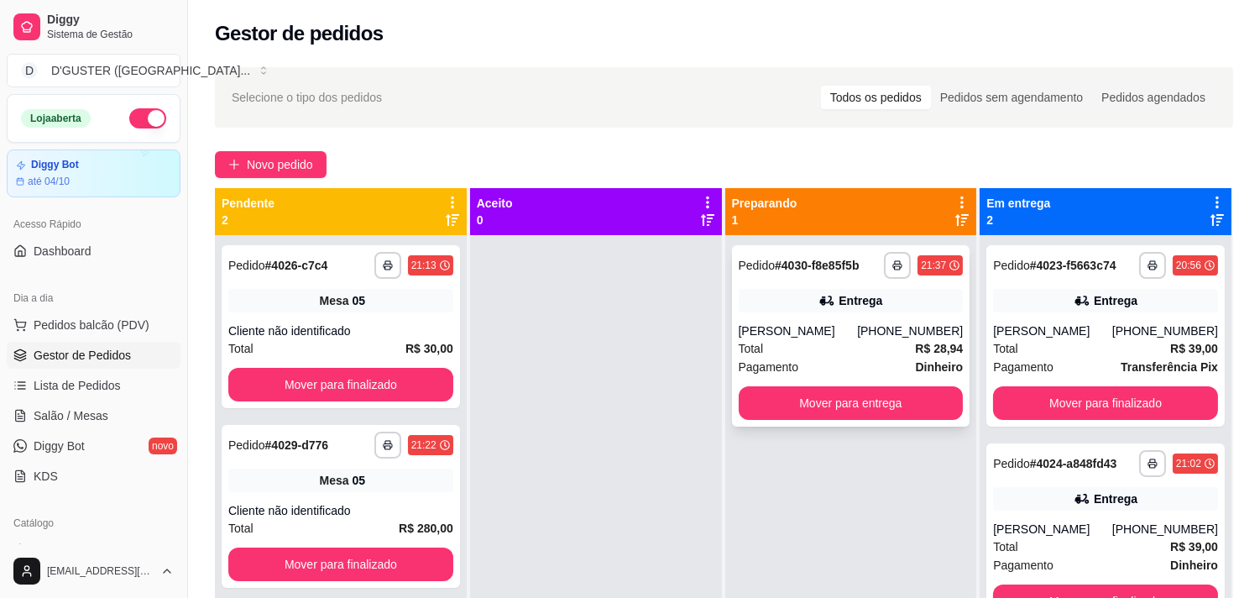
click at [880, 356] on div "Total R$ 28,94" at bounding box center [851, 348] width 225 height 18
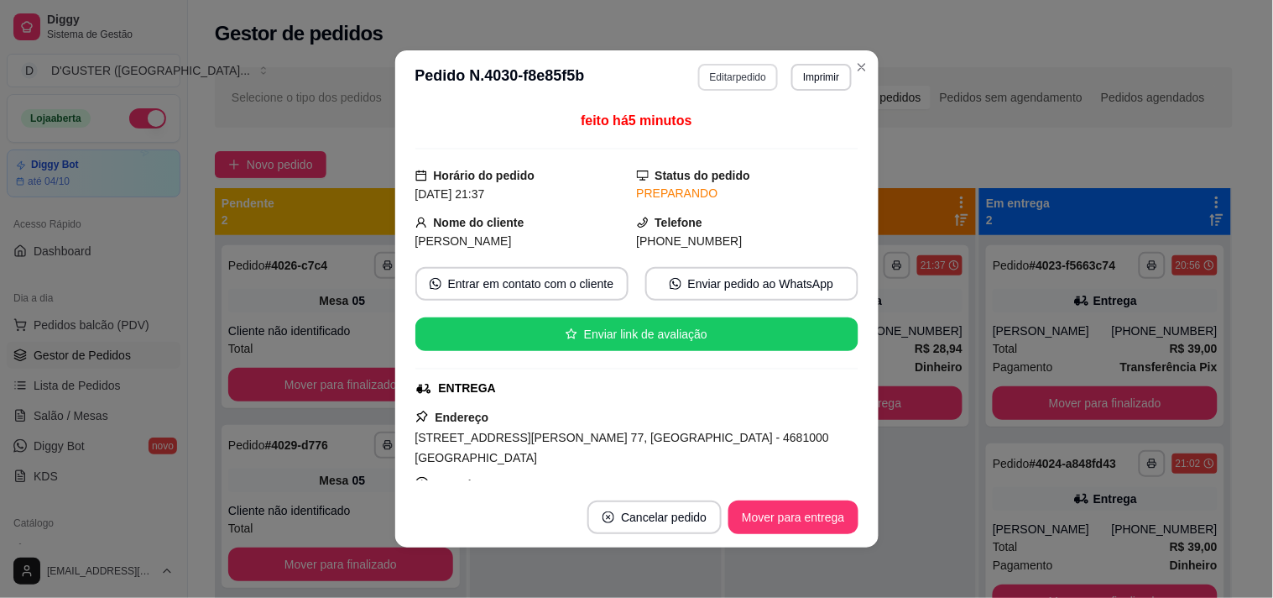
click at [730, 77] on button "Editar pedido" at bounding box center [738, 77] width 80 height 27
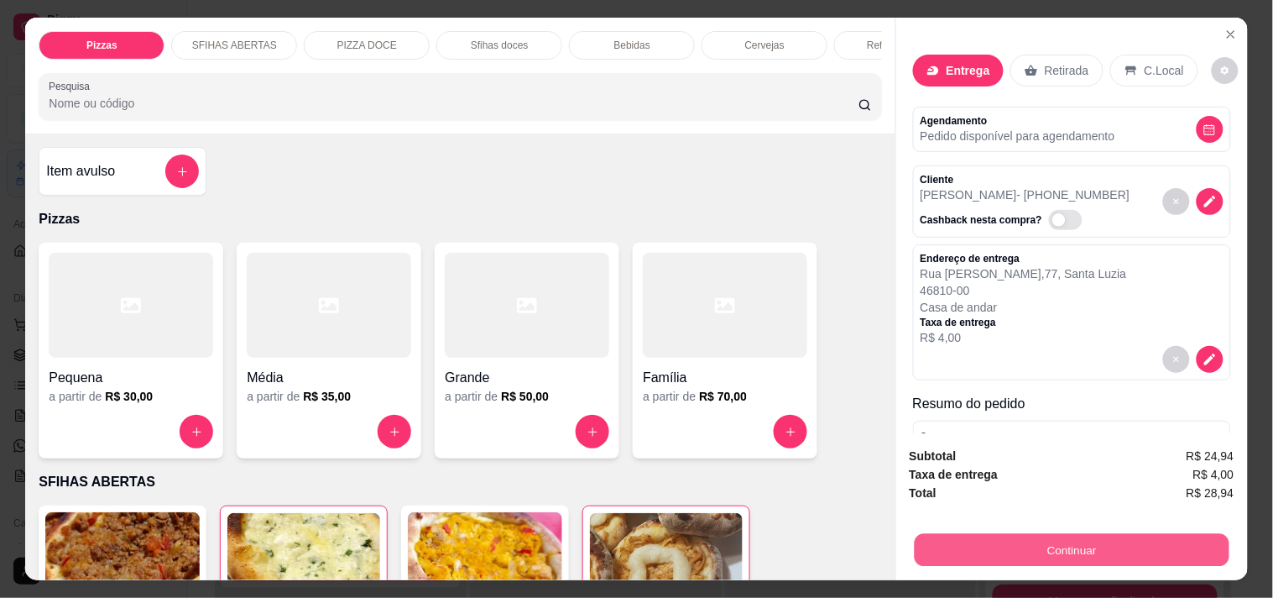
click at [1032, 544] on button "Continuar" at bounding box center [1071, 549] width 315 height 33
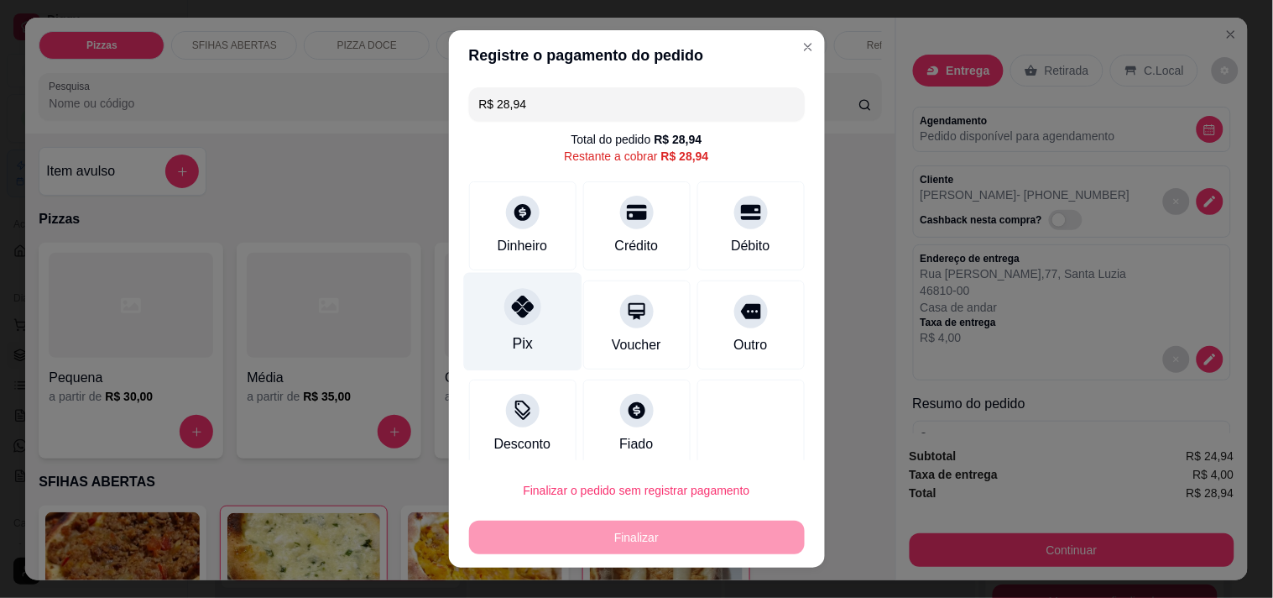
click at [522, 337] on div "Pix" at bounding box center [522, 321] width 118 height 98
type input "R$ 0,00"
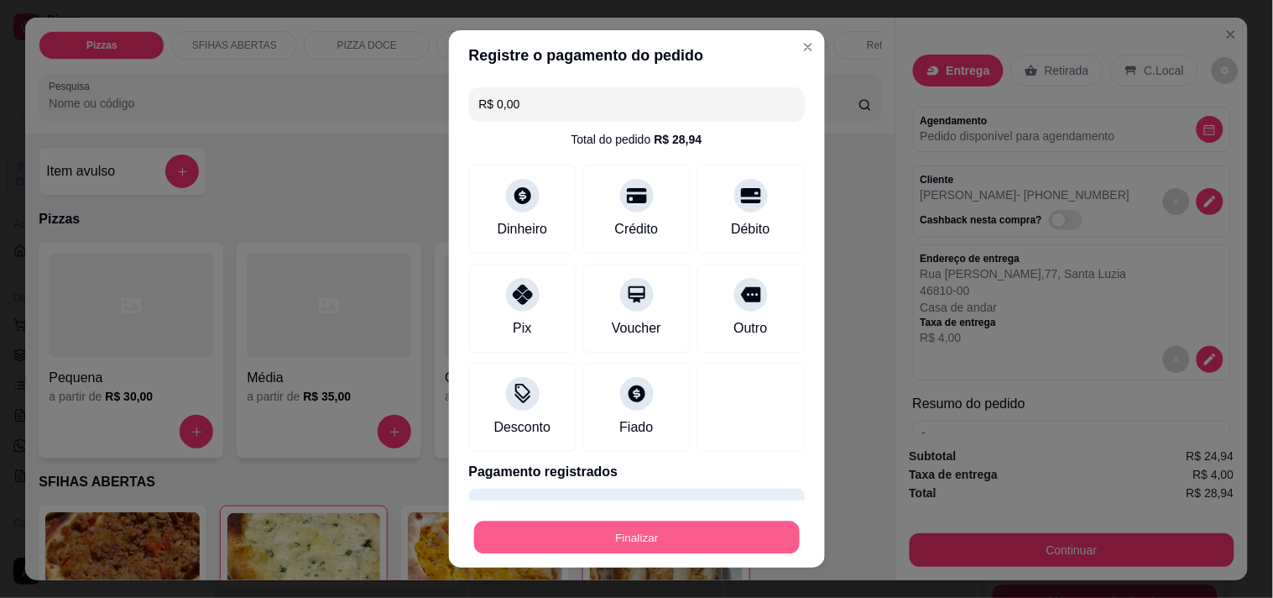
click at [688, 534] on button "Finalizar" at bounding box center [637, 537] width 326 height 33
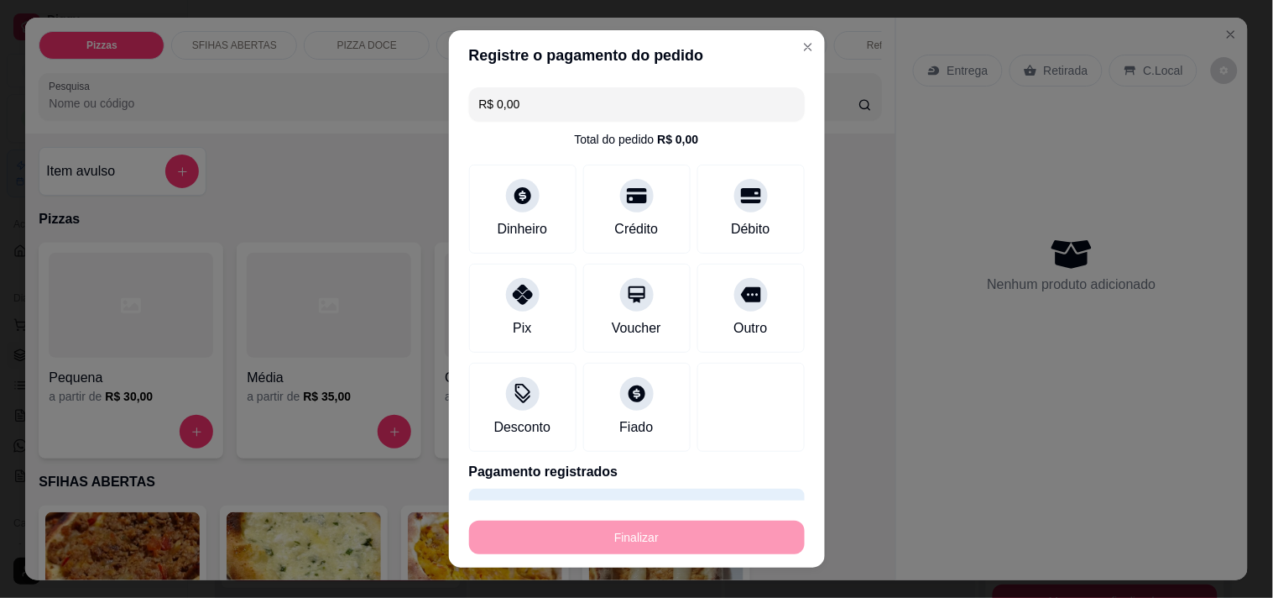
type input "0"
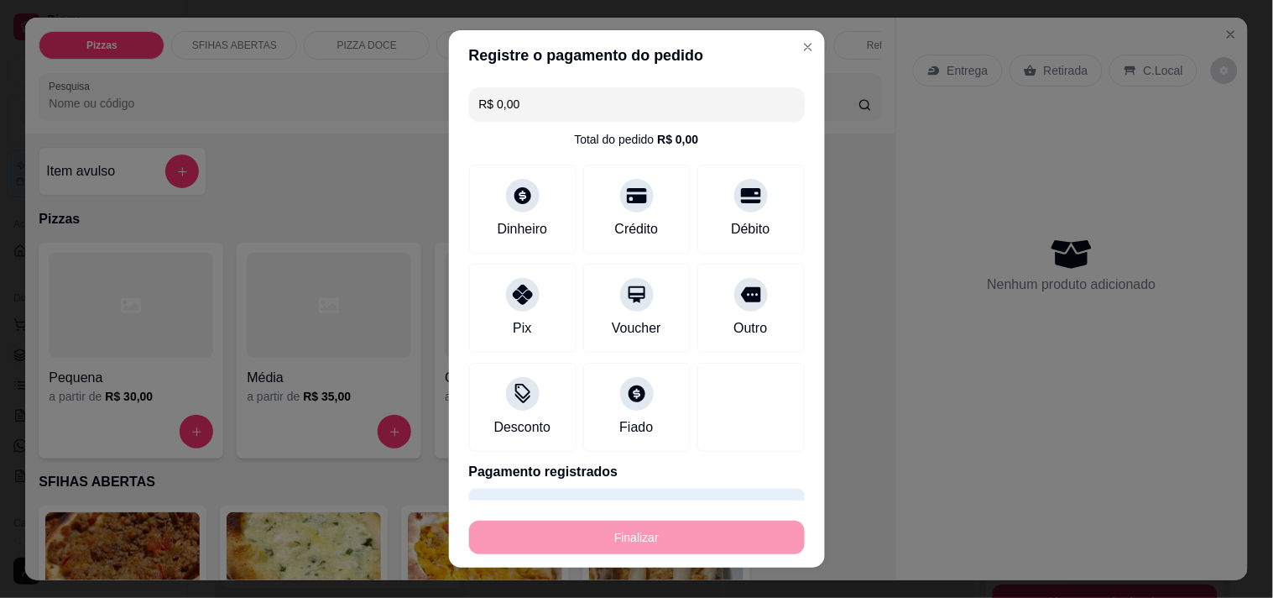
type input "-R$ 28,94"
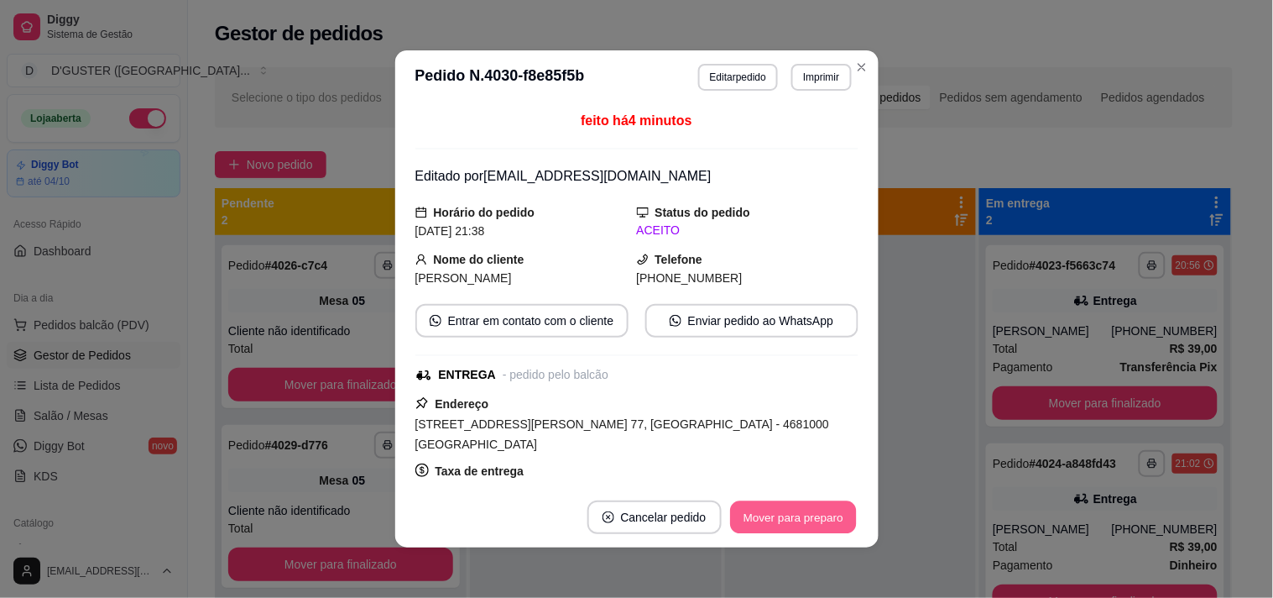
click at [752, 510] on button "Mover para preparo" at bounding box center [793, 517] width 126 height 33
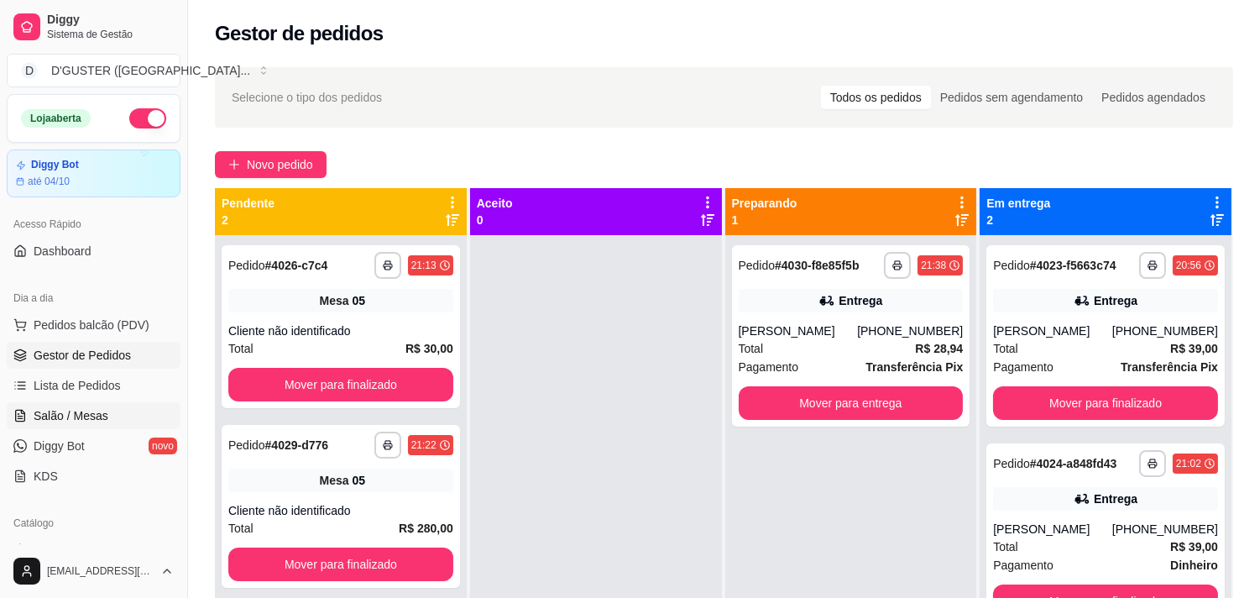
click at [74, 416] on span "Salão / Mesas" at bounding box center [71, 415] width 75 height 17
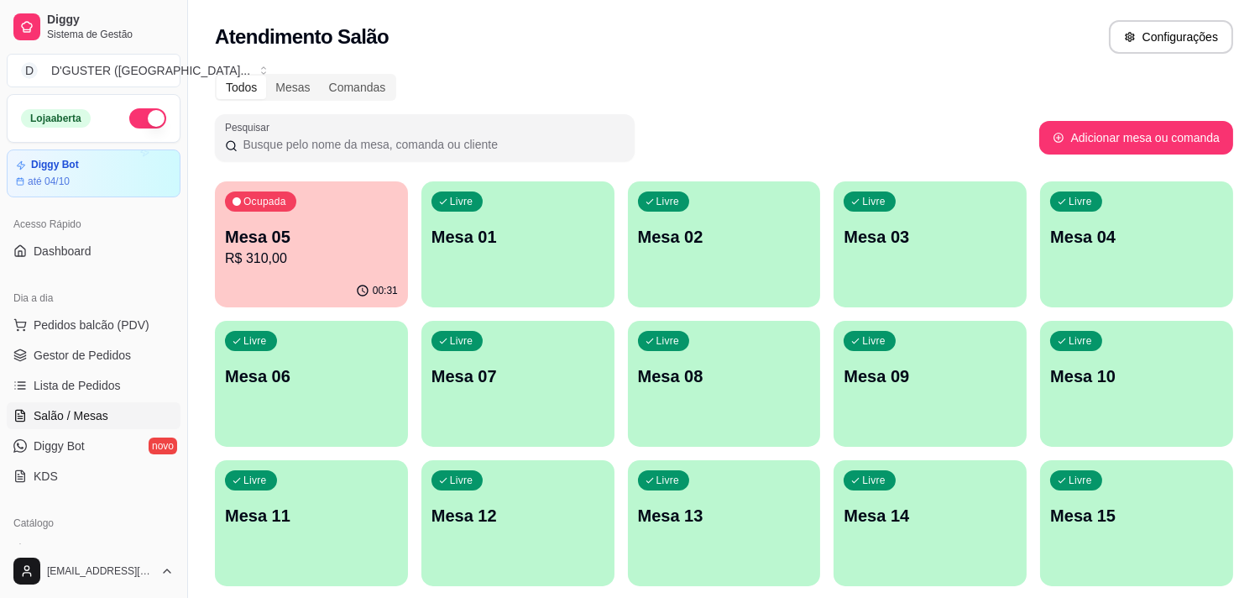
click at [267, 244] on p "Mesa 05" at bounding box center [311, 236] width 173 height 23
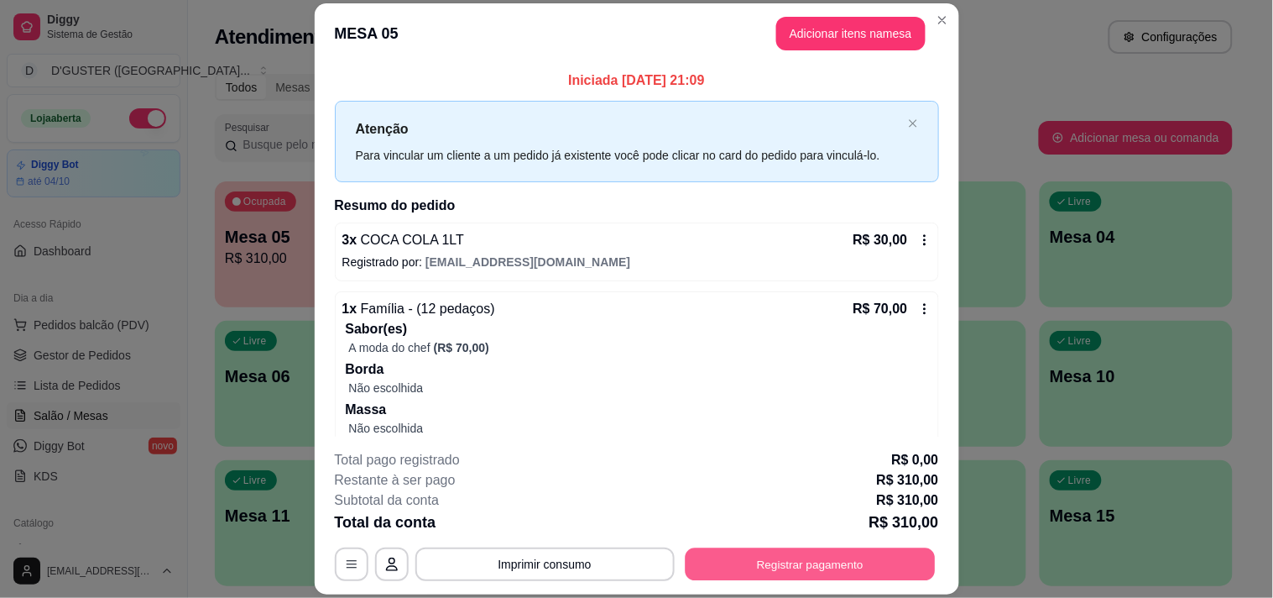
click at [794, 573] on button "Registrar pagamento" at bounding box center [810, 564] width 250 height 33
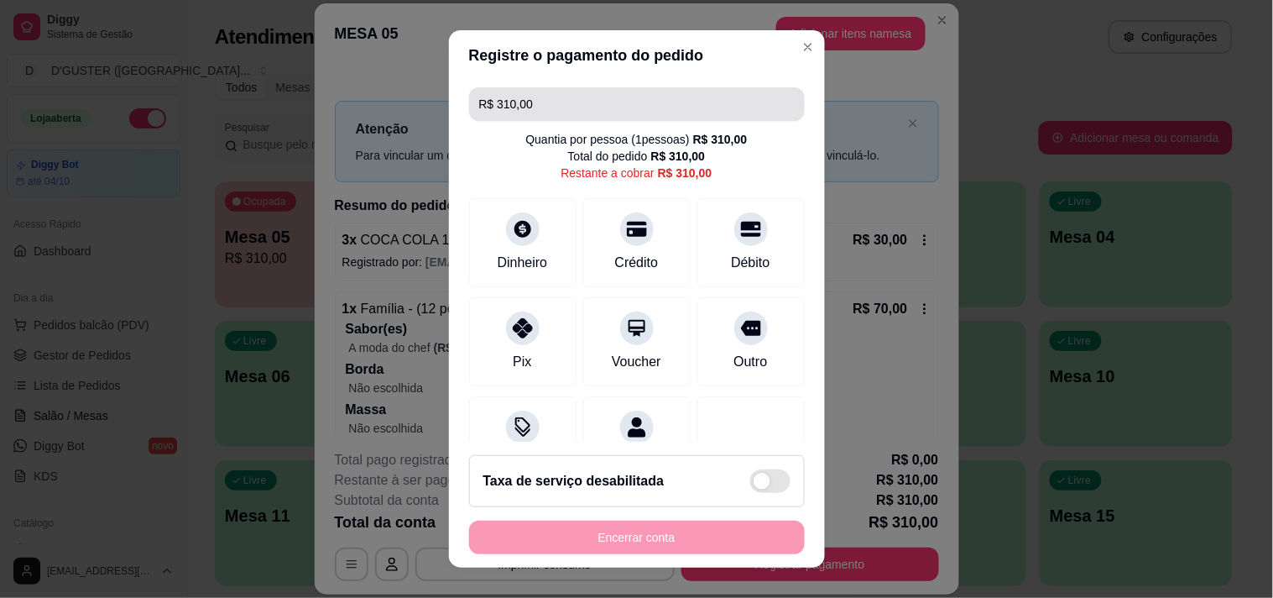
click at [636, 107] on input "R$ 310,00" at bounding box center [637, 104] width 316 height 34
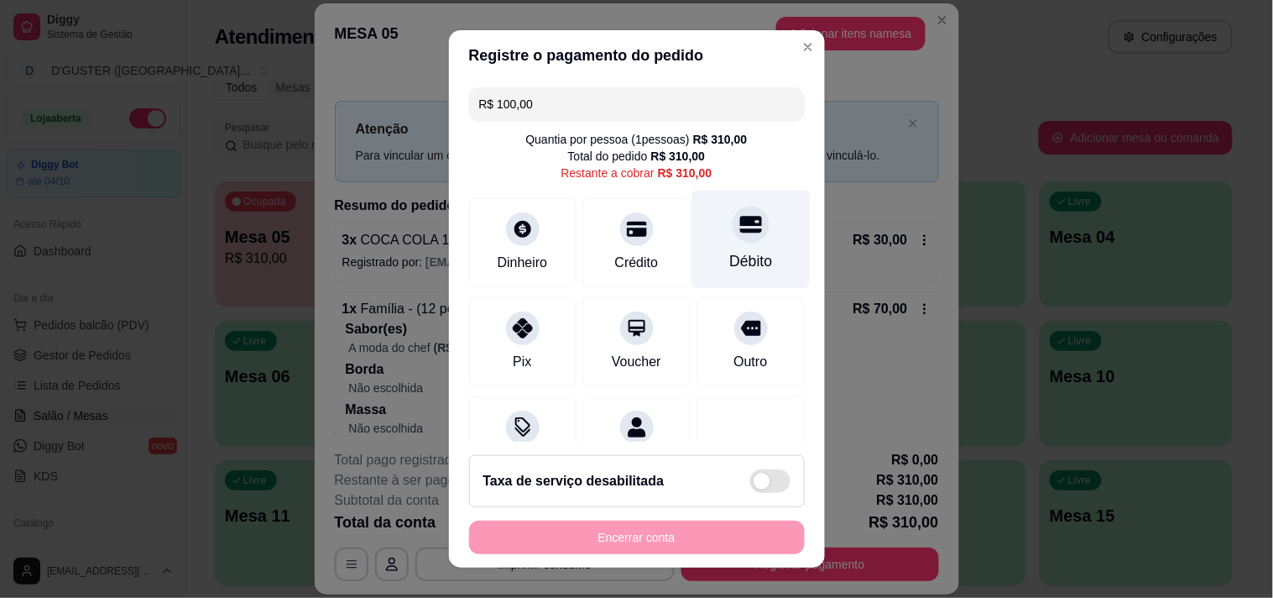
click at [703, 238] on div "Débito" at bounding box center [751, 239] width 118 height 98
click at [739, 235] on icon at bounding box center [750, 224] width 22 height 22
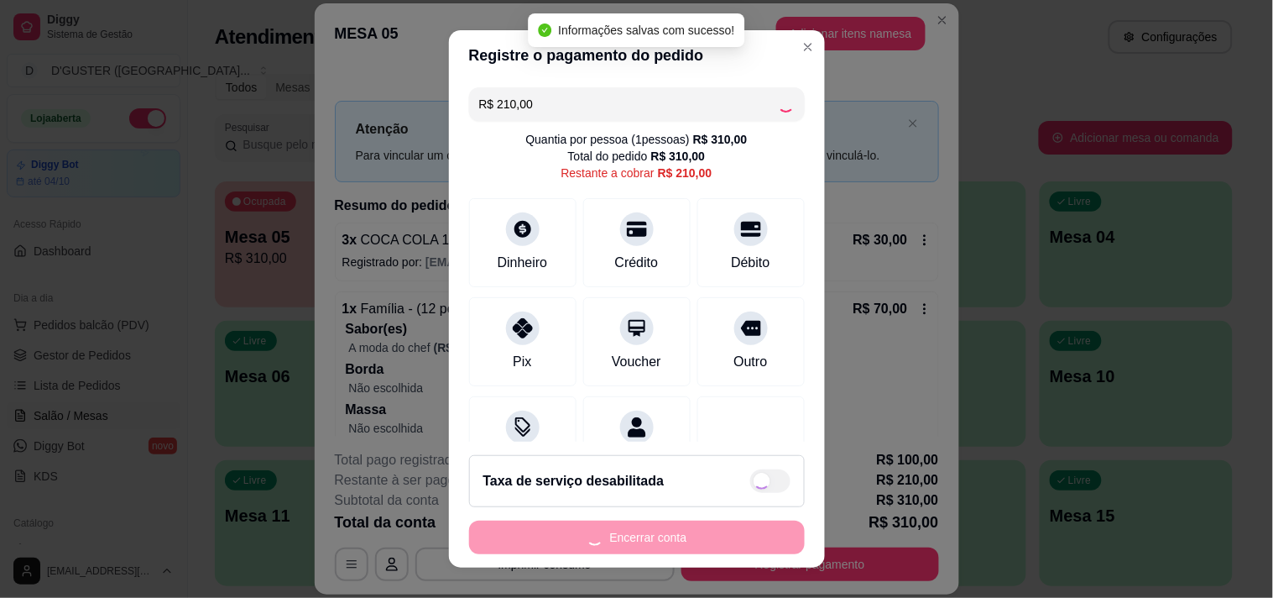
type input "R$ 0,00"
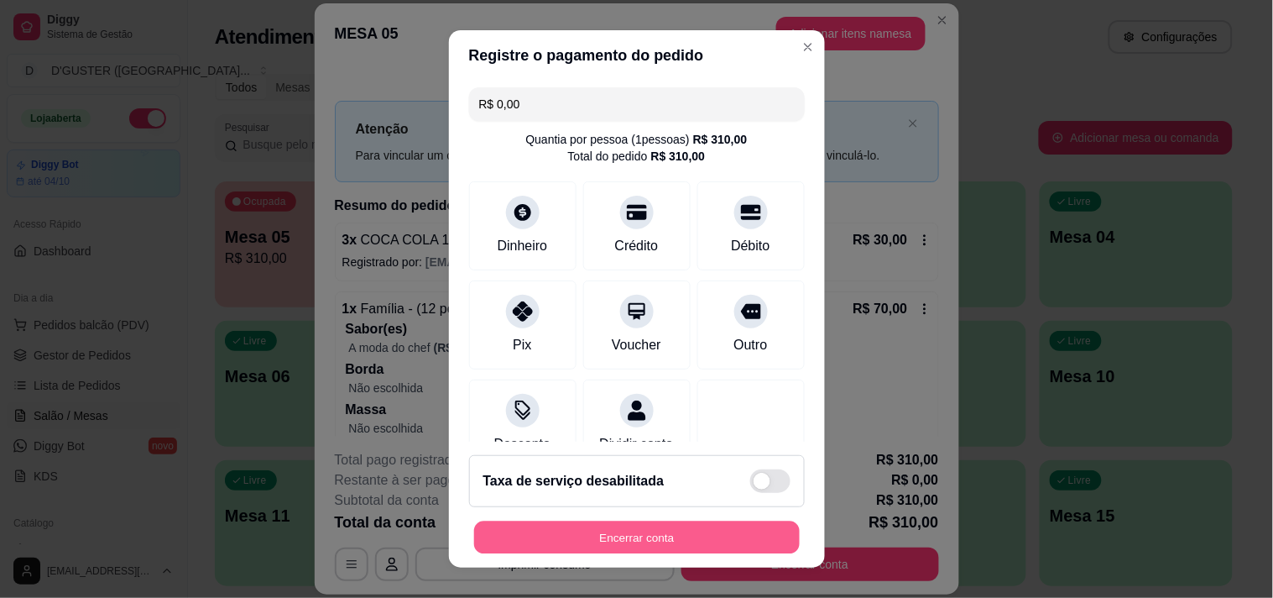
click at [713, 538] on button "Encerrar conta" at bounding box center [637, 537] width 326 height 33
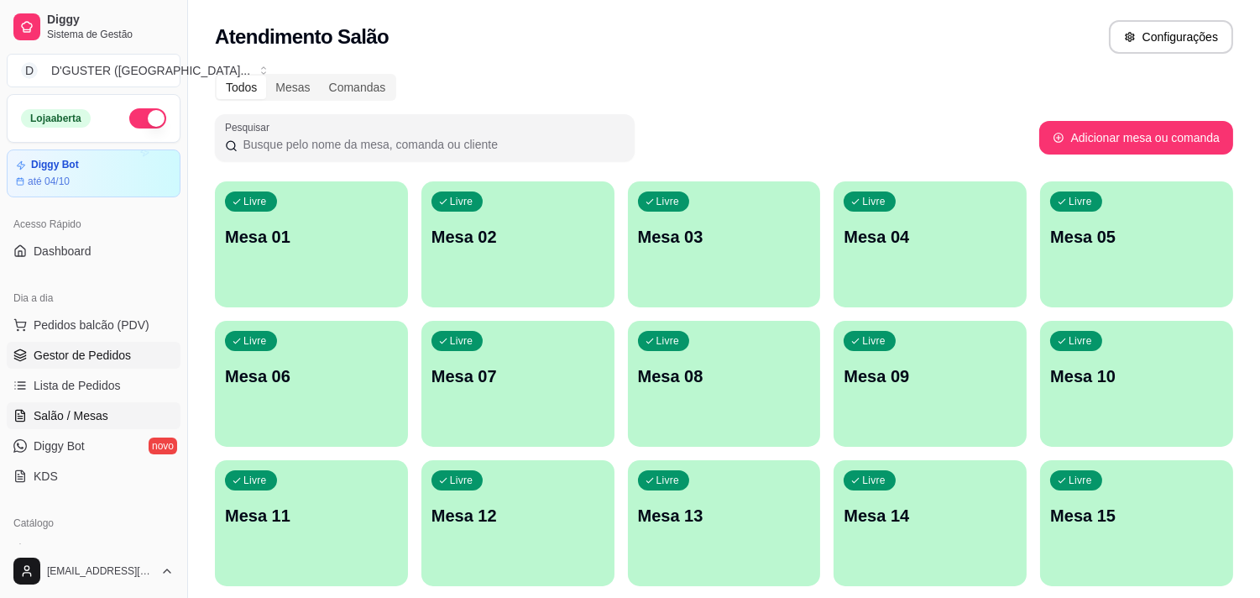
click at [129, 353] on link "Gestor de Pedidos" at bounding box center [94, 355] width 174 height 27
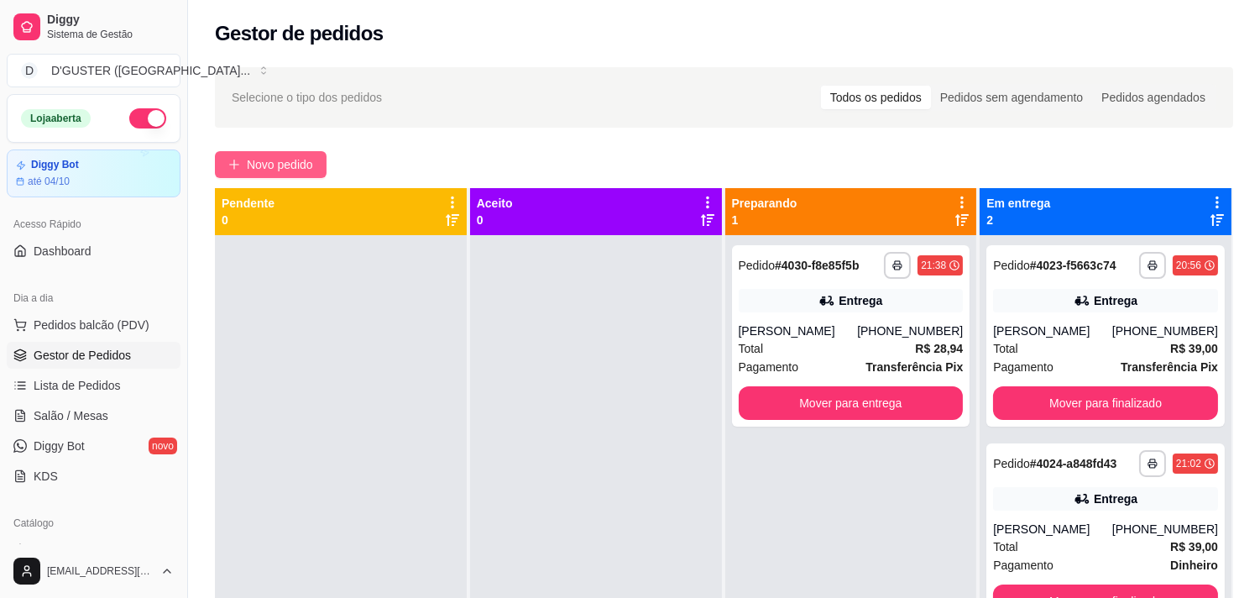
click at [290, 164] on span "Novo pedido" at bounding box center [280, 164] width 66 height 18
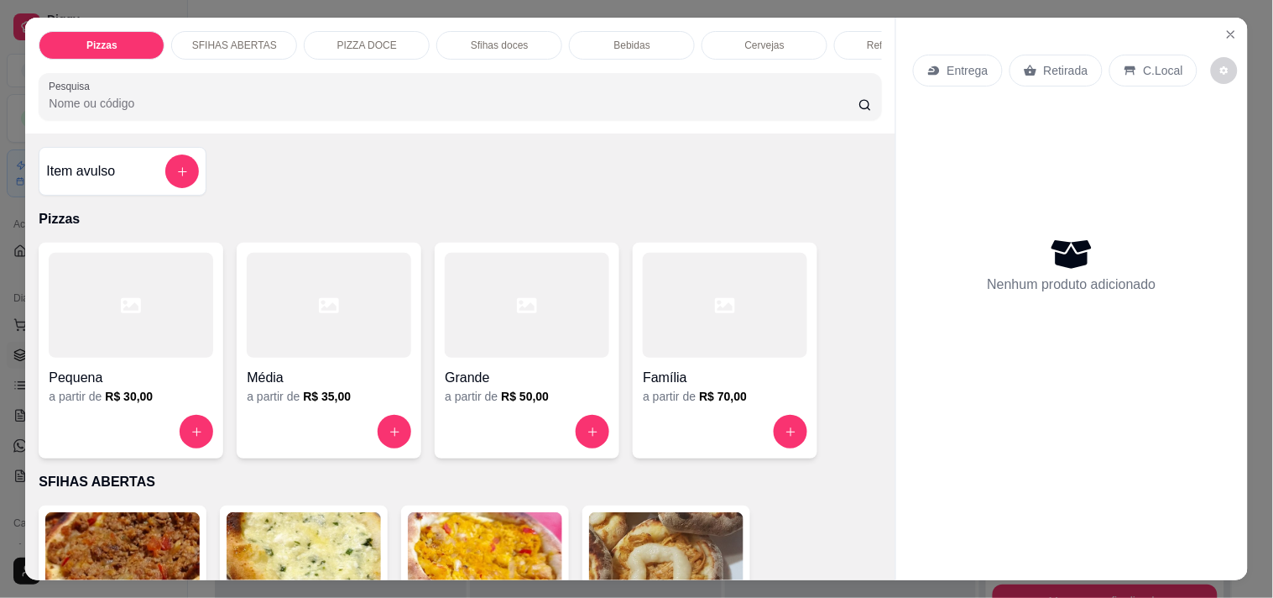
click at [961, 67] on p "Entrega" at bounding box center [968, 70] width 41 height 17
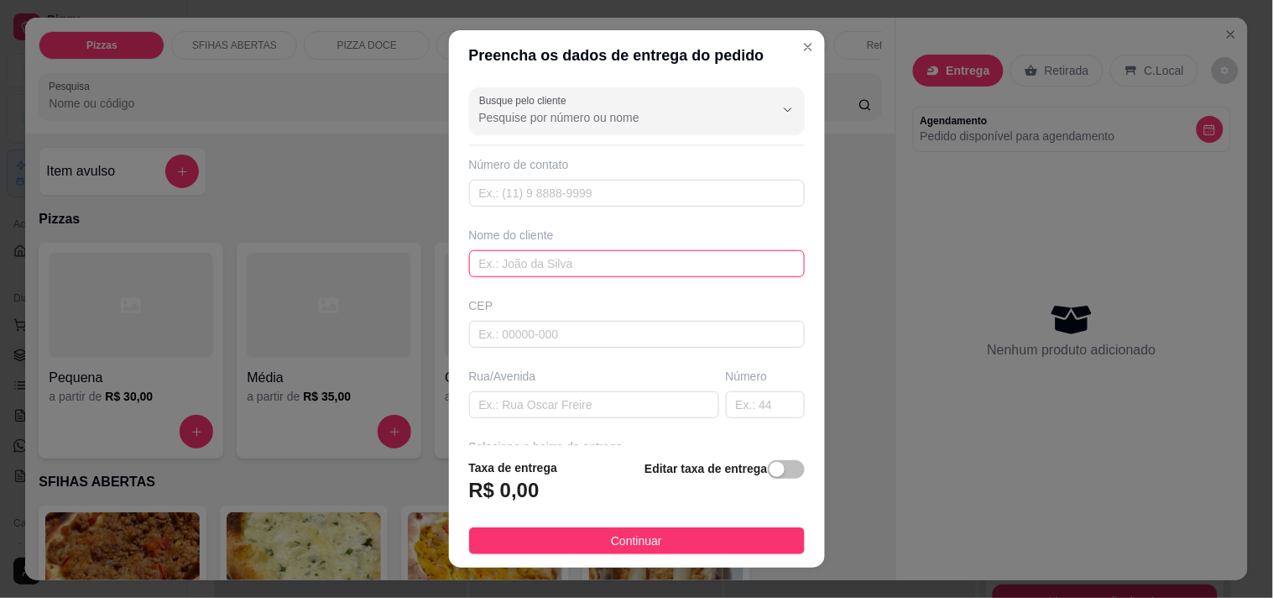
click at [593, 272] on input "text" at bounding box center [637, 263] width 336 height 27
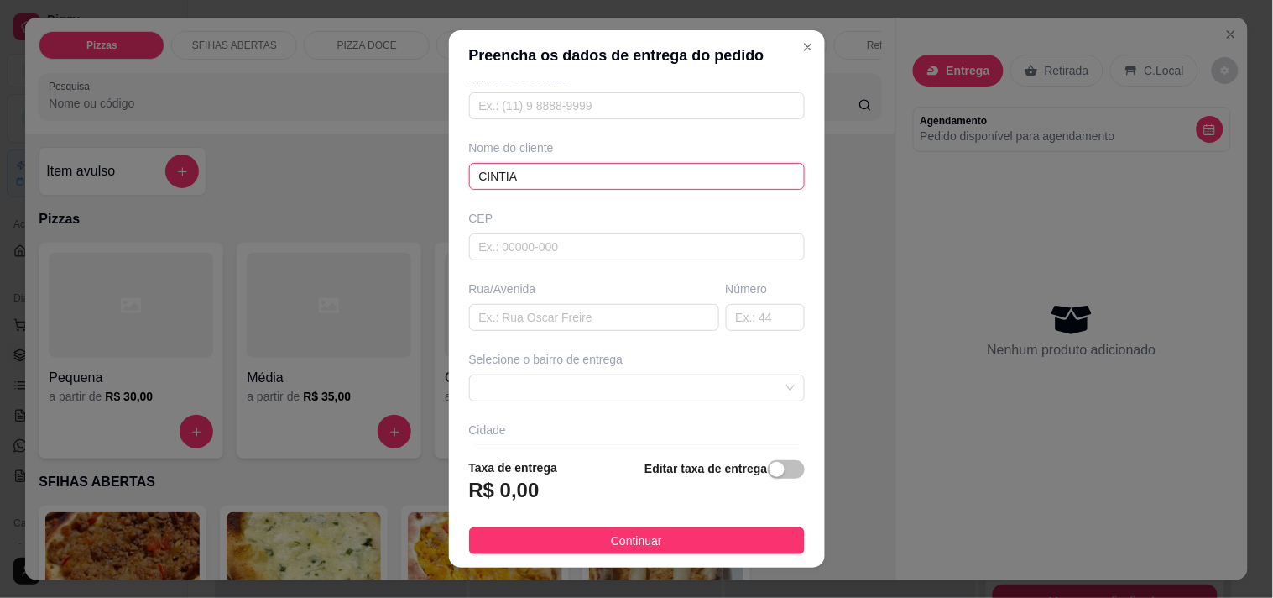
scroll to position [186, 0]
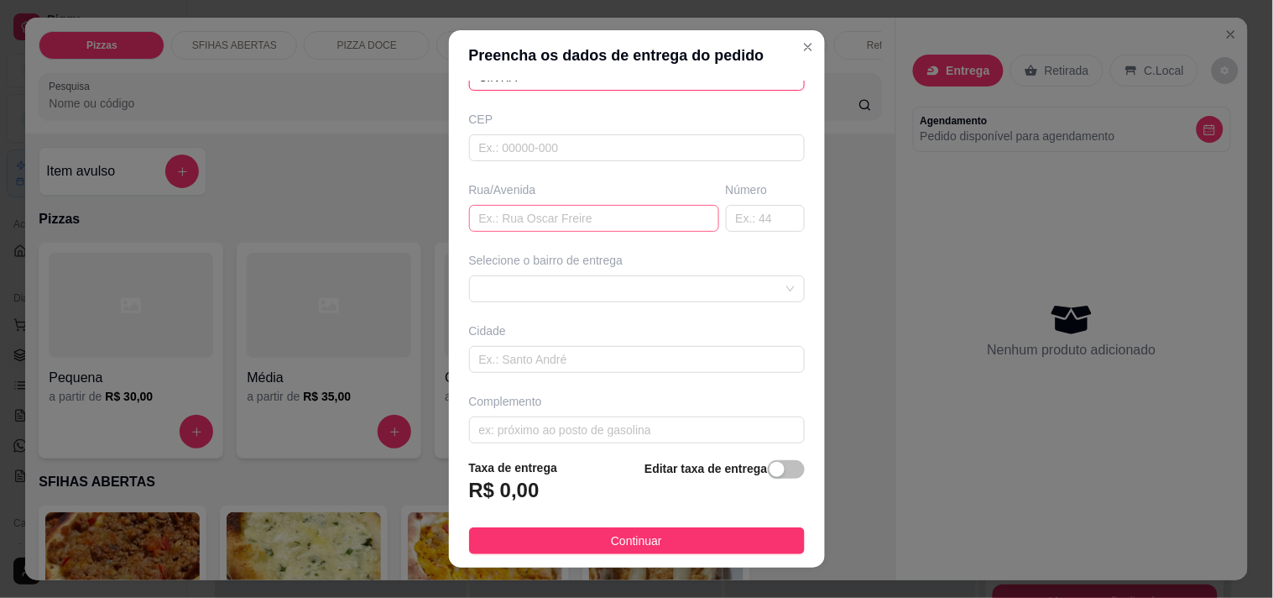
type input "CINTIA"
click at [557, 213] on input "text" at bounding box center [594, 218] width 250 height 27
type input "RUA [PERSON_NAME]"
click at [727, 215] on input "text" at bounding box center [765, 218] width 79 height 27
type input "76"
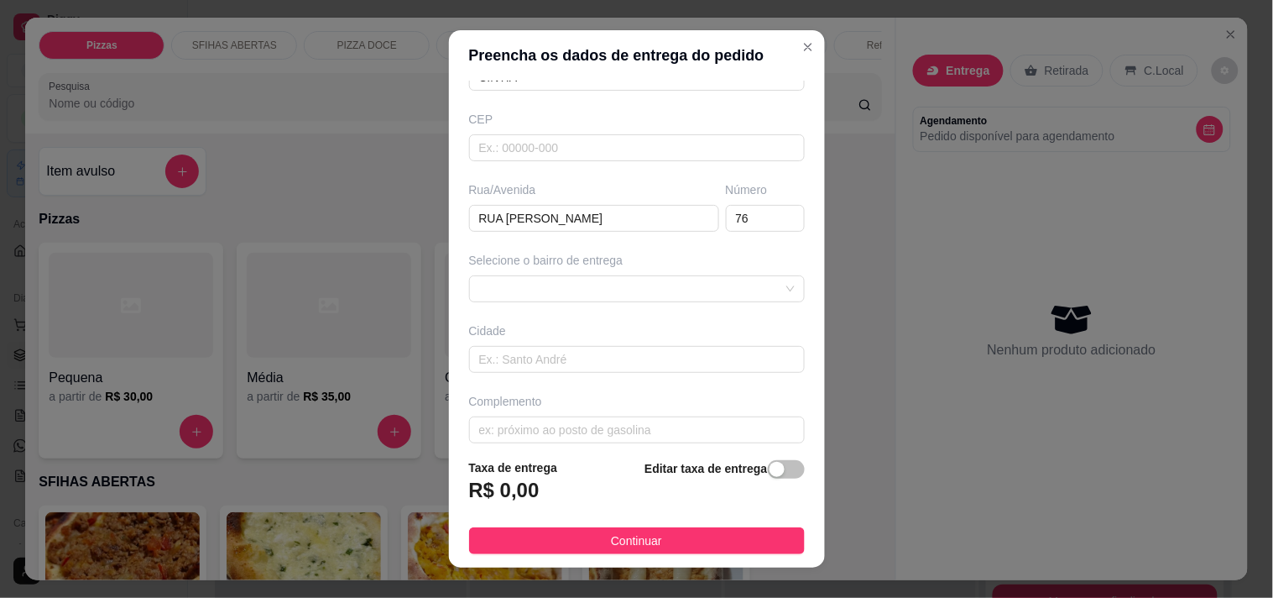
click at [661, 273] on div "Selecione o bairro de entrega" at bounding box center [637, 277] width 342 height 50
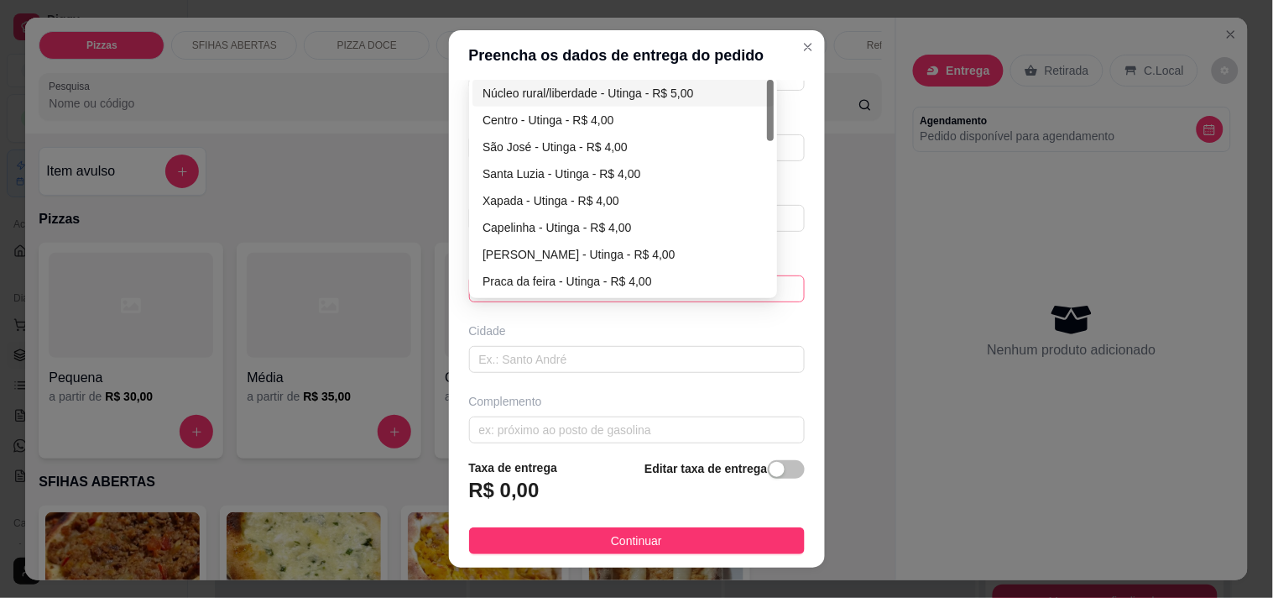
click at [660, 279] on div "63b4592ab99d1fc0c0b98822 63b76386fd7d706166b4cd17 Núcleo rural/liberdade - Utin…" at bounding box center [637, 288] width 336 height 27
click at [603, 257] on div "[PERSON_NAME] - Utinga - R$ 4,00" at bounding box center [623, 254] width 281 height 18
type input "Utinga"
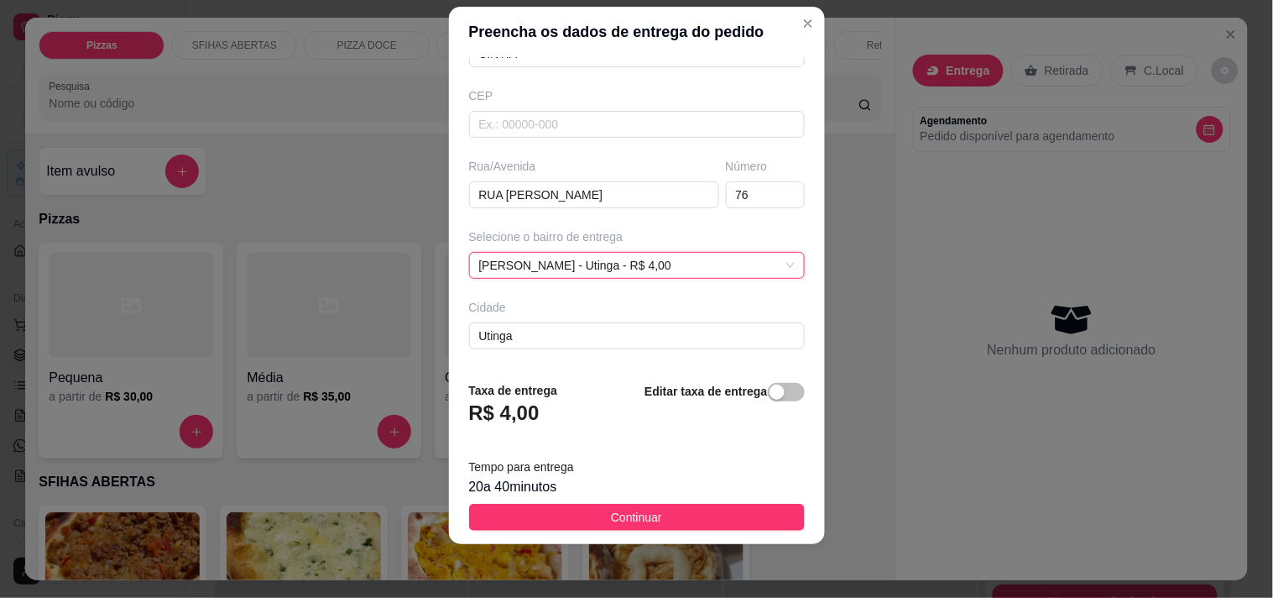
scroll to position [255, 0]
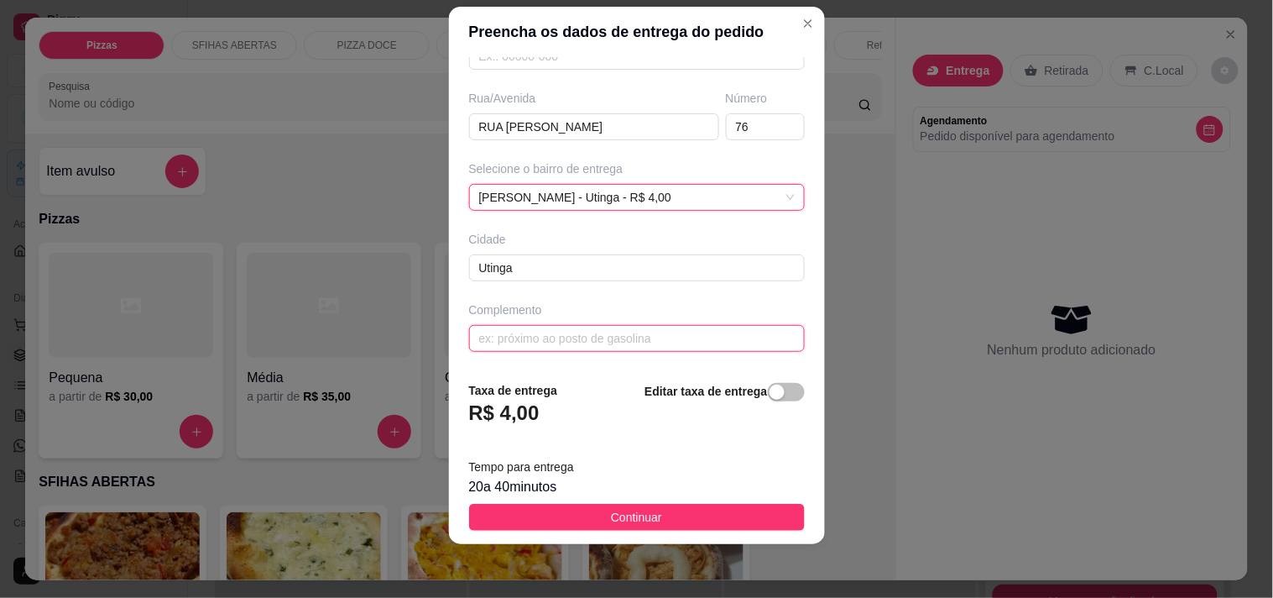
click at [617, 340] on input "text" at bounding box center [637, 338] width 336 height 27
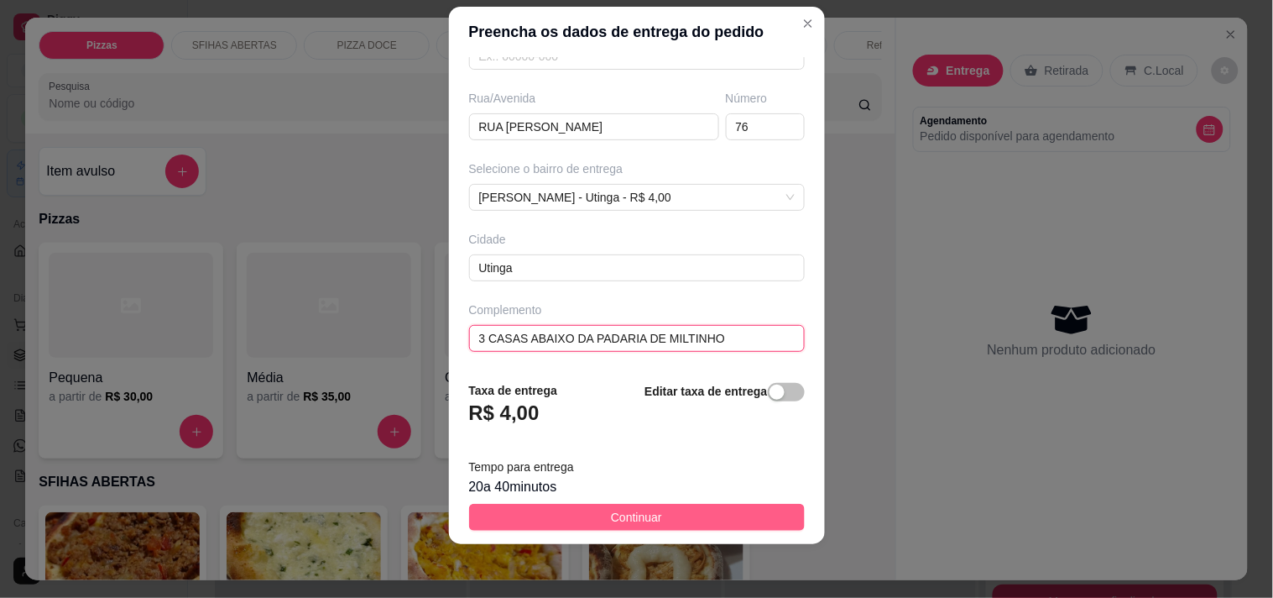
type input "3 CASAS ABAIXO DA PADARIA DE MILTINHO"
click at [644, 525] on span "Continuar" at bounding box center [636, 517] width 51 height 18
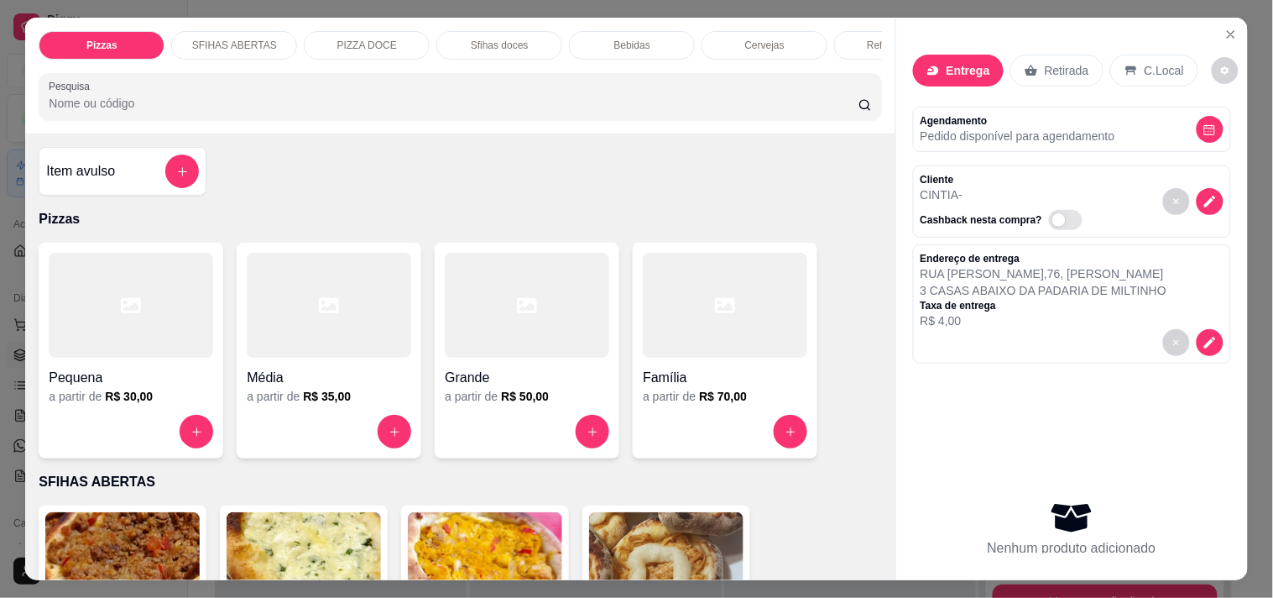
click at [117, 196] on div "Item avulso" at bounding box center [123, 171] width 168 height 49
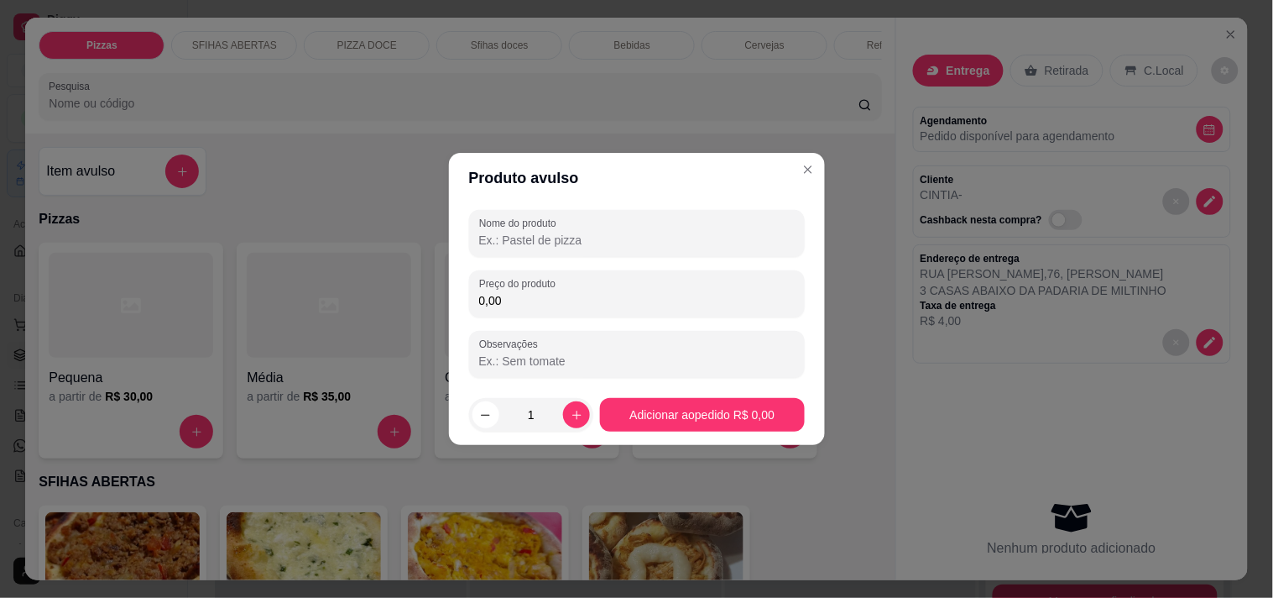
click at [575, 232] on input "Nome do produto" at bounding box center [637, 240] width 316 height 17
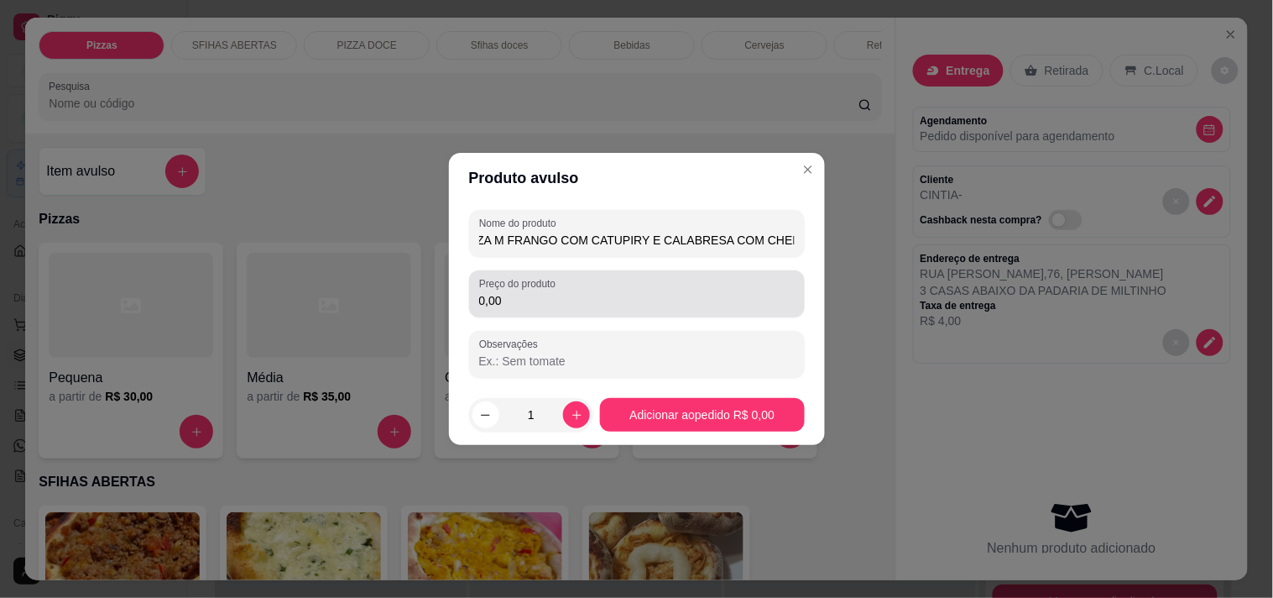
type input "PIZZA M FRANGO COM CATUPIRY E CALABRESA COM CHEDDER"
click at [626, 296] on input "0,00" at bounding box center [637, 300] width 316 height 17
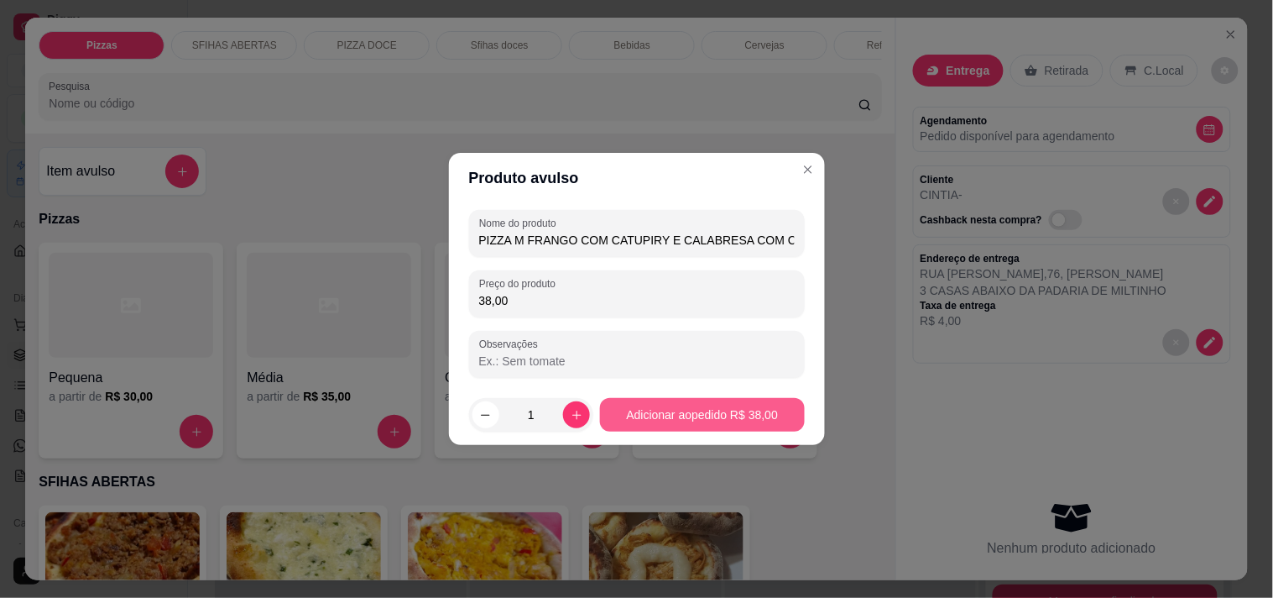
type input "38,00"
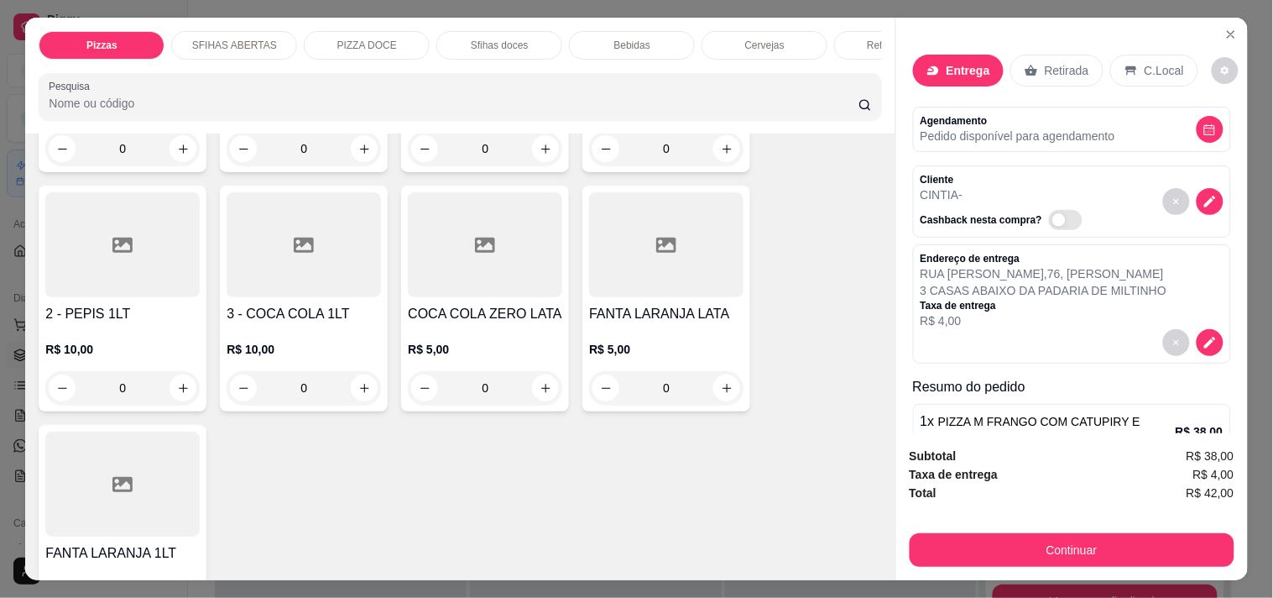
scroll to position [4662, 0]
click at [363, 384] on icon "increase-product-quantity" at bounding box center [364, 390] width 13 height 13
type input "1"
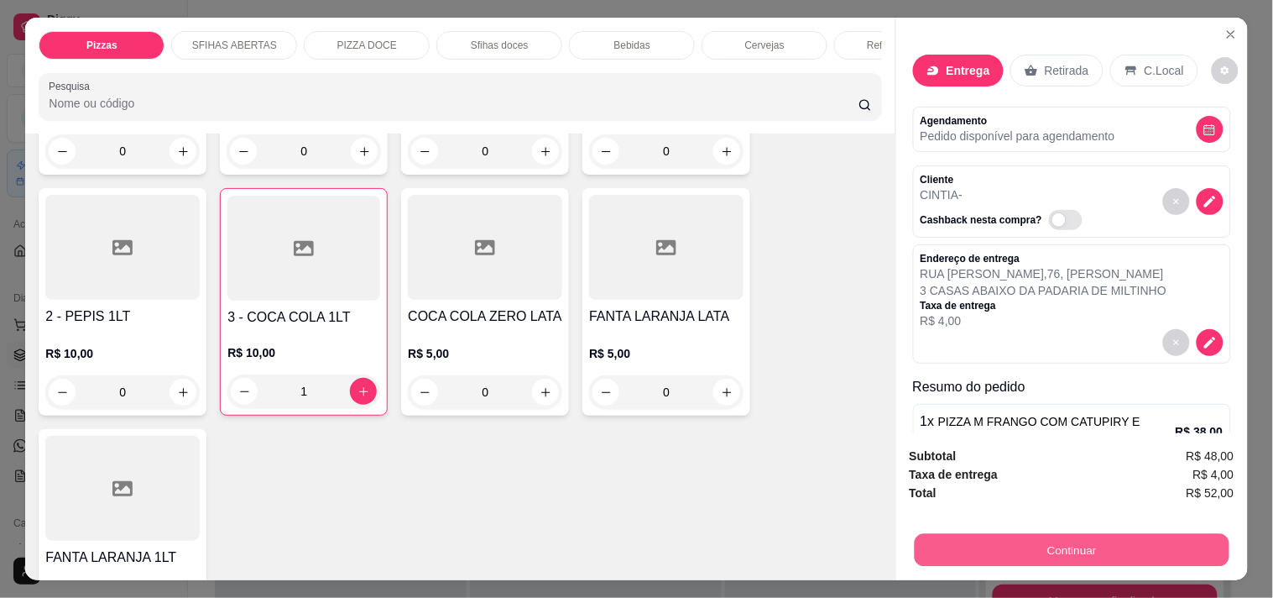
click at [1076, 543] on button "Continuar" at bounding box center [1071, 549] width 315 height 33
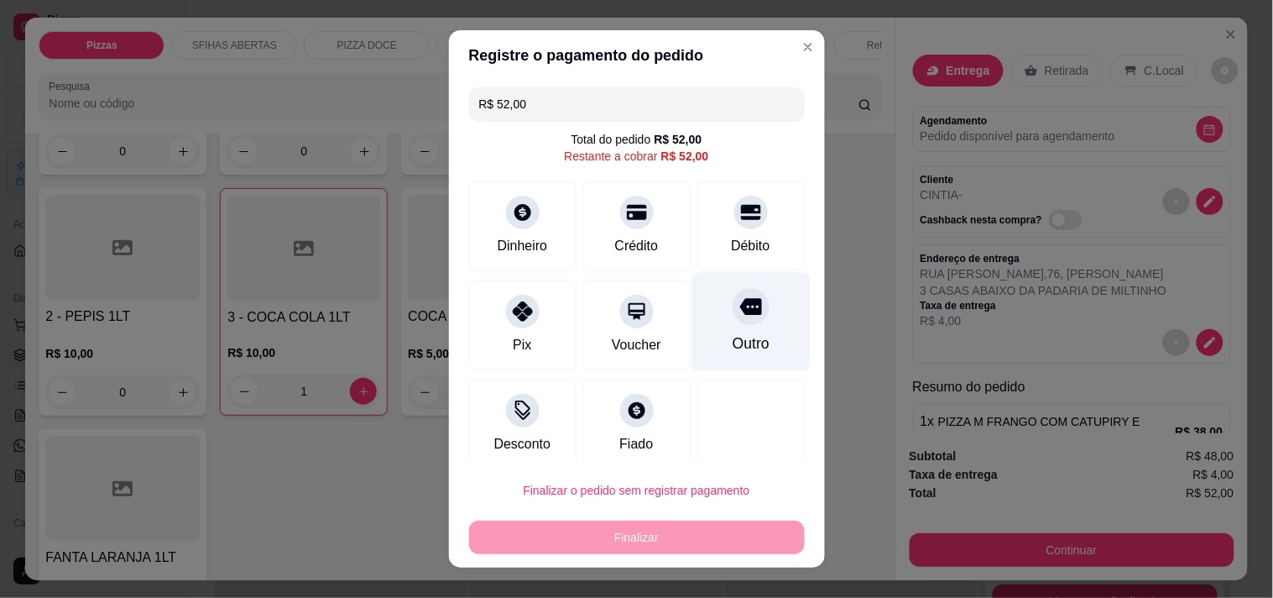
click at [707, 321] on div "Outro" at bounding box center [751, 321] width 118 height 98
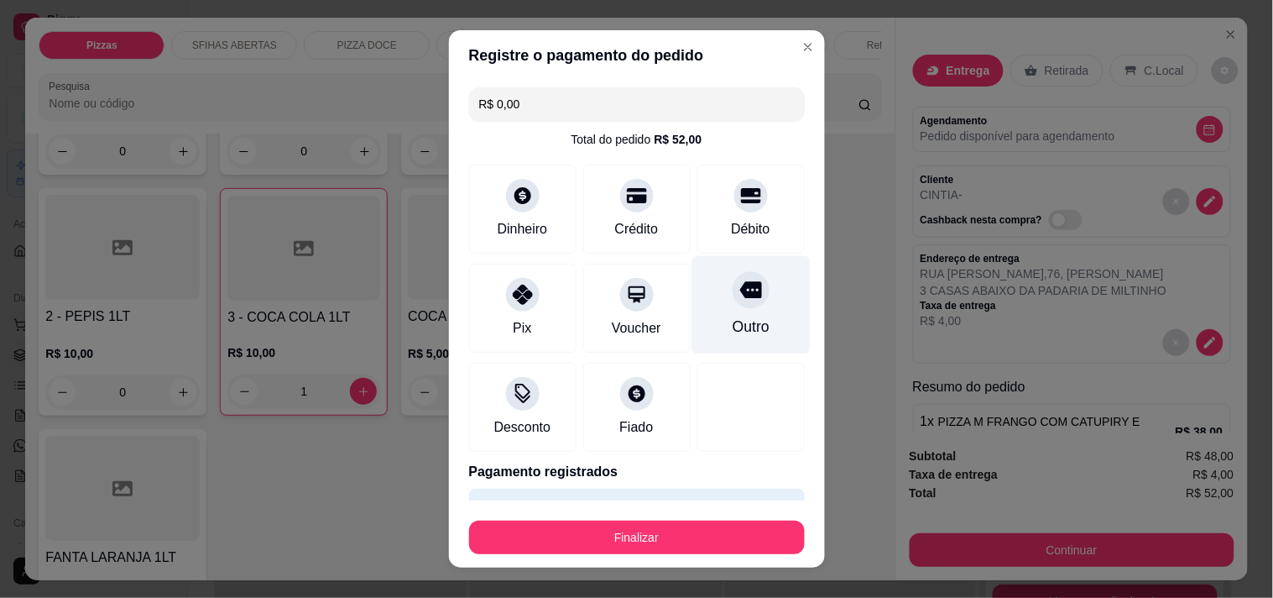
type input "R$ 0,00"
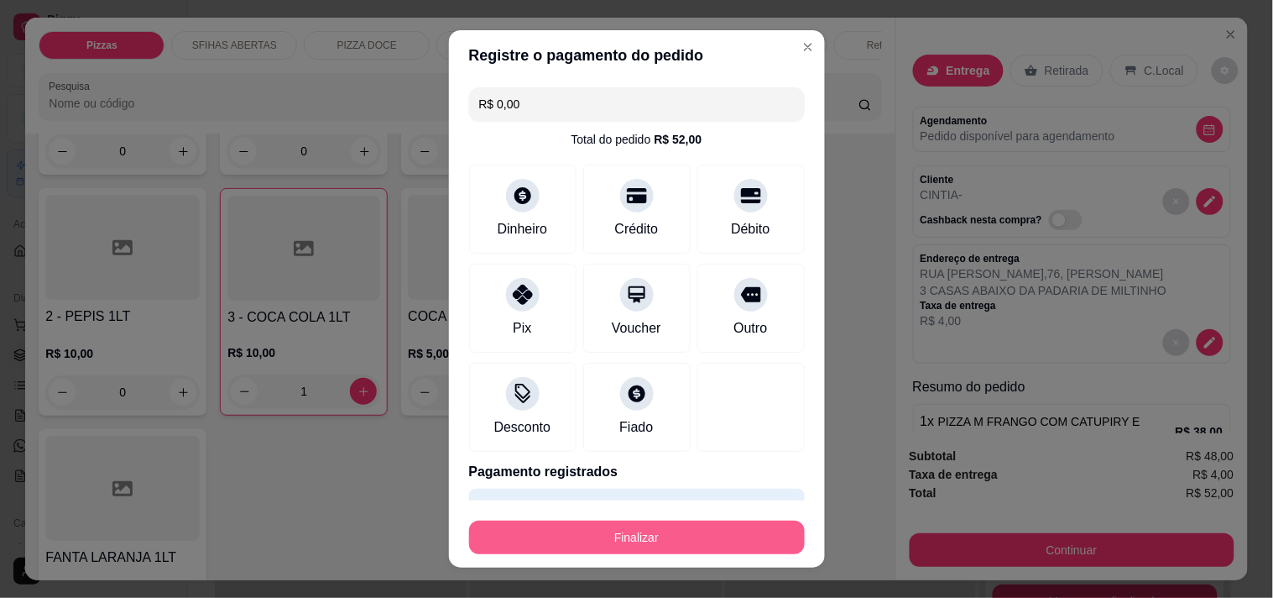
click at [707, 543] on button "Finalizar" at bounding box center [637, 537] width 336 height 34
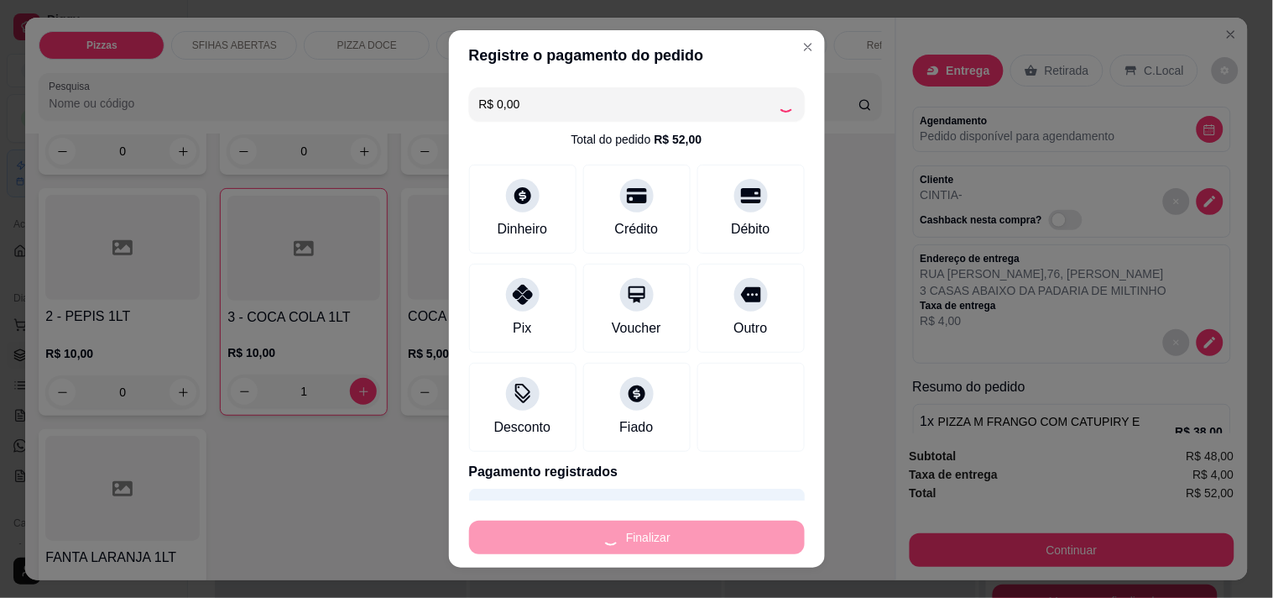
type input "0"
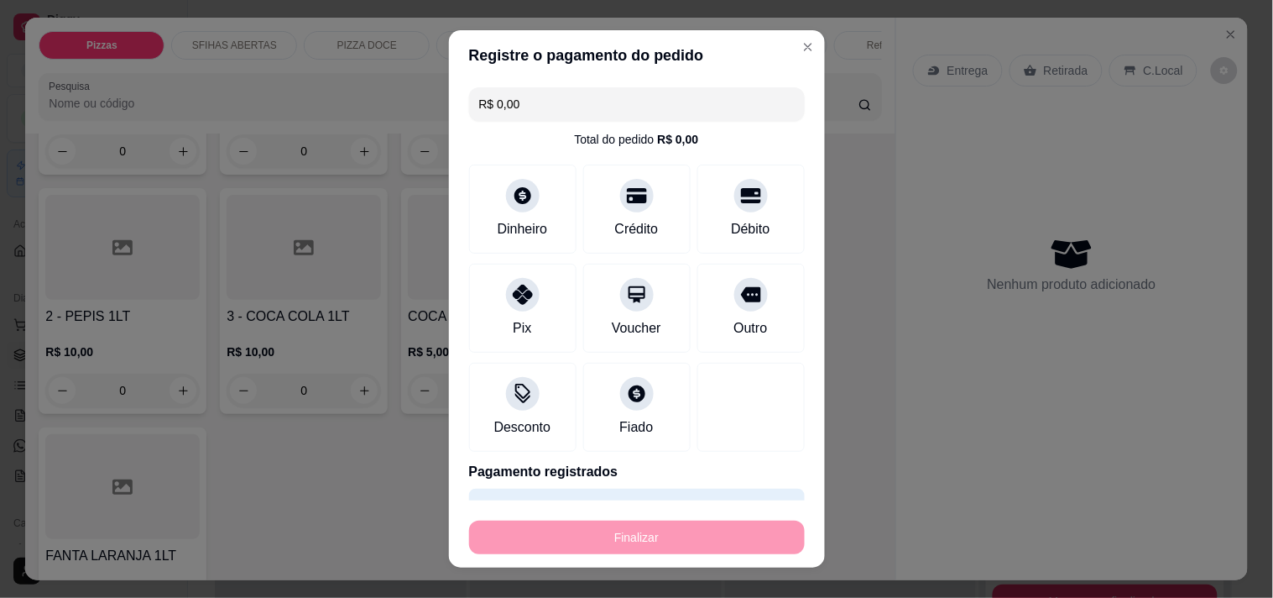
type input "-R$ 52,00"
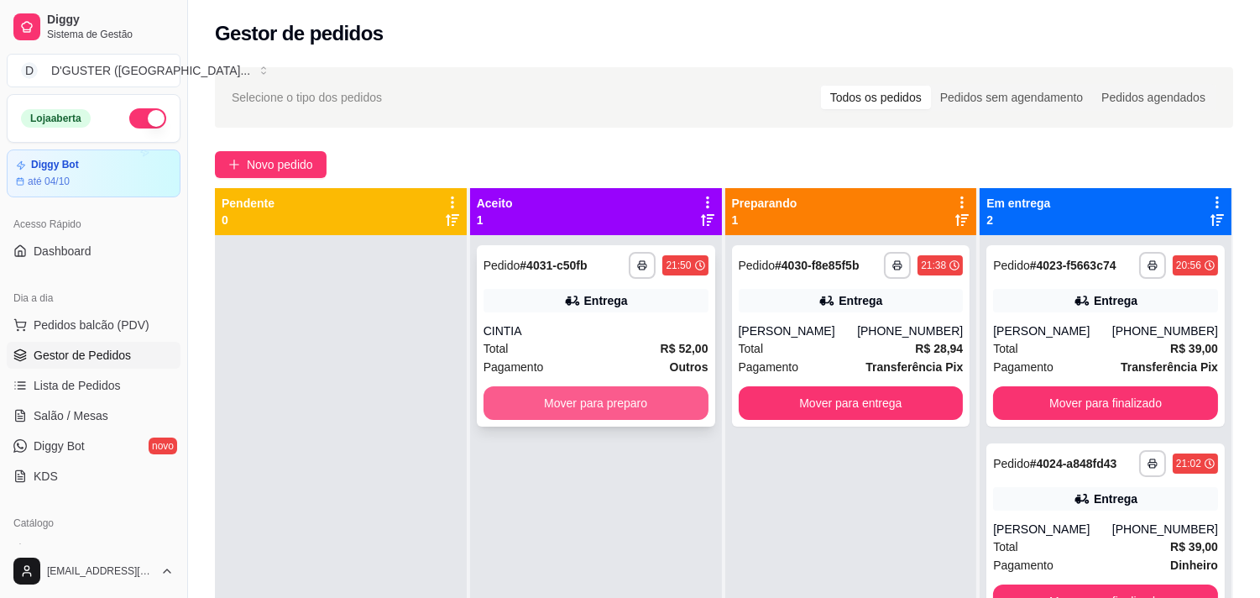
click at [640, 395] on button "Mover para preparo" at bounding box center [595, 403] width 225 height 34
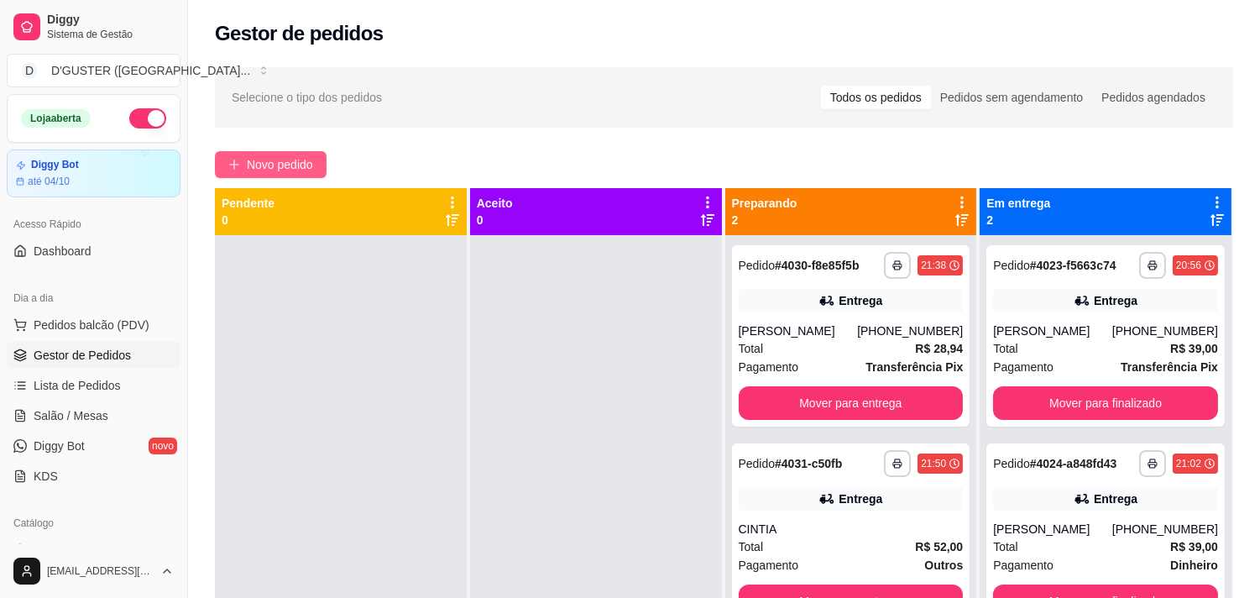
click at [280, 166] on span "Novo pedido" at bounding box center [280, 164] width 66 height 18
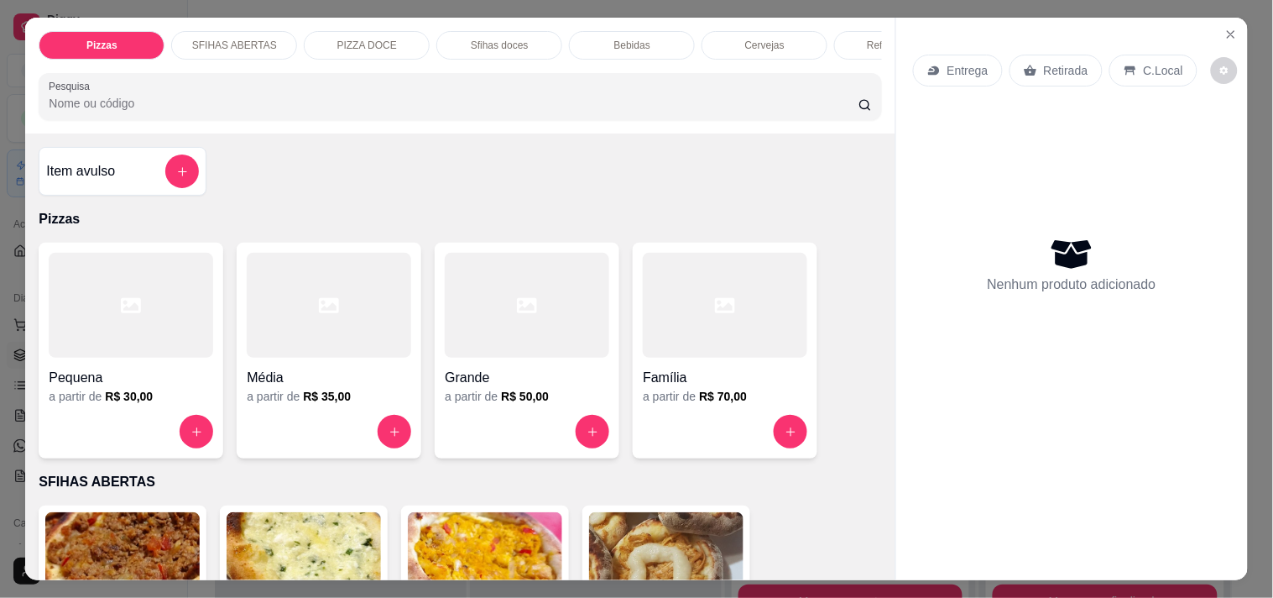
click at [932, 66] on icon at bounding box center [933, 70] width 11 height 9
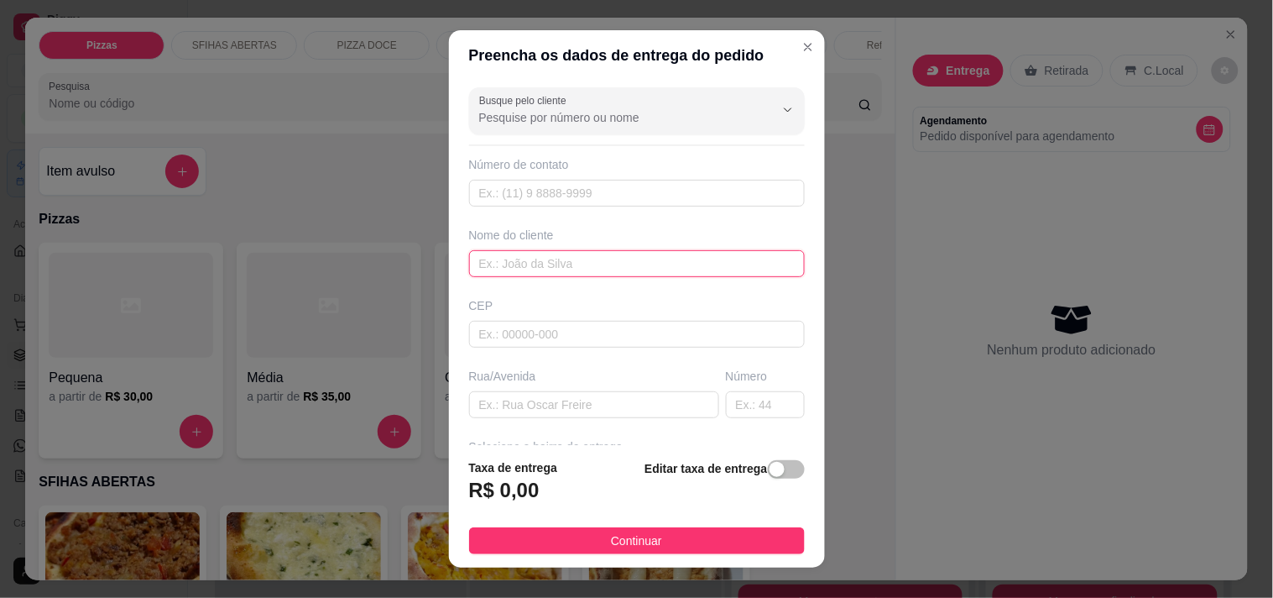
click at [635, 264] on input "text" at bounding box center [637, 263] width 336 height 27
type input "R"
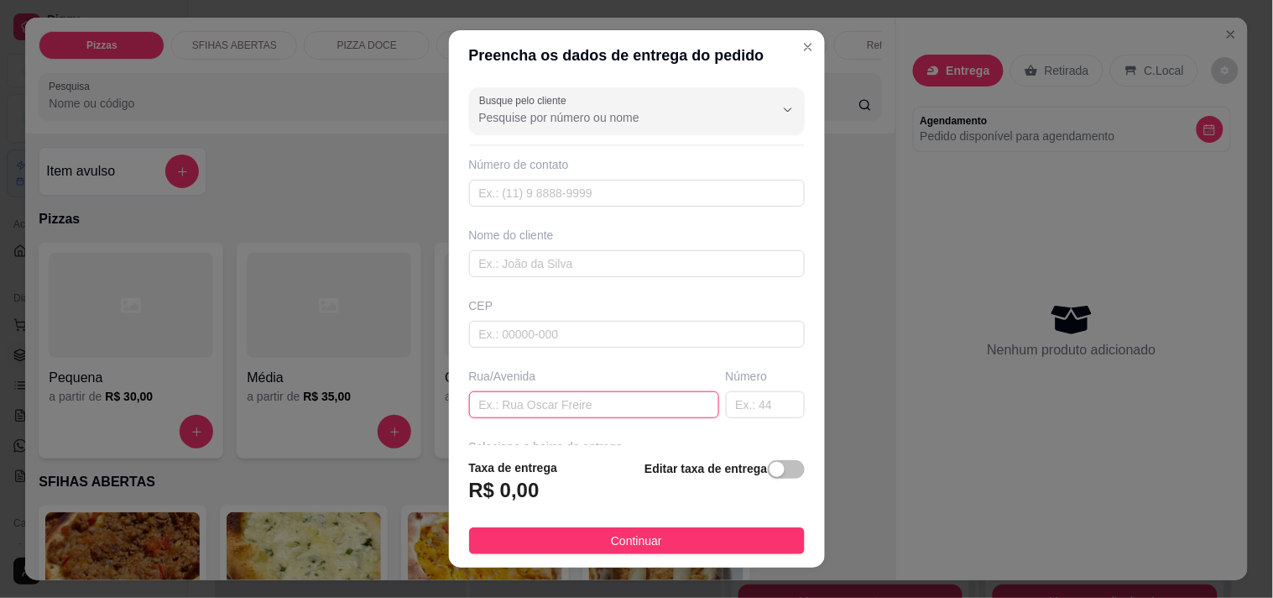
click at [621, 408] on input "text" at bounding box center [594, 404] width 250 height 27
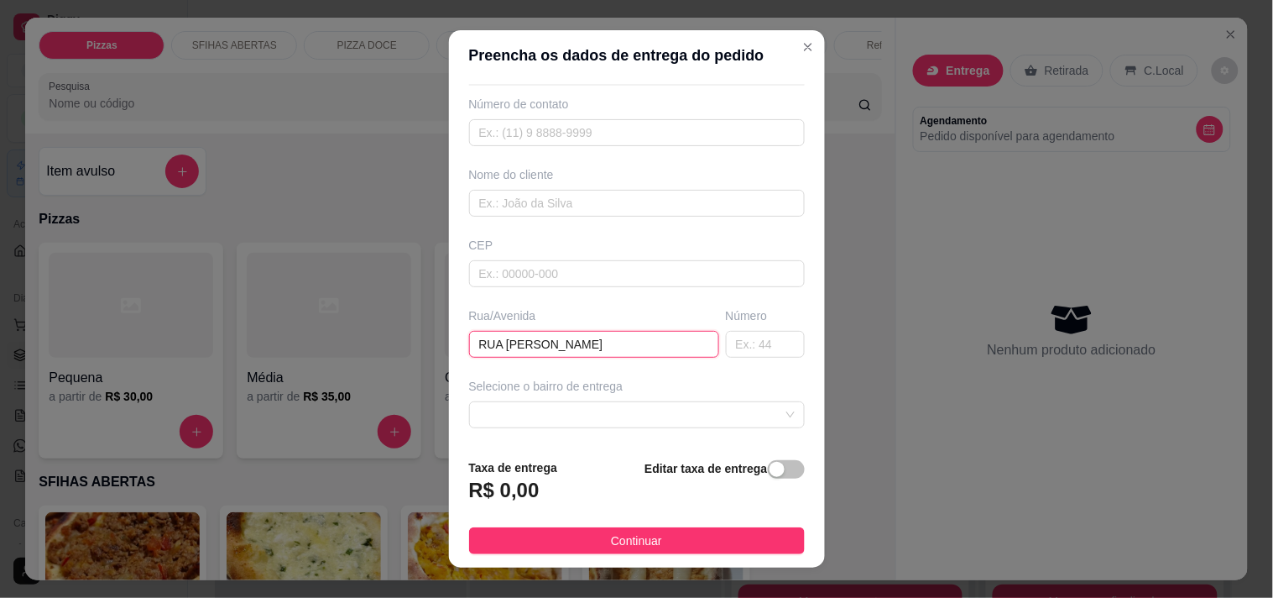
scroll to position [93, 0]
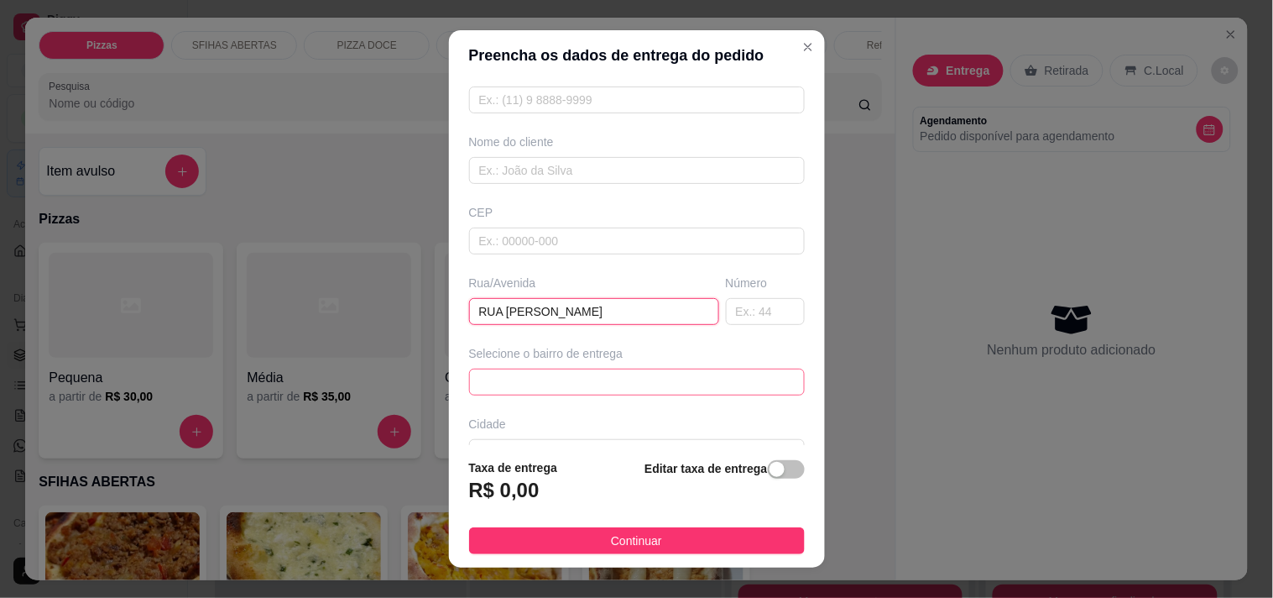
click at [581, 386] on span at bounding box center [637, 381] width 316 height 25
type input "RUA [PERSON_NAME]"
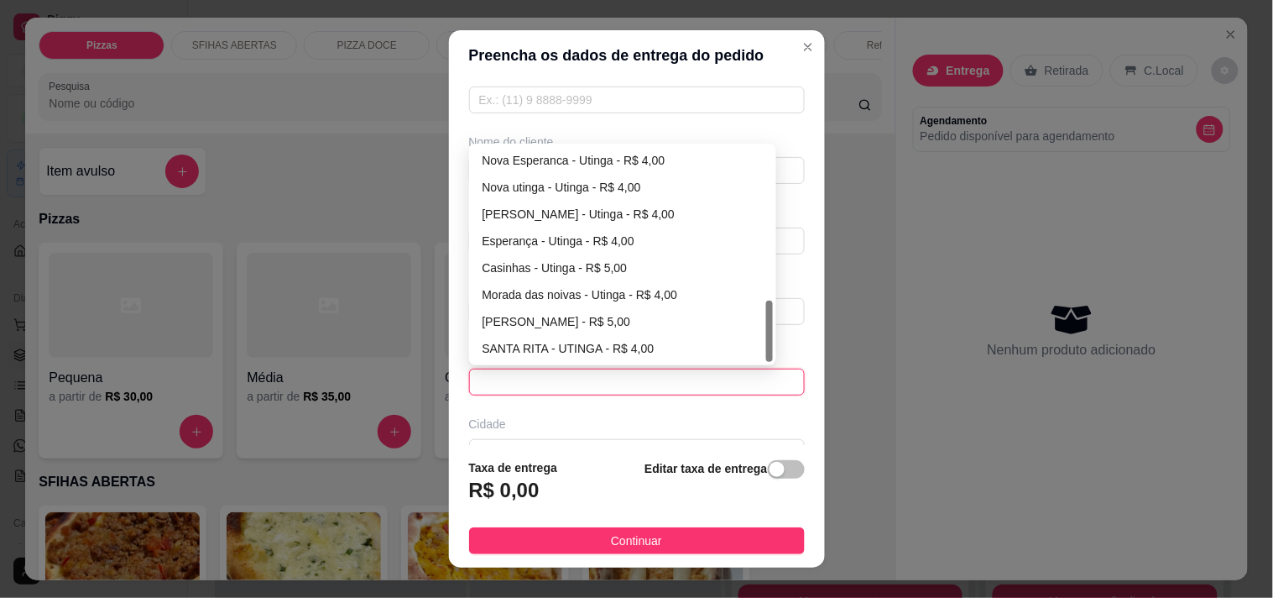
scroll to position [350, 0]
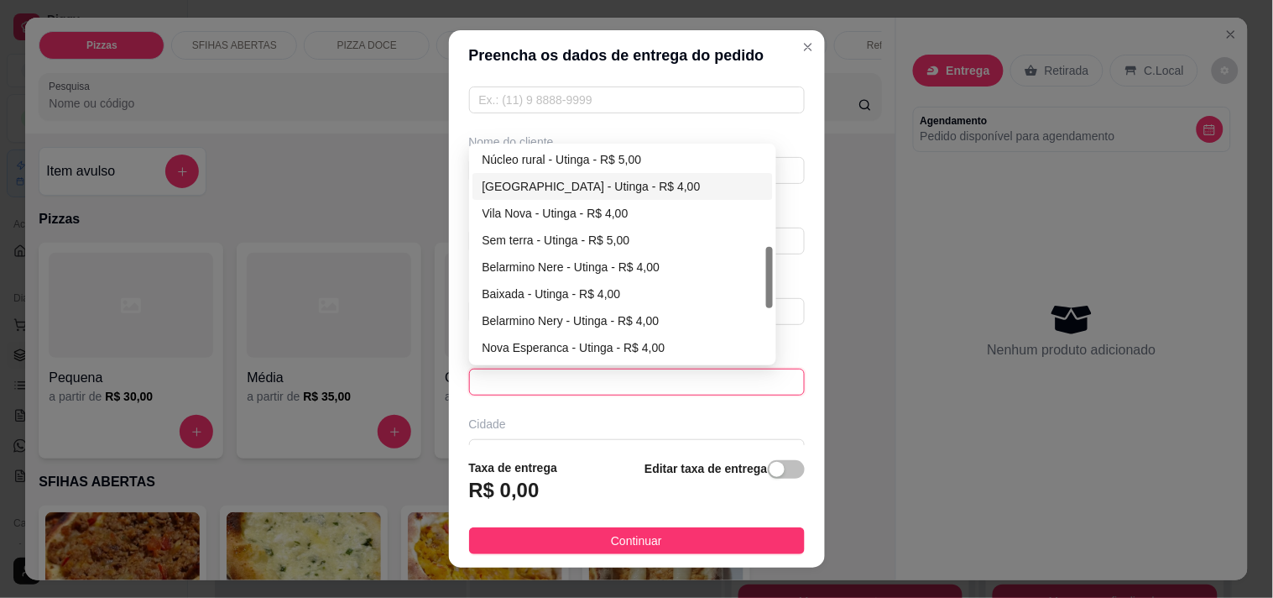
click at [548, 181] on div "[GEOGRAPHIC_DATA] - Utinga - R$ 4,00" at bounding box center [623, 186] width 281 height 18
type input "Utinga"
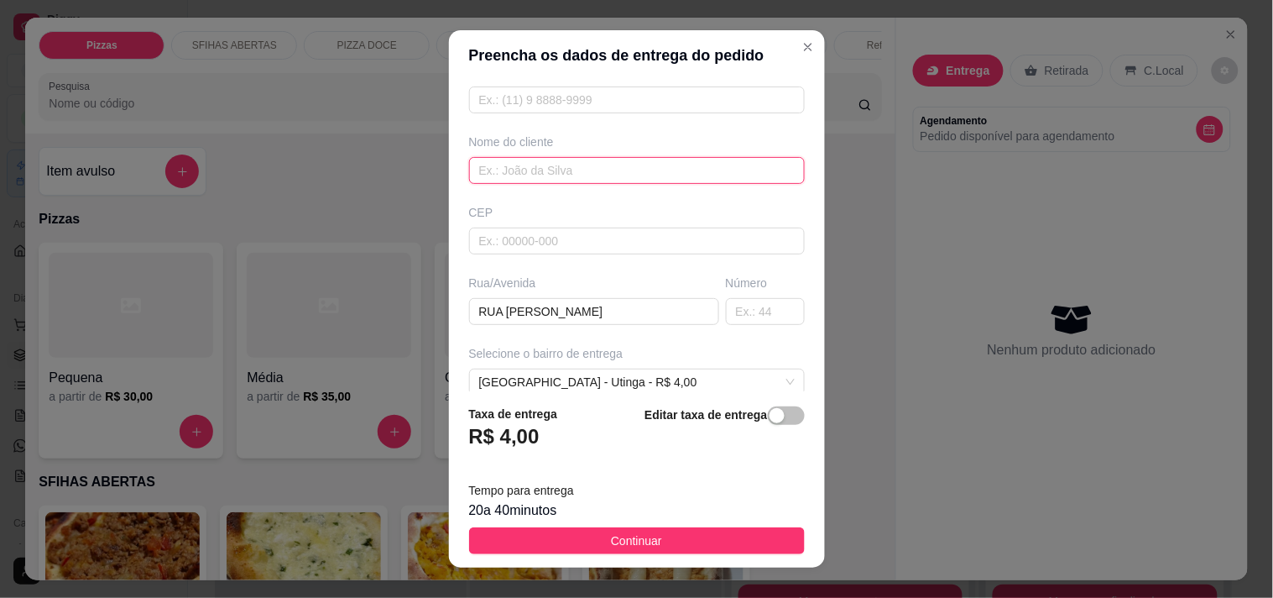
click at [563, 164] on input "text" at bounding box center [637, 170] width 336 height 27
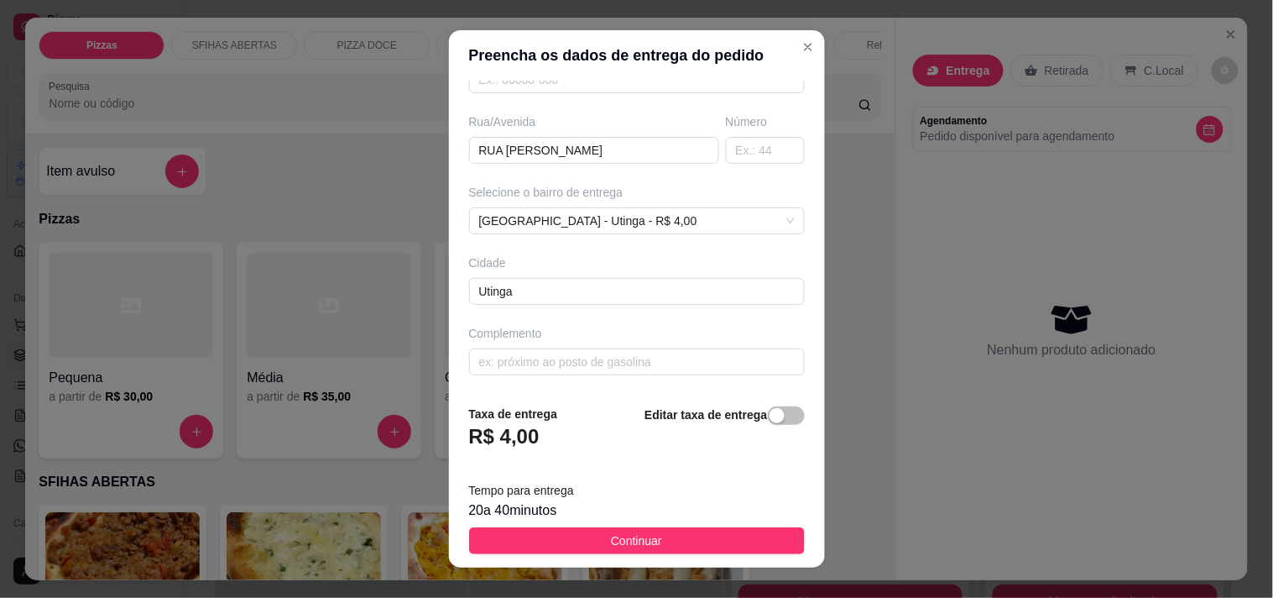
scroll to position [23, 0]
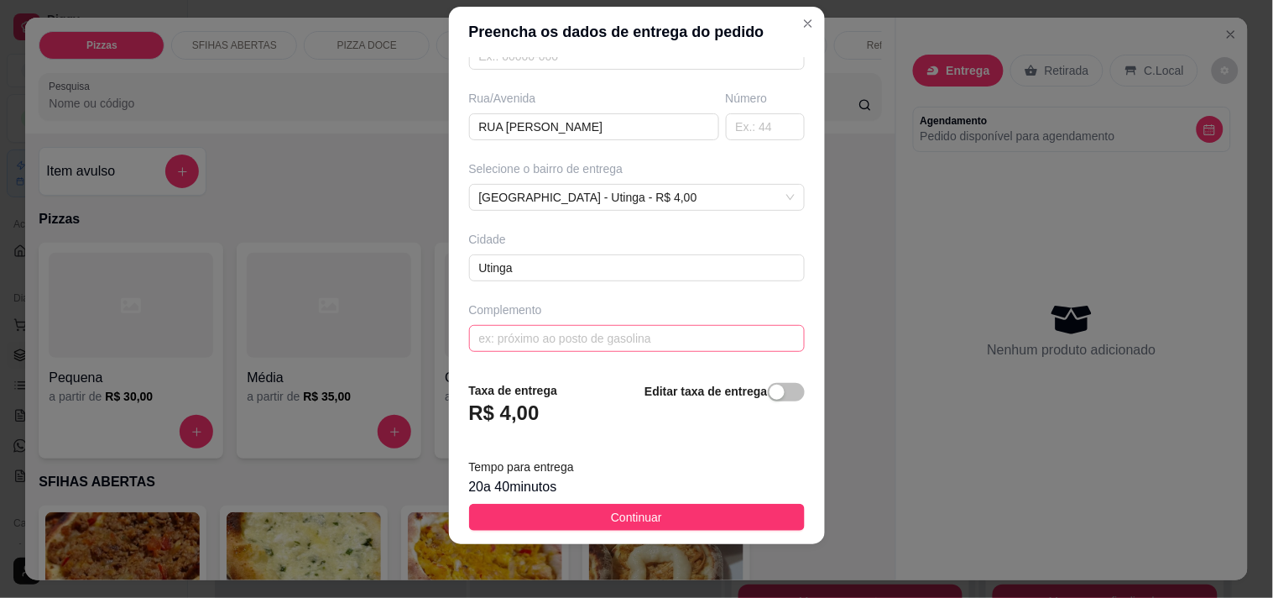
type input "[PERSON_NAME]"
click at [617, 342] on input "text" at bounding box center [637, 338] width 336 height 27
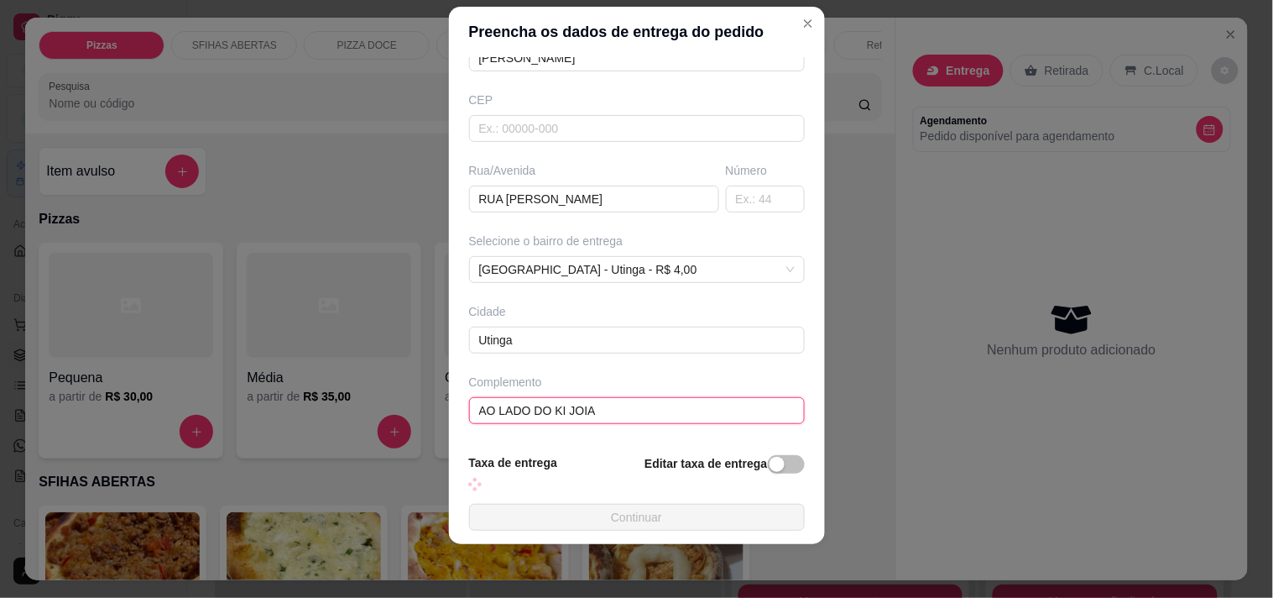
scroll to position [255, 0]
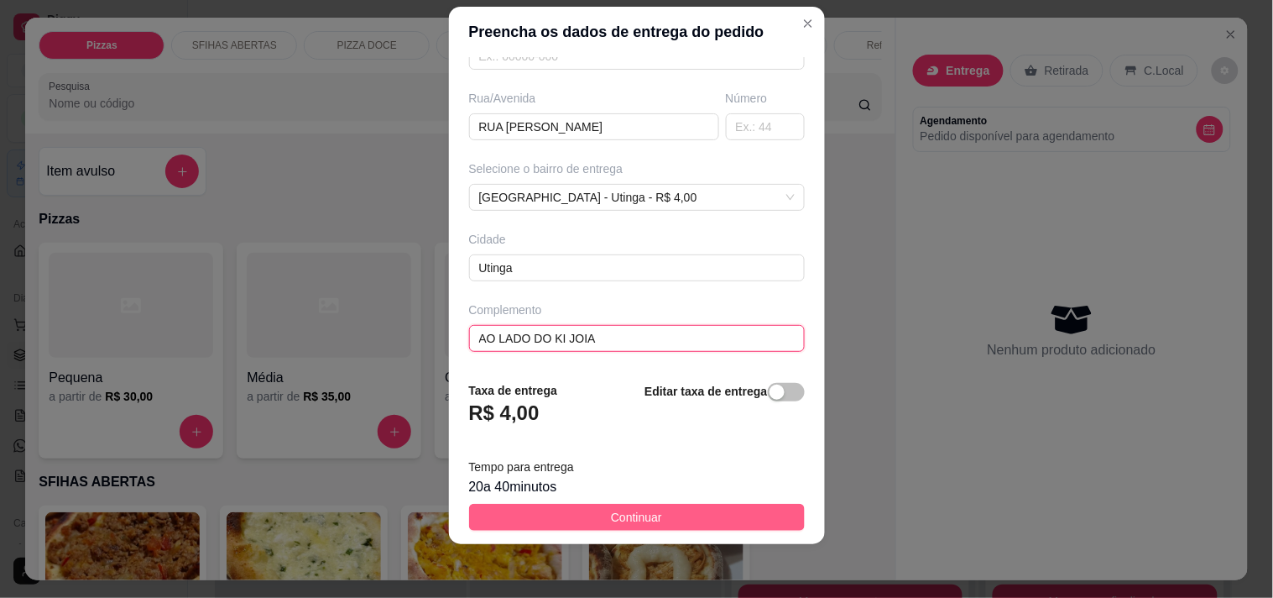
type input "AO LADO DO KI JOIA"
click at [661, 515] on button "Continuar" at bounding box center [637, 517] width 336 height 27
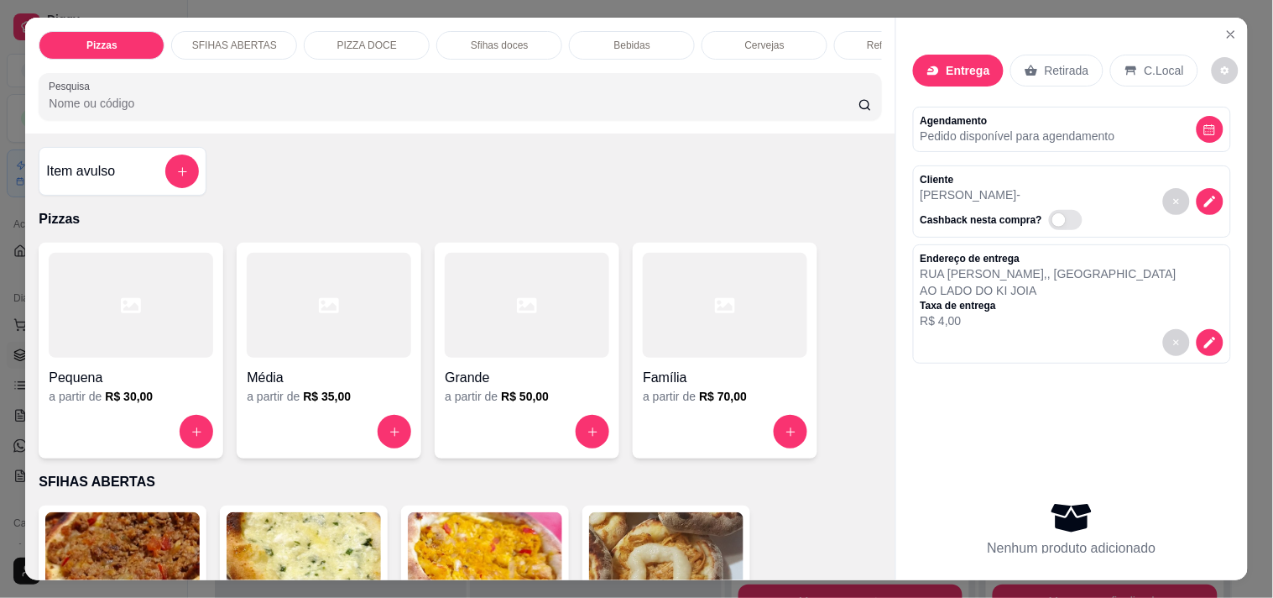
click at [348, 358] on div at bounding box center [329, 305] width 164 height 105
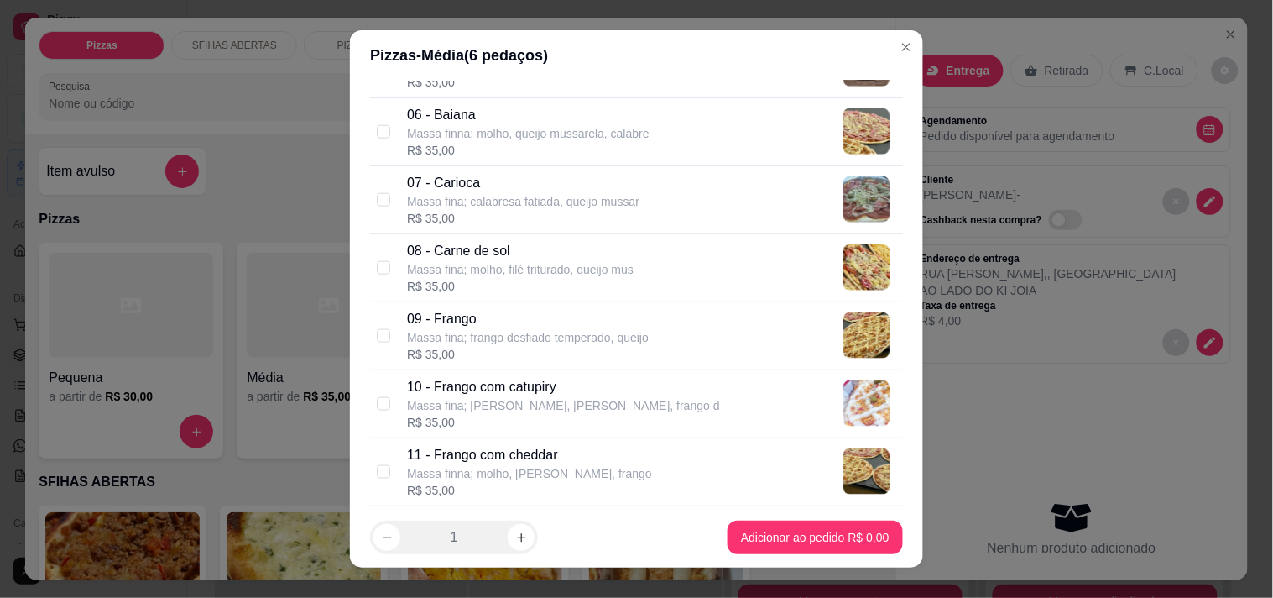
scroll to position [559, 0]
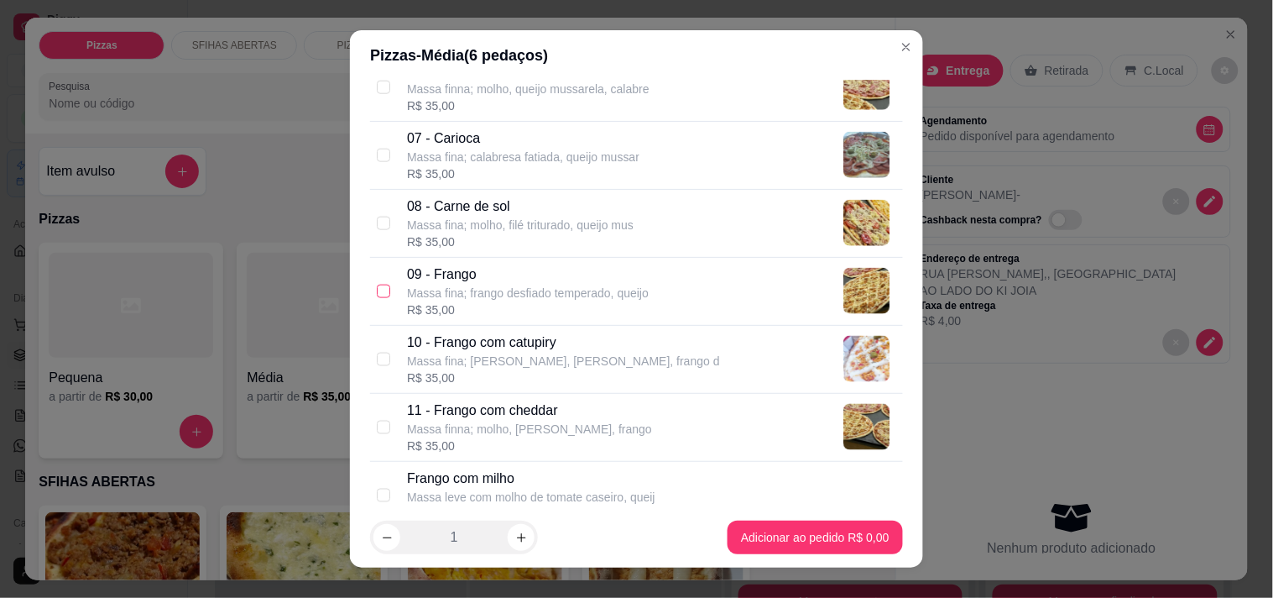
click at [378, 283] on label at bounding box center [383, 291] width 13 height 18
click at [378, 285] on input "checkbox" at bounding box center [383, 291] width 13 height 13
checkbox input "true"
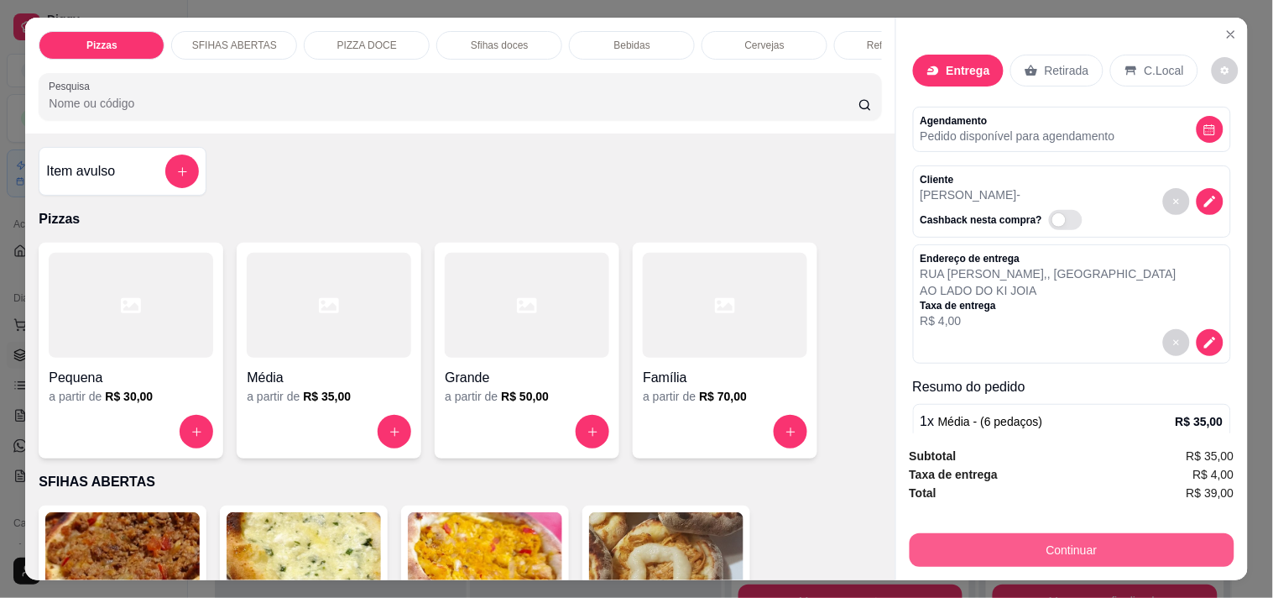
click at [1053, 544] on button "Continuar" at bounding box center [1072, 550] width 325 height 34
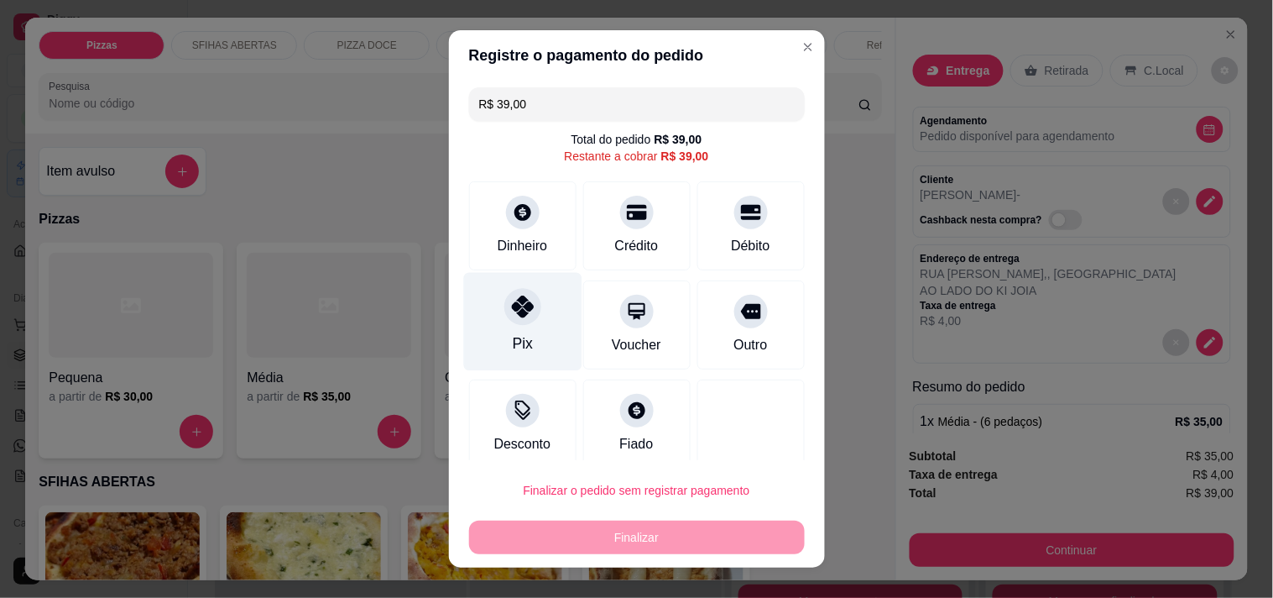
click at [512, 332] on div "Pix" at bounding box center [522, 343] width 20 height 22
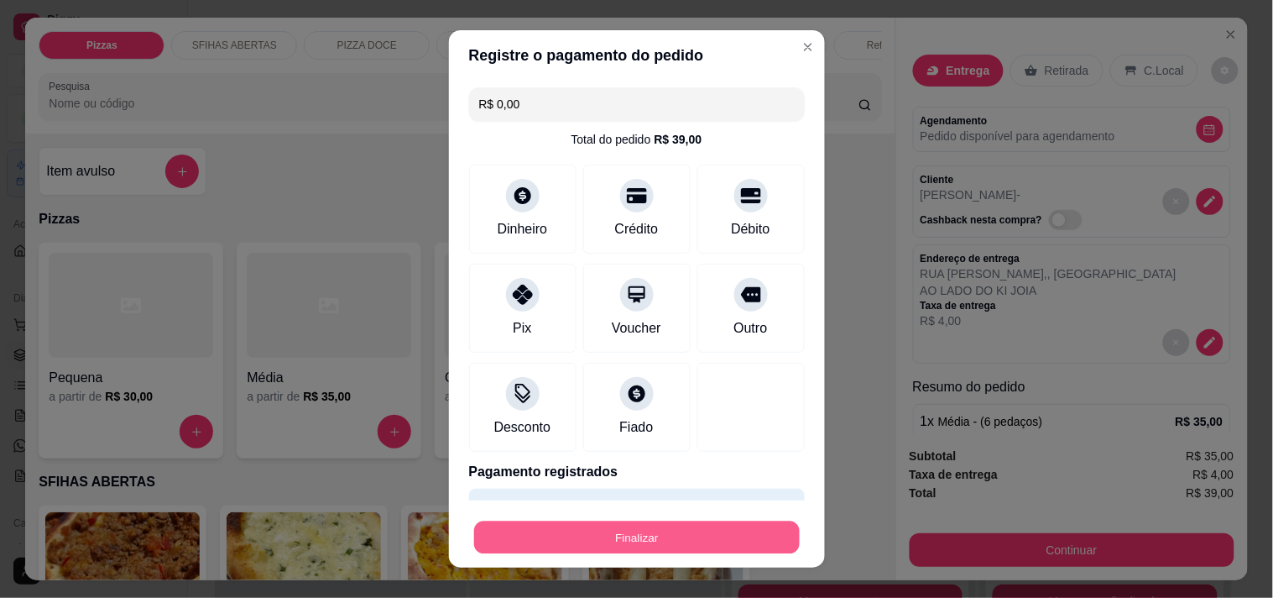
click at [712, 533] on button "Finalizar" at bounding box center [637, 537] width 326 height 33
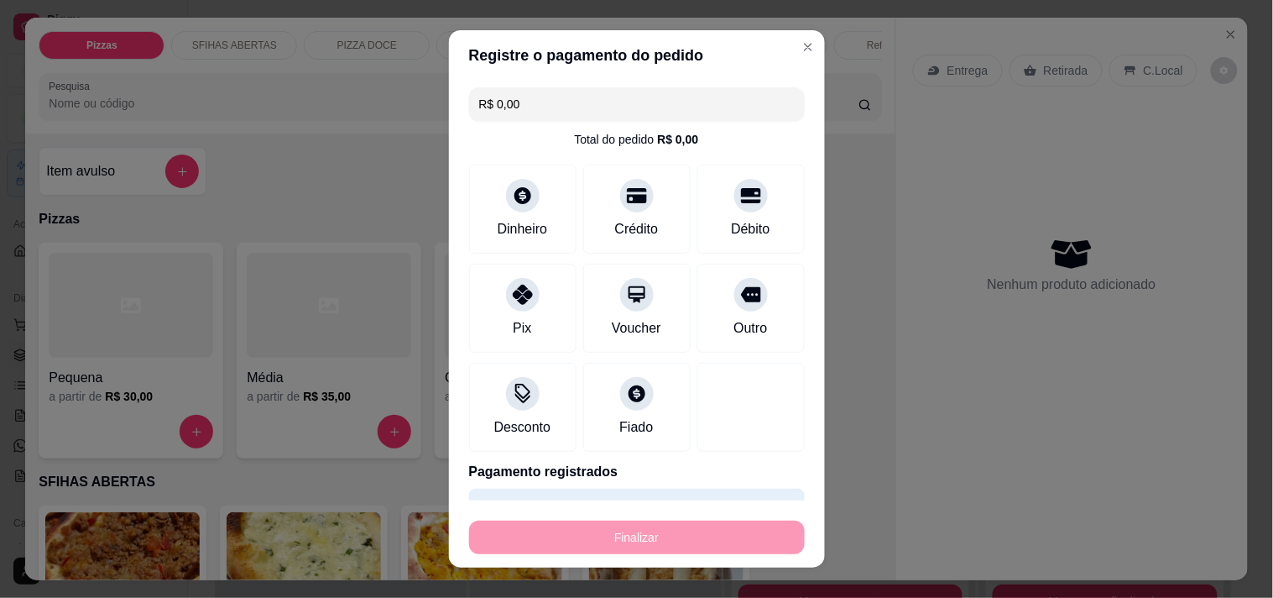
type input "-R$ 39,00"
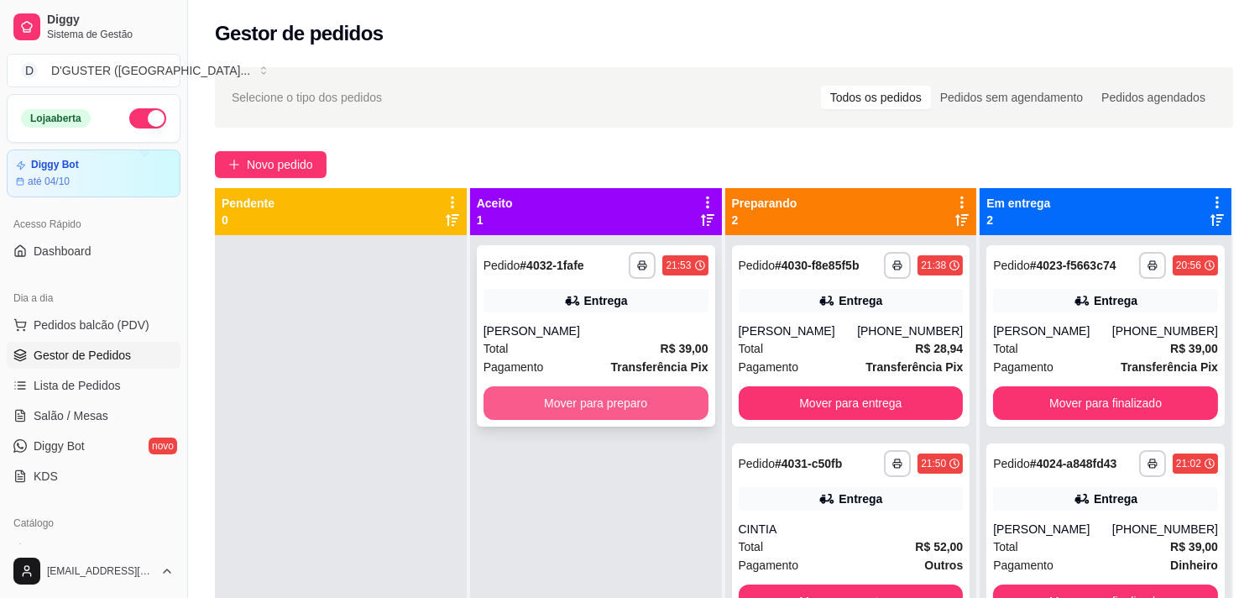
click at [618, 382] on div "**********" at bounding box center [596, 335] width 238 height 181
click at [676, 398] on button "Mover para preparo" at bounding box center [596, 403] width 218 height 33
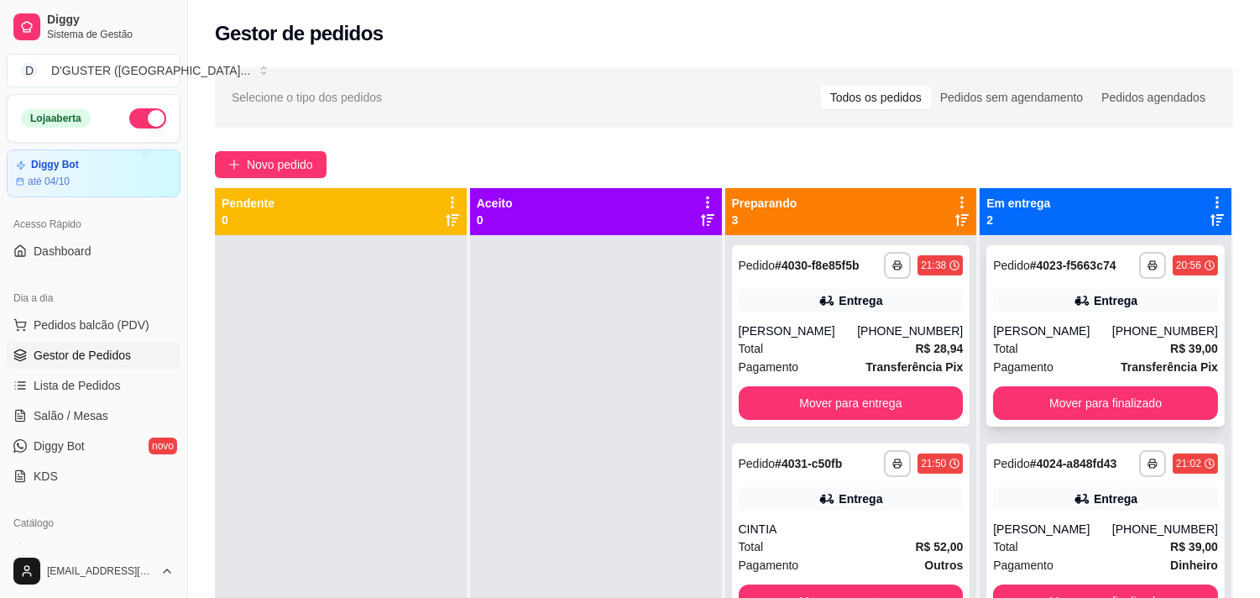
click at [1138, 356] on div "Total R$ 39,00" at bounding box center [1105, 348] width 225 height 18
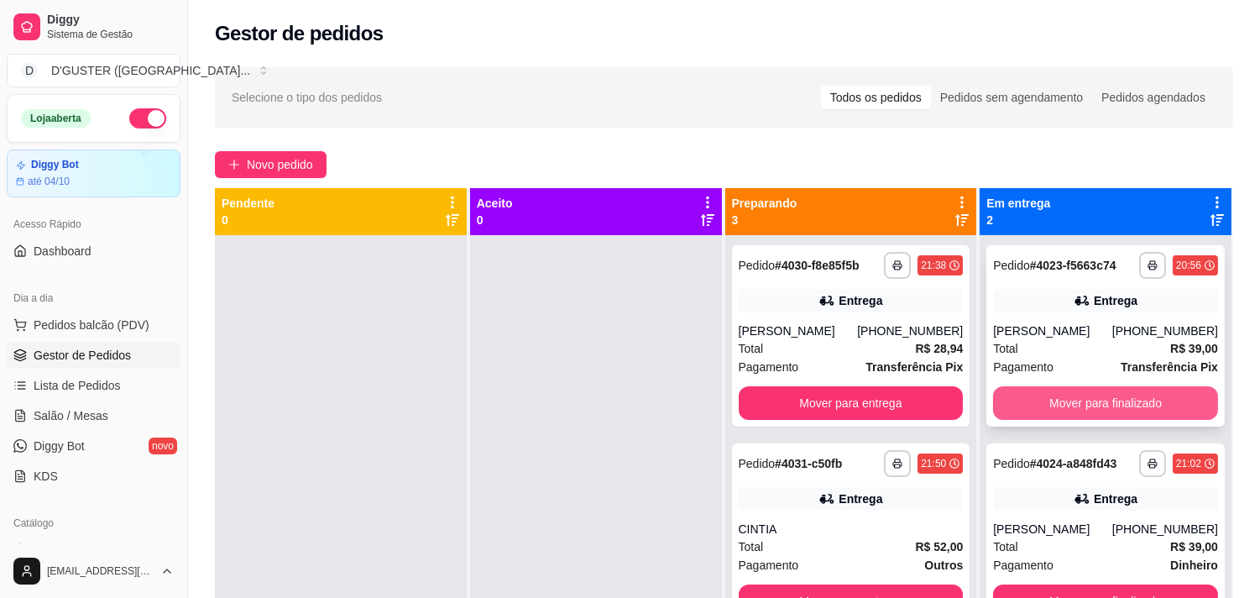
click at [1116, 394] on button "Mover para finalizado" at bounding box center [1105, 403] width 225 height 34
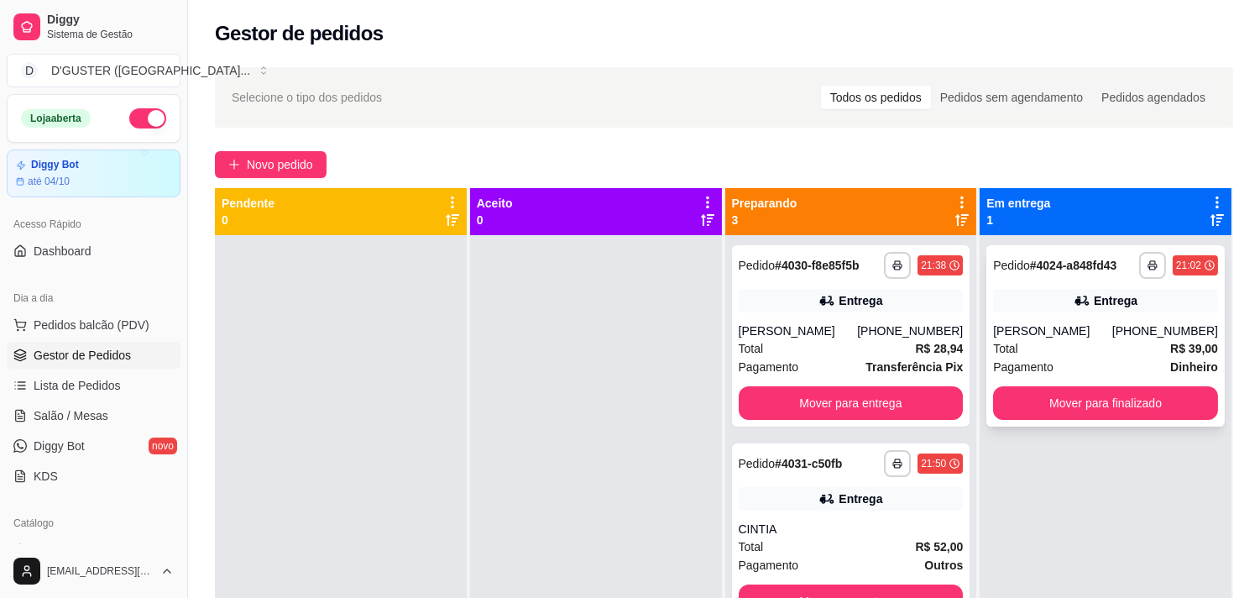
click at [1099, 320] on div "**********" at bounding box center [1105, 335] width 238 height 181
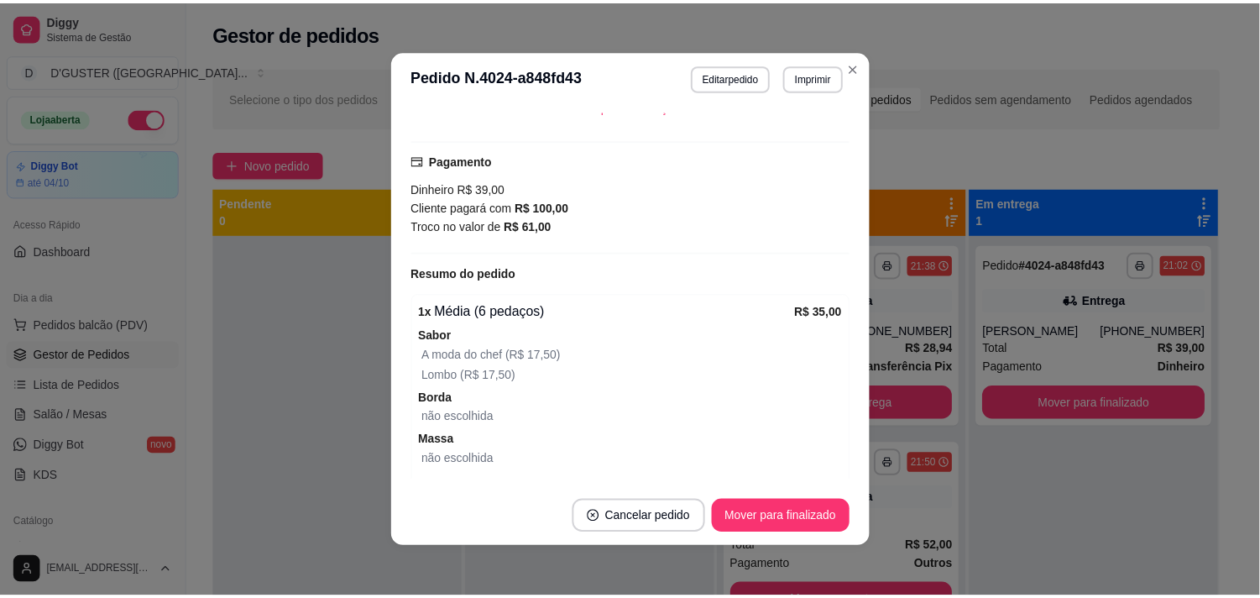
scroll to position [373, 0]
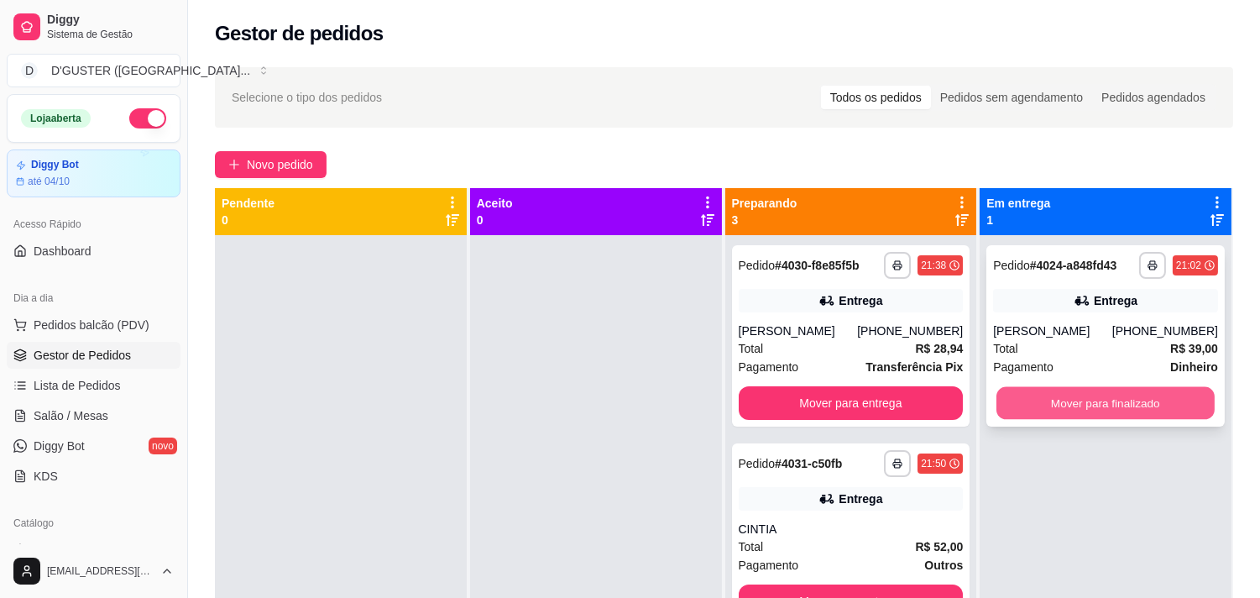
click at [1094, 392] on button "Mover para finalizado" at bounding box center [1105, 403] width 218 height 33
